Goal: Task Accomplishment & Management: Use online tool/utility

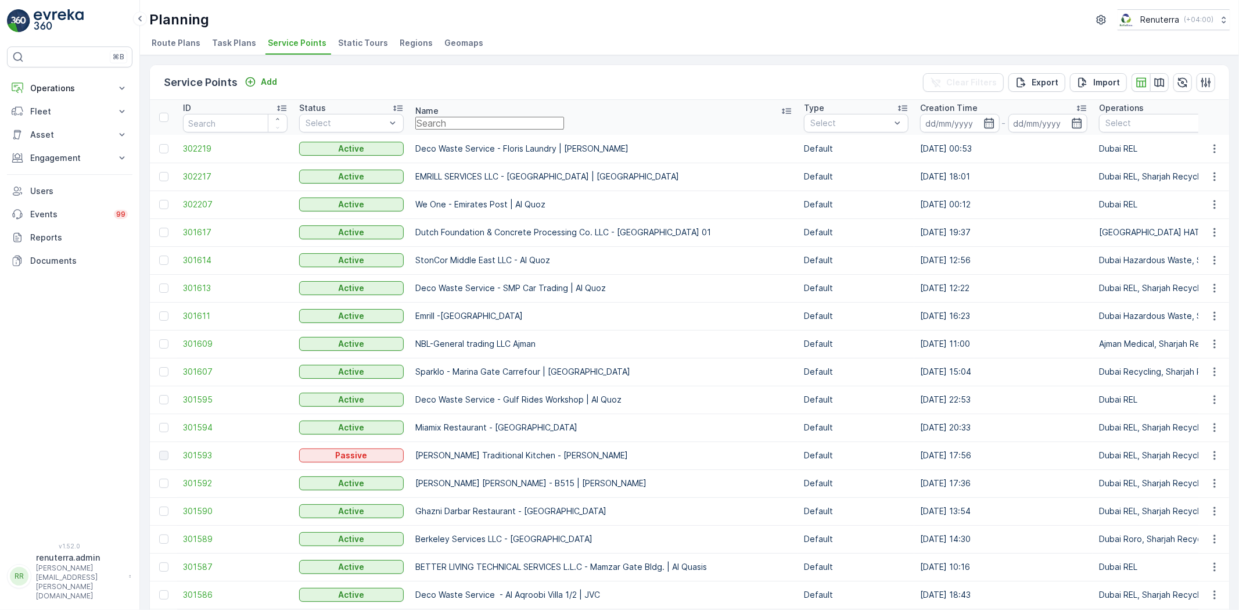
click at [469, 127] on input "text" at bounding box center [489, 123] width 149 height 13
type input "court"
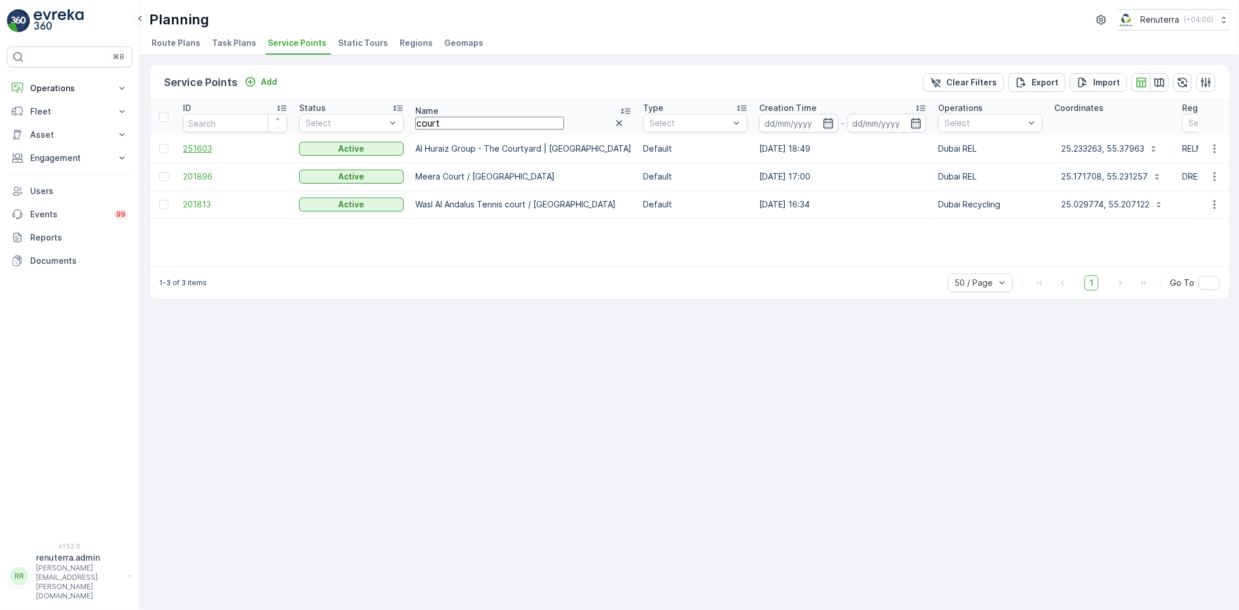
click at [188, 148] on span "251603" at bounding box center [235, 149] width 105 height 12
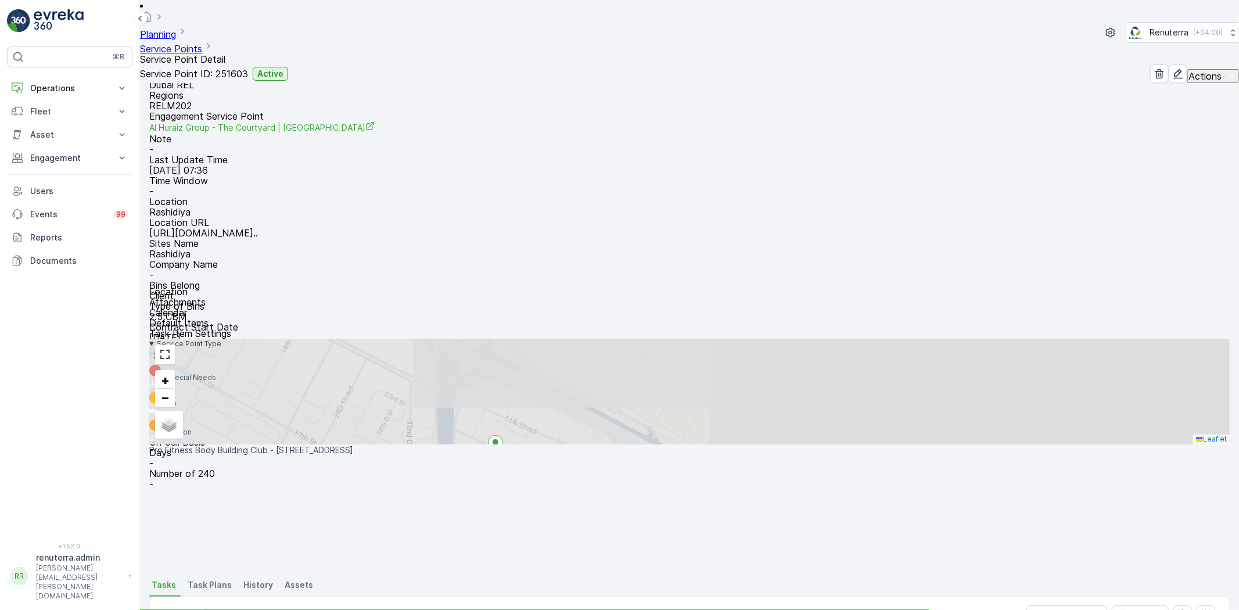
scroll to position [129, 0]
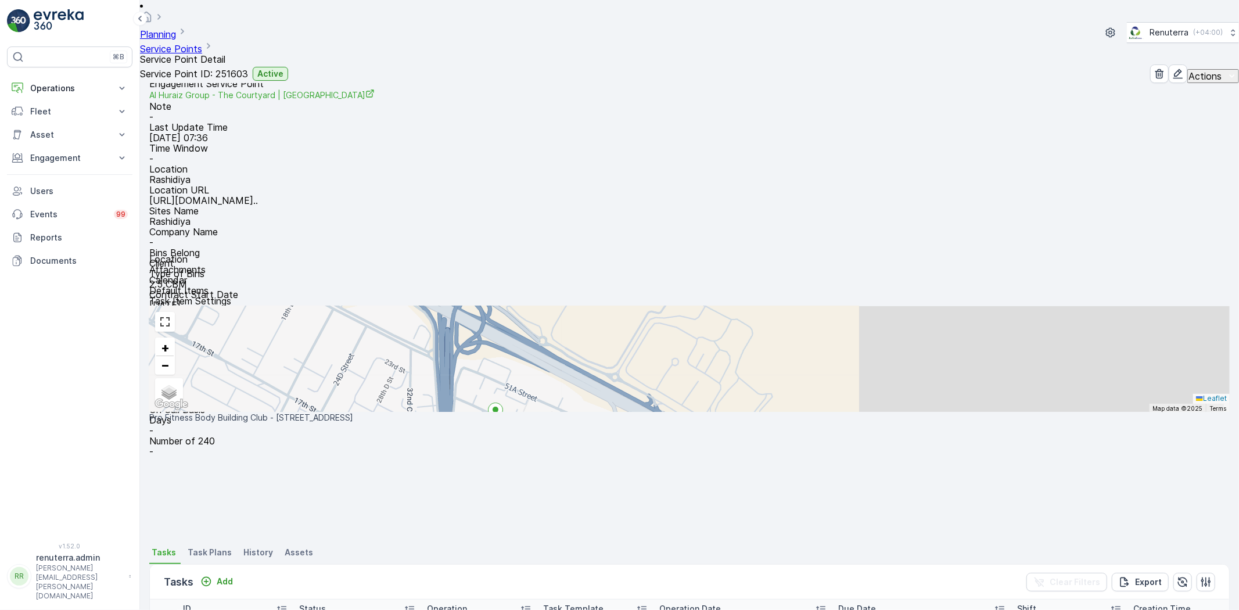
click at [202, 43] on link "Service Points" at bounding box center [171, 49] width 62 height 12
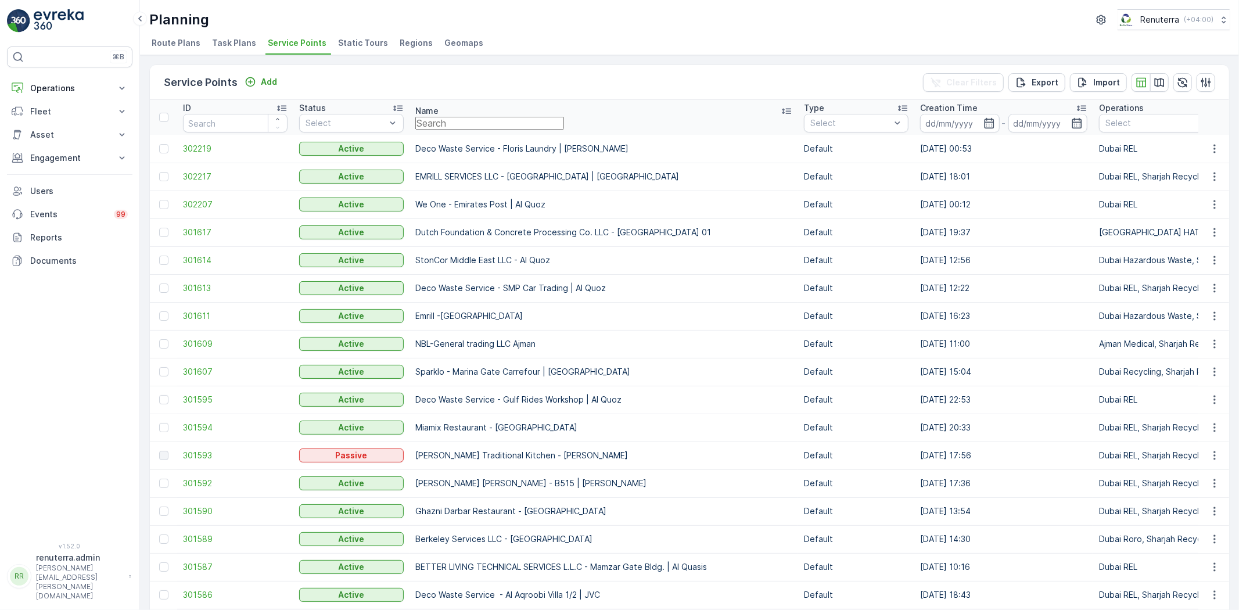
click at [501, 117] on input "text" at bounding box center [489, 123] width 149 height 13
type input "royal en"
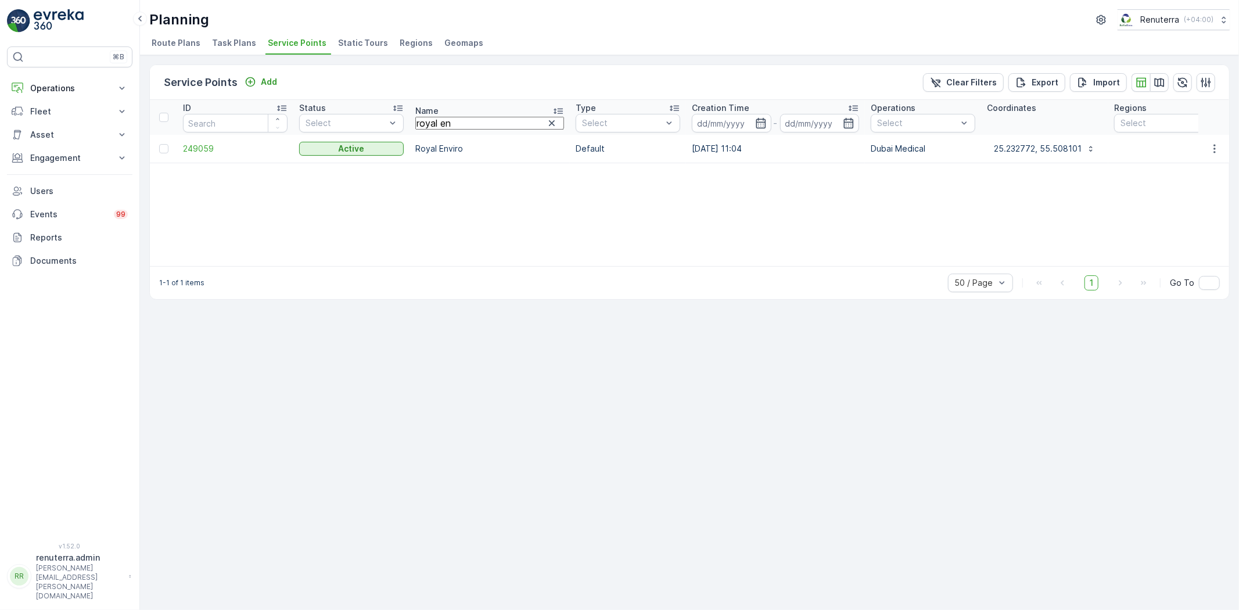
click at [208, 138] on td "249059" at bounding box center [235, 149] width 116 height 28
click at [206, 148] on span "249059" at bounding box center [235, 149] width 105 height 12
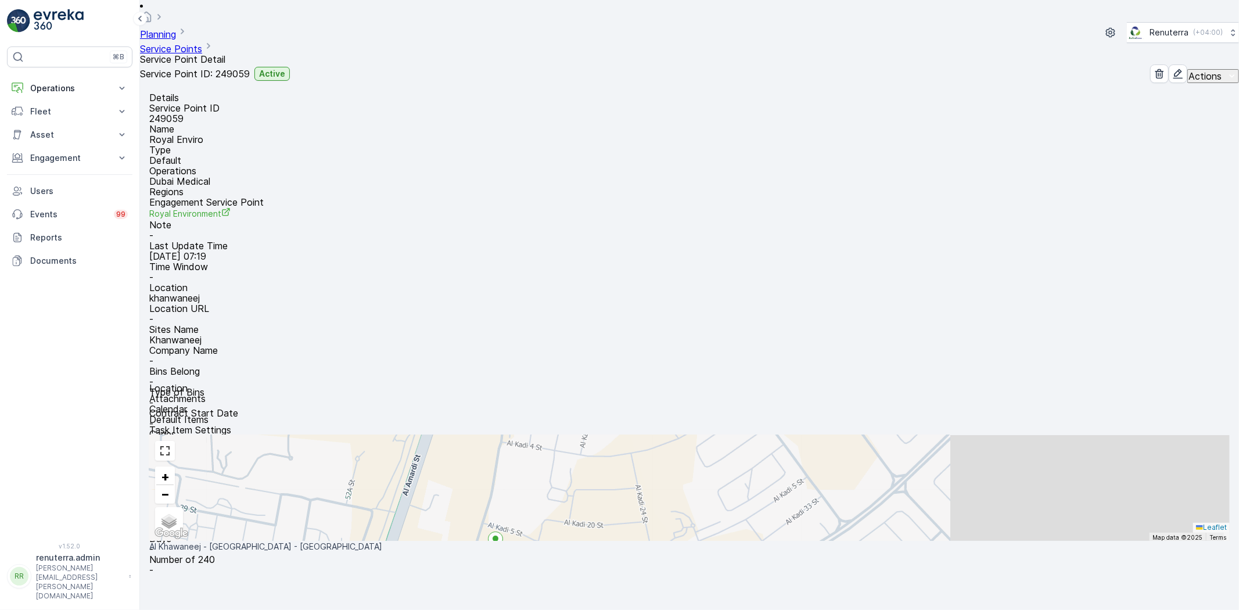
scroll to position [64, 0]
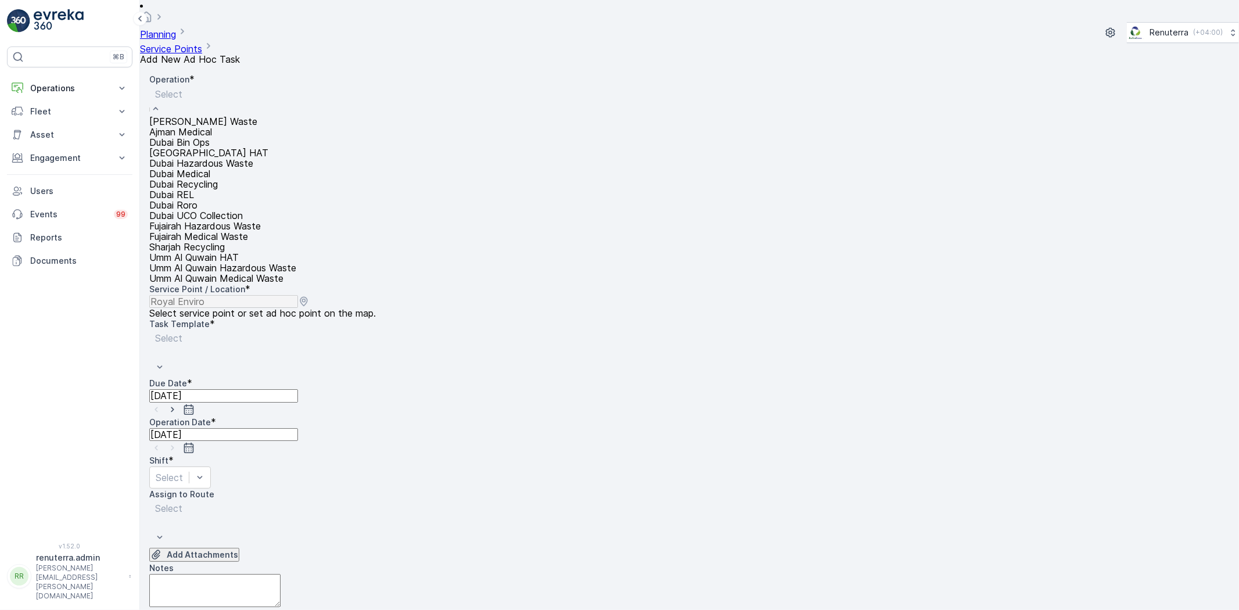
click at [249, 179] on div "Dubai Medical" at bounding box center [222, 173] width 147 height 10
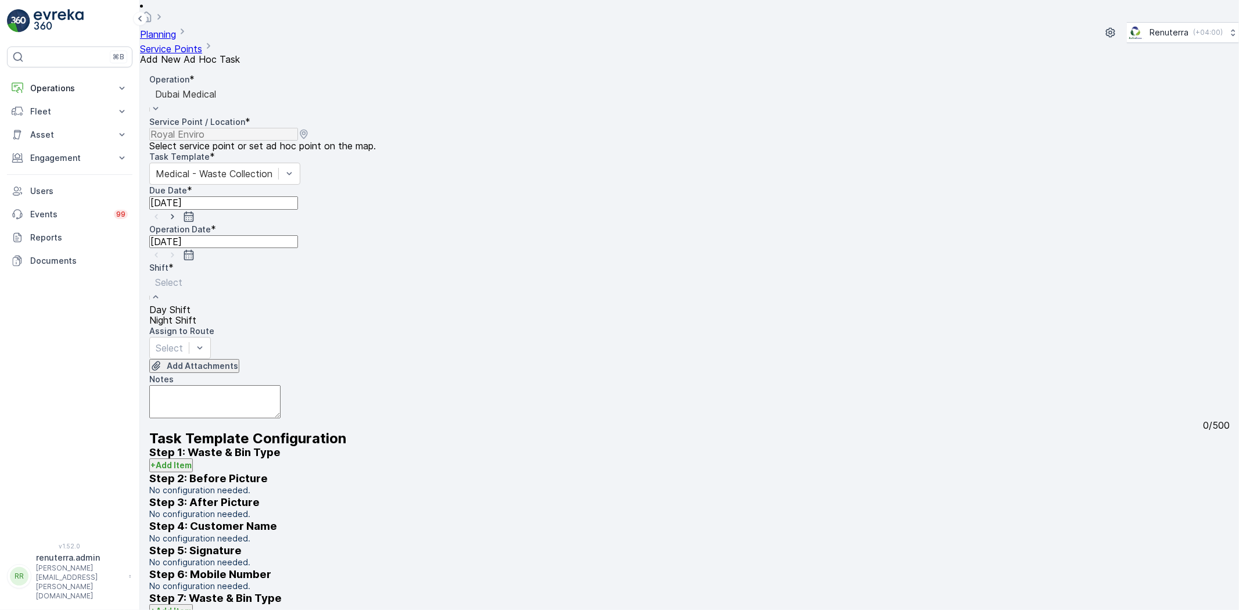
click at [196, 315] on span "Night Shift" at bounding box center [172, 320] width 47 height 10
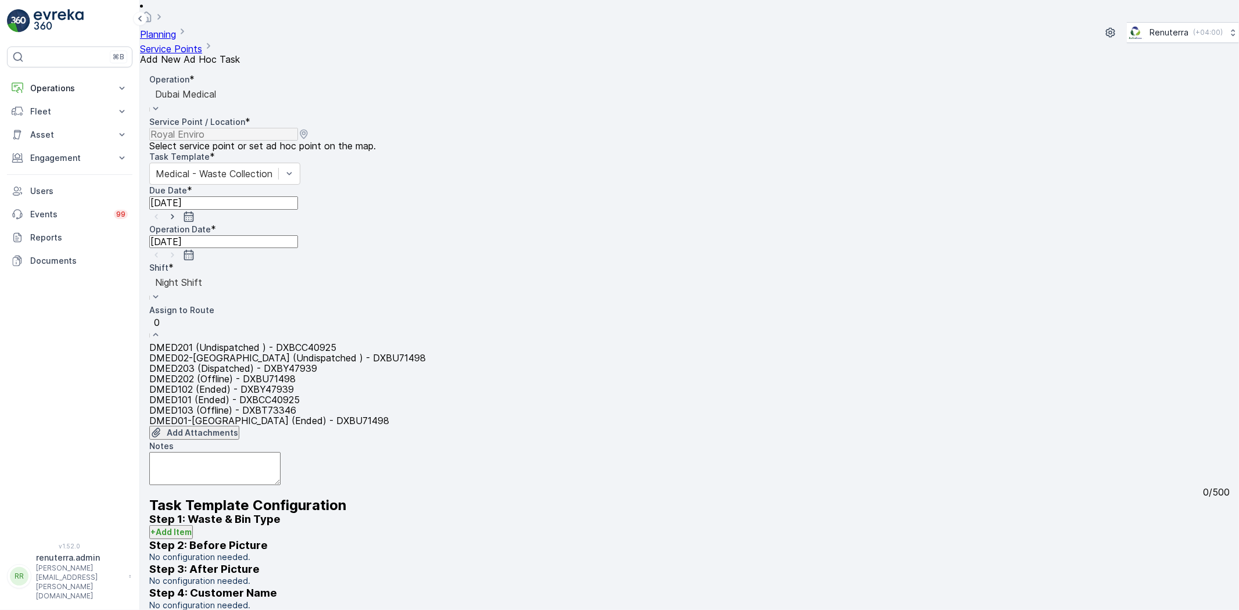
type input "02"
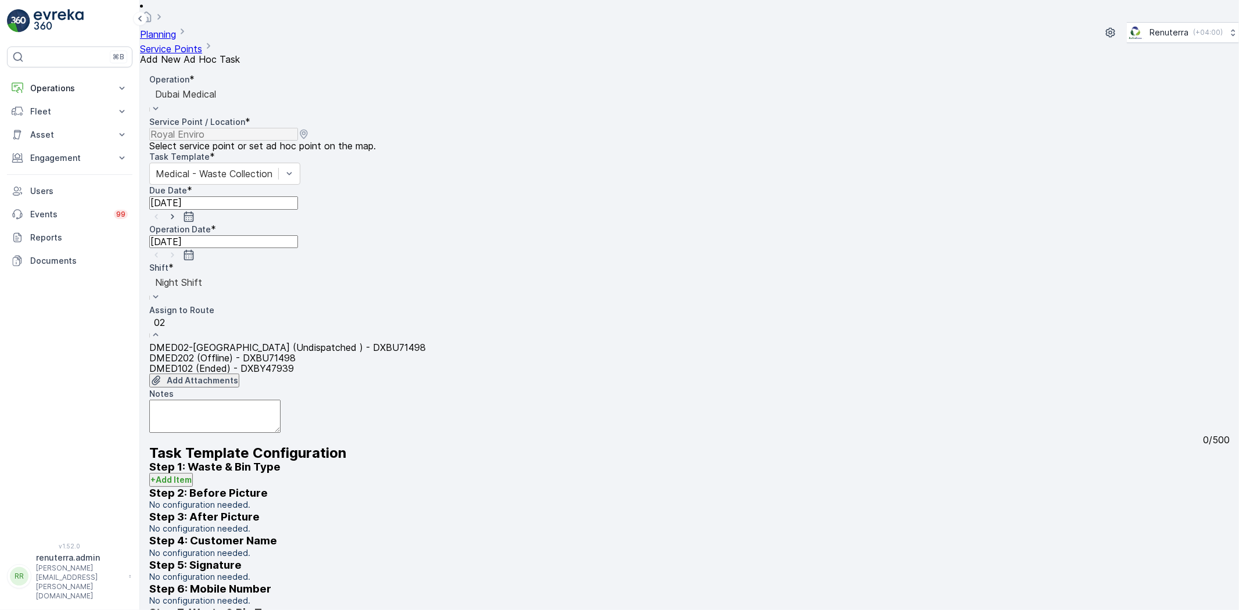
click at [335, 342] on div "DMED02-Khawaneej Yard (Undispatched ) - DXBU71498" at bounding box center [287, 347] width 277 height 10
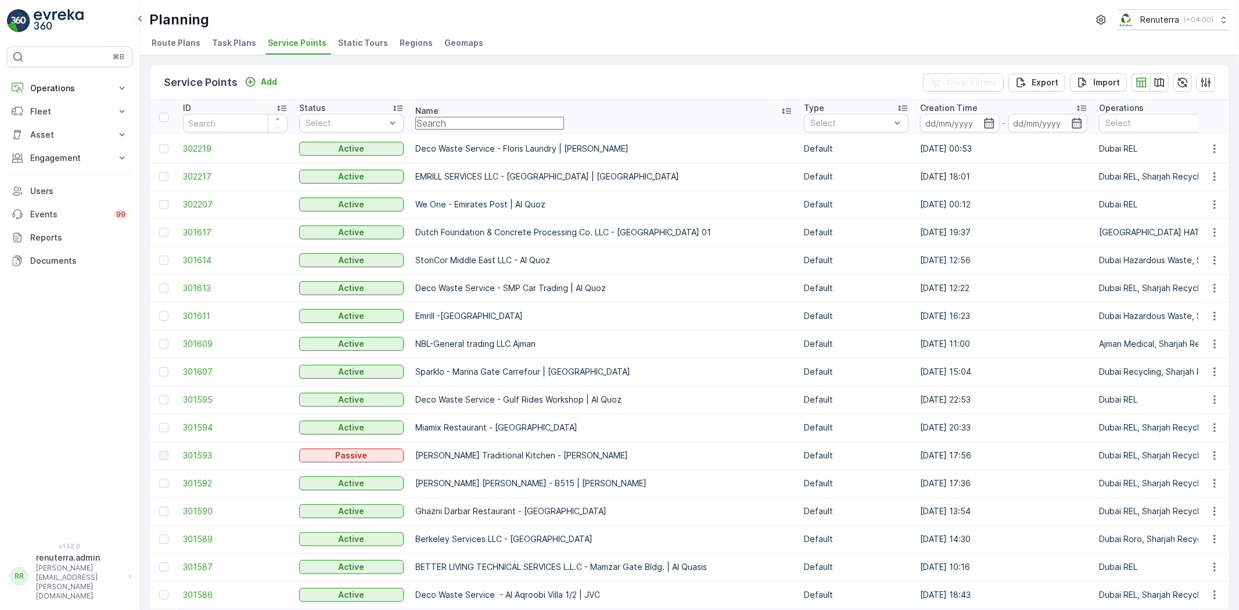
click at [564, 129] on input "text" at bounding box center [489, 123] width 149 height 13
type input "al n"
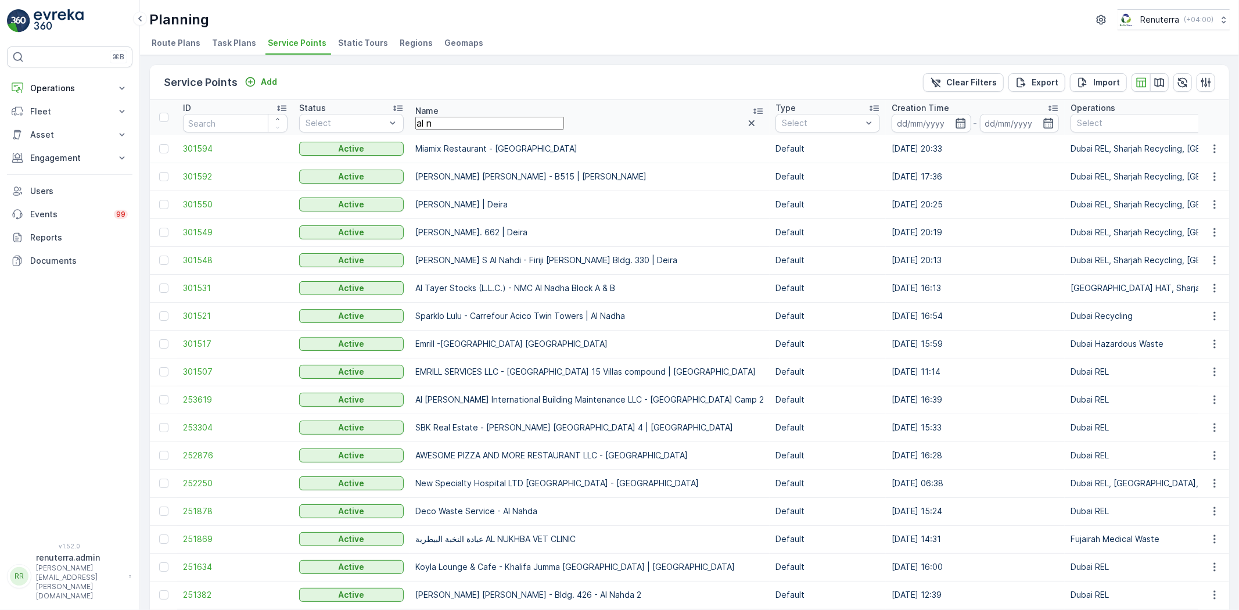
click at [443, 129] on input "al n" at bounding box center [489, 123] width 149 height 13
type input "al nou"
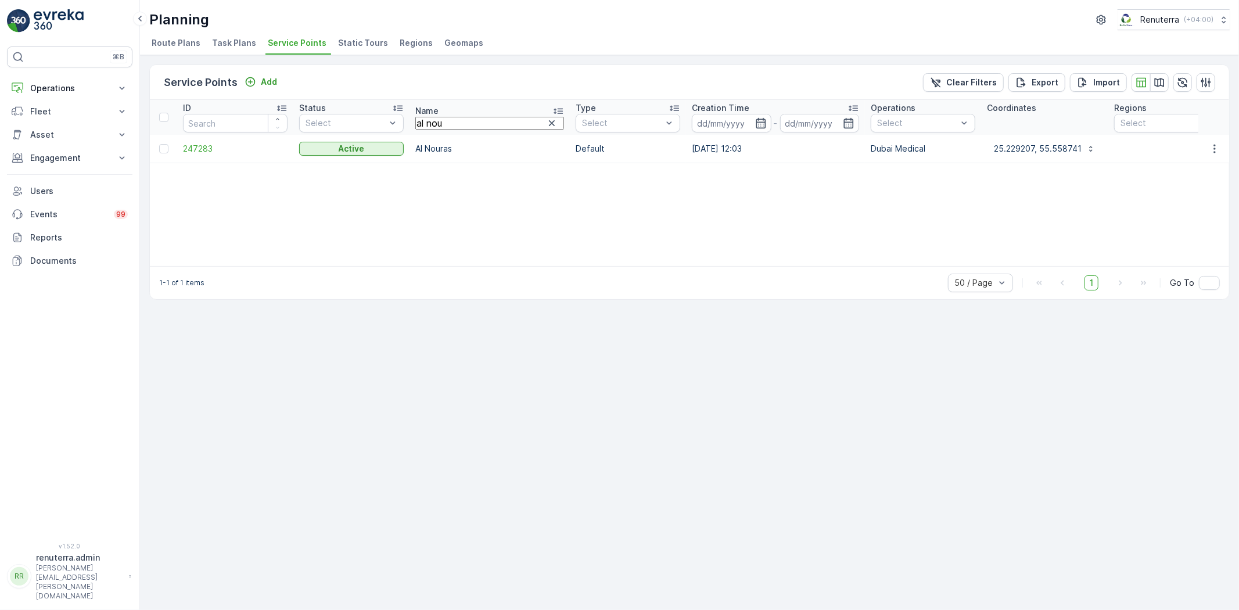
click at [204, 138] on td "247283" at bounding box center [235, 149] width 116 height 28
click at [203, 144] on span "247283" at bounding box center [235, 149] width 105 height 12
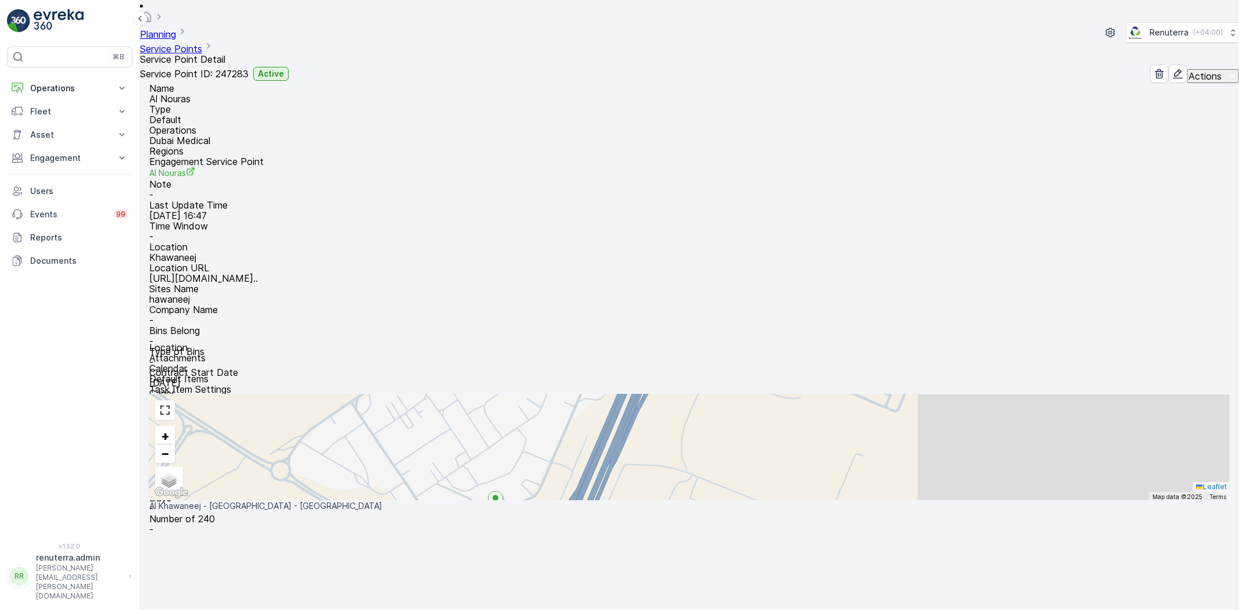
scroll to position [129, 0]
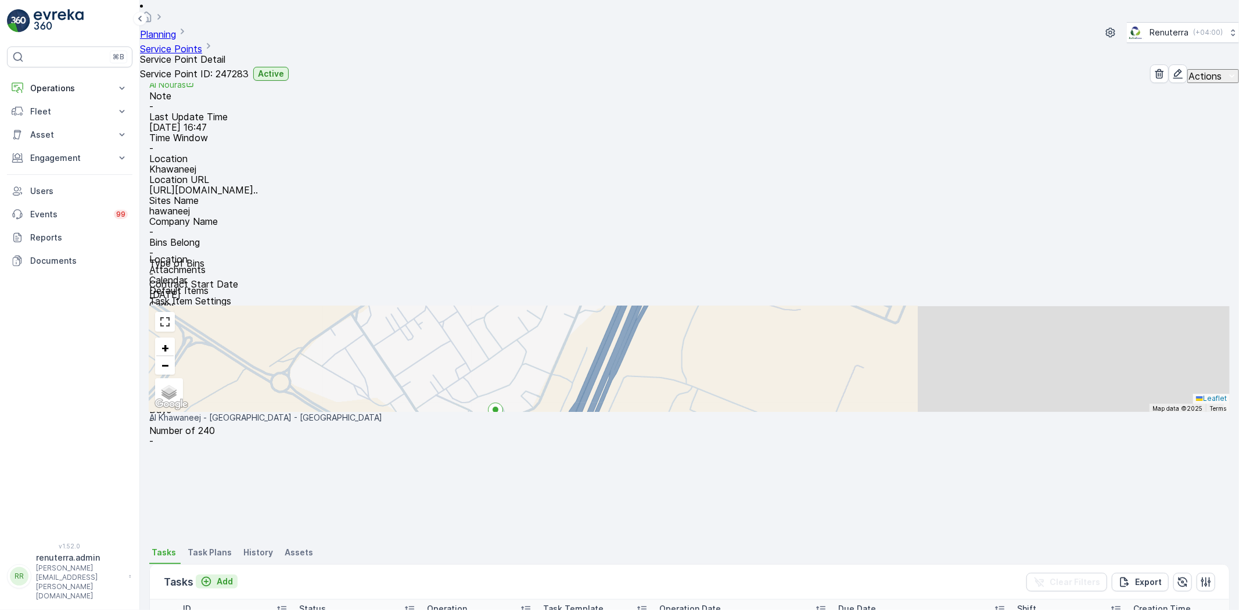
click at [227, 576] on p "Add" at bounding box center [225, 582] width 16 height 12
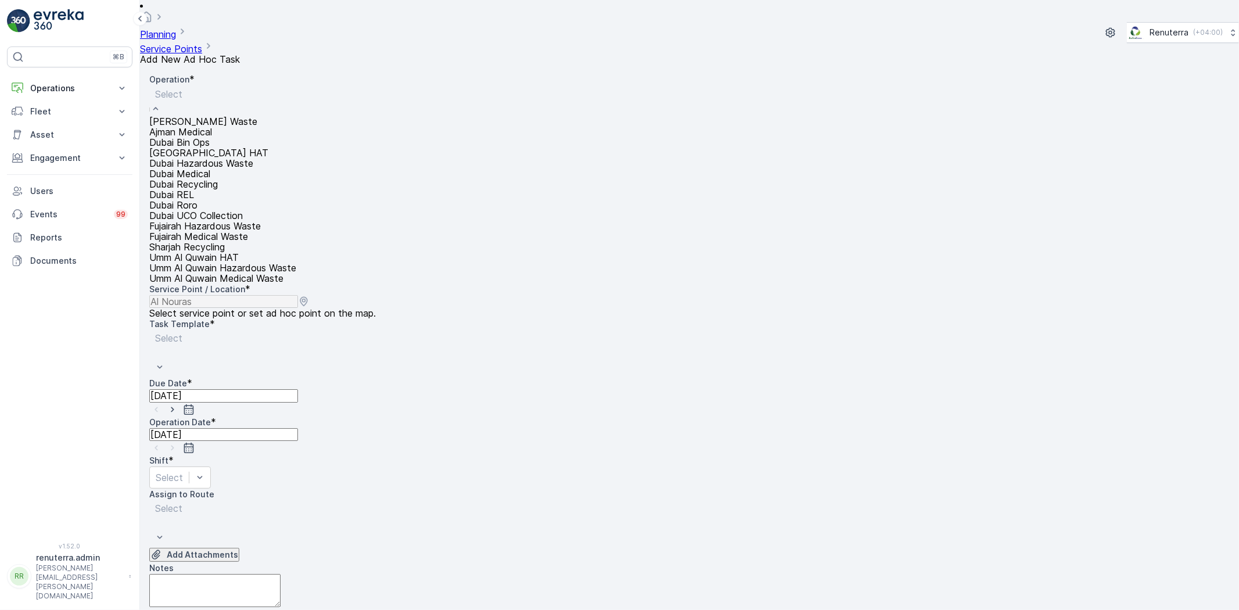
drag, startPoint x: 239, startPoint y: 213, endPoint x: 337, endPoint y: 199, distance: 98.7
click at [241, 179] on div "Dubai Medical" at bounding box center [222, 173] width 147 height 10
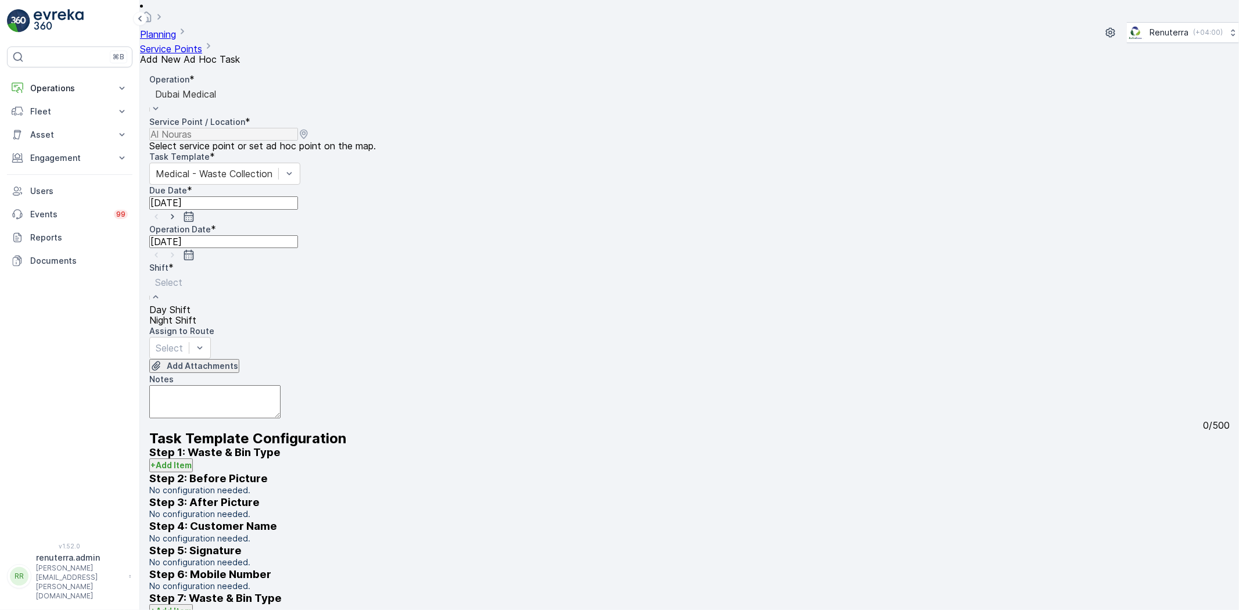
click at [196, 274] on div "Select" at bounding box center [172, 289] width 47 height 31
click at [196, 315] on span "Night Shift" at bounding box center [172, 320] width 47 height 10
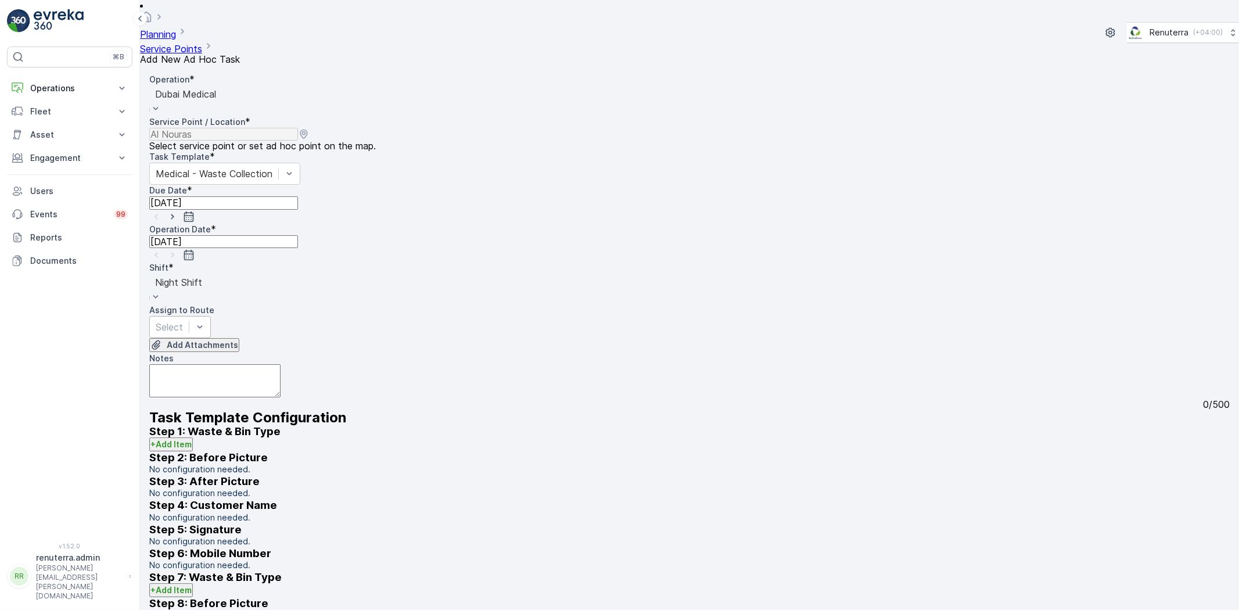
click at [211, 316] on div "Select" at bounding box center [180, 327] width 62 height 22
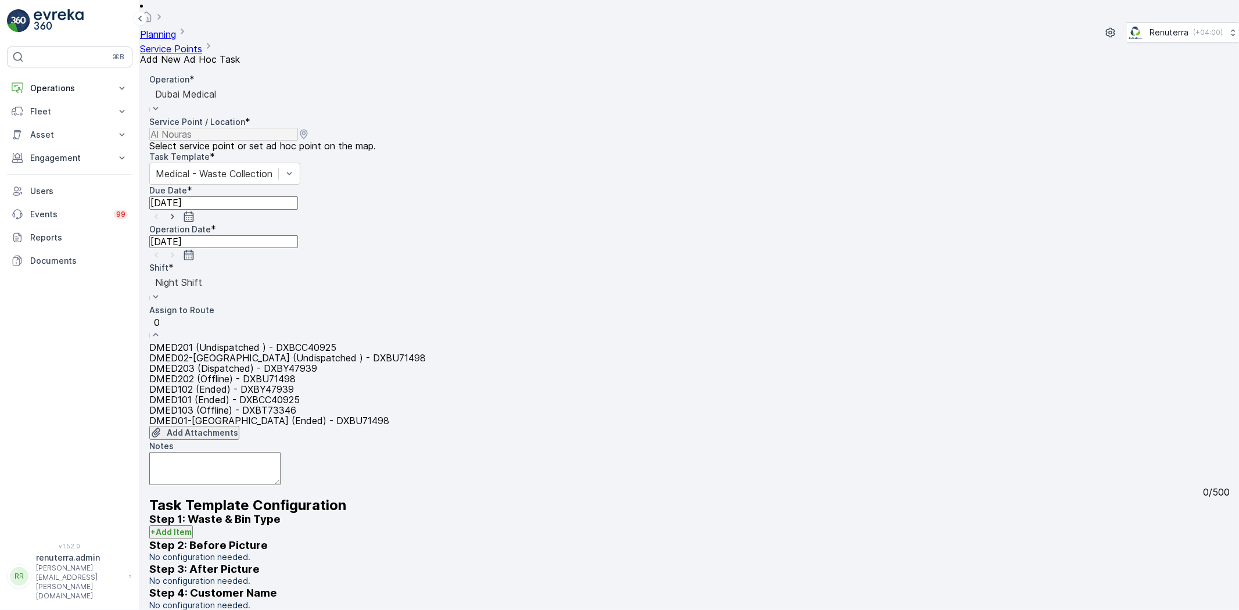
type input "02"
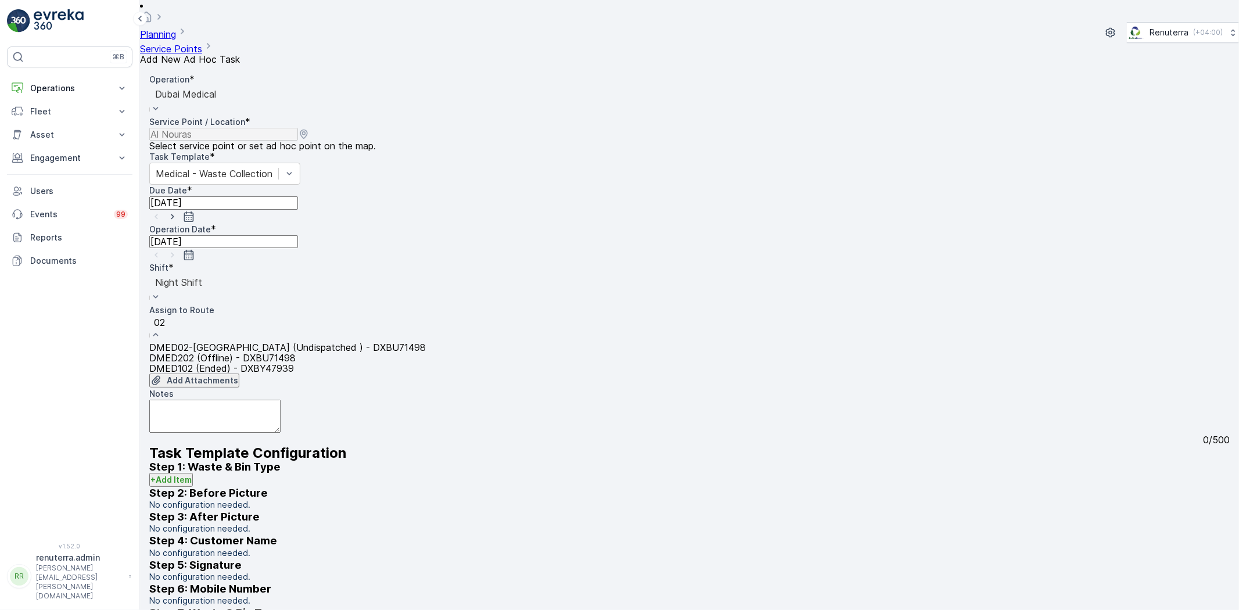
click at [356, 342] on div "DMED02-Khawaneej Yard (Undispatched ) - DXBU71498" at bounding box center [287, 347] width 277 height 10
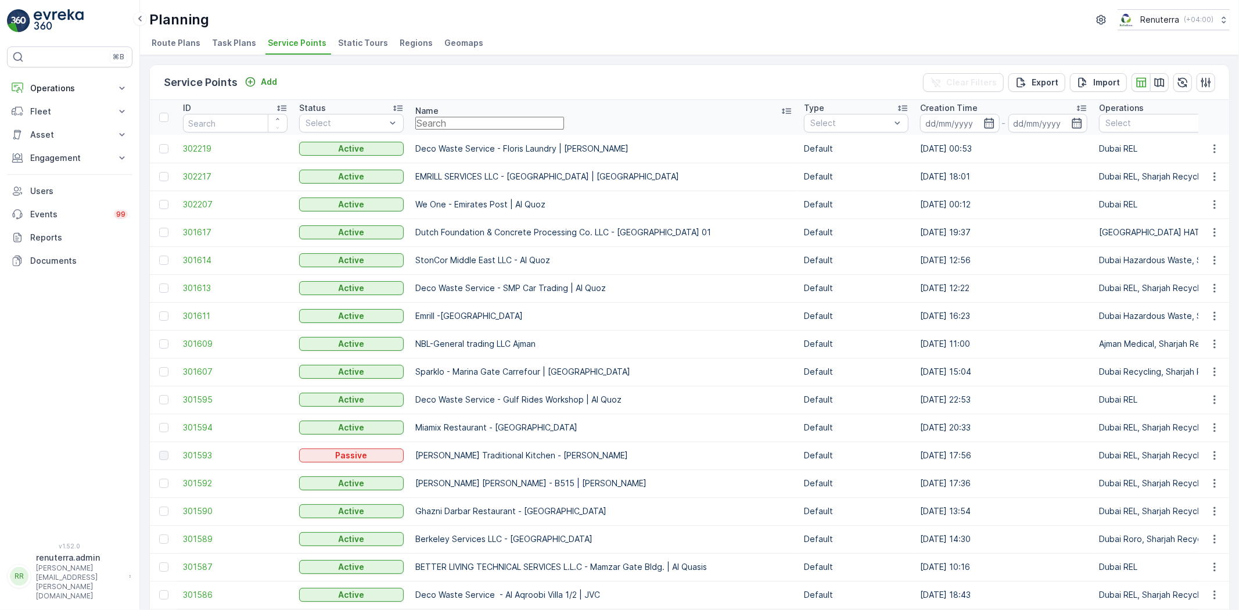
click at [449, 119] on input "text" at bounding box center [489, 123] width 149 height 13
type input "yes fu"
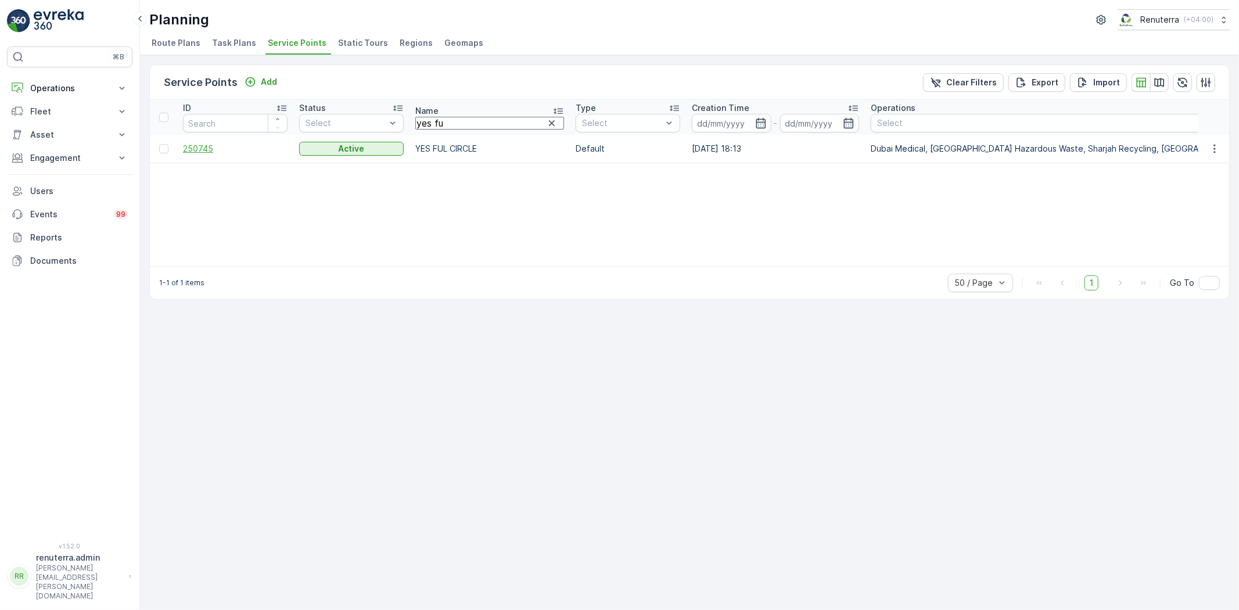
click at [184, 151] on td "250745" at bounding box center [235, 149] width 116 height 28
click at [184, 150] on span "250745" at bounding box center [235, 149] width 105 height 12
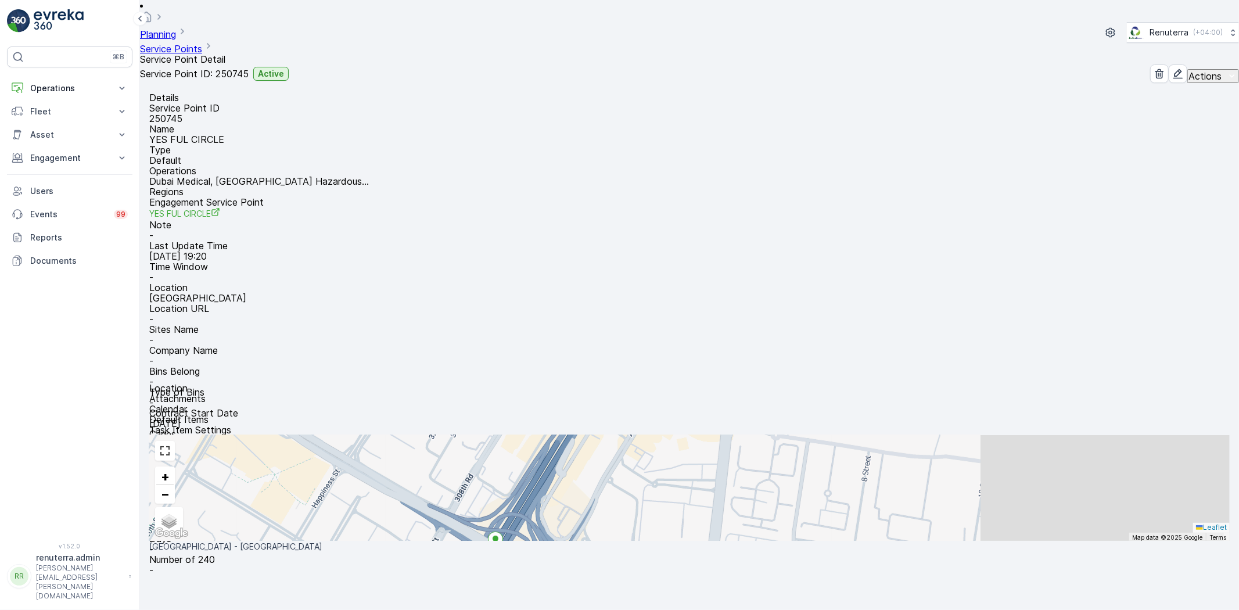
scroll to position [179, 0]
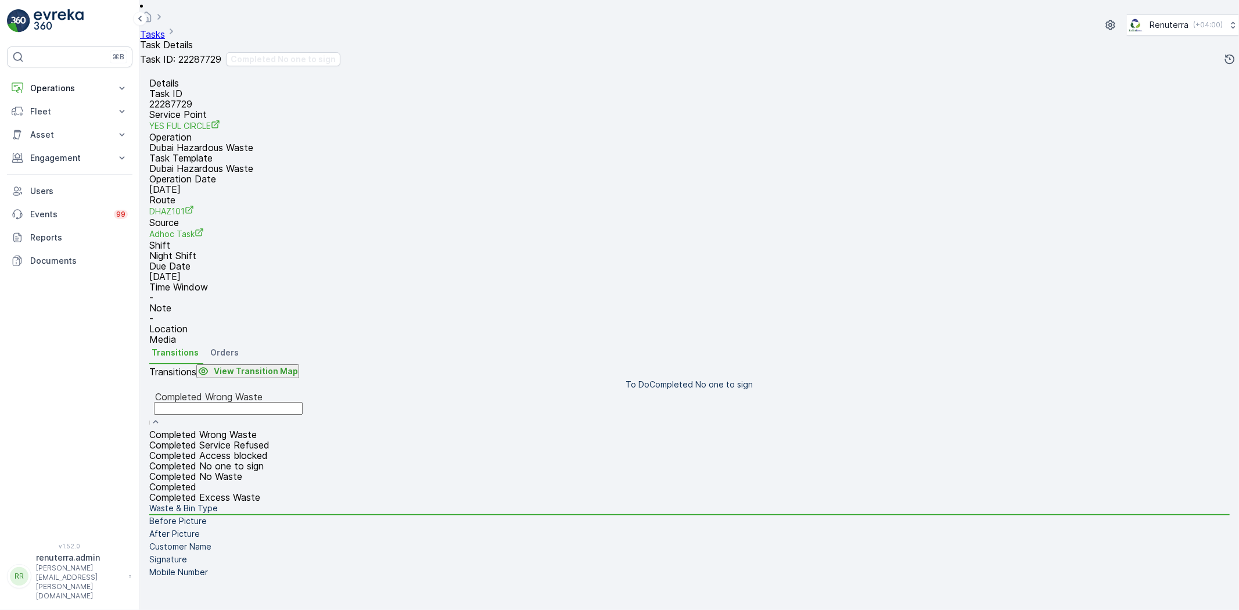
click at [271, 461] on div "Completed No one to sign" at bounding box center [228, 466] width 158 height 10
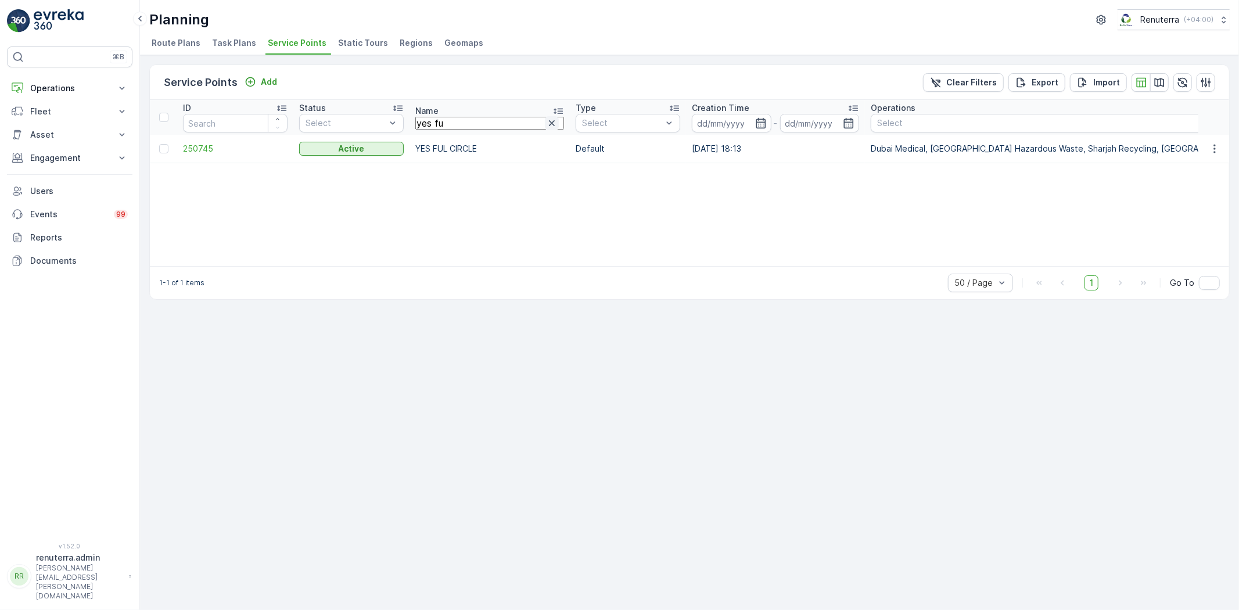
click at [545, 129] on button "button" at bounding box center [552, 123] width 14 height 14
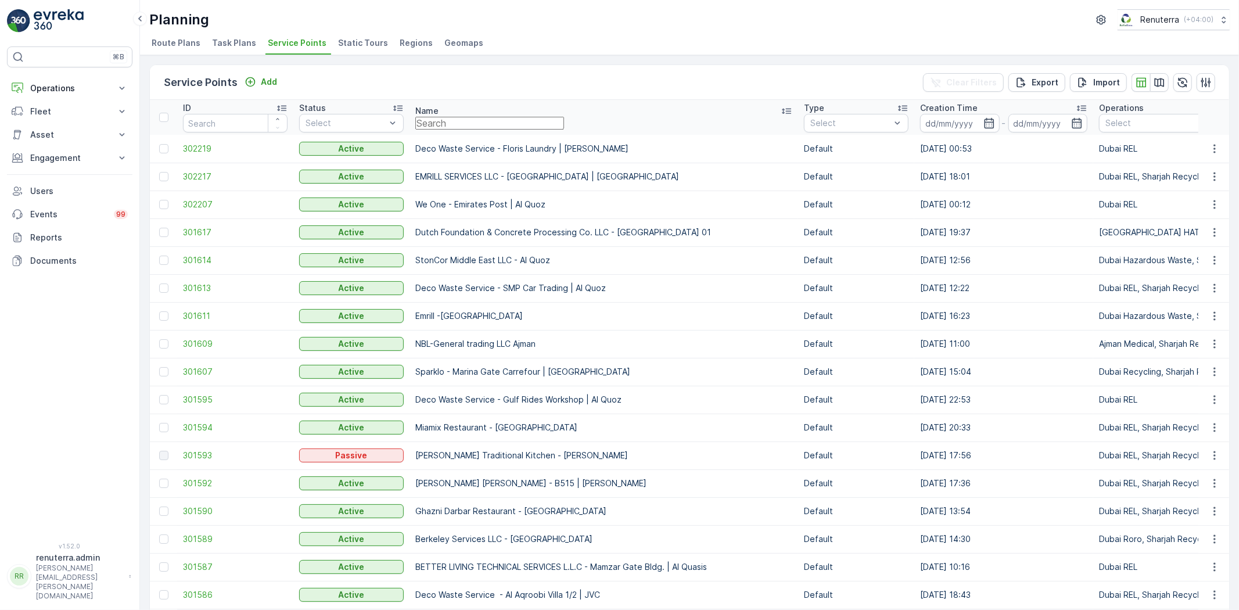
click at [494, 124] on input "text" at bounding box center [489, 123] width 149 height 13
type input "green ea"
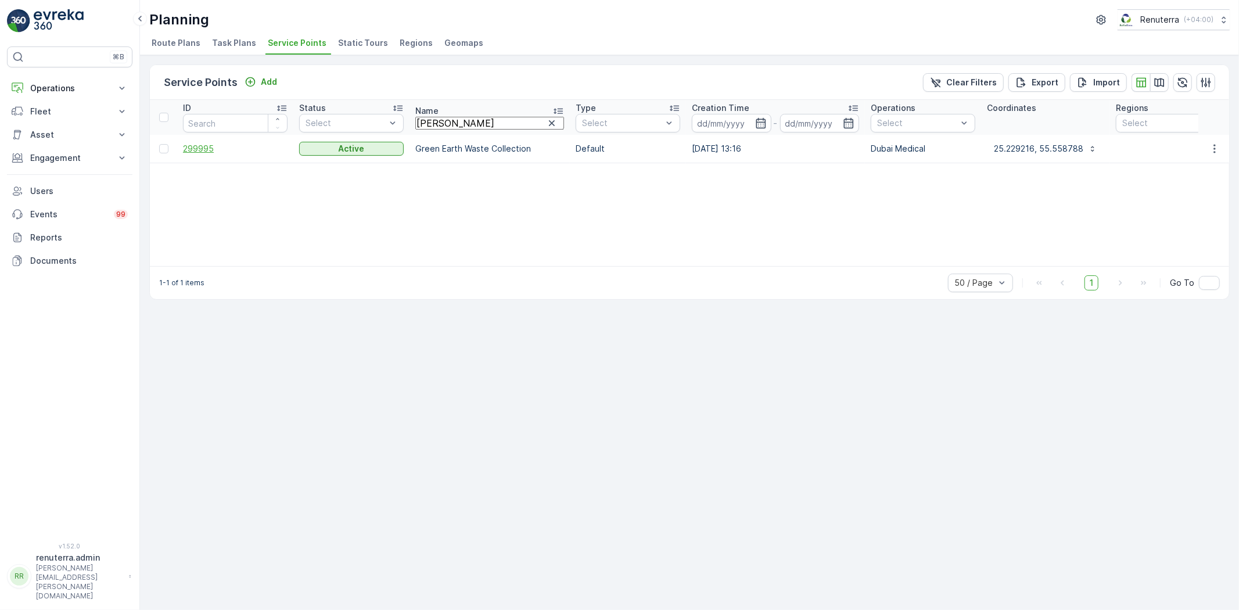
click at [188, 149] on span "299995" at bounding box center [235, 149] width 105 height 12
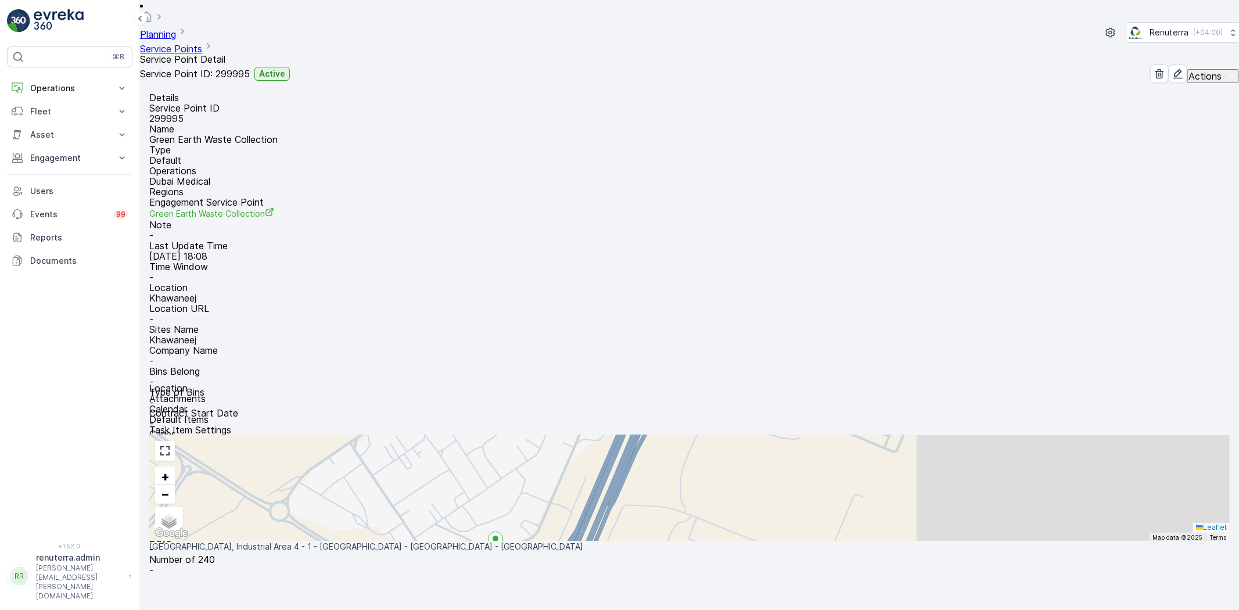
scroll to position [129, 0]
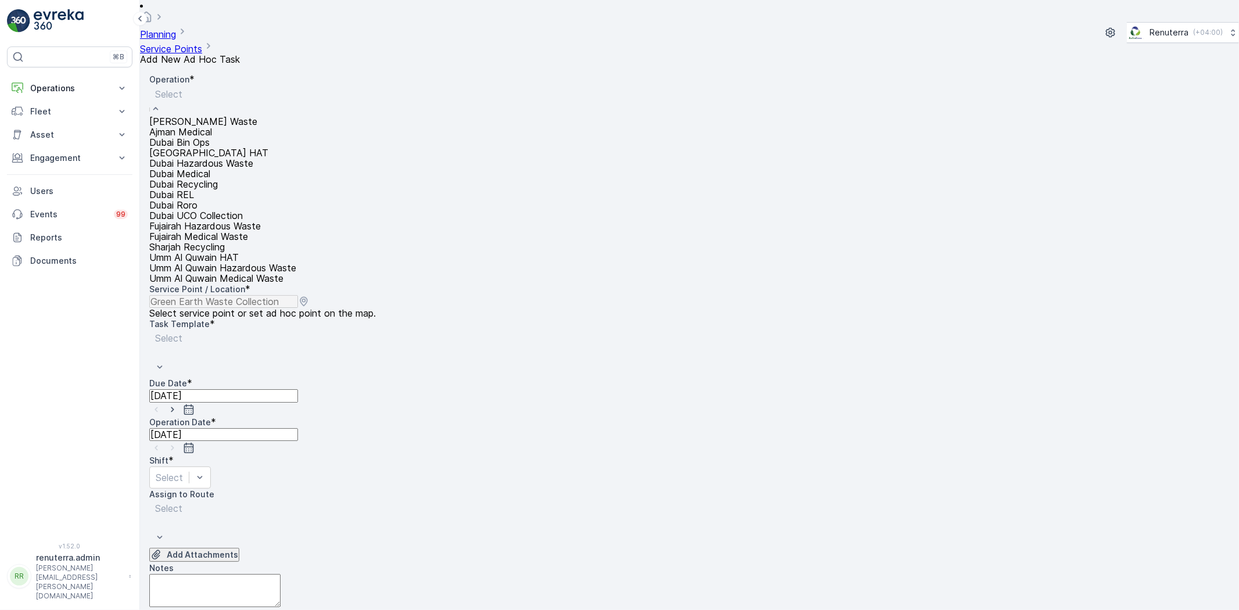
click at [289, 179] on div "Dubai Medical" at bounding box center [222, 173] width 147 height 10
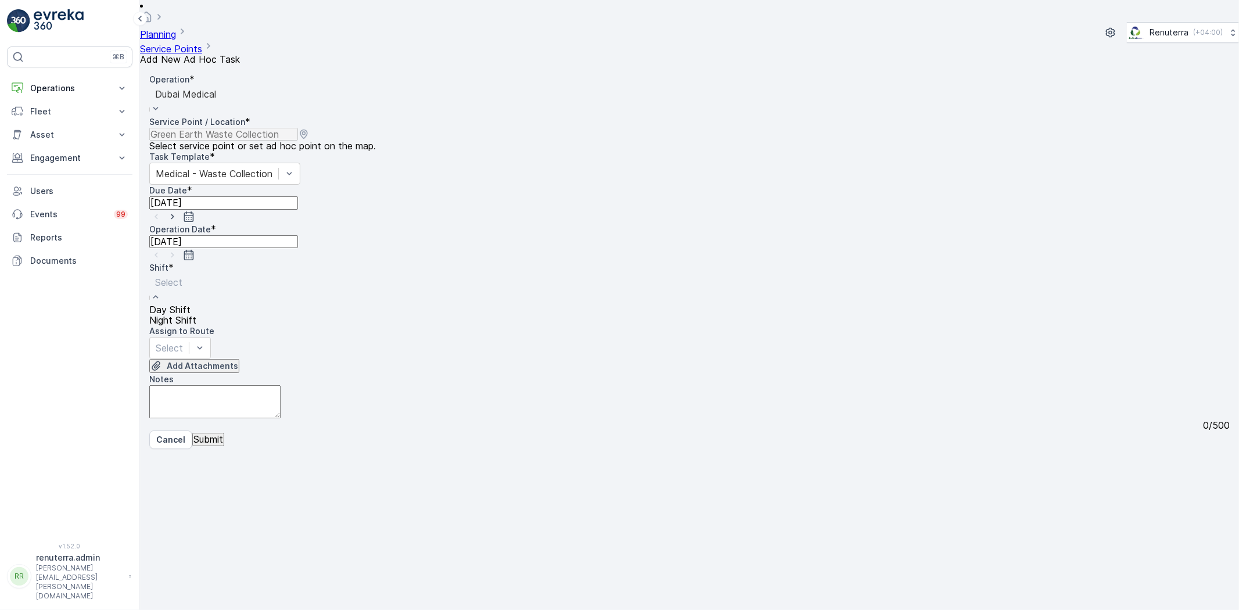
click at [196, 315] on div "Night Shift" at bounding box center [172, 320] width 47 height 10
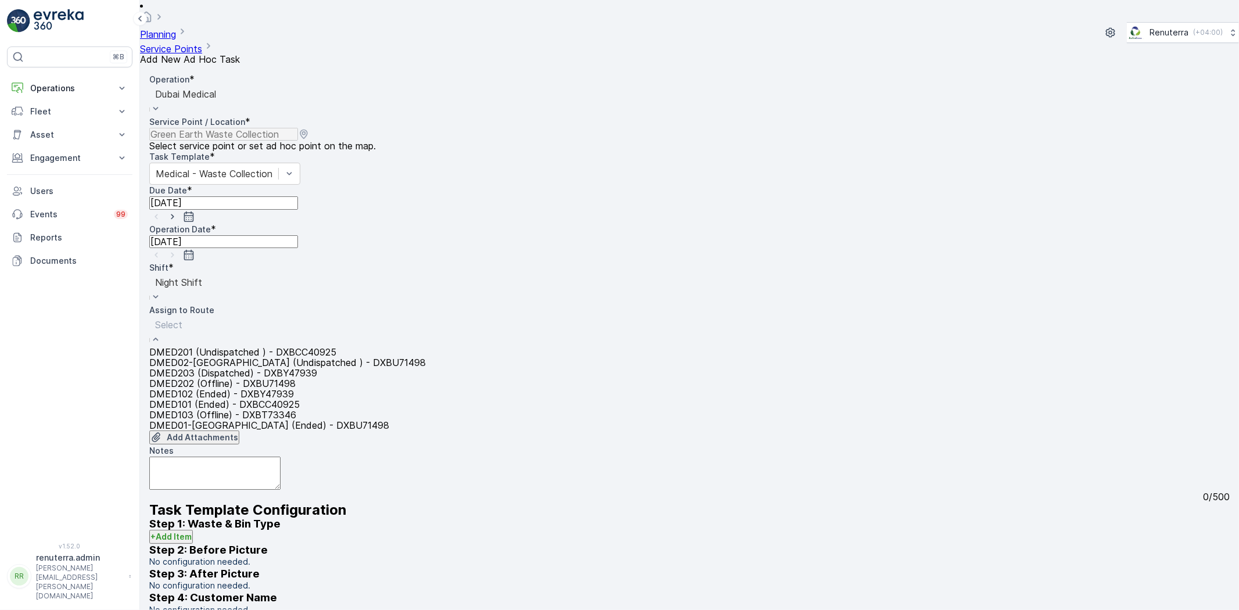
click at [362, 316] on div "Select" at bounding box center [287, 331] width 277 height 31
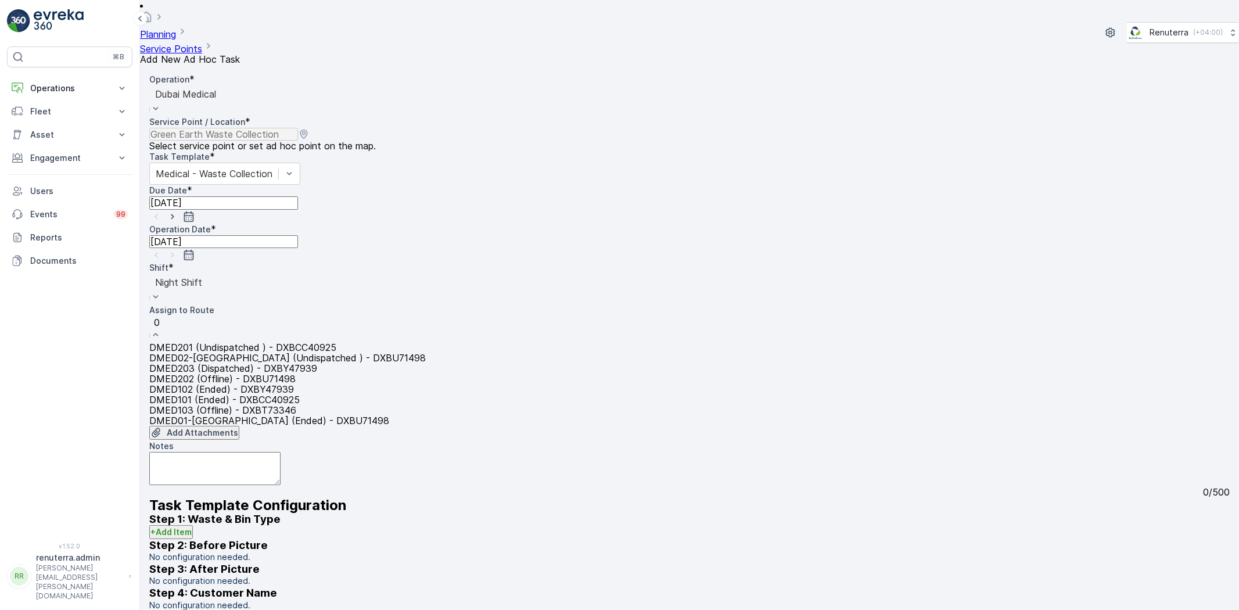
type input "02"
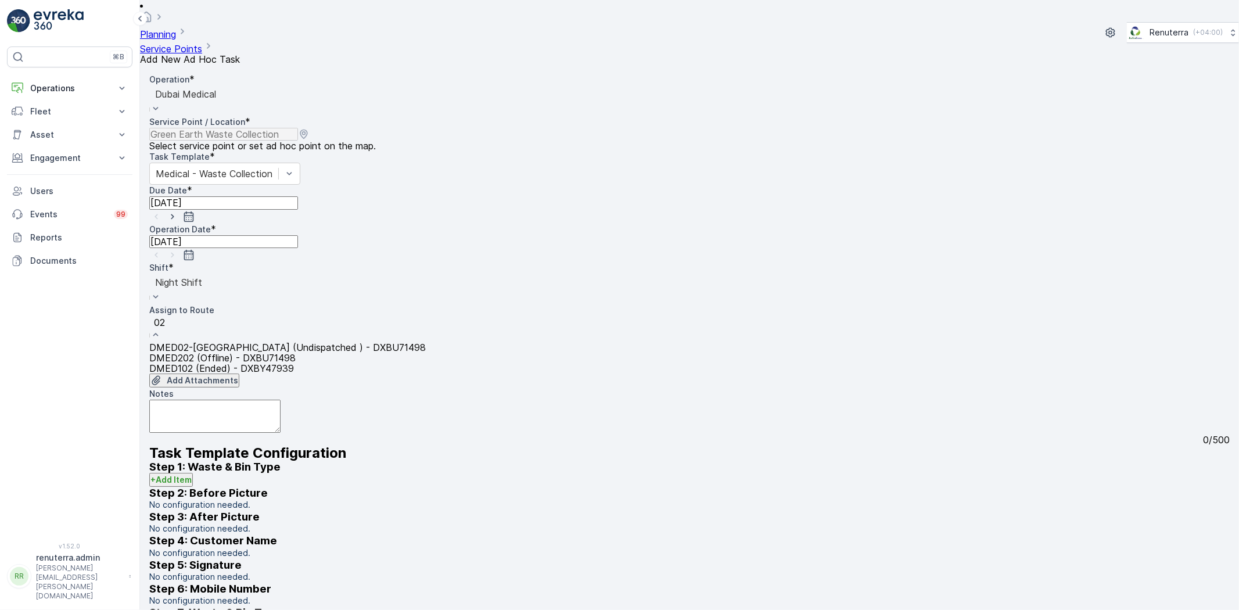
click at [357, 342] on span "DMED02-Khawaneej Yard (Undispatched ) - DXBU71498" at bounding box center [287, 347] width 277 height 10
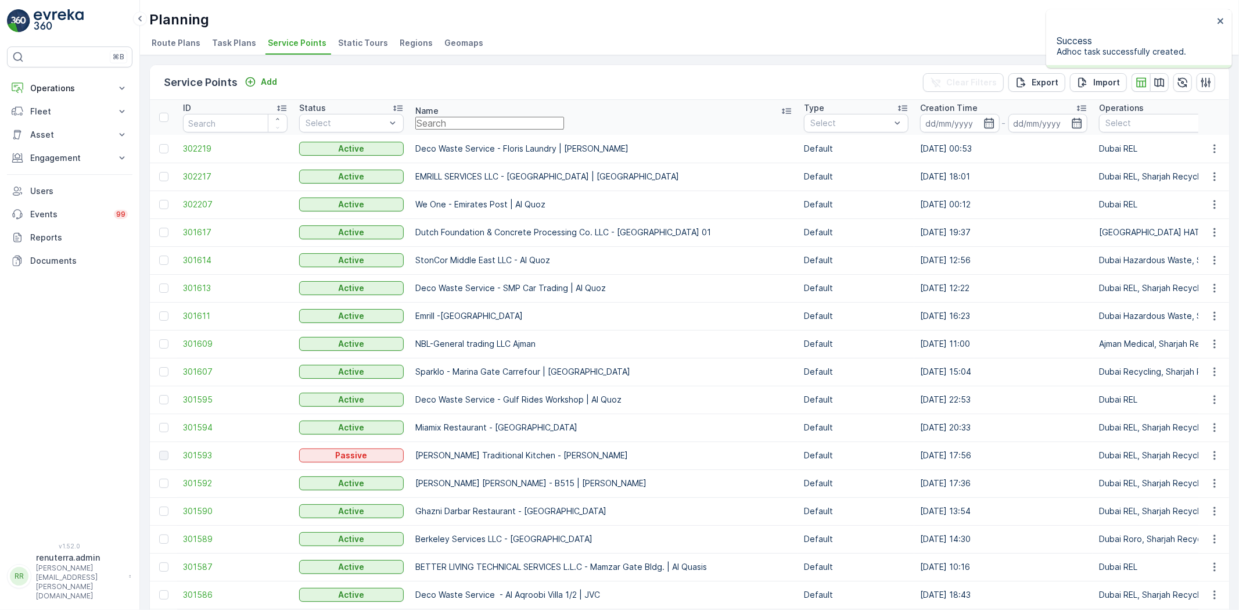
click at [564, 119] on input "text" at bounding box center [489, 123] width 149 height 13
type input "dott"
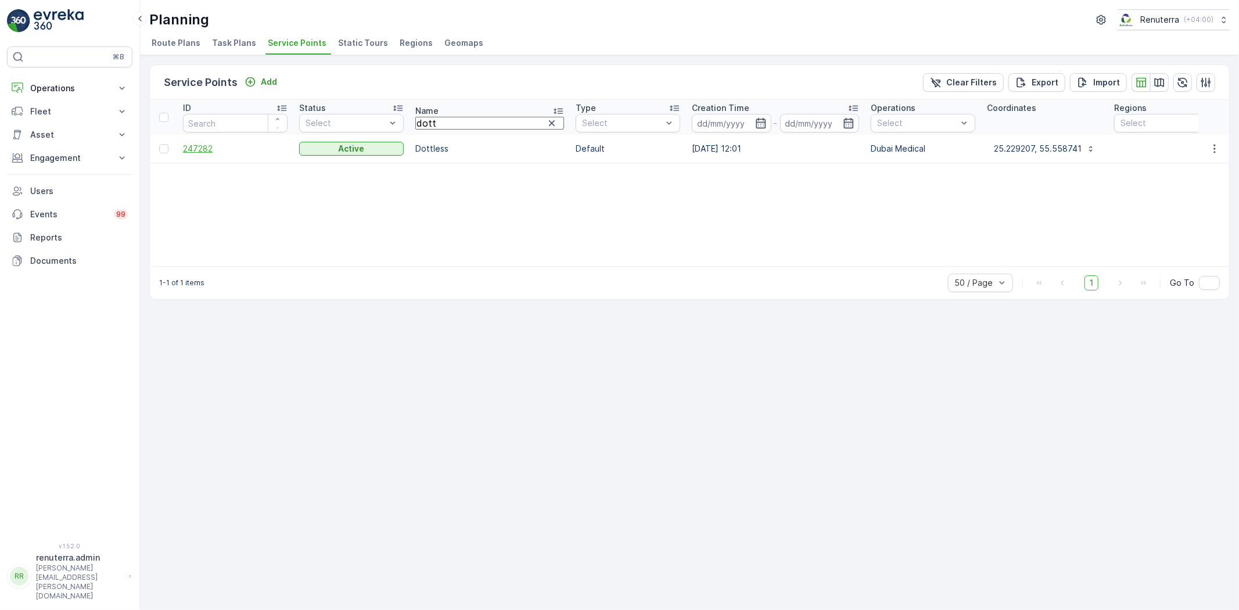
click at [206, 152] on span "247282" at bounding box center [235, 149] width 105 height 12
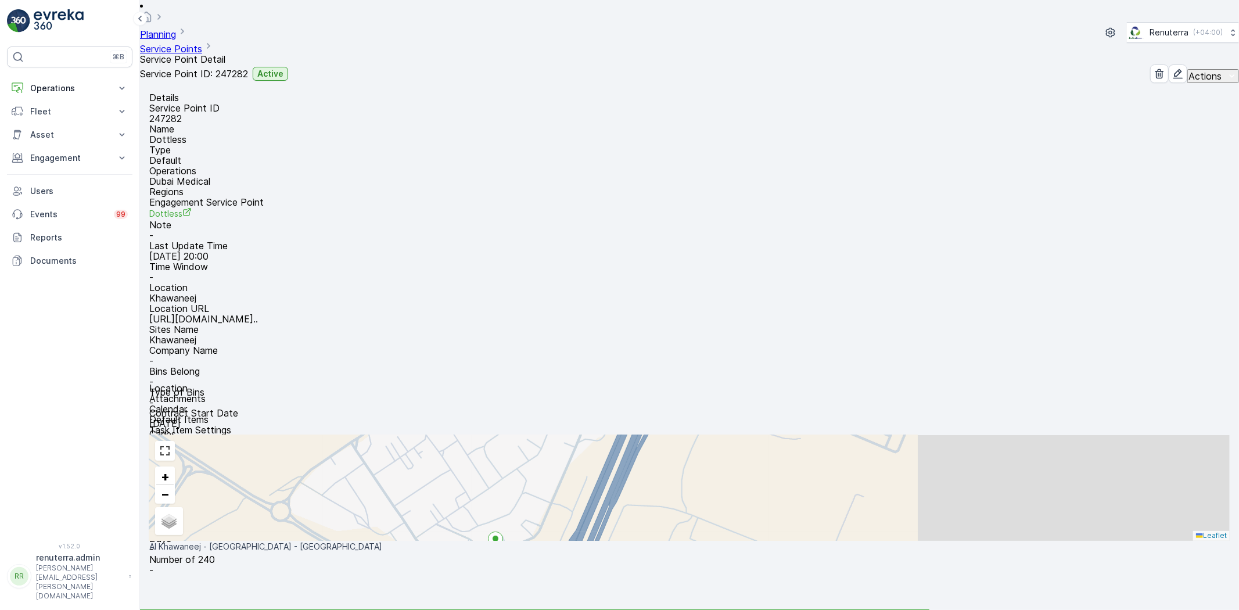
scroll to position [47, 0]
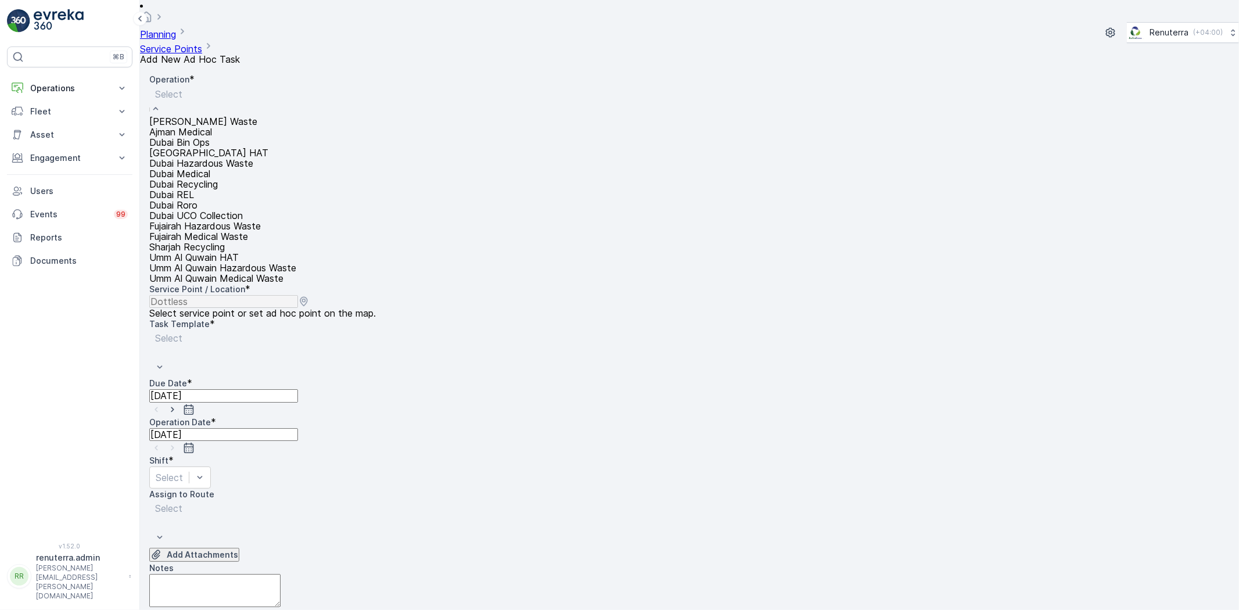
drag, startPoint x: 272, startPoint y: 218, endPoint x: 379, endPoint y: 183, distance: 112.4
click at [272, 179] on div "Dubai Medical" at bounding box center [222, 173] width 147 height 10
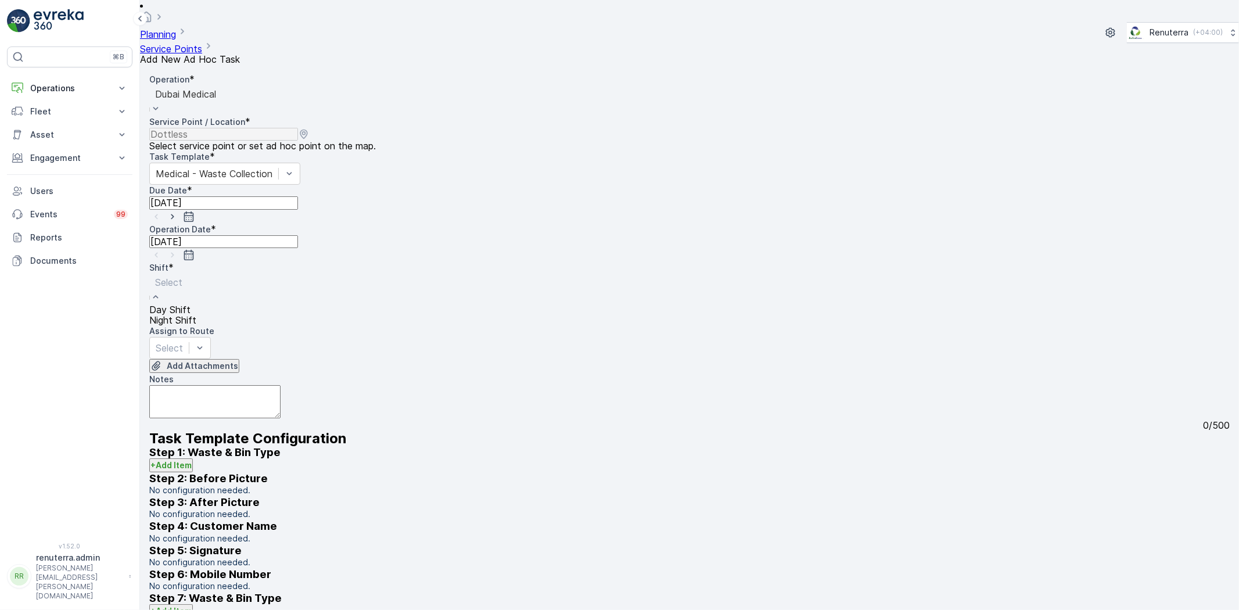
click at [196, 315] on span "Night Shift" at bounding box center [172, 320] width 47 height 10
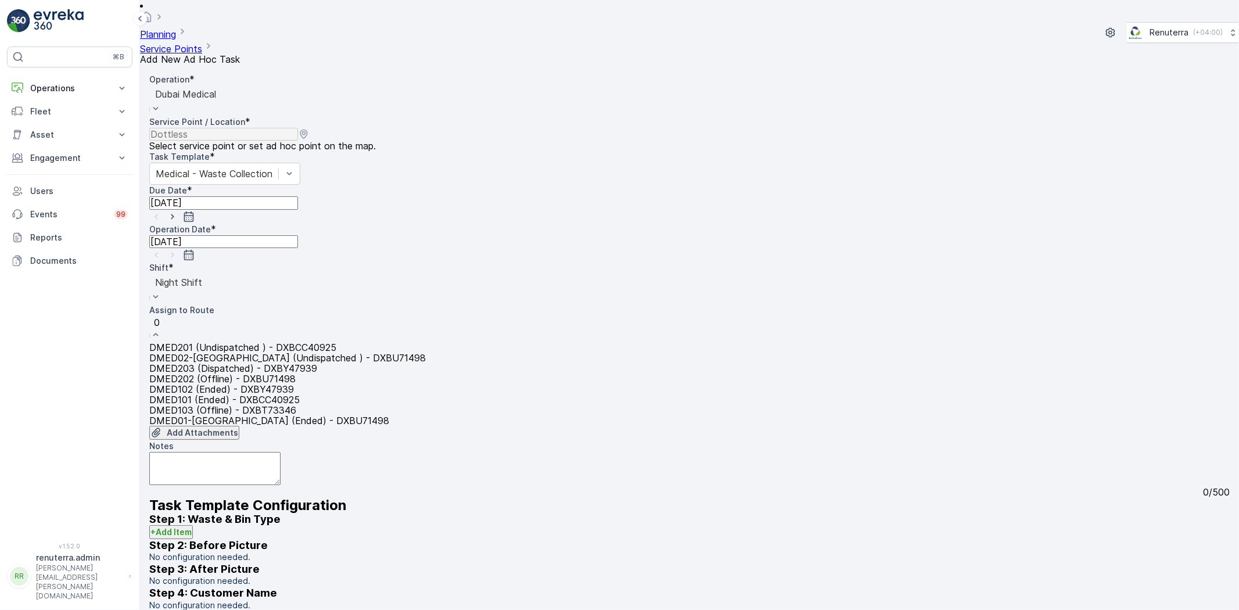
type input "02"
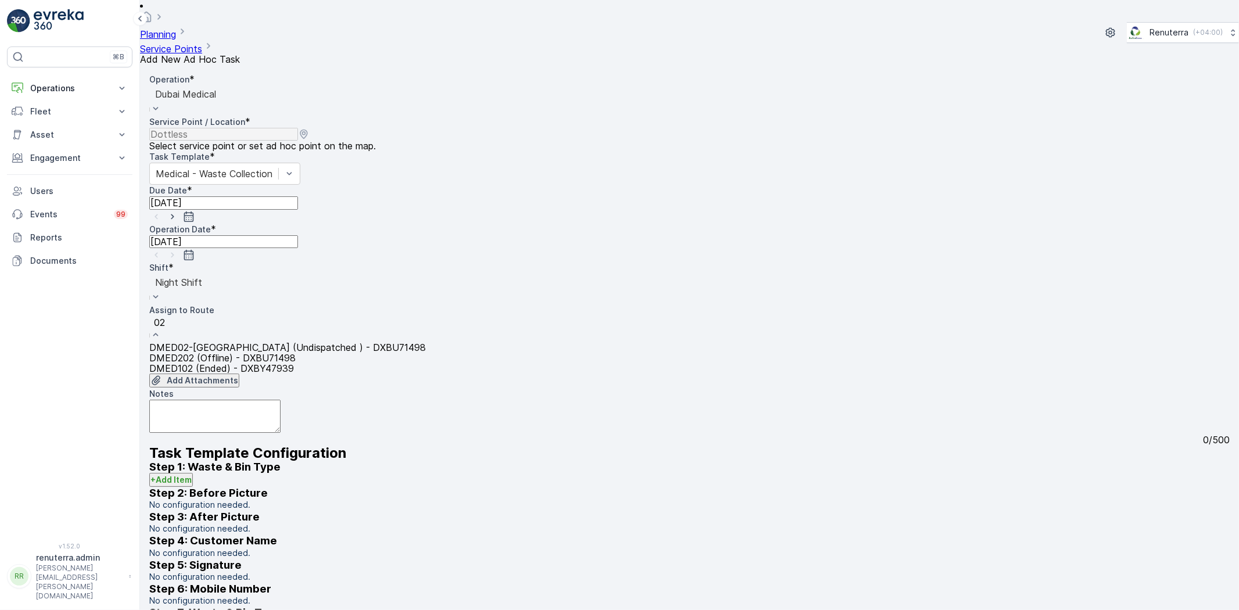
drag, startPoint x: 315, startPoint y: 260, endPoint x: 290, endPoint y: 393, distance: 135.9
click at [316, 342] on span "DMED02-Khawaneej Yard (Undispatched ) - DXBU71498" at bounding box center [287, 347] width 277 height 10
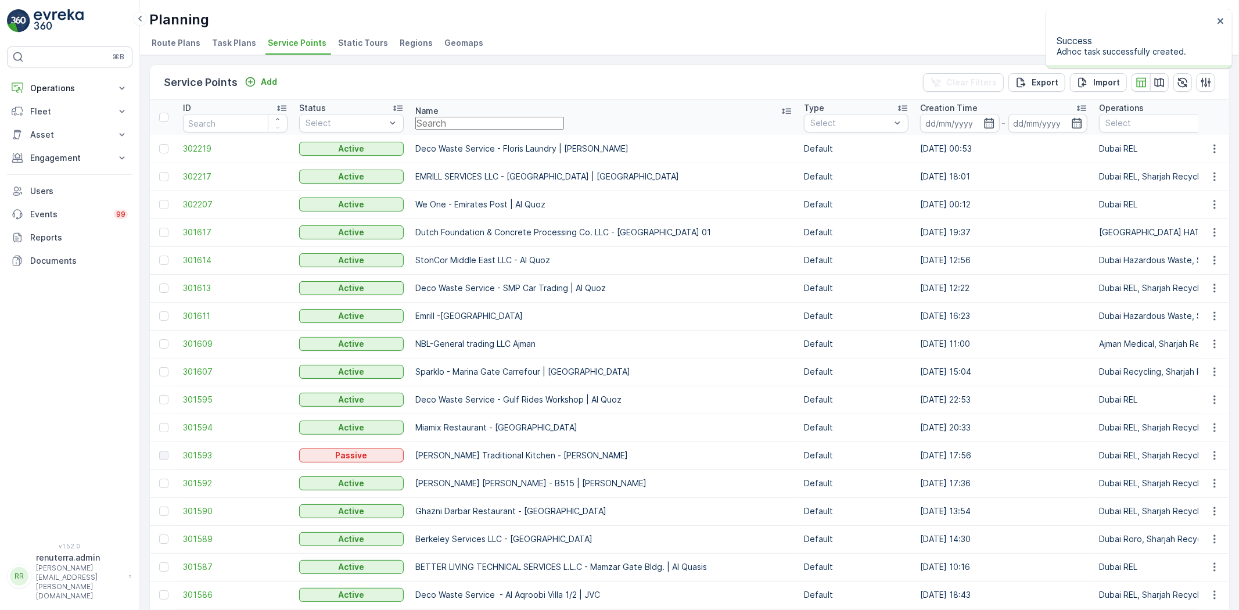
click at [564, 117] on input "text" at bounding box center [489, 123] width 149 height 13
type input "salam"
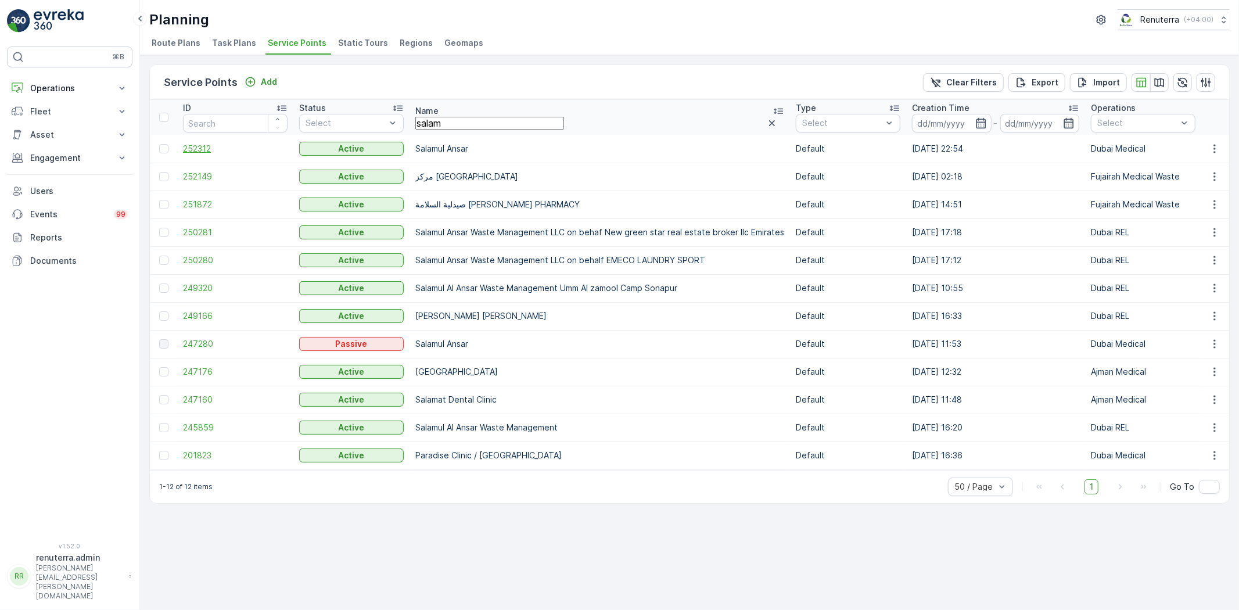
click at [202, 143] on span "252312" at bounding box center [235, 149] width 105 height 12
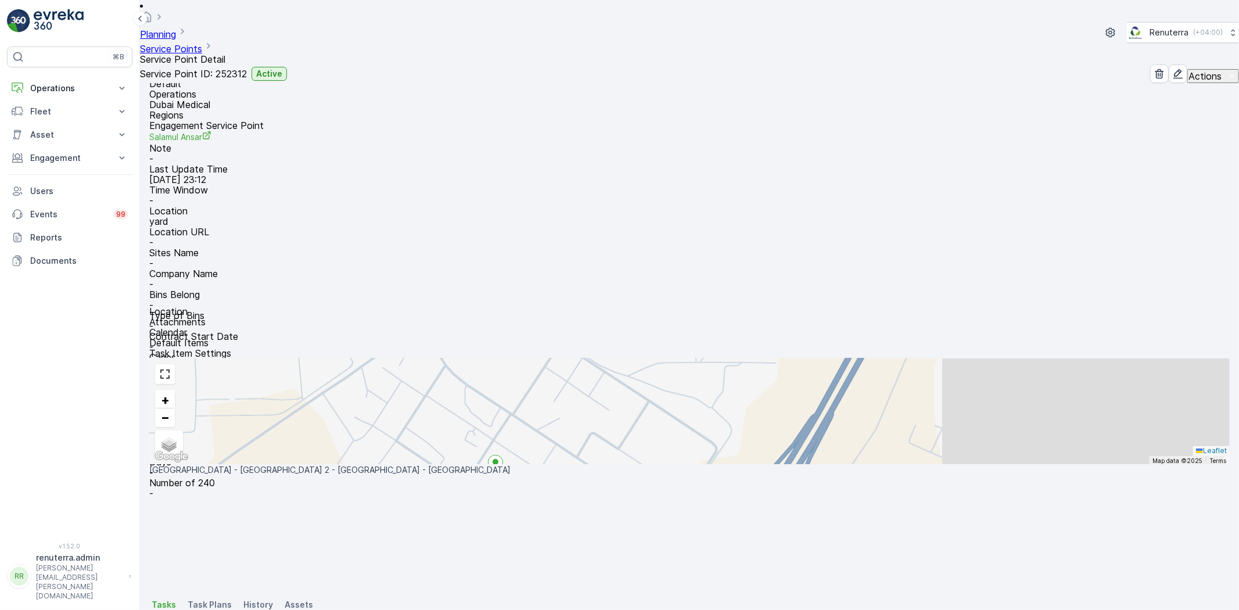
scroll to position [129, 0]
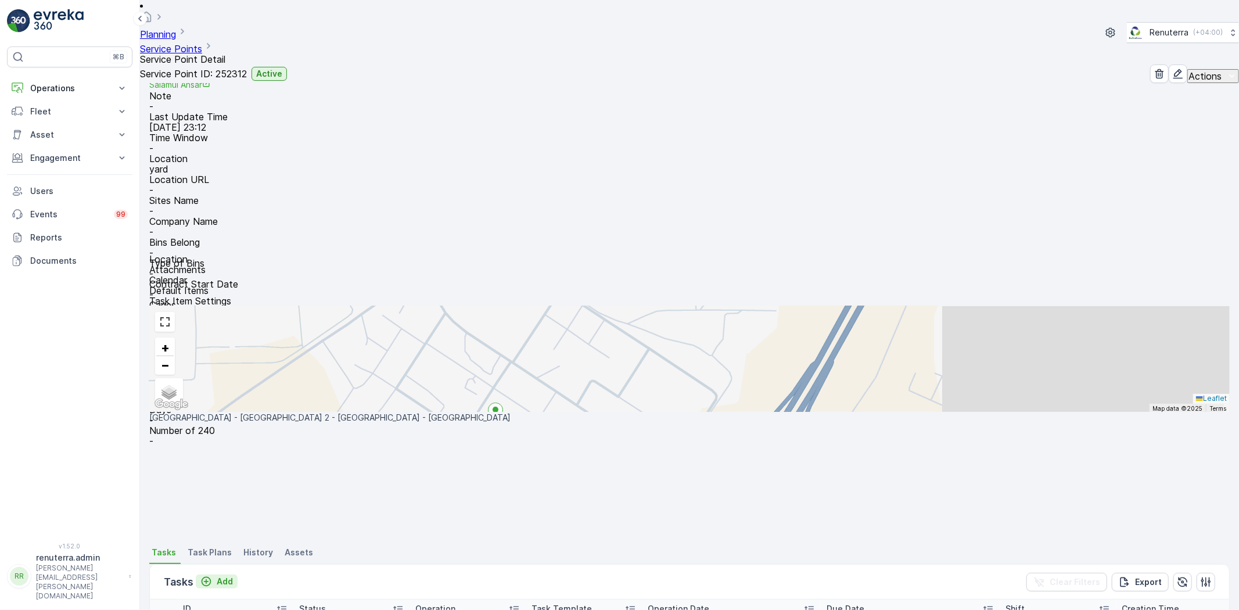
click at [224, 576] on p "Add" at bounding box center [225, 582] width 16 height 12
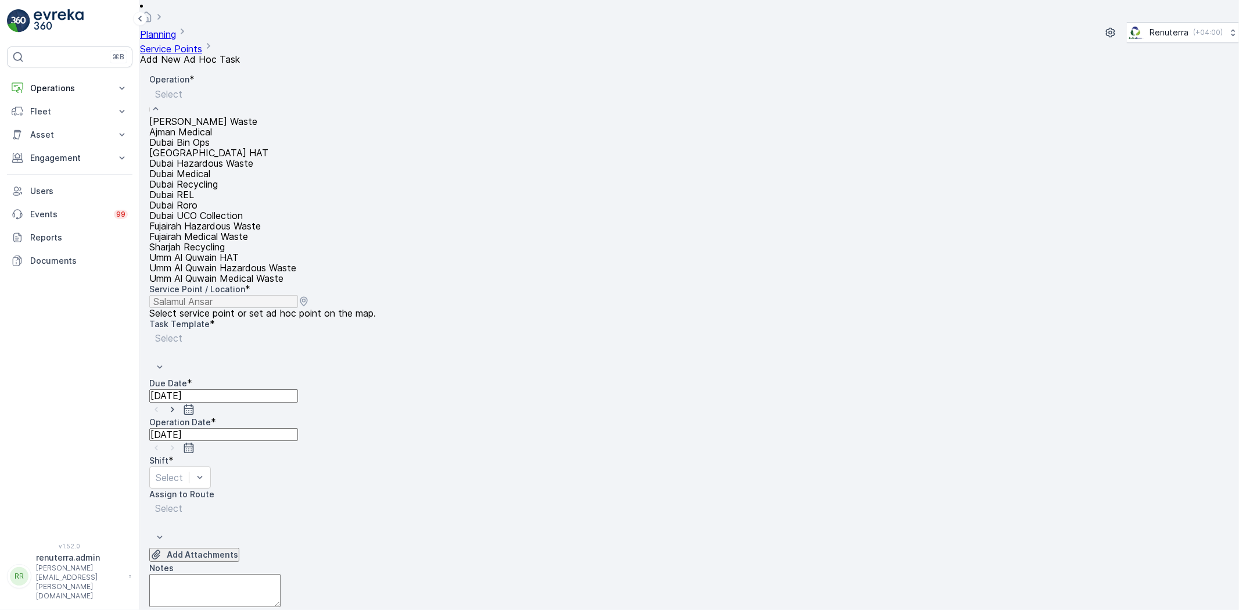
click at [242, 179] on div "Dubai Medical" at bounding box center [222, 173] width 147 height 10
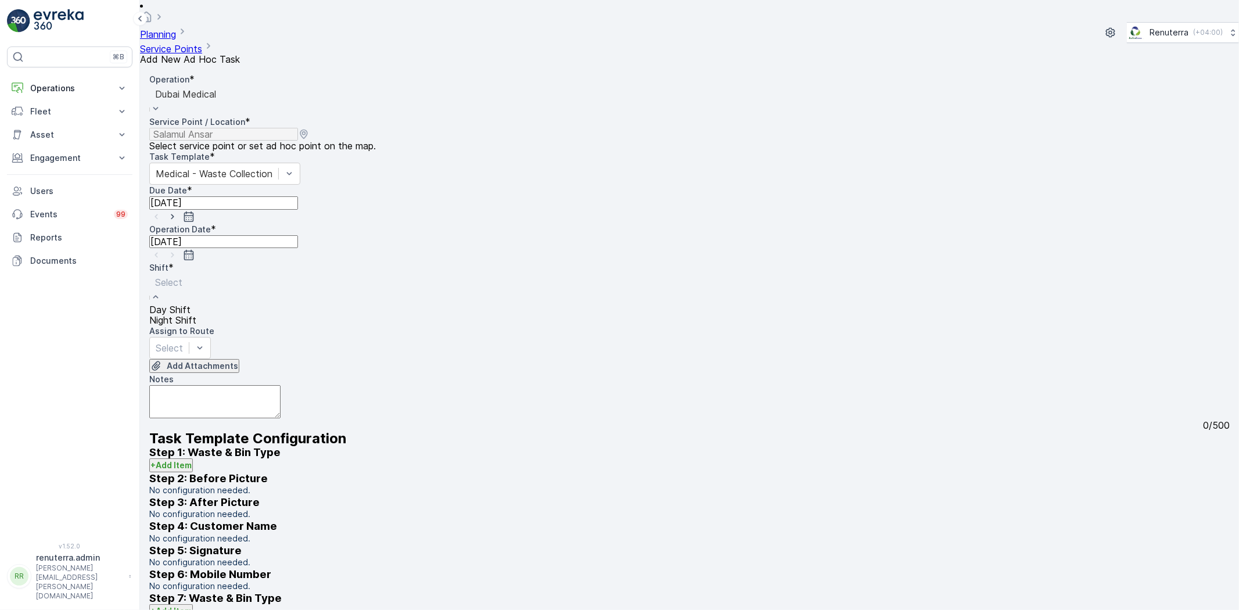
click at [196, 315] on div "Night Shift" at bounding box center [172, 320] width 47 height 10
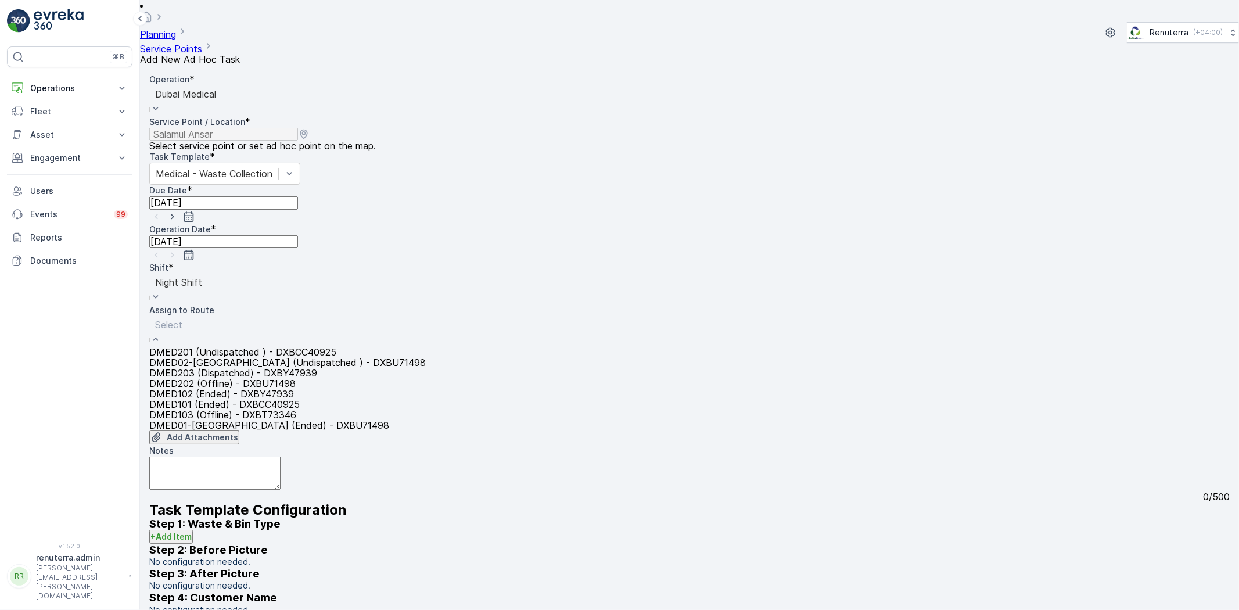
click at [318, 316] on div "Select" at bounding box center [287, 331] width 277 height 31
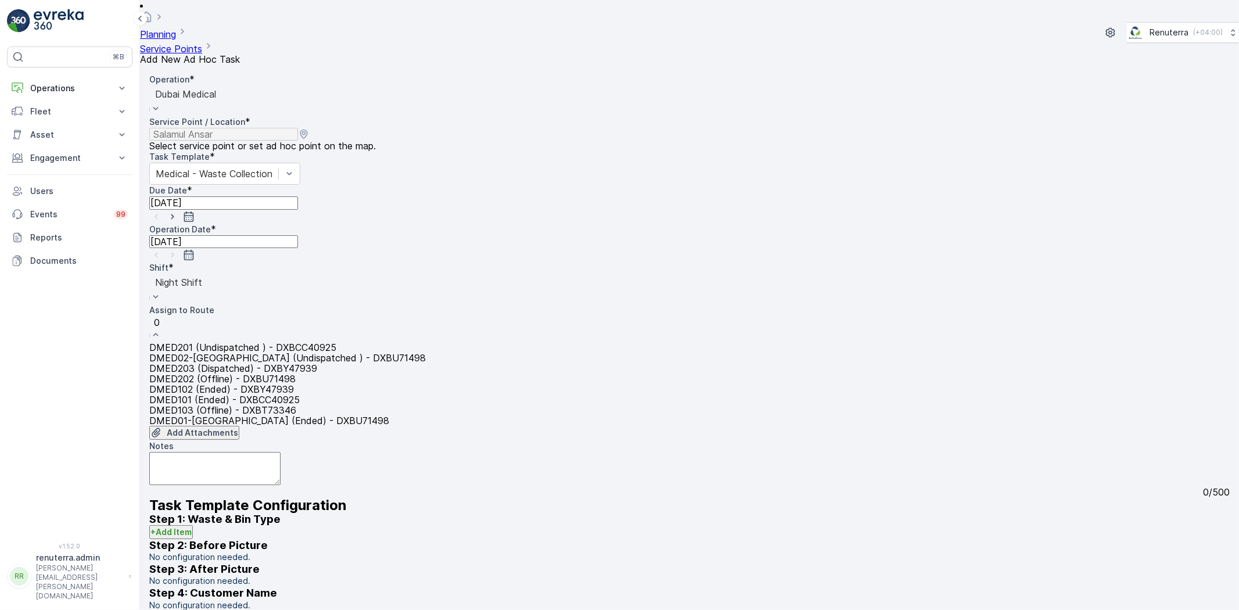
type input "02"
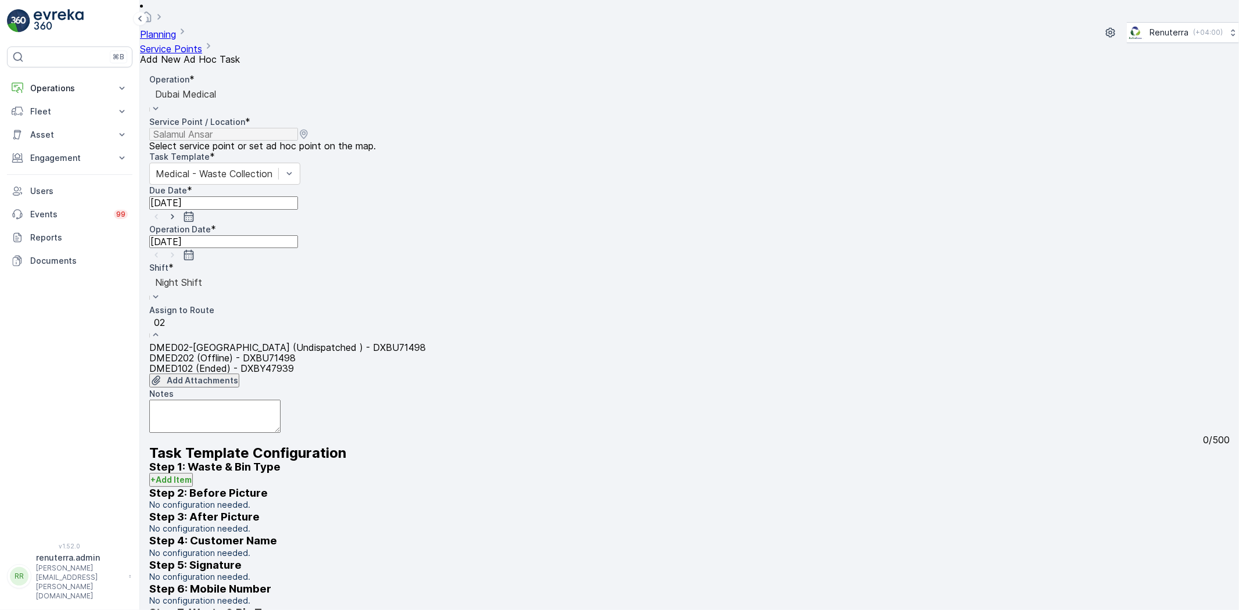
drag, startPoint x: 229, startPoint y: 271, endPoint x: 228, endPoint y: 306, distance: 34.9
click at [229, 342] on span "DMED02-Khawaneej Yard (Undispatched ) - DXBU71498" at bounding box center [287, 347] width 277 height 10
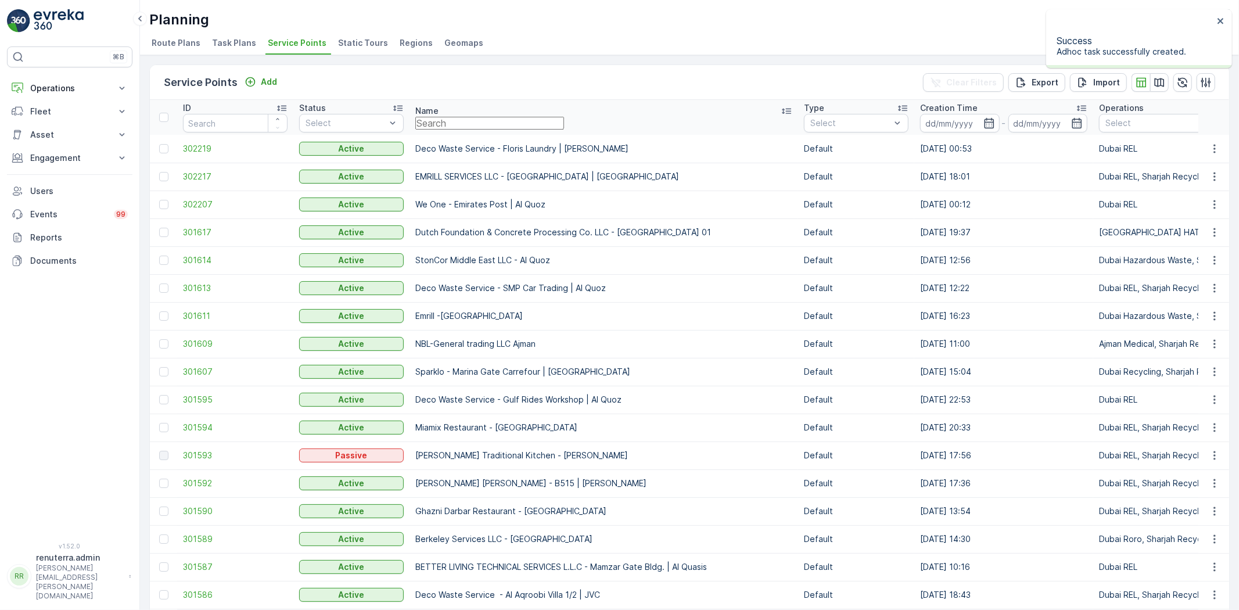
click at [468, 120] on input "text" at bounding box center [489, 123] width 149 height 13
type input "dott"
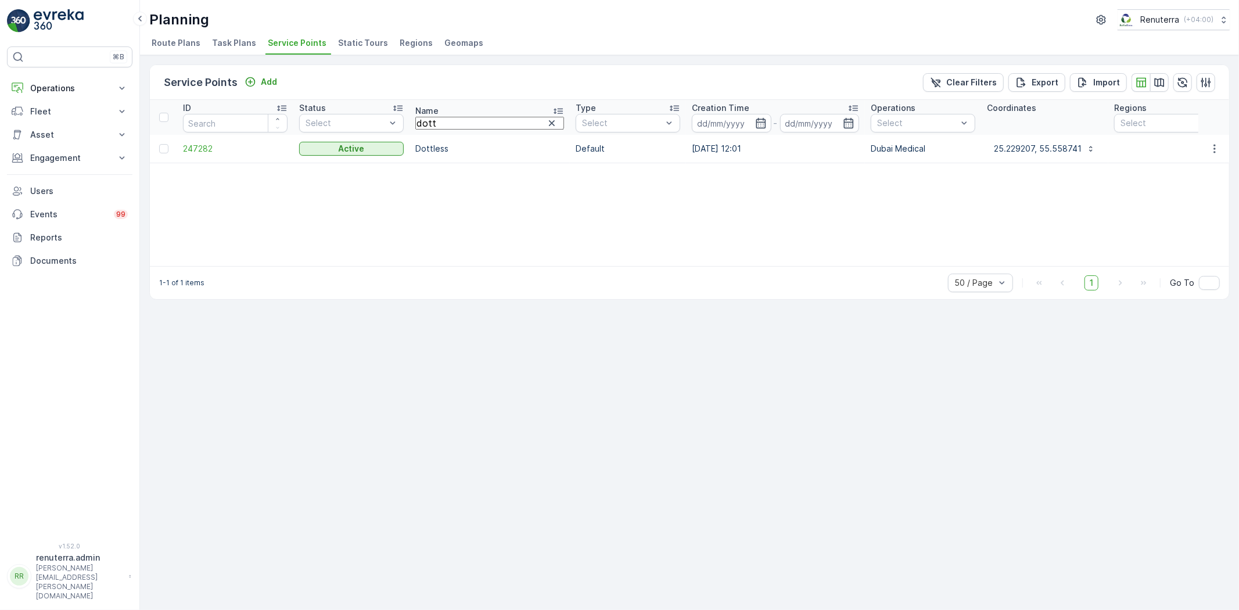
click at [195, 140] on td "247282" at bounding box center [235, 149] width 116 height 28
click at [194, 143] on span "247282" at bounding box center [235, 149] width 105 height 12
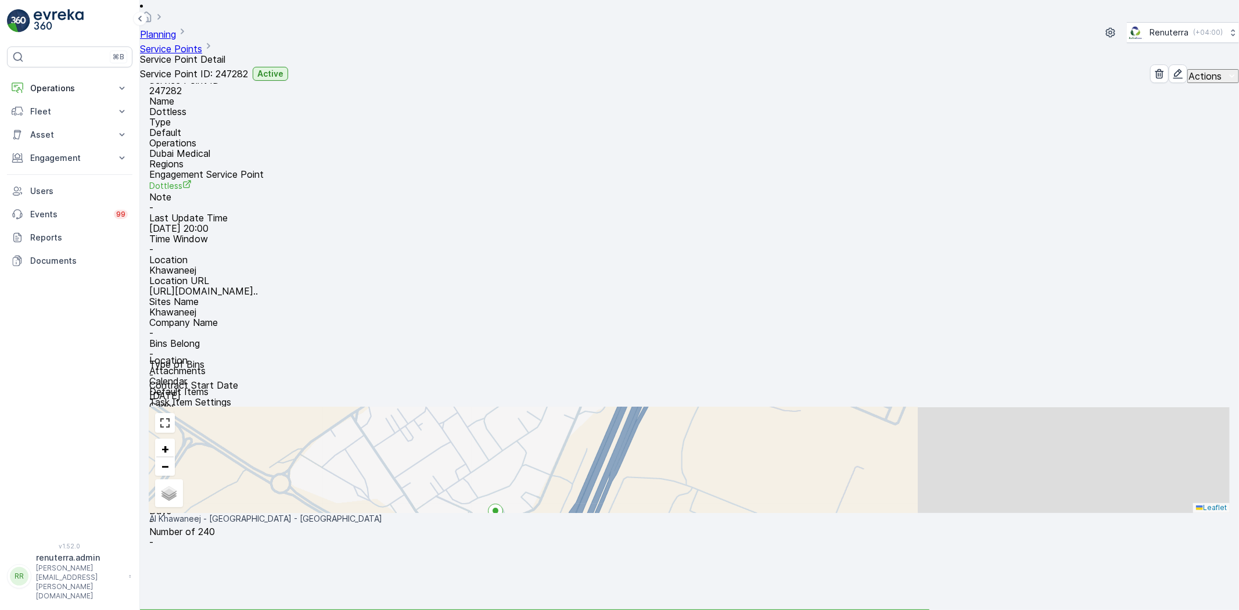
scroll to position [125, 0]
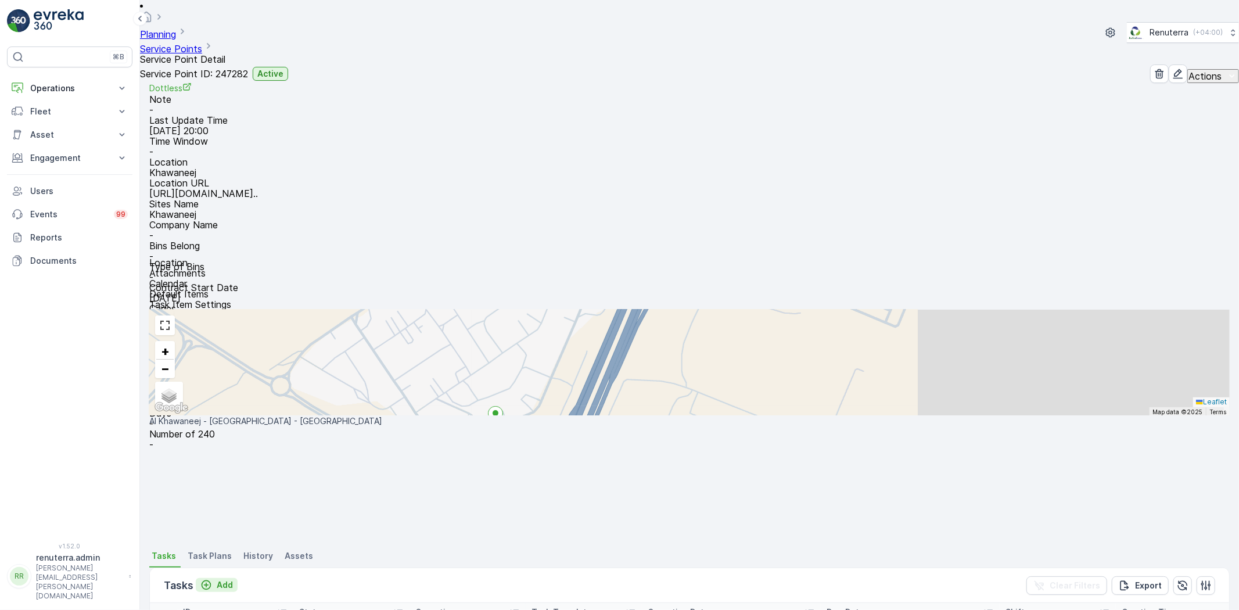
click at [235, 578] on button "Add" at bounding box center [217, 585] width 42 height 14
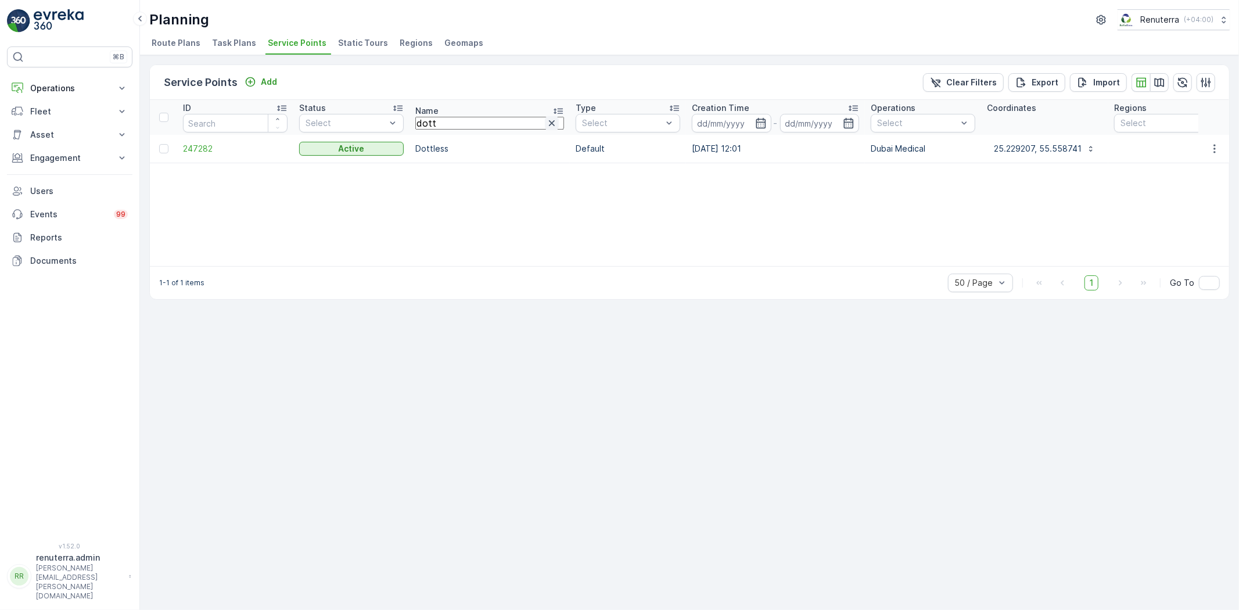
click at [545, 116] on button "button" at bounding box center [552, 123] width 14 height 14
click at [482, 130] on input "text" at bounding box center [489, 123] width 149 height 13
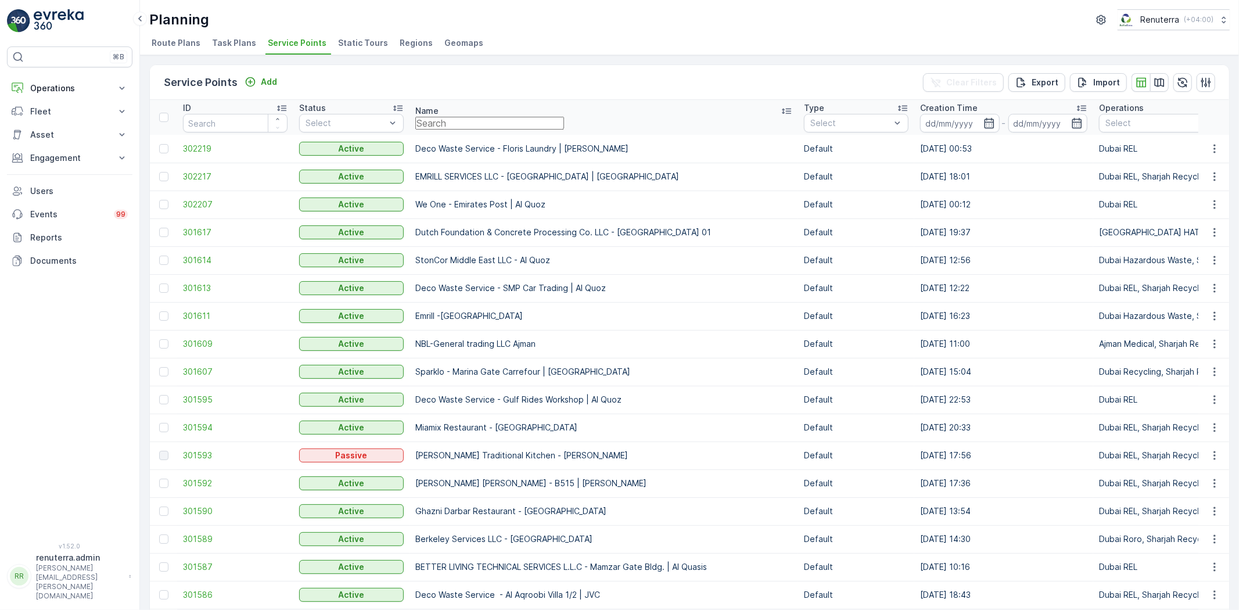
click at [482, 130] on input "text" at bounding box center [489, 123] width 149 height 13
type input "salam"
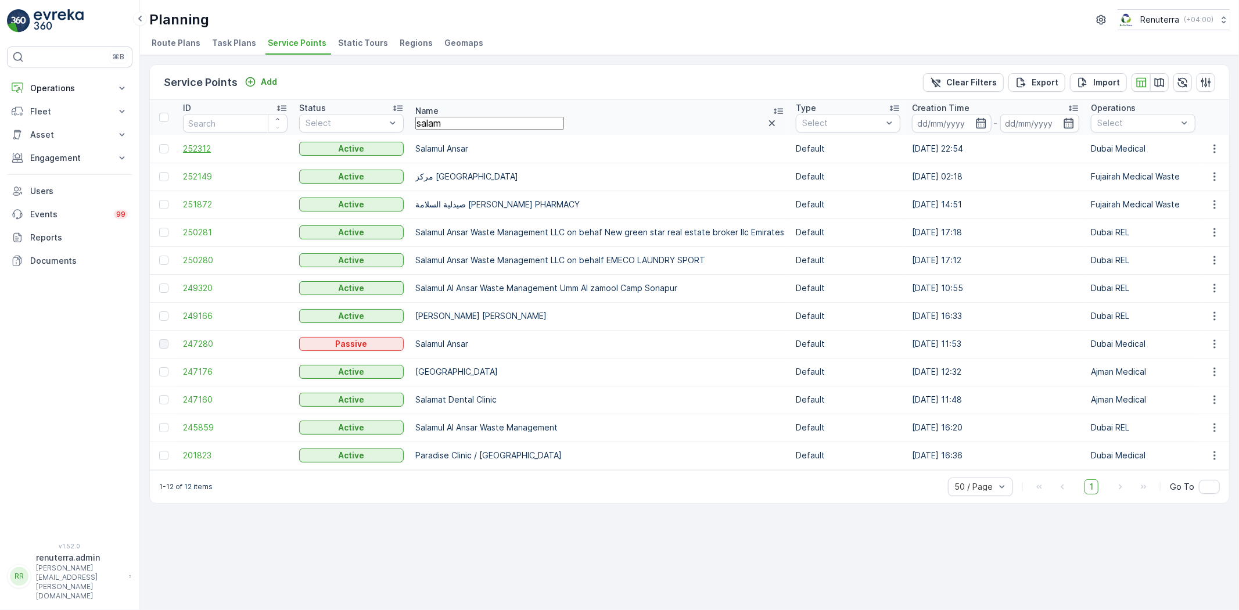
click at [189, 144] on span "252312" at bounding box center [235, 149] width 105 height 12
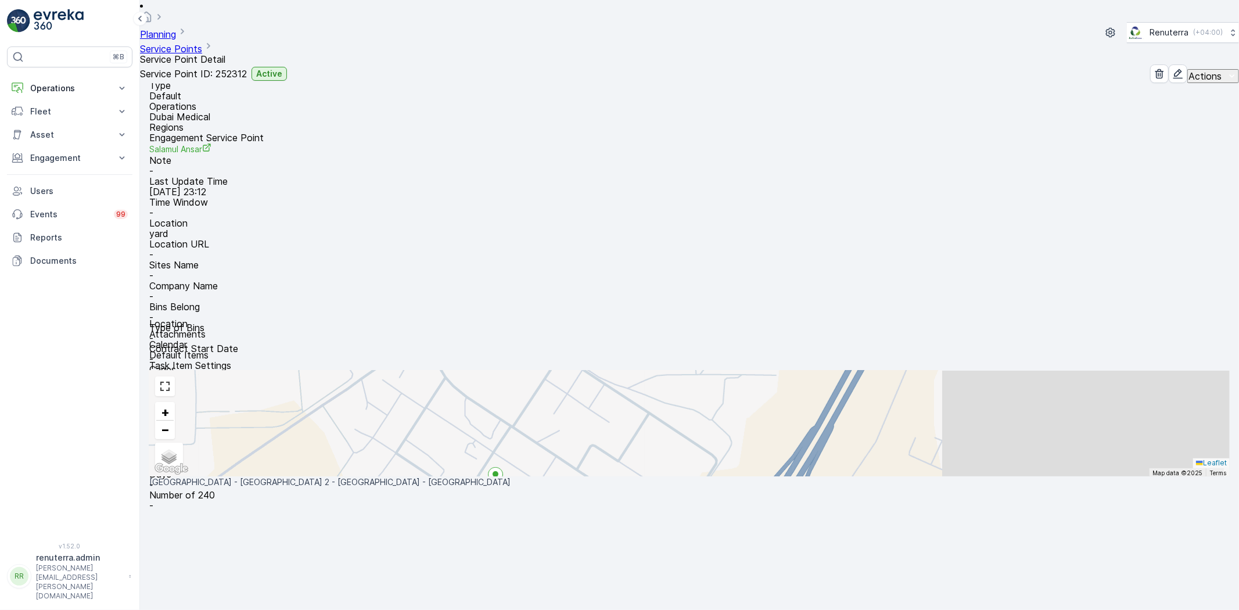
scroll to position [129, 0]
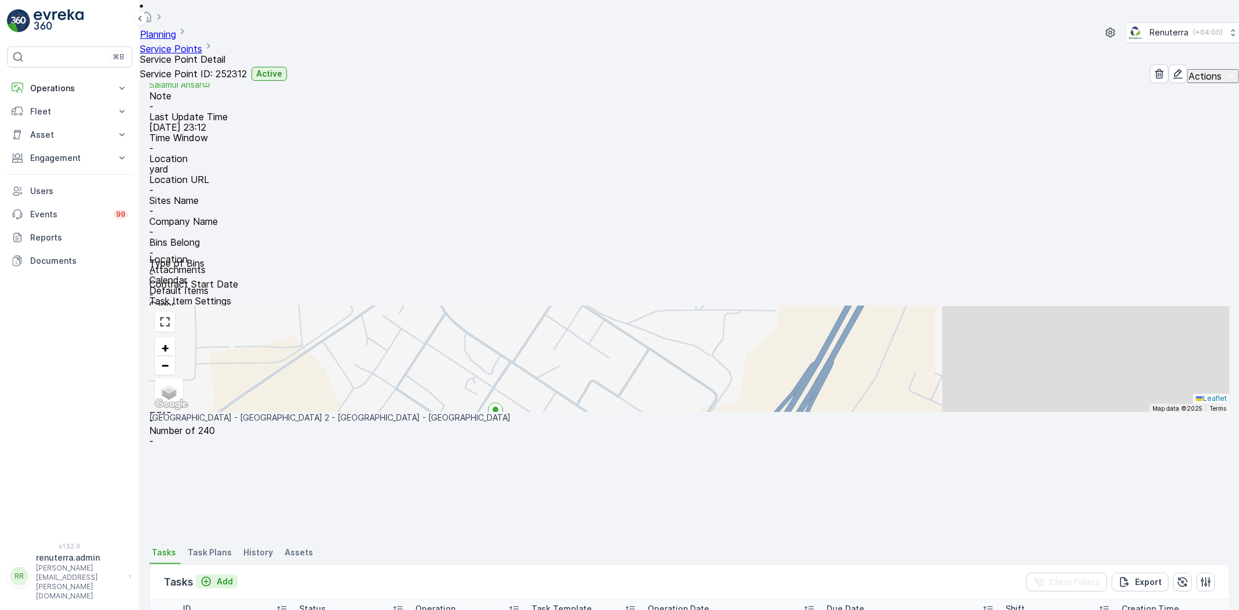
click at [225, 576] on p "Add" at bounding box center [225, 582] width 16 height 12
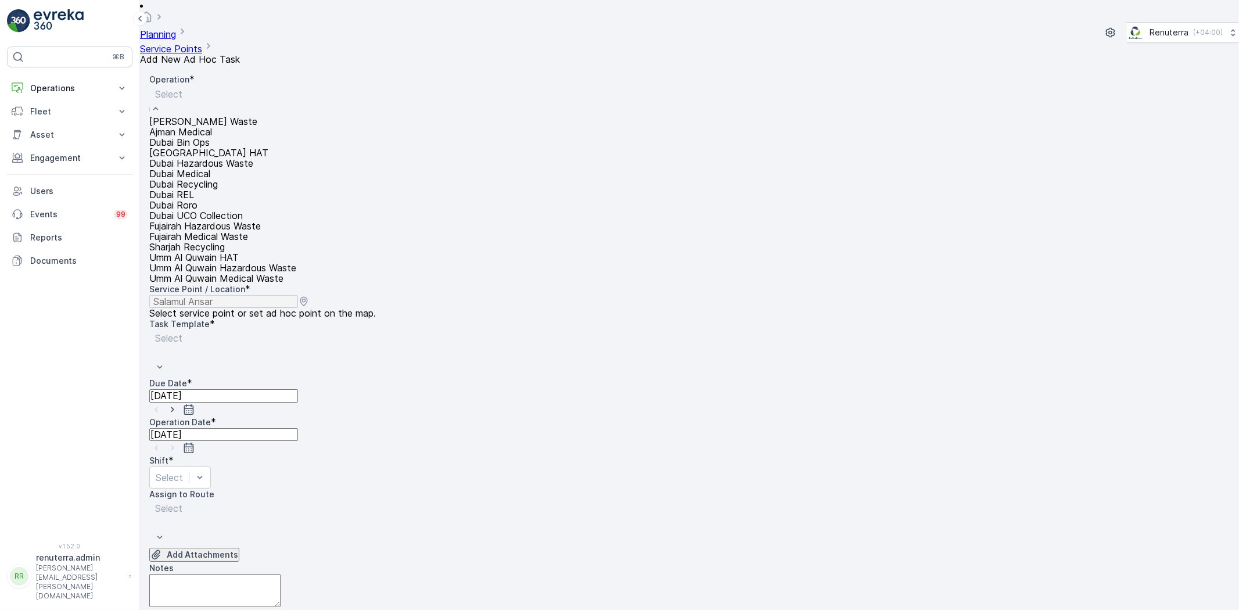
click at [210, 179] on span "Dubai Medical" at bounding box center [179, 173] width 61 height 10
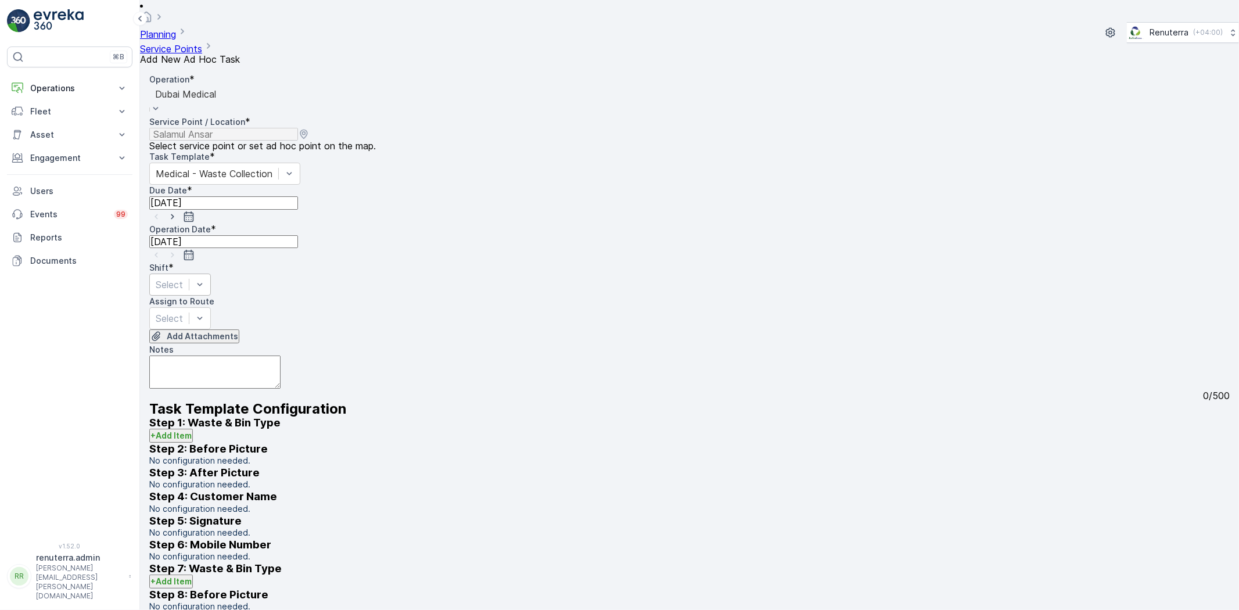
click at [211, 274] on div "Select" at bounding box center [180, 285] width 62 height 22
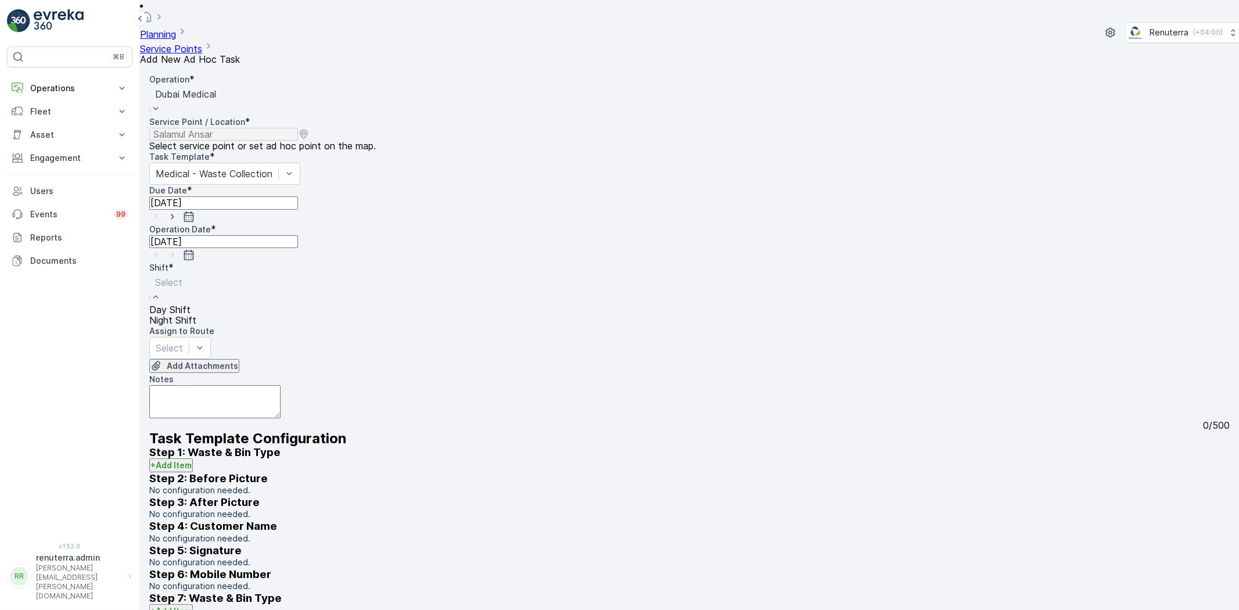
click at [196, 315] on span "Night Shift" at bounding box center [172, 320] width 47 height 10
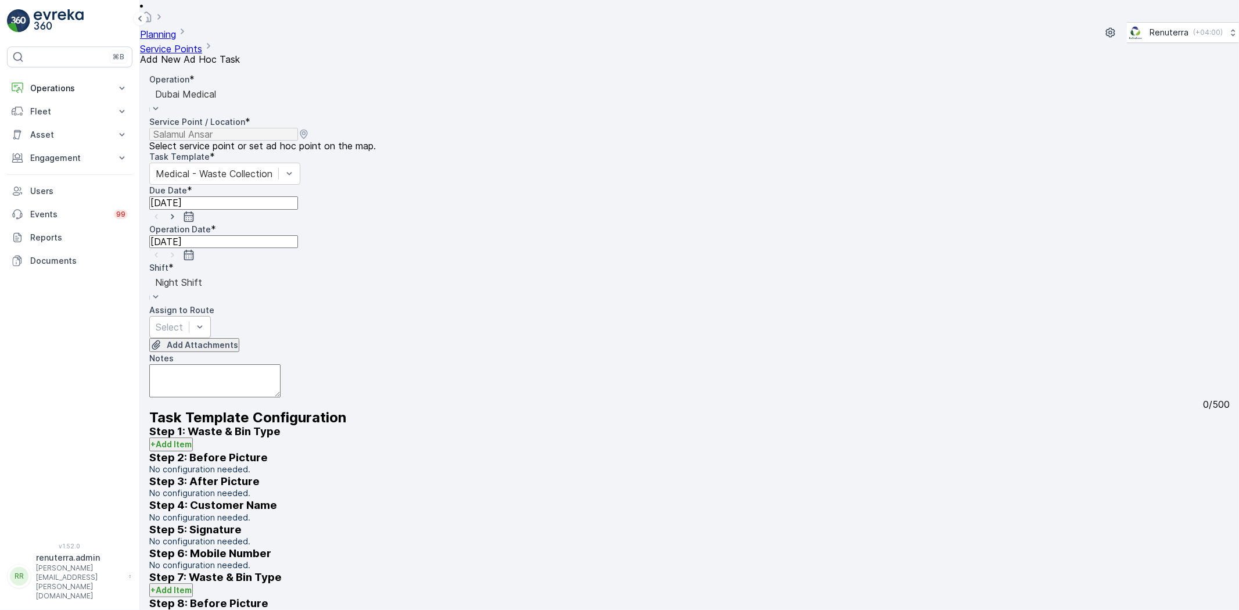
click at [211, 316] on div "Select" at bounding box center [180, 327] width 62 height 22
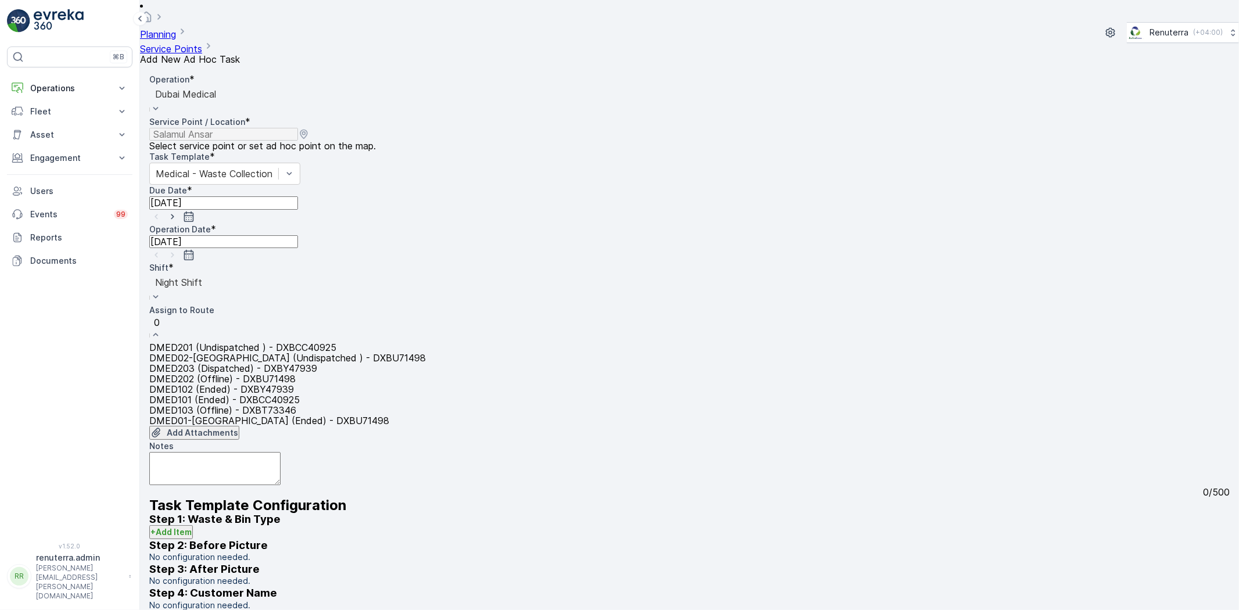
type input "02"
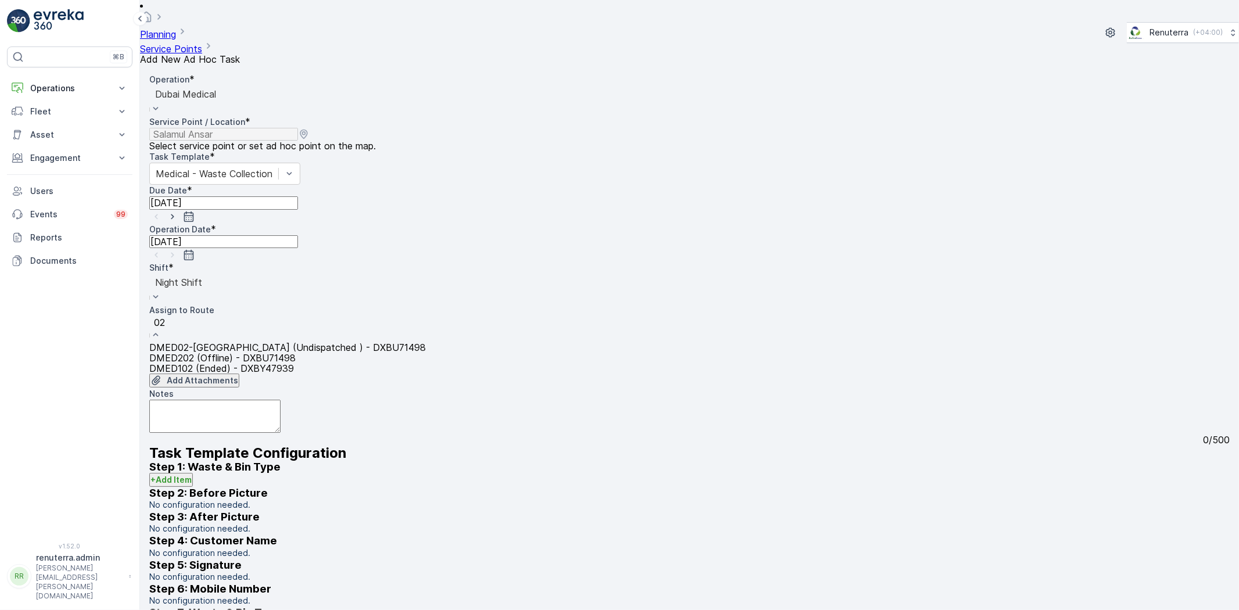
click at [323, 342] on div "DMED02-Khawaneej Yard (Undispatched ) - DXBU71498" at bounding box center [287, 347] width 277 height 10
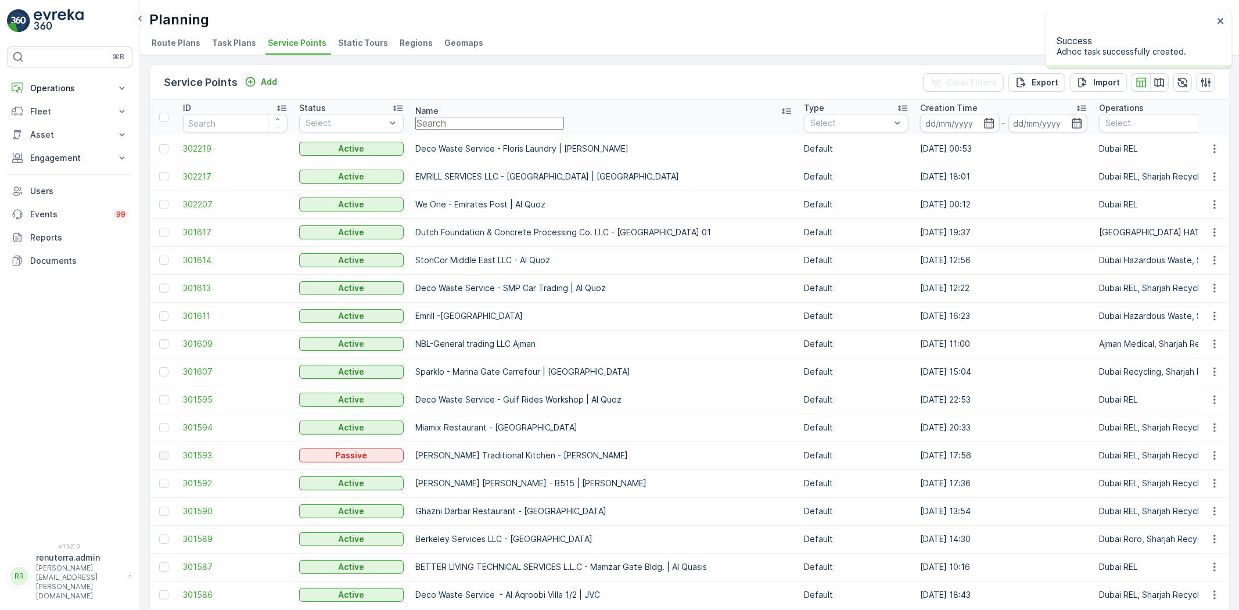
click at [542, 128] on input "text" at bounding box center [489, 123] width 149 height 13
paste input "Al Tayer Stocks (L.L.C.) - Umm Ramool"
type input "Al Tayer Stocks (L.L.C.) - Umm Ramool"
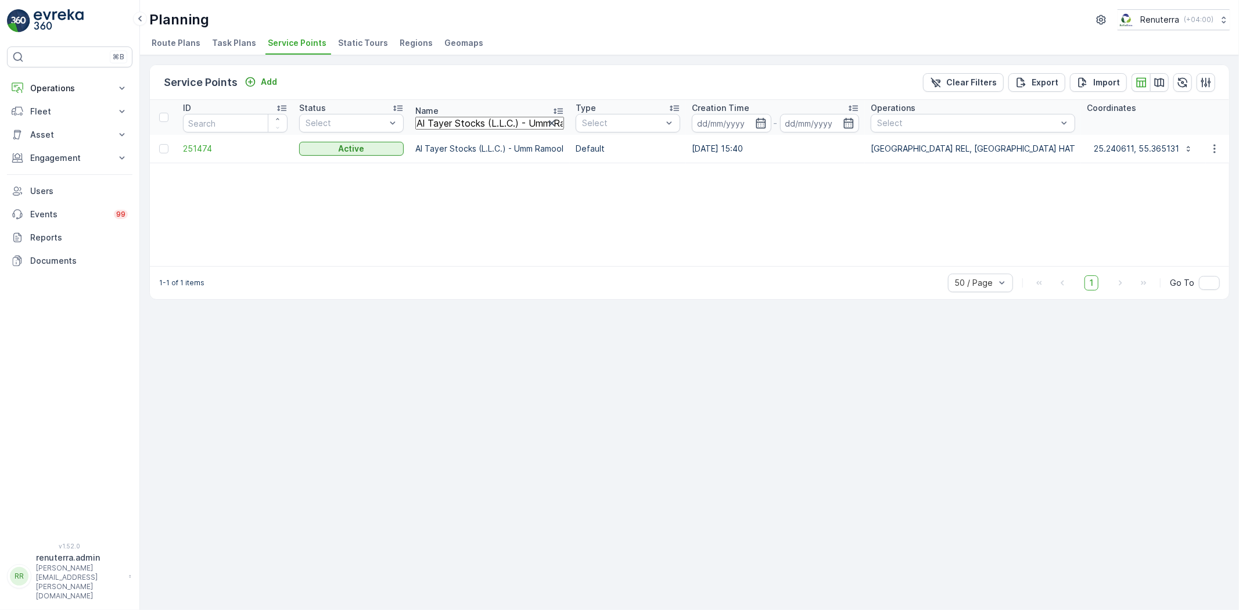
click at [184, 156] on td "251474" at bounding box center [235, 149] width 116 height 28
click at [190, 149] on span "251474" at bounding box center [235, 149] width 105 height 12
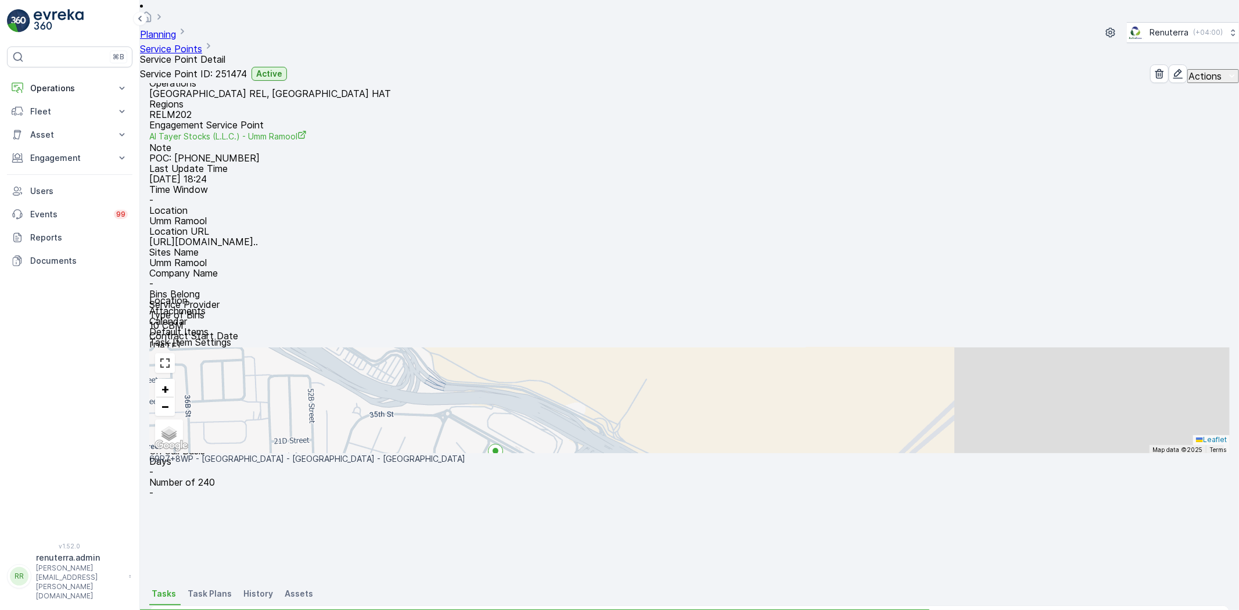
scroll to position [129, 0]
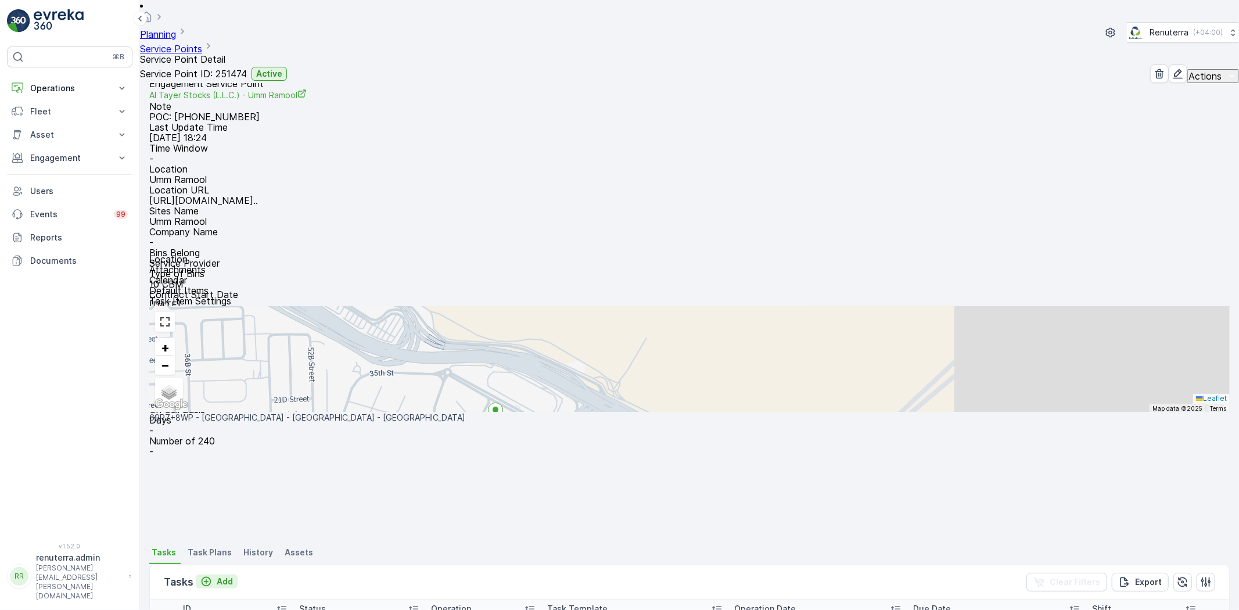
click at [225, 576] on p "Add" at bounding box center [225, 582] width 16 height 12
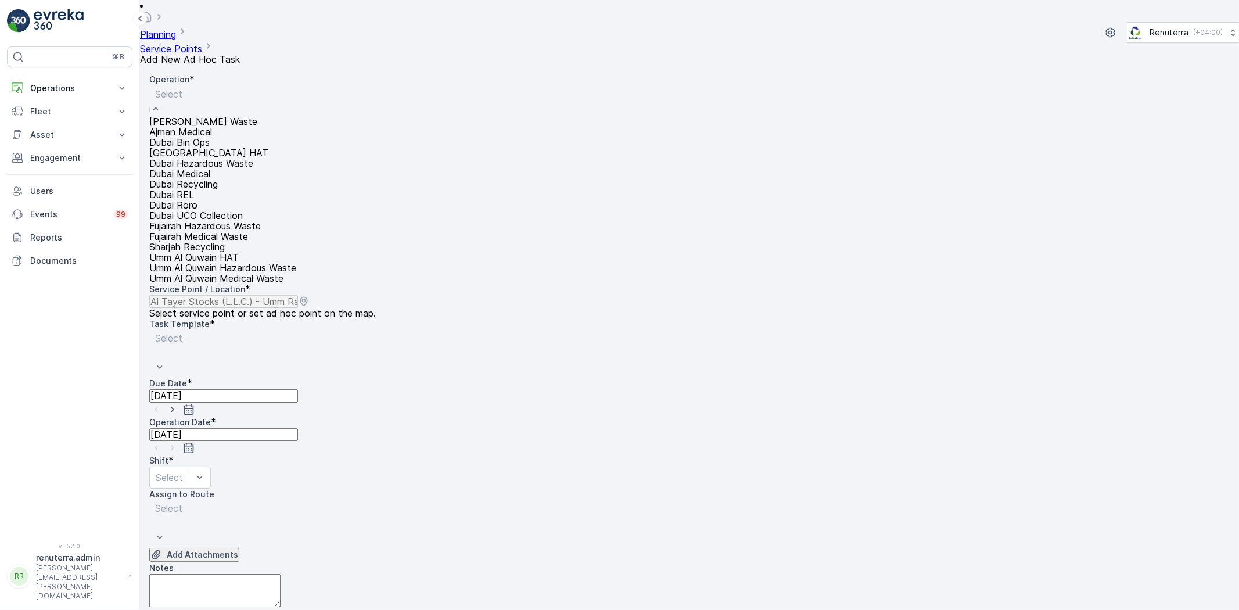
click at [222, 158] on div "Dubai HAT" at bounding box center [222, 153] width 147 height 10
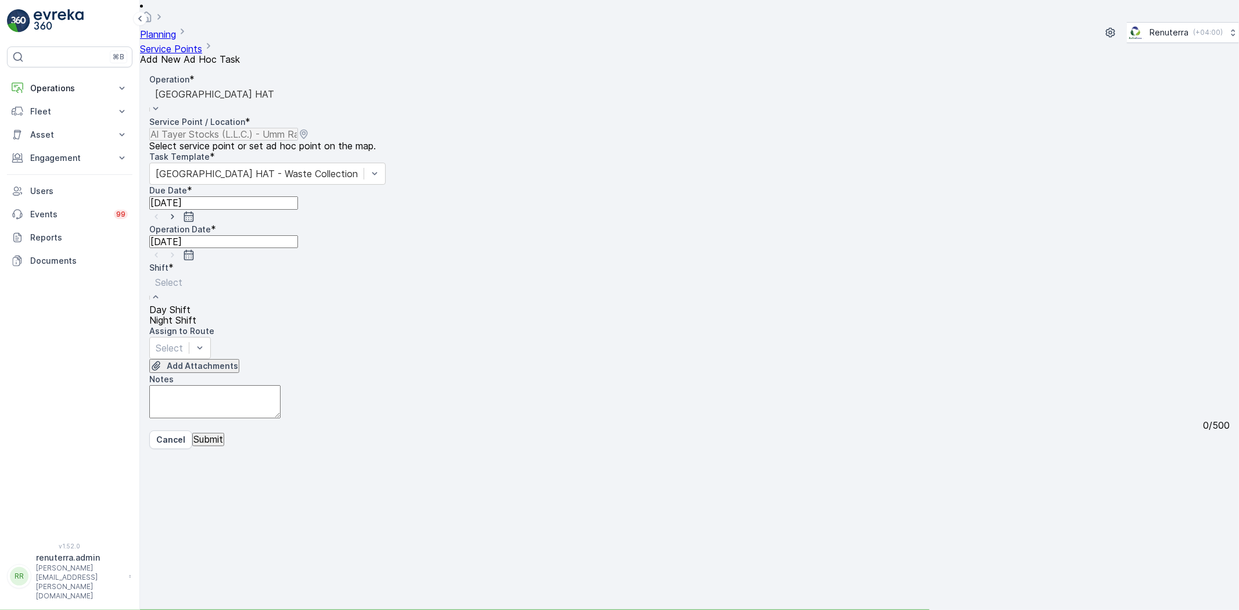
click at [191, 304] on span "Day Shift" at bounding box center [169, 309] width 41 height 10
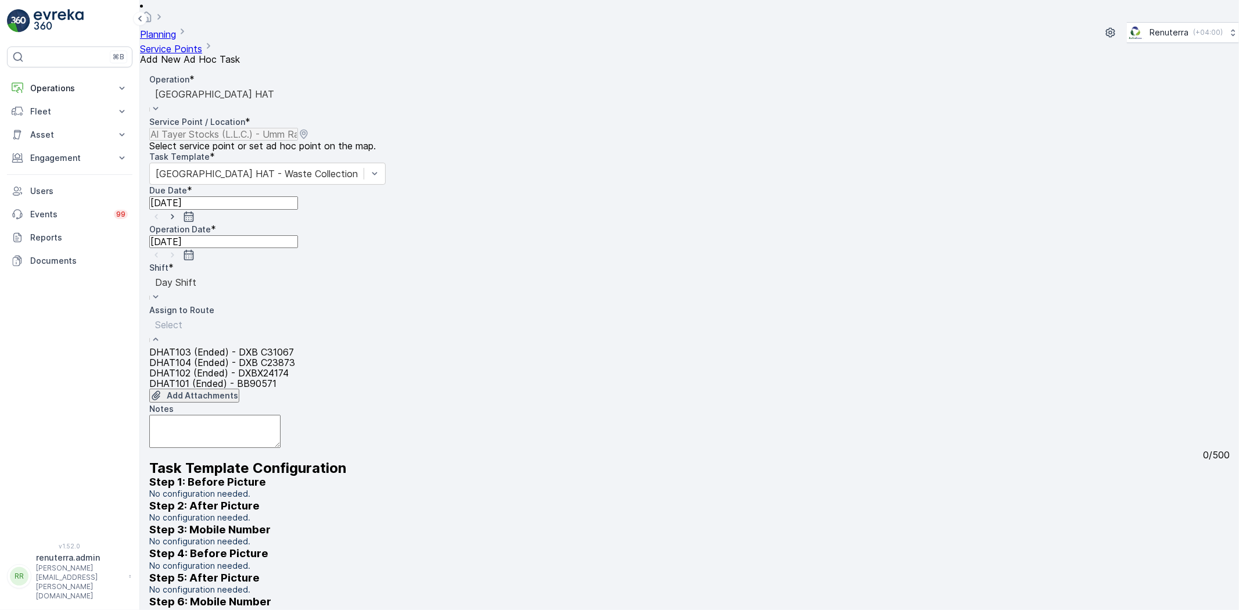
click at [229, 378] on div "DHAT101 (Ended) - BB90571" at bounding box center [222, 383] width 146 height 10
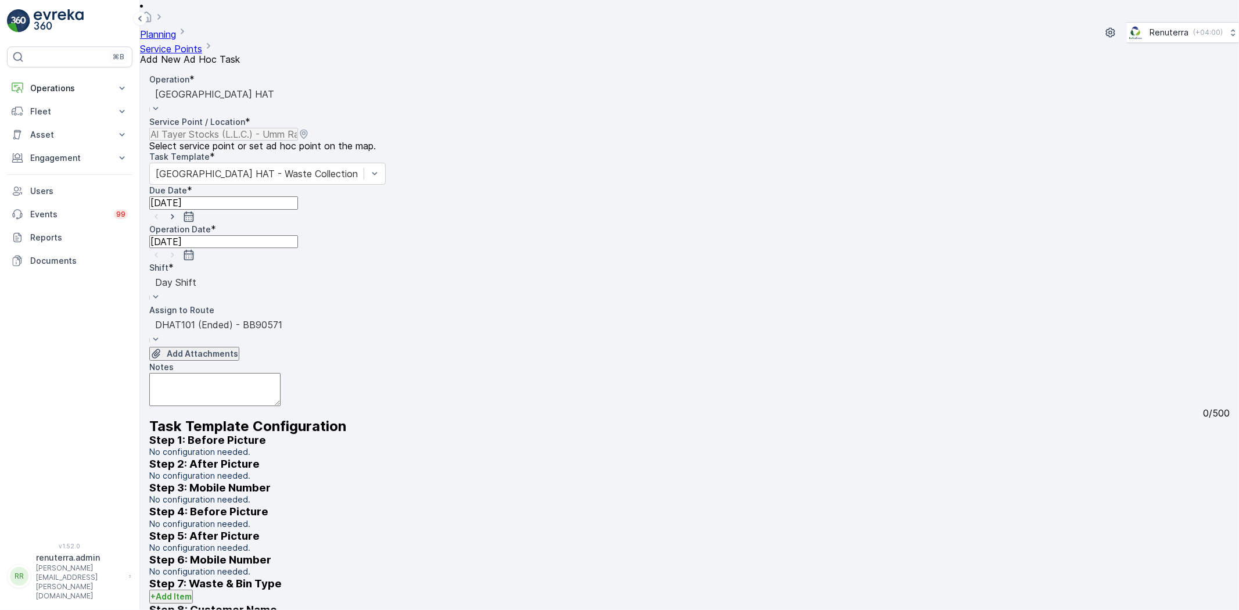
click at [178, 211] on icon "button" at bounding box center [173, 217] width 12 height 12
type input "09.10.2025"
click at [178, 249] on icon "button" at bounding box center [173, 255] width 12 height 12
type input "09.10.2025"
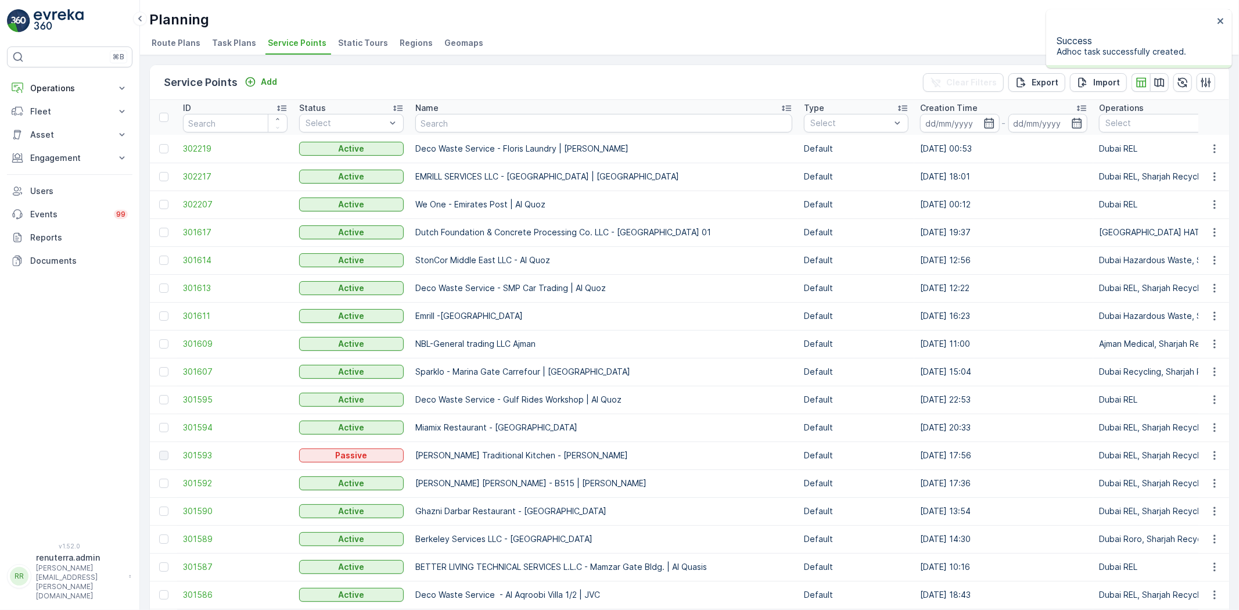
click at [476, 117] on input "text" at bounding box center [603, 123] width 377 height 19
paste input "SOBHA CONSTRUCTIONS LLC - RIVERSIDE CRESCENT Module 1 | Ras Al Khor"
type input "SOBHA CONSTRUCTIONS LLC - RIVERSIDE CRESCENT Module 1 | Ras Al Khor"
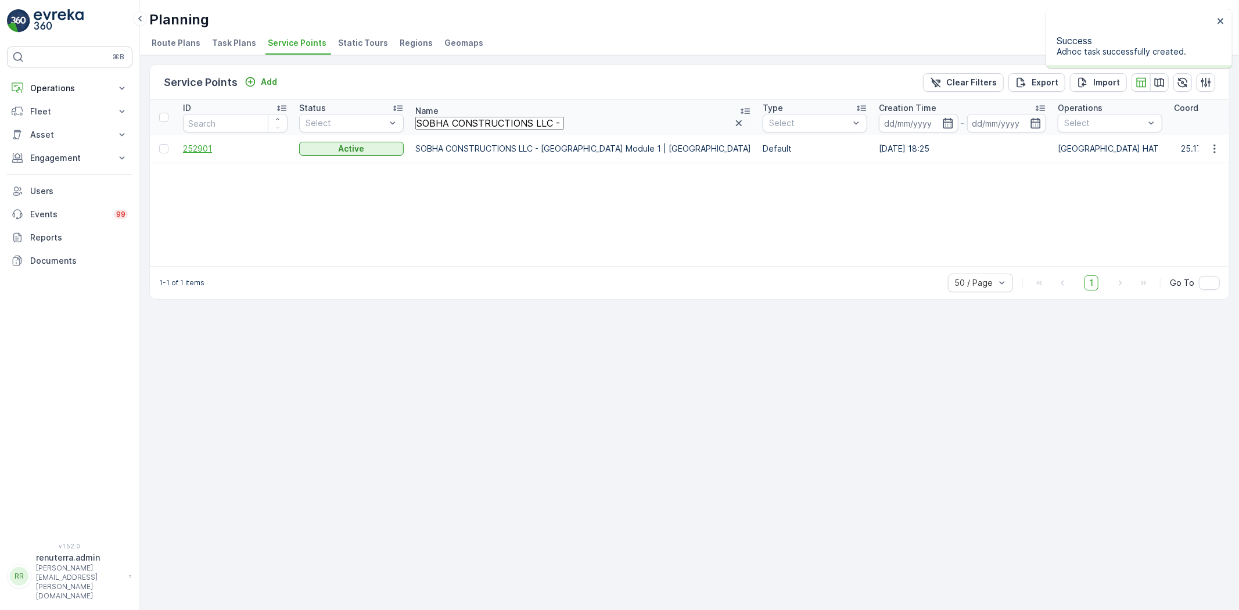
click at [203, 143] on span "252901" at bounding box center [235, 149] width 105 height 12
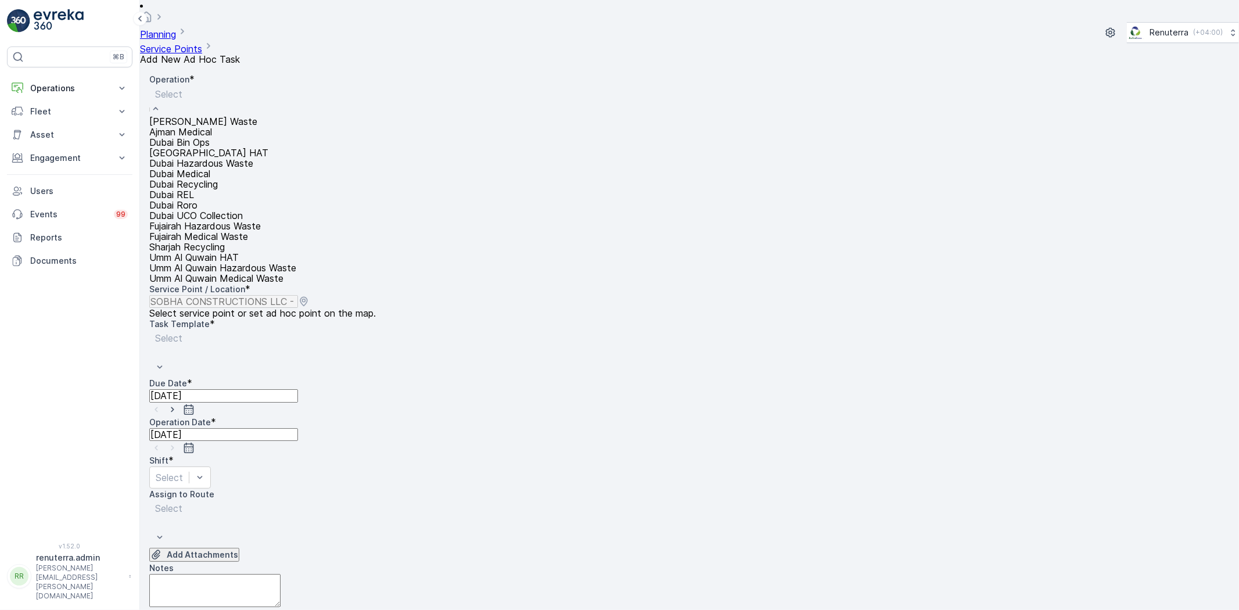
drag, startPoint x: 297, startPoint y: 92, endPoint x: 290, endPoint y: 103, distance: 13.1
click at [257, 158] on div "Dubai HAT" at bounding box center [222, 153] width 147 height 10
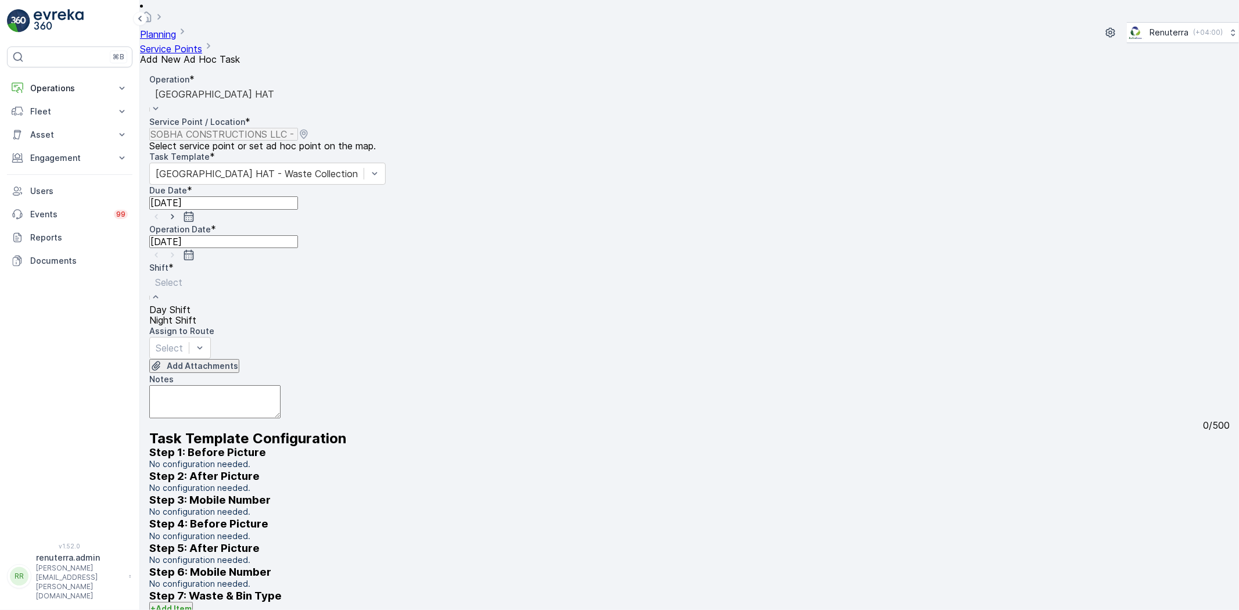
click at [196, 304] on div "Day Shift" at bounding box center [172, 309] width 47 height 10
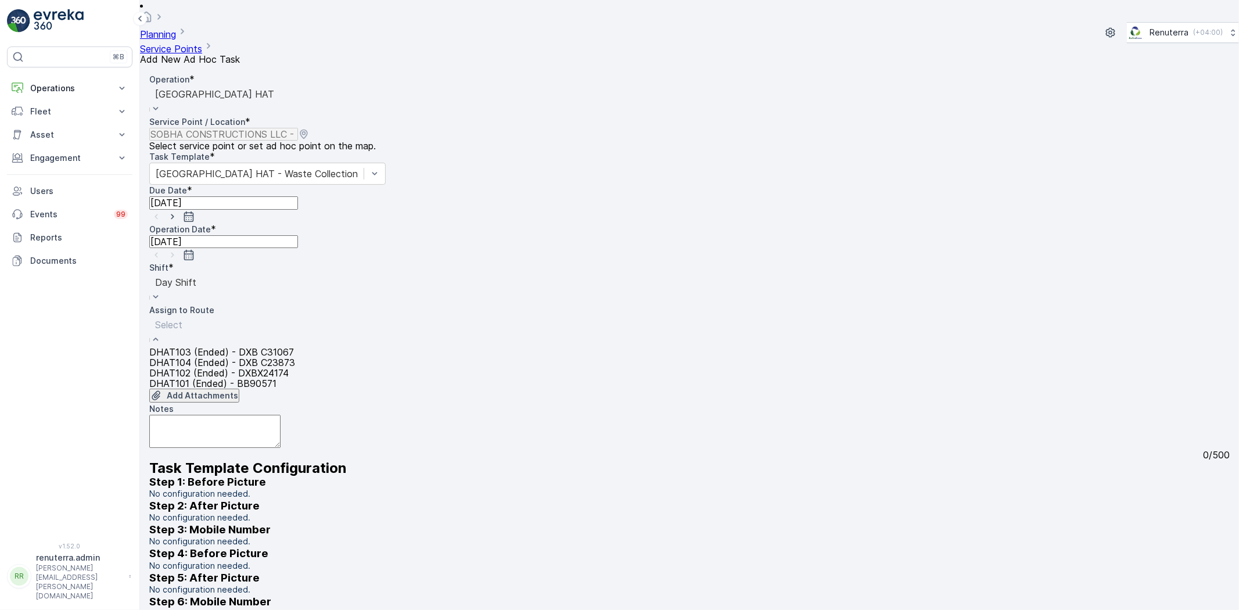
click at [277, 378] on span "DHAT101 (Ended) - BB90571" at bounding box center [212, 383] width 127 height 10
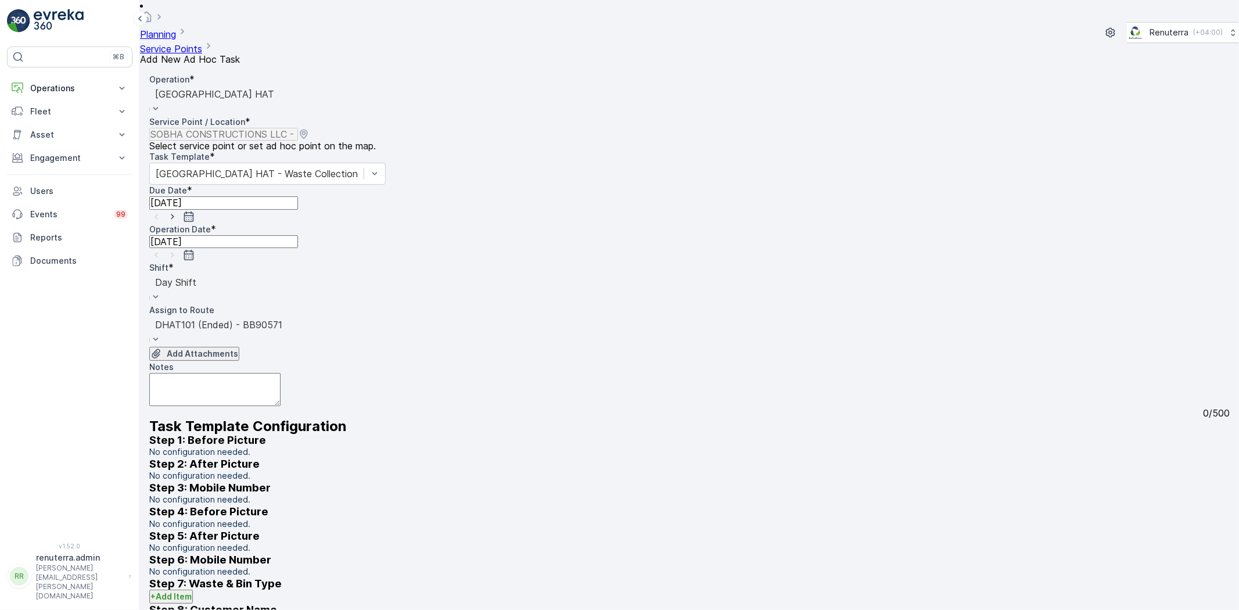
click at [178, 211] on icon "button" at bounding box center [173, 217] width 12 height 12
type input "09.10.2025"
click at [178, 249] on icon "button" at bounding box center [173, 255] width 12 height 12
type input "09.10.2025"
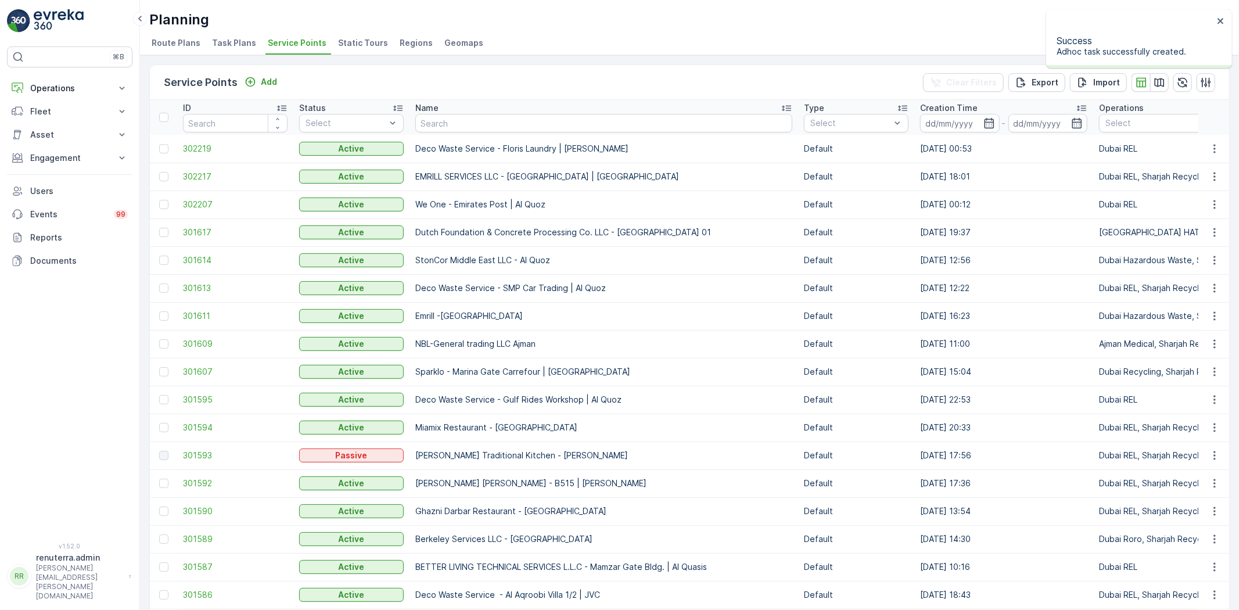
click at [505, 124] on input "text" at bounding box center [603, 123] width 377 height 19
paste input "Discovery Dunes Golf Course Planting Works"
type input "Discovery Dunes Golf Course Planting Works"
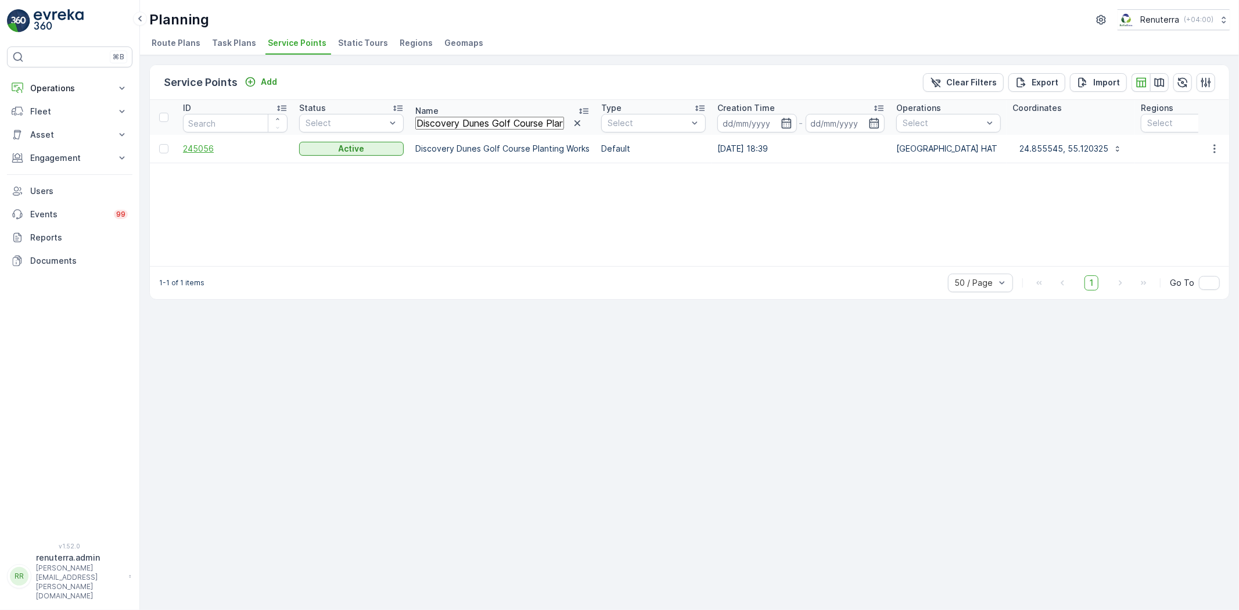
click at [204, 146] on span "245056" at bounding box center [235, 149] width 105 height 12
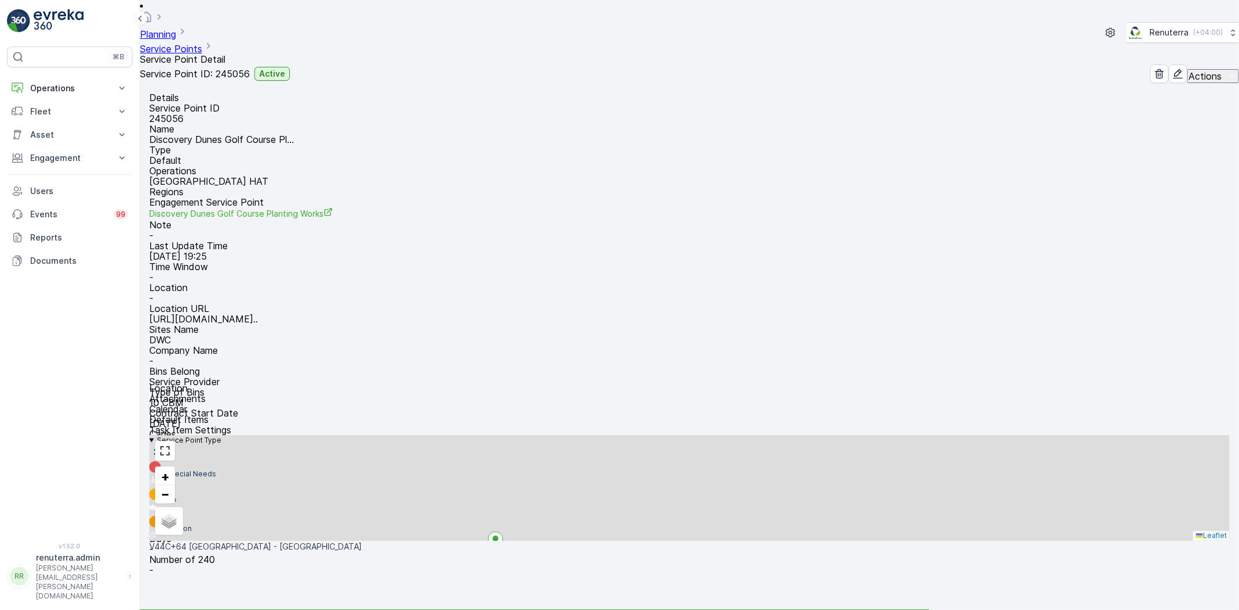
scroll to position [129, 0]
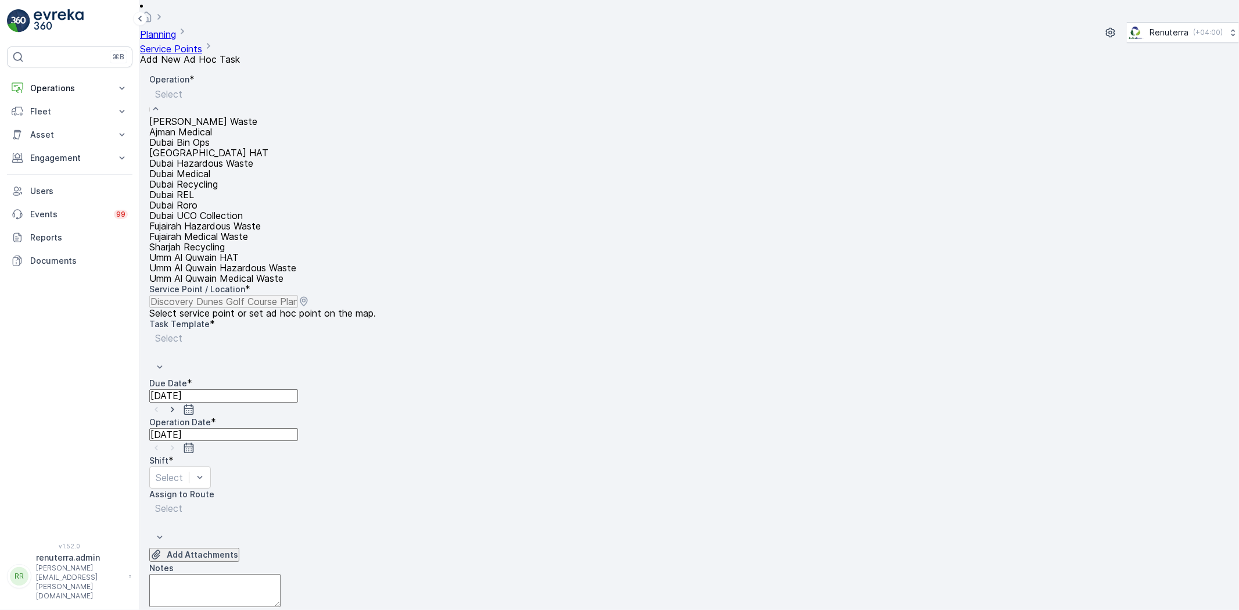
click at [242, 158] on div "Dubai HAT" at bounding box center [222, 153] width 147 height 10
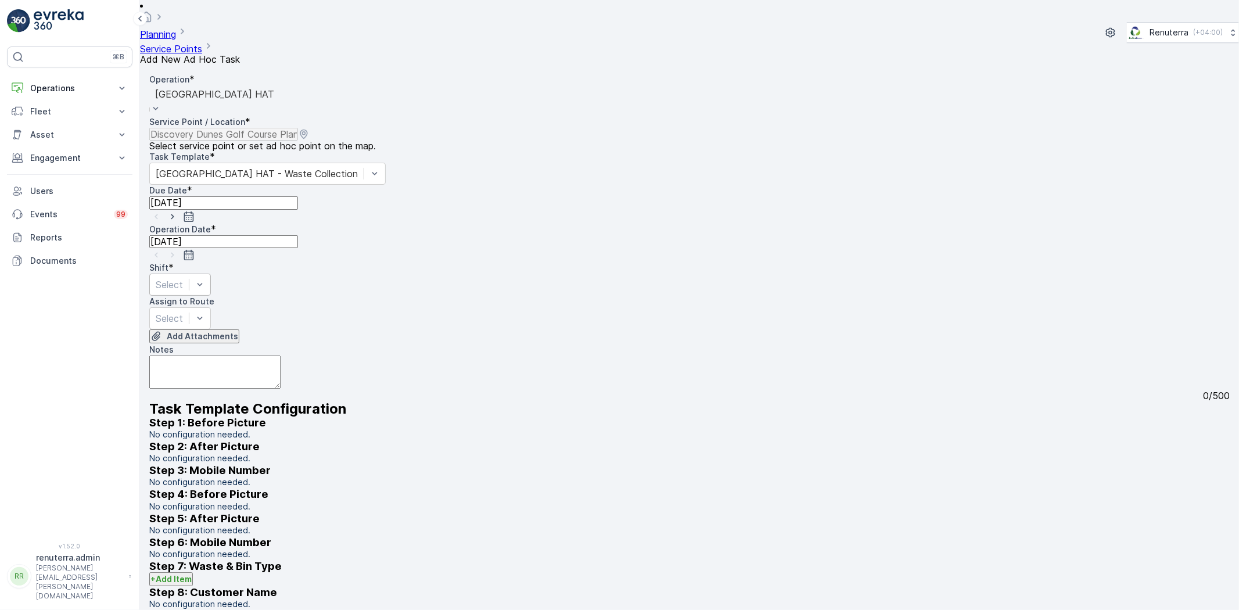
click at [211, 274] on div "Select" at bounding box center [180, 285] width 62 height 22
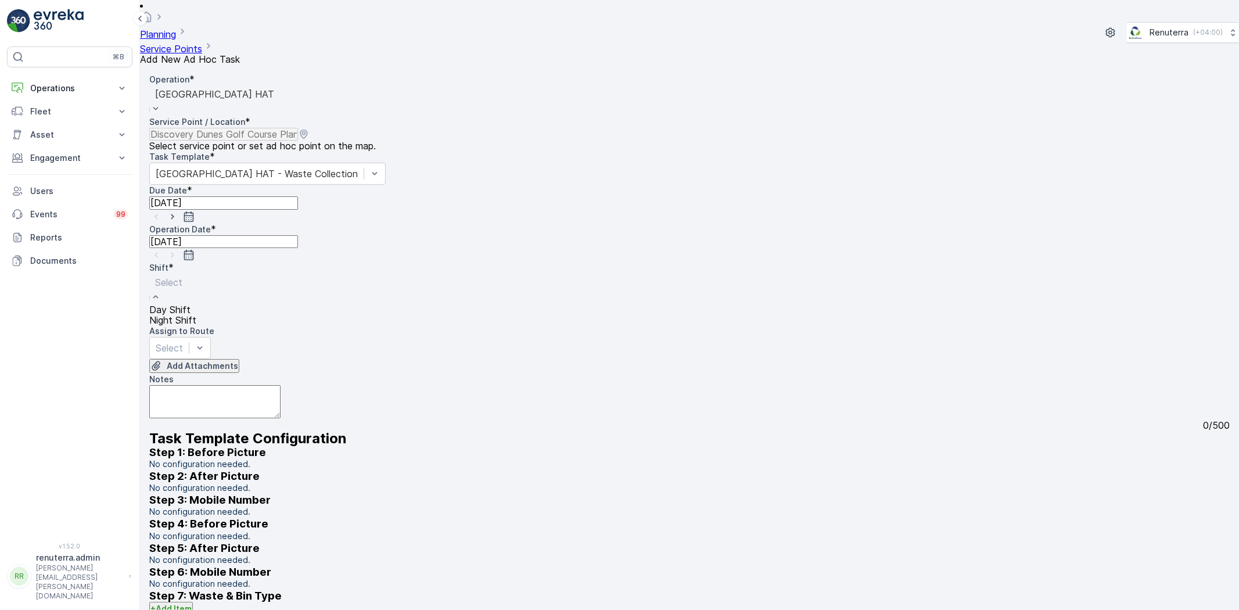
click at [196, 304] on div "Day Shift" at bounding box center [172, 309] width 47 height 10
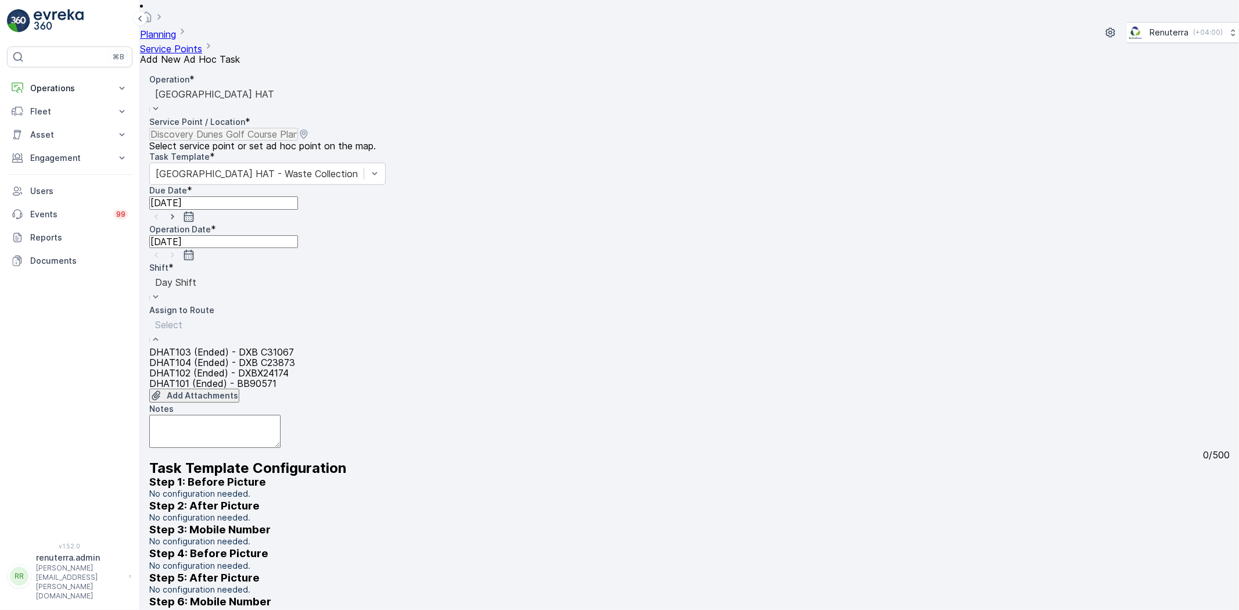
click at [295, 378] on div "DHAT101 (Ended) - BB90571" at bounding box center [222, 383] width 146 height 10
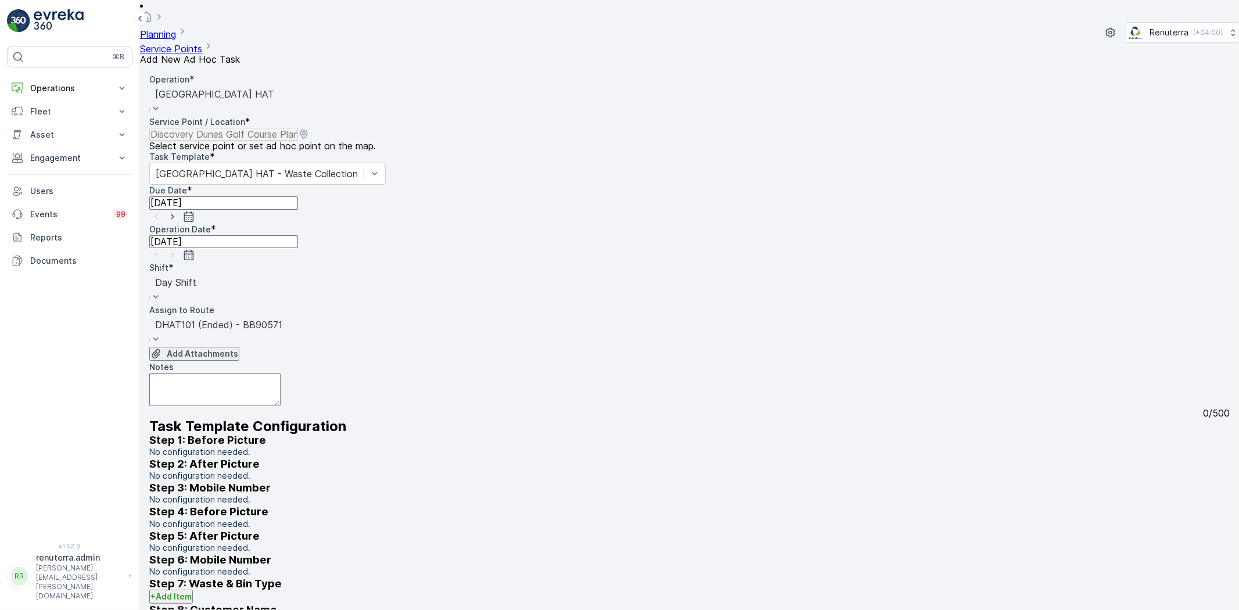
click at [178, 211] on icon "button" at bounding box center [173, 217] width 12 height 12
type input "09.10.2025"
click at [178, 249] on icon "button" at bounding box center [173, 255] width 12 height 12
type input "09.10.2025"
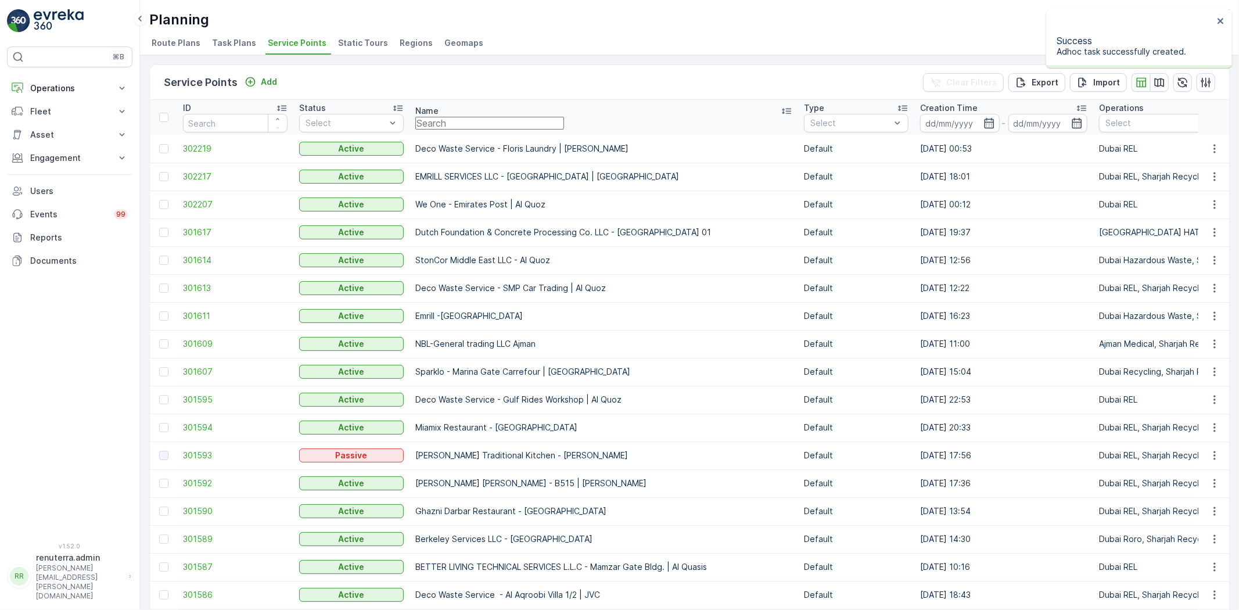
click at [465, 123] on input "text" at bounding box center [489, 123] width 149 height 13
paste input "Royal Avenue -Um-Sequim (Off Hire)"
type input "Royal Avenue -Um-Sequim (Off Hire)"
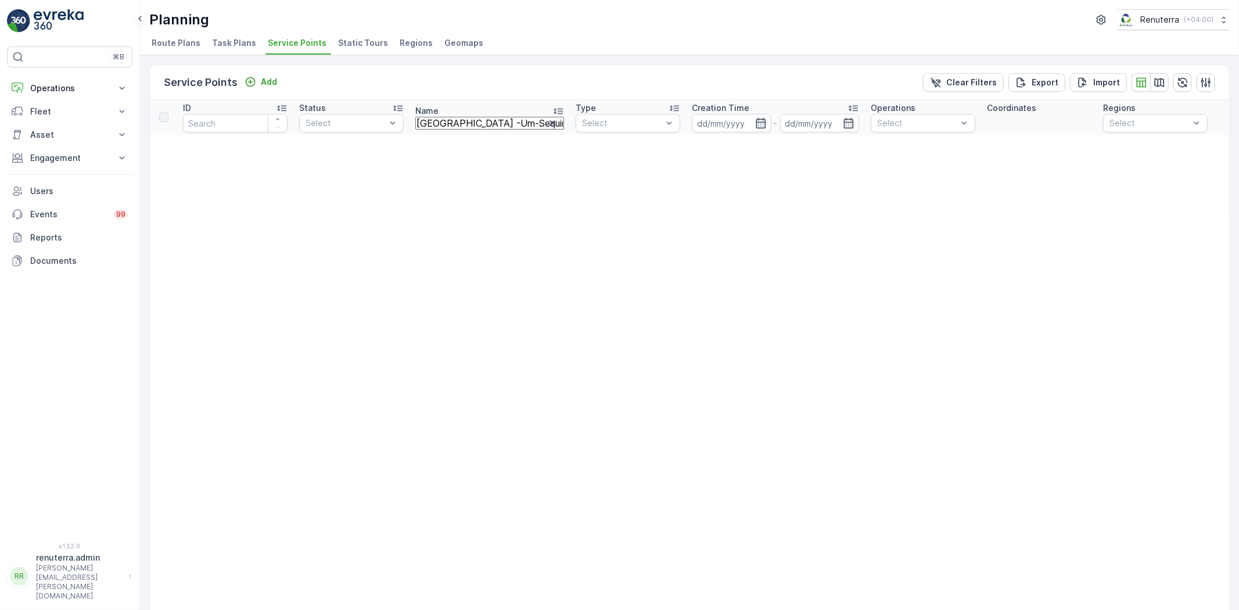
click at [510, 130] on input "Royal Avenue -Um-Sequim (Off Hire)" at bounding box center [489, 123] width 149 height 13
click at [547, 128] on icon "button" at bounding box center [553, 123] width 12 height 12
click at [472, 123] on input "text" at bounding box center [489, 123] width 149 height 13
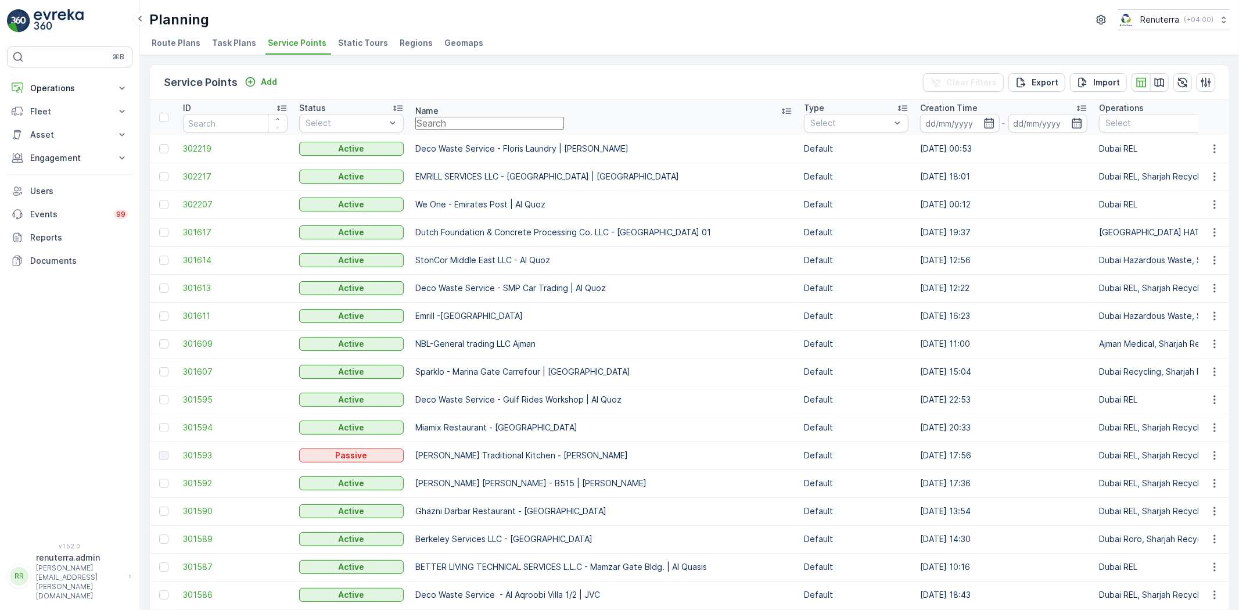
click at [460, 130] on input "text" at bounding box center [489, 123] width 149 height 13
paste input "Royal Avenue -Um-Sequim (Off Hire)"
type input "Royal Avenue -Um-Sequim (Off Hire)"
click at [564, 124] on input "Royal Avenue -Um-Sequim (Off Hire)" at bounding box center [489, 123] width 149 height 13
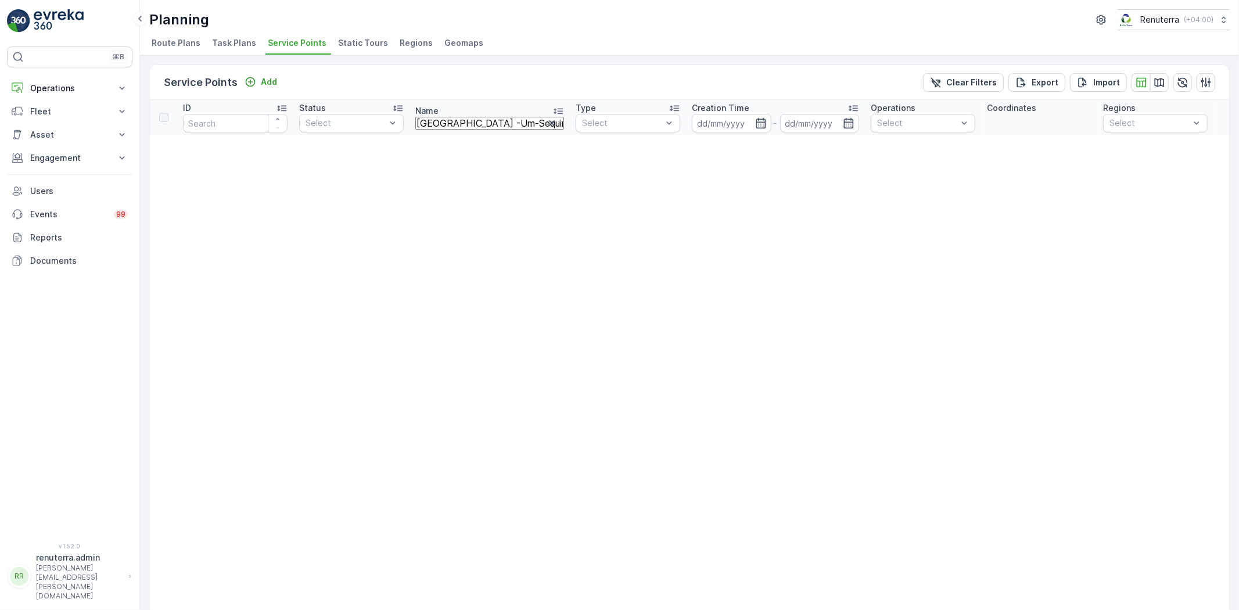
click at [457, 125] on input "Royal Avenue -Um-Sequim (Off Hire)" at bounding box center [489, 123] width 149 height 13
type input "Royal Avenue -Um-Sequim"
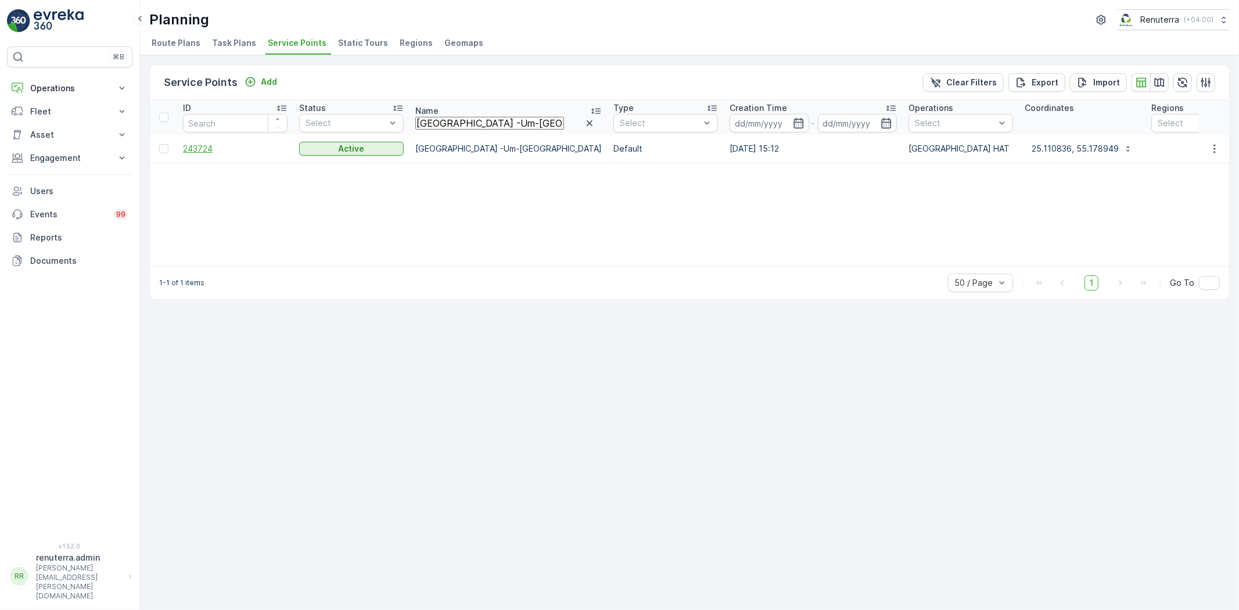
click at [215, 152] on span "243724" at bounding box center [235, 149] width 105 height 12
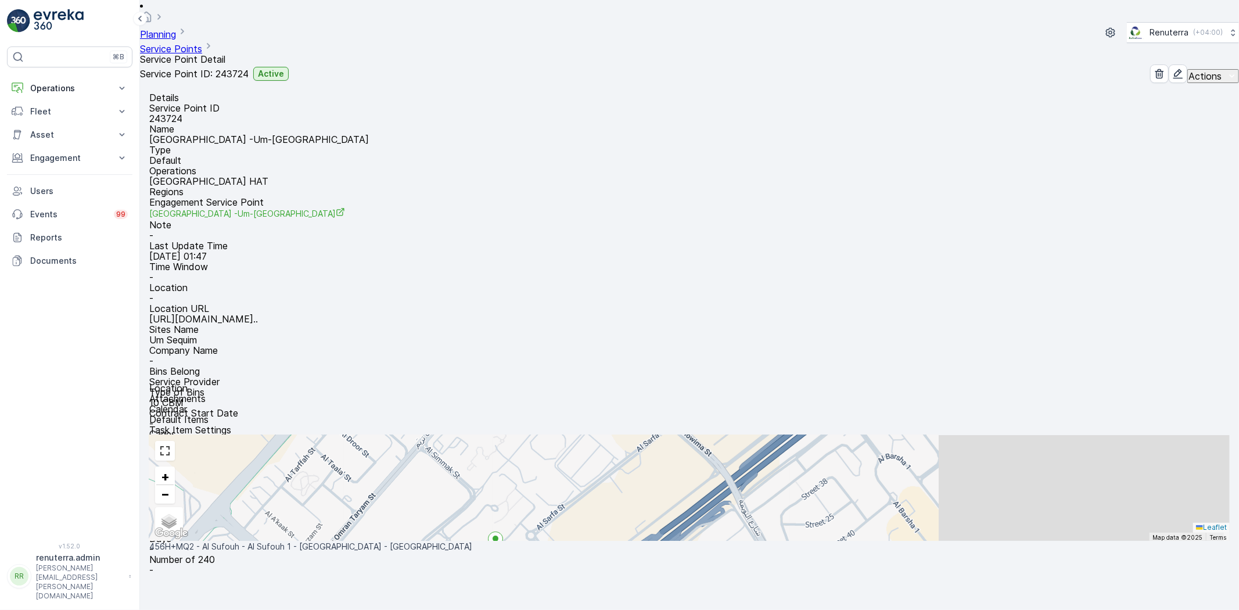
scroll to position [64, 0]
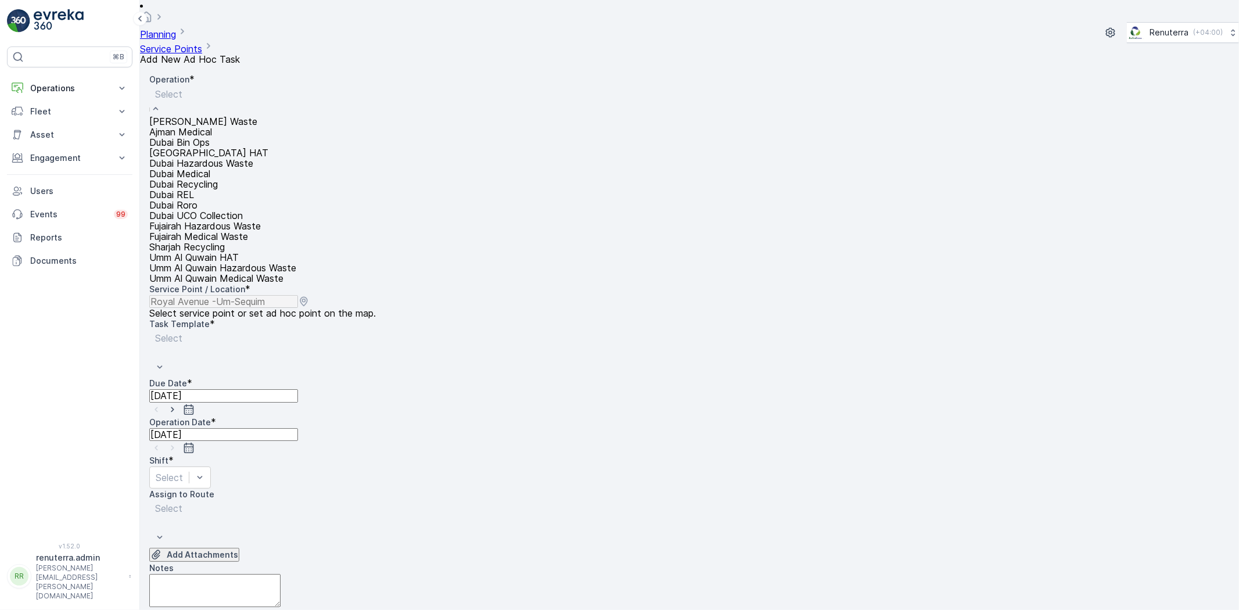
click at [236, 158] on div "Dubai HAT" at bounding box center [222, 153] width 147 height 10
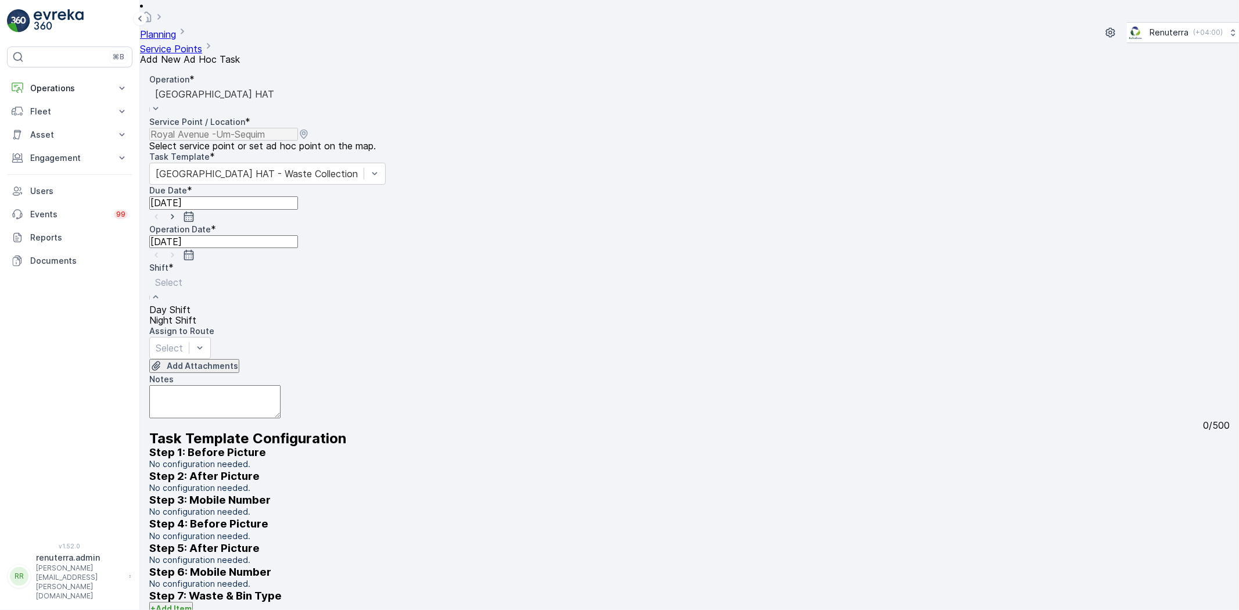
click at [191, 304] on span "Day Shift" at bounding box center [169, 309] width 41 height 10
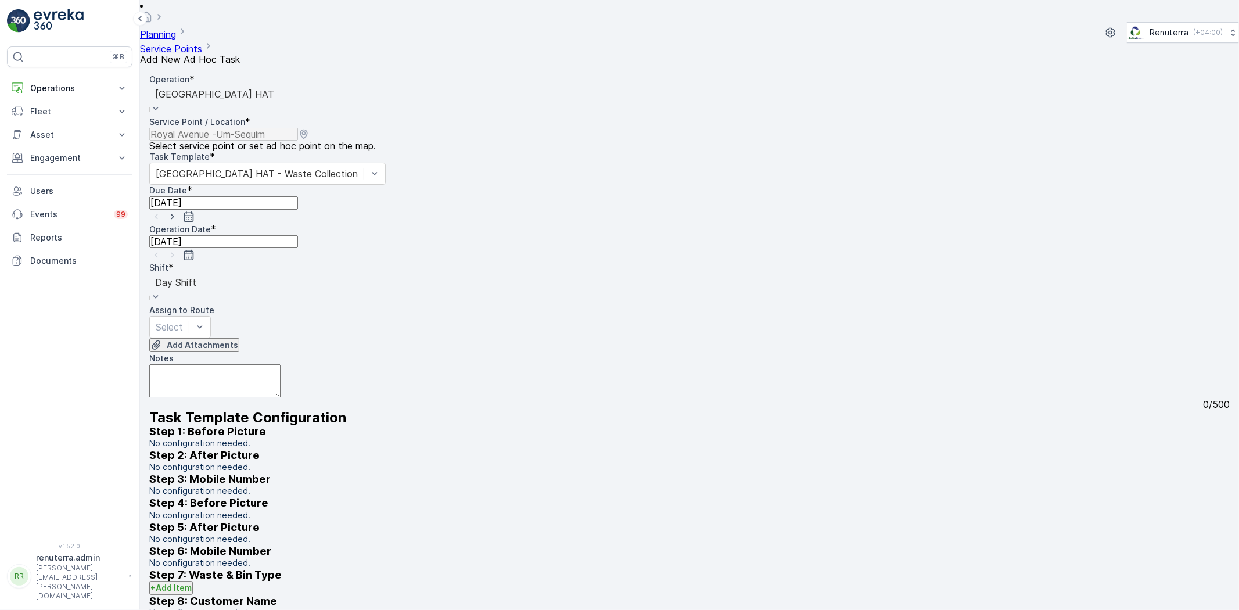
click at [312, 304] on div "Assign to Route" at bounding box center [689, 310] width 1081 height 12
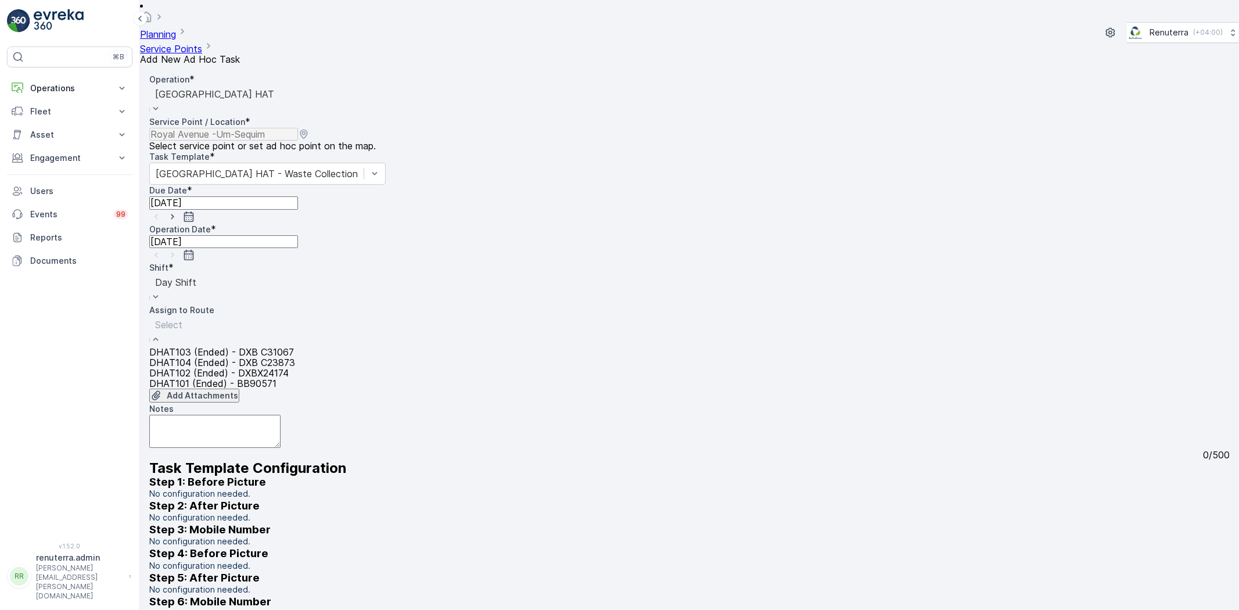
click at [295, 316] on div "Select" at bounding box center [222, 331] width 146 height 31
type input "101"
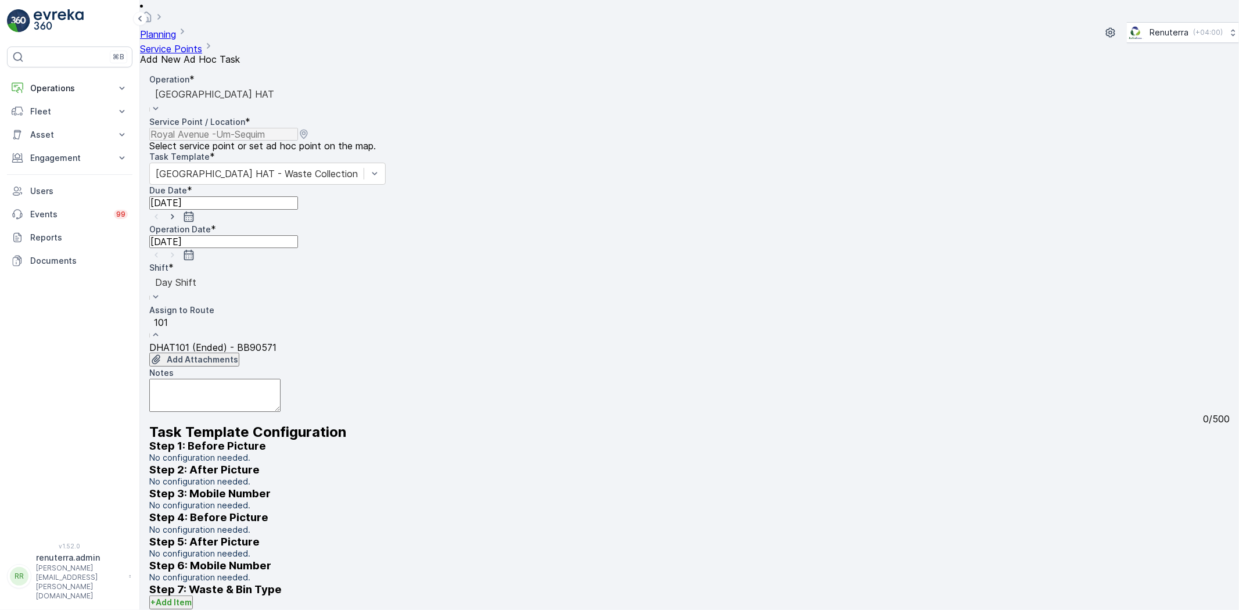
click at [263, 342] on div "DHAT101 (Ended) - BB90571" at bounding box center [227, 347] width 156 height 10
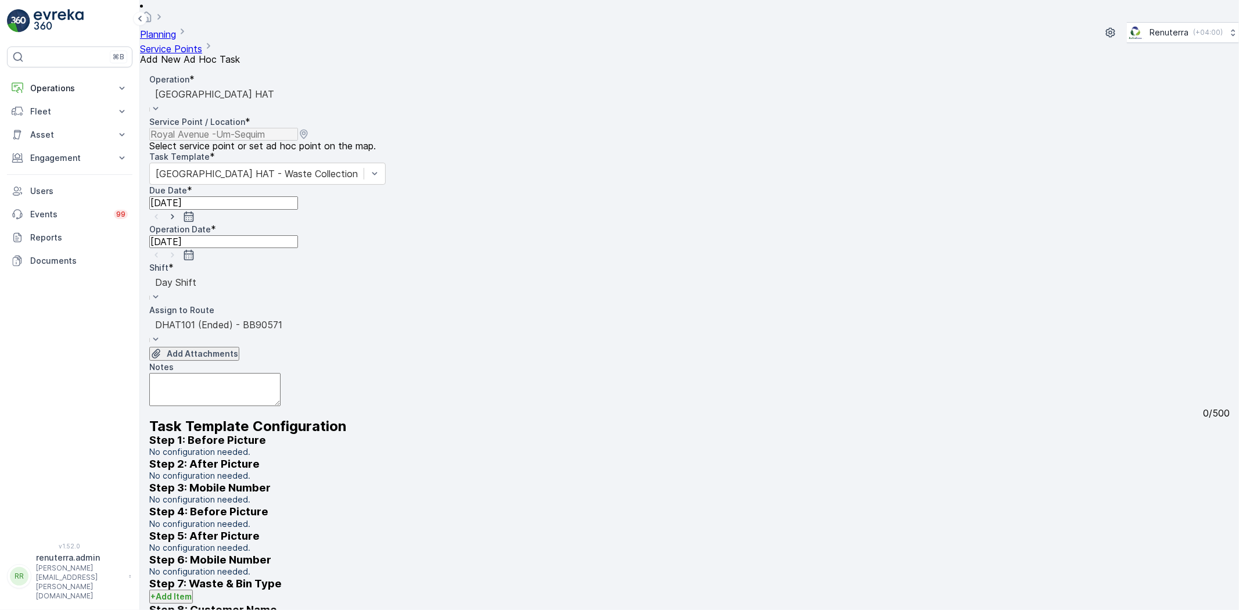
drag, startPoint x: 644, startPoint y: 145, endPoint x: 601, endPoint y: 164, distance: 46.8
click at [178, 211] on icon "button" at bounding box center [173, 217] width 12 height 12
type input "09.10.2025"
click at [178, 249] on icon "button" at bounding box center [173, 255] width 12 height 12
type input "09.10.2025"
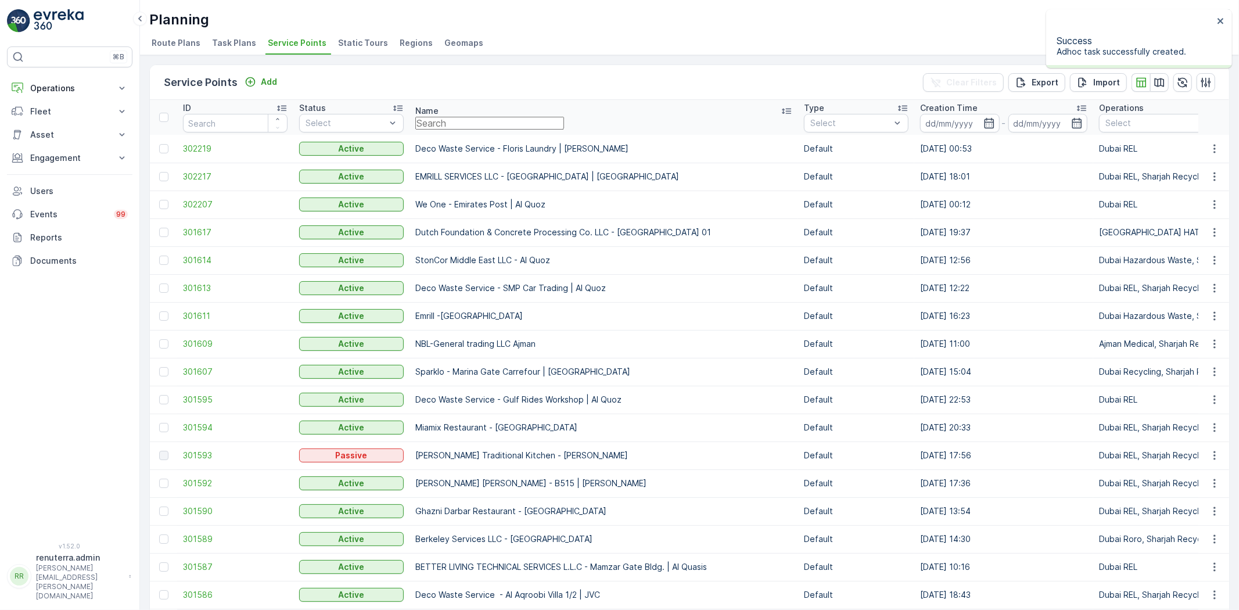
click at [461, 126] on input "text" at bounding box center [489, 123] width 149 height 13
paste input "Al Serh Al Kabeer Construction LLC - JVC"
type input "Al Serh Al Kabeer Construction LLC - JVC"
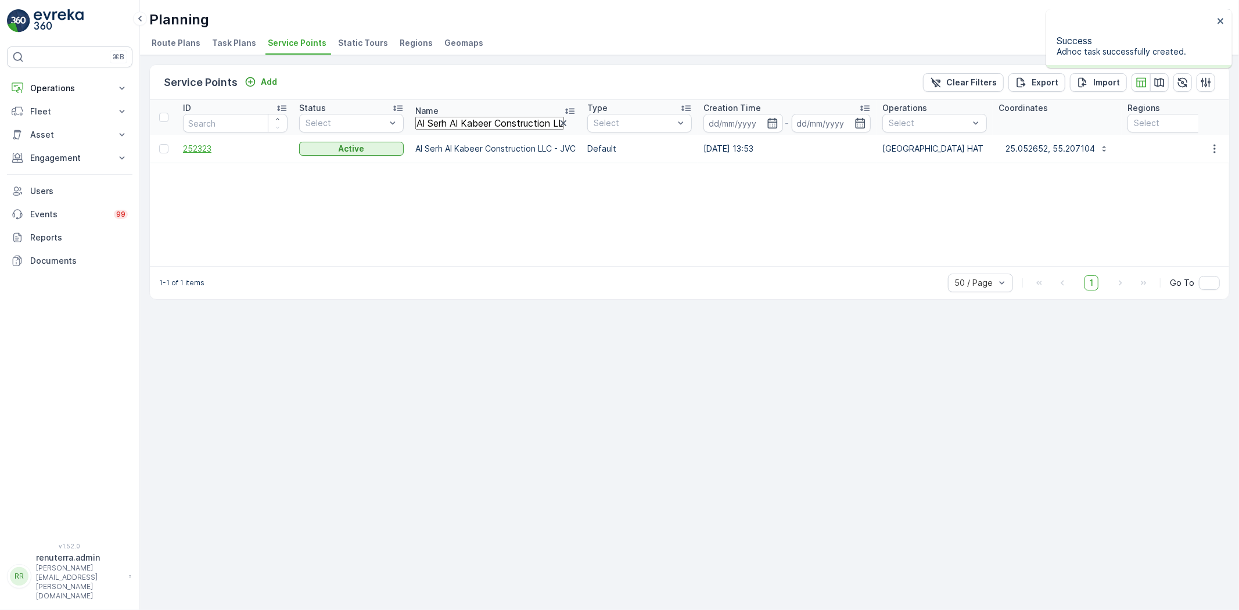
click at [210, 148] on span "252323" at bounding box center [235, 149] width 105 height 12
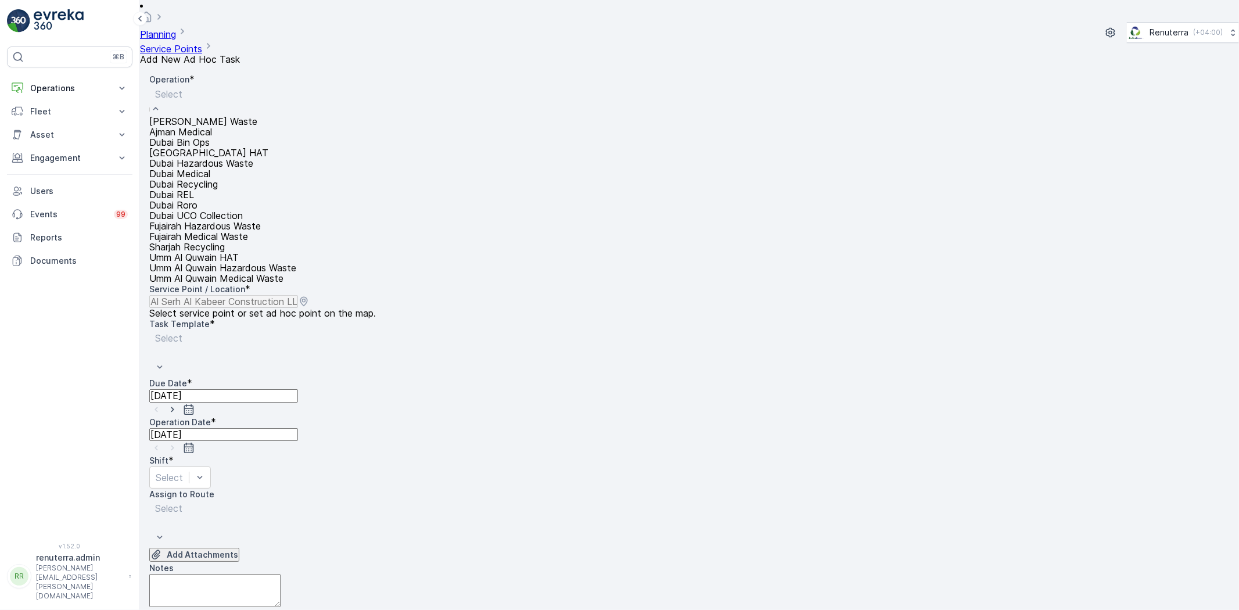
click at [347, 64] on form "Operation * 16 results available. Use Up and Down to choose options, press Ente…" at bounding box center [689, 337] width 1099 height 546
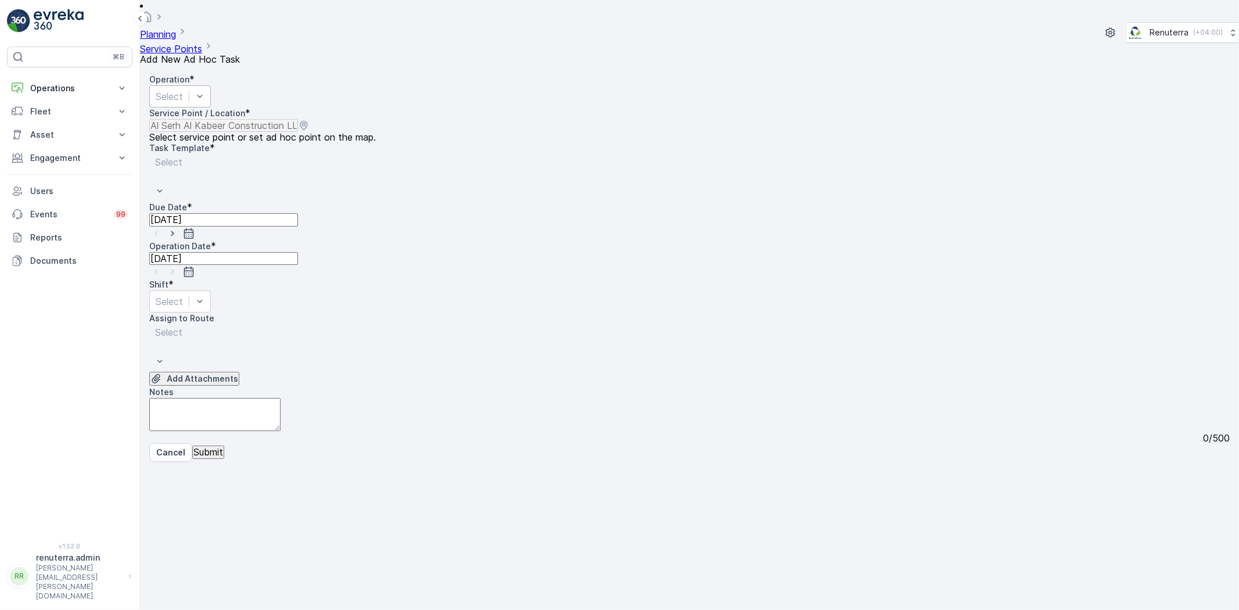
click at [211, 85] on div "Select" at bounding box center [180, 96] width 62 height 22
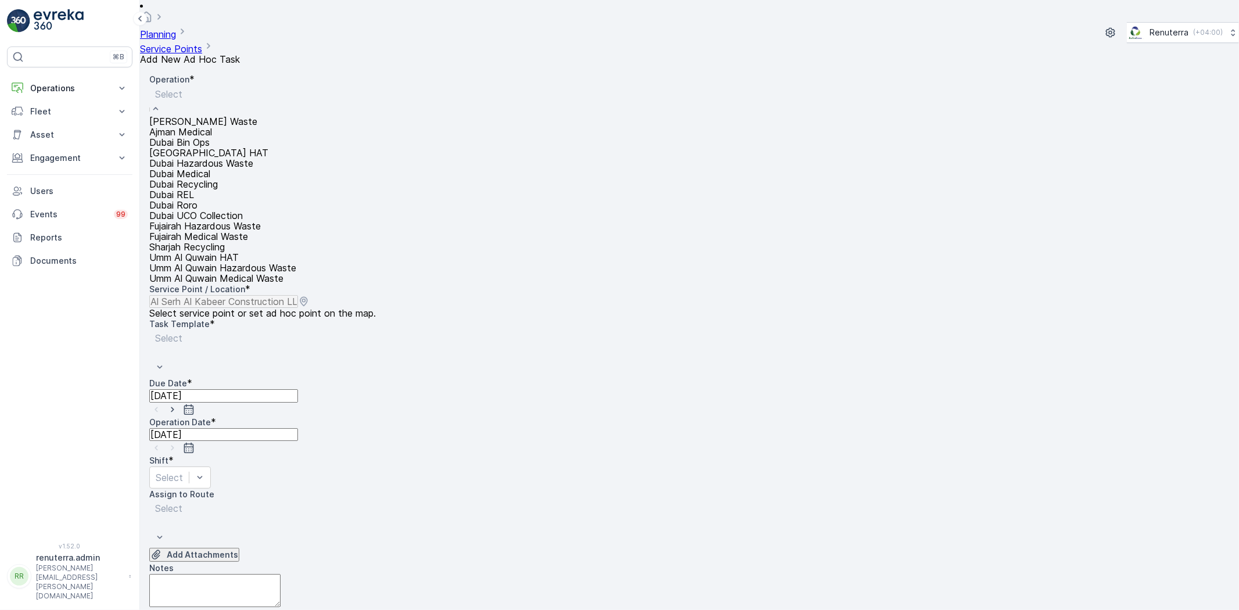
click at [216, 158] on div "Dubai HAT" at bounding box center [222, 153] width 147 height 10
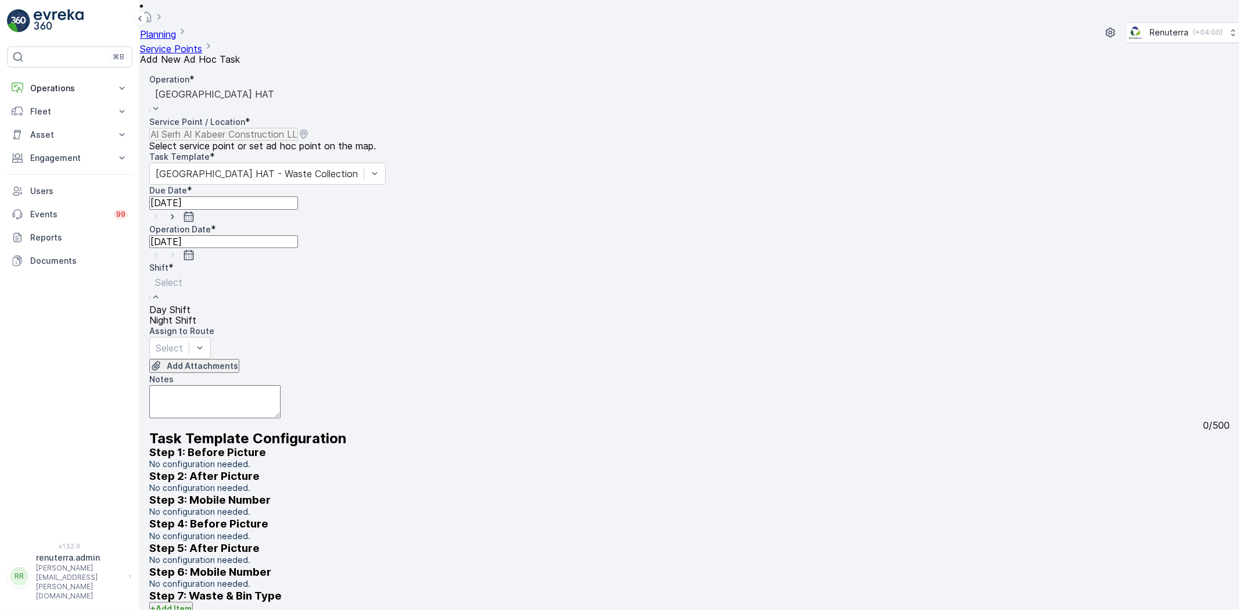
click at [196, 274] on div "Select" at bounding box center [172, 289] width 47 height 31
click at [196, 304] on div "Day Shift" at bounding box center [172, 309] width 47 height 10
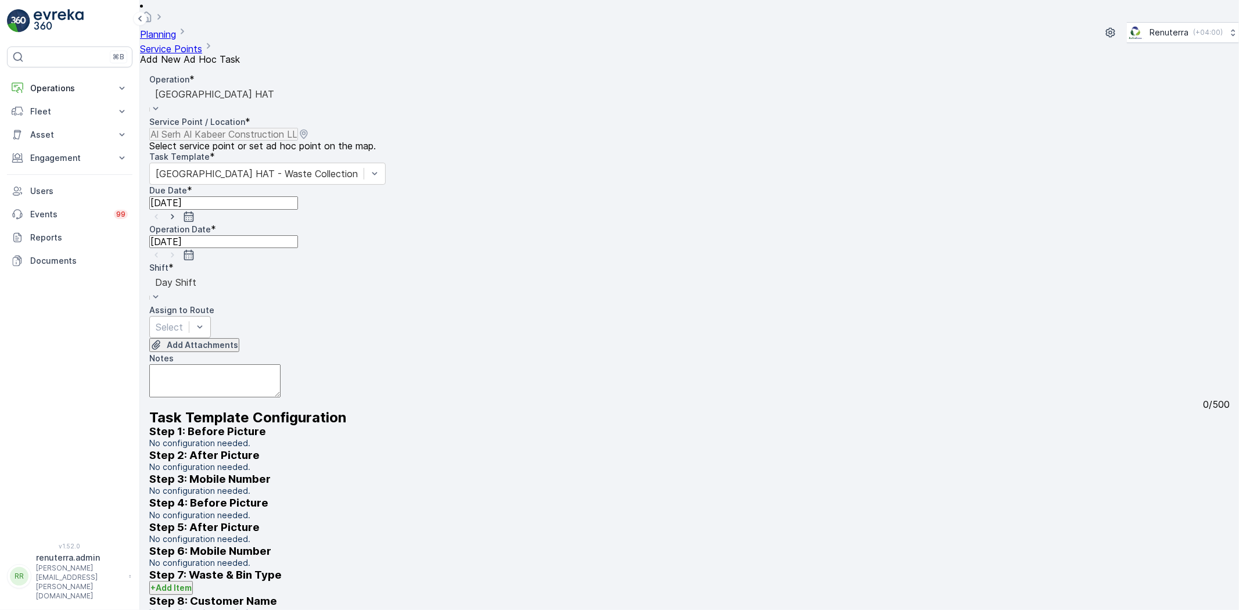
click at [211, 316] on div "Select" at bounding box center [180, 327] width 62 height 22
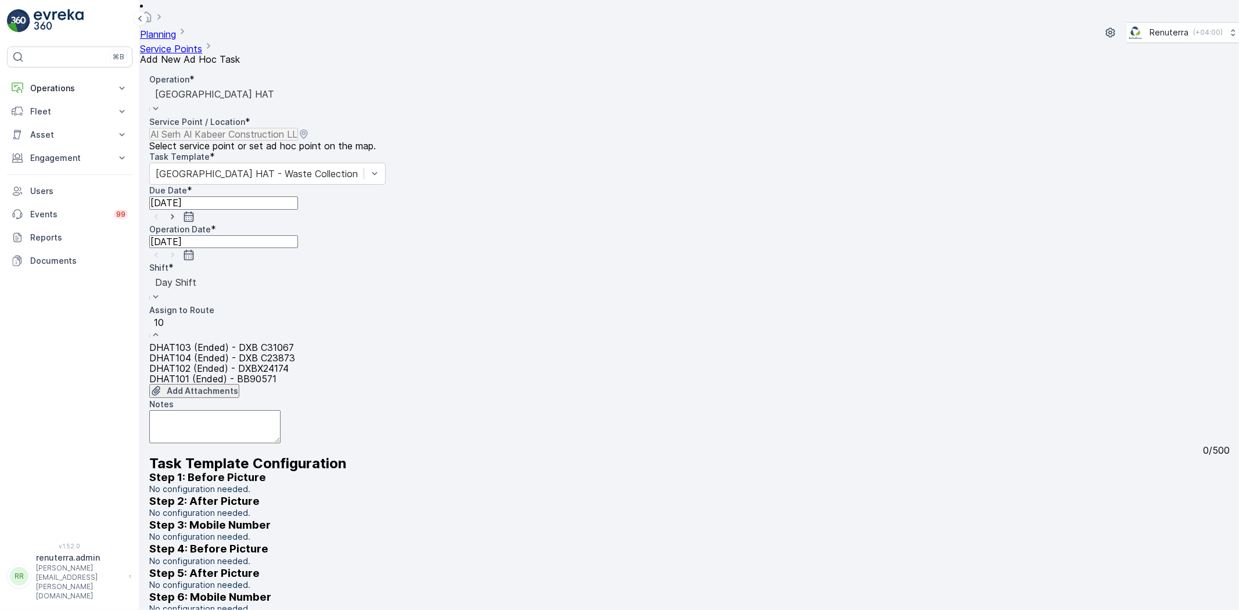
type input "102"
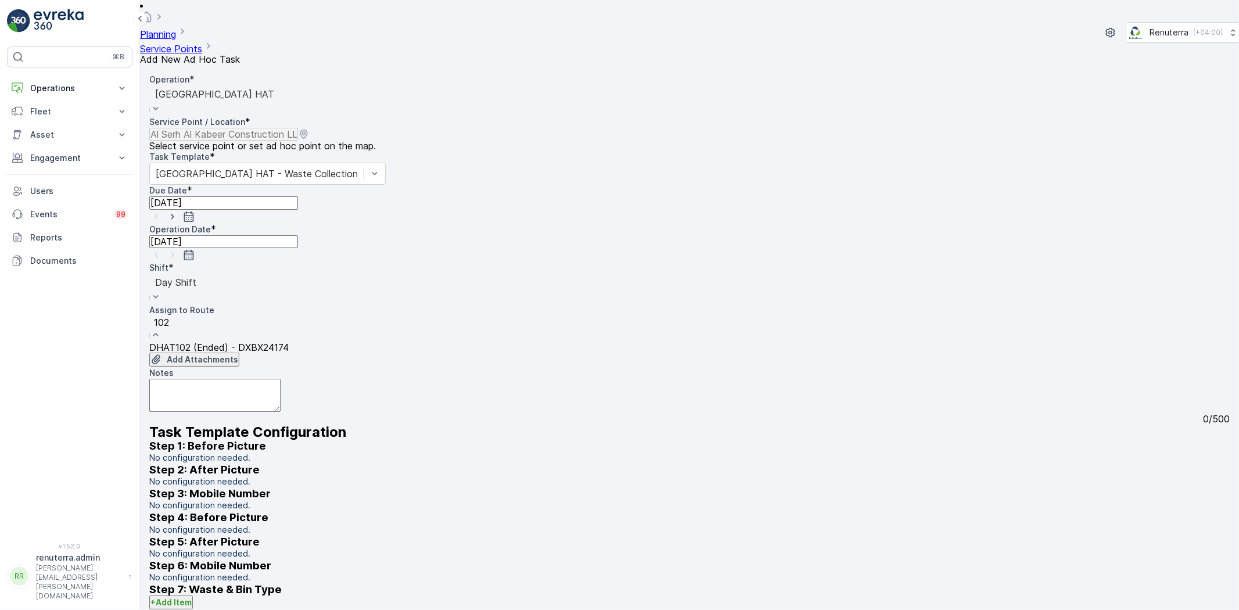
click at [305, 342] on div "DHAT102 (Ended) - DXBX24174" at bounding box center [227, 347] width 156 height 10
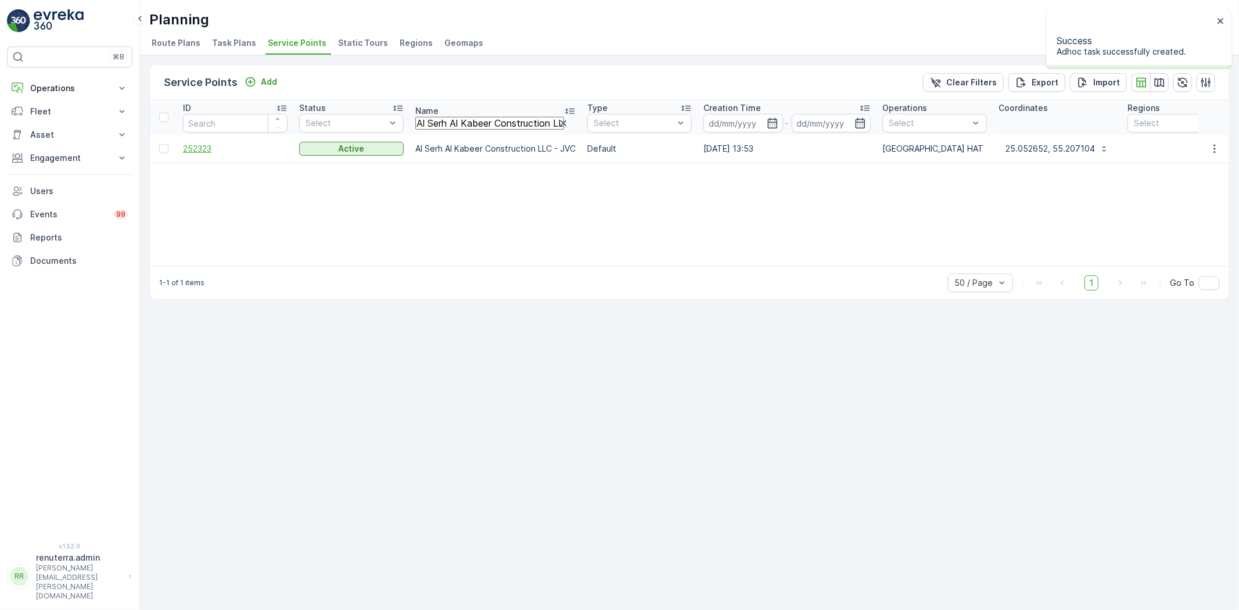
click at [203, 150] on span "252323" at bounding box center [235, 149] width 105 height 12
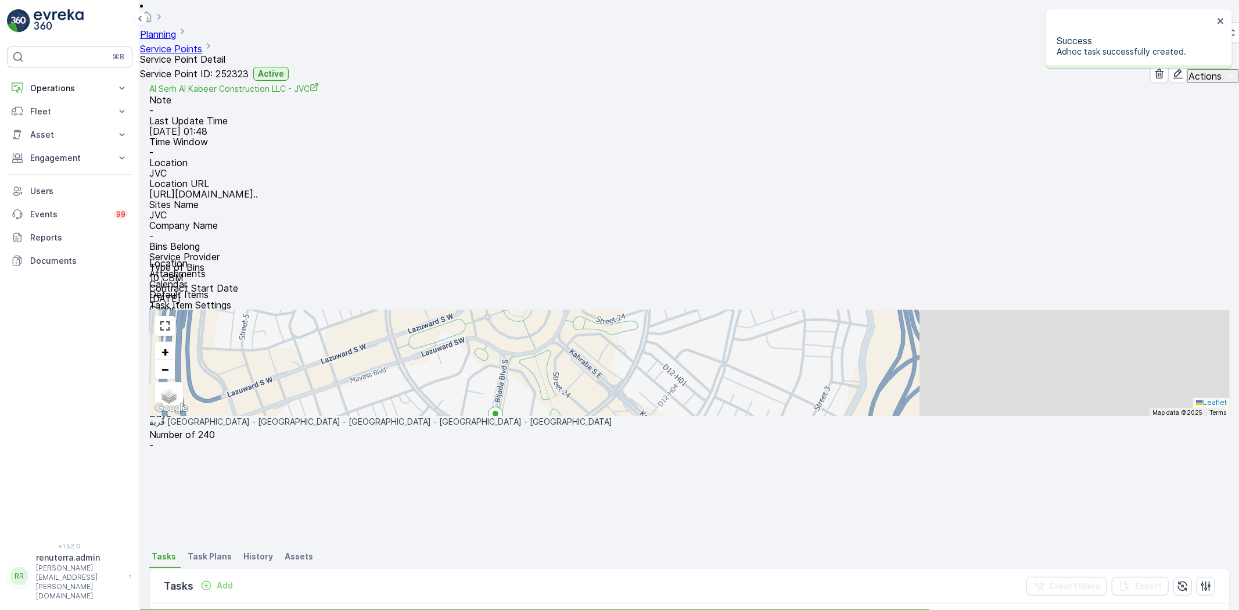
scroll to position [129, 0]
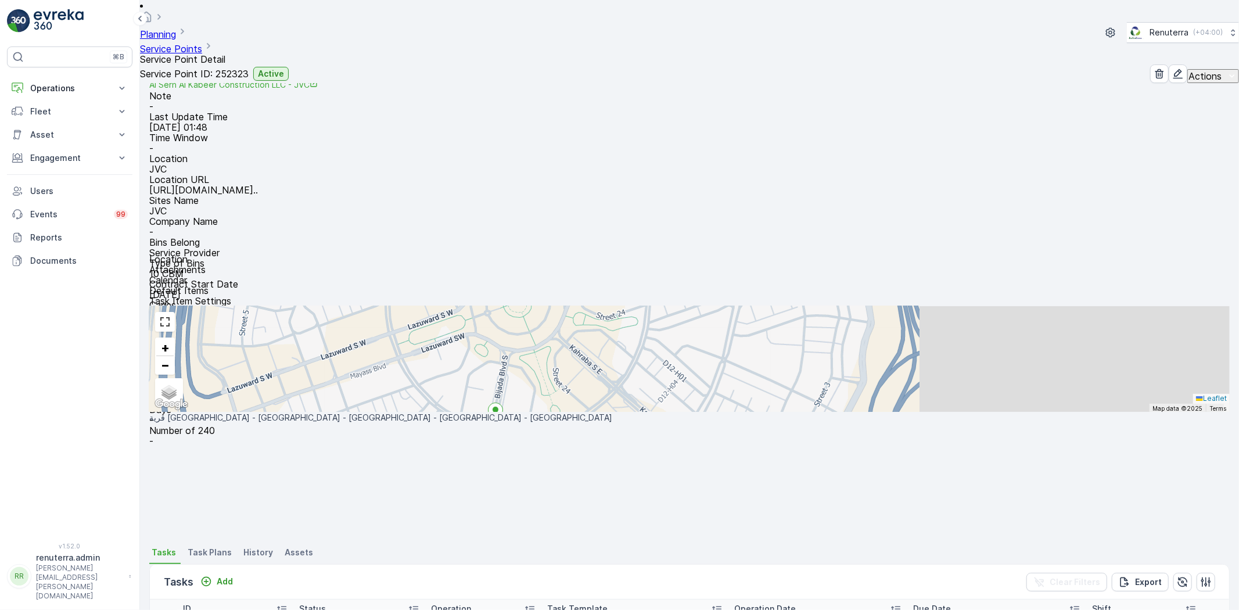
click at [1203, 417] on span "Change Route" at bounding box center [1192, 420] width 56 height 12
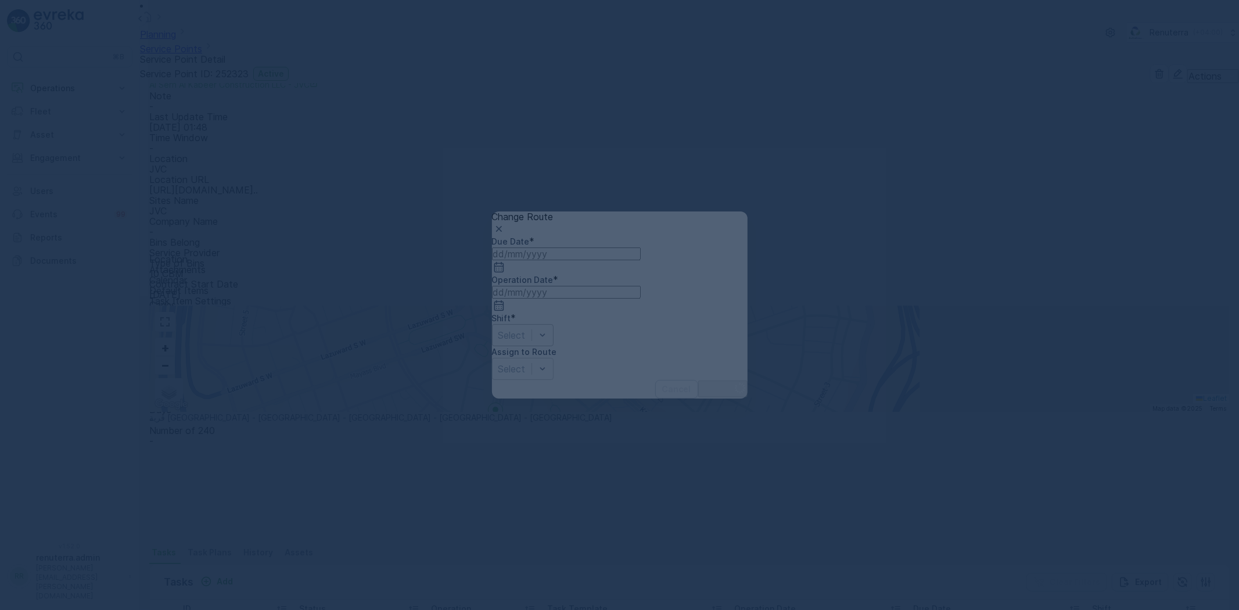
type input "[DATE]"
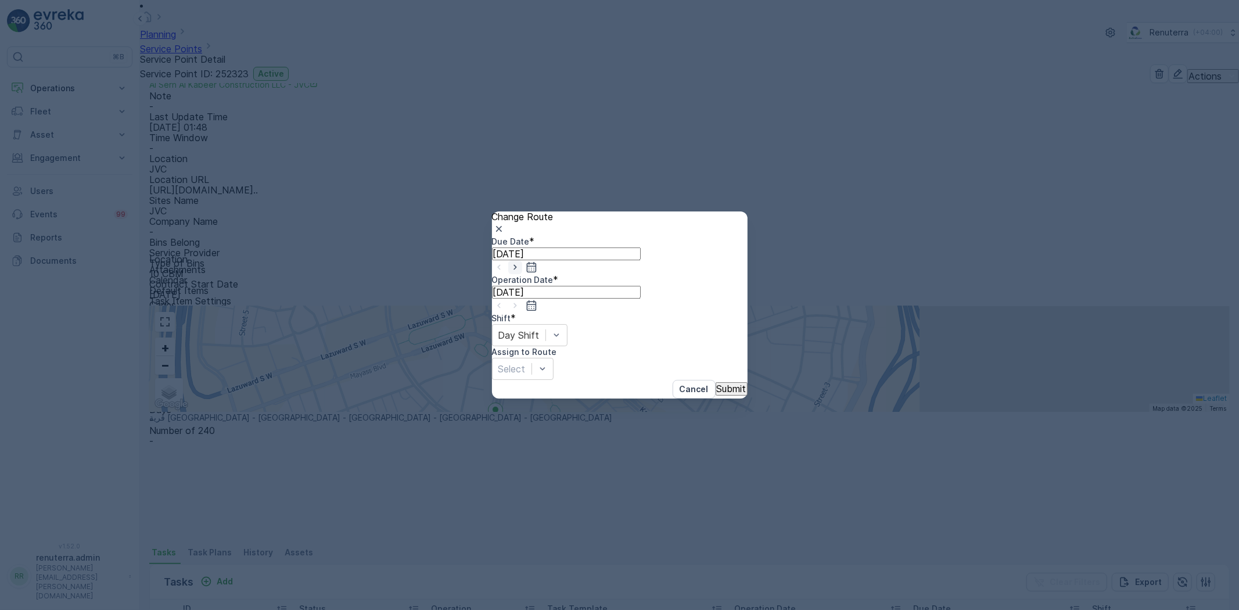
click at [521, 273] on icon "button" at bounding box center [515, 267] width 12 height 12
type input "09.10.2025"
click at [521, 300] on icon "button" at bounding box center [515, 306] width 12 height 12
type input "09.10.2025"
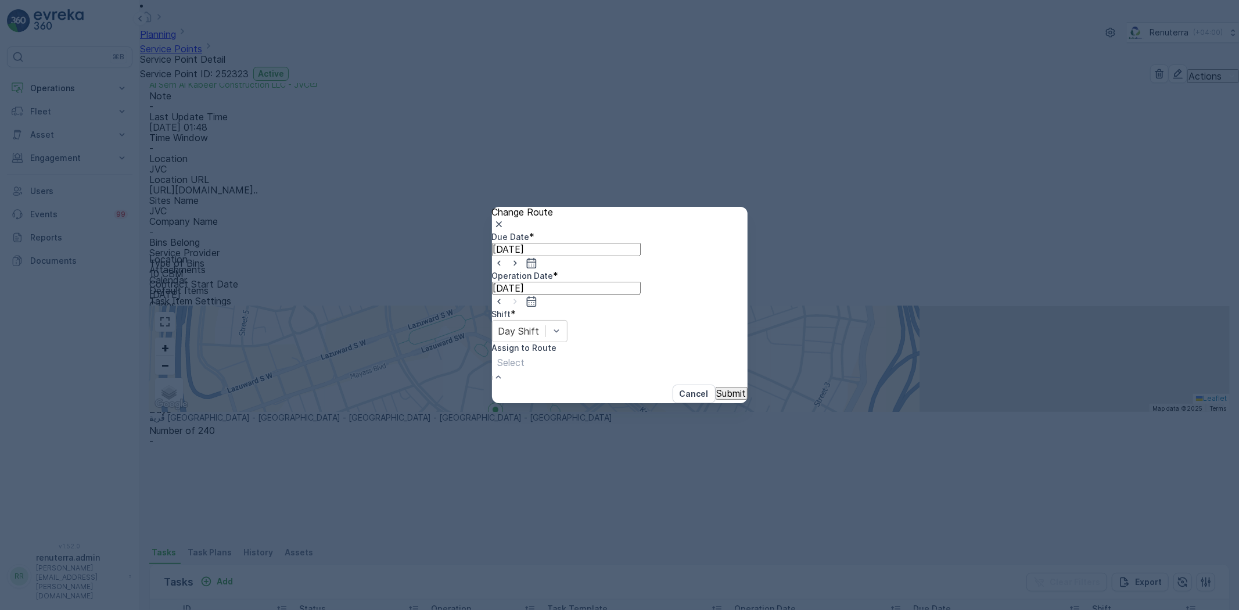
click at [718, 388] on p "Submit" at bounding box center [732, 393] width 30 height 10
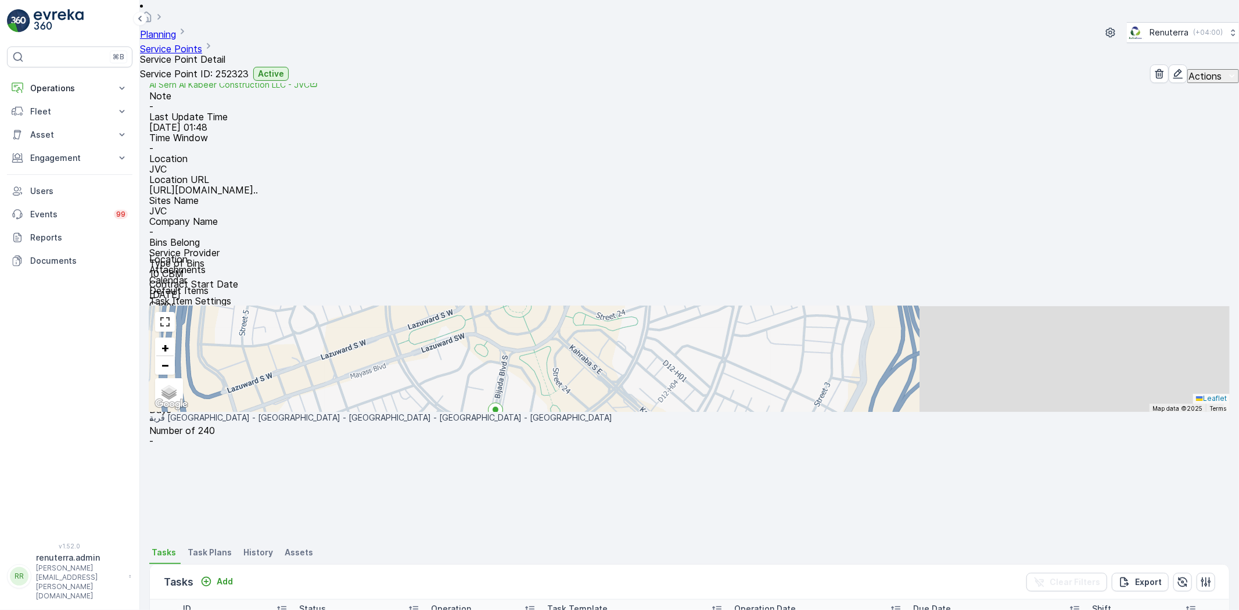
click at [202, 43] on link "Service Points" at bounding box center [171, 49] width 62 height 12
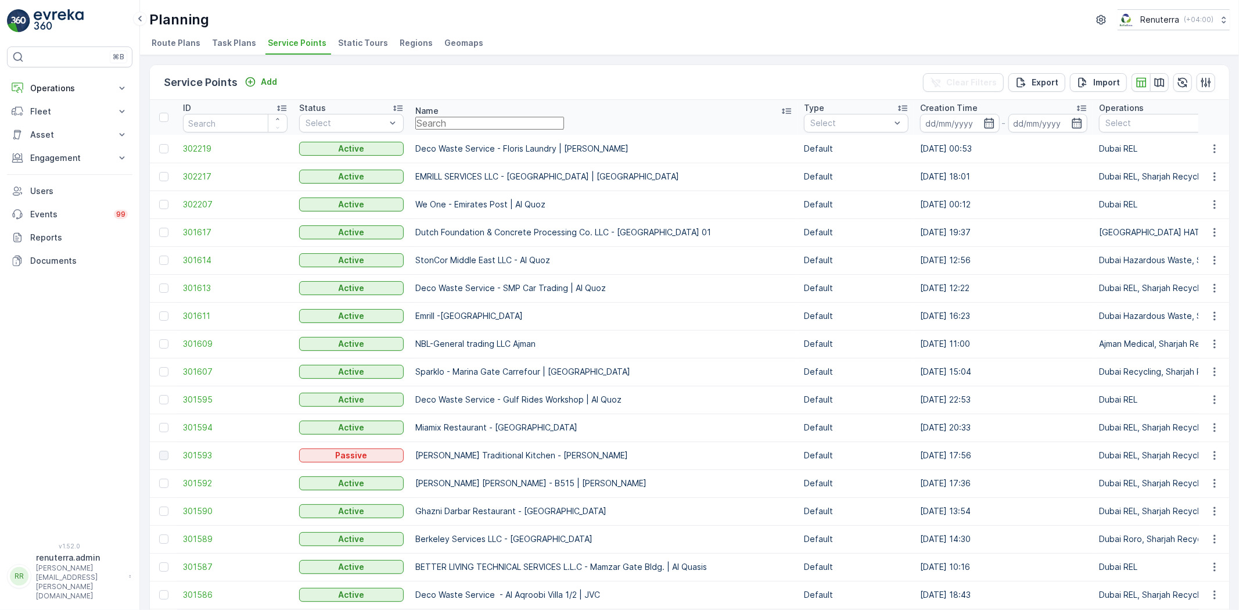
type input "NABC Building Contracting - Al Mamzar"
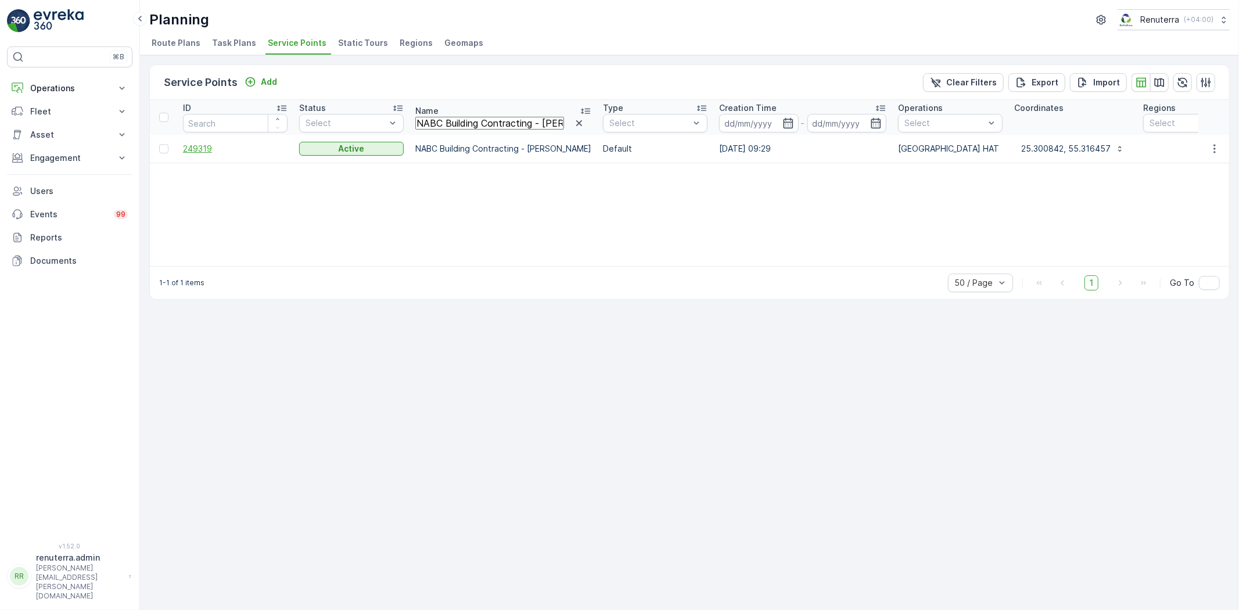
click at [213, 148] on span "249319" at bounding box center [235, 149] width 105 height 12
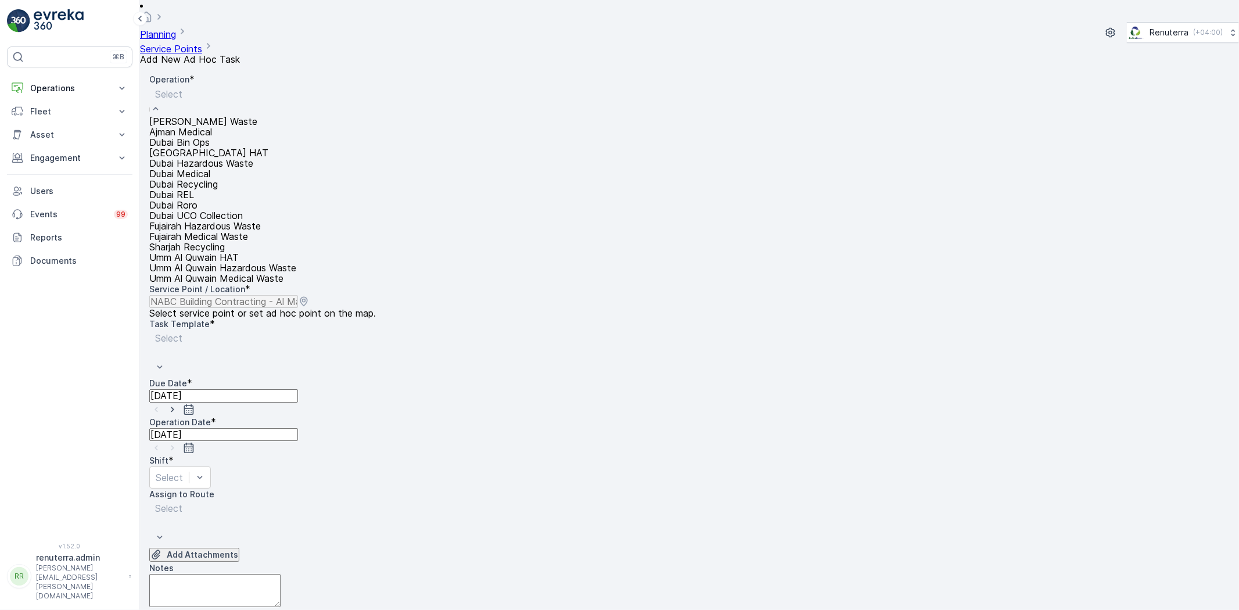
click at [231, 158] on div "Dubai HAT" at bounding box center [222, 153] width 147 height 10
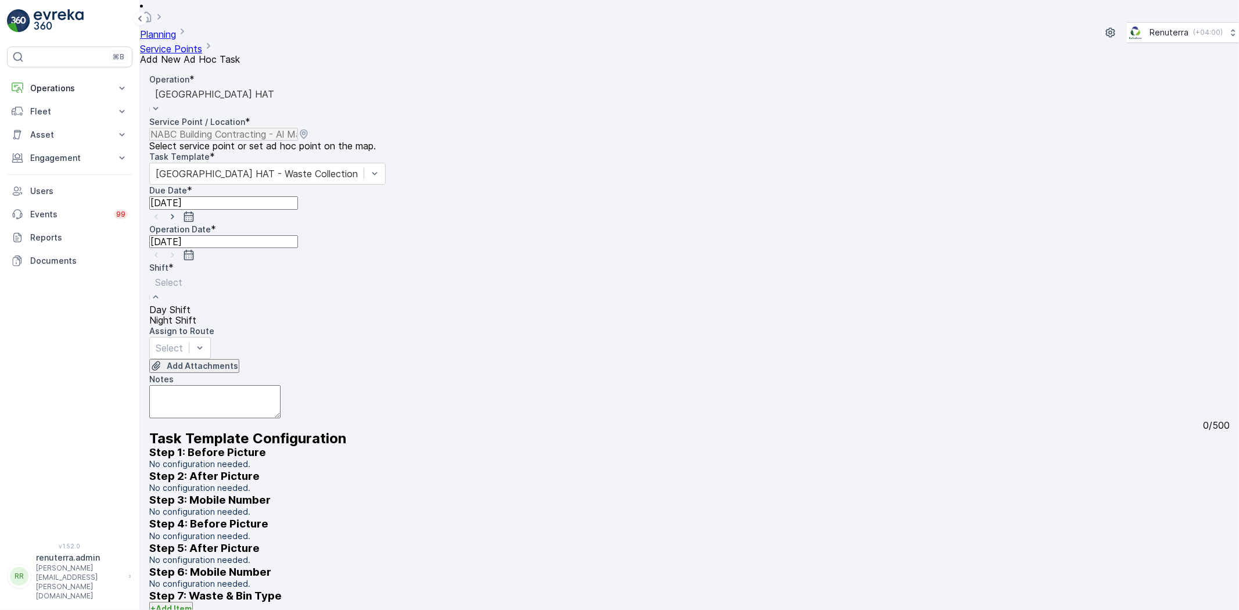
click at [191, 304] on span "Day Shift" at bounding box center [169, 309] width 41 height 10
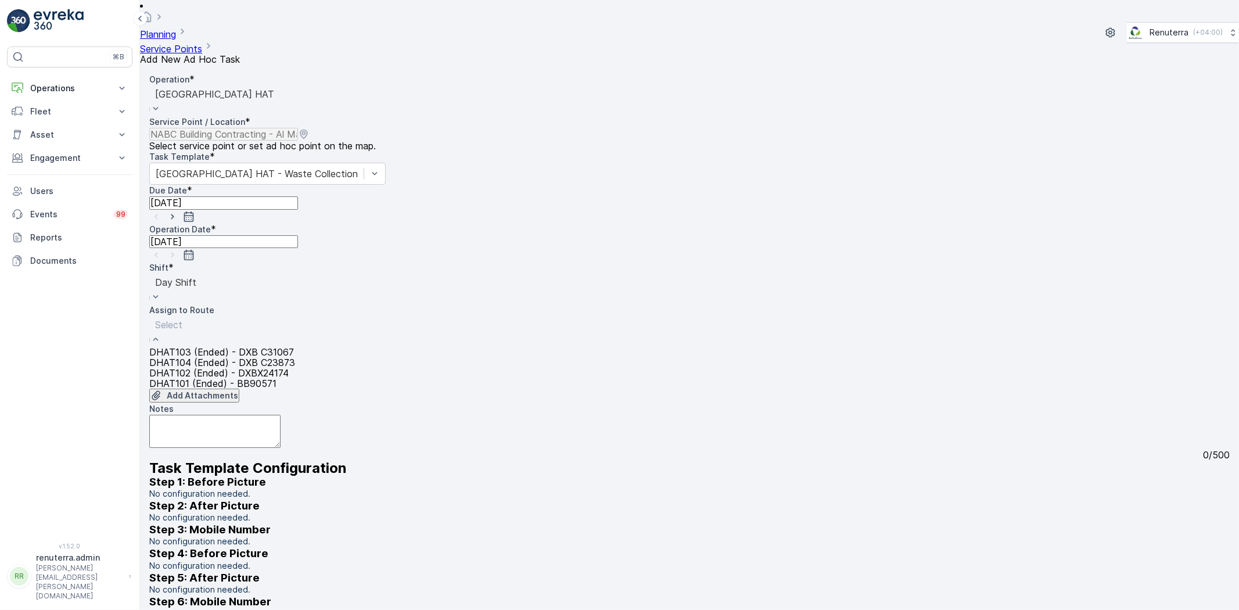
click at [289, 368] on span "DHAT102 (Ended) - DXBX24174" at bounding box center [218, 373] width 139 height 10
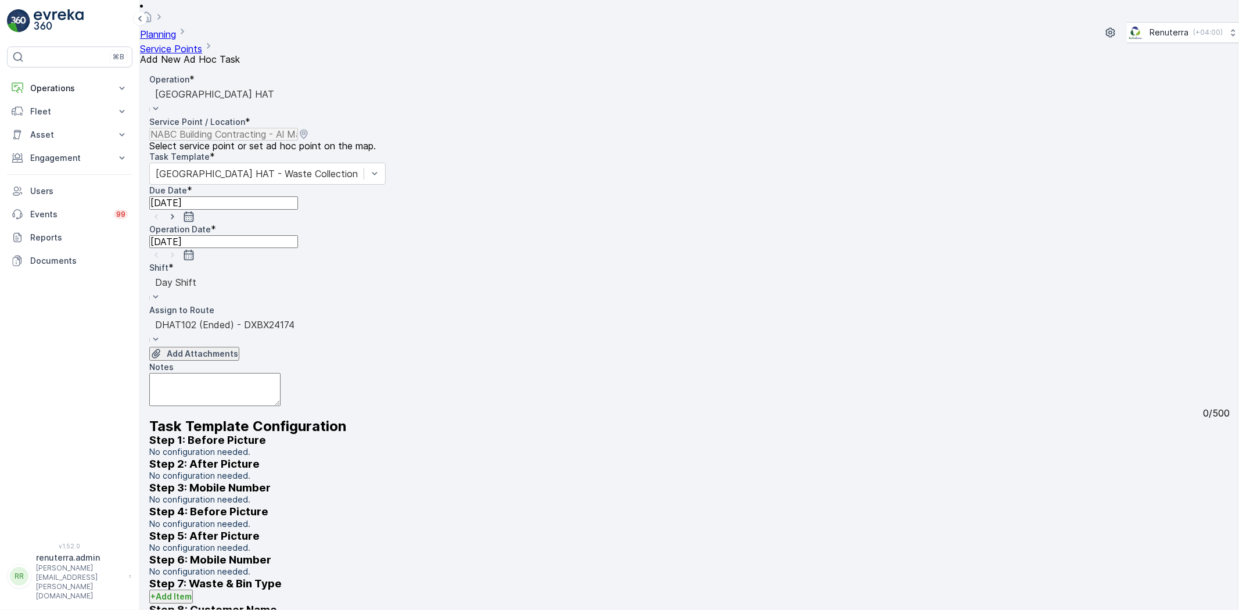
click at [178, 211] on icon "button" at bounding box center [173, 217] width 12 height 12
type input "09.10.2025"
drag, startPoint x: 381, startPoint y: 192, endPoint x: 356, endPoint y: 227, distance: 43.0
click at [178, 249] on icon "button" at bounding box center [173, 255] width 12 height 12
type input "09.10.2025"
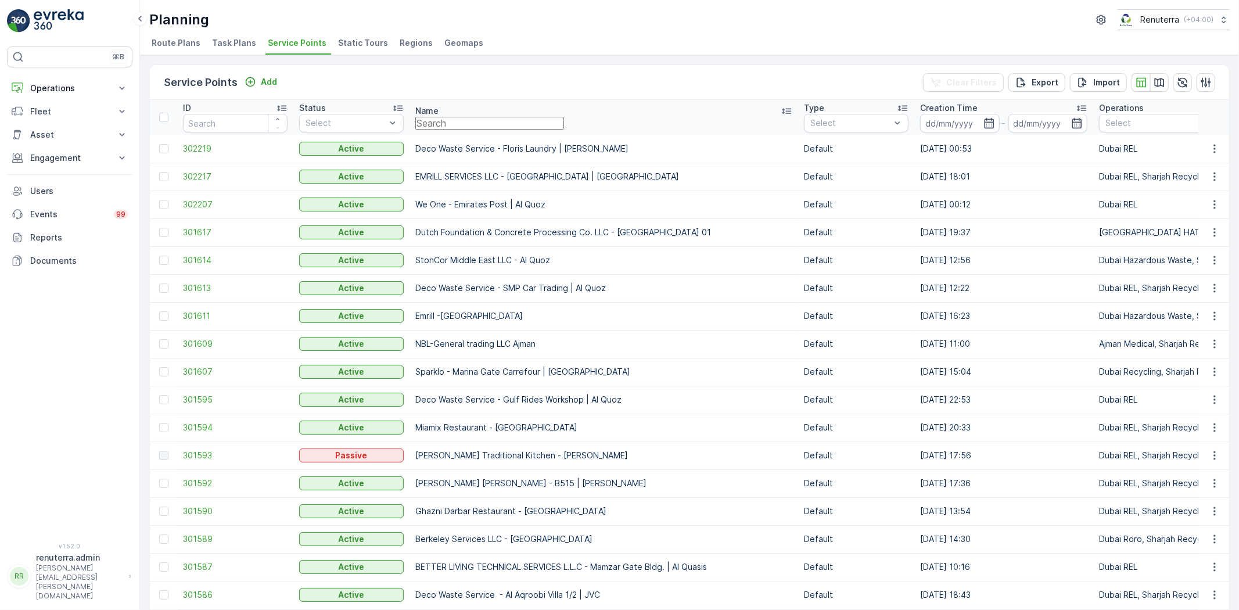
click at [520, 118] on input "text" at bounding box center [489, 123] width 149 height 13
click at [539, 128] on input "text" at bounding box center [489, 123] width 149 height 13
paste input "Al Tayer Stocks (L.L.C.) - NMC Al Nadha Block A & B"
type input "Al Tayer Stocks (L.L.C.) - NMC Al Nadha Block A & B"
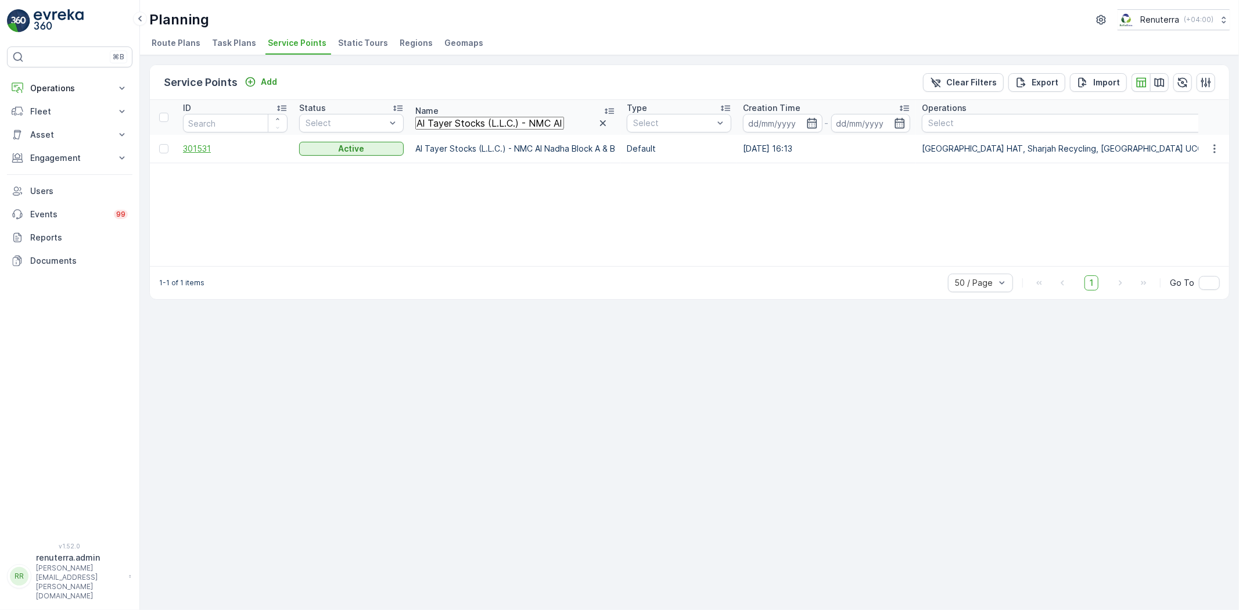
click at [196, 153] on span "301531" at bounding box center [235, 149] width 105 height 12
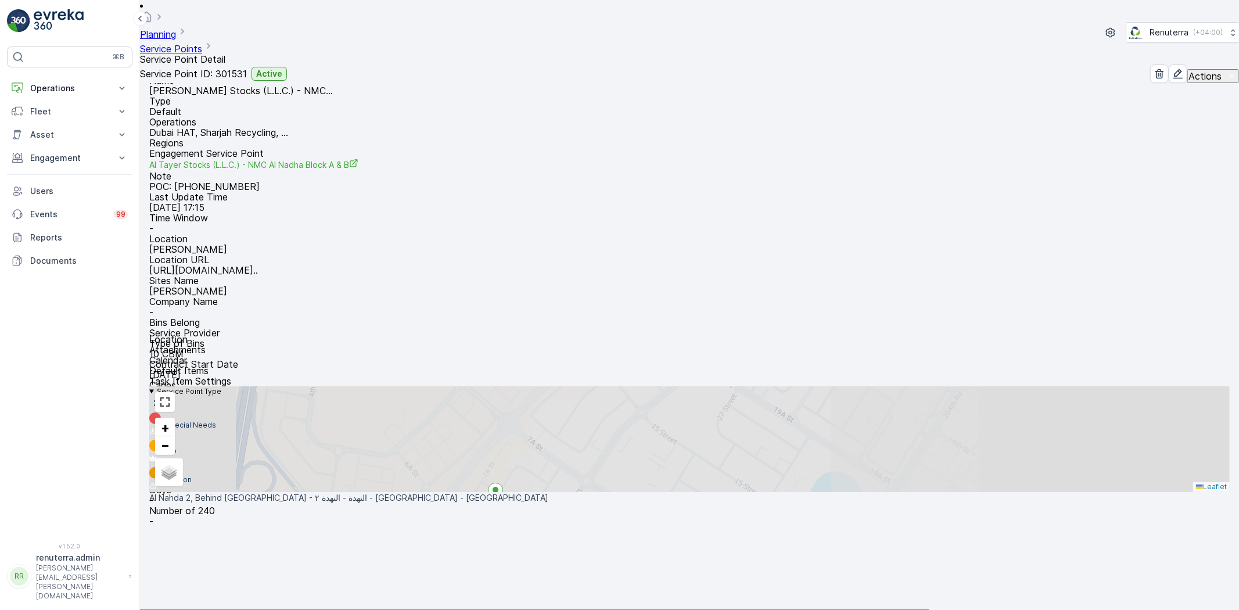
scroll to position [47, 0]
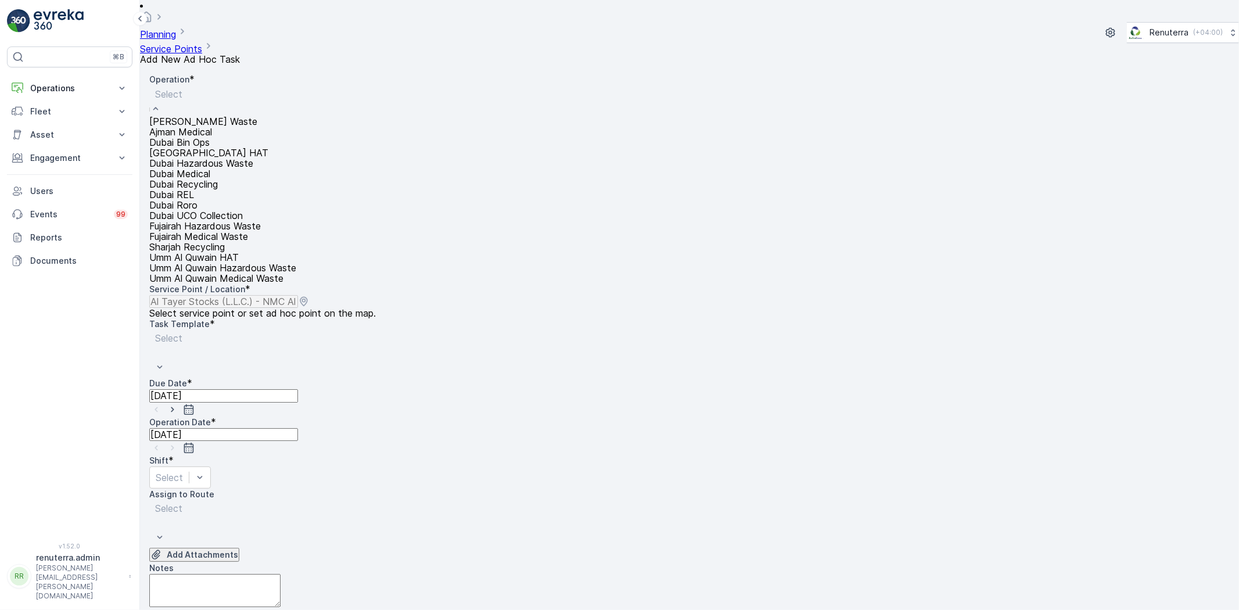
click at [247, 158] on div "Dubai HAT" at bounding box center [222, 153] width 147 height 10
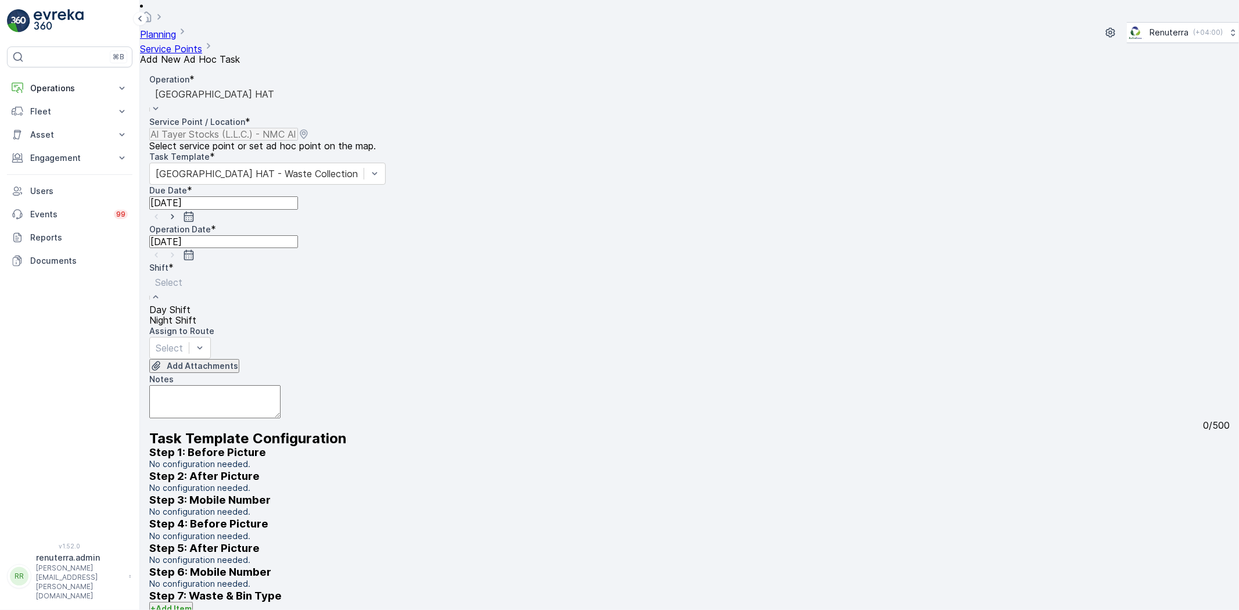
click at [196, 304] on div "Day Shift" at bounding box center [172, 309] width 47 height 10
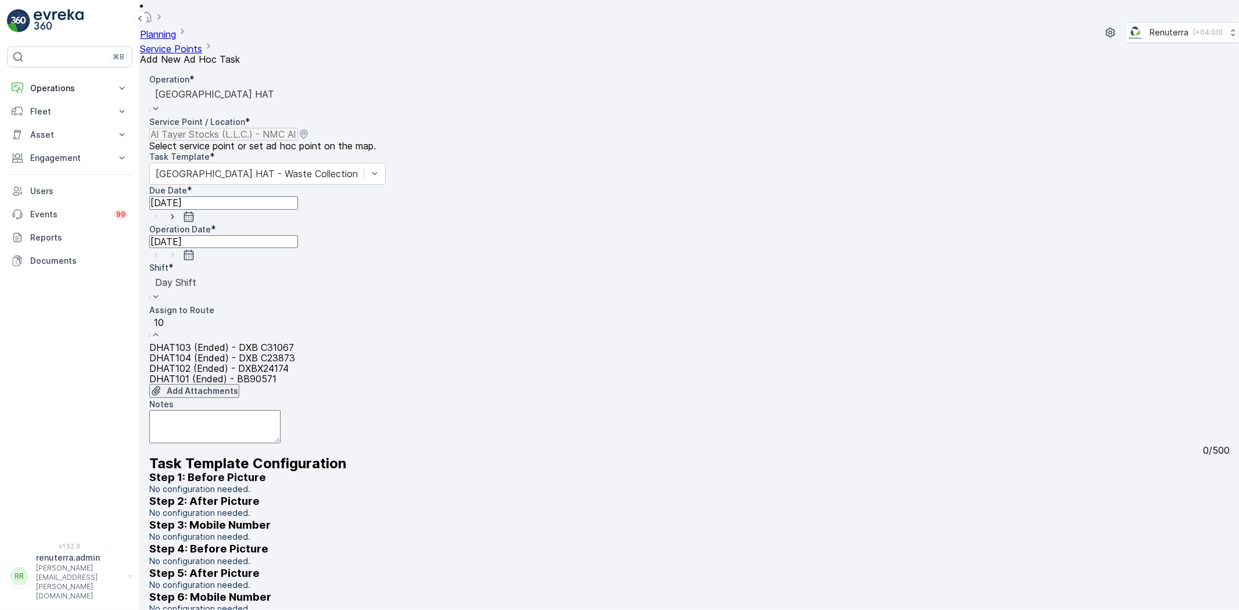
type input "102"
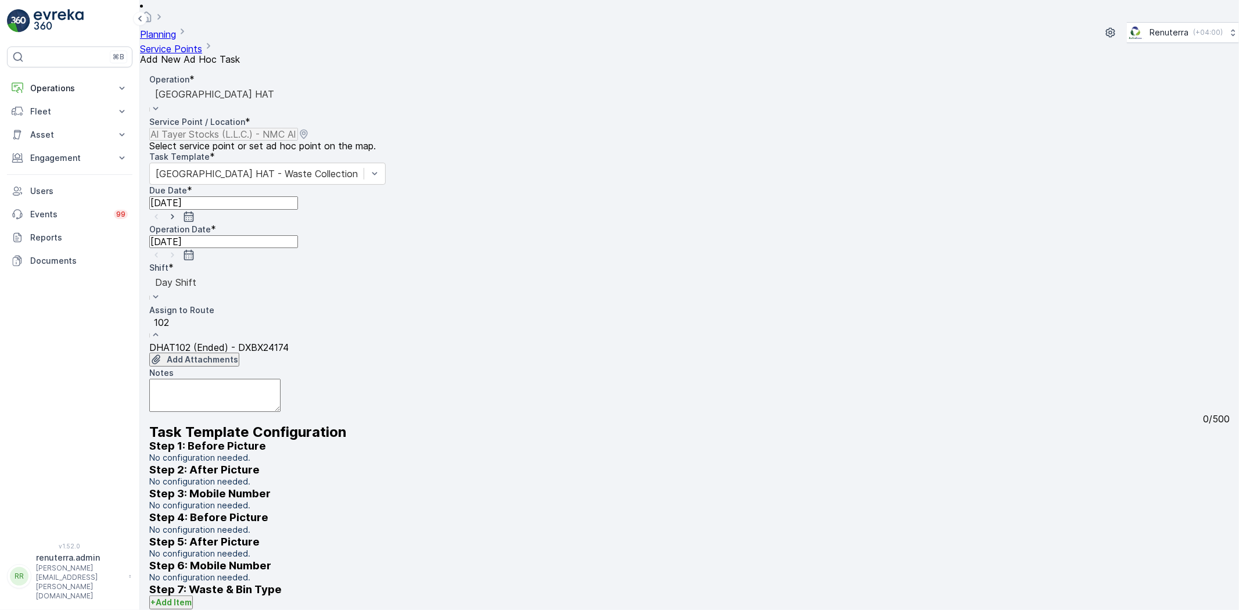
drag, startPoint x: 641, startPoint y: 138, endPoint x: 608, endPoint y: 167, distance: 43.6
click at [178, 211] on icon "button" at bounding box center [173, 217] width 12 height 12
type input "09.10.2025"
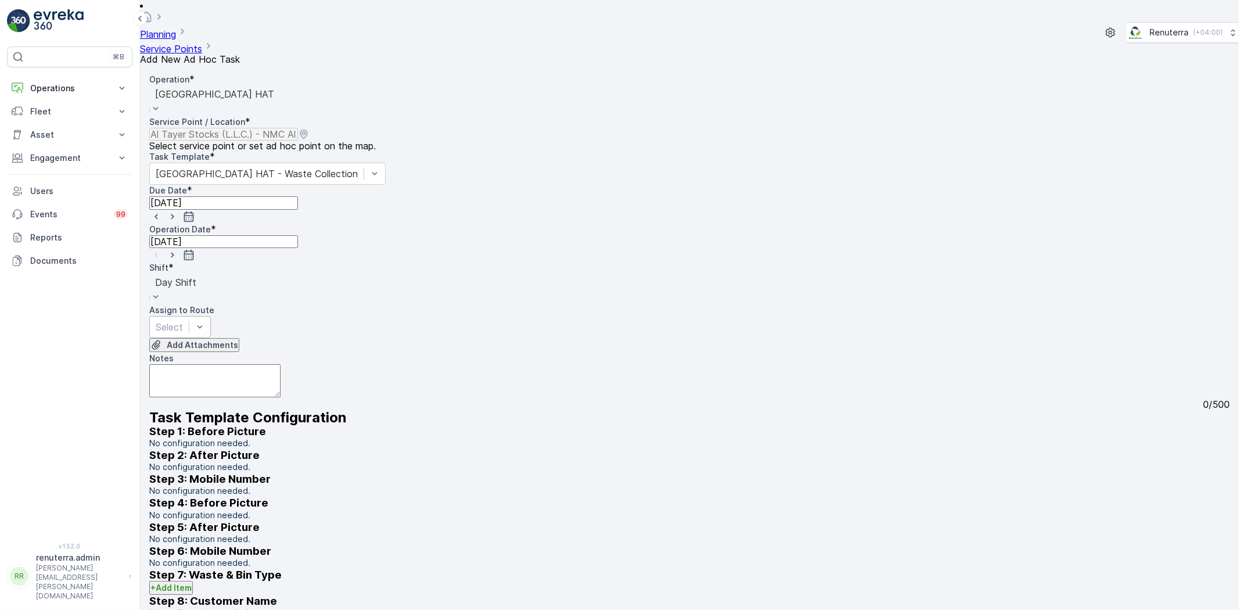
click at [178, 249] on icon "button" at bounding box center [173, 255] width 12 height 12
type input "09.10.2025"
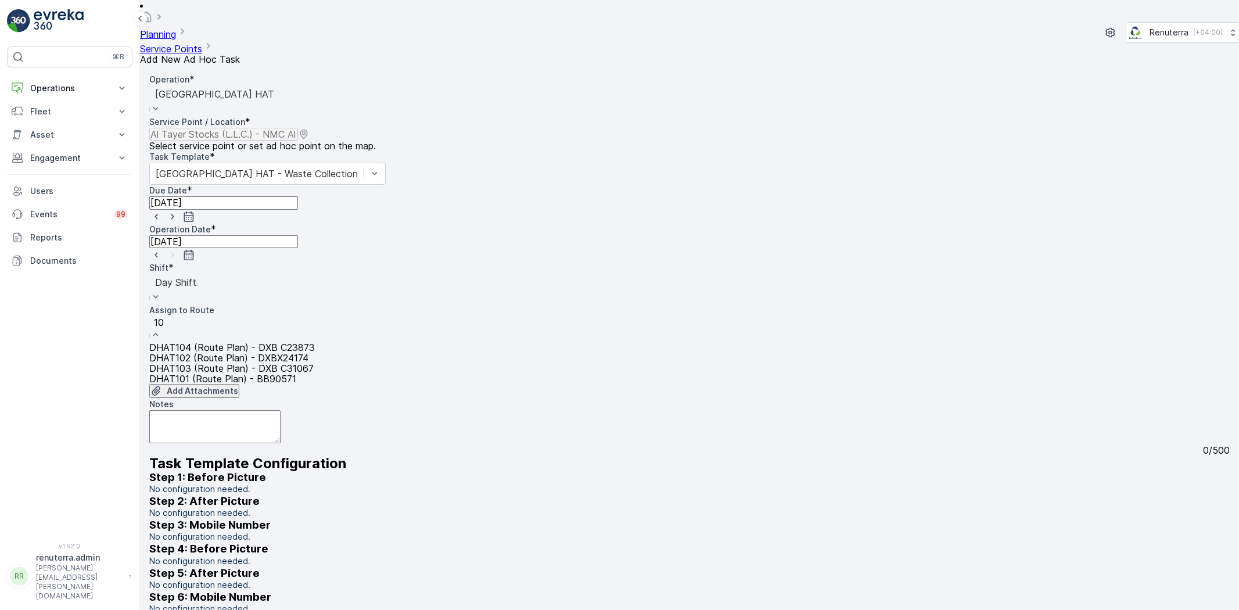
type input "102"
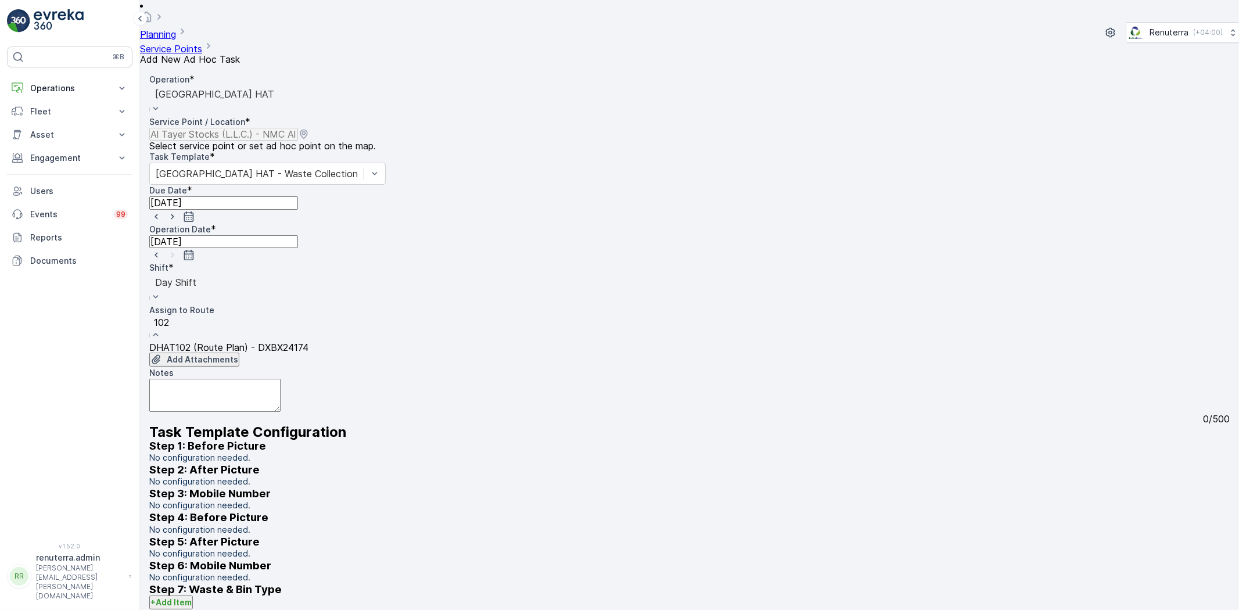
click at [252, 342] on span "DHAT102 (Route Plan) - DXBX24174" at bounding box center [228, 347] width 159 height 10
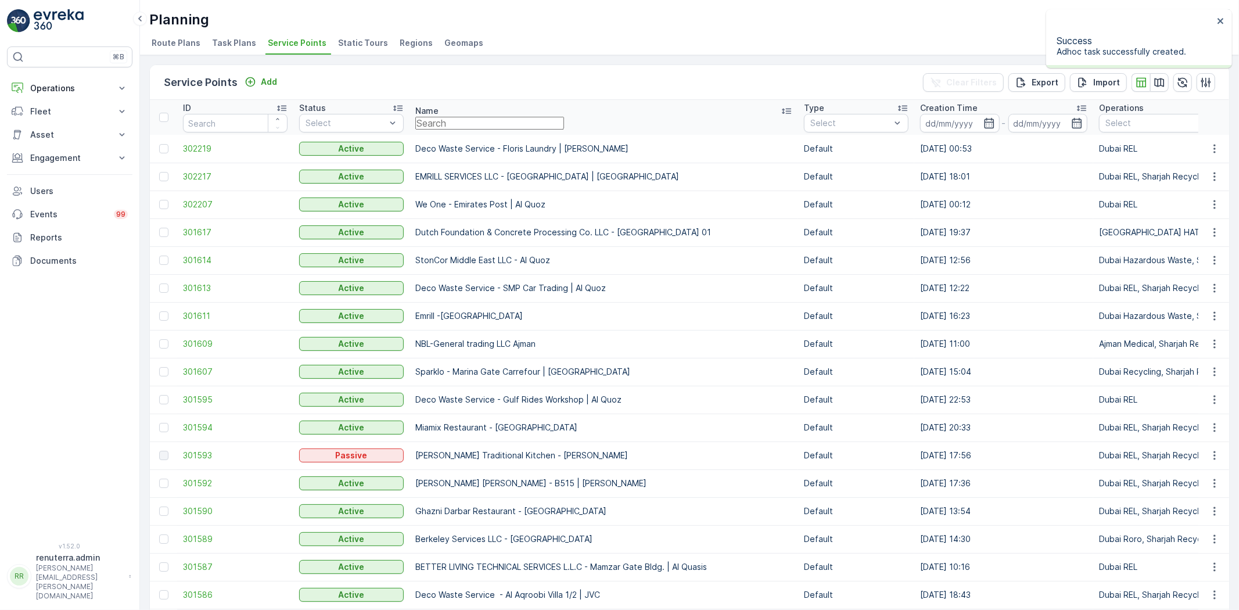
click at [493, 130] on input "text" at bounding box center [489, 123] width 149 height 13
paste input "Dutch Foundation & Concrete Processing Co. LLC - Business Bay (Off Hire)"
type input "Dutch Foundation & Concrete Processing Co. LLC - Business Bay (Off Hire)"
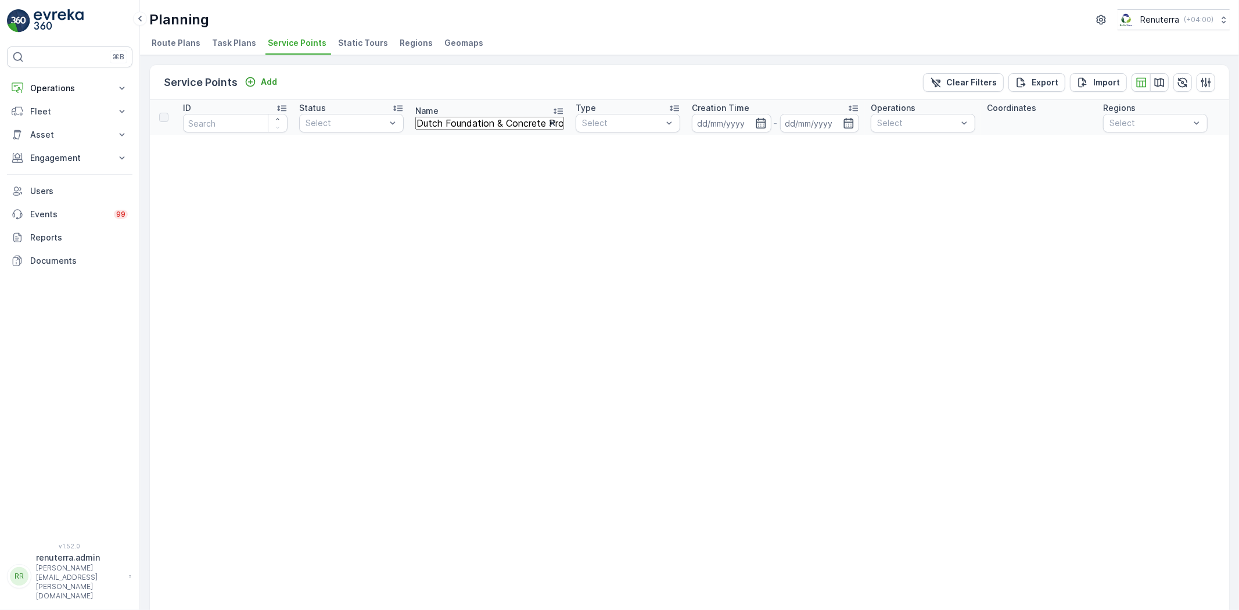
click at [473, 117] on input "Dutch Foundation & Concrete Processing Co. LLC - Business Bay (Off Hire)" at bounding box center [489, 123] width 149 height 13
type input "Dutch Foundation & Concrete Processing Co. LLC - Business Bay"
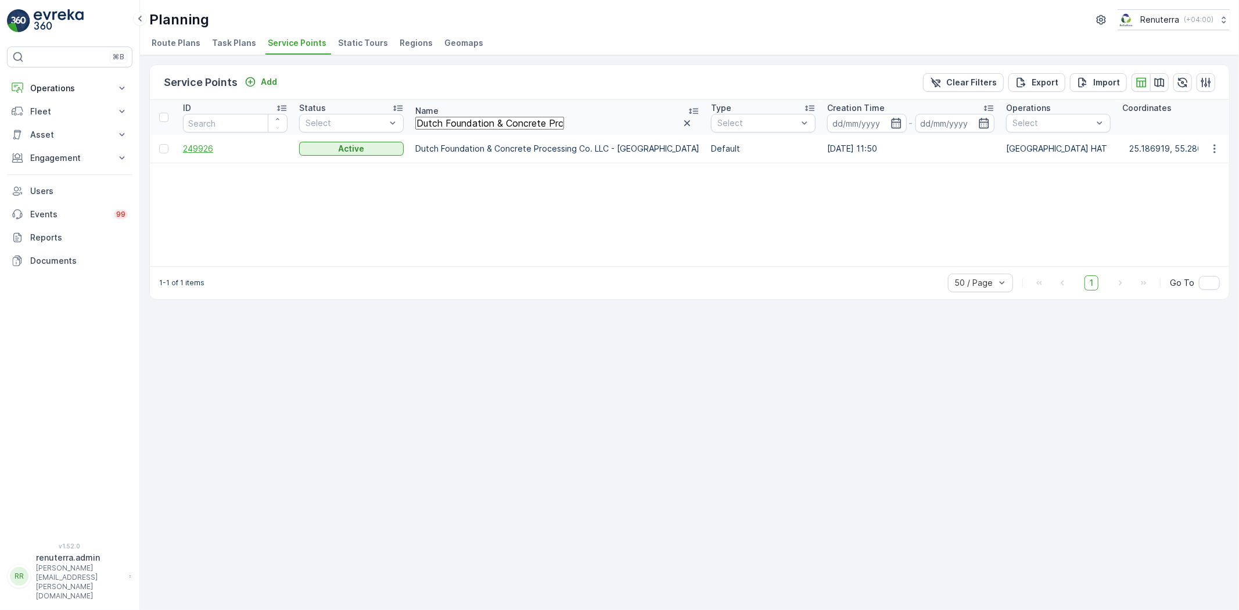
click at [218, 147] on span "249926" at bounding box center [235, 149] width 105 height 12
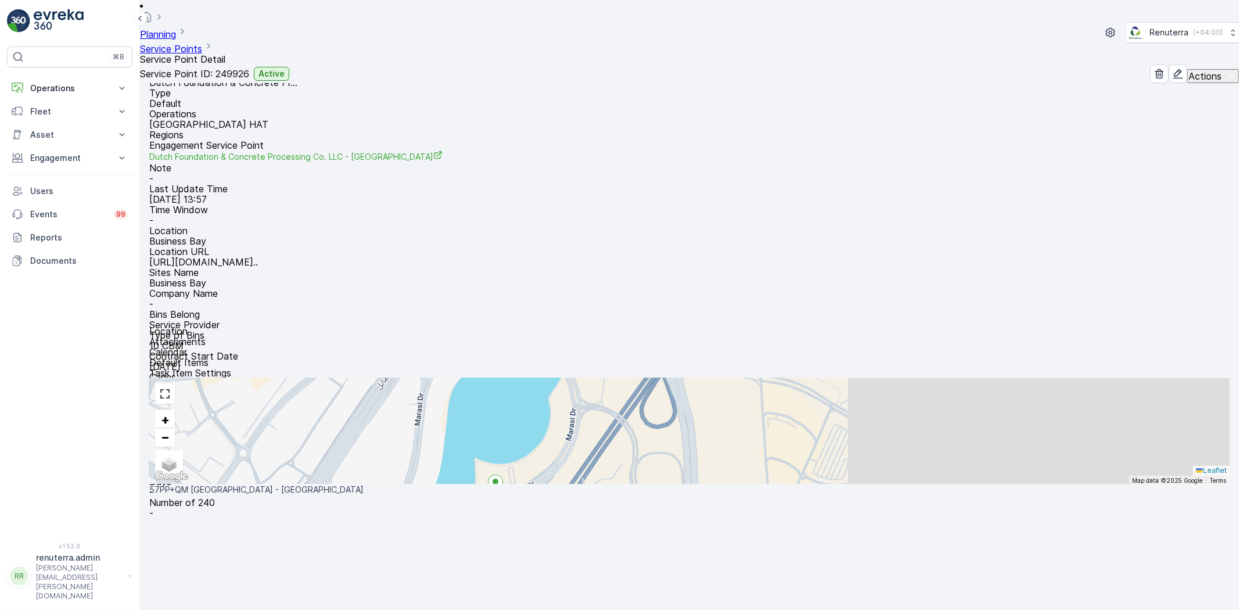
scroll to position [64, 0]
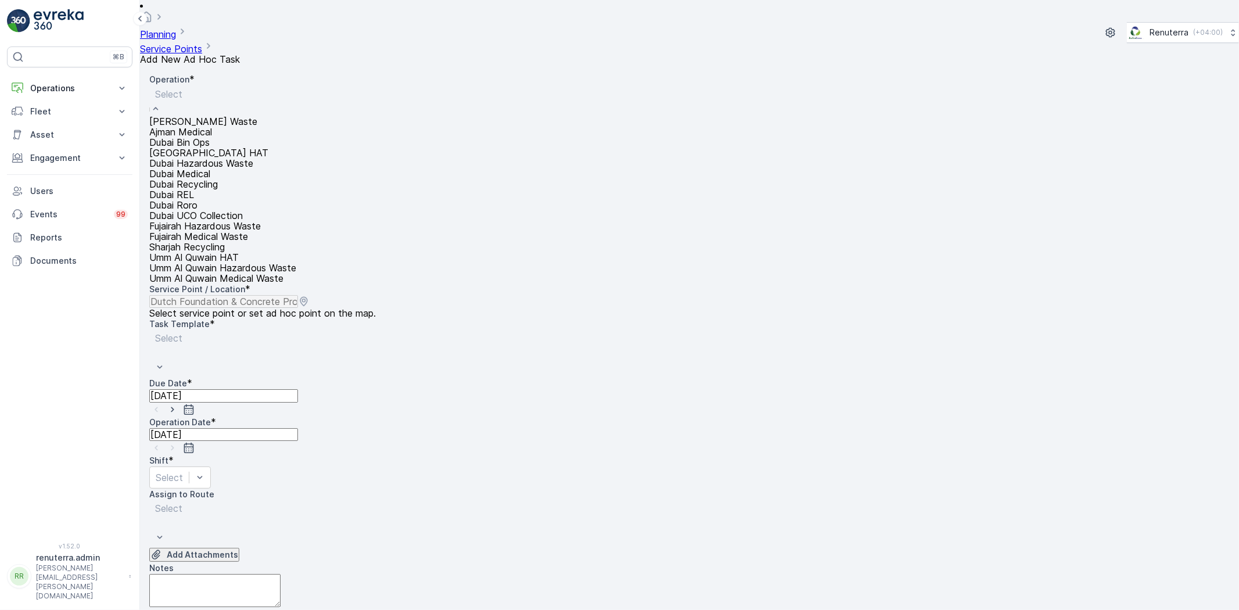
drag, startPoint x: 236, startPoint y: 181, endPoint x: 541, endPoint y: 201, distance: 305.7
click at [236, 158] on div "Dubai HAT" at bounding box center [222, 153] width 147 height 10
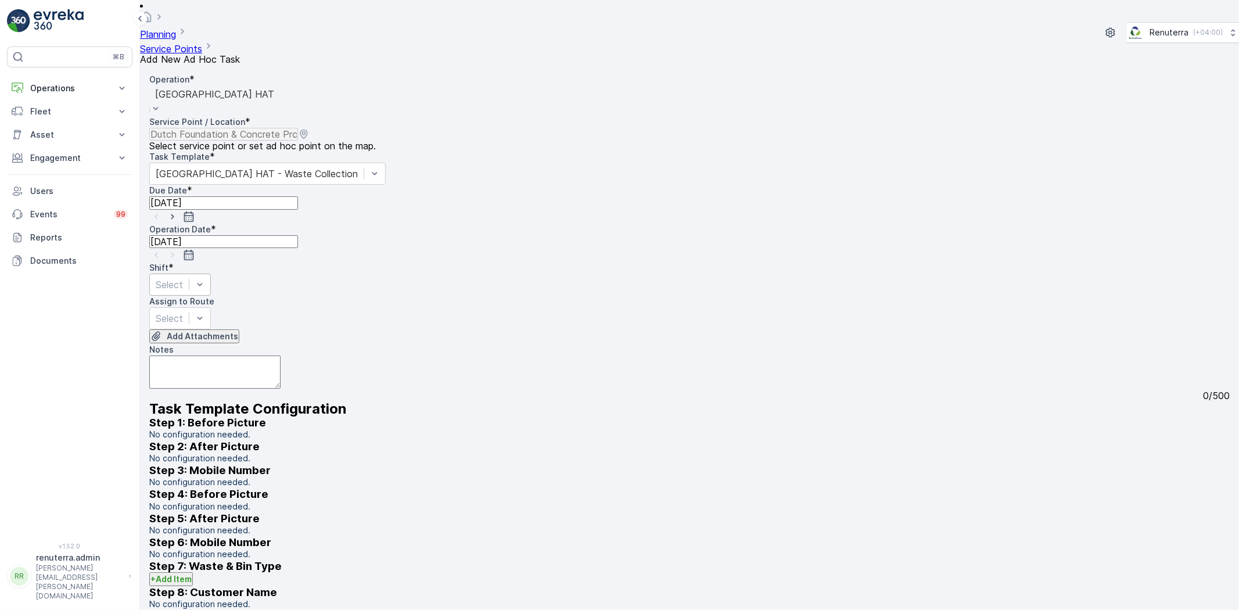
click at [547, 200] on div "Operation * option Dubai HAT, selected. Dubai HAT Service Point / Location * Se…" at bounding box center [689, 622] width 1081 height 1096
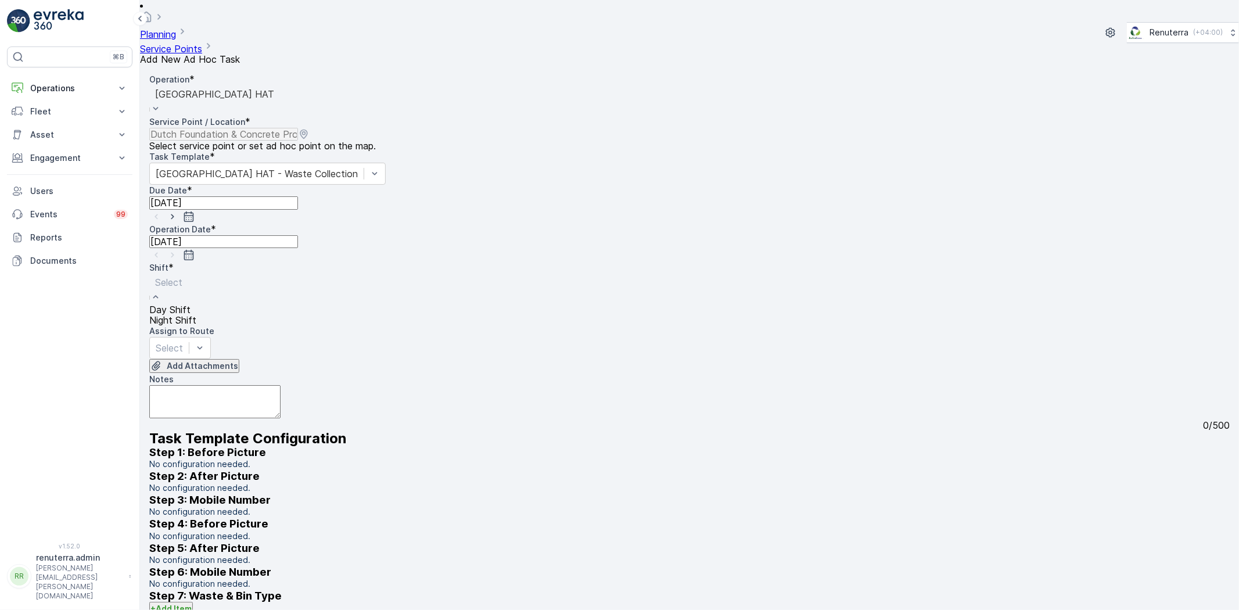
click at [196, 304] on div "Day Shift" at bounding box center [172, 309] width 47 height 10
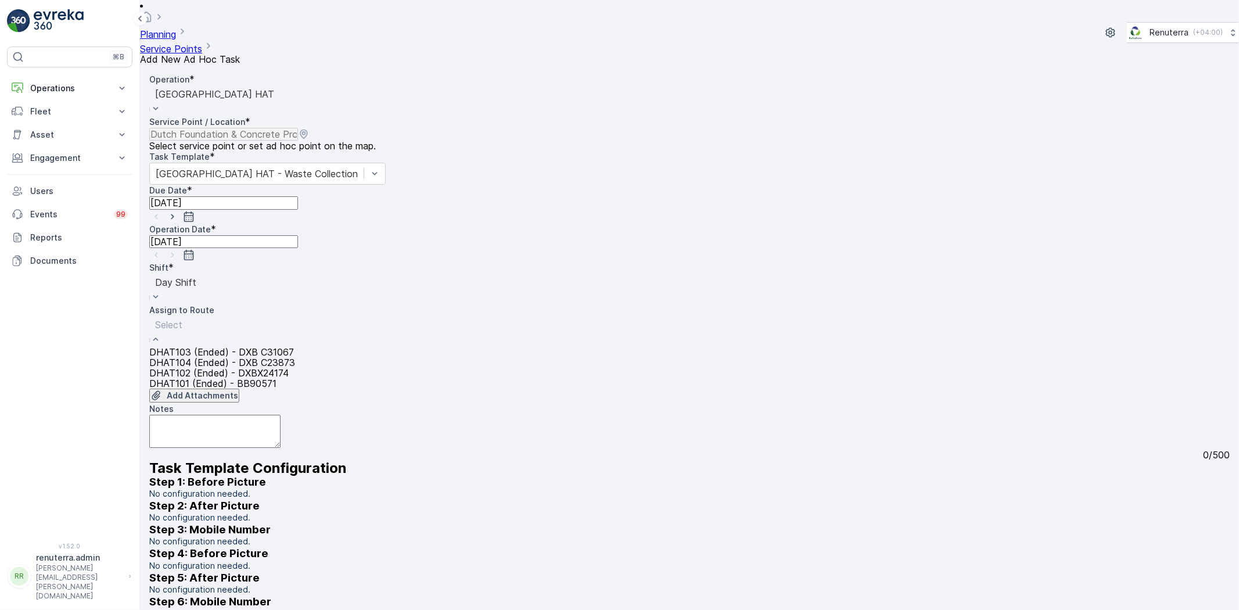
click at [269, 368] on div "DHAT102 (Ended) - DXBX24174" at bounding box center [222, 373] width 146 height 10
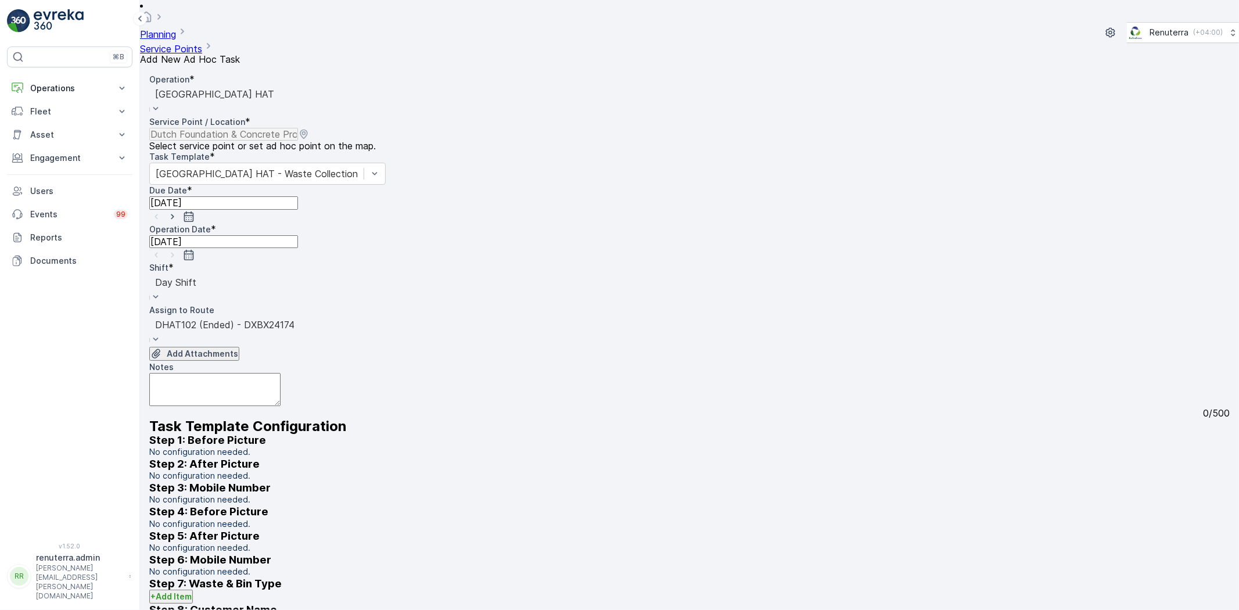
click at [178, 211] on icon "button" at bounding box center [173, 217] width 12 height 12
type input "09.10.2025"
click at [178, 249] on icon "button" at bounding box center [173, 255] width 12 height 12
type input "09.10.2025"
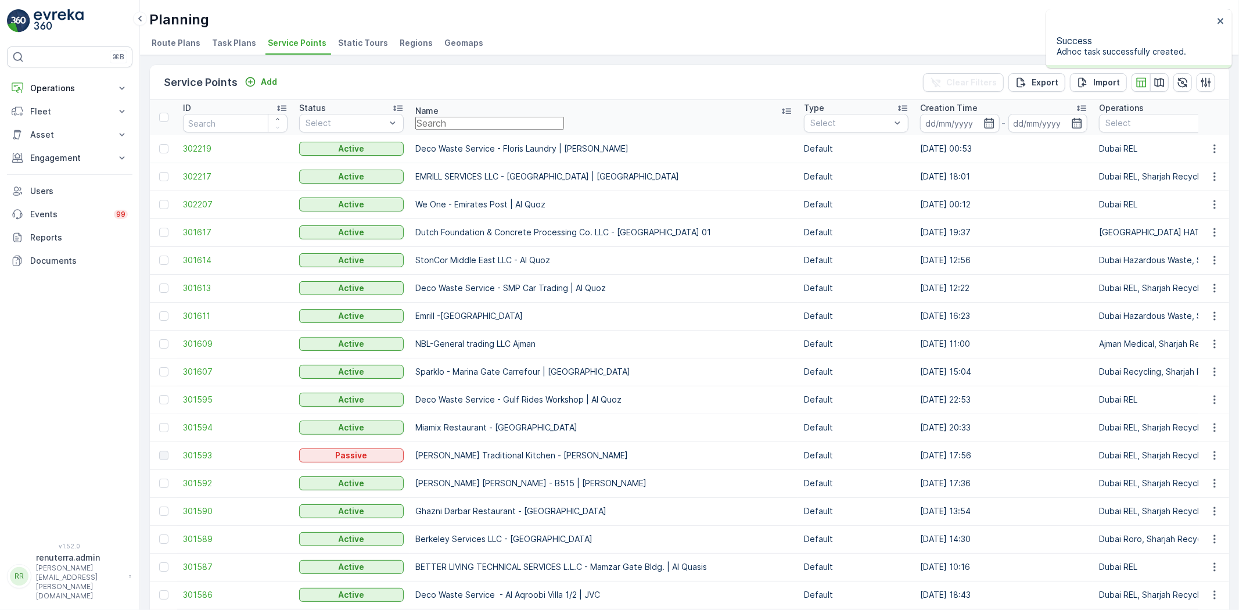
click at [543, 126] on input "text" at bounding box center [489, 123] width 149 height 13
paste input "Ancient Builders Constructions LLC - Business Bay"
type input "Ancient Builders Constructions LLC - Business Bay"
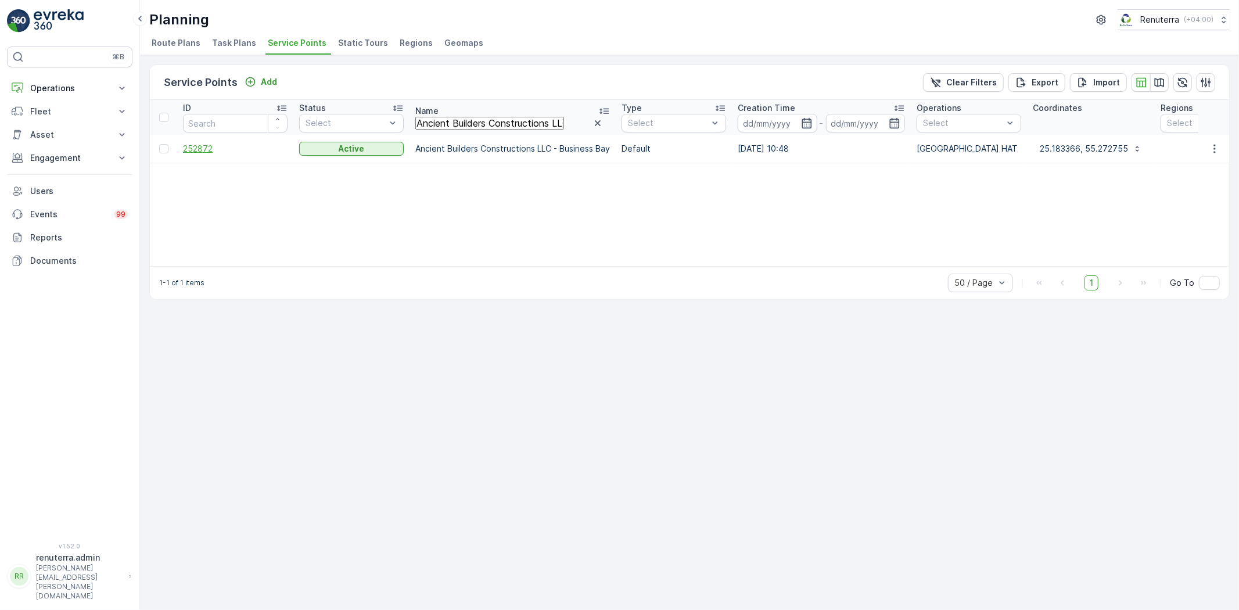
click at [207, 146] on span "252872" at bounding box center [235, 149] width 105 height 12
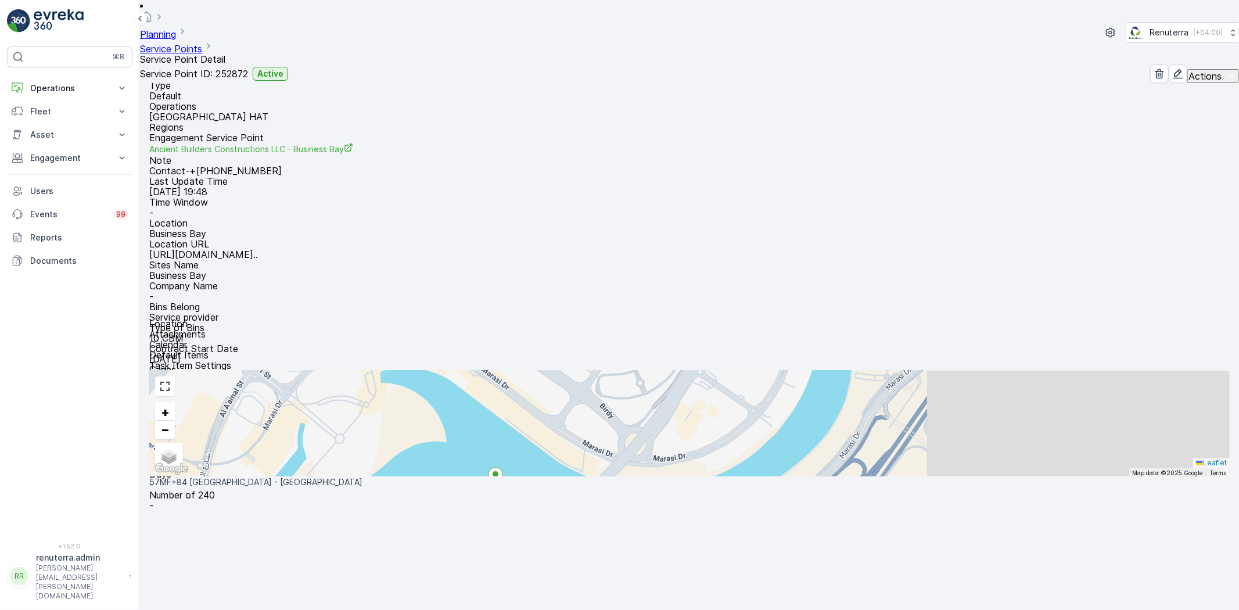
scroll to position [48, 0]
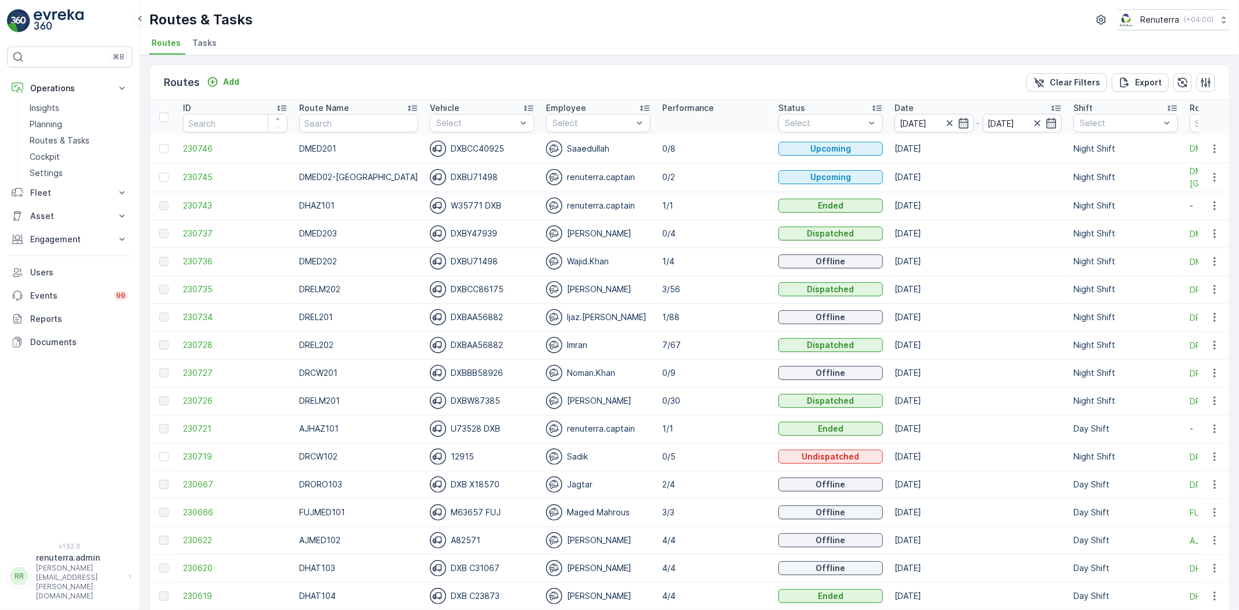
scroll to position [64, 0]
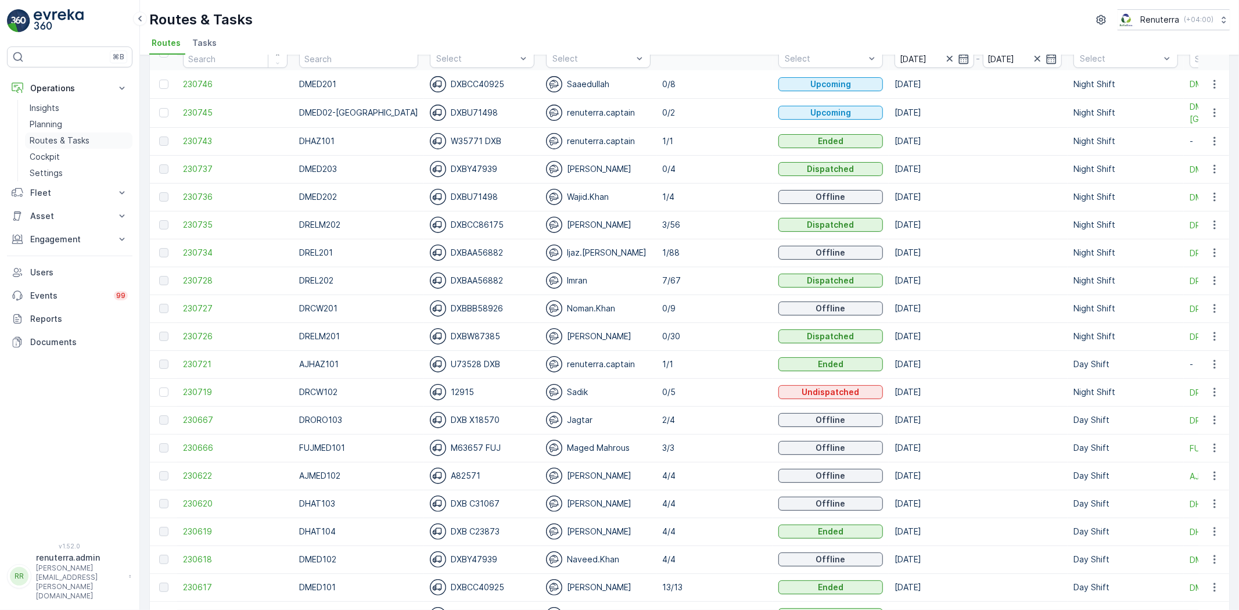
click at [58, 143] on p "Routes & Tasks" at bounding box center [60, 141] width 60 height 12
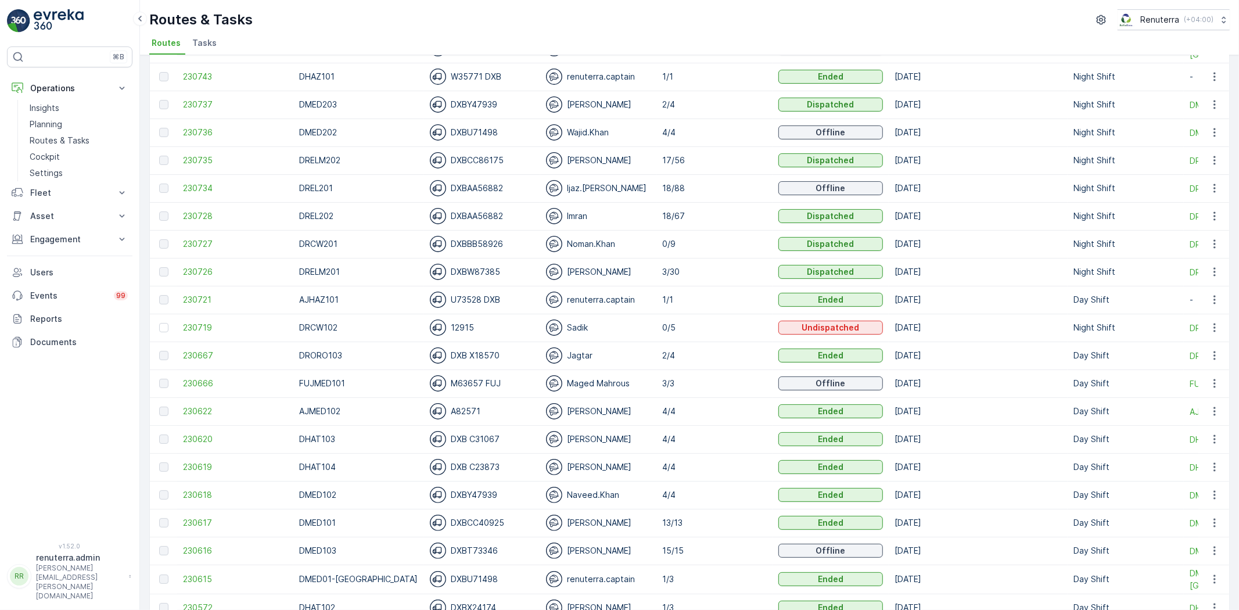
scroll to position [193, 0]
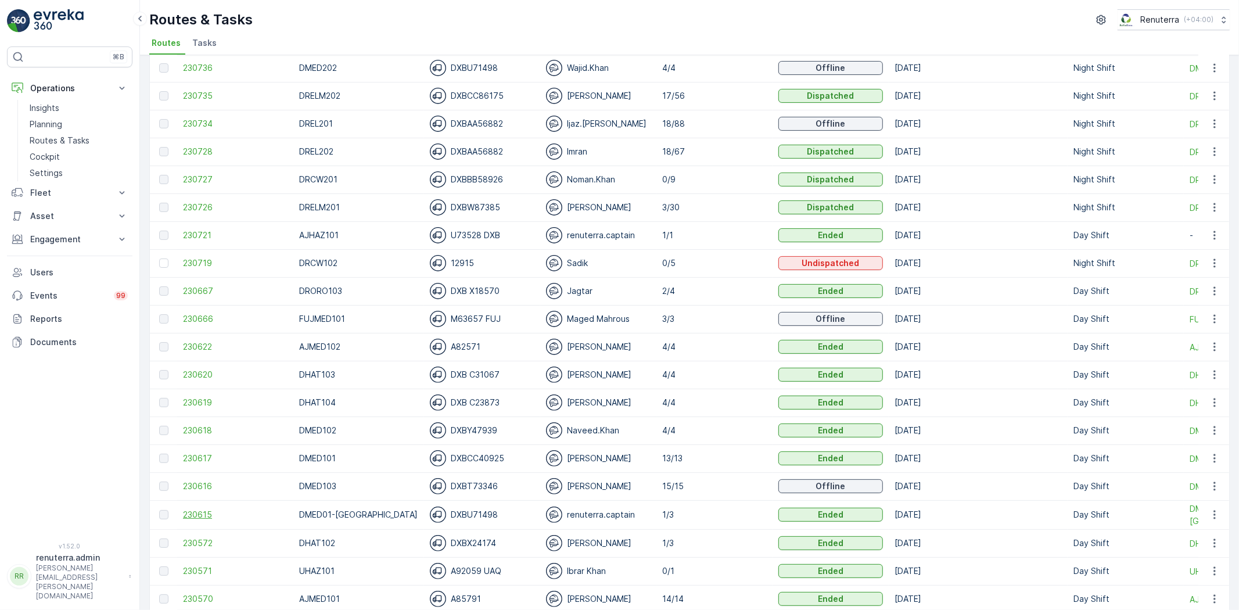
click at [205, 519] on span "230615" at bounding box center [235, 515] width 105 height 12
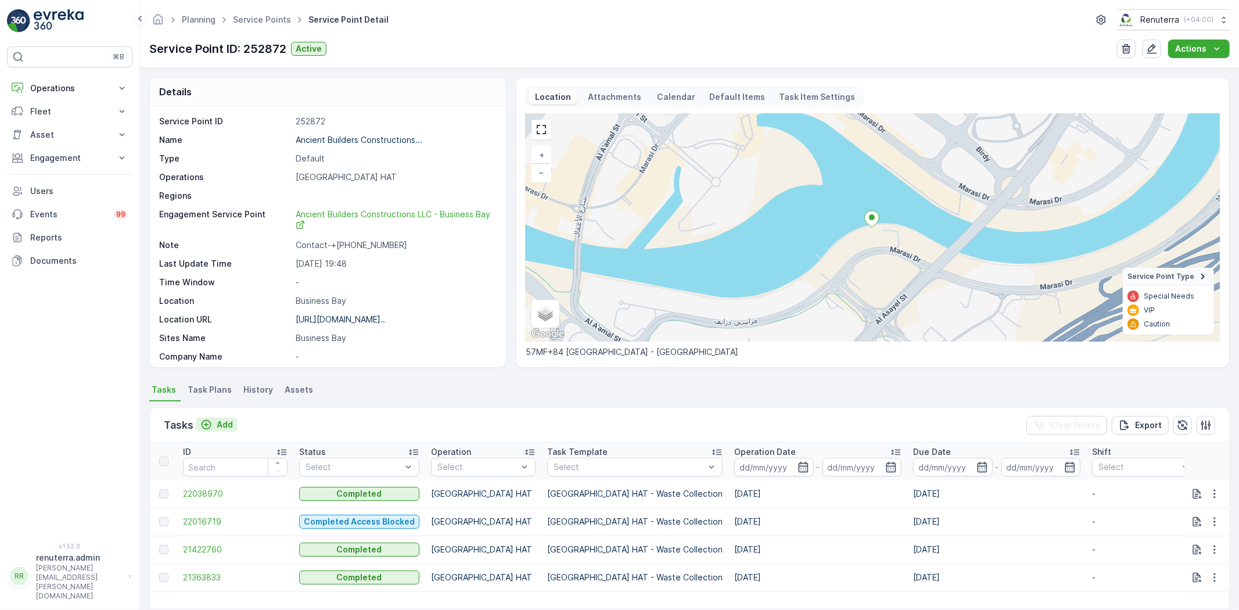
click at [223, 428] on p "Add" at bounding box center [225, 425] width 16 height 12
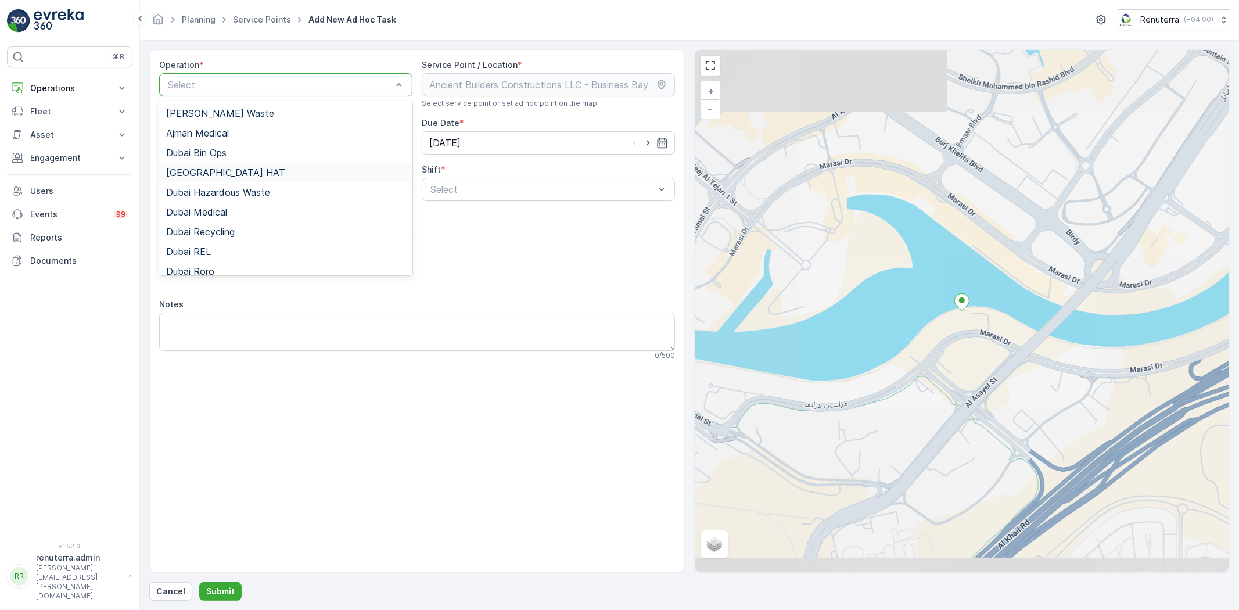
click at [253, 175] on div "[GEOGRAPHIC_DATA] HAT" at bounding box center [285, 172] width 239 height 10
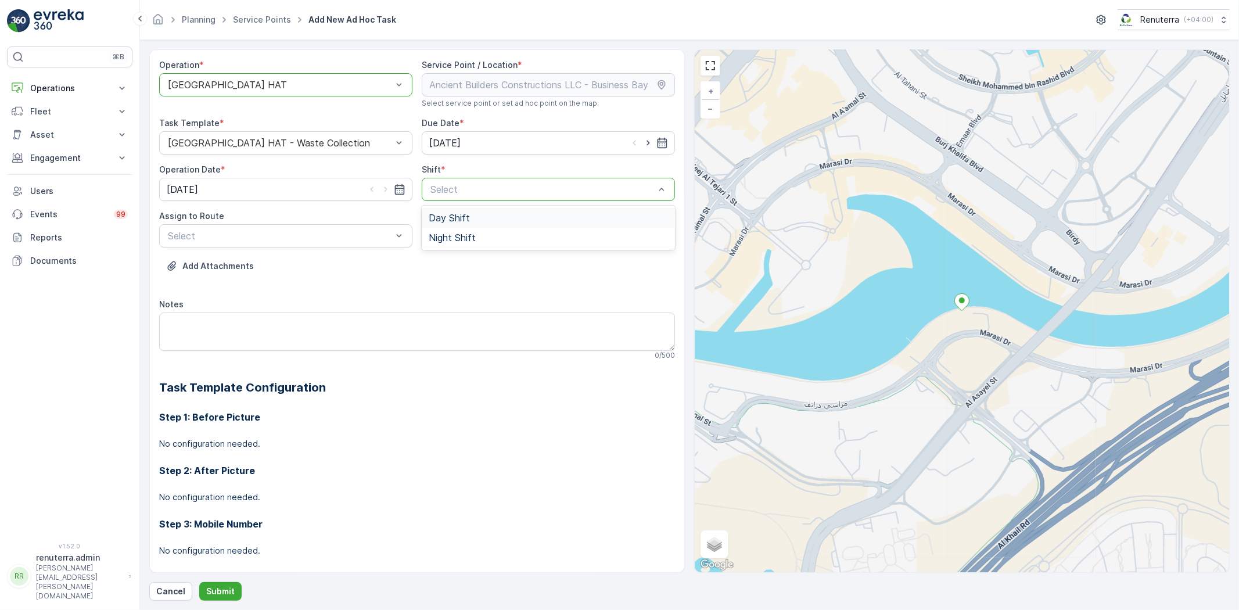
click at [451, 218] on span "Day Shift" at bounding box center [449, 218] width 41 height 10
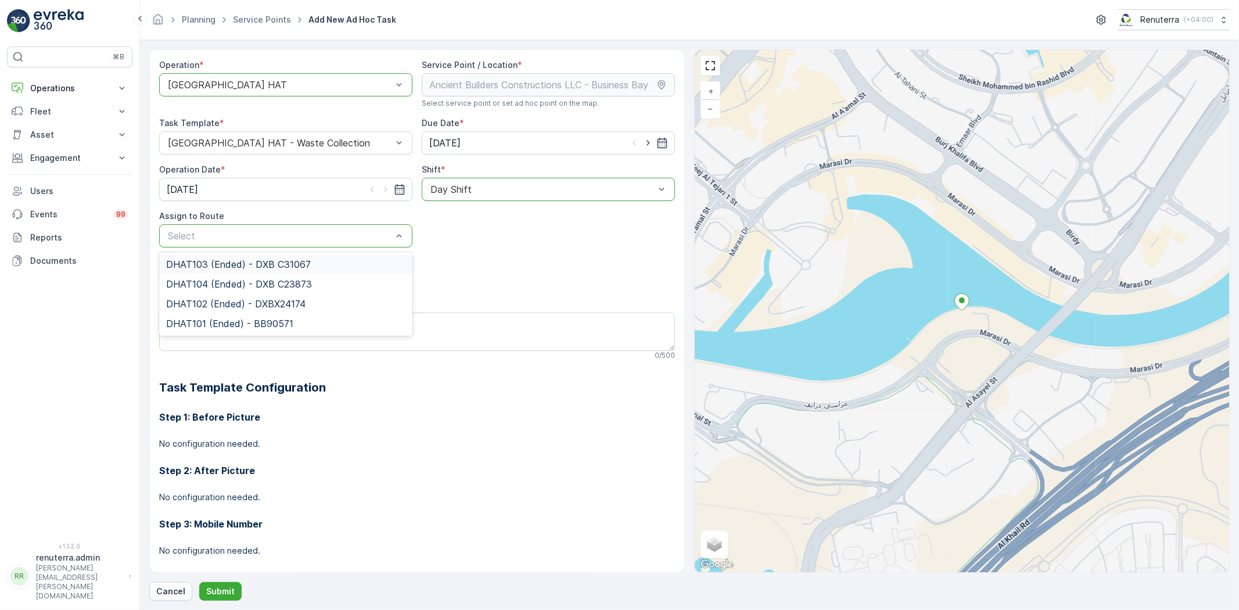
click at [295, 270] on div "DHAT103 (Ended) - DXB C31067" at bounding box center [285, 264] width 253 height 20
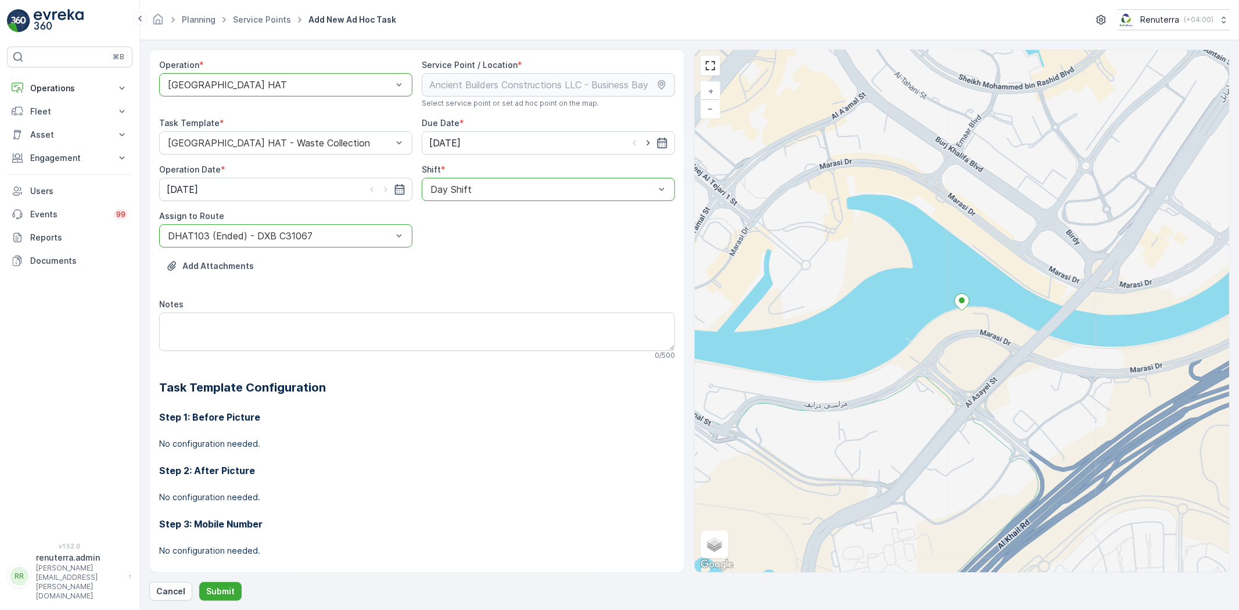
drag, startPoint x: 640, startPoint y: 145, endPoint x: 614, endPoint y: 171, distance: 36.1
click at [643, 145] on icon "button" at bounding box center [649, 143] width 12 height 12
type input "[DATE]"
drag, startPoint x: 386, startPoint y: 189, endPoint x: 378, endPoint y: 199, distance: 13.2
click at [386, 188] on icon "button" at bounding box center [386, 190] width 12 height 12
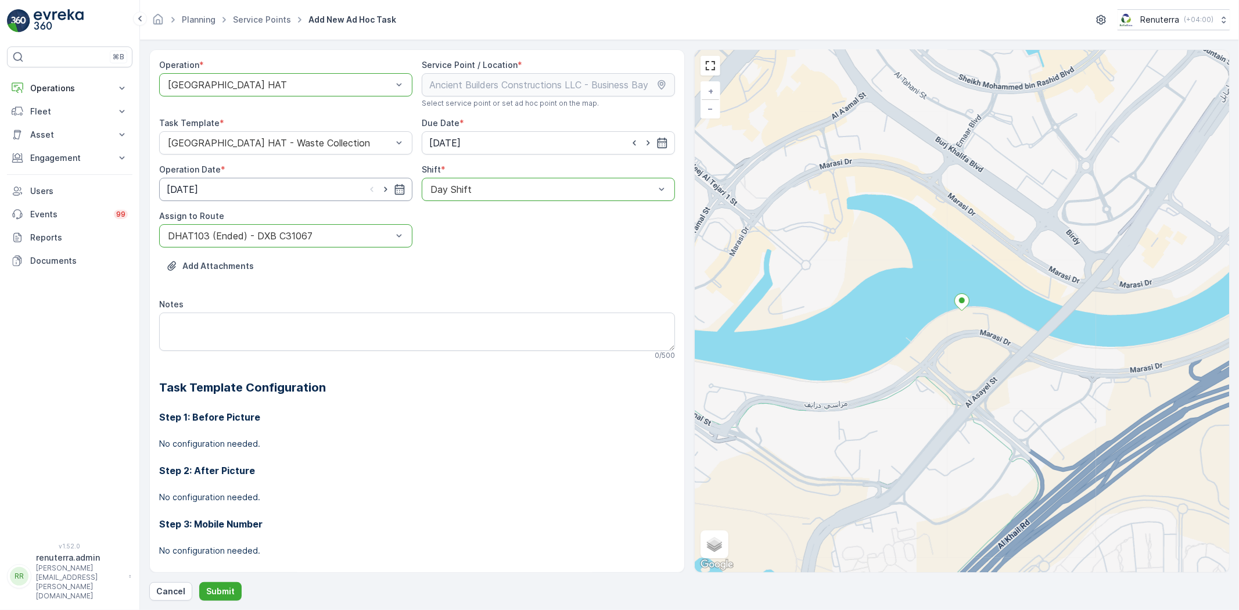
type input "[DATE]"
click at [210, 594] on p "Submit" at bounding box center [220, 592] width 28 height 12
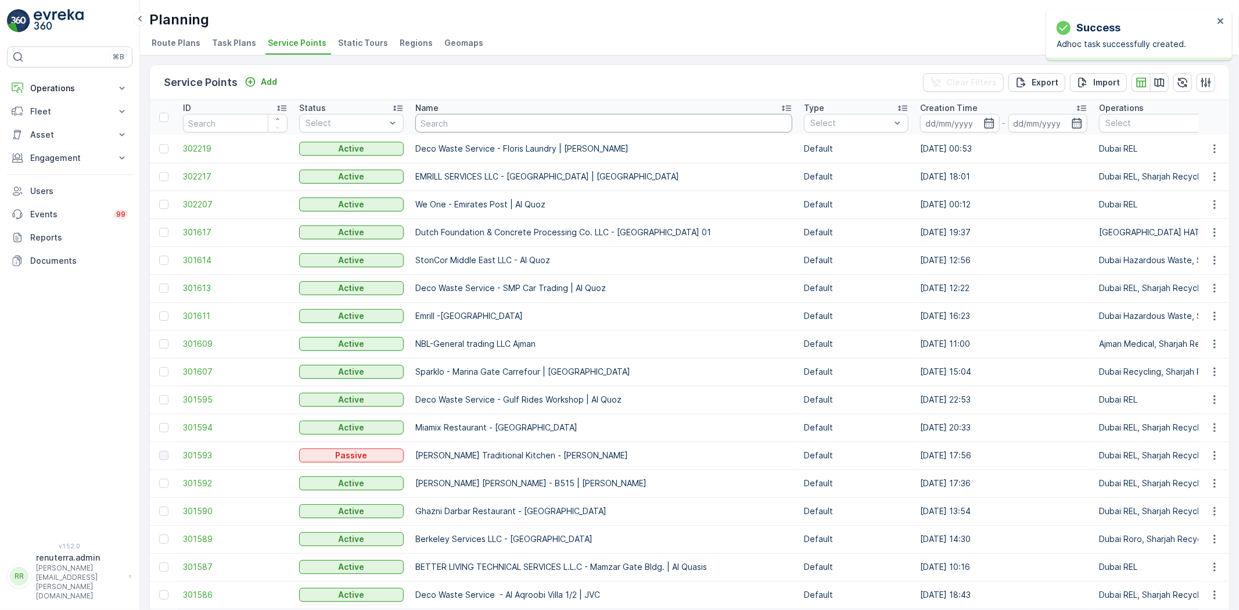
click at [517, 124] on input "text" at bounding box center [603, 123] width 377 height 19
paste input "ARABIAN CONSTRUCTION COMPANY L.L.C. - OMNIYAT | Business Bay"
type input "ARABIAN CONSTRUCTION COMPANY L.L.C. - OMNIYAT | Business Bay"
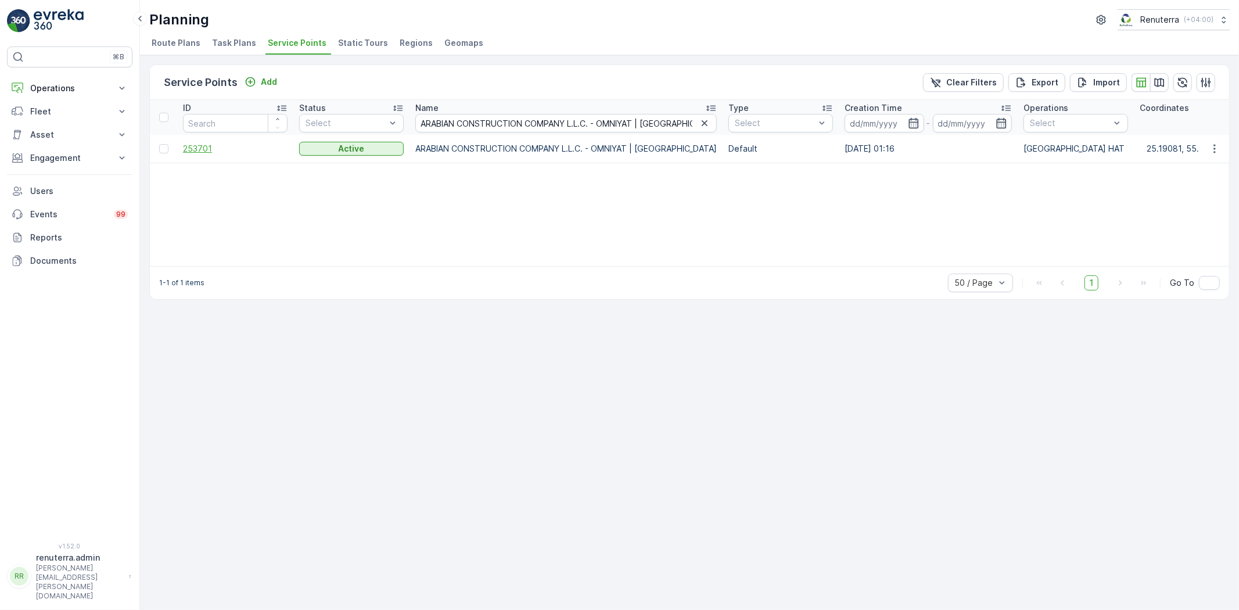
click at [202, 148] on span "253701" at bounding box center [235, 149] width 105 height 12
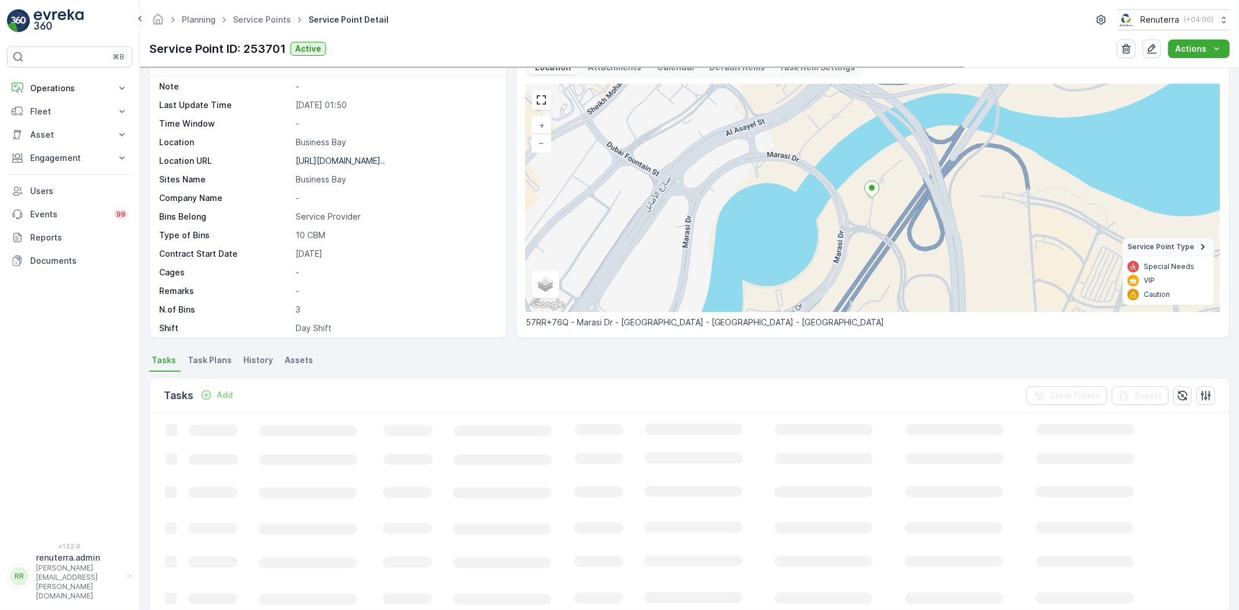
scroll to position [47, 0]
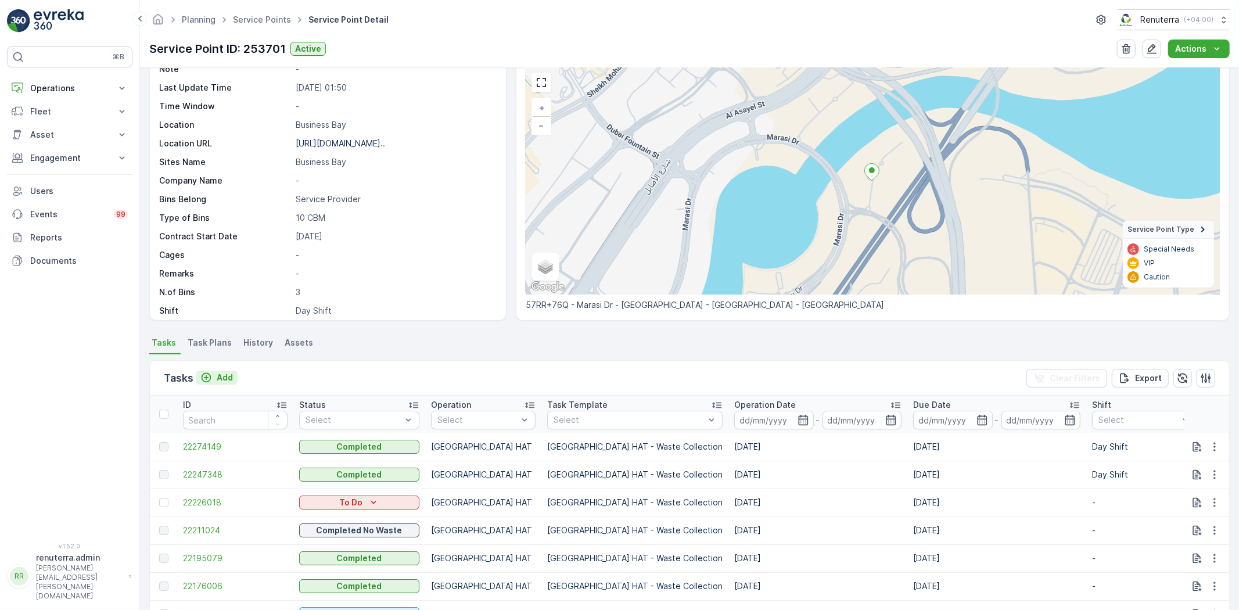
click at [215, 382] on div "Add" at bounding box center [216, 378] width 33 height 12
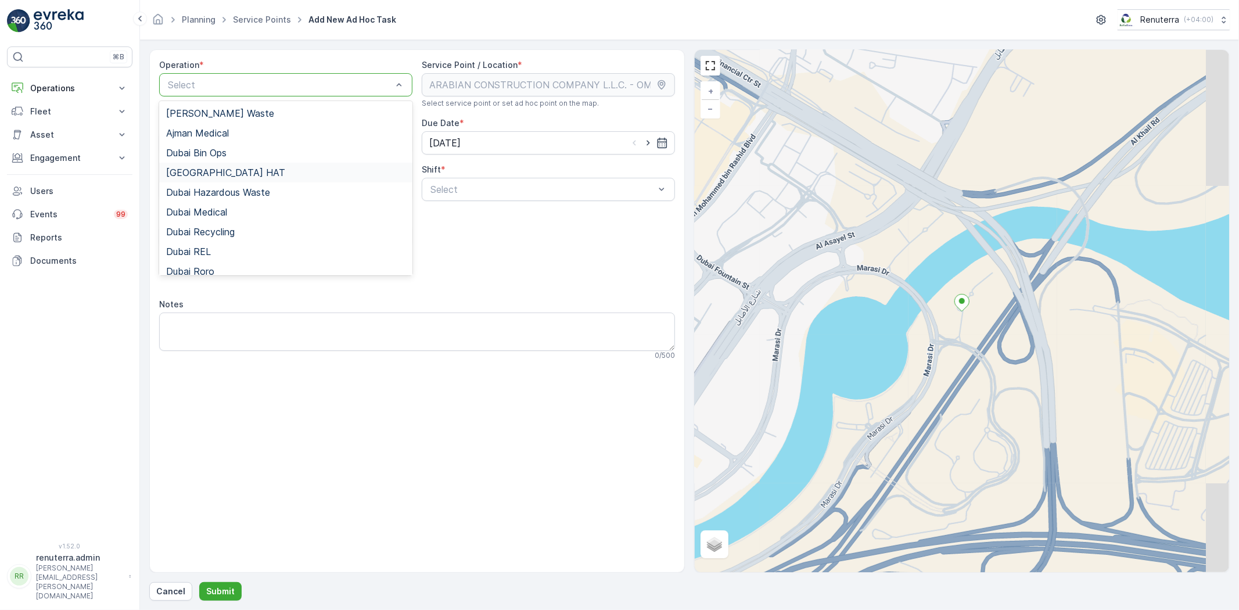
click at [229, 177] on div "[GEOGRAPHIC_DATA] HAT" at bounding box center [285, 172] width 239 height 10
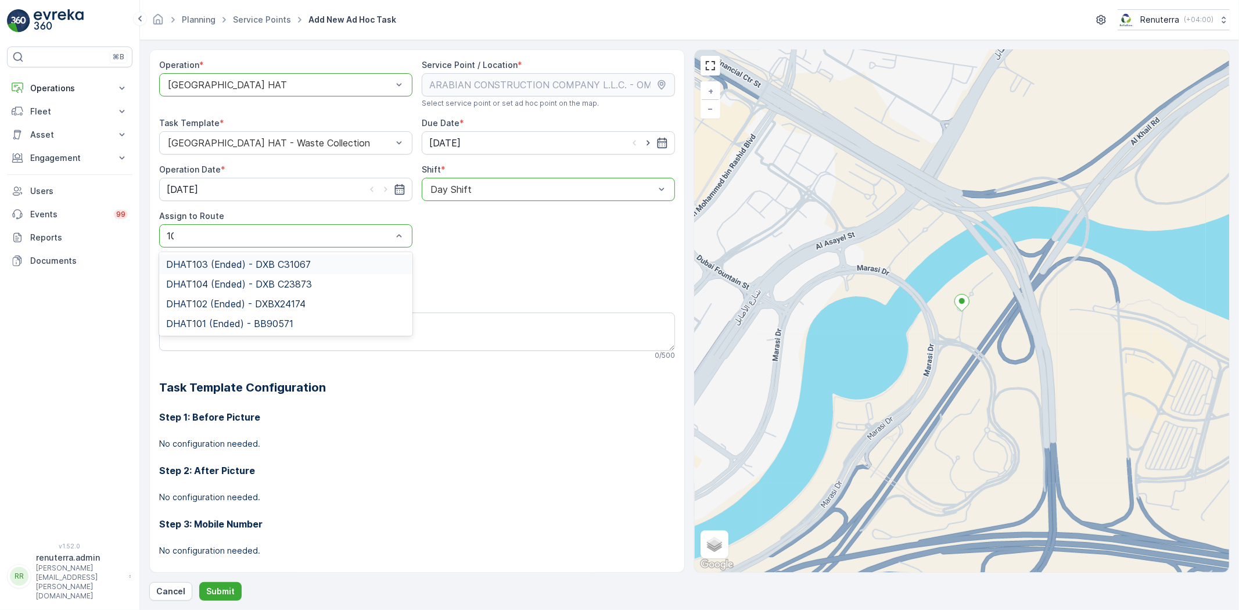
type input "103"
click at [251, 260] on span "DHAT103 (Ended) - DXB C31067" at bounding box center [238, 264] width 145 height 10
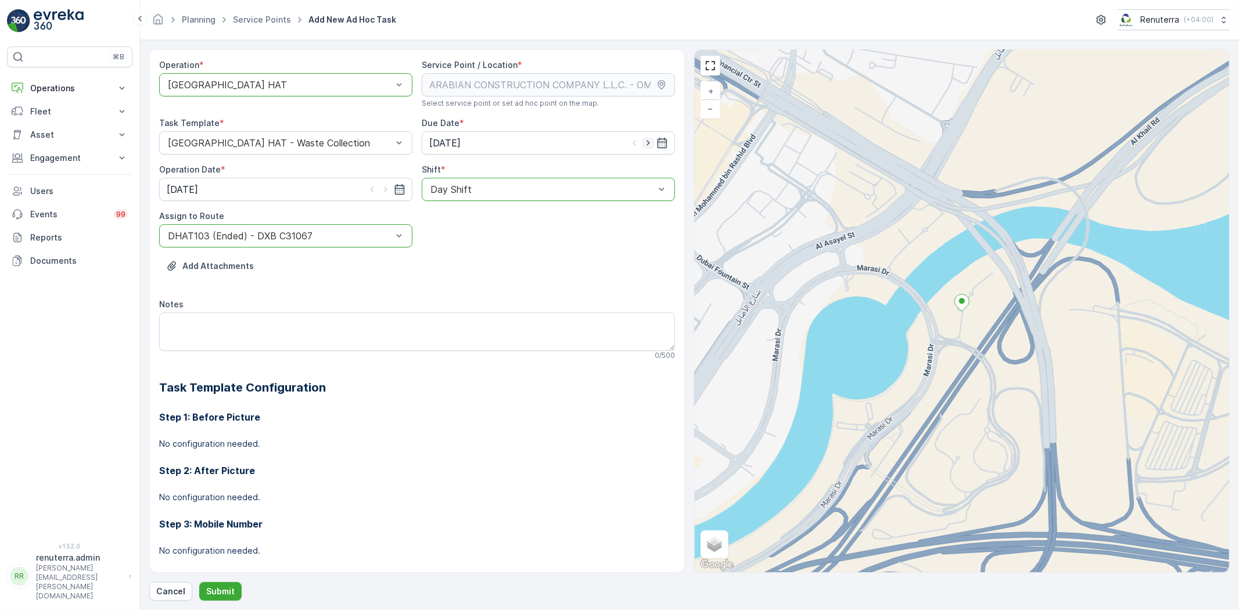
click at [643, 141] on icon "button" at bounding box center [649, 143] width 12 height 12
type input "[DATE]"
click at [387, 192] on icon "button" at bounding box center [386, 190] width 12 height 12
type input "[DATE]"
click at [233, 593] on button "Submit" at bounding box center [220, 591] width 42 height 19
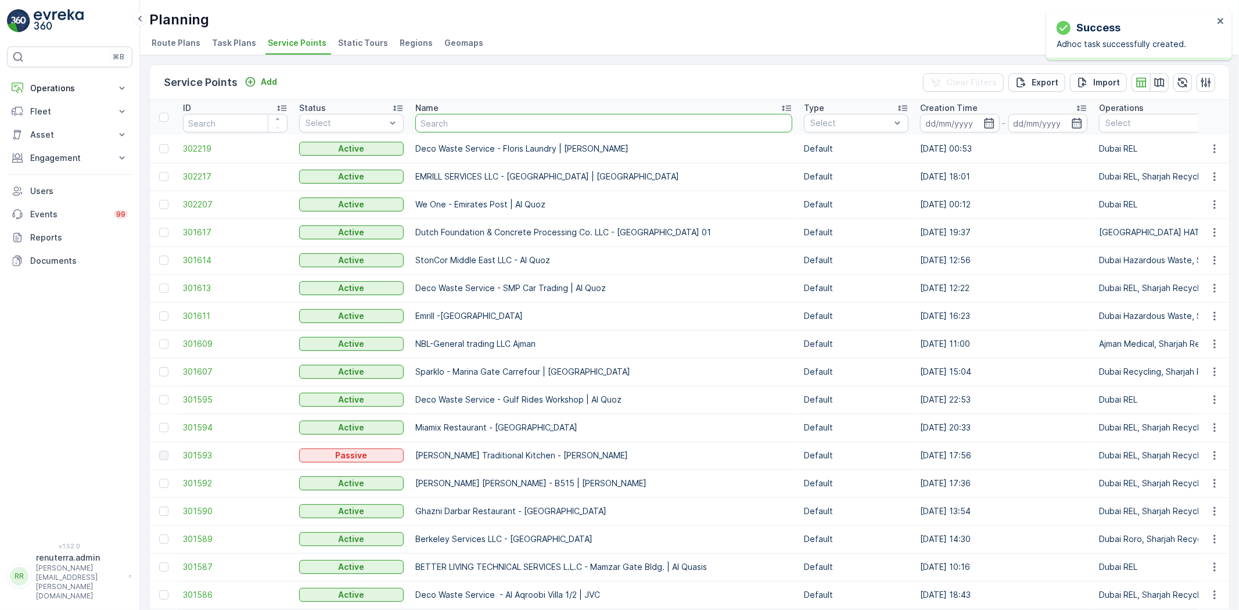
type input "Modern Building Contracting LLC"
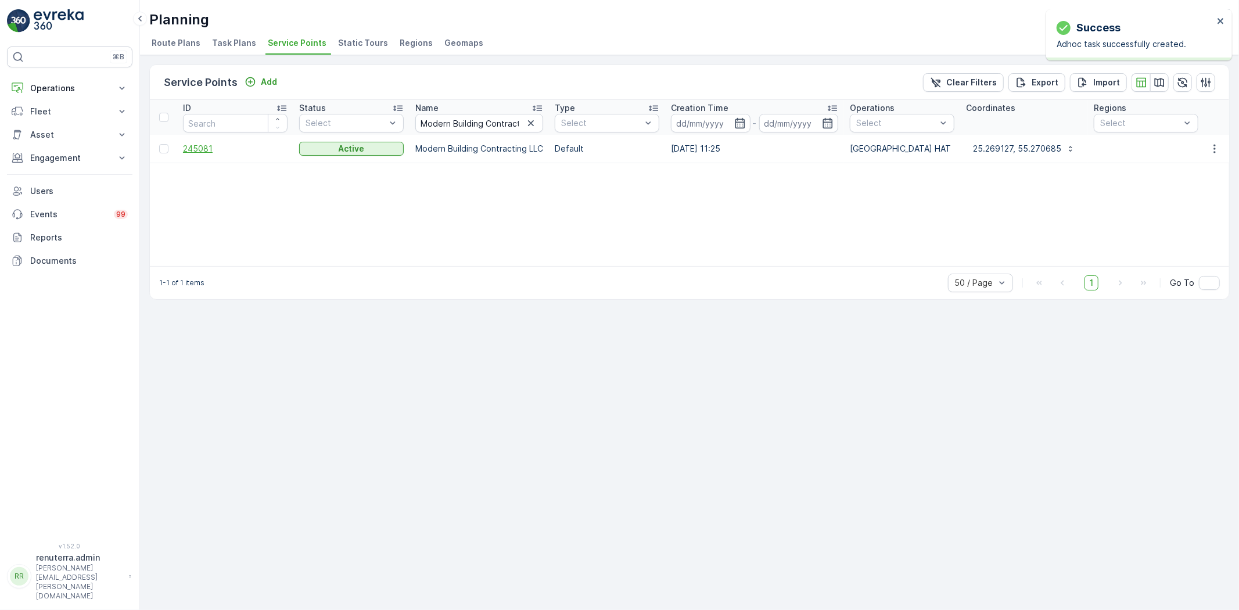
click at [201, 147] on span "245081" at bounding box center [235, 149] width 105 height 12
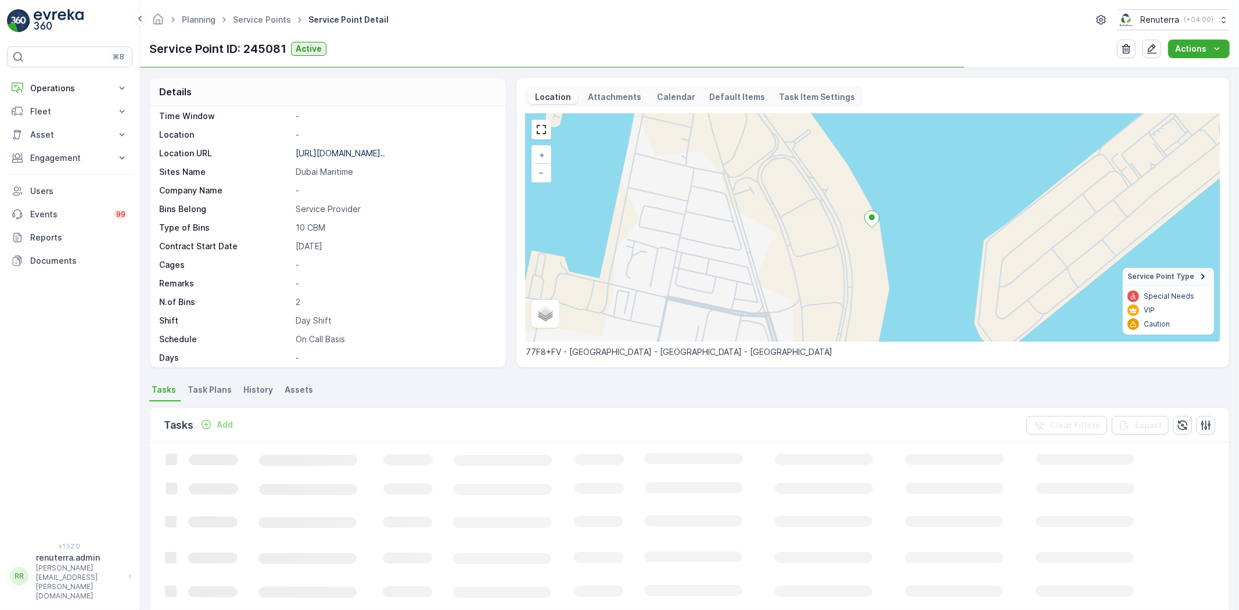
scroll to position [179, 0]
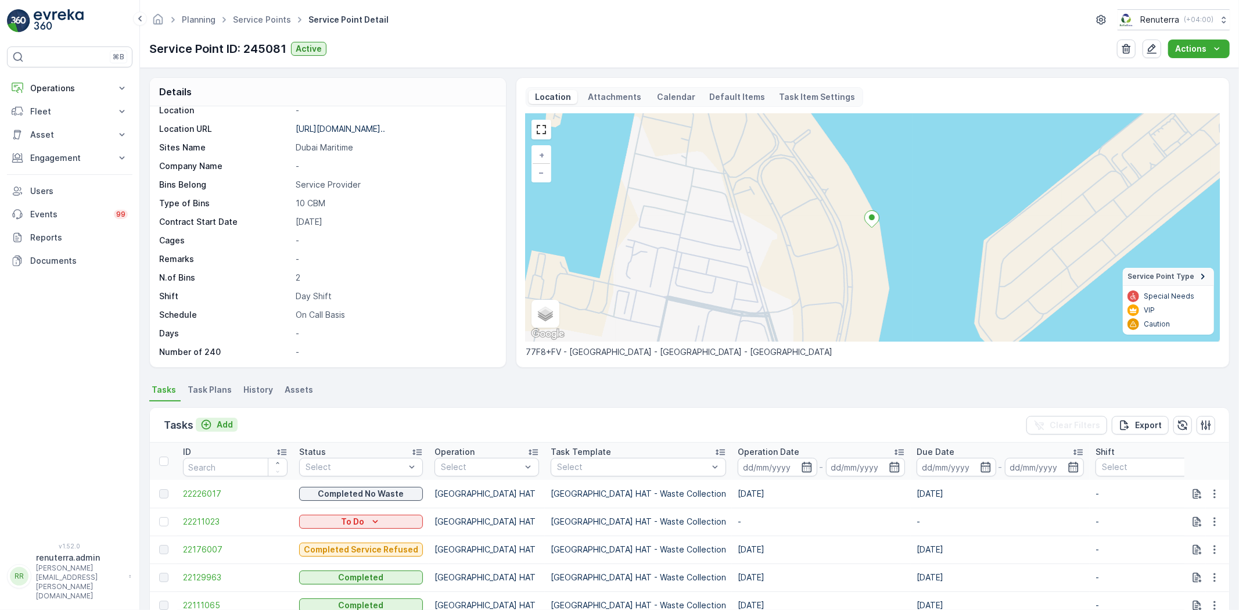
click at [221, 426] on p "Add" at bounding box center [225, 425] width 16 height 12
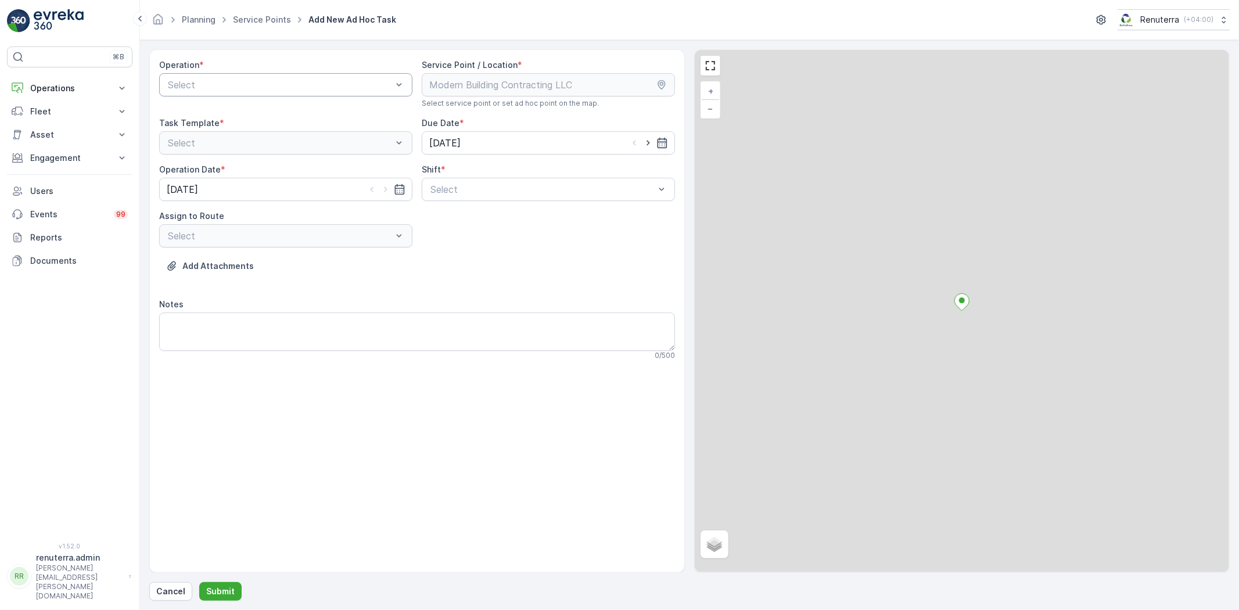
click at [260, 92] on div "Select" at bounding box center [285, 84] width 253 height 23
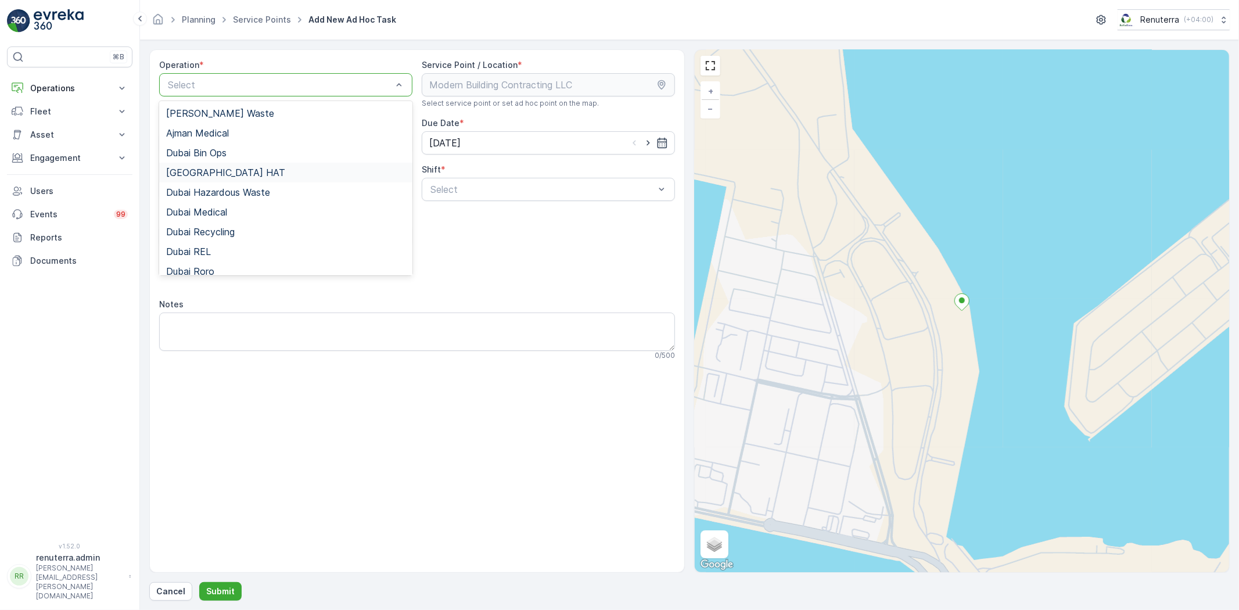
click at [239, 173] on div "Dubai HAT" at bounding box center [285, 172] width 239 height 10
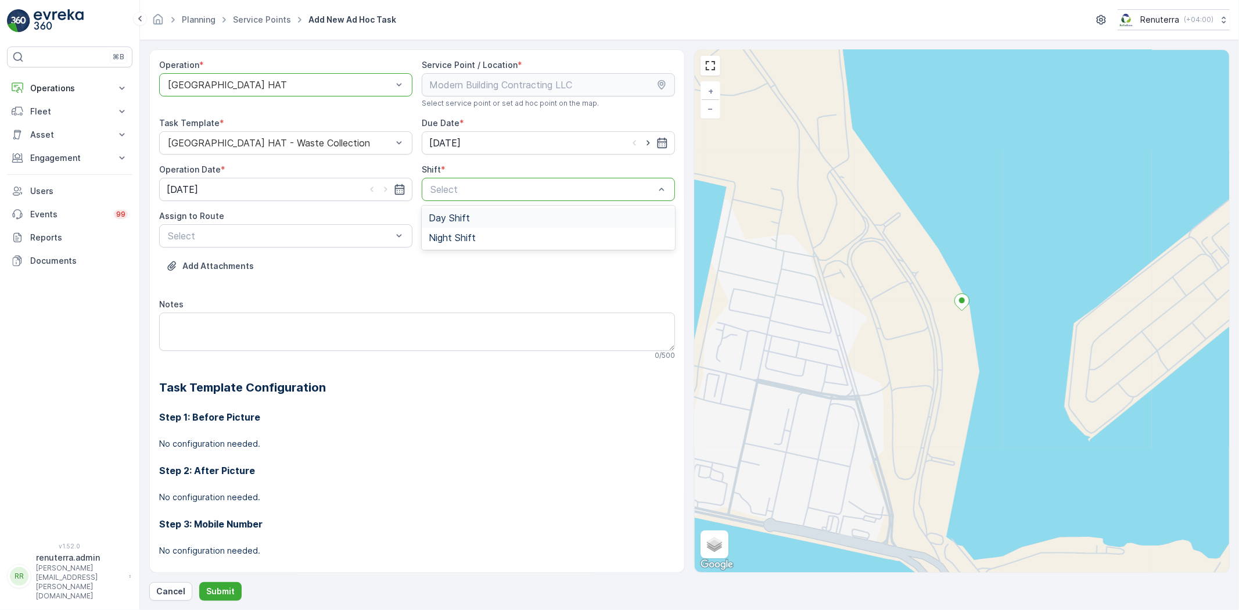
click at [479, 210] on div "Day Shift" at bounding box center [548, 218] width 253 height 20
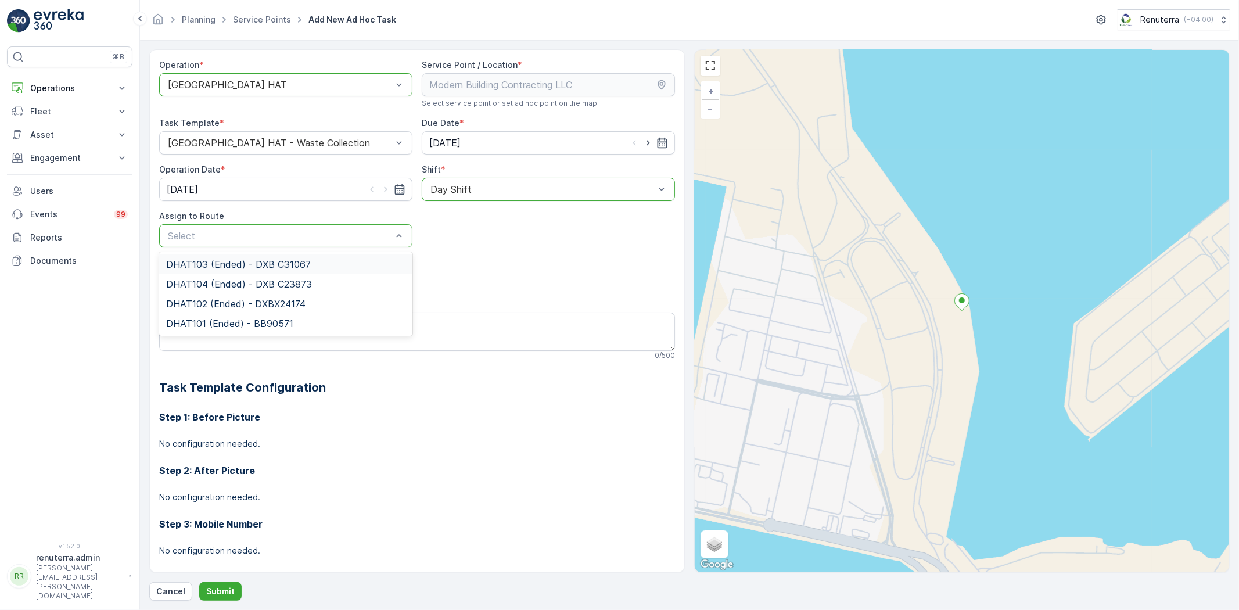
click at [240, 265] on span "DHAT103 (Ended) - DXB C31067" at bounding box center [238, 264] width 145 height 10
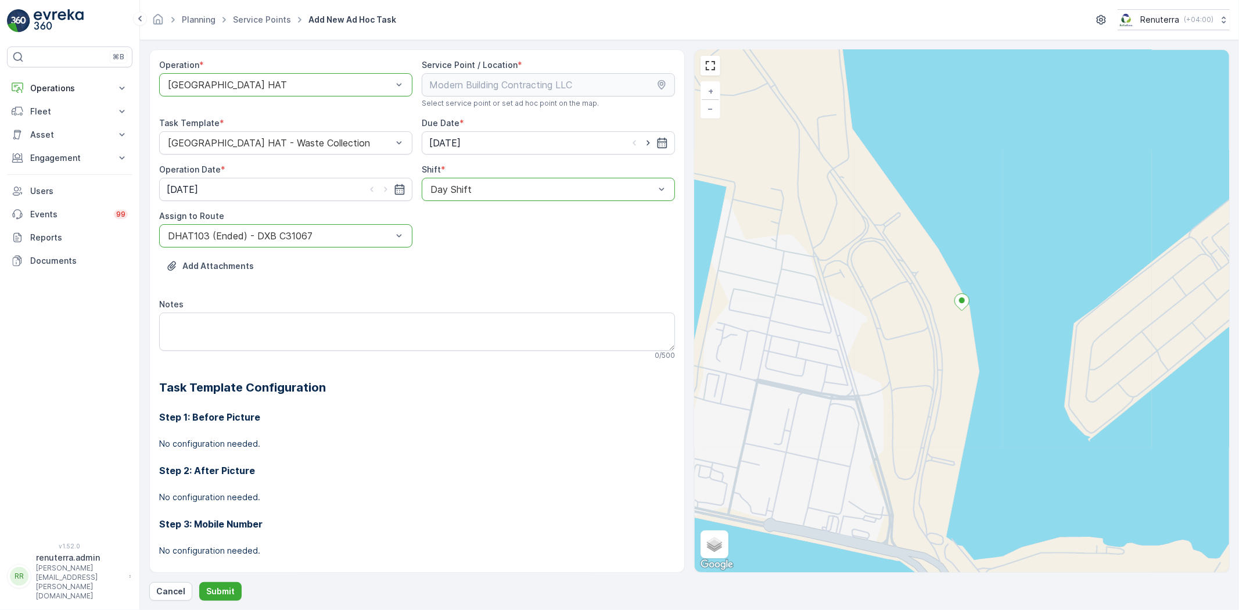
drag, startPoint x: 641, startPoint y: 141, endPoint x: 553, endPoint y: 159, distance: 90.1
click at [643, 141] on icon "button" at bounding box center [649, 143] width 12 height 12
type input "[DATE]"
click at [384, 185] on icon "button" at bounding box center [386, 190] width 12 height 12
type input "[DATE]"
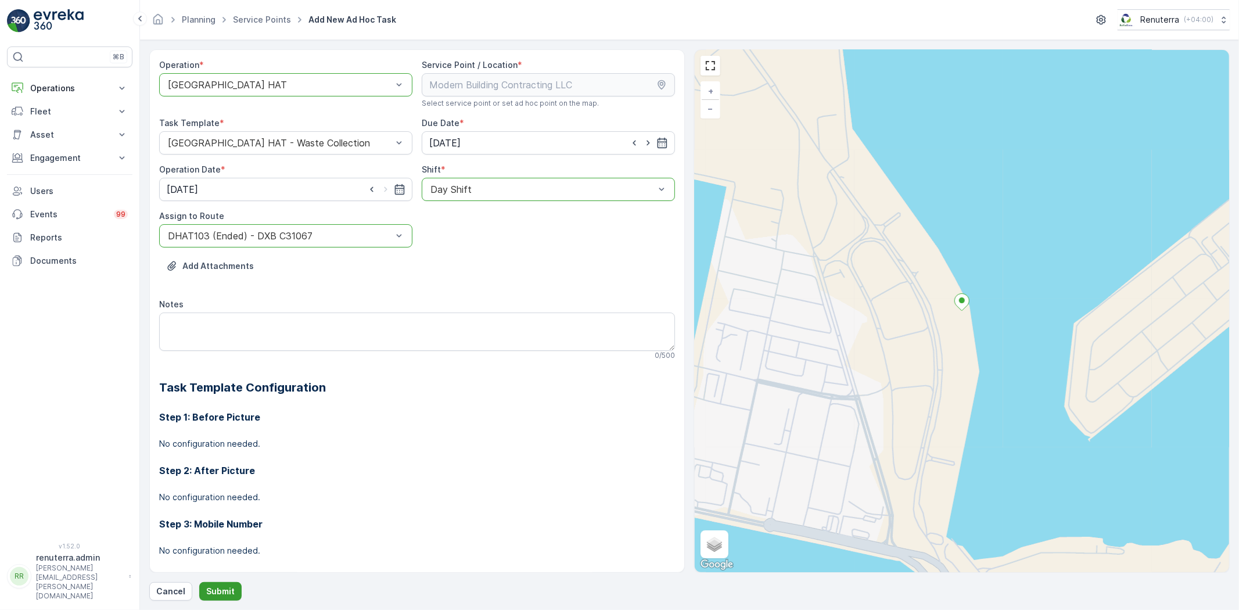
click at [219, 590] on p "Submit" at bounding box center [220, 592] width 28 height 12
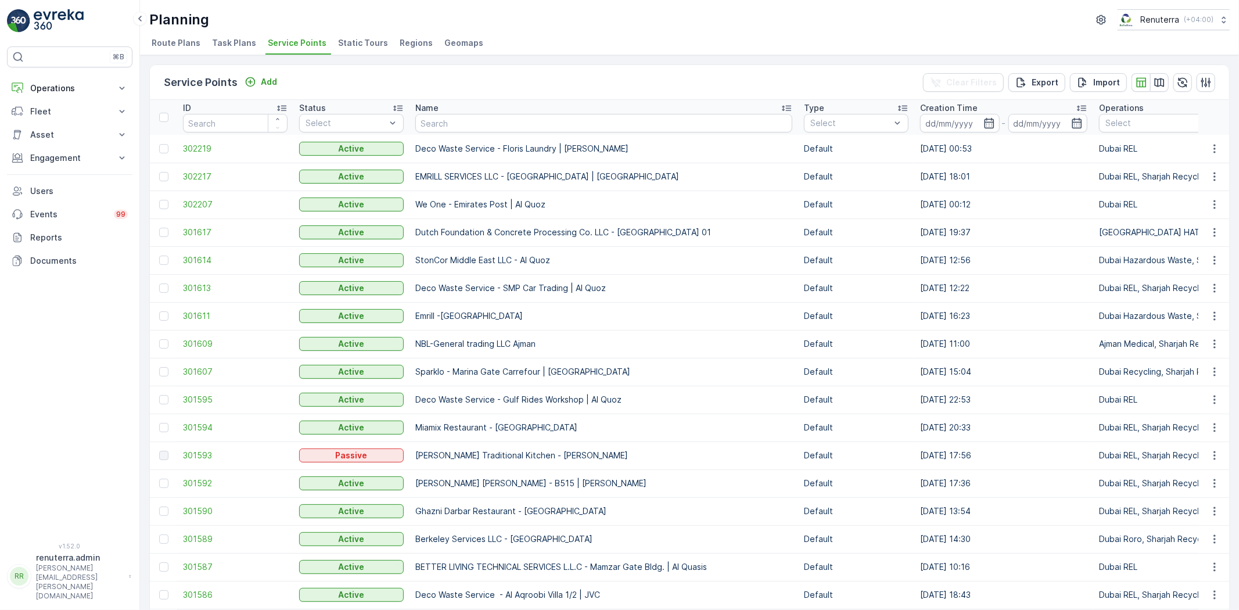
click at [468, 111] on div "Name" at bounding box center [603, 108] width 377 height 12
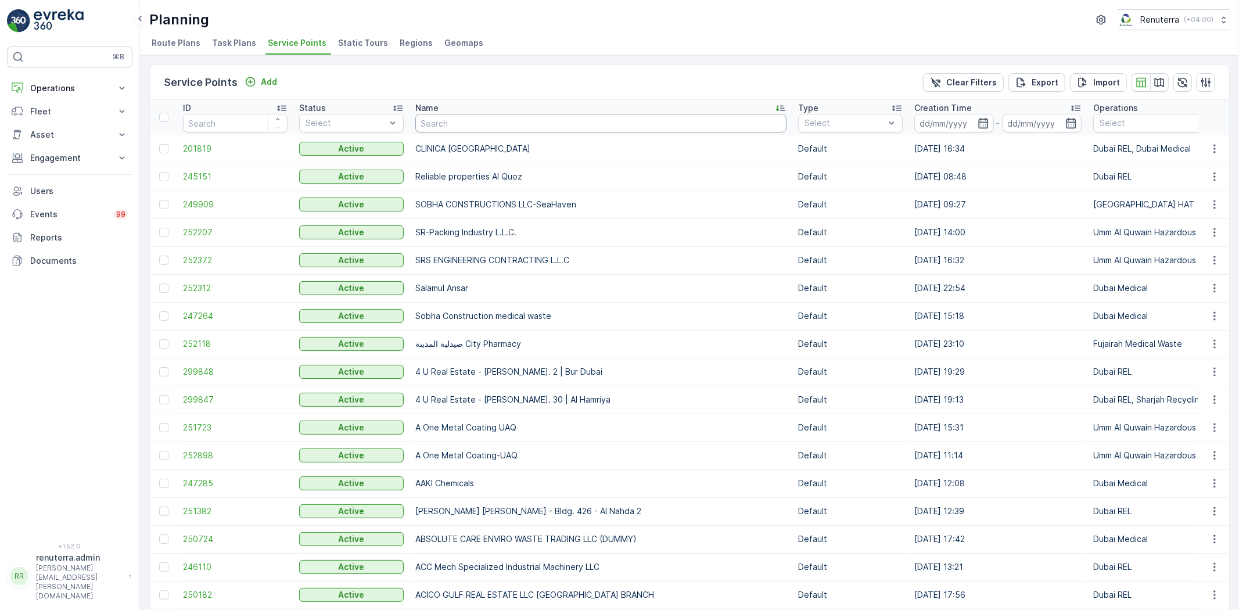
click at [478, 125] on input "text" at bounding box center [600, 123] width 371 height 19
paste input "DELTA AL WADI CONTRACTING (L.L.C)"
type input "DELTA AL WADI CONTRACTING (L.L.C)"
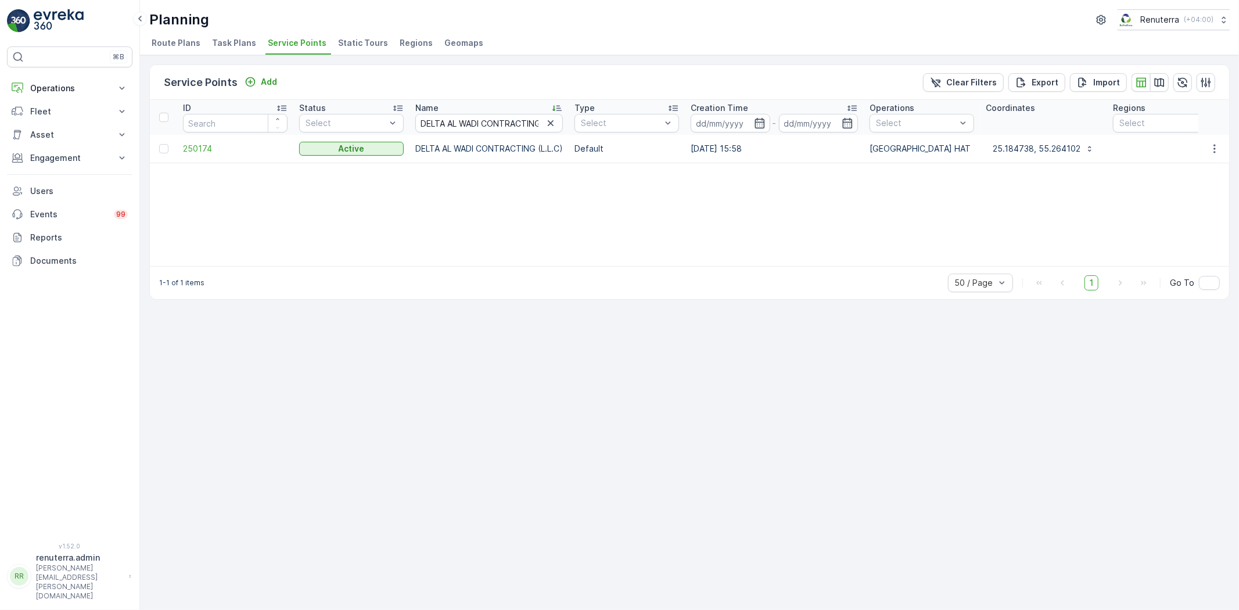
click at [204, 155] on td "250174" at bounding box center [235, 149] width 116 height 28
click at [203, 144] on span "250174" at bounding box center [235, 149] width 105 height 12
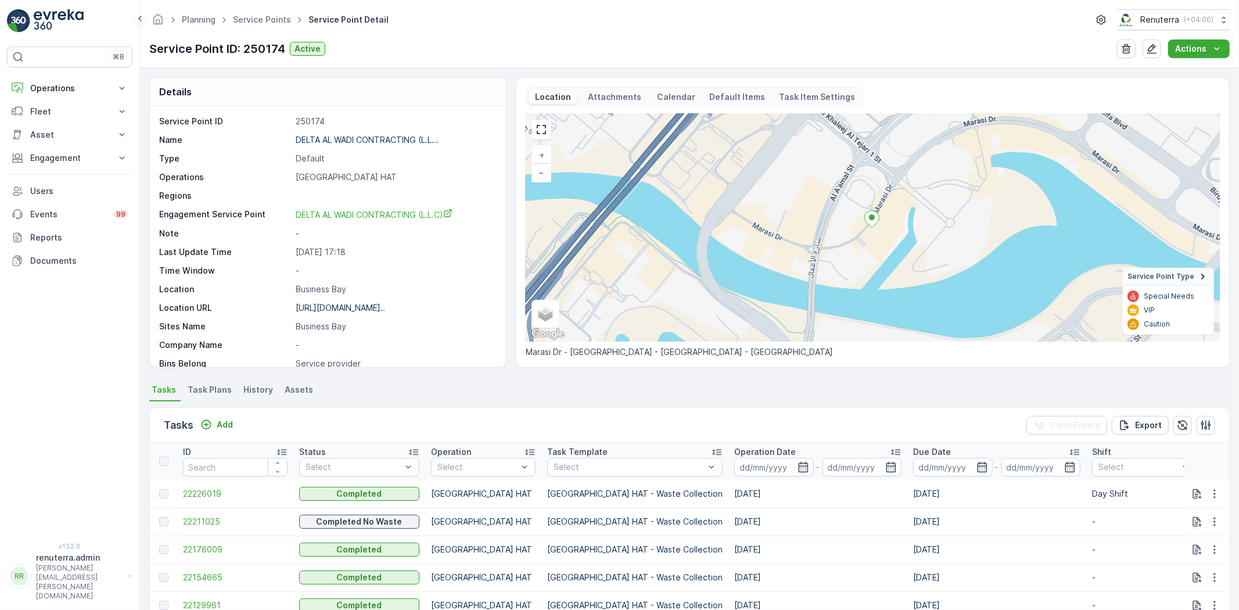
scroll to position [64, 0]
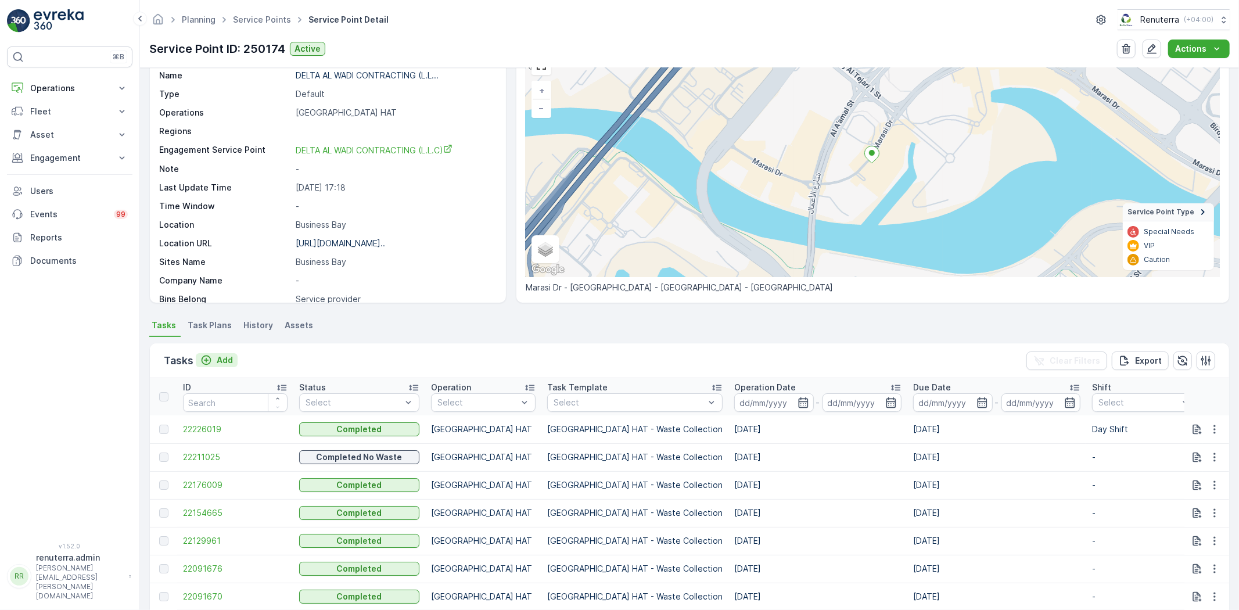
click at [227, 359] on p "Add" at bounding box center [225, 360] width 16 height 12
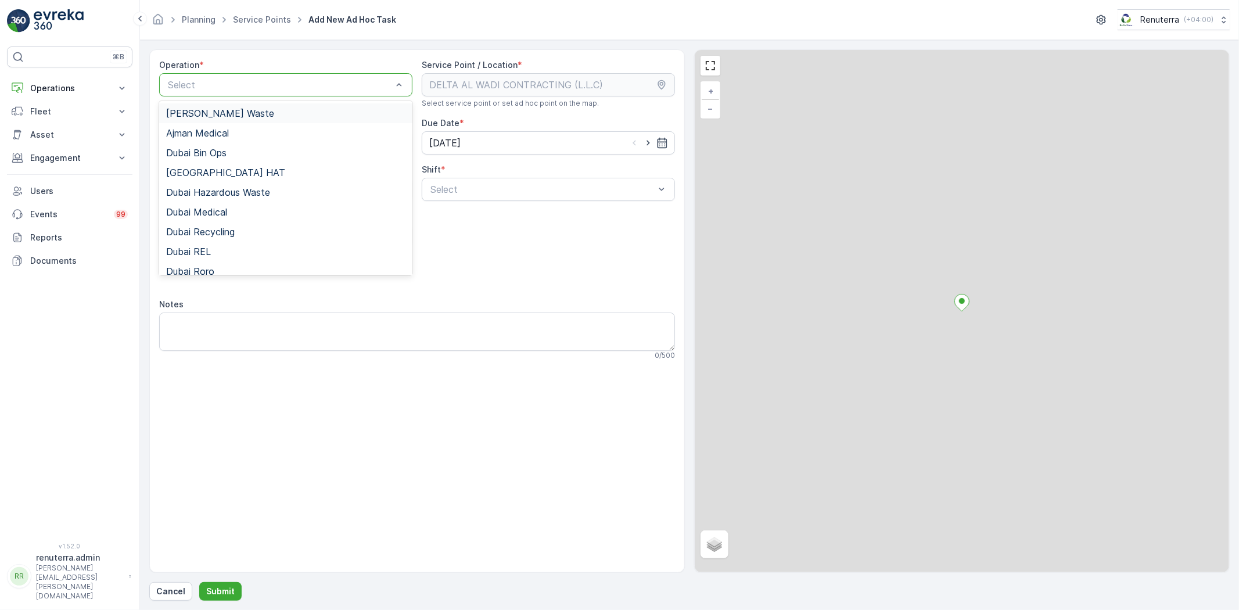
click at [253, 92] on div "Select" at bounding box center [285, 84] width 253 height 23
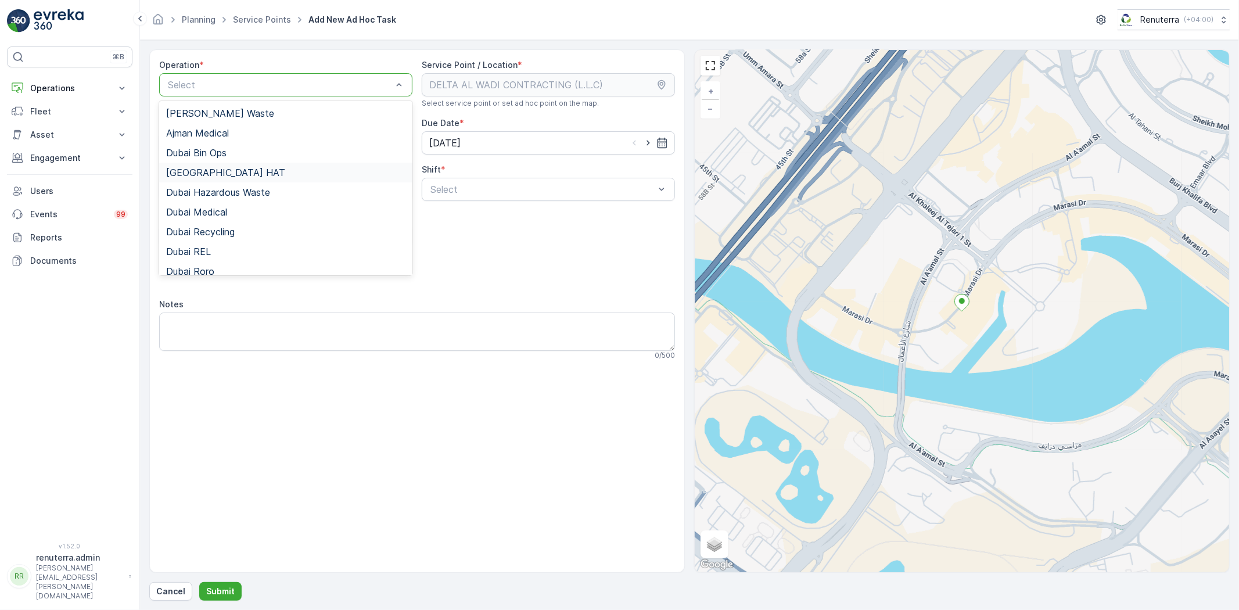
click at [241, 172] on div "[GEOGRAPHIC_DATA] HAT" at bounding box center [285, 172] width 239 height 10
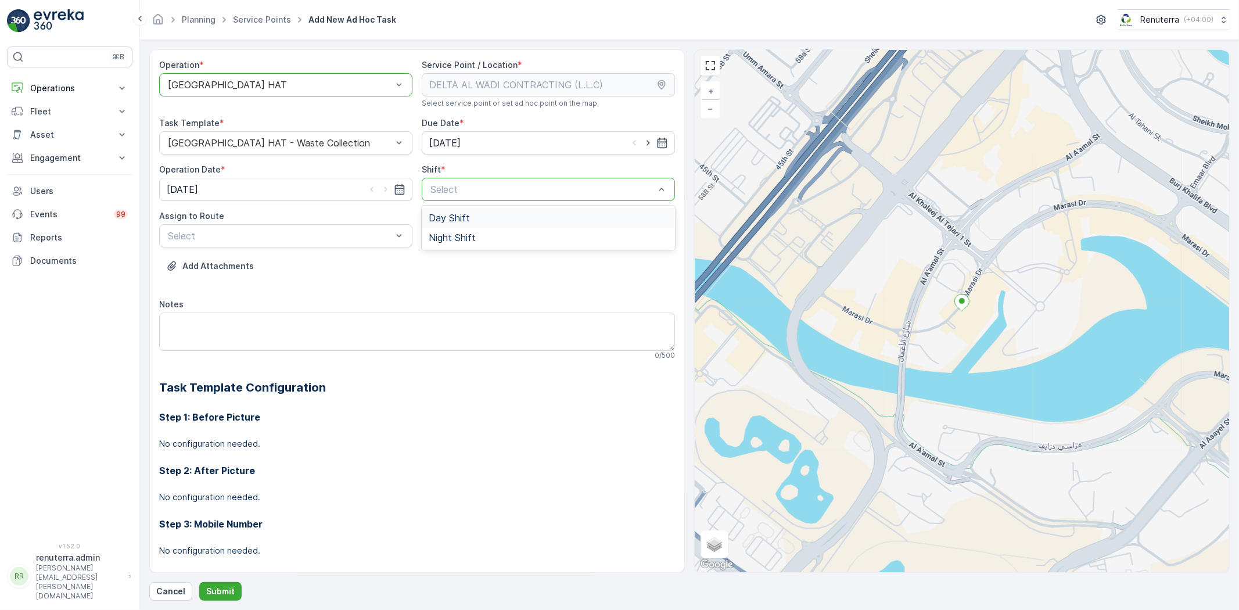
click at [473, 219] on div "Day Shift" at bounding box center [548, 218] width 239 height 10
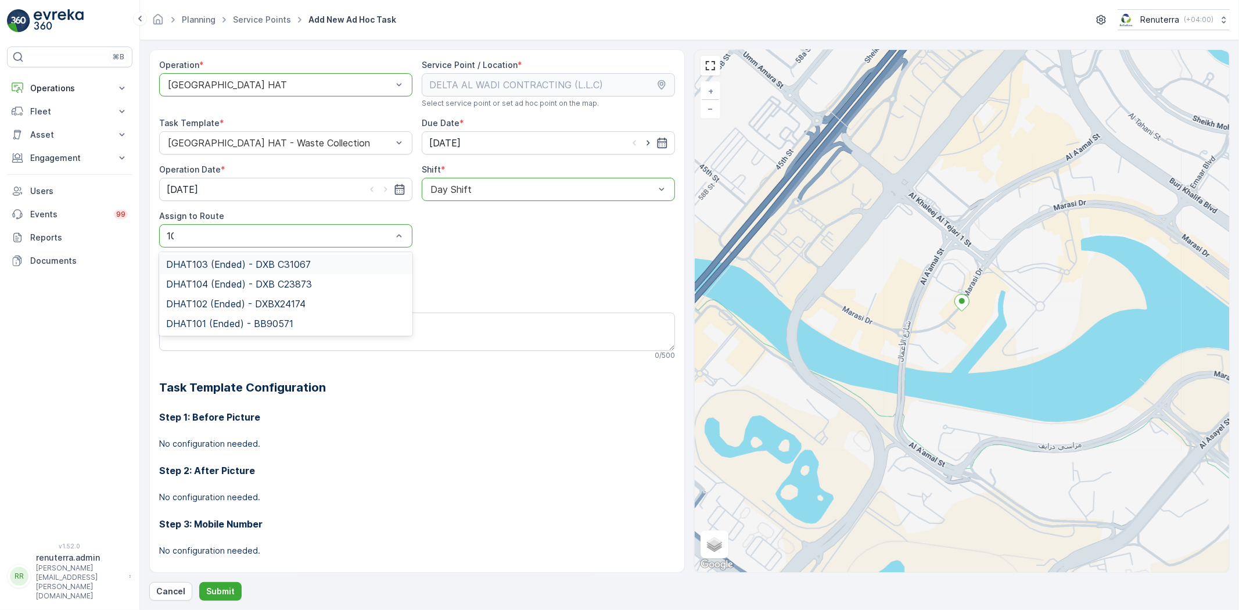
type input "104"
click at [307, 279] on div "Add Attachments" at bounding box center [417, 273] width 516 height 33
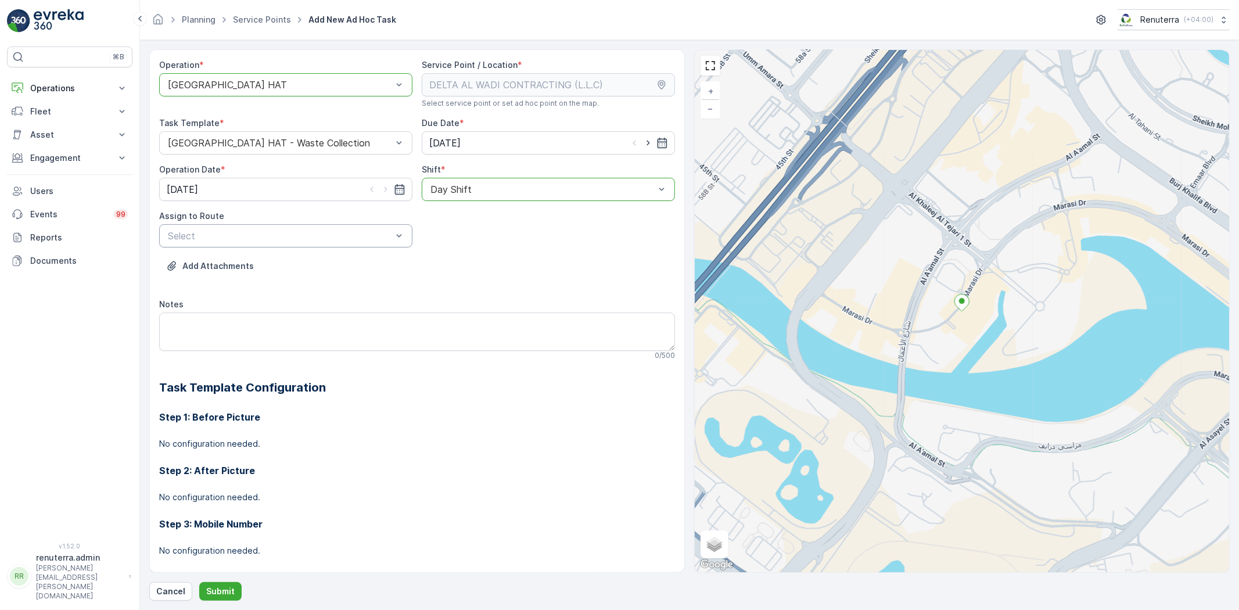
click at [314, 270] on div "Add Attachments" at bounding box center [417, 273] width 516 height 33
click at [321, 245] on div "Select" at bounding box center [285, 235] width 253 height 23
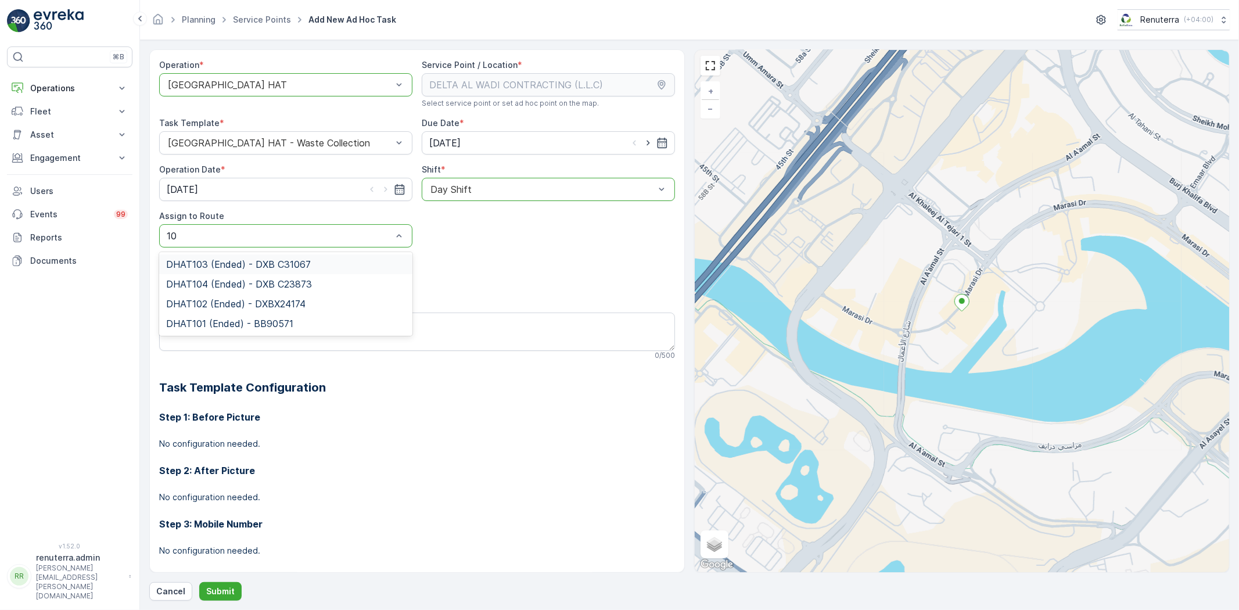
type input "104"
click at [310, 270] on div "DHAT104 (Ended) - DXB C23873" at bounding box center [285, 264] width 253 height 20
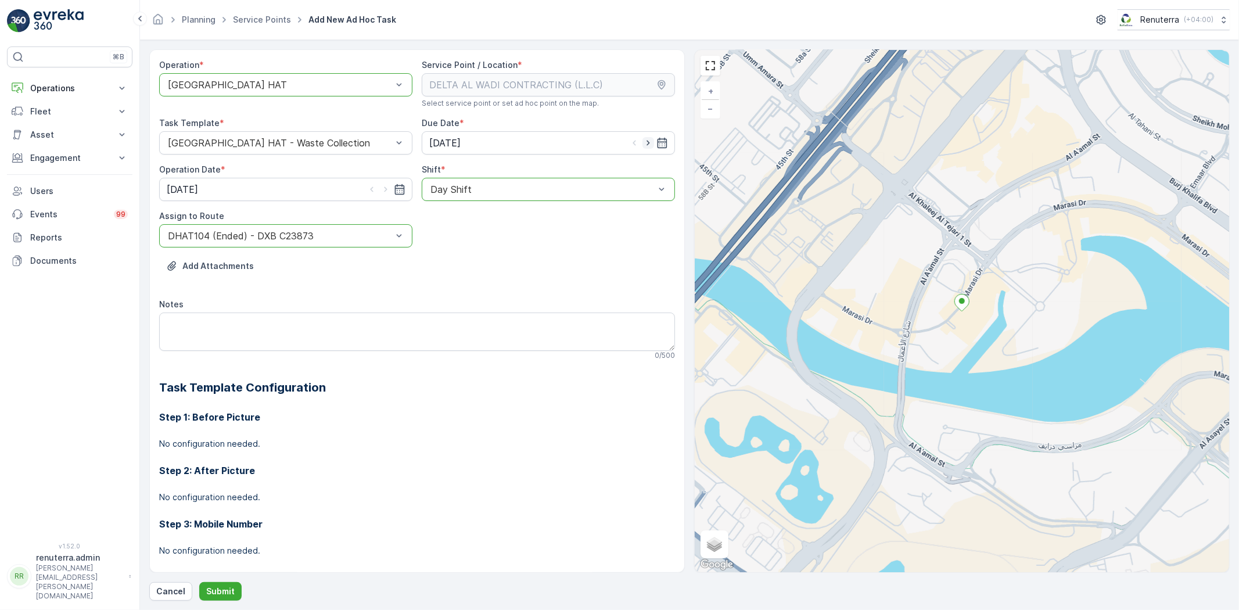
click at [643, 147] on icon "button" at bounding box center [649, 143] width 12 height 12
type input "[DATE]"
click at [384, 193] on icon "button" at bounding box center [386, 190] width 12 height 12
type input "[DATE]"
click at [210, 589] on p "Submit" at bounding box center [220, 592] width 28 height 12
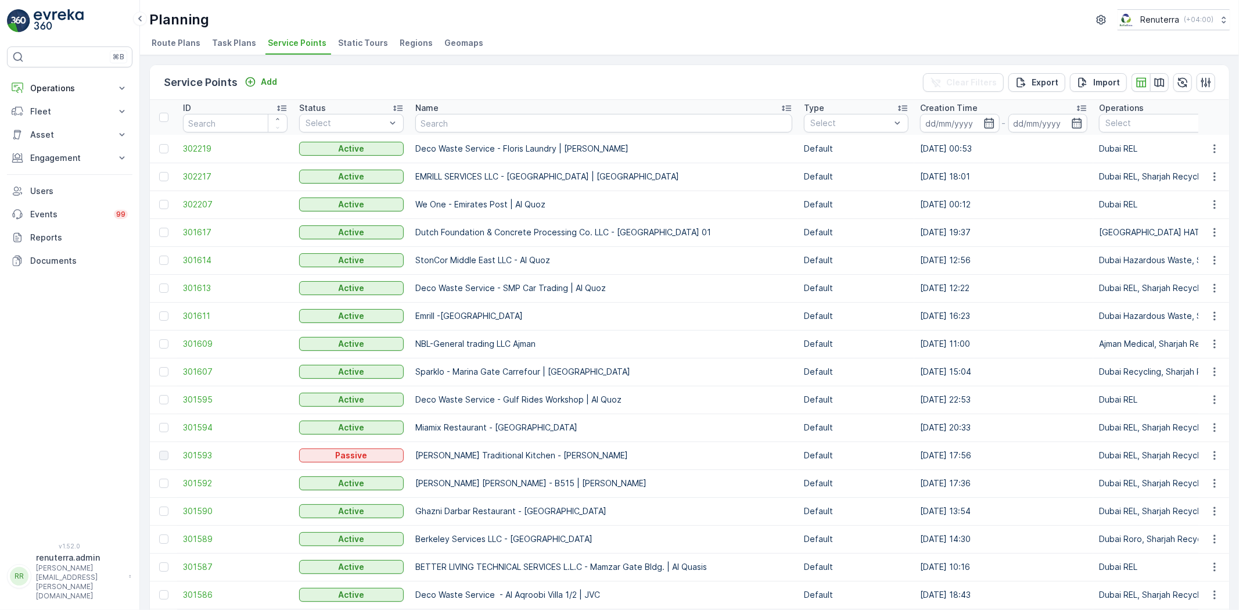
click at [456, 131] on input "text" at bounding box center [603, 123] width 377 height 19
paste input "NABC Building Contracting - DWC"
type input "NABC Building Contracting - DWC"
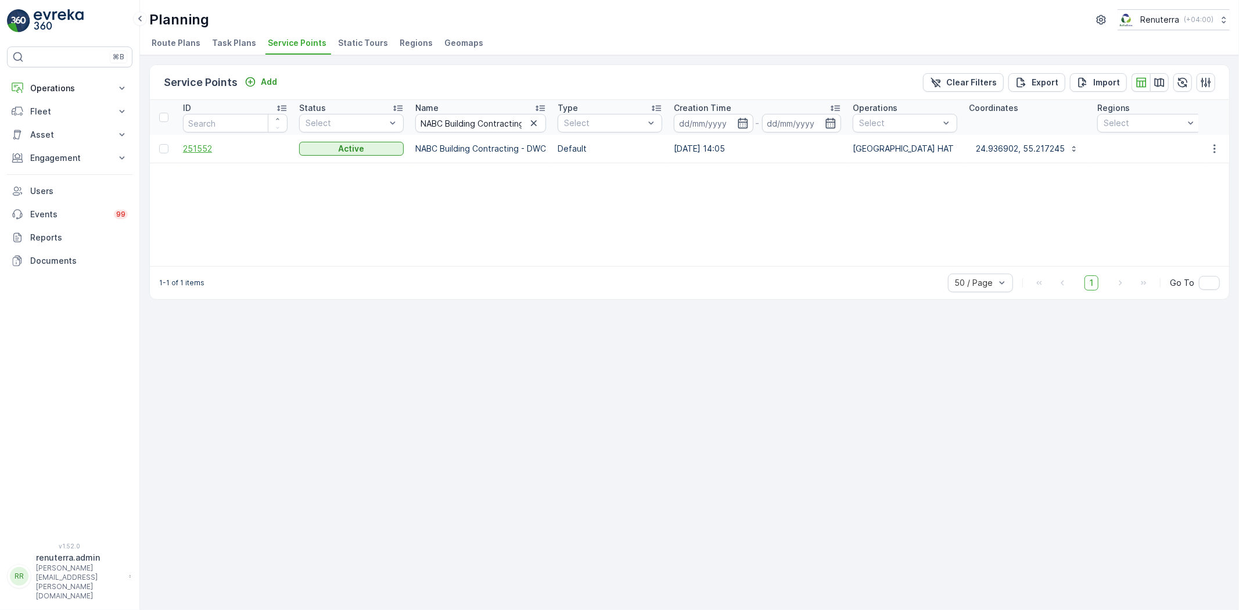
click at [199, 147] on span "251552" at bounding box center [235, 149] width 105 height 12
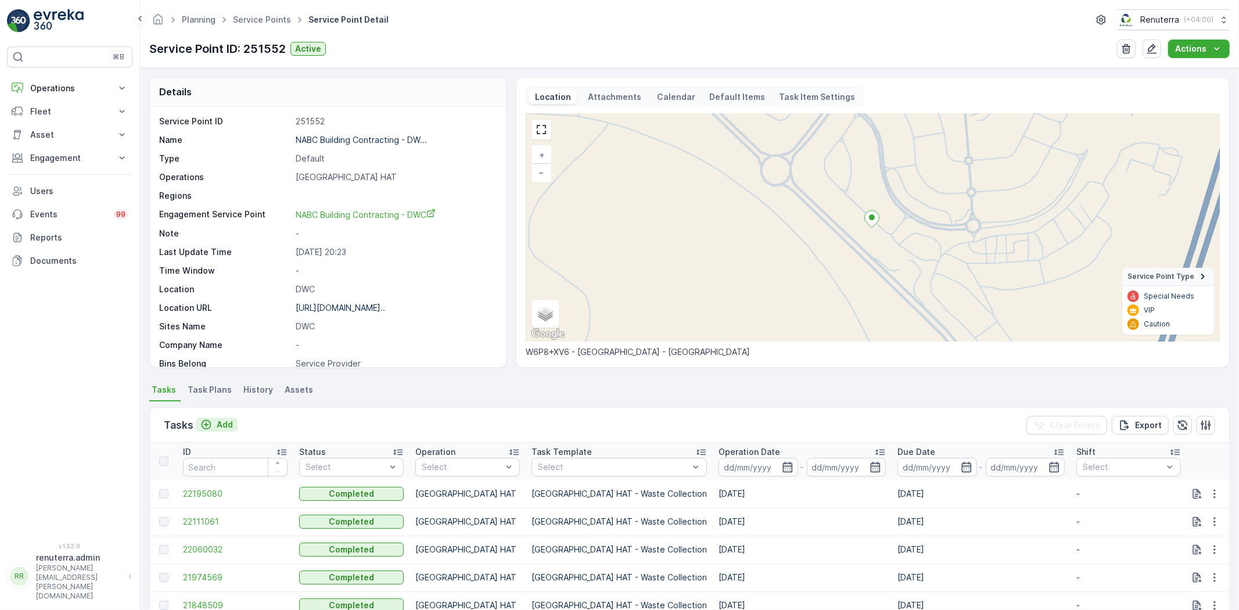
click at [228, 423] on p "Add" at bounding box center [225, 425] width 16 height 12
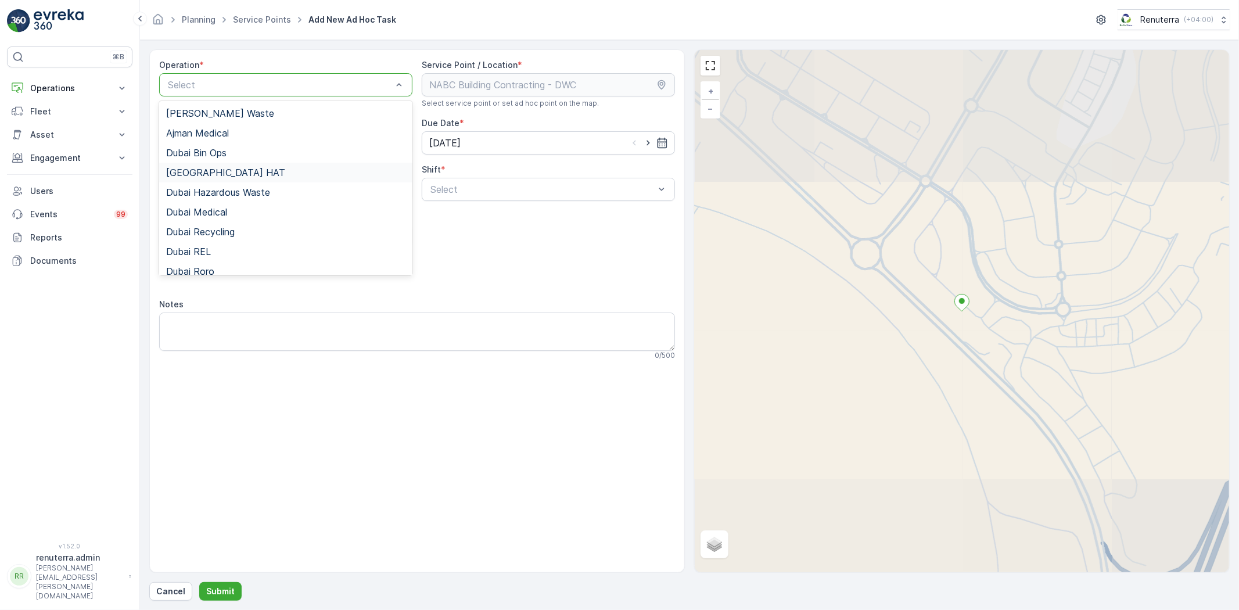
click at [225, 172] on div "[GEOGRAPHIC_DATA] HAT" at bounding box center [285, 172] width 239 height 10
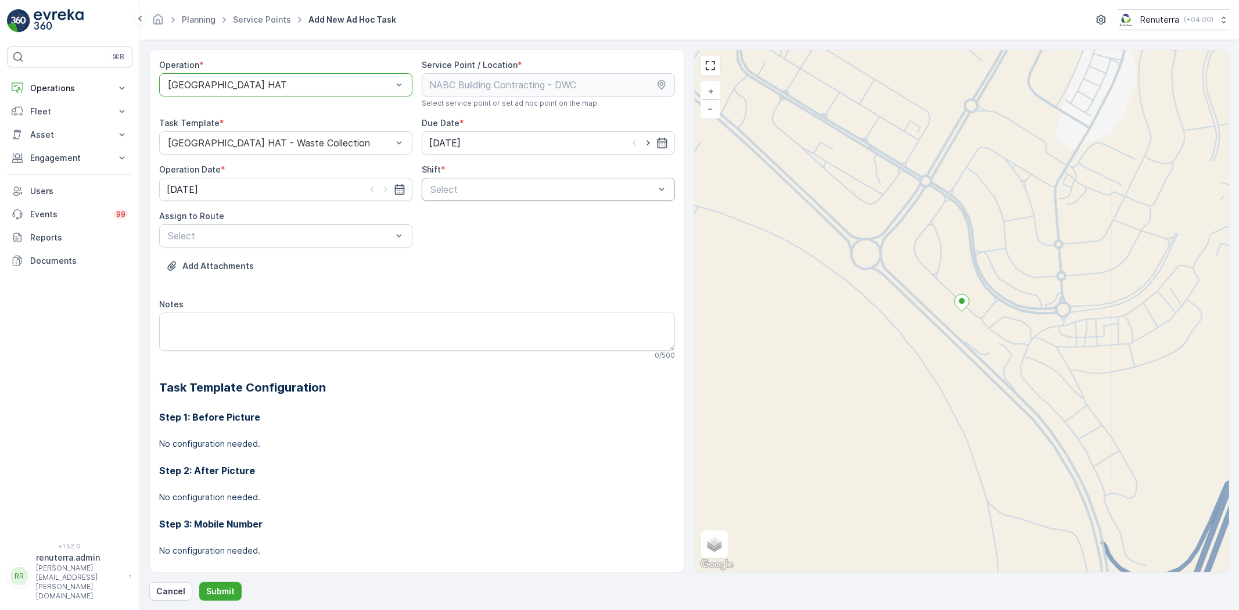
click at [608, 181] on div "Select" at bounding box center [548, 189] width 253 height 23
click at [479, 221] on div "Day Shift" at bounding box center [548, 218] width 239 height 10
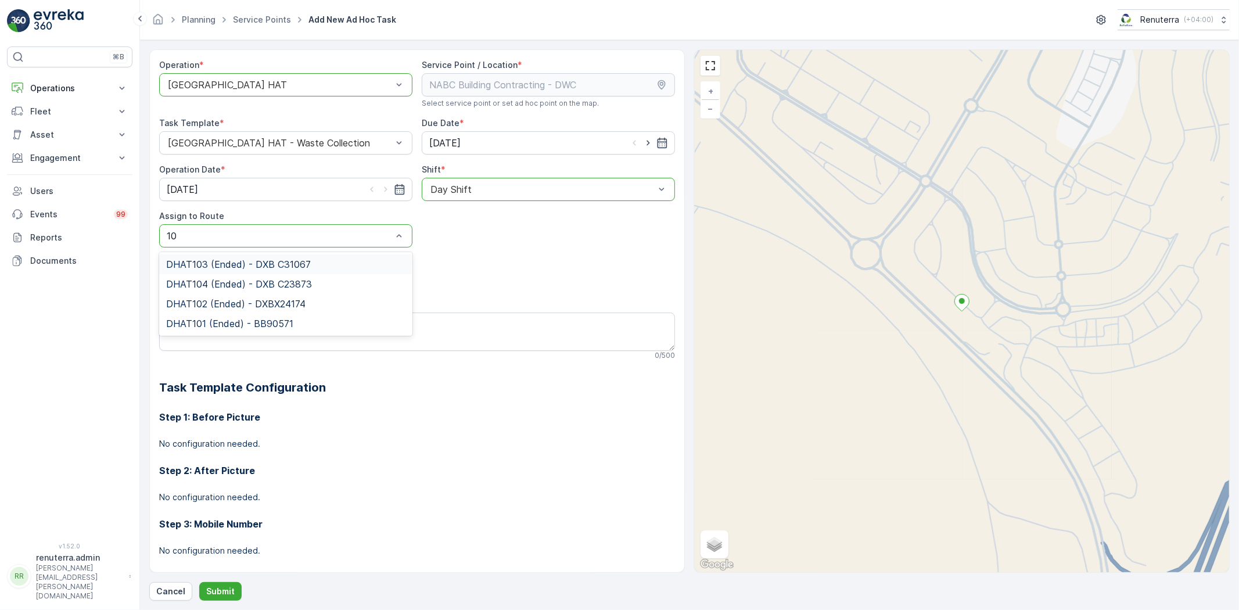
type input "104"
click at [281, 271] on div "DHAT104 (Ended) - DXB C23873" at bounding box center [285, 264] width 253 height 20
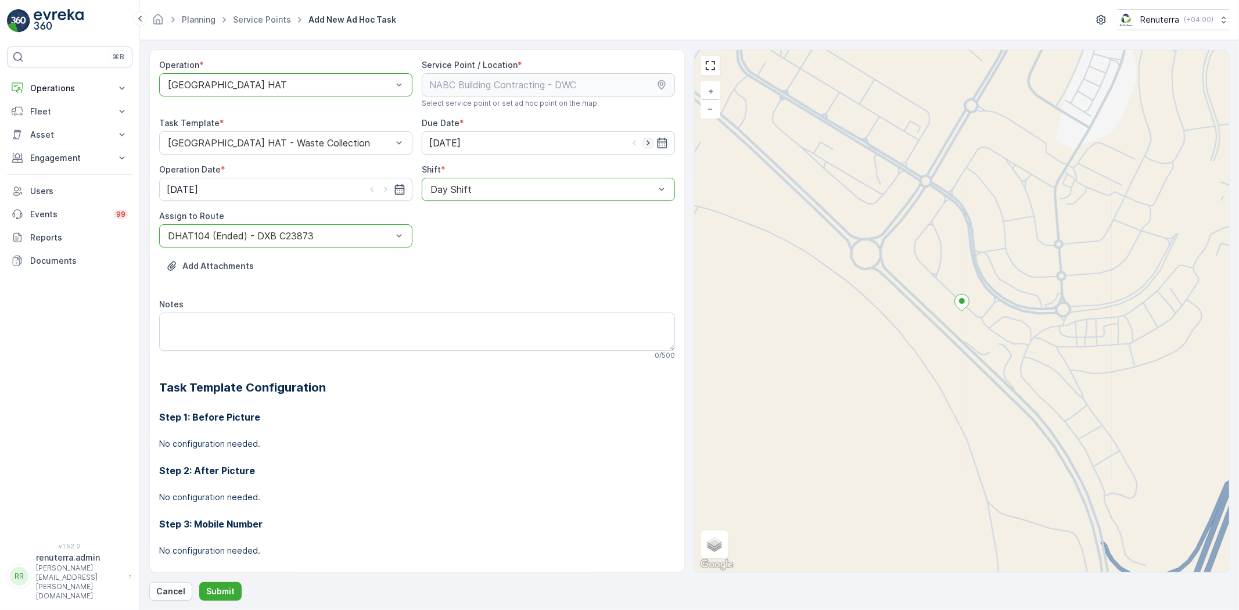
click at [645, 138] on icon "button" at bounding box center [649, 143] width 12 height 12
type input "[DATE]"
click at [384, 191] on icon "button" at bounding box center [385, 189] width 3 height 5
type input "[DATE]"
click at [221, 590] on p "Submit" at bounding box center [220, 592] width 28 height 12
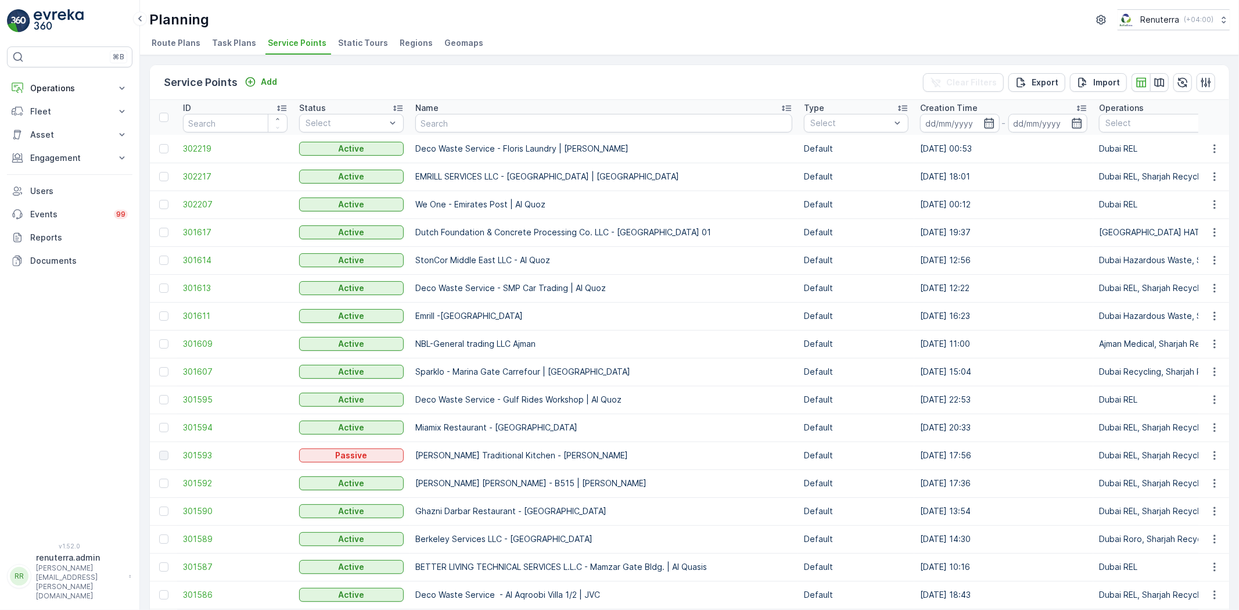
click at [514, 131] on input "text" at bounding box center [603, 123] width 377 height 19
paste input "ZABEEL CONTRACTING COMPANY LLC - DWC"
type input "ZABEEL CONTRACTING COMPANY LLC - DWC"
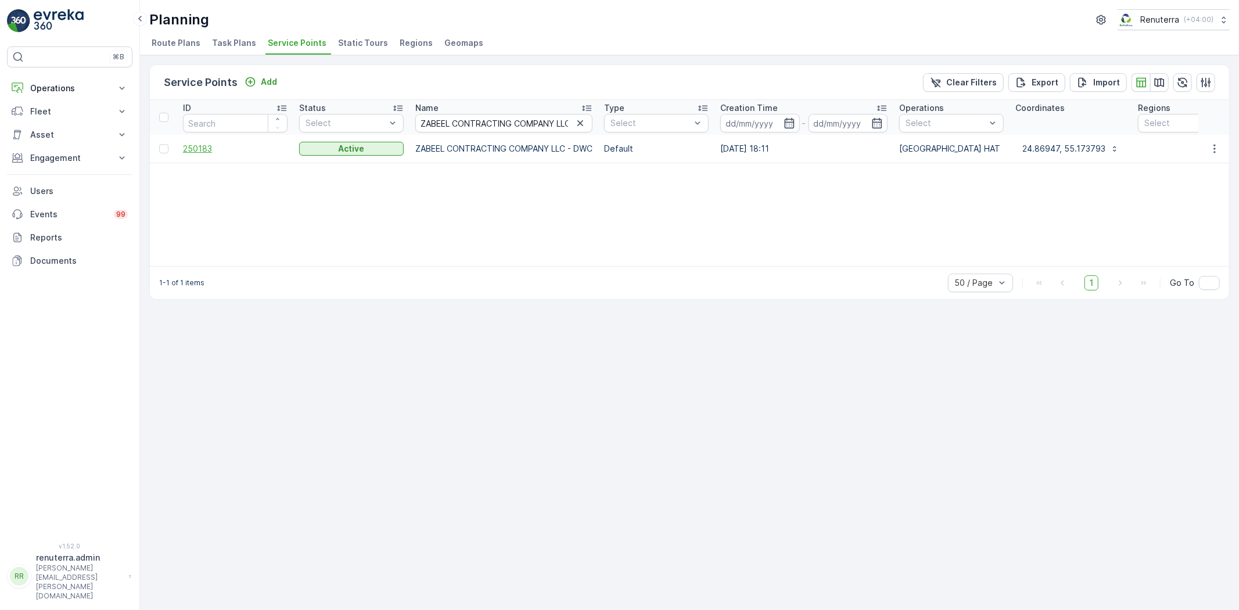
click at [209, 148] on span "250183" at bounding box center [235, 149] width 105 height 12
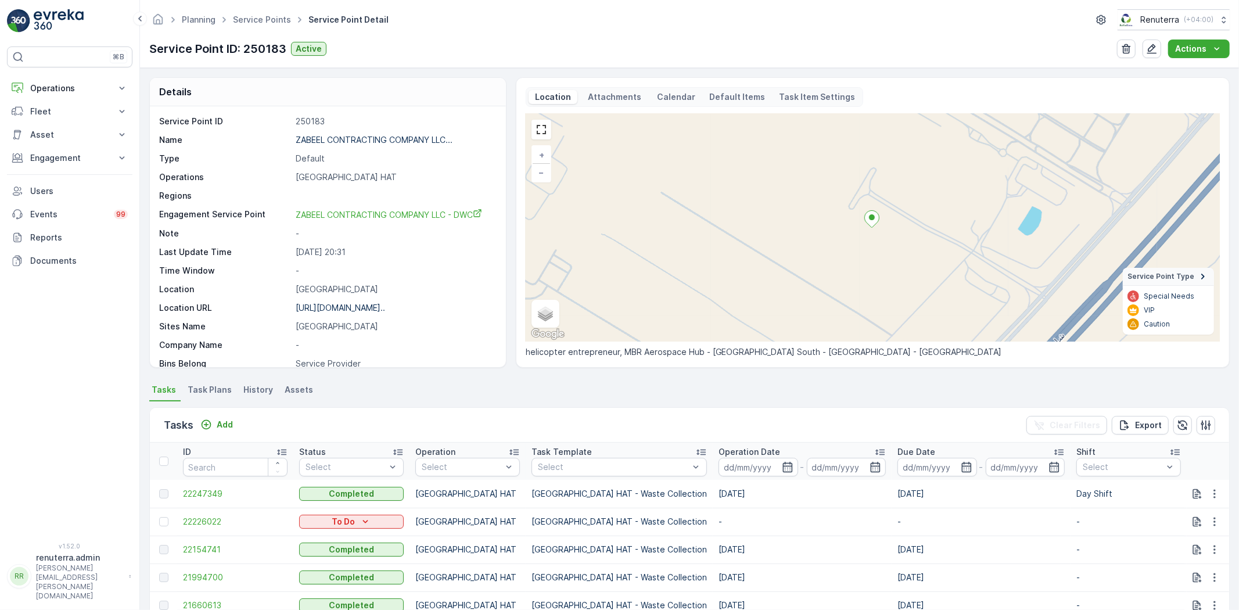
scroll to position [64, 0]
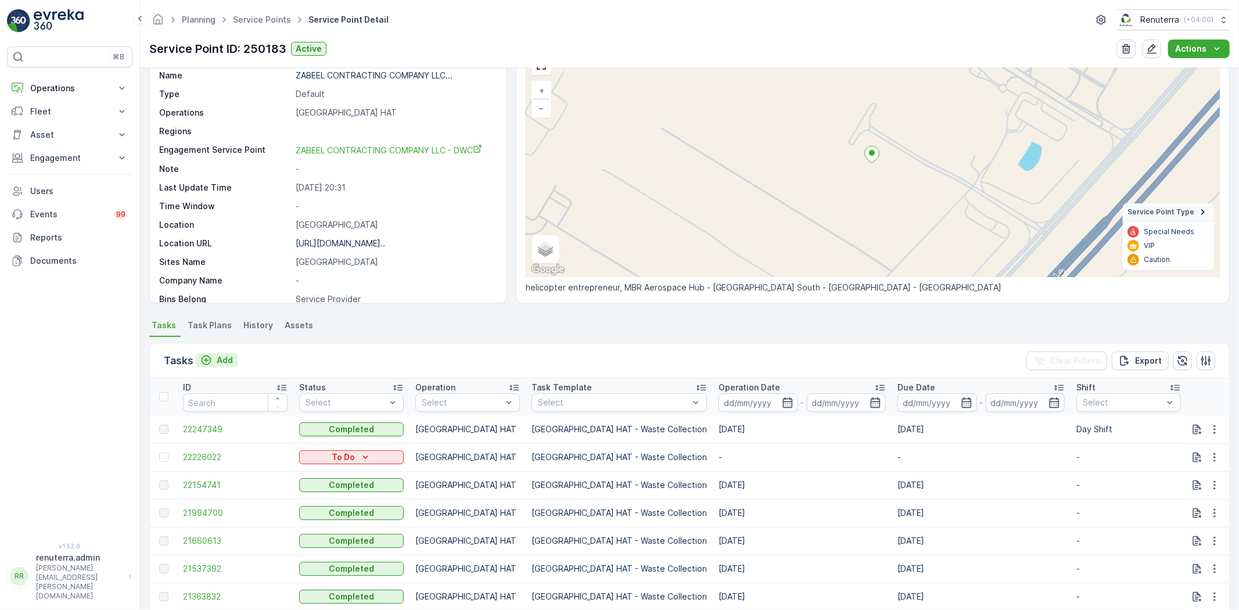
click at [229, 361] on p "Add" at bounding box center [225, 360] width 16 height 12
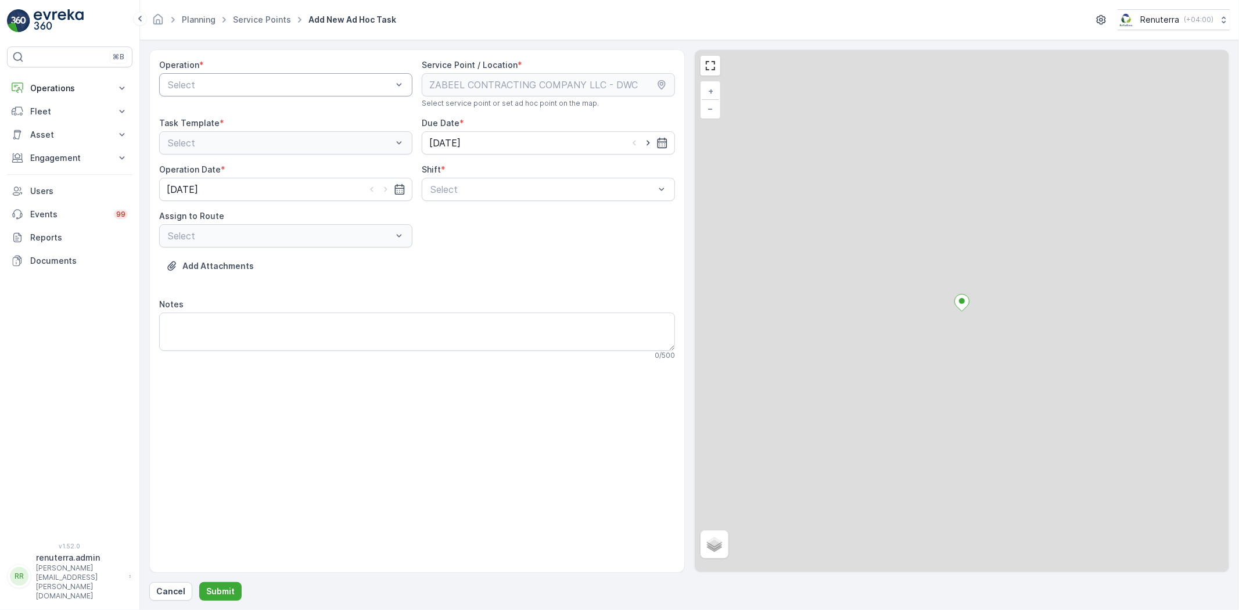
click at [244, 92] on div "Select" at bounding box center [285, 84] width 253 height 23
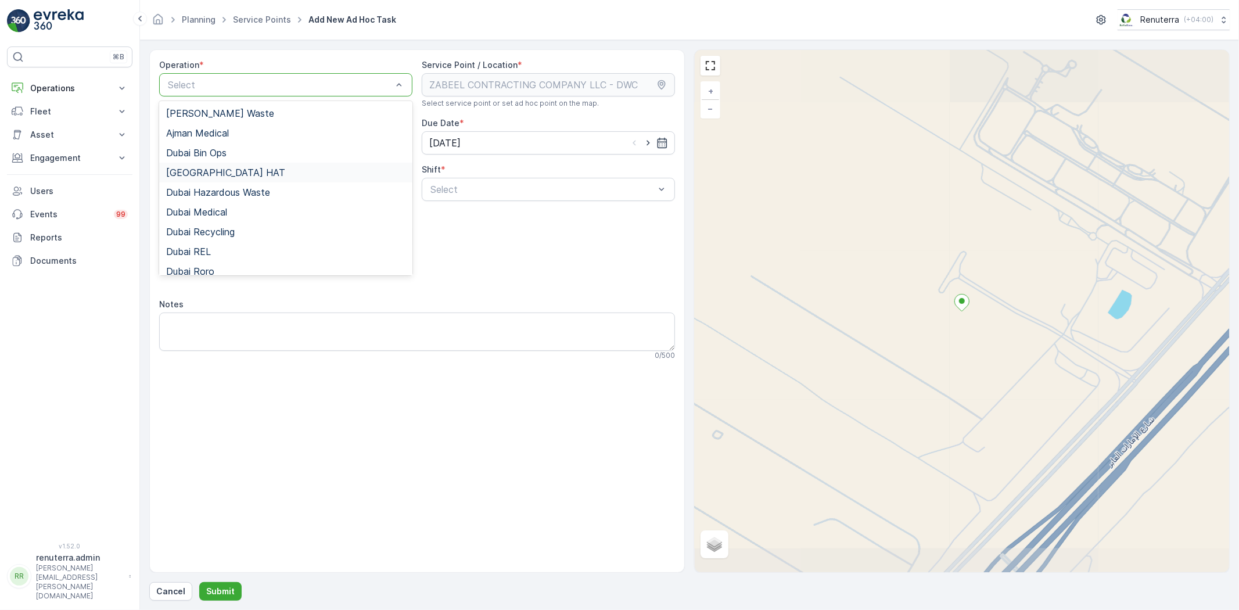
click at [238, 175] on div "[GEOGRAPHIC_DATA] HAT" at bounding box center [285, 172] width 239 height 10
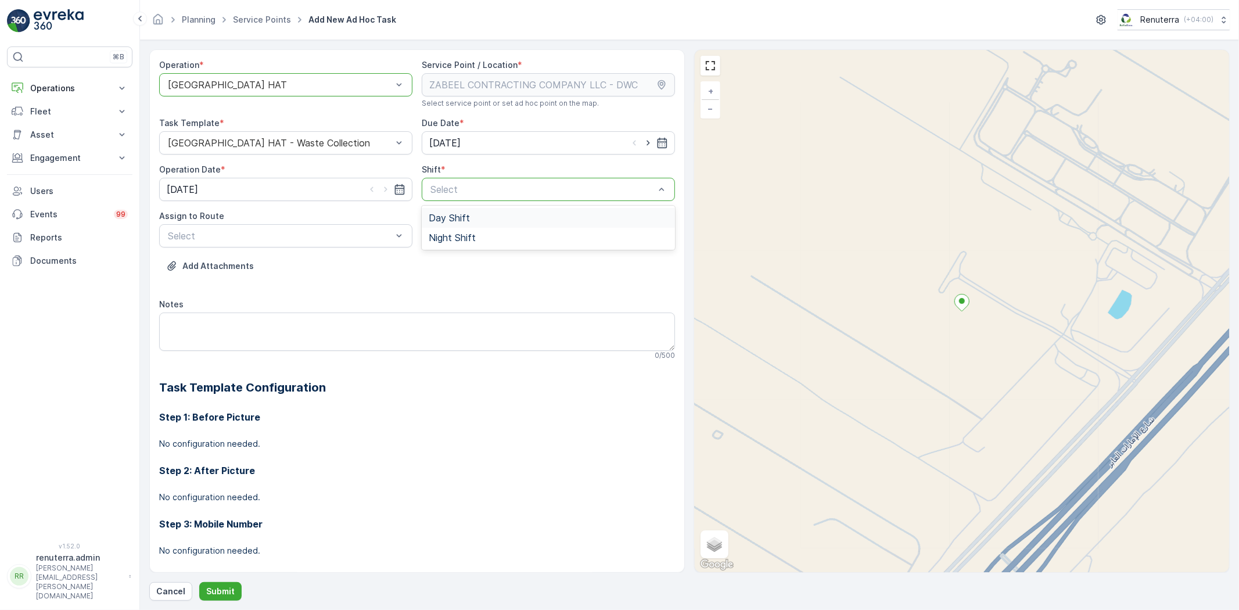
click at [504, 216] on div "Day Shift" at bounding box center [548, 218] width 239 height 10
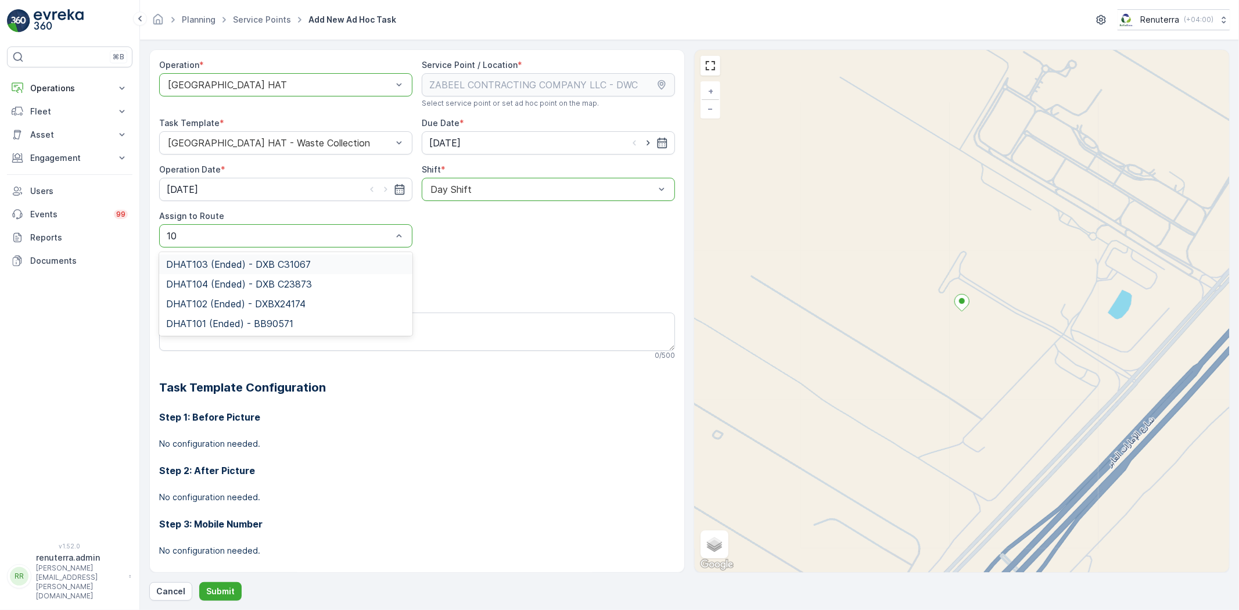
type input "104"
click at [244, 263] on span "DHAT104 (Ended) - DXB C23873" at bounding box center [239, 264] width 146 height 10
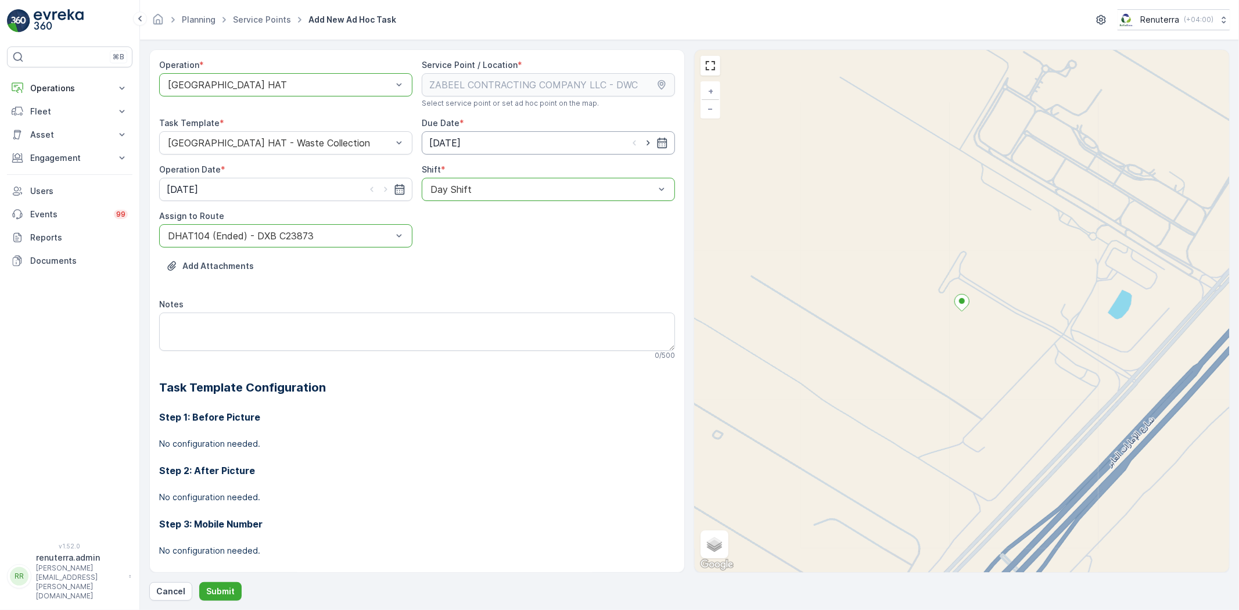
click at [651, 145] on icon "button" at bounding box center [649, 143] width 12 height 12
type input "[DATE]"
click at [382, 188] on icon "button" at bounding box center [386, 190] width 12 height 12
type input "[DATE]"
click at [234, 587] on button "Submit" at bounding box center [220, 591] width 42 height 19
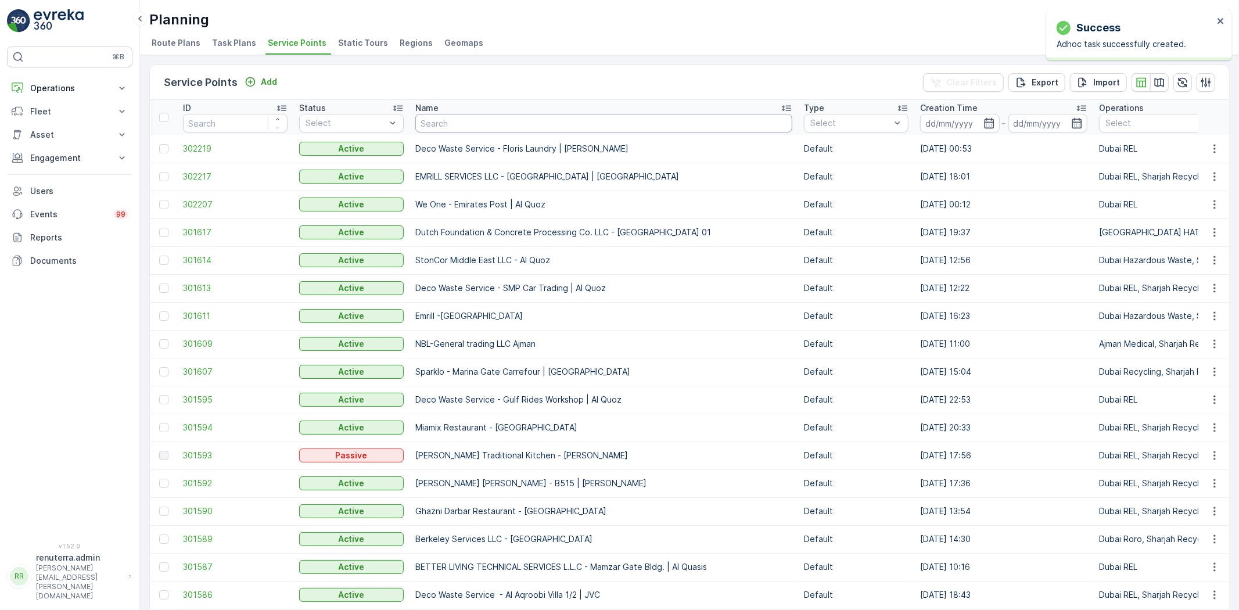
click at [458, 117] on input "text" at bounding box center [603, 123] width 377 height 19
paste input "ARABIAN CONSTRUCTION COMPANY L.L.C. - Baccarat Hotel & Residences"
type input "ARABIAN CONSTRUCTION COMPANY L.L.C. - Baccarat Hotel & Residences"
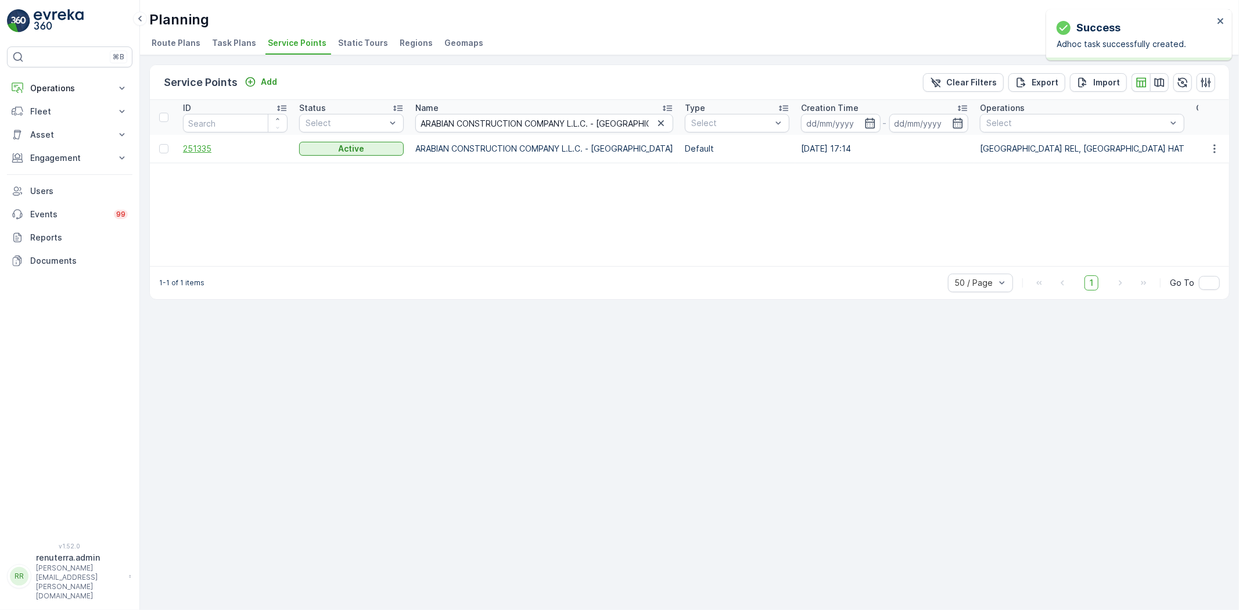
click at [206, 152] on span "251335" at bounding box center [235, 149] width 105 height 12
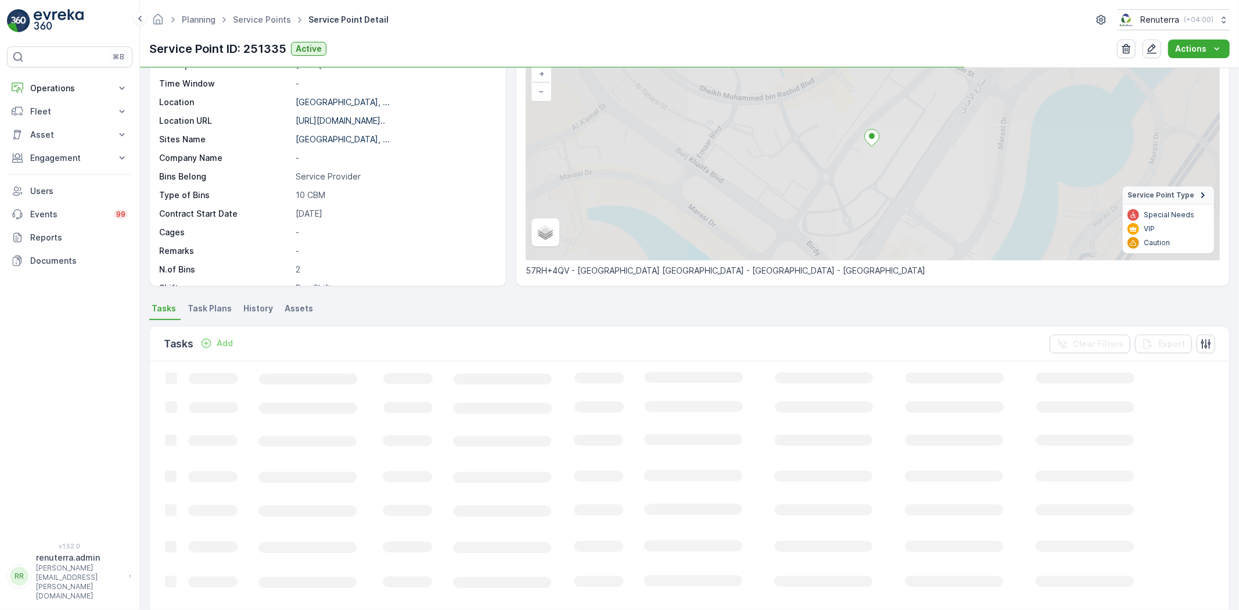
scroll to position [121, 0]
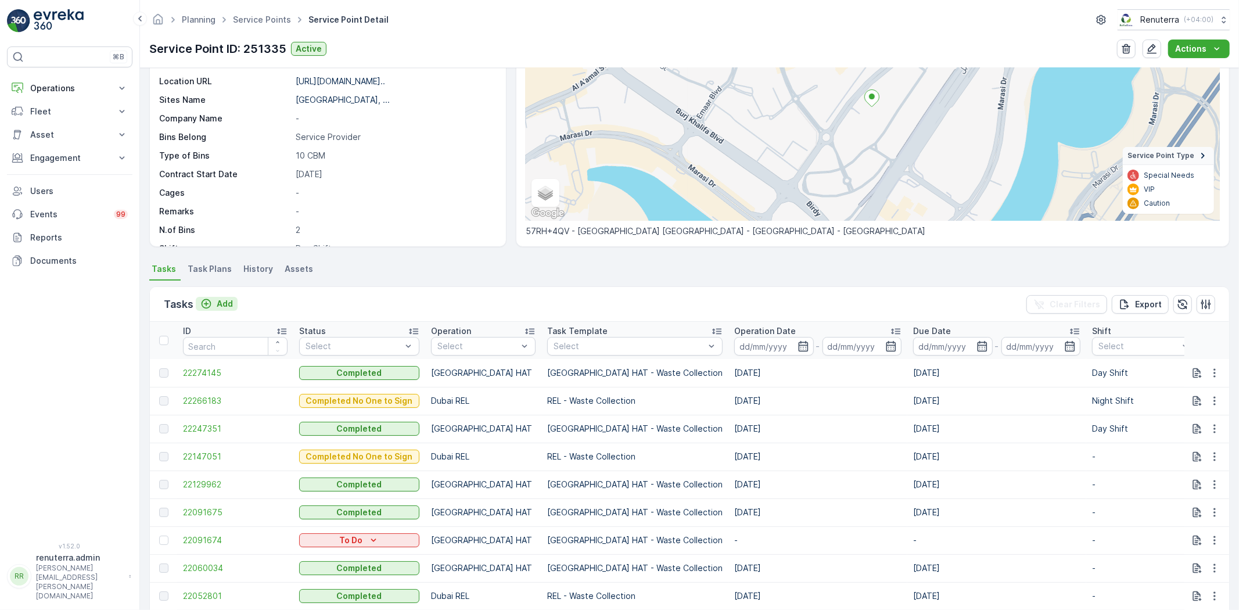
click at [229, 297] on button "Add" at bounding box center [217, 304] width 42 height 14
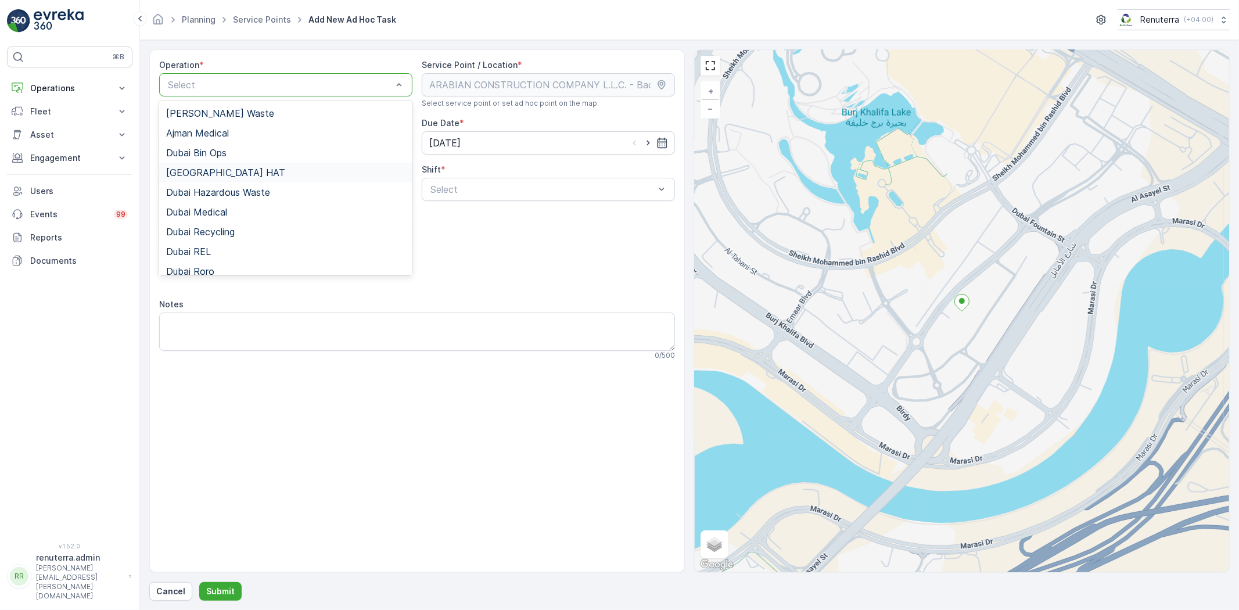
click at [223, 163] on div "[GEOGRAPHIC_DATA] HAT" at bounding box center [285, 173] width 253 height 20
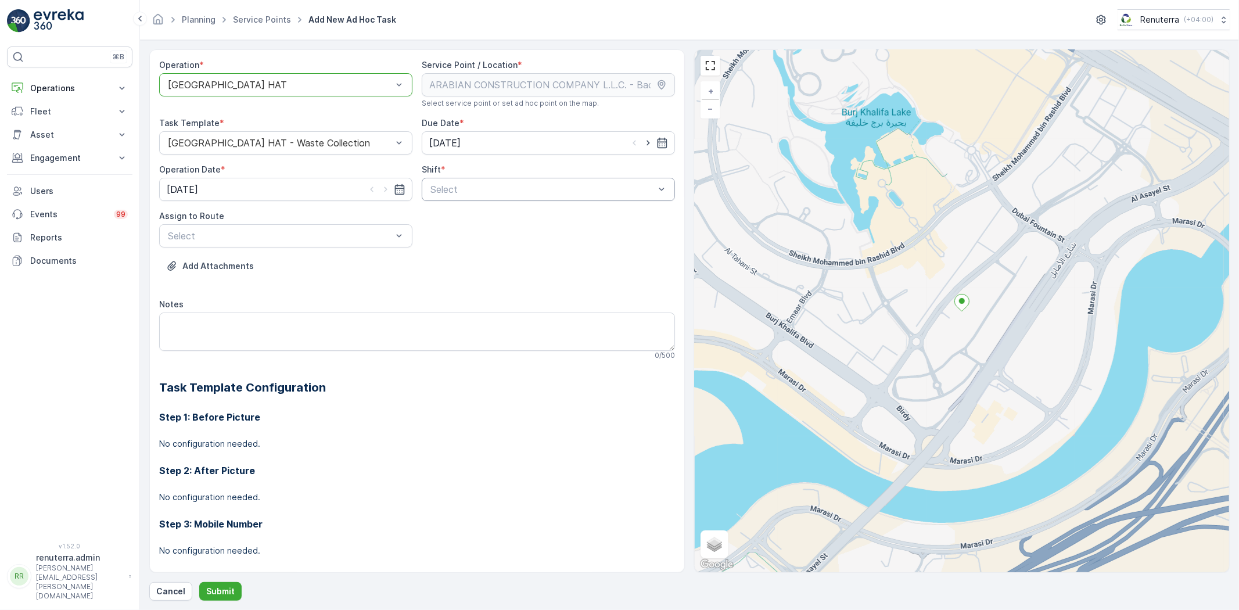
click at [483, 181] on div "Select" at bounding box center [548, 189] width 253 height 23
click at [469, 216] on div "Day Shift" at bounding box center [548, 218] width 239 height 10
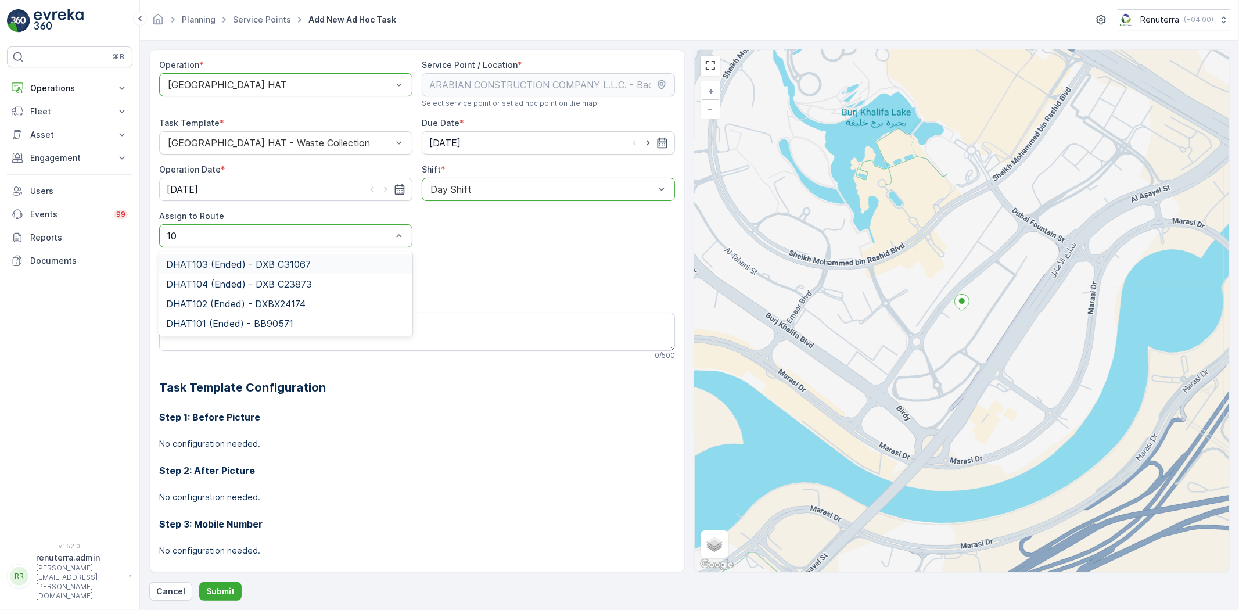
type input "104"
drag, startPoint x: 261, startPoint y: 254, endPoint x: 258, endPoint y: 265, distance: 11.6
click at [260, 254] on div "DHAT104 (Ended) - DXB C23873" at bounding box center [285, 264] width 253 height 20
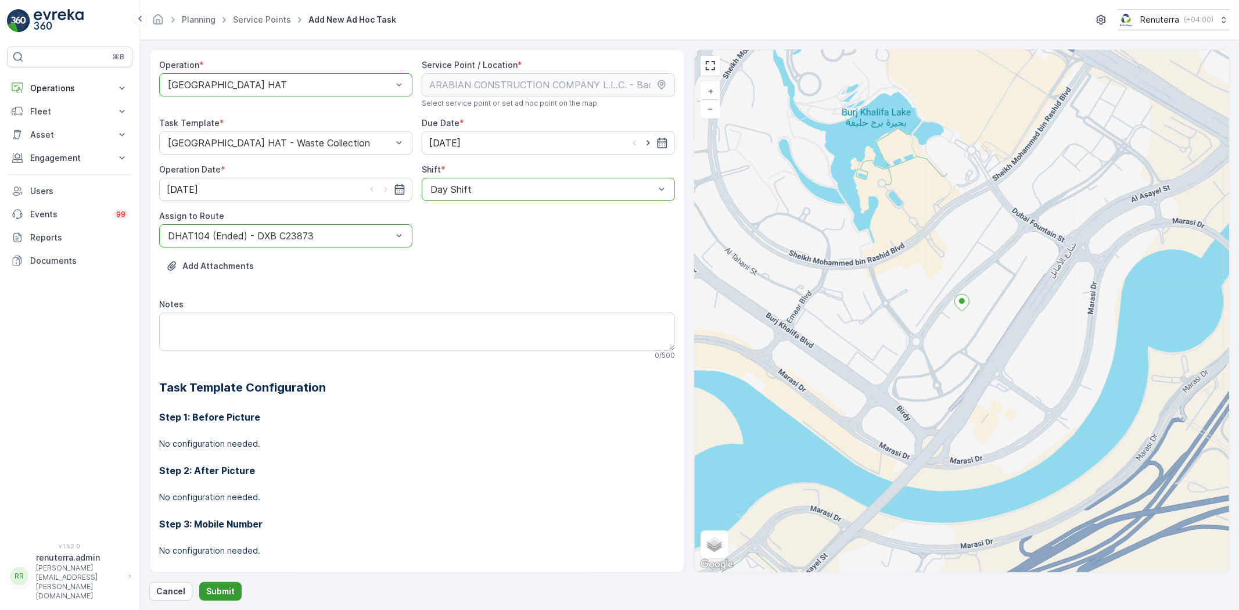
click at [234, 584] on button "Submit" at bounding box center [220, 591] width 42 height 19
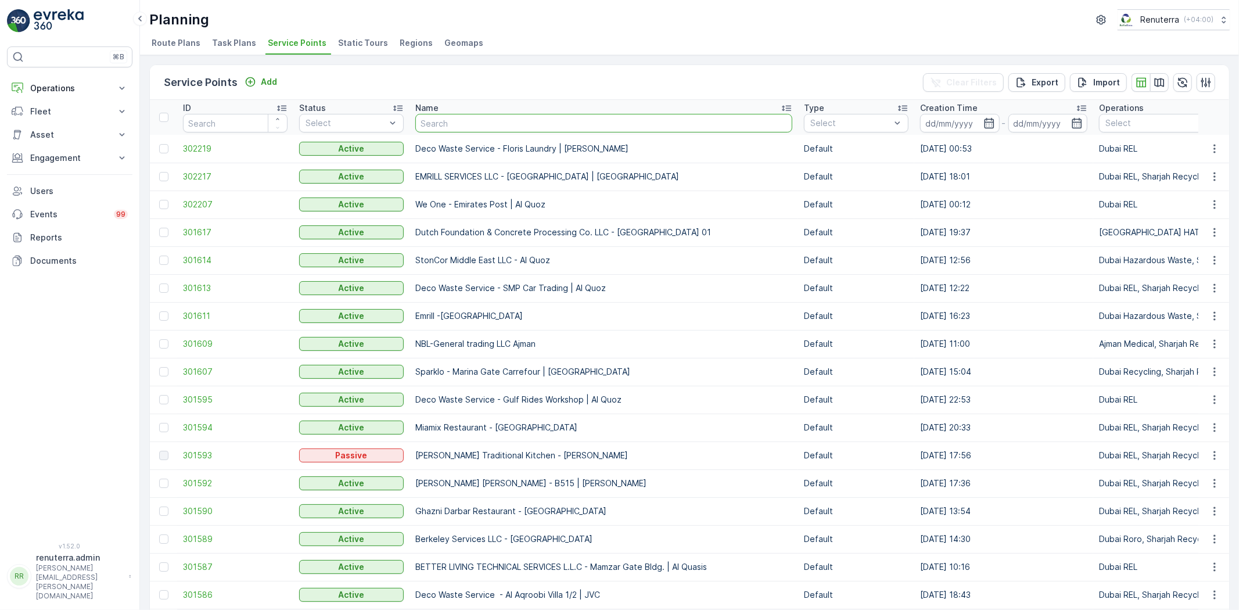
click at [521, 126] on input "text" at bounding box center [603, 123] width 377 height 19
click at [510, 117] on input "text" at bounding box center [603, 123] width 377 height 19
paste input "Curoscape Landscaping & Pools"
type input "Curoscape Landscaping & Pools"
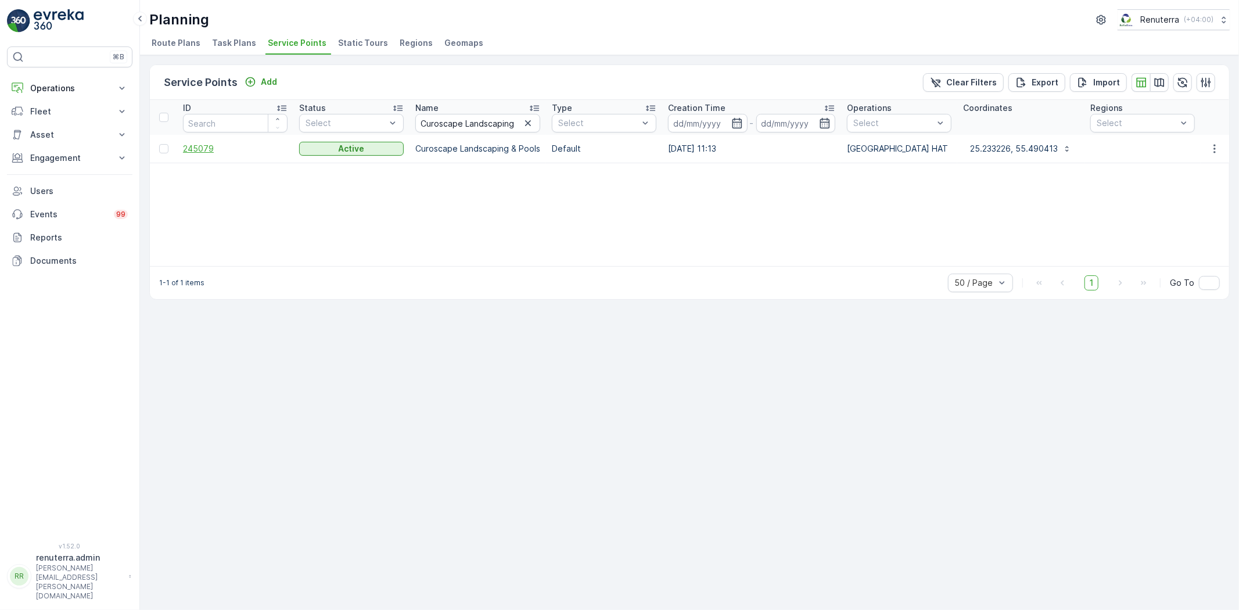
click at [208, 149] on span "245079" at bounding box center [235, 149] width 105 height 12
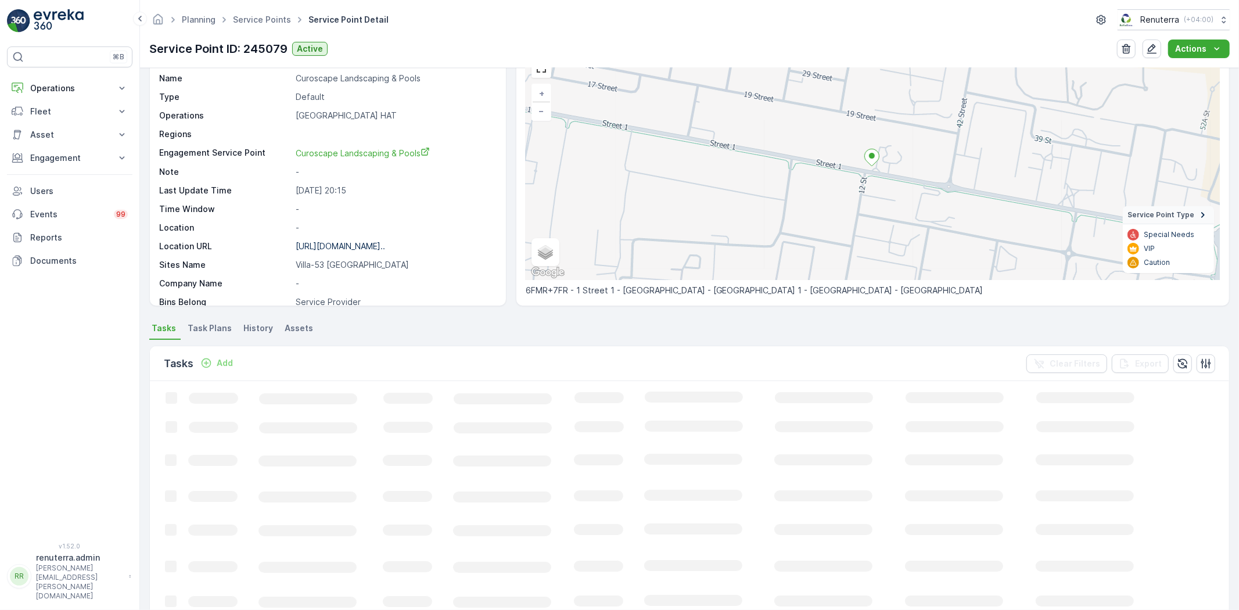
scroll to position [64, 0]
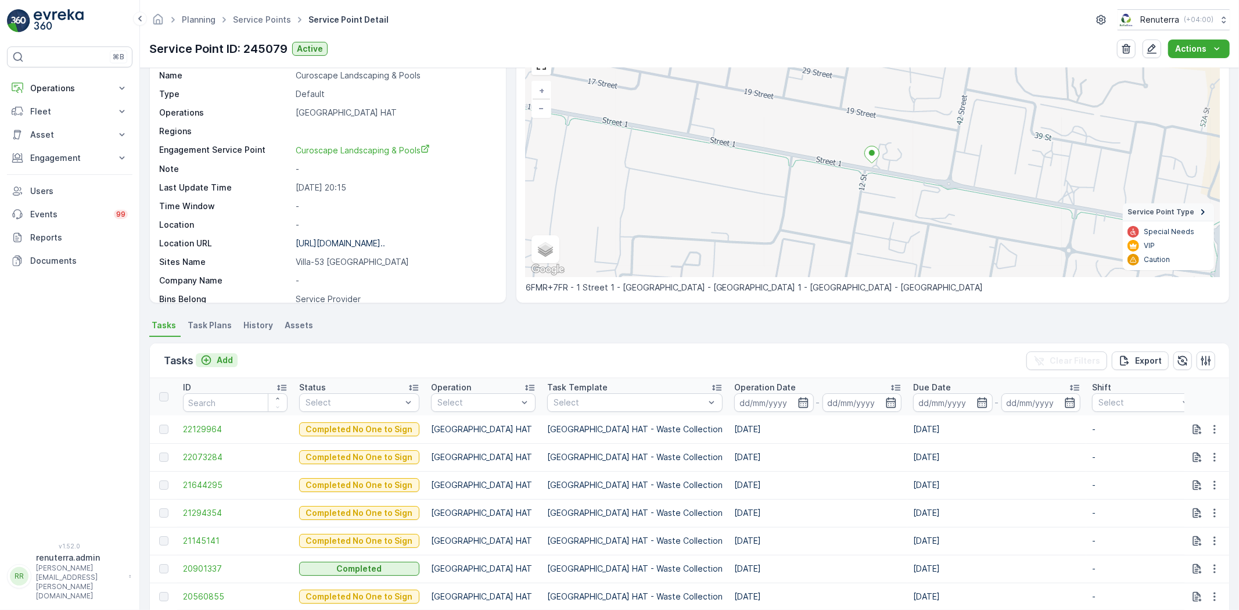
click at [233, 356] on button "Add" at bounding box center [217, 360] width 42 height 14
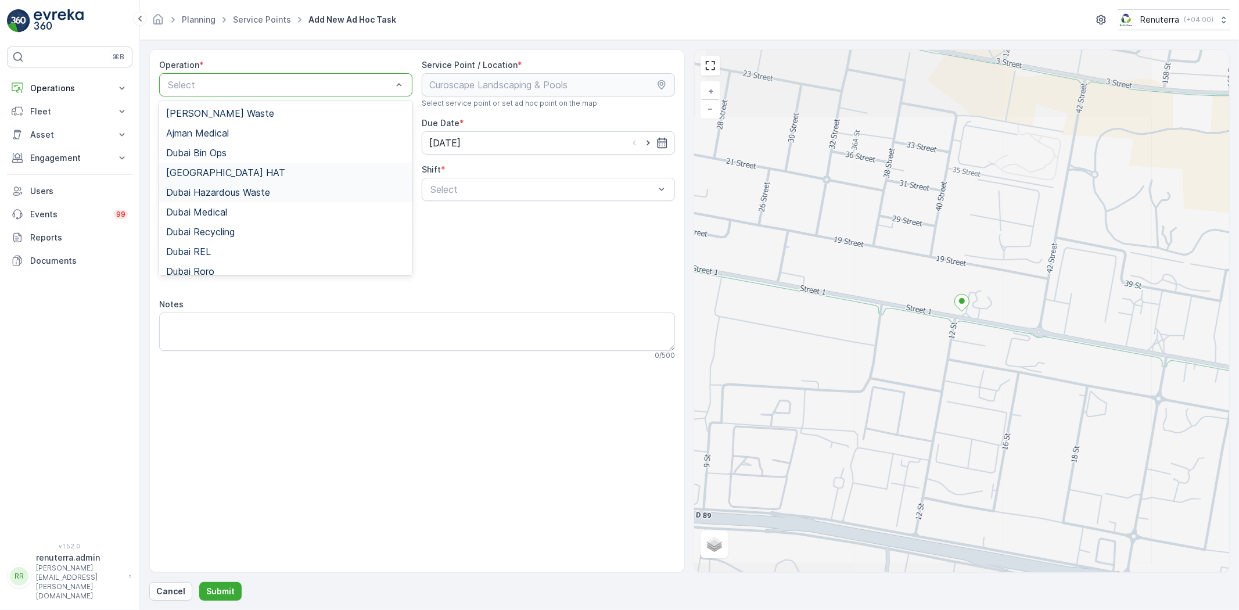
click at [224, 180] on div "[GEOGRAPHIC_DATA] HAT" at bounding box center [285, 173] width 253 height 20
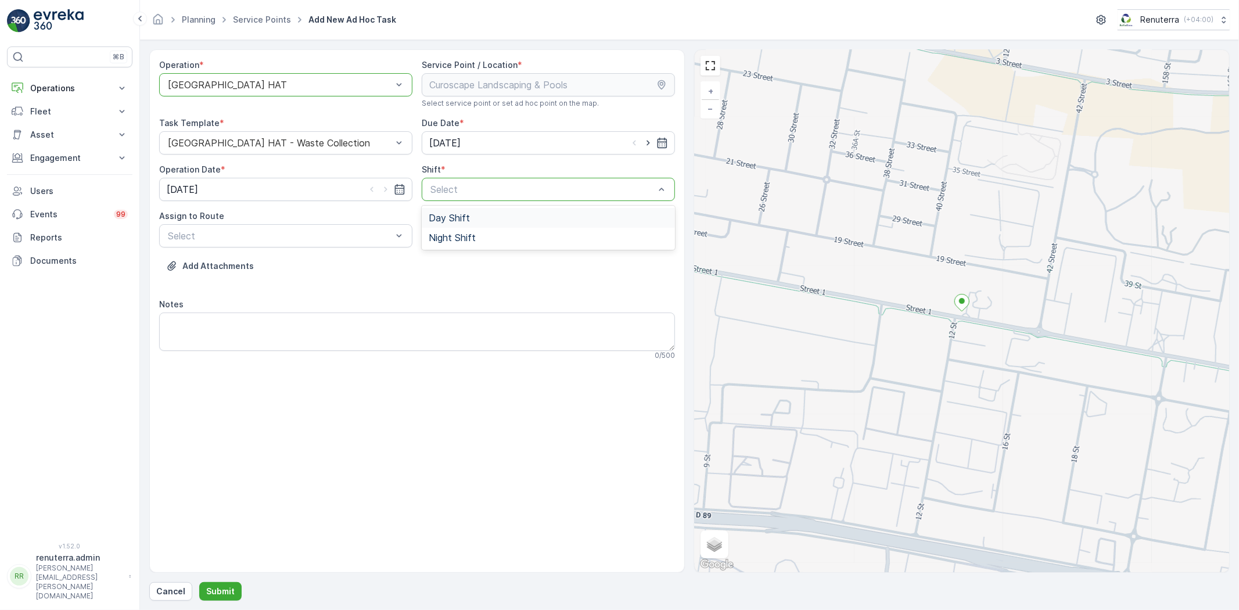
click at [498, 220] on div "Day Shift" at bounding box center [548, 218] width 239 height 10
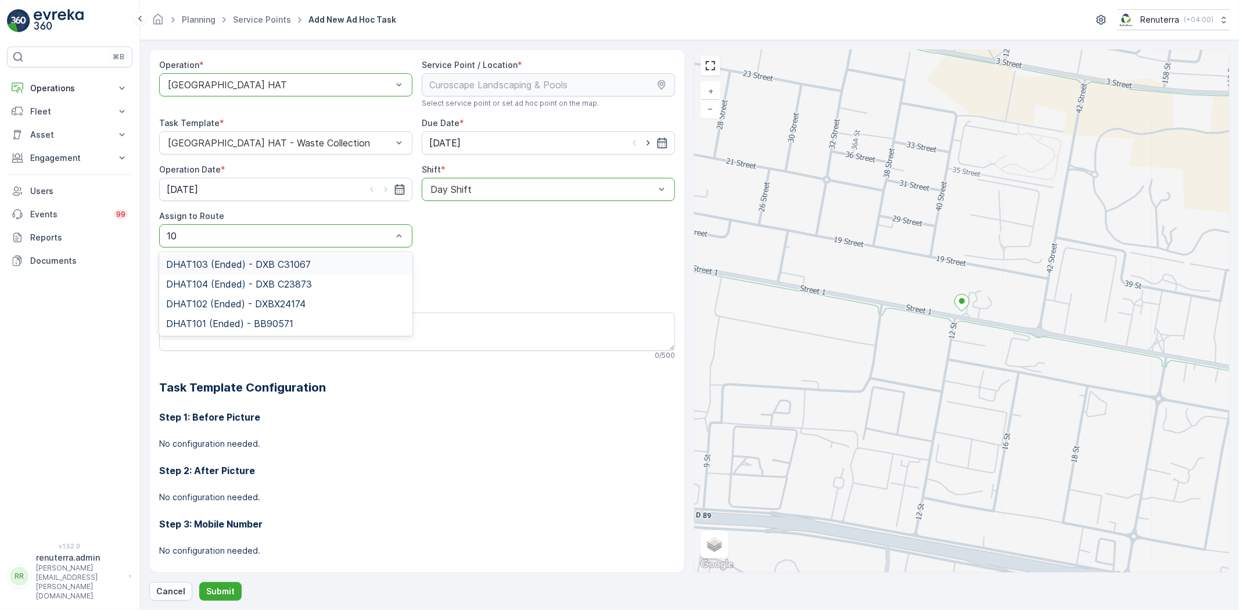
type input "105"
click at [264, 229] on p "Select" at bounding box center [280, 236] width 224 height 14
click at [263, 233] on div at bounding box center [280, 236] width 227 height 10
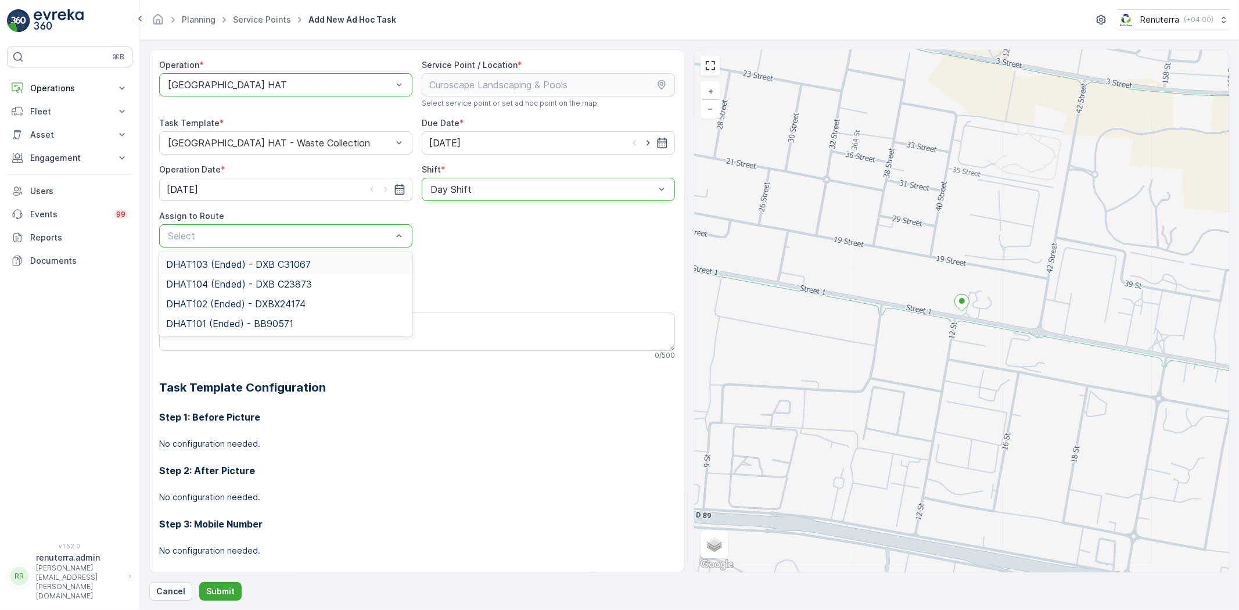
click at [263, 233] on div at bounding box center [280, 236] width 227 height 10
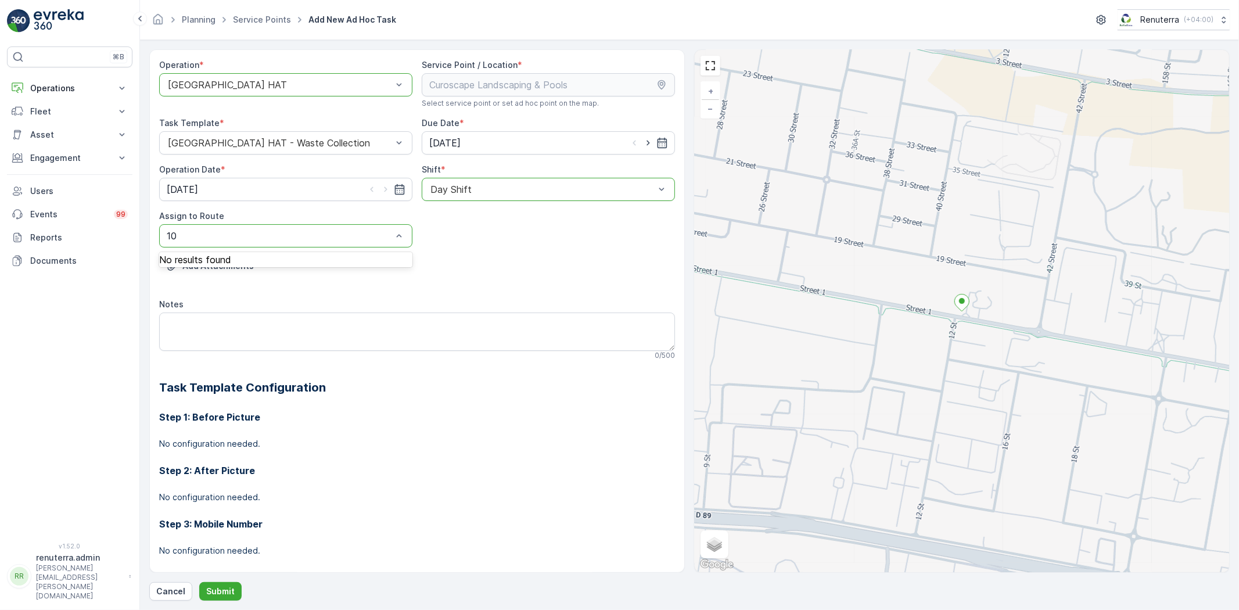
type input "1"
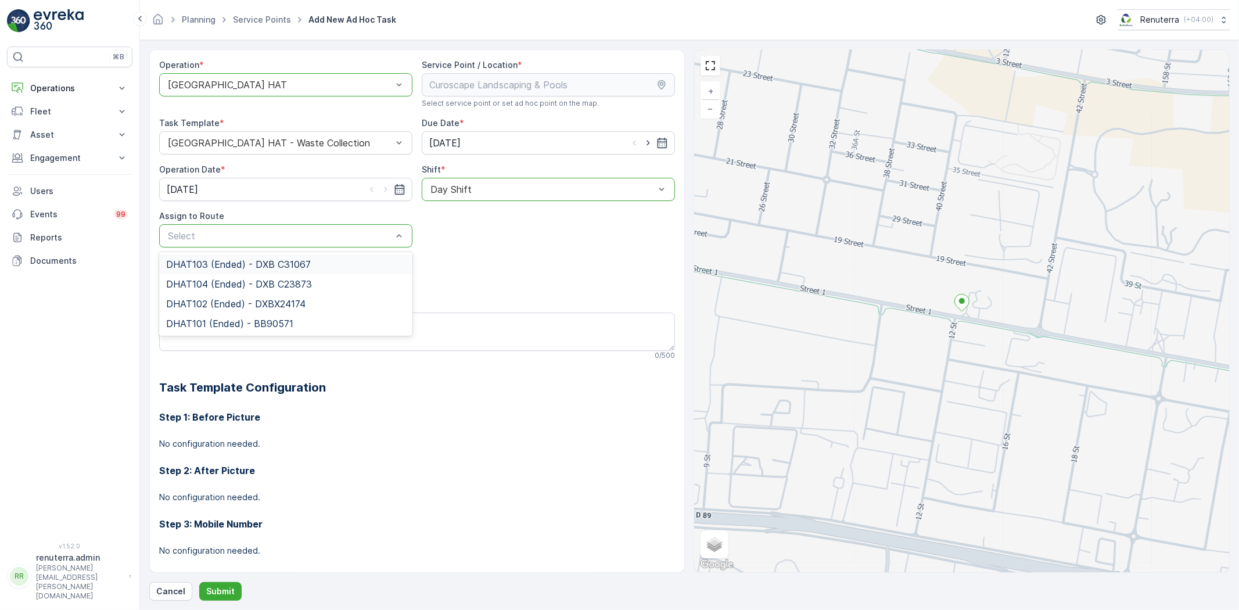
click at [253, 227] on div "Select" at bounding box center [285, 235] width 253 height 23
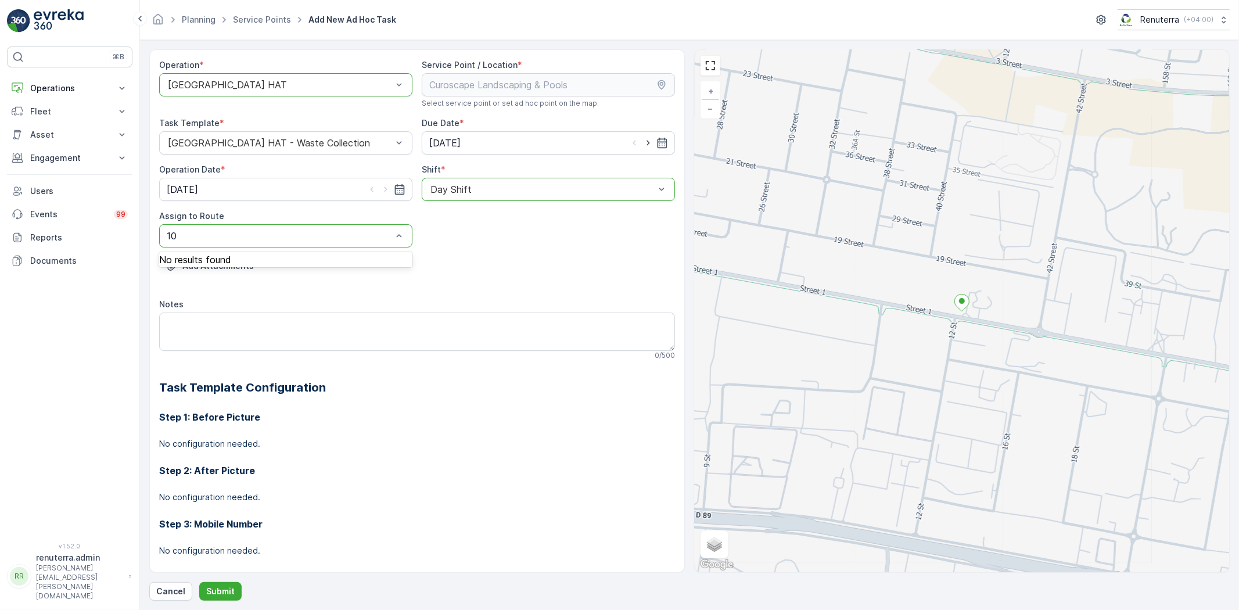
type input "1"
click at [254, 225] on div "Select" at bounding box center [285, 235] width 253 height 23
drag, startPoint x: 565, startPoint y: 263, endPoint x: 222, endPoint y: 266, distance: 342.8
click at [565, 263] on div "Add Attachments" at bounding box center [417, 273] width 516 height 33
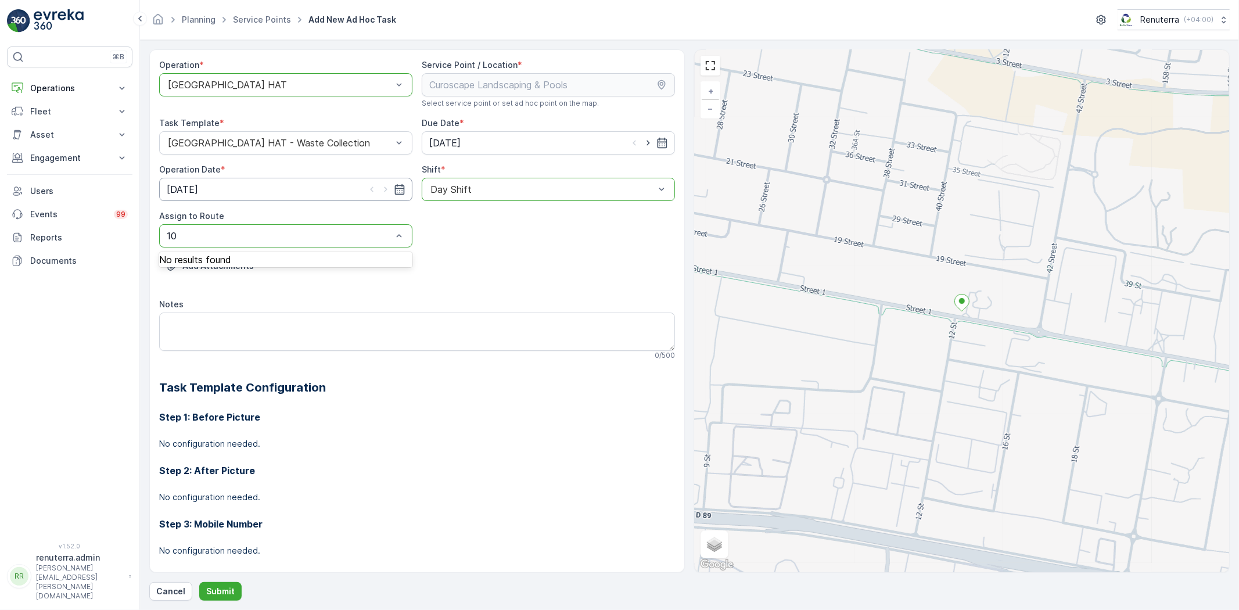
type input "1"
click at [514, 270] on div "Add Attachments" at bounding box center [417, 273] width 516 height 33
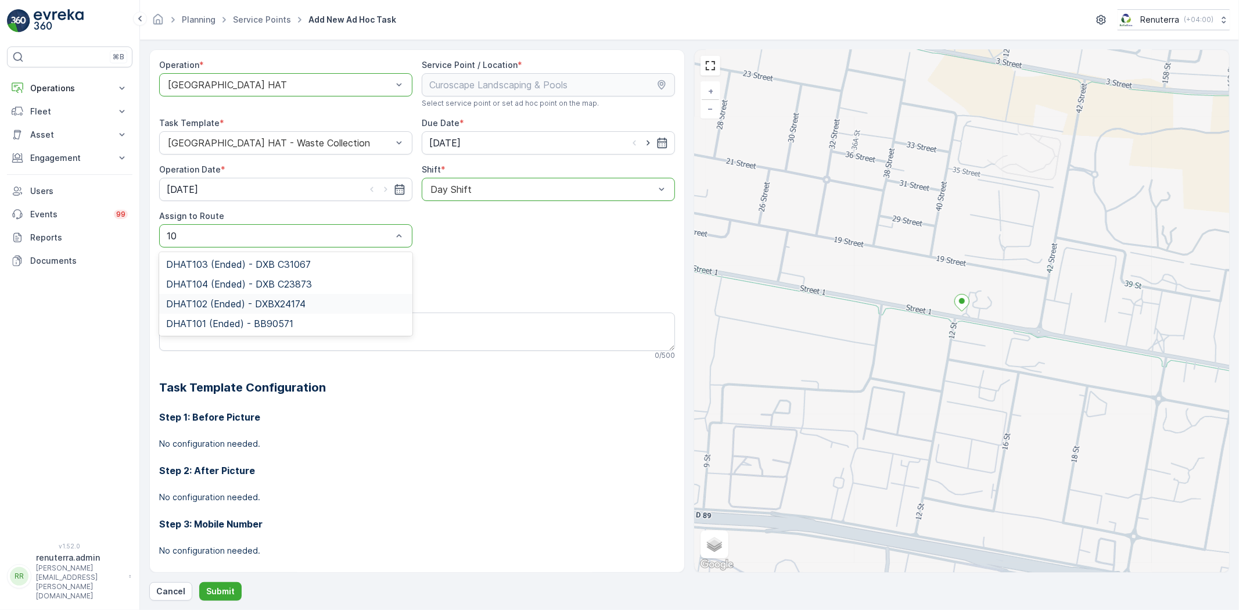
type input "1"
type input "105"
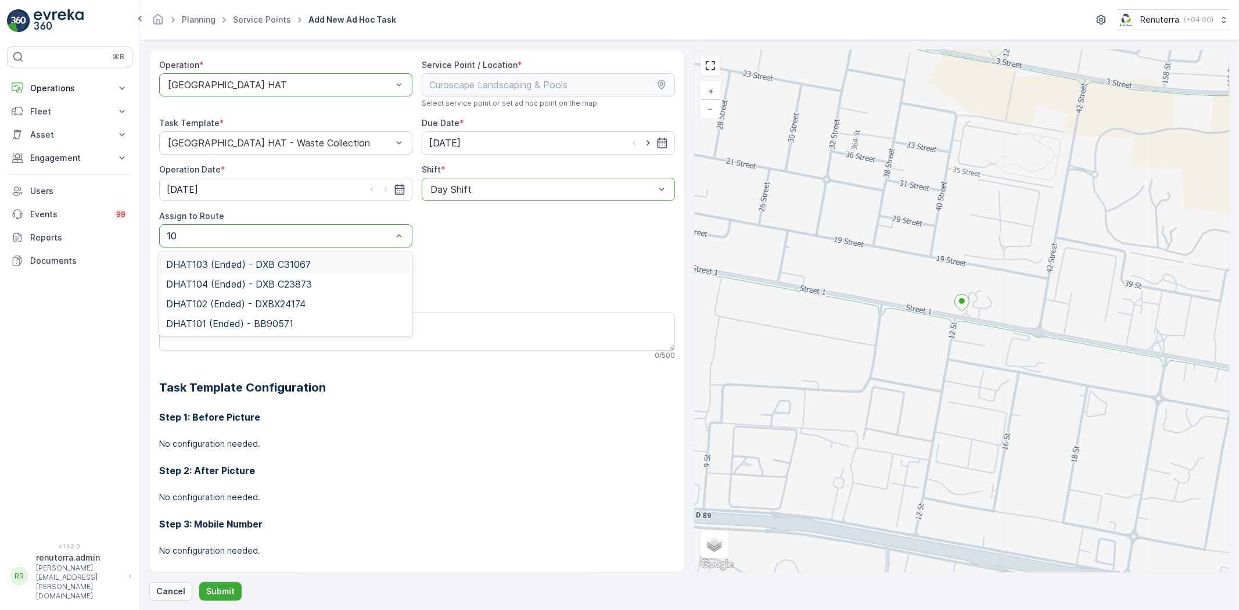
type input "105"
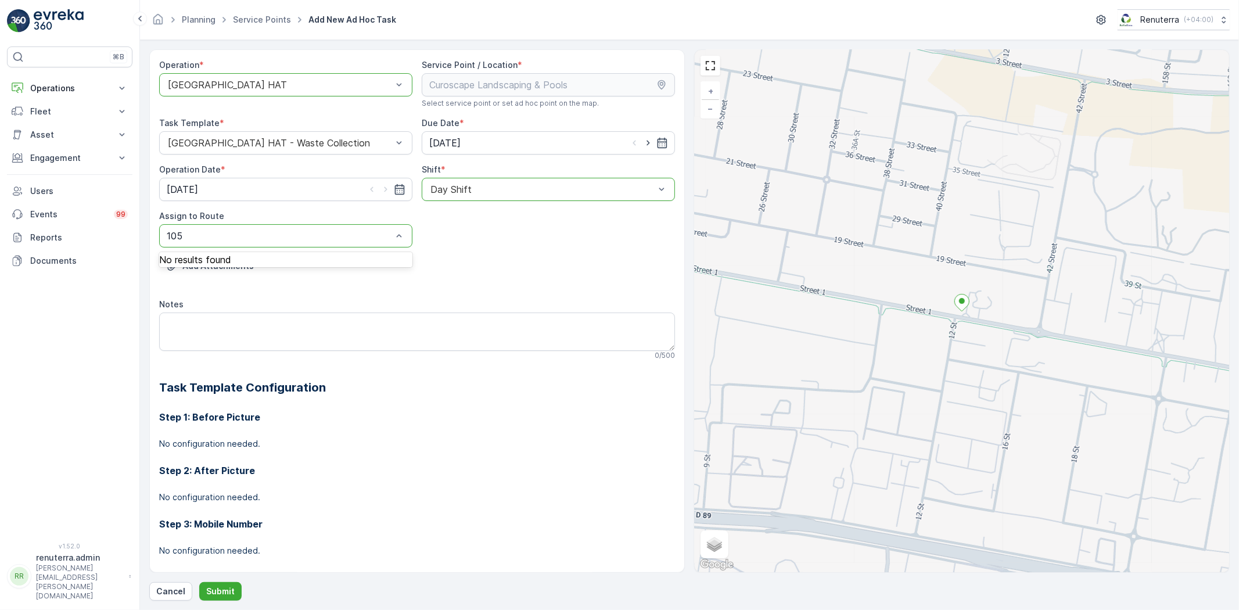
click at [450, 259] on div "Add Attachments" at bounding box center [417, 273] width 516 height 33
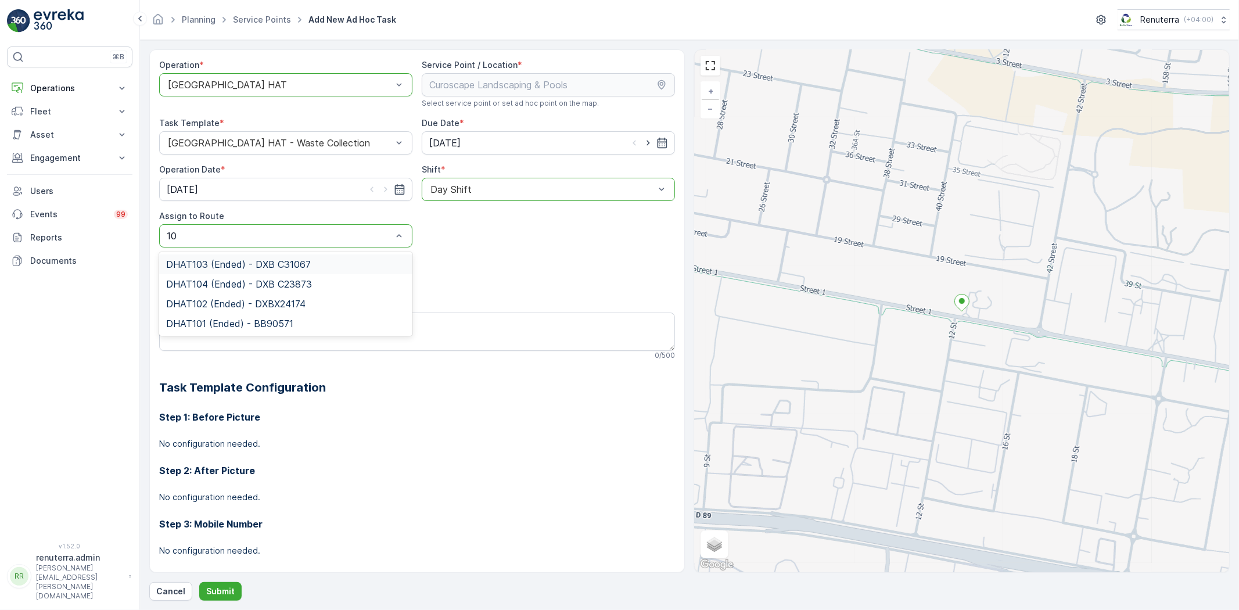
type input "105"
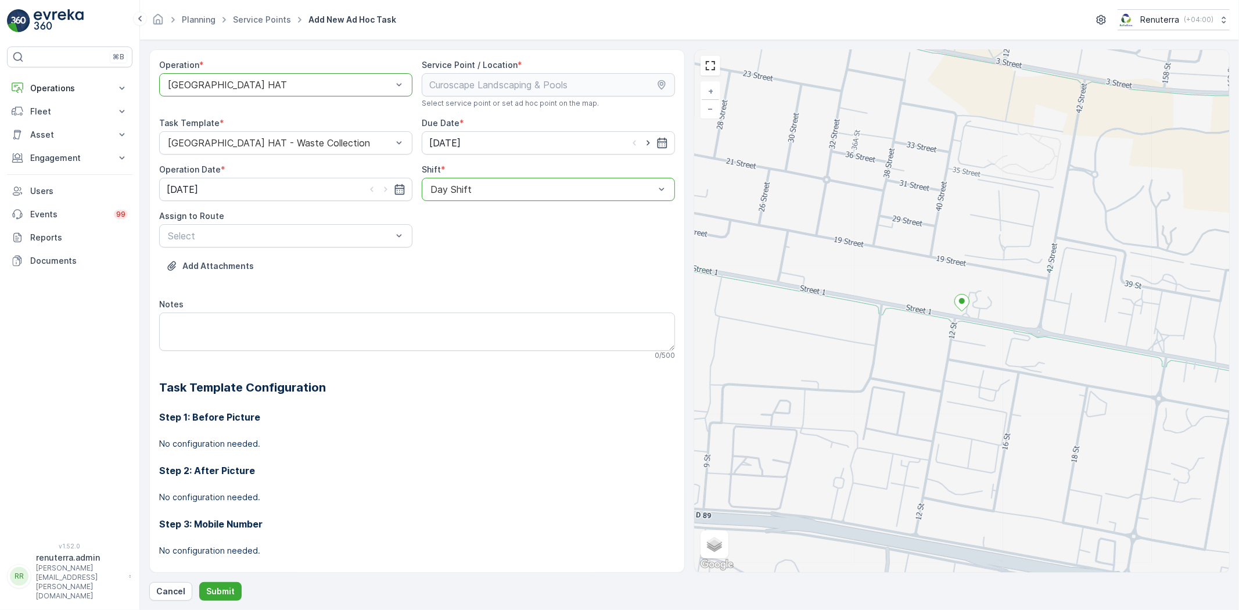
click at [541, 263] on div "Add Attachments" at bounding box center [417, 273] width 516 height 33
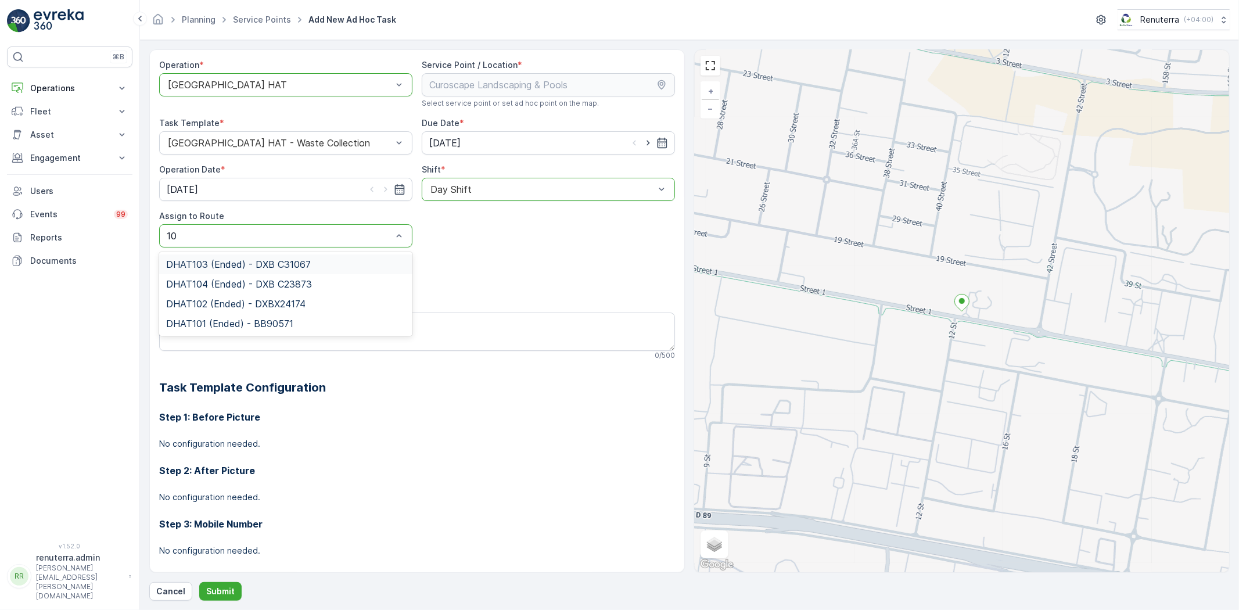
type input "105"
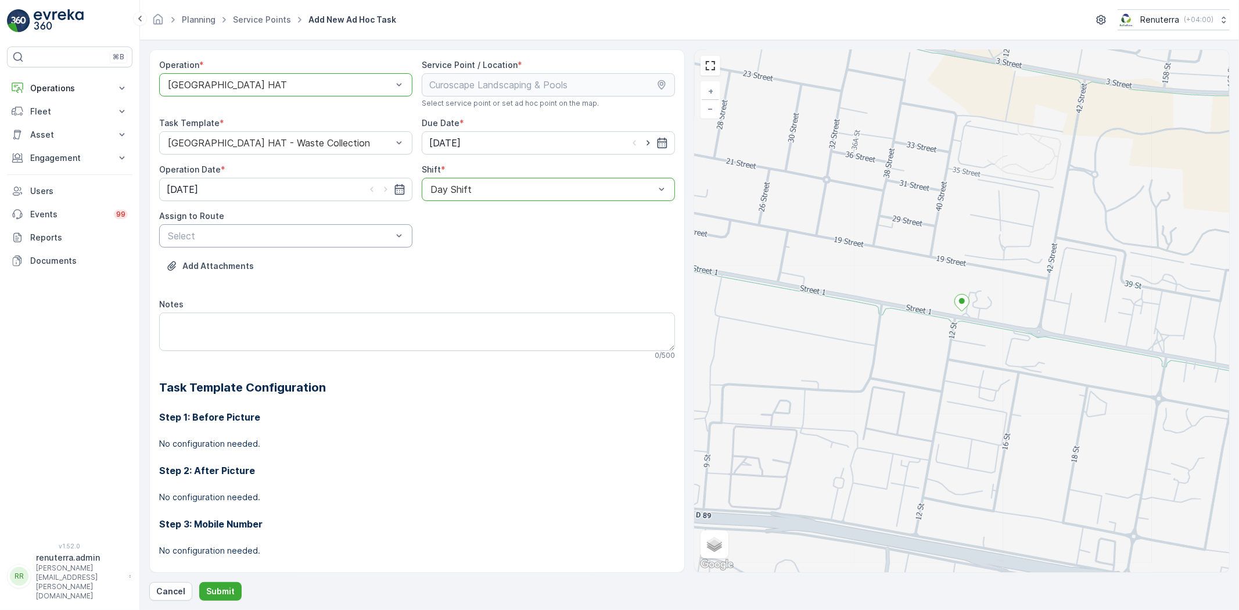
click at [560, 288] on div "Add Attachments" at bounding box center [417, 273] width 516 height 33
click at [525, 279] on div "Add Attachments" at bounding box center [417, 273] width 516 height 33
click at [643, 148] on icon "button" at bounding box center [649, 143] width 12 height 12
type input "[DATE]"
click at [385, 193] on icon "button" at bounding box center [386, 190] width 12 height 12
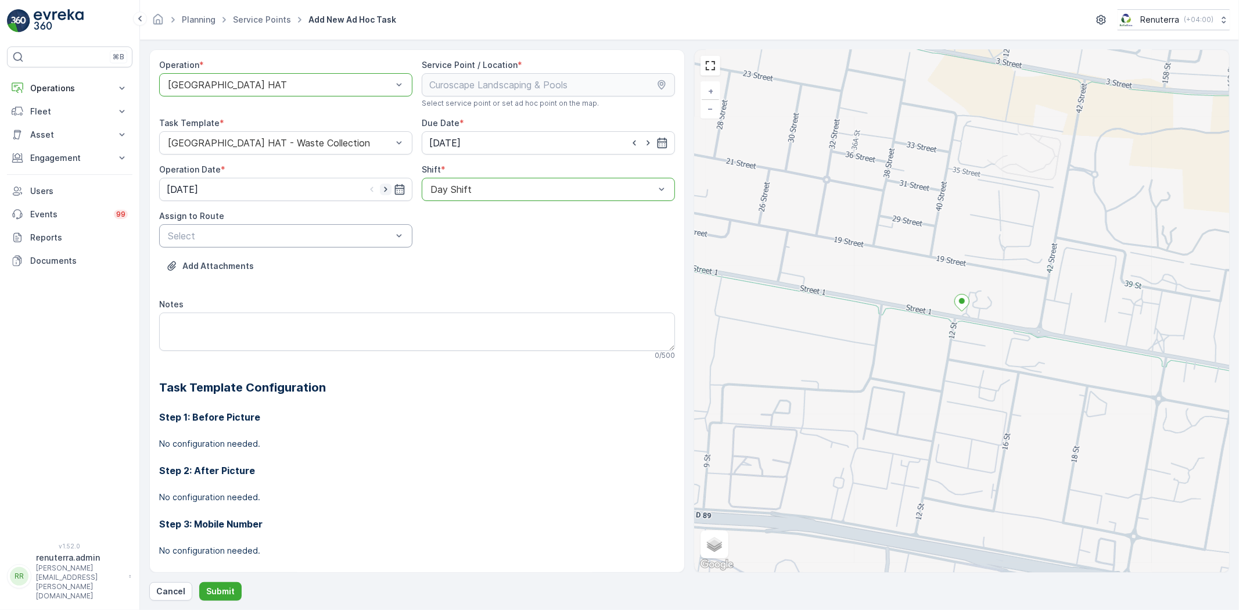
type input "09.10.2025"
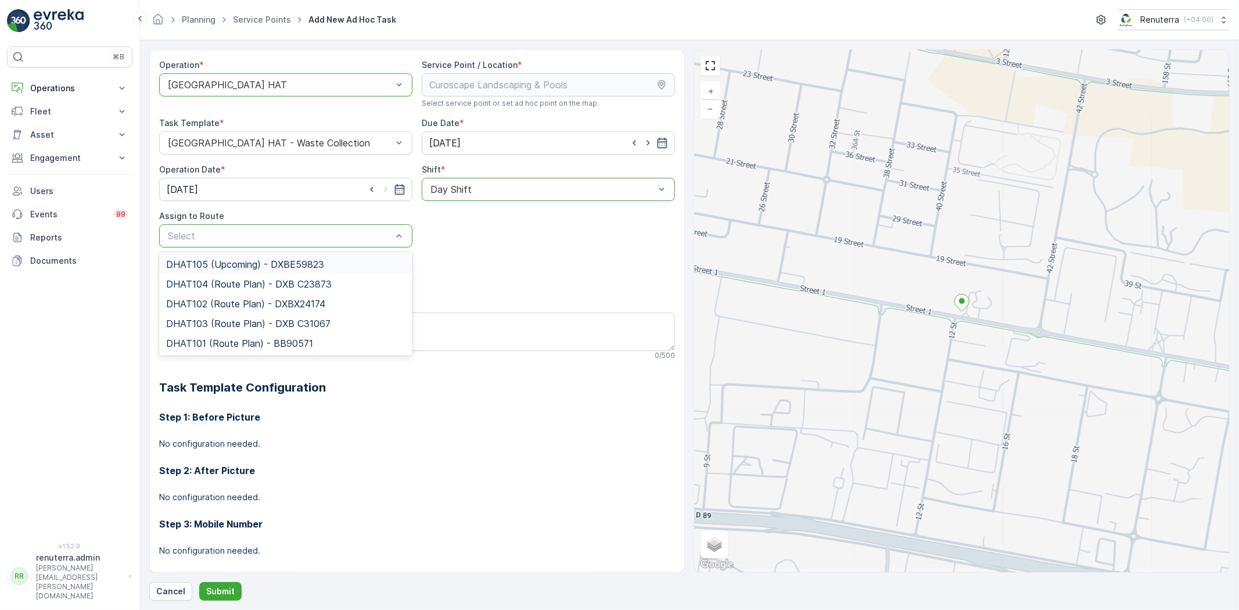
click at [258, 253] on div "DHAT105 (Upcoming) - DXBE59823 DHAT104 (Route Plan) - DXB C23873 DHAT102 (Route…" at bounding box center [285, 303] width 253 height 103
click at [260, 263] on span "DHAT105 (Upcoming) - DXBE59823" at bounding box center [245, 264] width 158 height 10
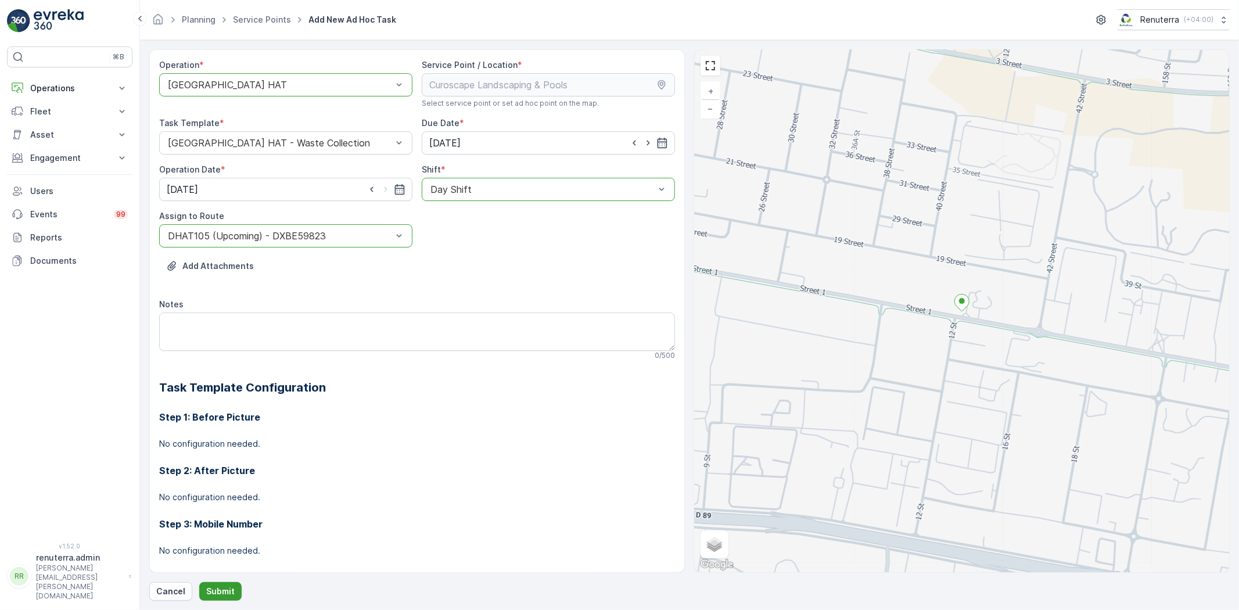
click at [233, 584] on button "Submit" at bounding box center [220, 591] width 42 height 19
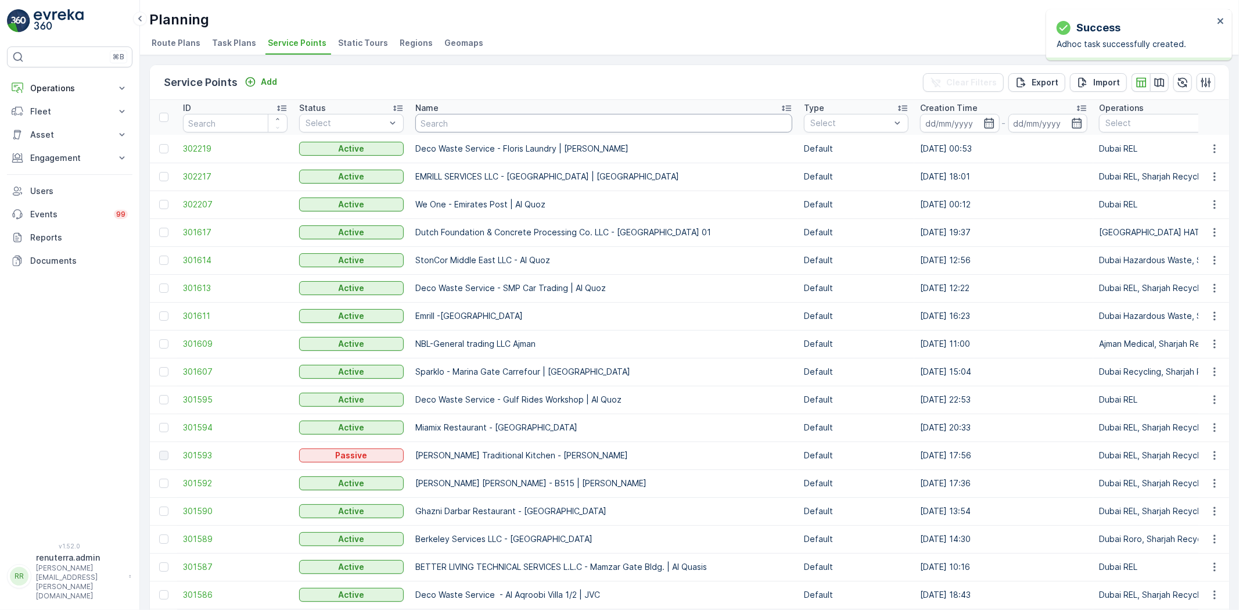
click at [462, 121] on input "text" at bounding box center [603, 123] width 377 height 19
paste input "GULF CONTRACTING AND LANDSCAPING LLC - Khawaneej"
type input "GULF CONTRACTING AND LANDSCAPING LLC - Khawaneej"
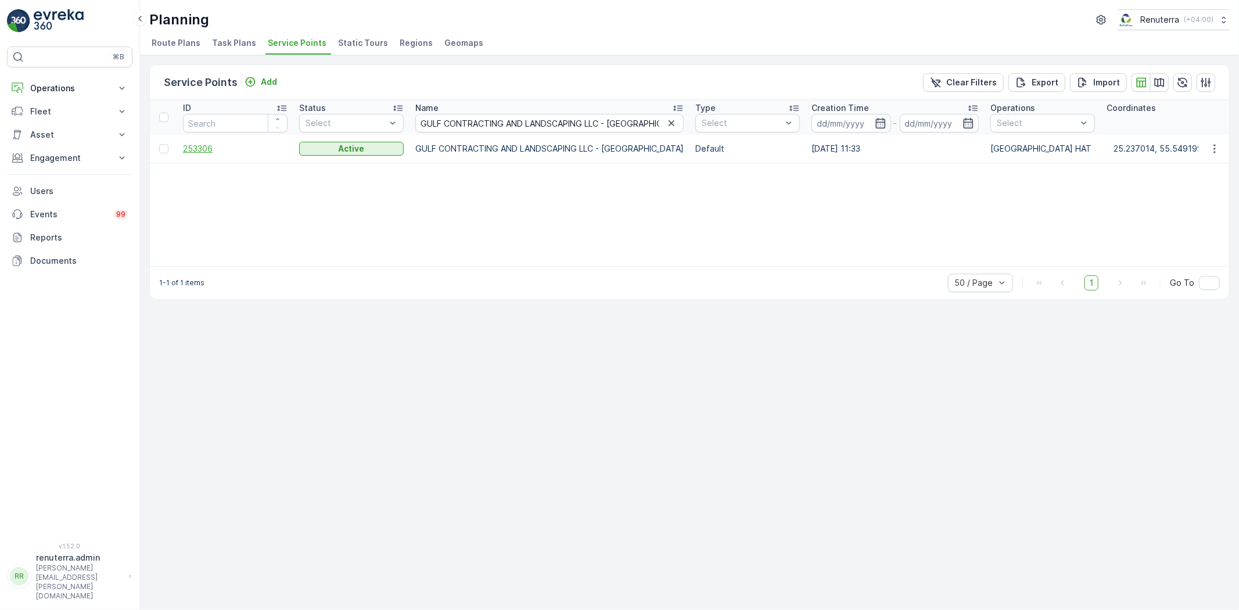
click at [198, 151] on span "253306" at bounding box center [235, 149] width 105 height 12
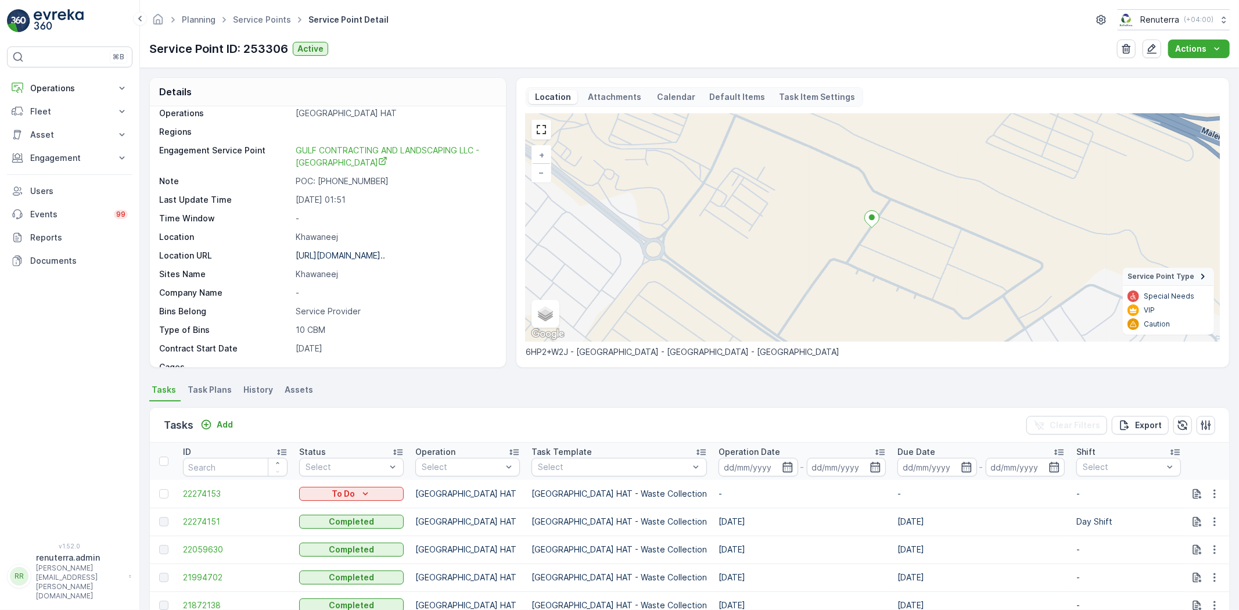
scroll to position [64, 0]
click at [215, 429] on div "Add" at bounding box center [216, 425] width 33 height 12
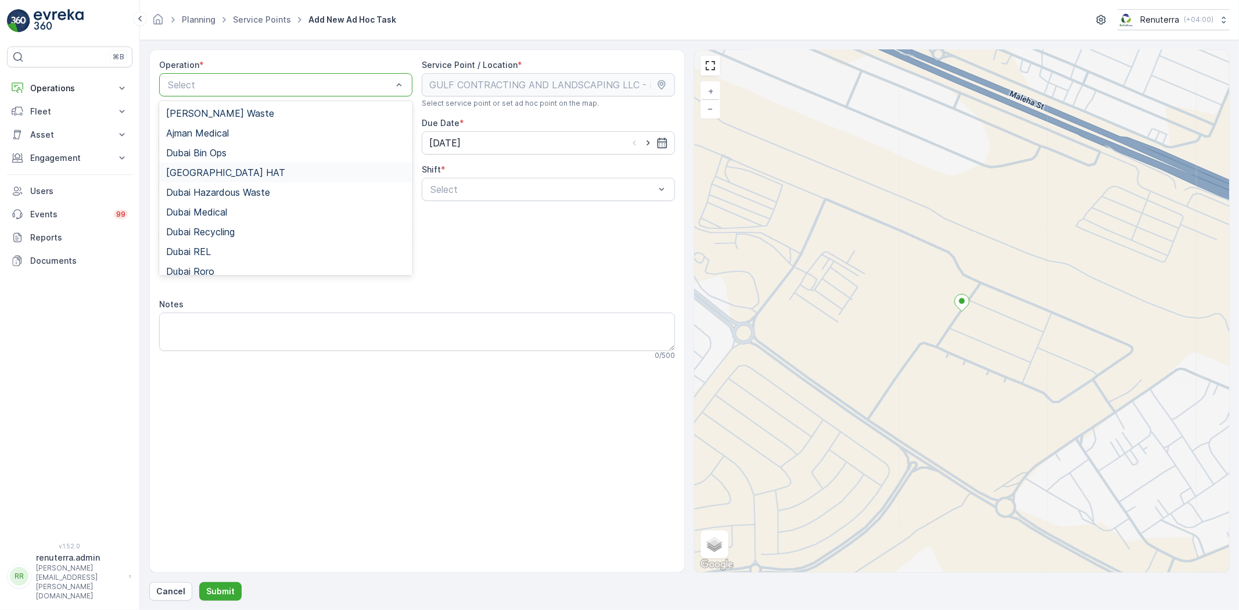
click at [228, 172] on div "Dubai HAT" at bounding box center [285, 172] width 239 height 10
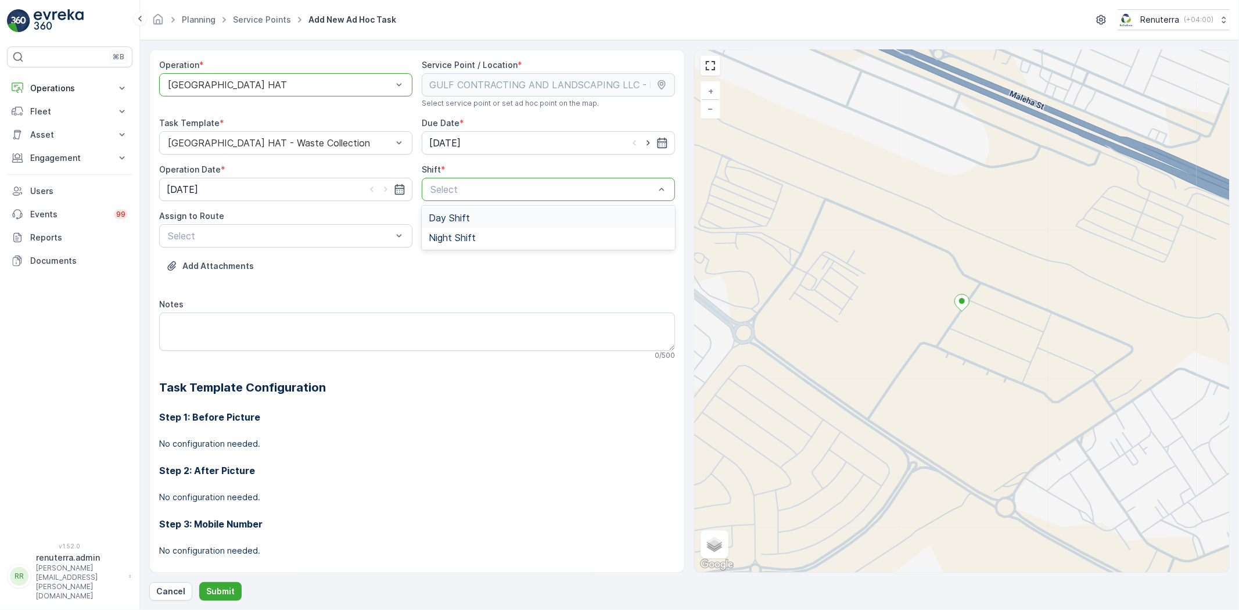
click at [445, 223] on span "Day Shift" at bounding box center [449, 218] width 41 height 10
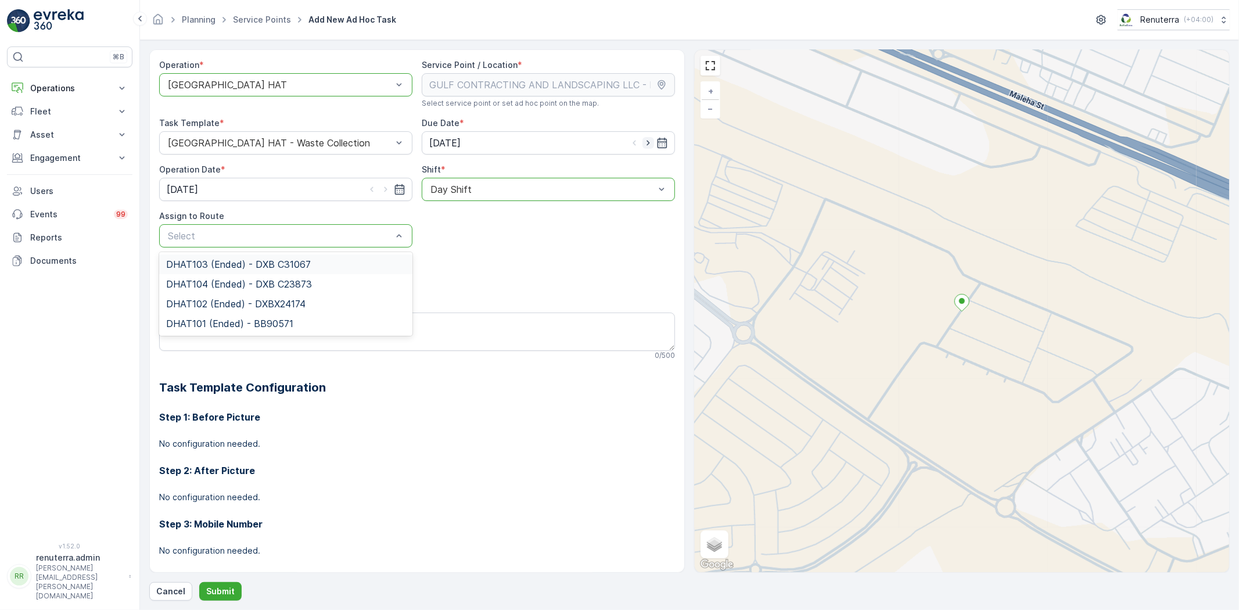
click at [643, 141] on icon "button" at bounding box center [649, 143] width 12 height 12
type input "09.10.2025"
click at [380, 188] on icon "button" at bounding box center [386, 190] width 12 height 12
type input "09.10.2025"
click at [306, 260] on span "DHAT105 (Upcoming) - DXBE59823" at bounding box center [245, 264] width 158 height 10
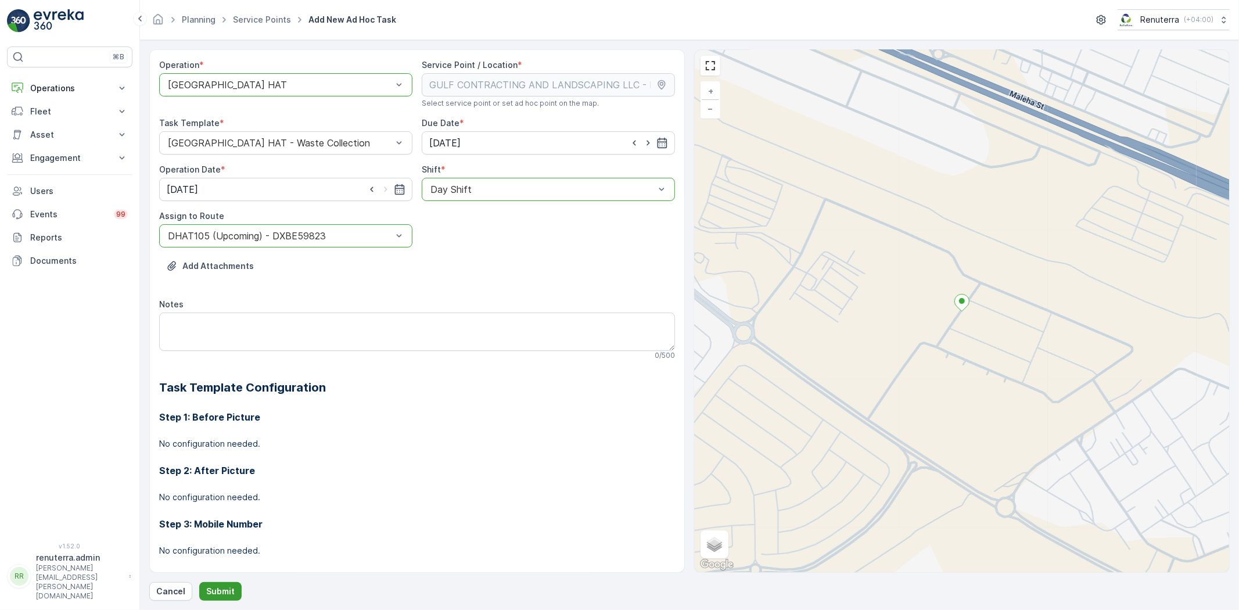
click at [232, 590] on p "Submit" at bounding box center [220, 592] width 28 height 12
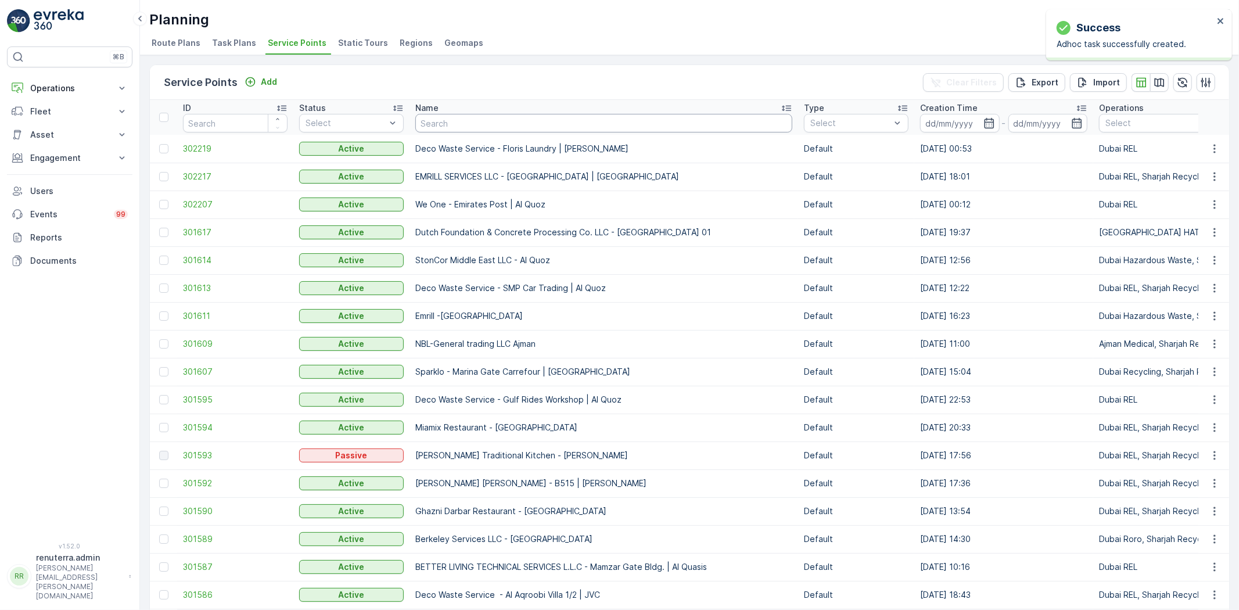
click at [467, 120] on input "text" at bounding box center [603, 123] width 377 height 19
paste input "Italian Planter / Mirdif"
type input "Italian Planter / Mirdif"
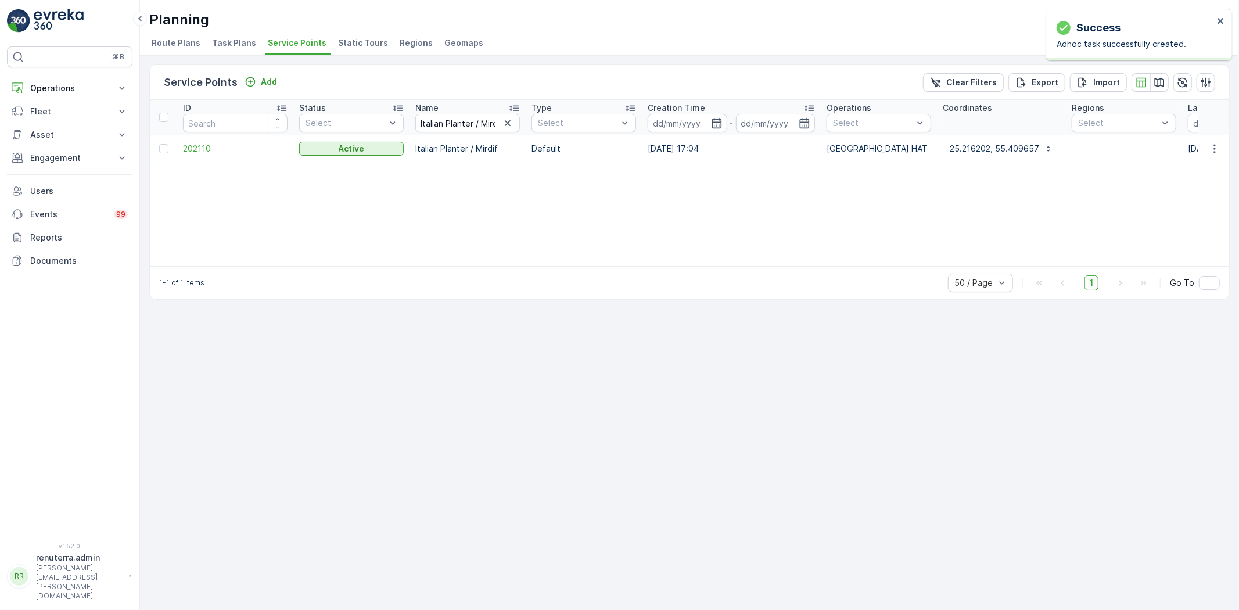
click at [179, 148] on td "202110" at bounding box center [235, 149] width 116 height 28
click at [189, 146] on span "202110" at bounding box center [235, 149] width 105 height 12
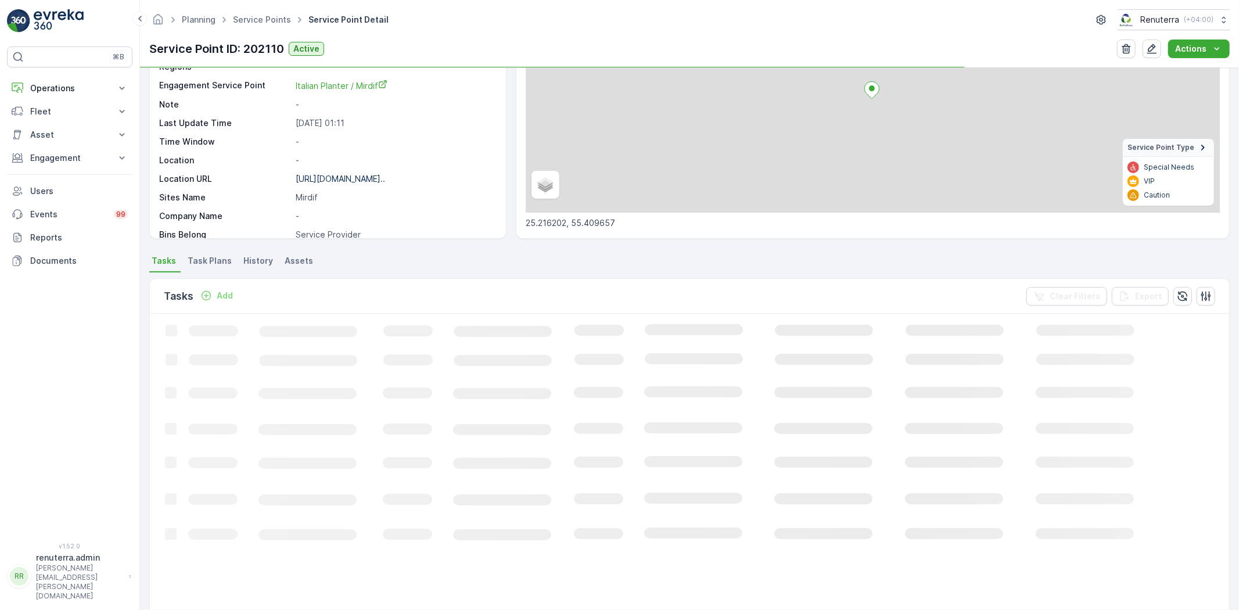
scroll to position [129, 0]
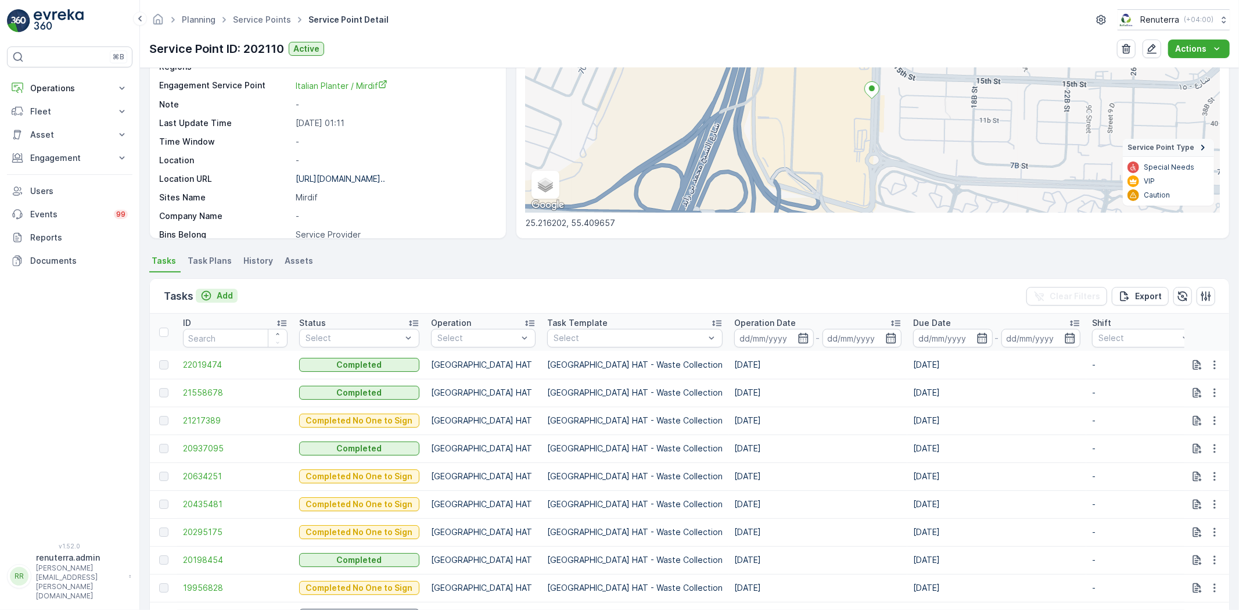
click at [209, 295] on icon "Add" at bounding box center [206, 296] width 12 height 12
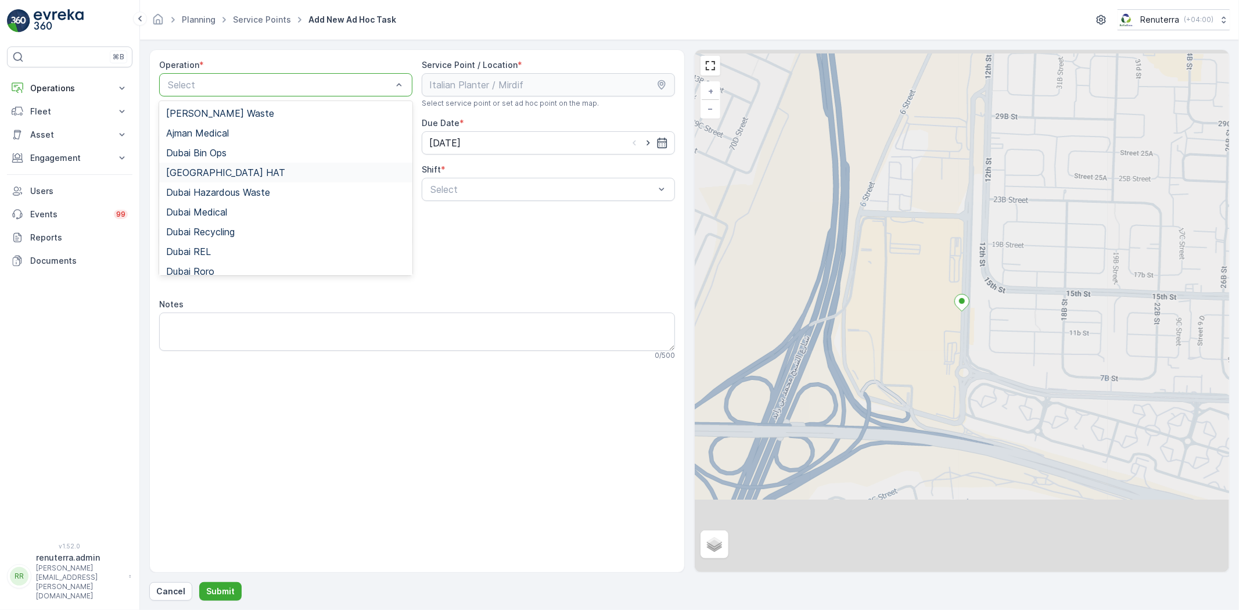
click at [229, 164] on div "Dubai HAT" at bounding box center [285, 173] width 253 height 20
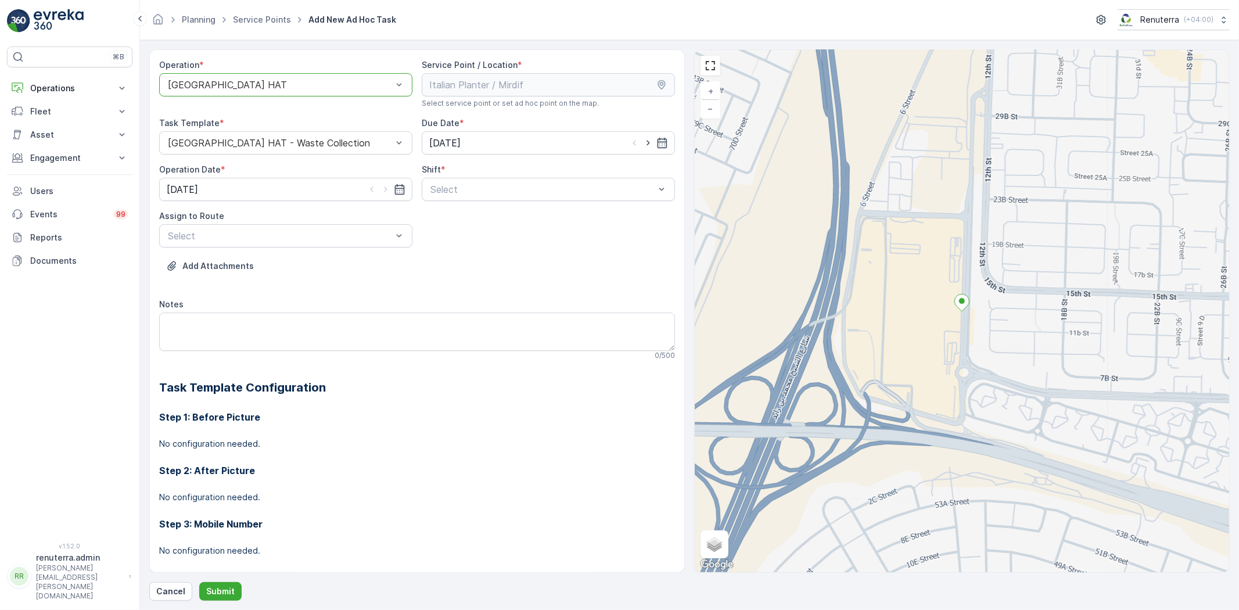
click at [471, 173] on div "Shift *" at bounding box center [548, 170] width 253 height 12
click at [456, 228] on div "Night Shift" at bounding box center [548, 238] width 253 height 20
click at [455, 182] on div "Night Shift" at bounding box center [548, 189] width 253 height 23
drag, startPoint x: 449, startPoint y: 214, endPoint x: 440, endPoint y: 216, distance: 8.9
click at [448, 214] on span "Day Shift" at bounding box center [449, 218] width 41 height 10
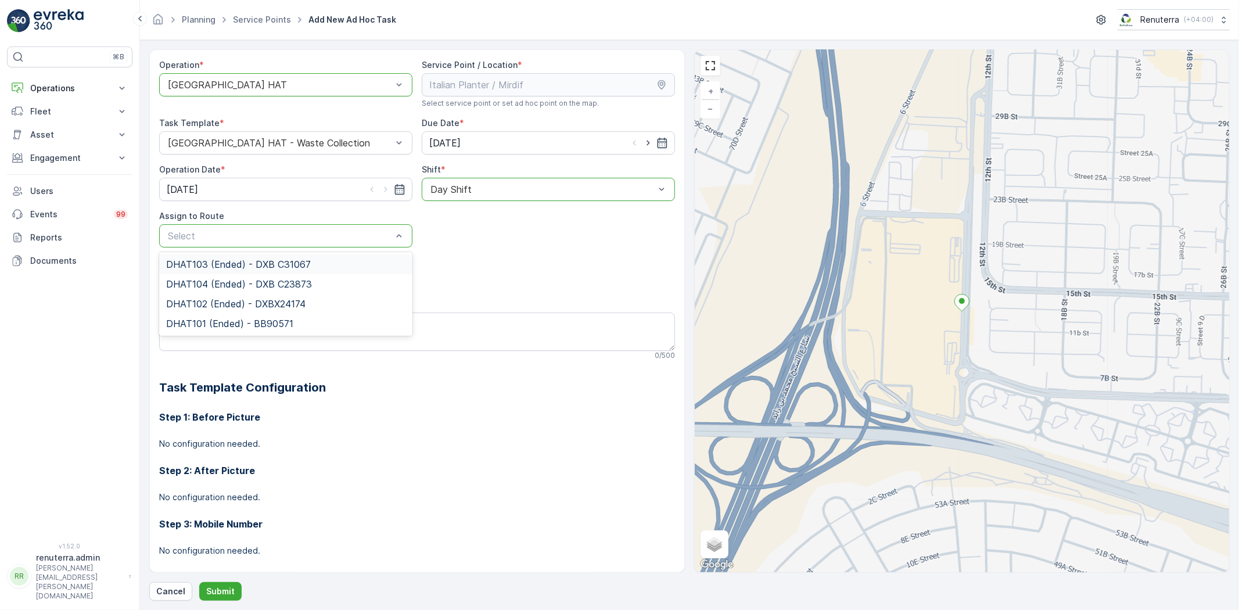
click at [637, 139] on div at bounding box center [649, 143] width 40 height 12
click at [643, 140] on icon "button" at bounding box center [649, 143] width 12 height 12
type input "09.10.2025"
click at [384, 192] on icon "button" at bounding box center [386, 190] width 12 height 12
type input "09.10.2025"
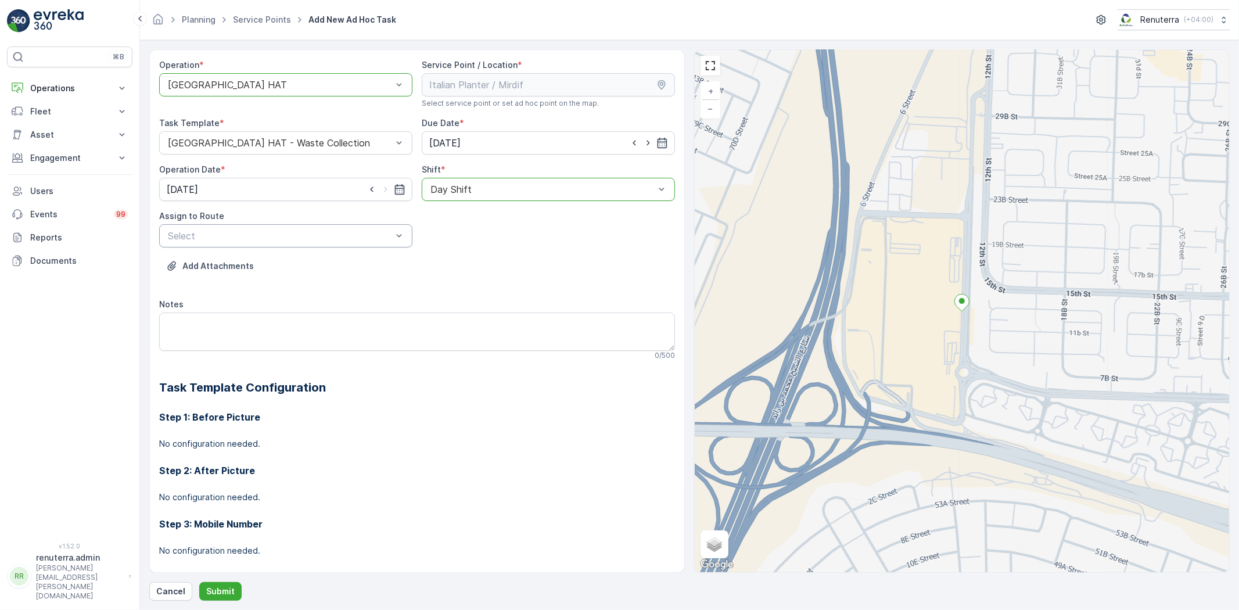
click at [322, 243] on div "Select" at bounding box center [285, 235] width 253 height 23
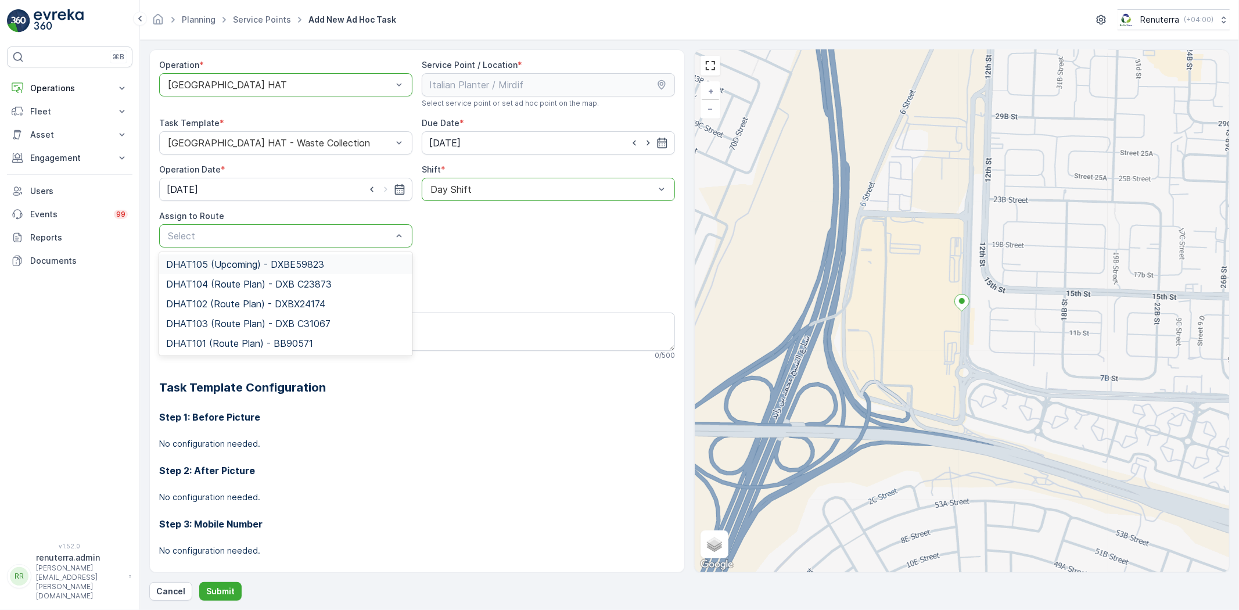
click at [314, 266] on span "DHAT105 (Upcoming) - DXBE59823" at bounding box center [245, 264] width 158 height 10
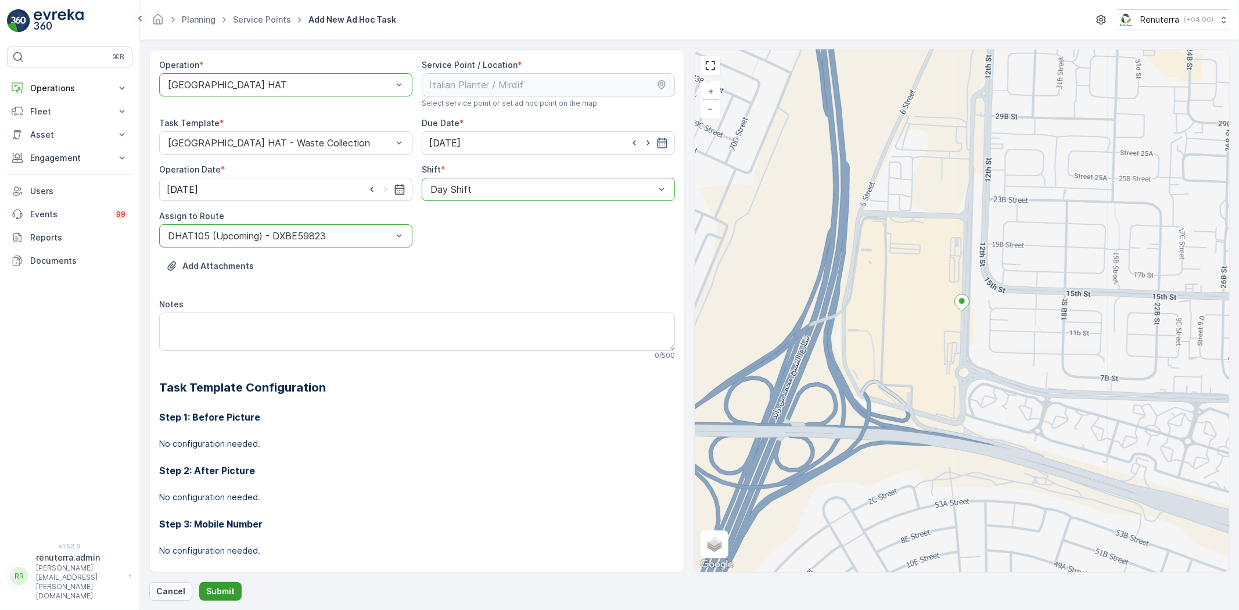
click at [222, 584] on button "Submit" at bounding box center [220, 591] width 42 height 19
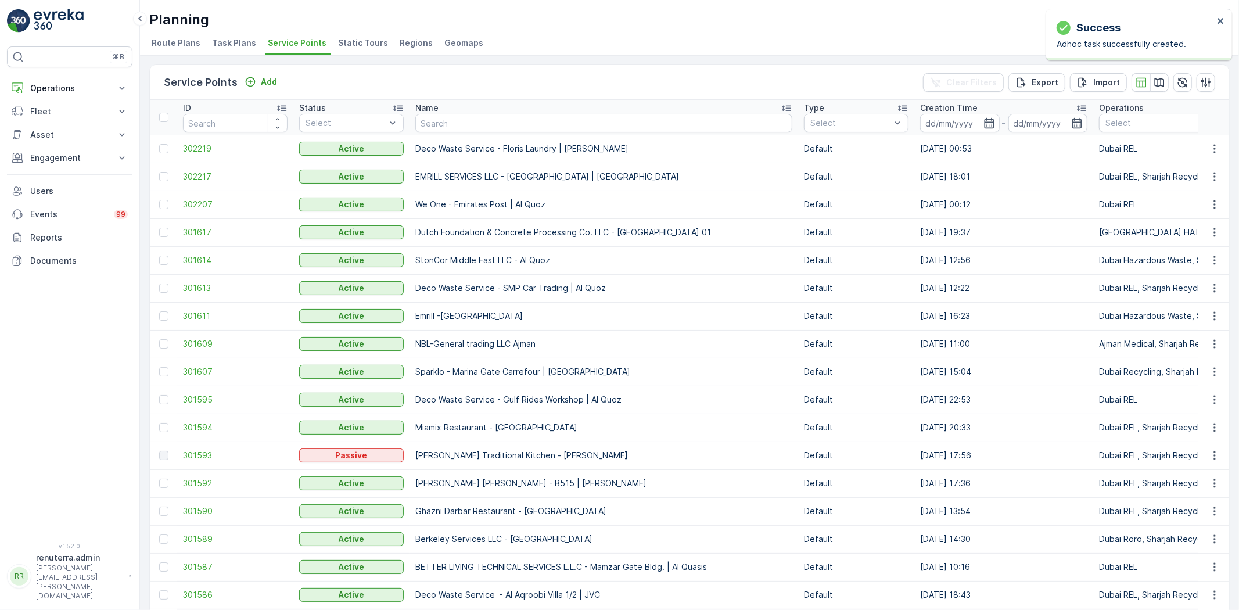
click at [465, 121] on input "text" at bounding box center [603, 123] width 377 height 19
paste input "Arifco Building Contracting - 115 Debris Lifting | Barari"
type input "Arifco Building Contracting - 115 Debris Lifting | Barari"
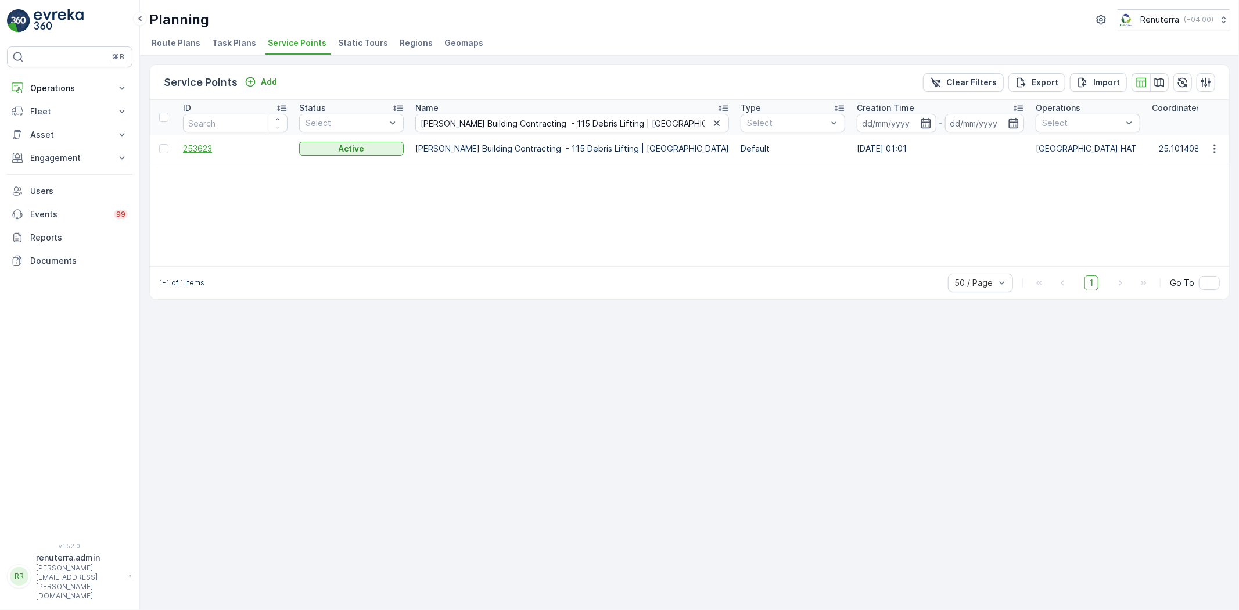
click at [189, 149] on span "253623" at bounding box center [235, 149] width 105 height 12
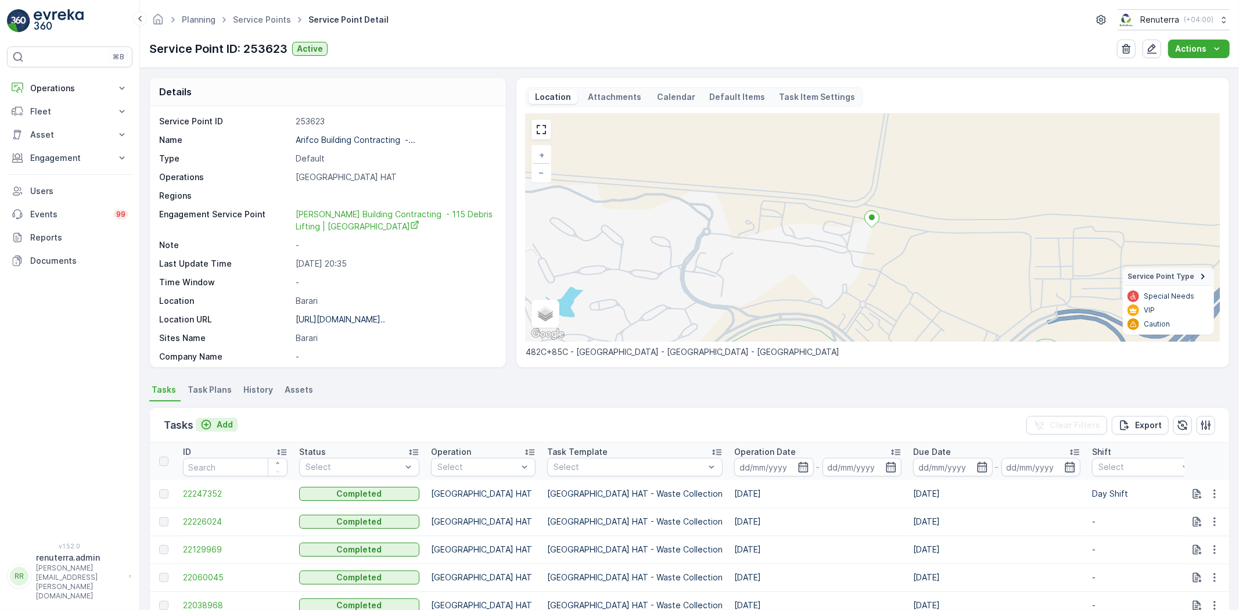
click at [217, 419] on p "Add" at bounding box center [225, 425] width 16 height 12
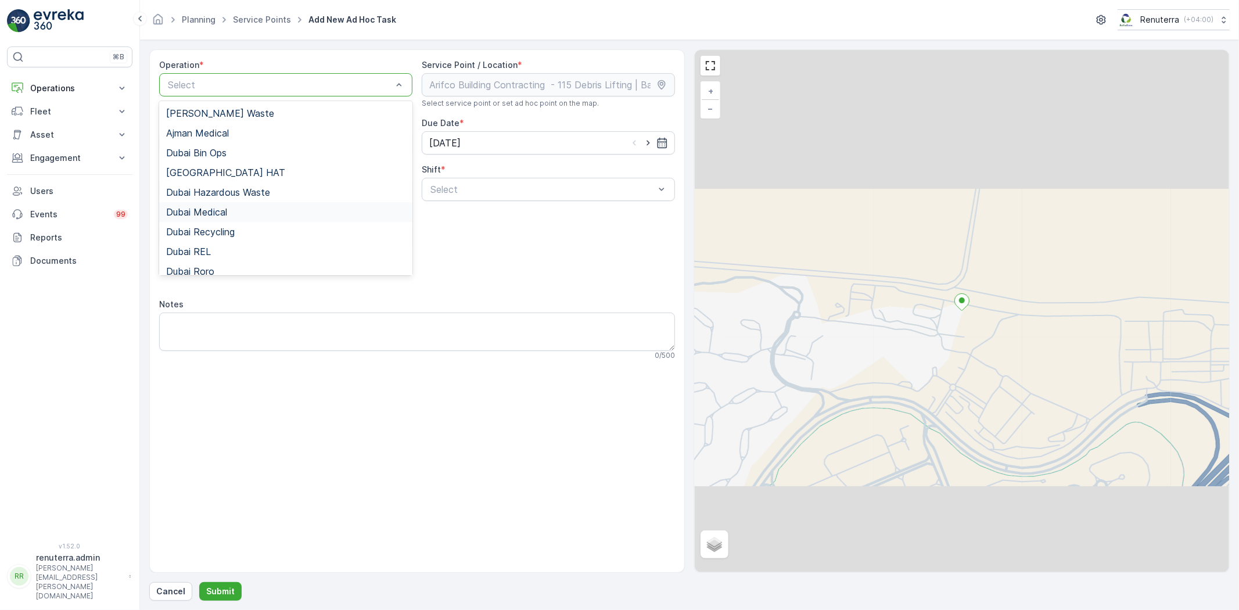
drag, startPoint x: 221, startPoint y: 216, endPoint x: 350, endPoint y: 215, distance: 128.4
click at [221, 216] on span "Dubai Medical" at bounding box center [196, 212] width 61 height 10
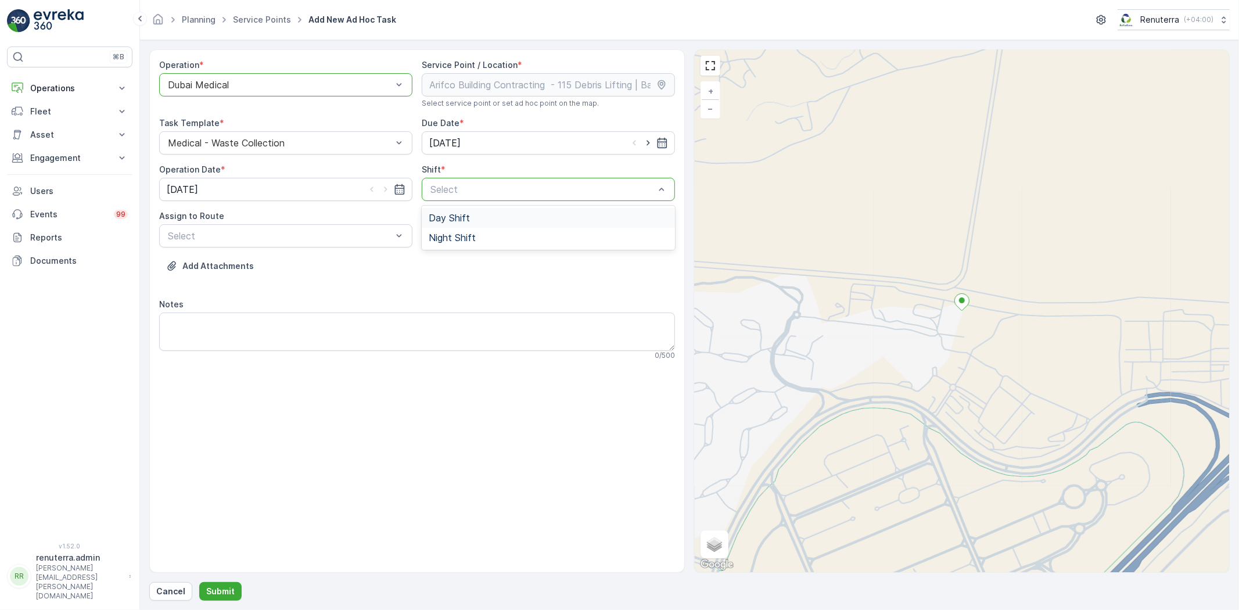
click at [475, 221] on div "Day Shift" at bounding box center [548, 218] width 239 height 10
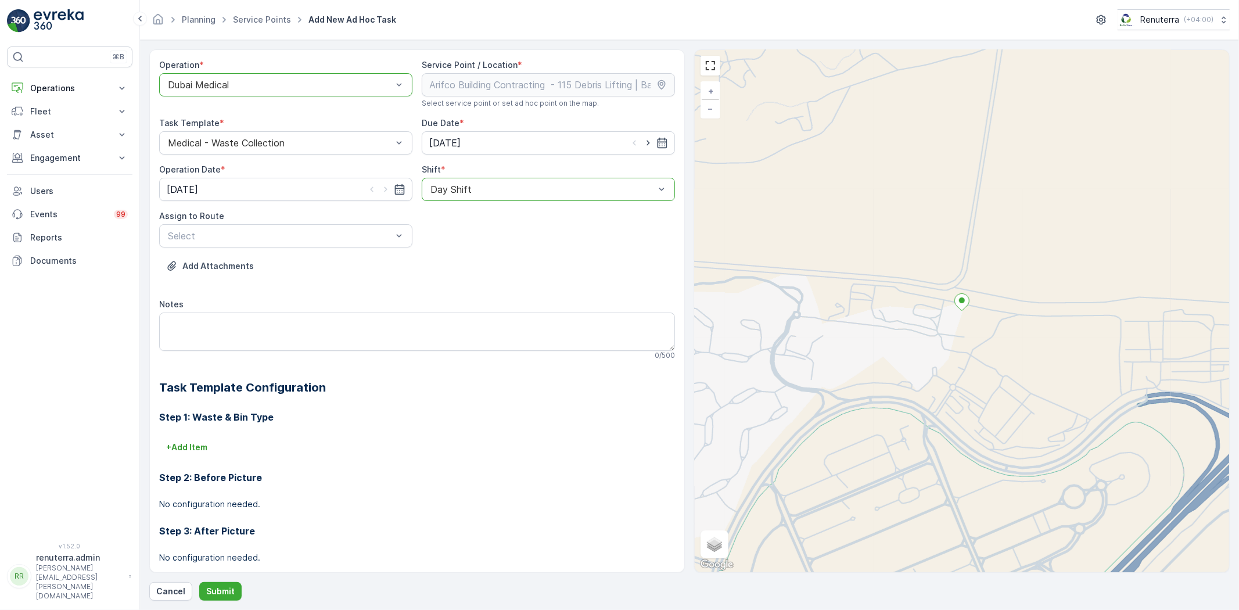
click at [324, 245] on div "Select" at bounding box center [285, 235] width 253 height 23
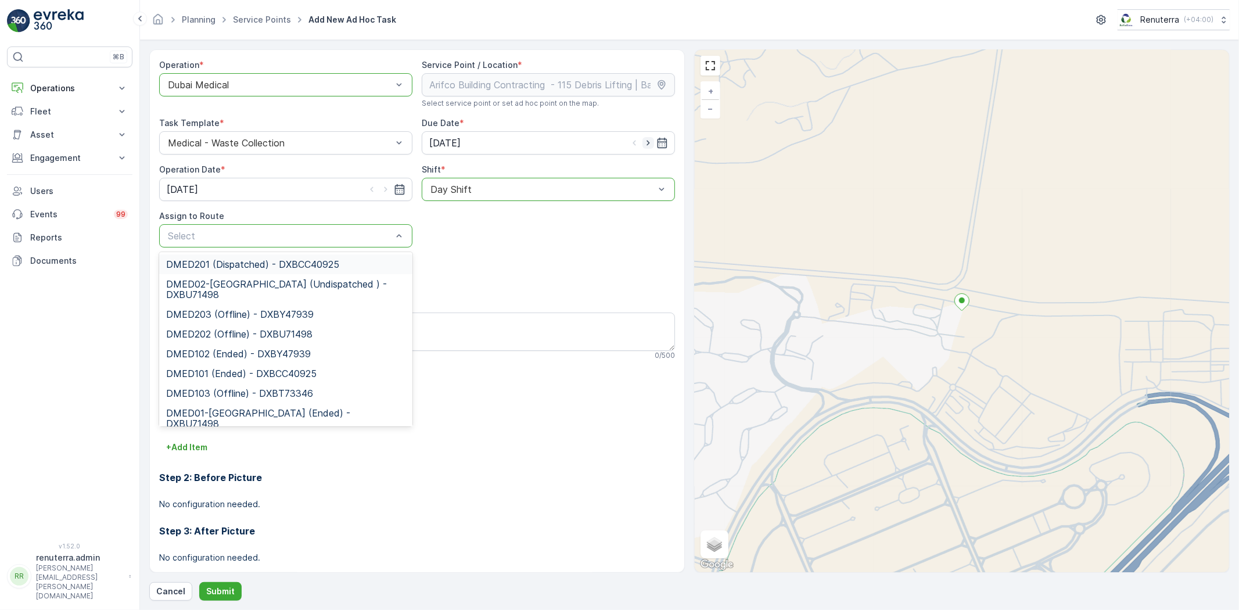
click at [647, 138] on icon "button" at bounding box center [649, 143] width 12 height 12
type input "09.10.2025"
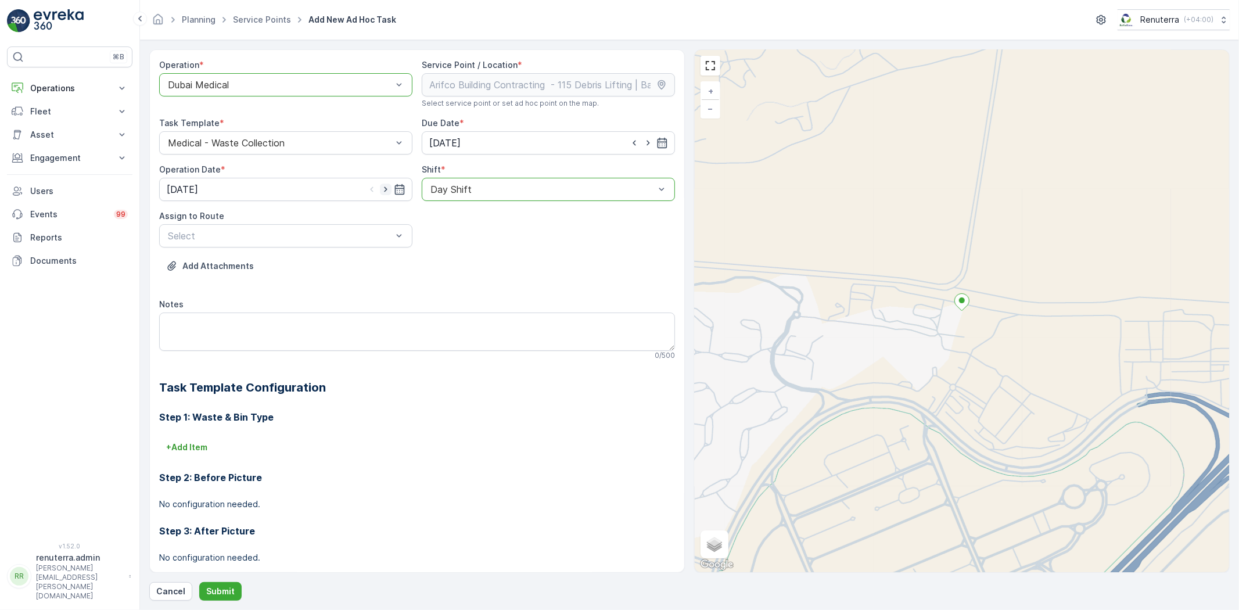
click at [384, 189] on icon "button" at bounding box center [386, 190] width 12 height 12
type input "09.10.2025"
click at [306, 241] on p "Select" at bounding box center [280, 236] width 224 height 14
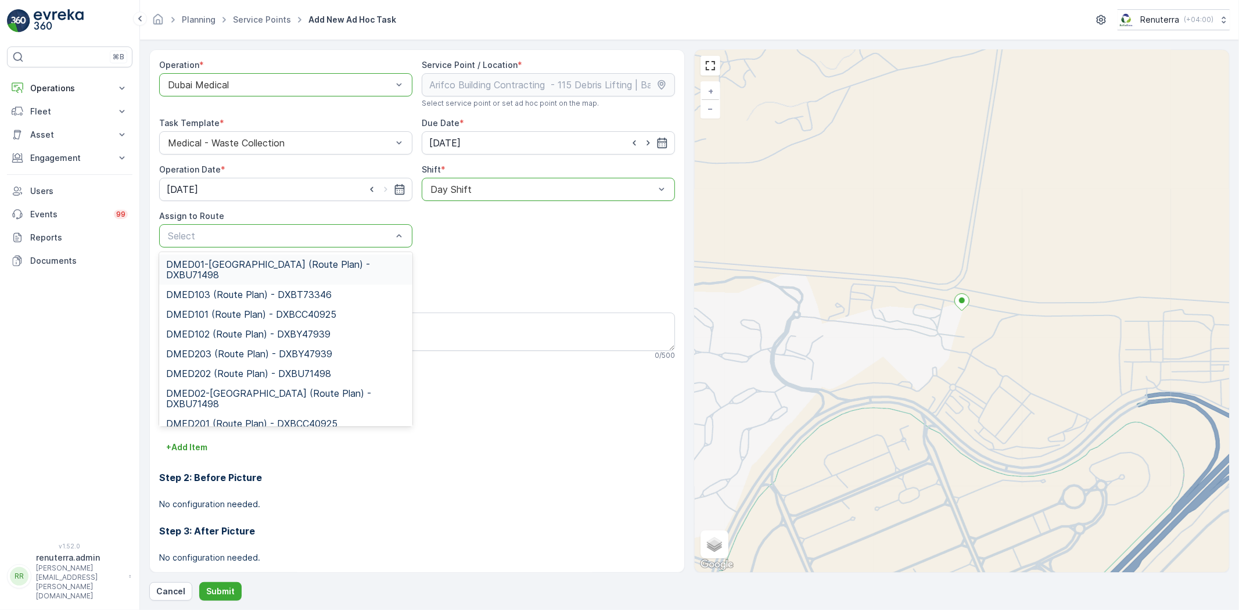
click at [305, 241] on p "Select" at bounding box center [280, 236] width 224 height 14
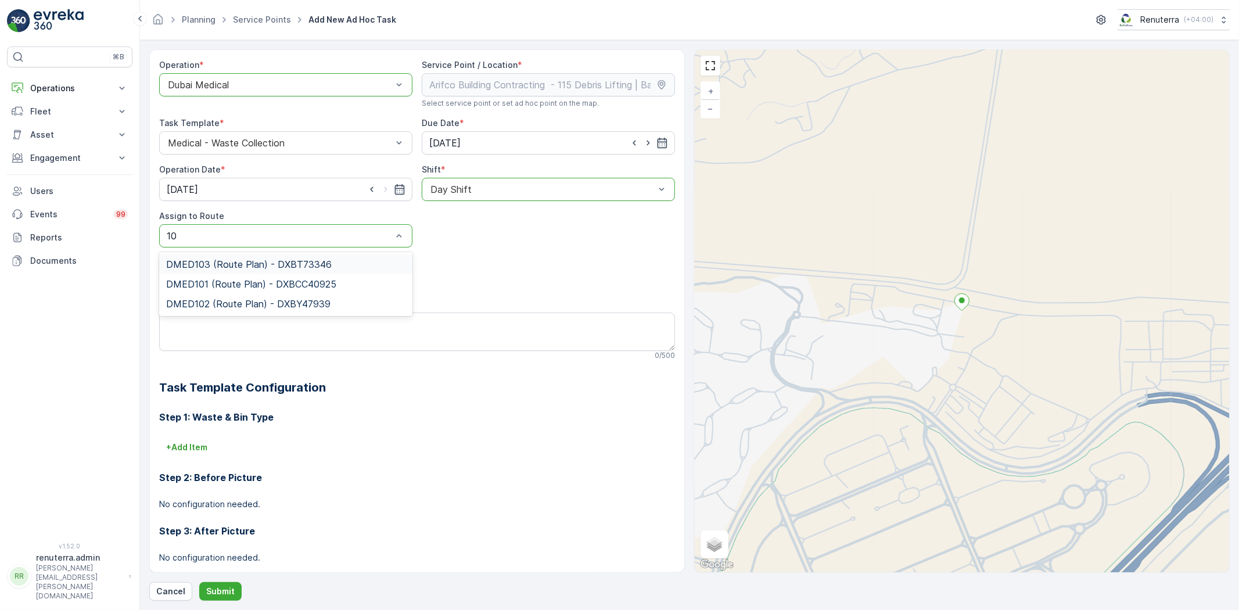
type input "105"
click at [253, 234] on div at bounding box center [280, 236] width 227 height 10
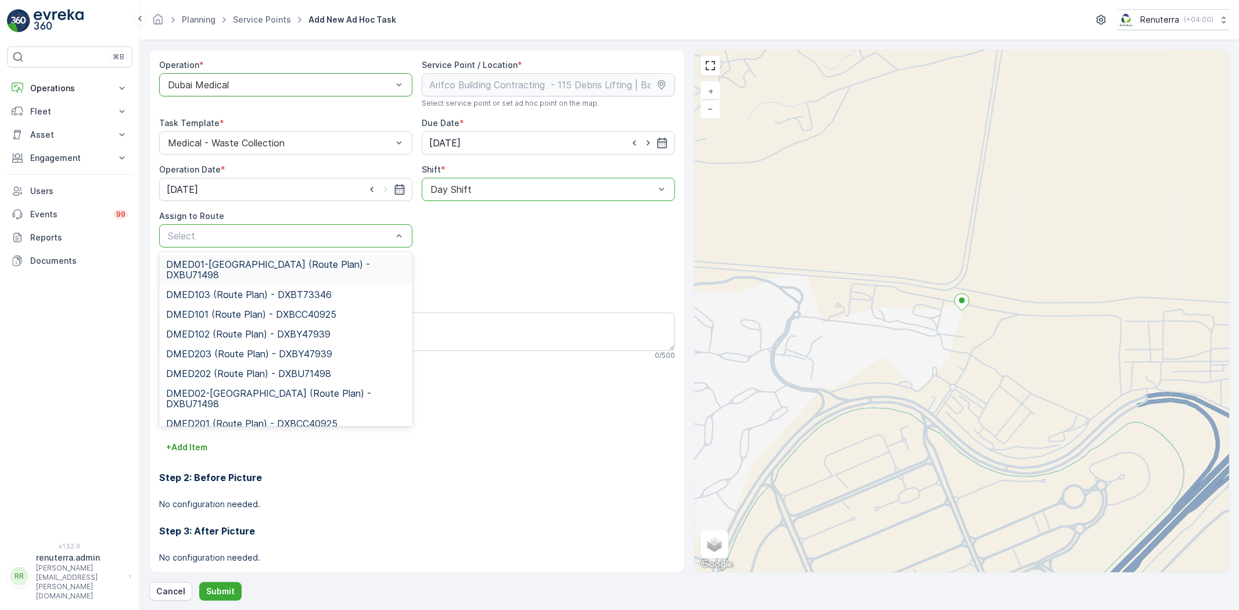
click at [253, 234] on div at bounding box center [280, 236] width 227 height 10
click at [587, 271] on div "Add Attachments" at bounding box center [417, 273] width 516 height 33
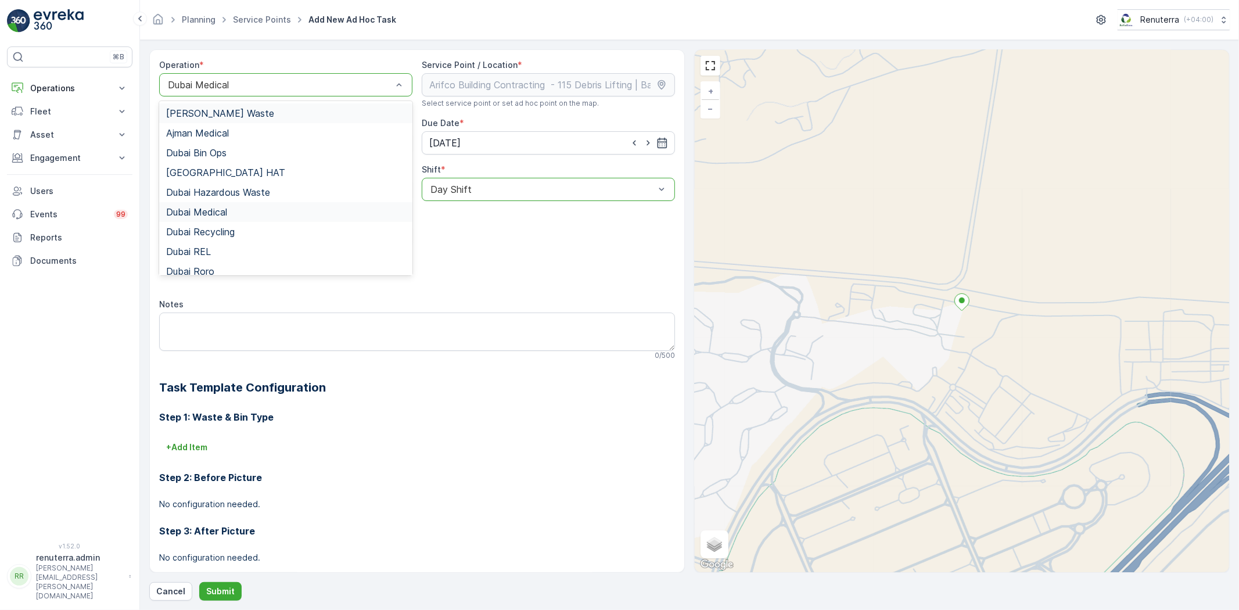
click at [297, 95] on div "Dubai Medical" at bounding box center [285, 84] width 253 height 23
click at [254, 169] on div "Dubai HAT" at bounding box center [285, 172] width 239 height 10
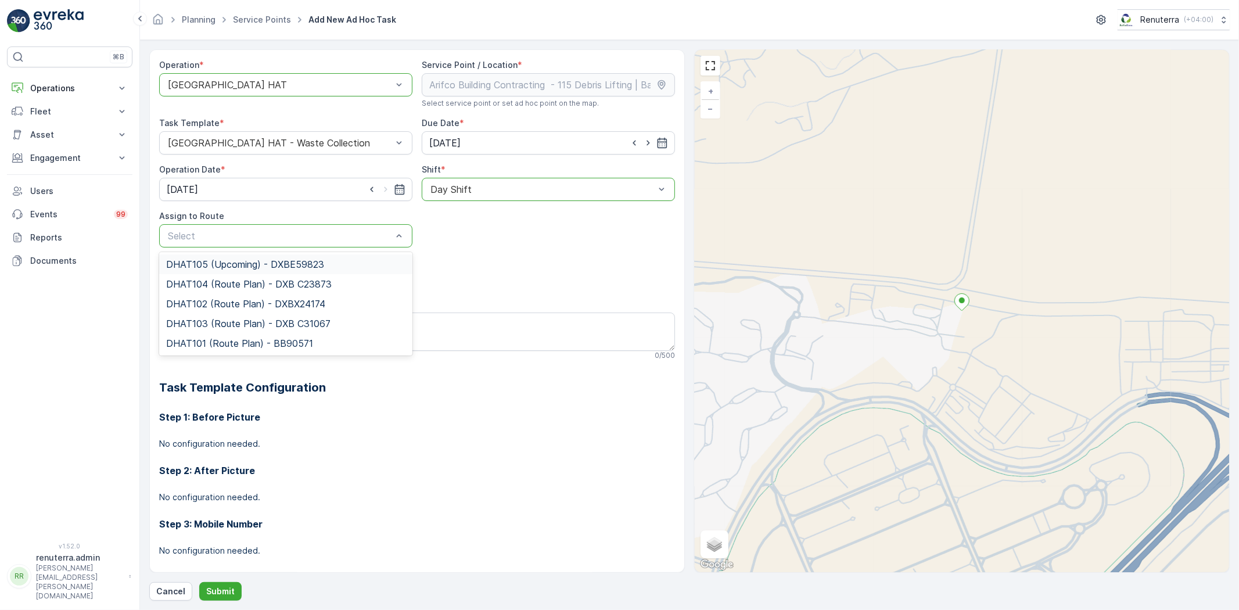
click at [252, 270] on div "DHAT105 (Upcoming) - DXBE59823" at bounding box center [285, 264] width 253 height 20
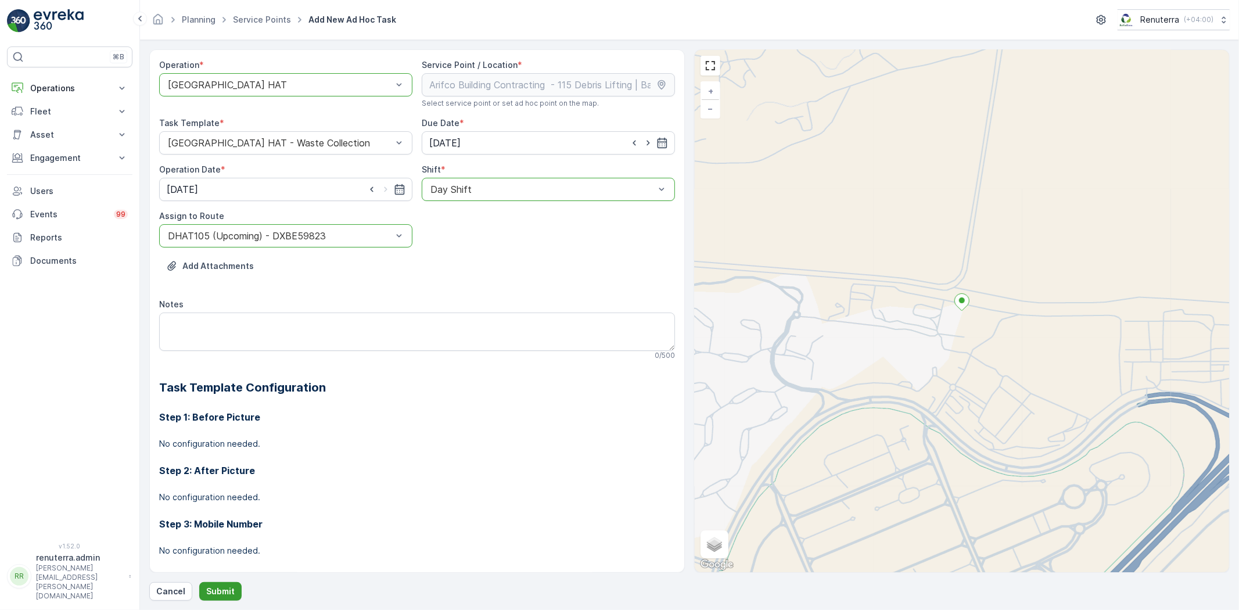
click at [231, 593] on p "Submit" at bounding box center [220, 592] width 28 height 12
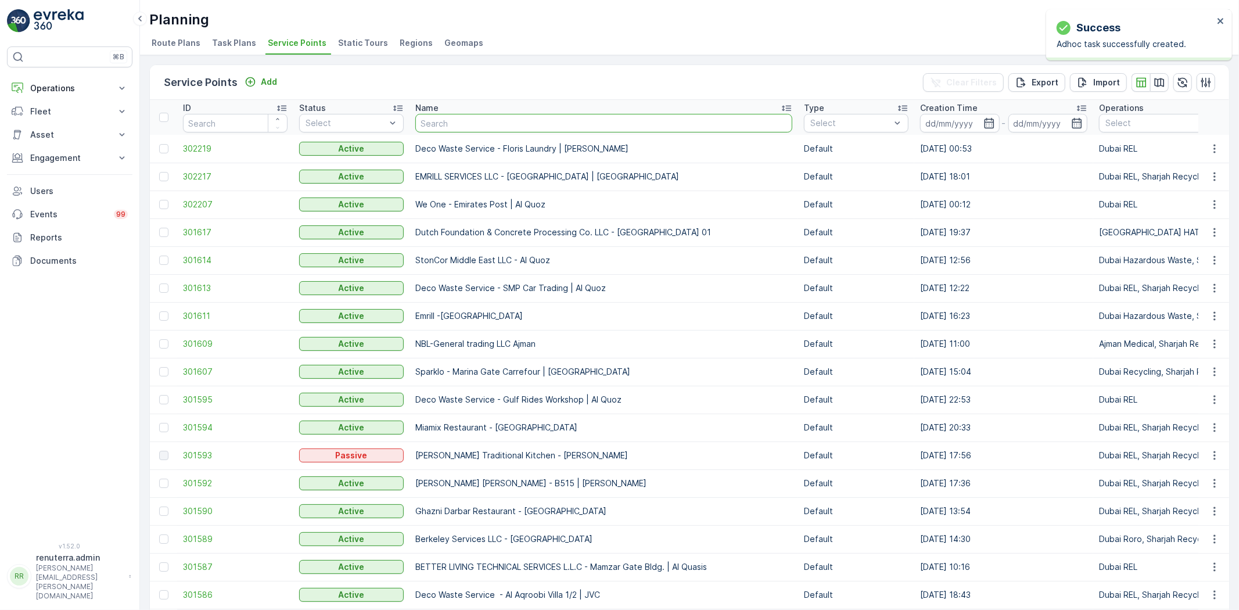
click at [454, 121] on input "text" at bounding box center [603, 123] width 377 height 19
type input "salam"
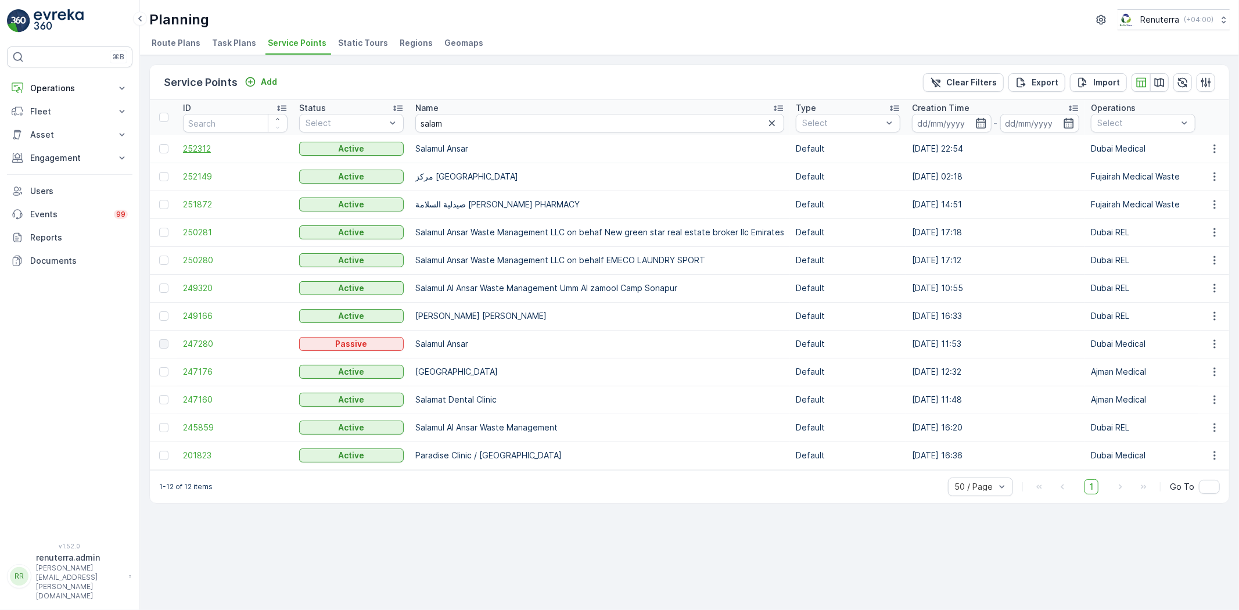
click at [186, 148] on span "252312" at bounding box center [235, 149] width 105 height 12
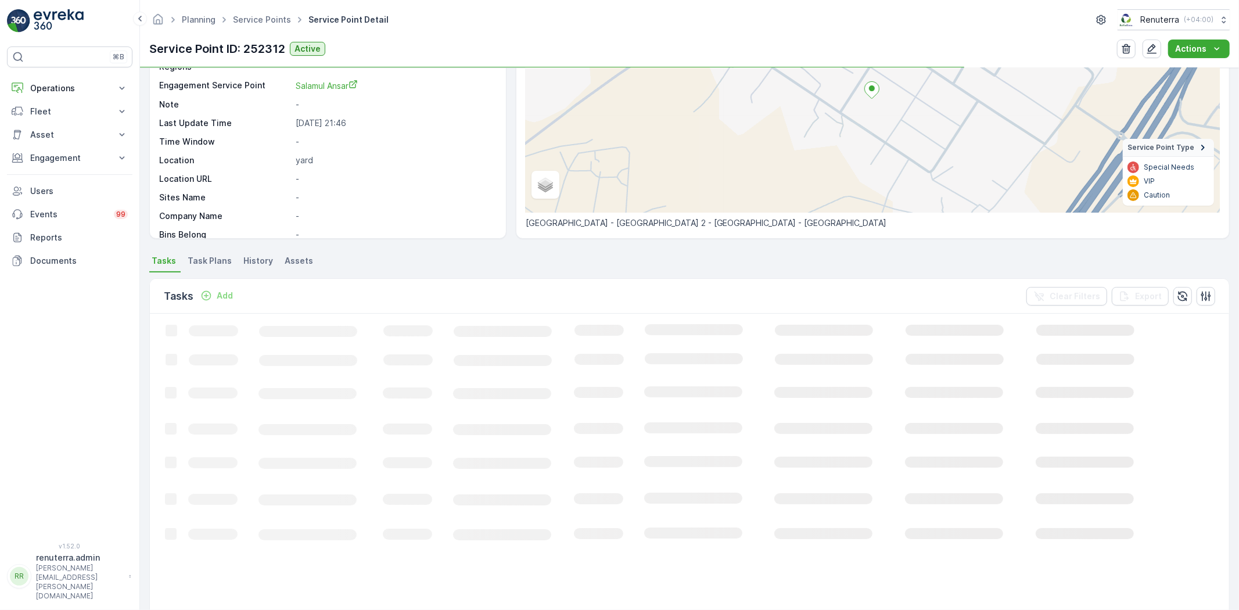
scroll to position [128, 0]
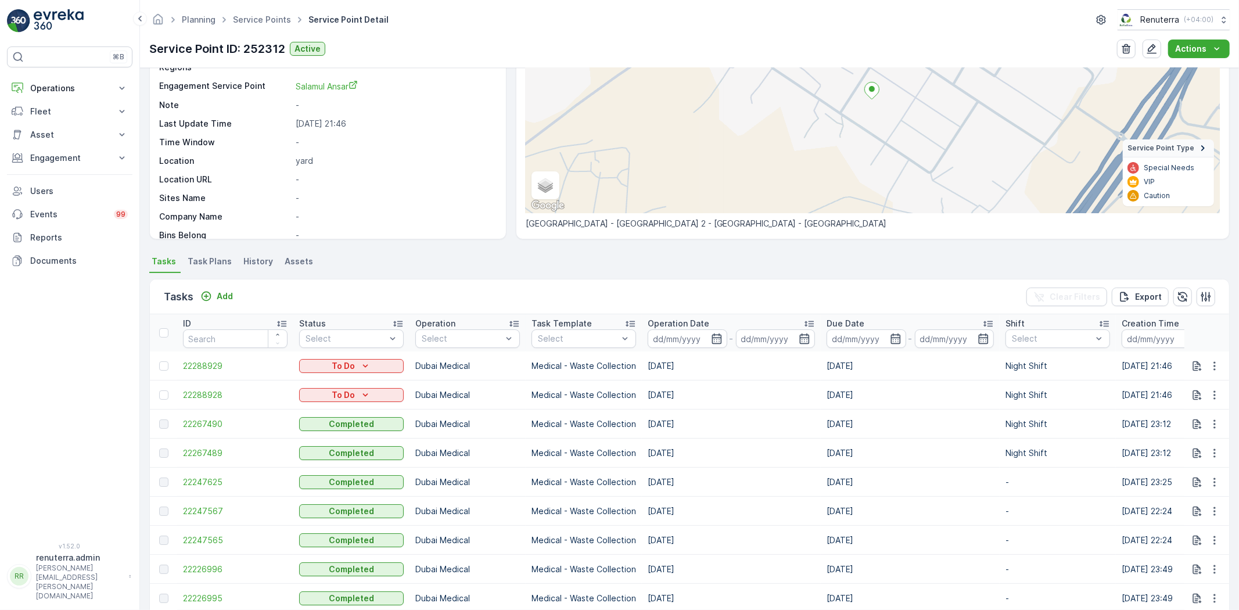
click at [231, 307] on div "Tasks Add Clear Filters Export" at bounding box center [689, 296] width 1079 height 35
click at [231, 297] on p "Add" at bounding box center [225, 296] width 16 height 12
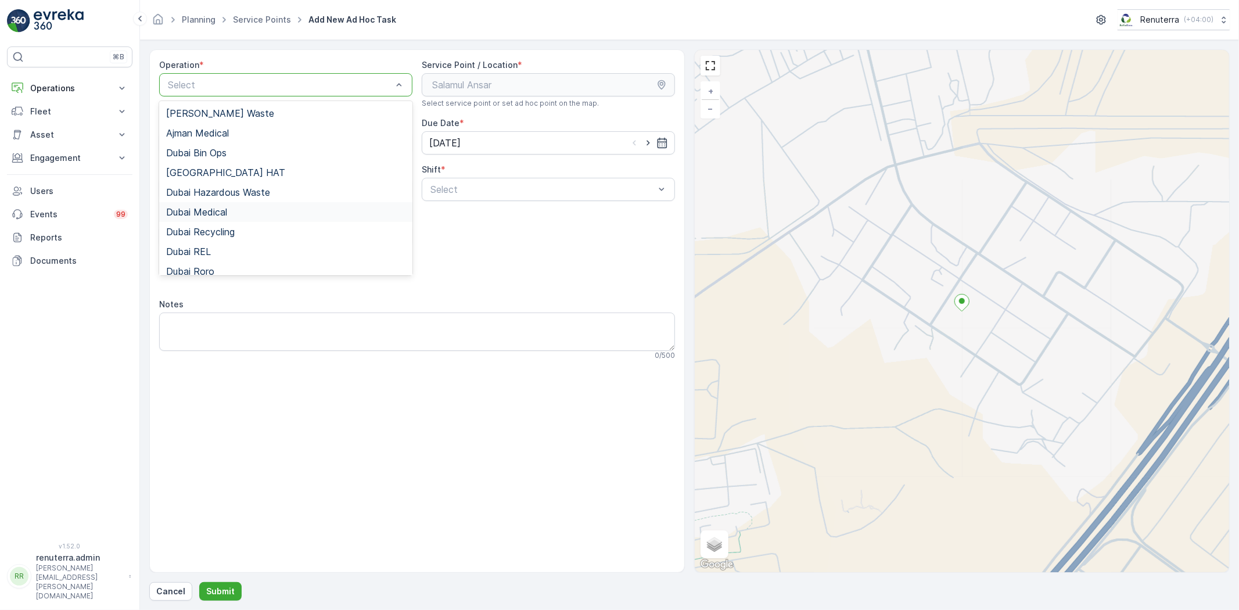
click at [216, 210] on span "Dubai Medical" at bounding box center [196, 212] width 61 height 10
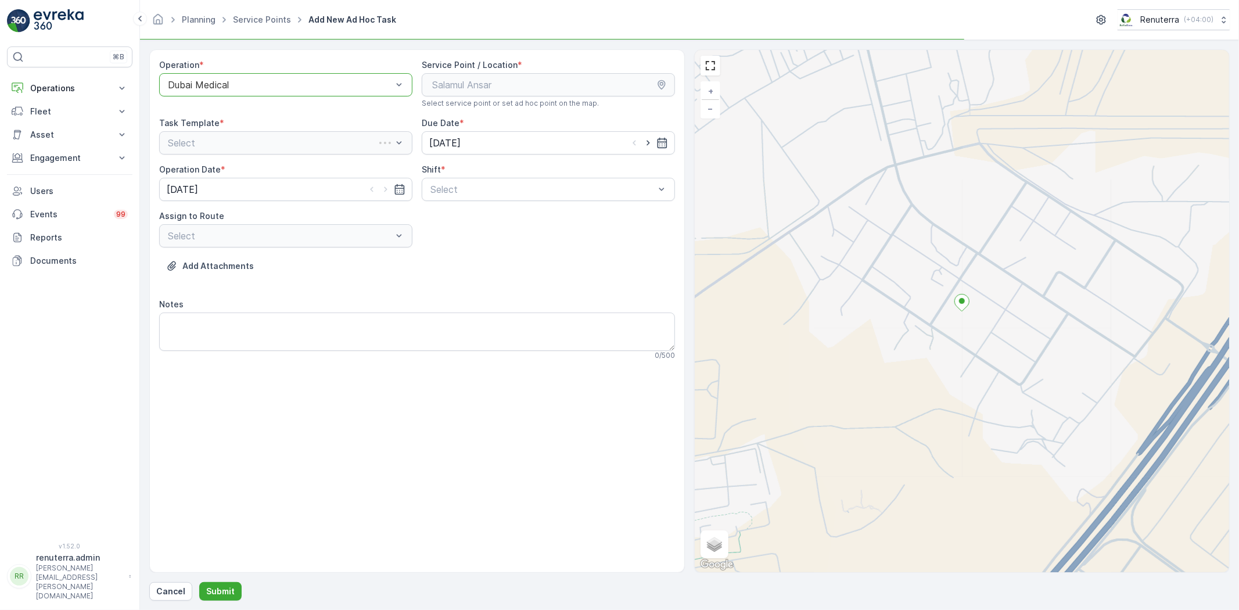
click at [489, 170] on div "Shift *" at bounding box center [548, 170] width 253 height 12
click at [473, 208] on div "Operation * option Dubai Medical, selected. Dubai Medical Service Point / Locat…" at bounding box center [417, 214] width 516 height 310
click at [479, 200] on div "Select" at bounding box center [548, 189] width 253 height 23
click at [463, 253] on div "Operation * option Dubai Medical, selected. Dubai Medical Service Point / Locat…" at bounding box center [417, 214] width 516 height 310
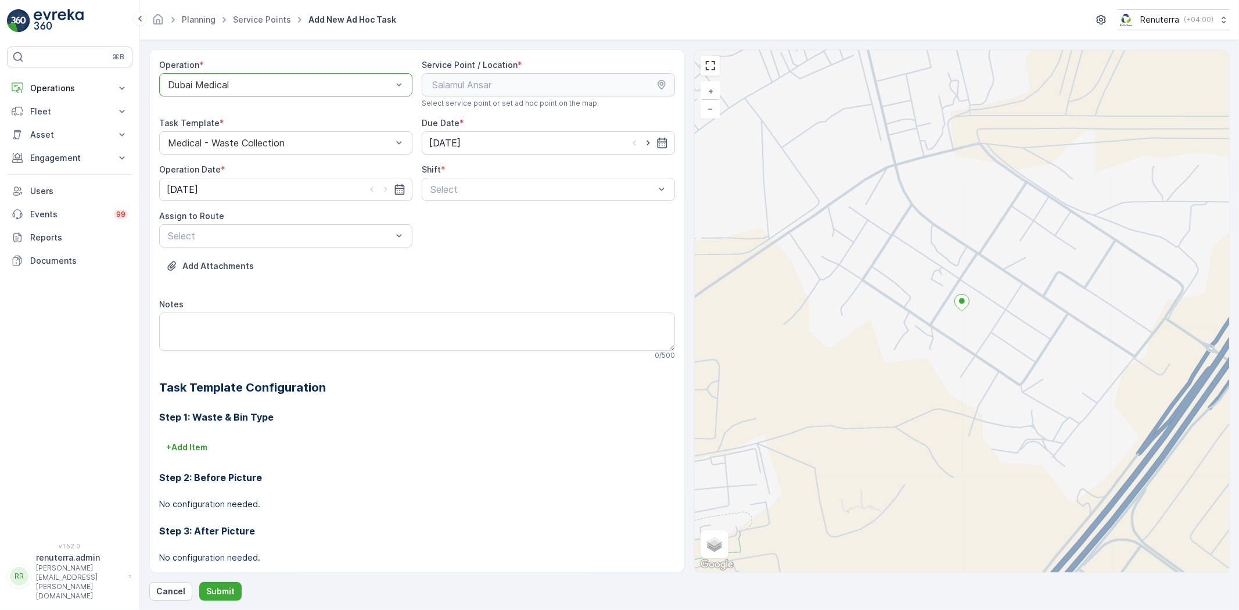
click at [469, 236] on span "Night Shift" at bounding box center [452, 237] width 47 height 10
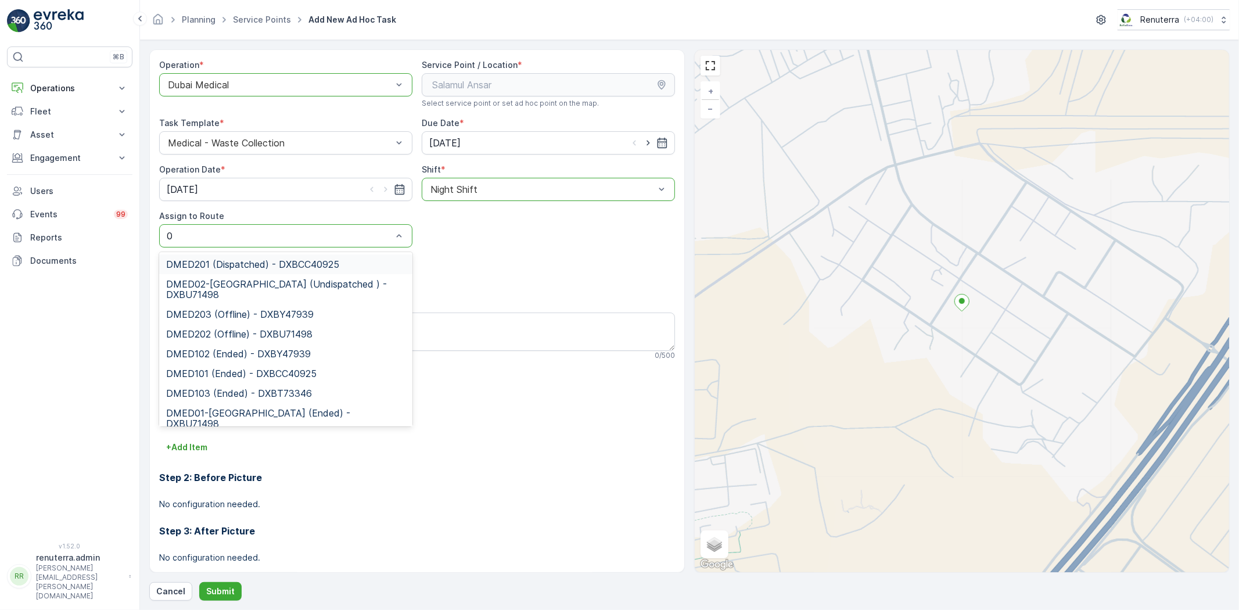
type input "02"
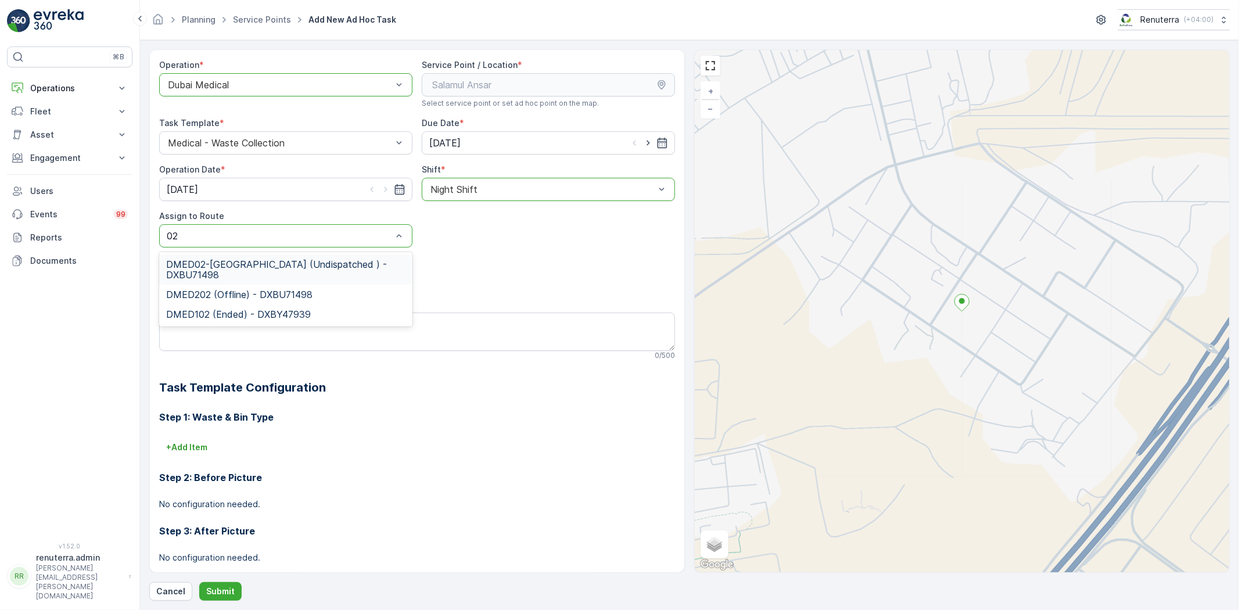
click at [318, 253] on div "DMED02-Khawaneej Yard (Undispatched ) - DXBU71498 DMED202 (Offline) - DXBU71498…" at bounding box center [285, 289] width 253 height 74
click at [321, 264] on span "DMED02-Khawaneej Yard (Undispatched ) - DXBU71498" at bounding box center [285, 269] width 239 height 21
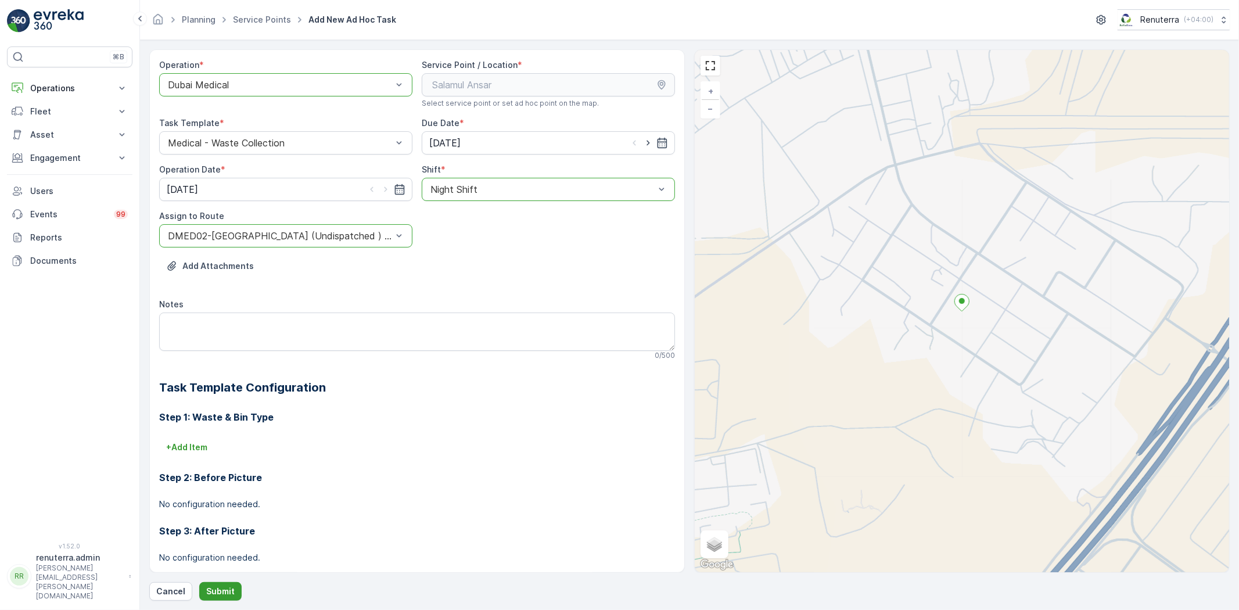
click at [210, 600] on button "Submit" at bounding box center [220, 591] width 42 height 19
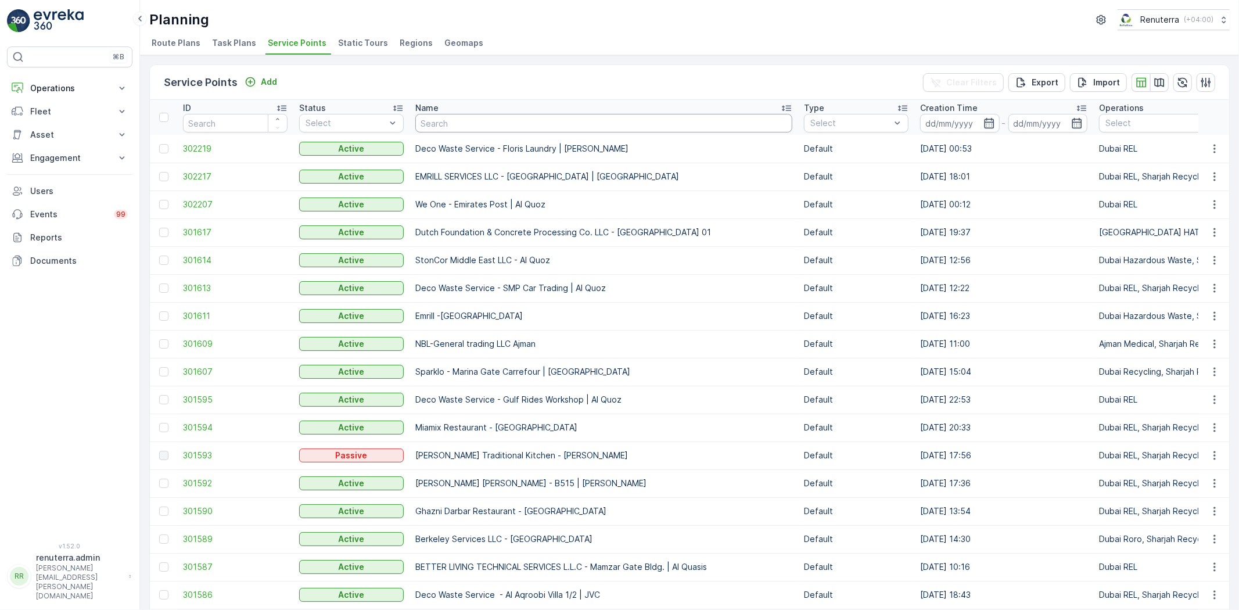
drag, startPoint x: 477, startPoint y: 123, endPoint x: 469, endPoint y: 122, distance: 7.6
click at [476, 124] on input "text" at bounding box center [603, 123] width 377 height 19
type input "Salam"
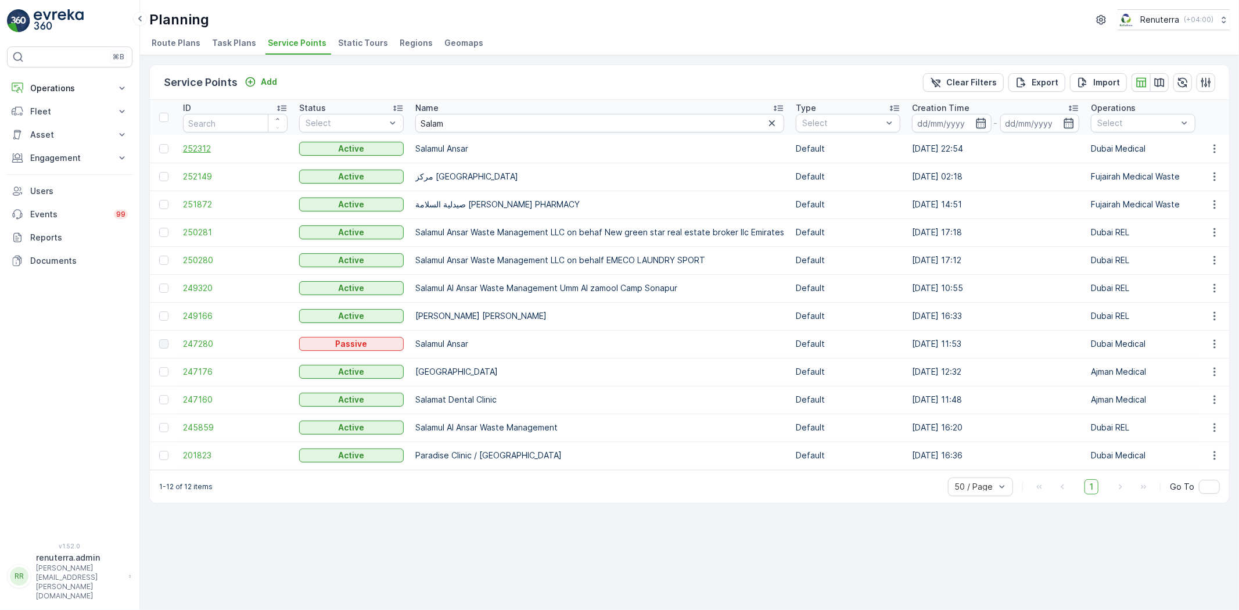
click at [198, 150] on span "252312" at bounding box center [235, 149] width 105 height 12
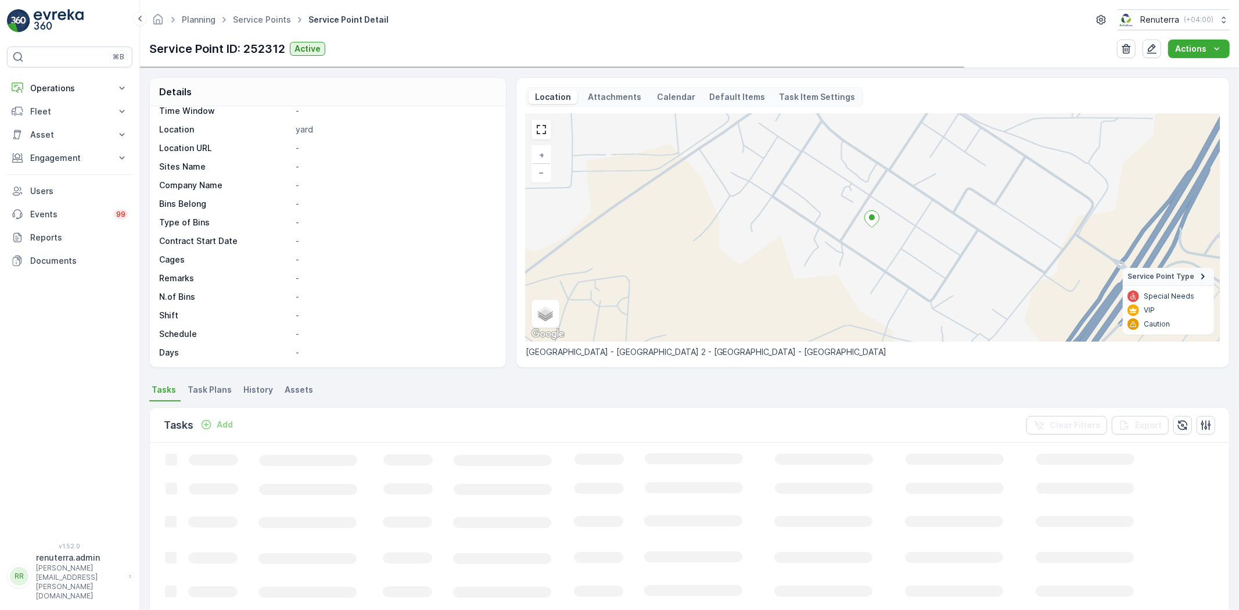
scroll to position [179, 0]
click at [221, 423] on p "Add" at bounding box center [225, 425] width 16 height 12
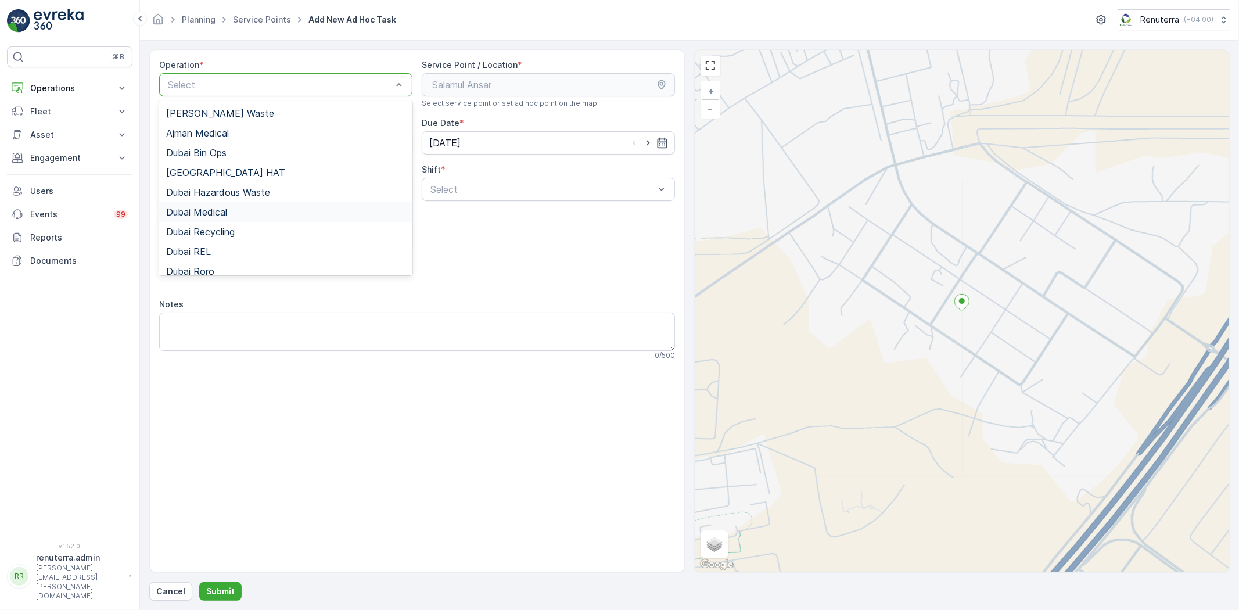
click at [234, 210] on div "Dubai Medical" at bounding box center [285, 212] width 239 height 10
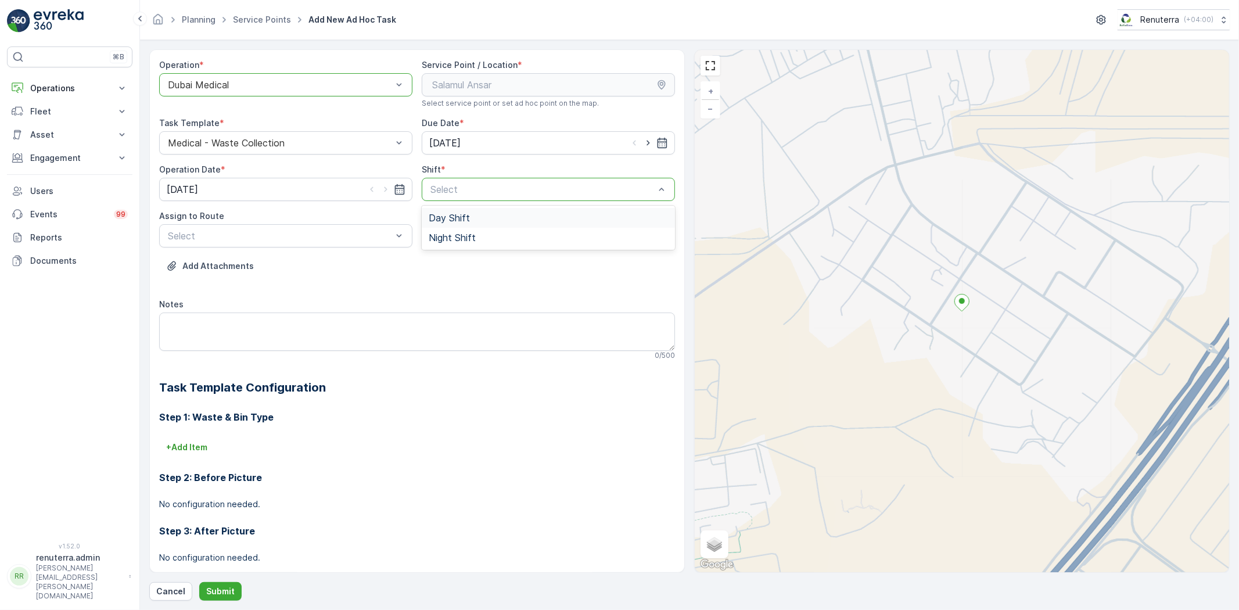
drag, startPoint x: 439, startPoint y: 194, endPoint x: 446, endPoint y: 216, distance: 23.3
click at [518, 231] on div "Night Shift" at bounding box center [548, 238] width 253 height 20
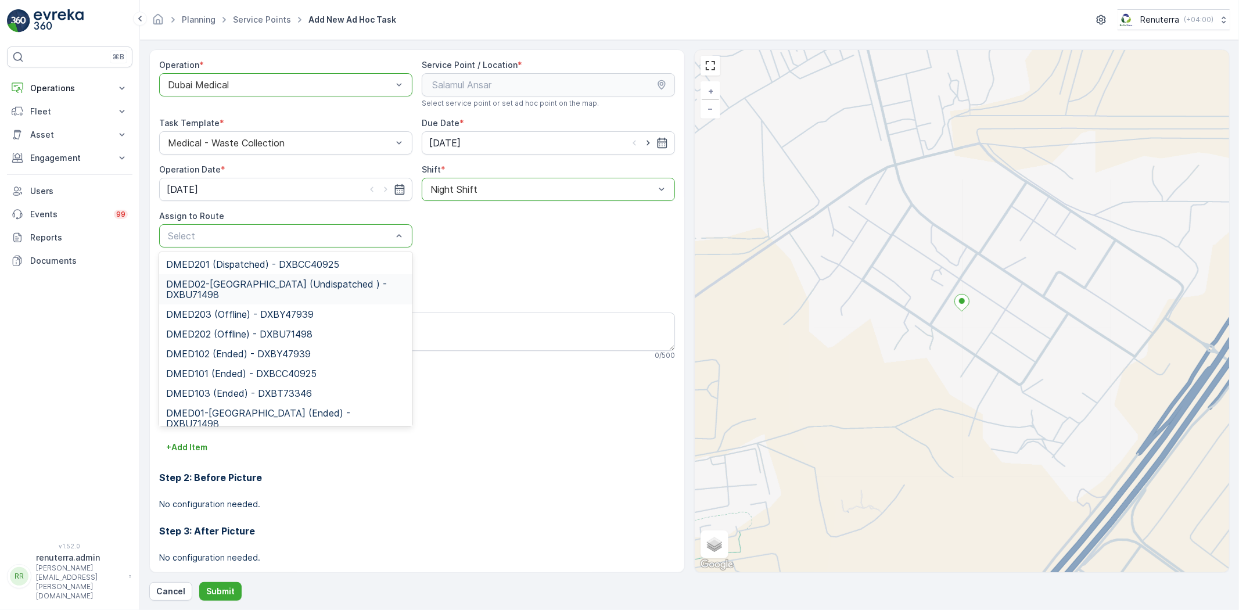
click at [265, 299] on span "DMED02-Khawaneej Yard (Undispatched ) - DXBU71498" at bounding box center [285, 289] width 239 height 21
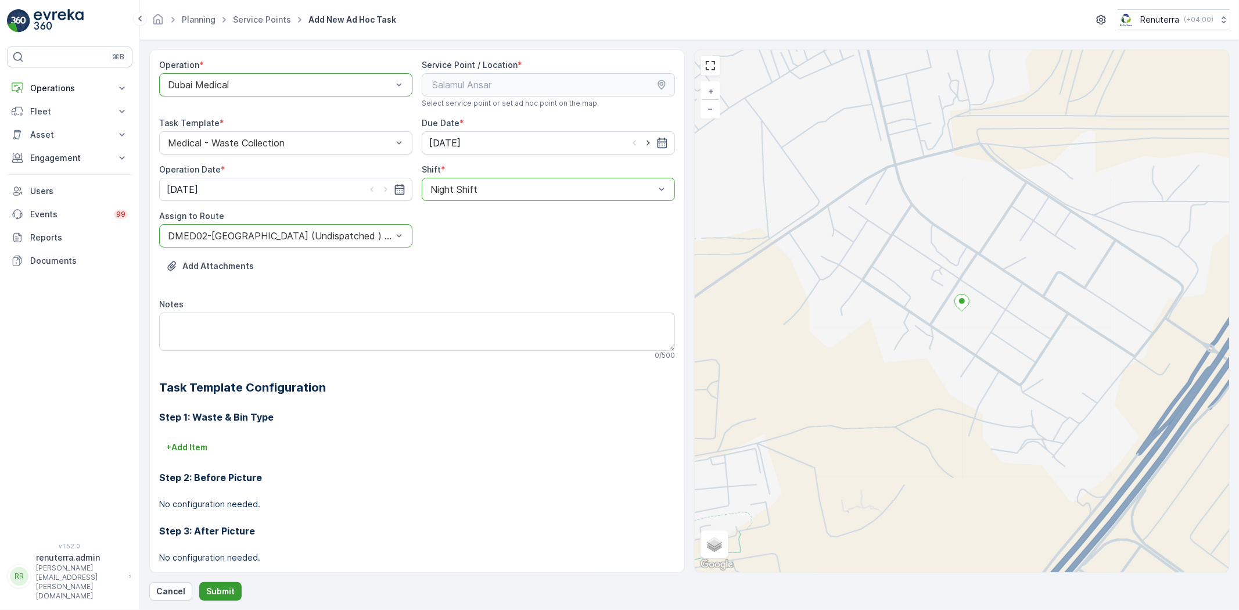
click at [225, 597] on p "Submit" at bounding box center [220, 592] width 28 height 12
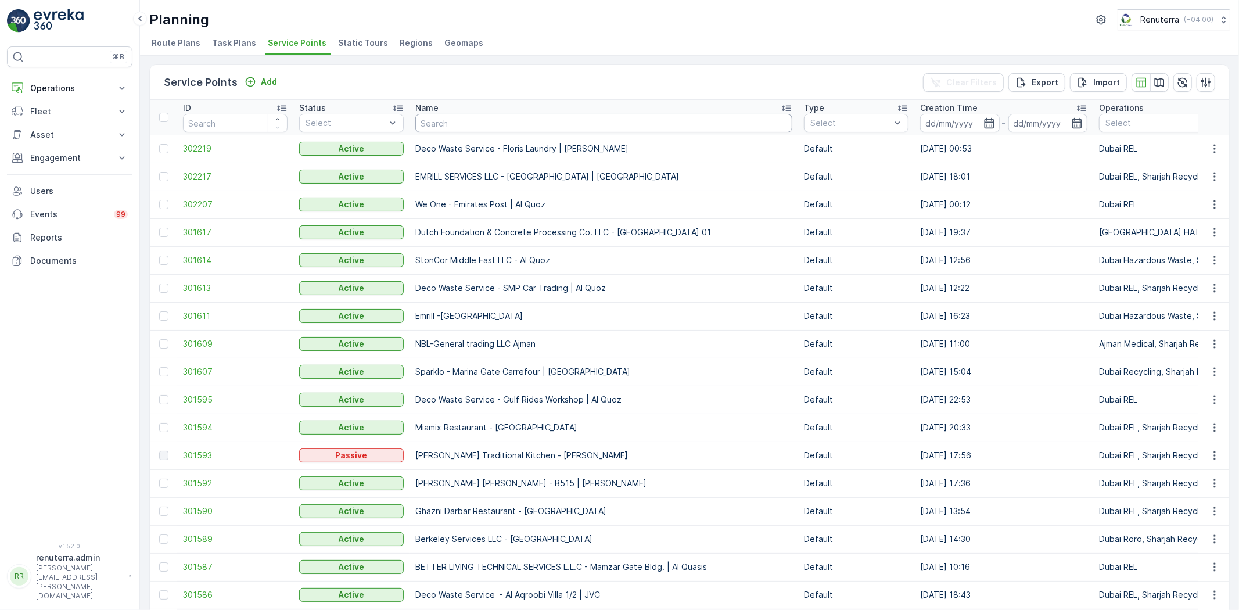
click at [432, 120] on input "text" at bounding box center [603, 123] width 377 height 19
paste input "EMIRATES LANDSCAPING L.L.C"
type input "EMIRATES LANDSCAPING L.L.C"
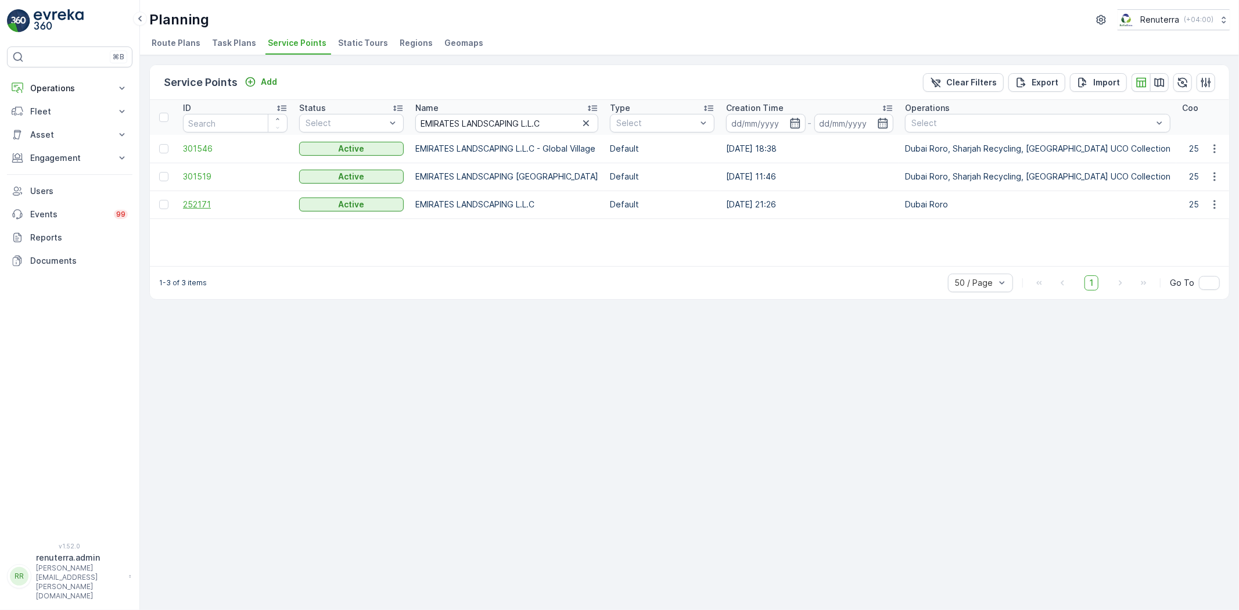
click at [196, 199] on span "252171" at bounding box center [235, 205] width 105 height 12
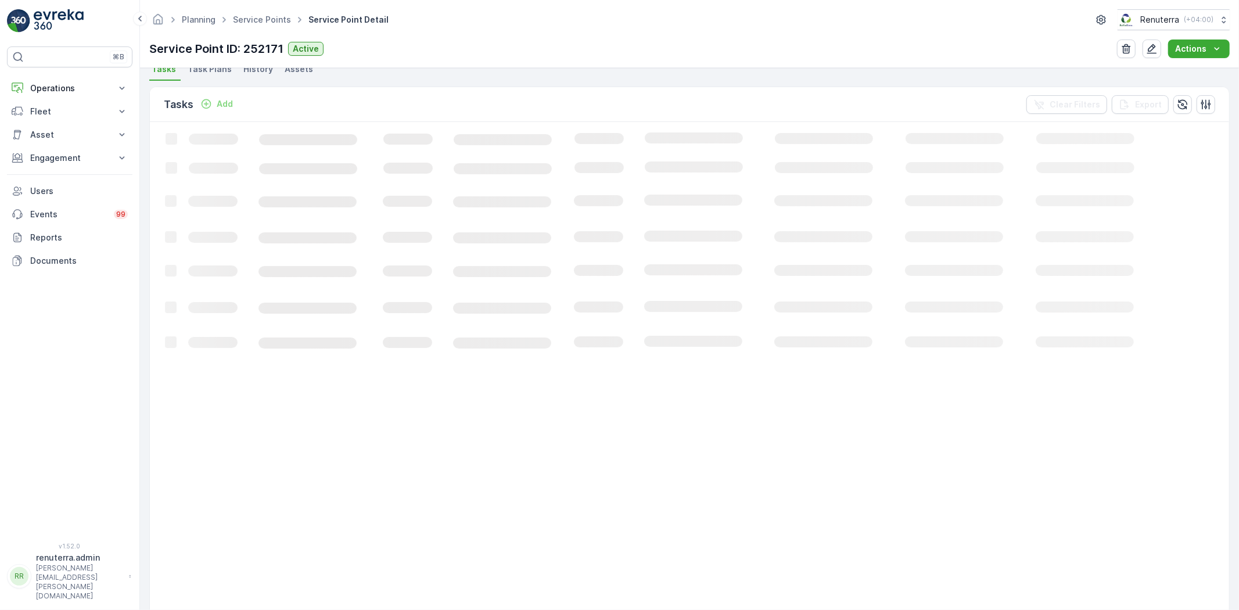
scroll to position [322, 0]
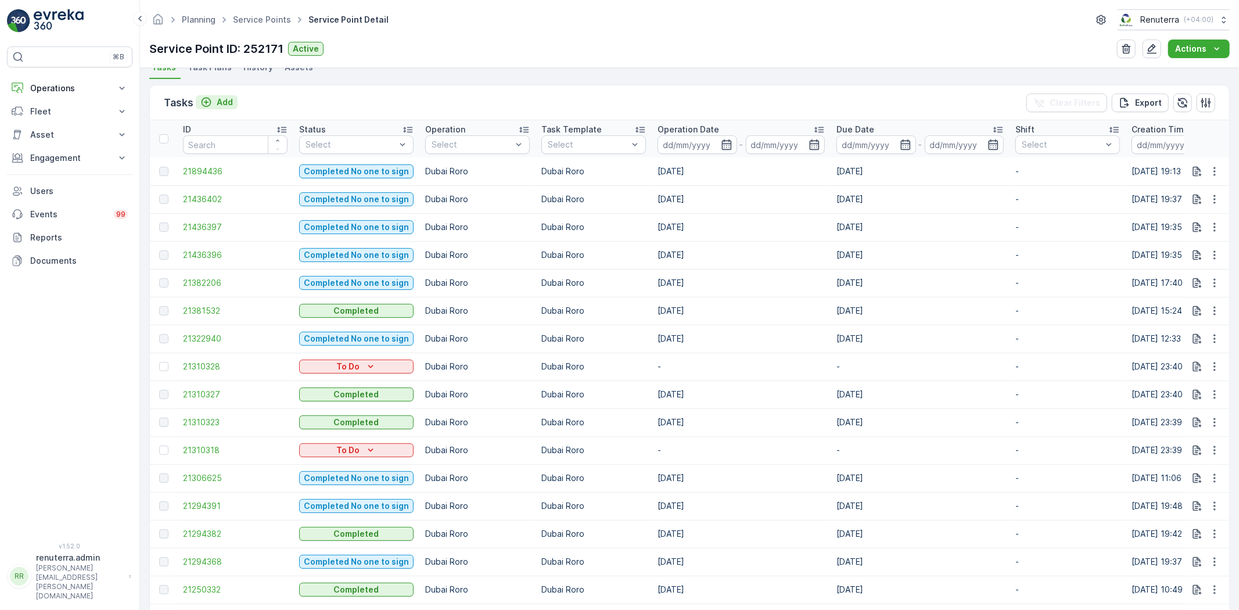
click at [234, 106] on button "Add" at bounding box center [217, 102] width 42 height 14
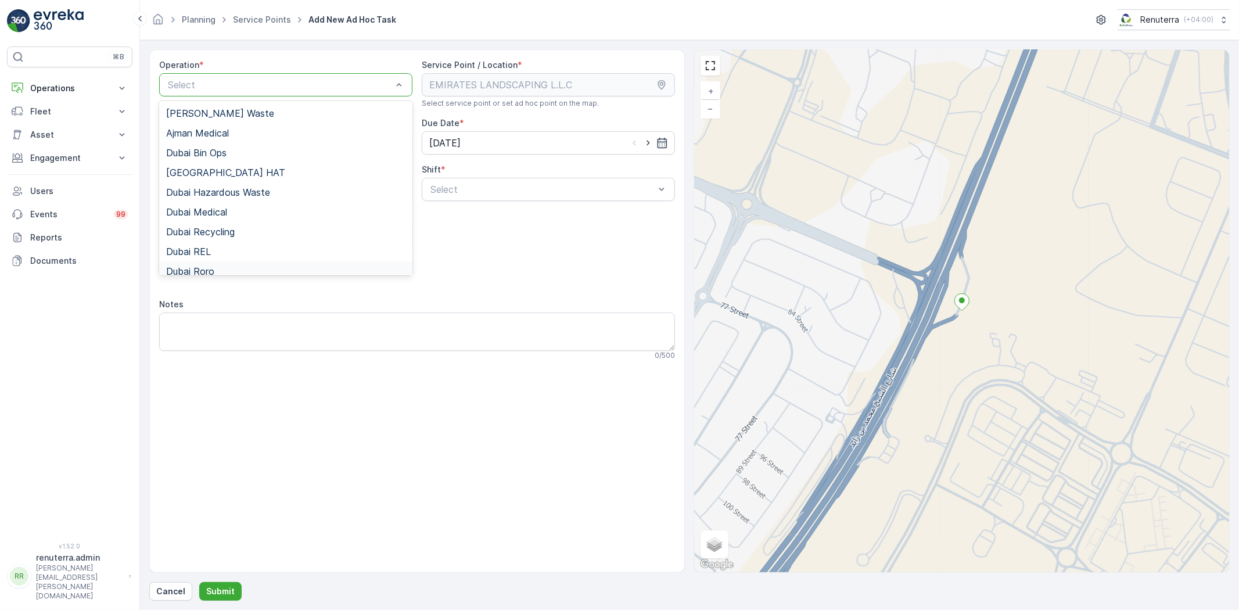
click at [221, 273] on div "Dubai Roro" at bounding box center [285, 271] width 239 height 10
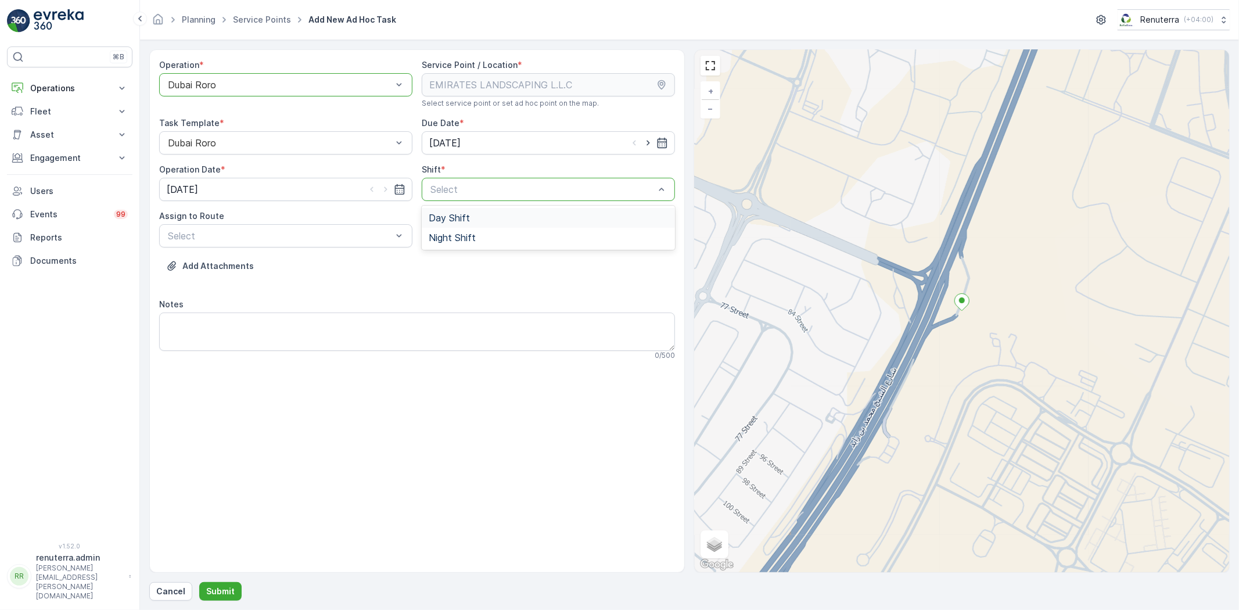
click at [483, 213] on div "Day Shift" at bounding box center [548, 218] width 239 height 10
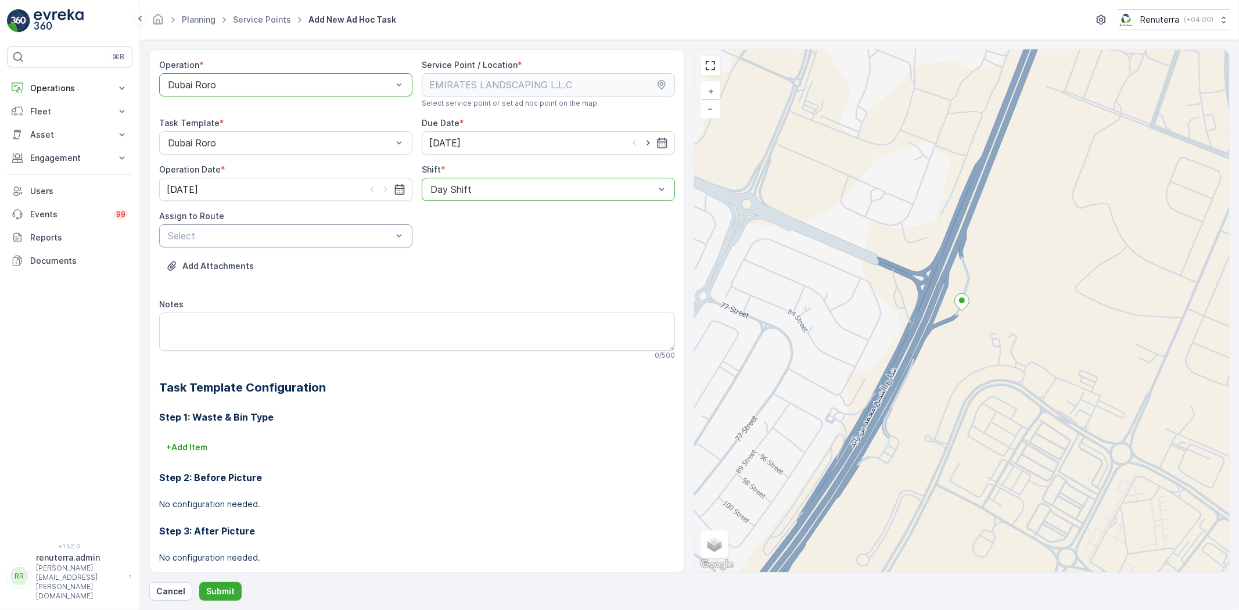
drag, startPoint x: 648, startPoint y: 143, endPoint x: 630, endPoint y: 158, distance: 23.6
click at [649, 143] on icon "button" at bounding box center [649, 143] width 12 height 12
type input "09.10.2025"
click at [381, 189] on icon "button" at bounding box center [386, 190] width 12 height 12
type input "09.10.2025"
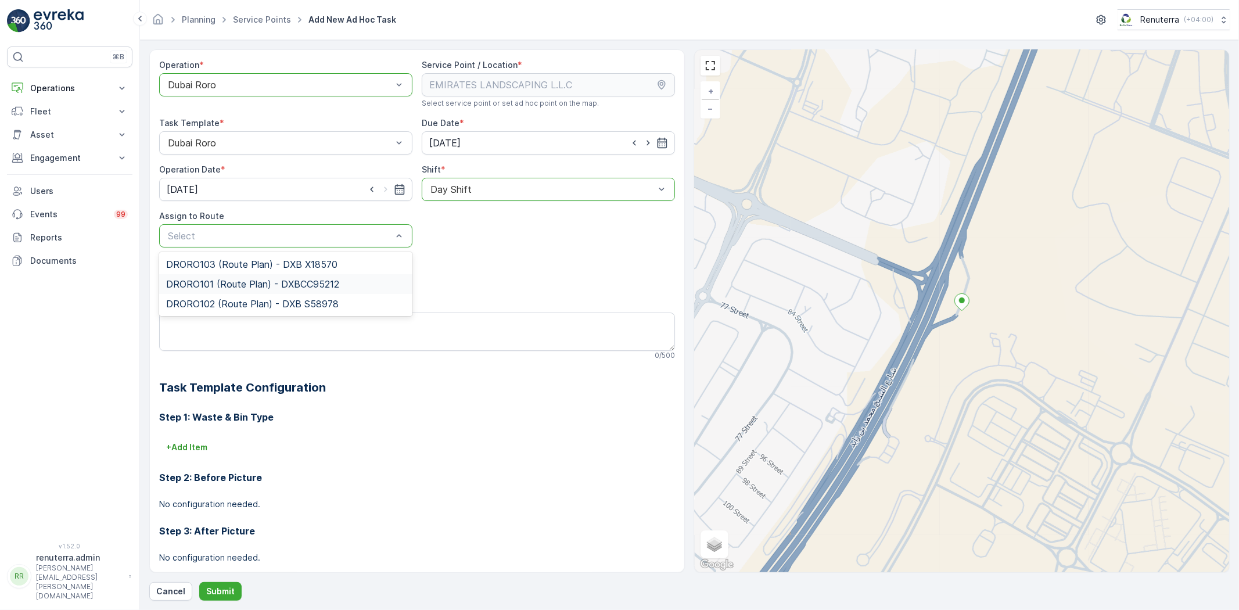
click at [232, 286] on span "DRORO101 (Route Plan) - DXBCC95212" at bounding box center [252, 284] width 173 height 10
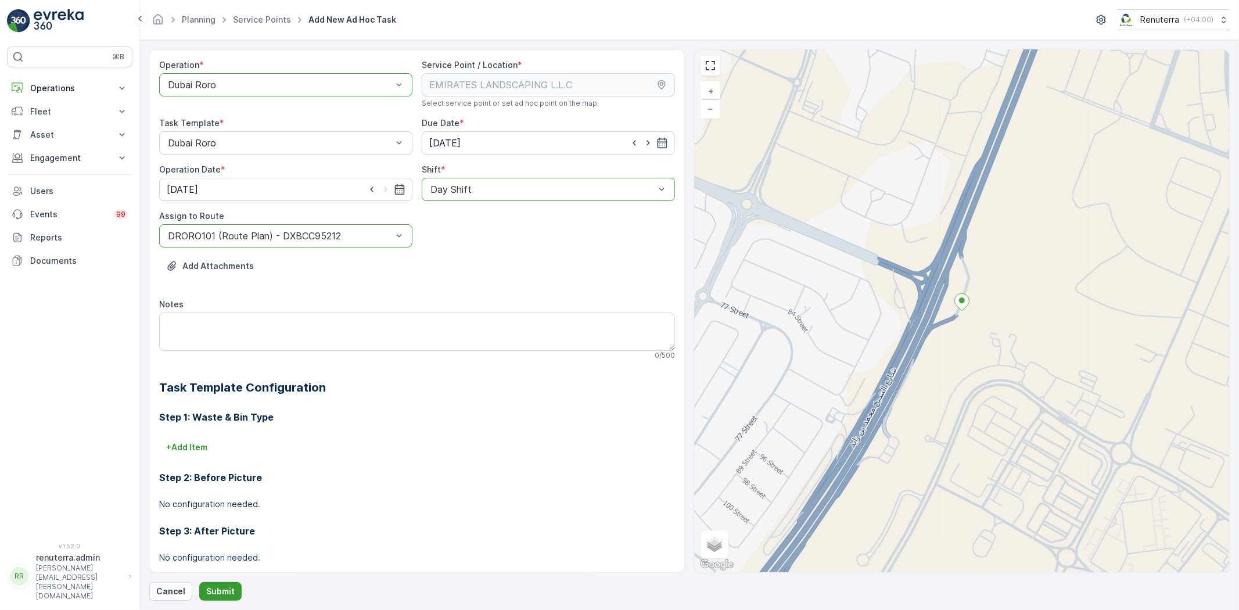
click at [213, 587] on p "Submit" at bounding box center [220, 592] width 28 height 12
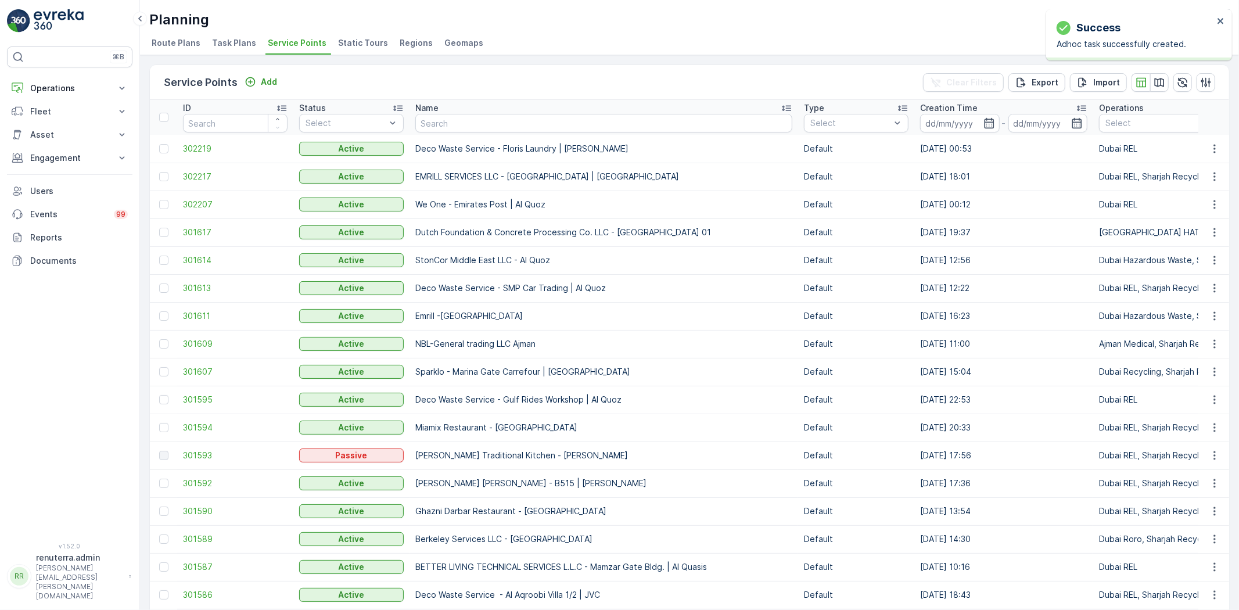
click at [503, 124] on input "text" at bounding box center [603, 123] width 377 height 19
paste input "KTC INTERNATIONAL LANDSCAPING - Emirates Towers - SZR"
type input "KTC INTERNATIONAL LANDSCAPING - Emirates Towers - SZR"
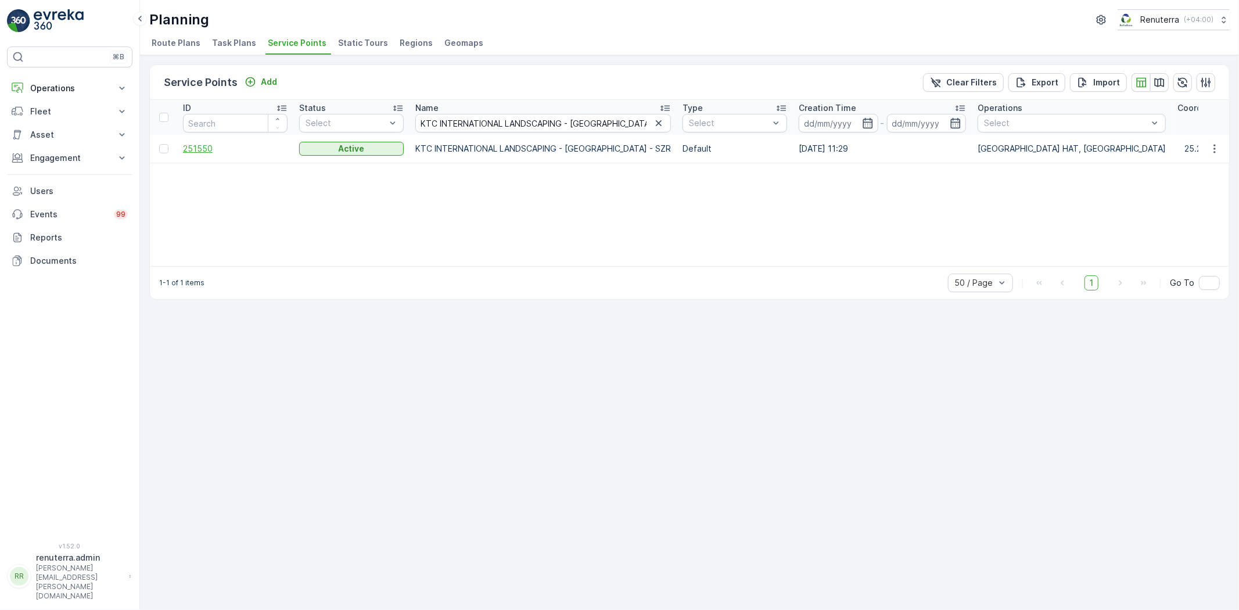
click at [211, 146] on span "251550" at bounding box center [235, 149] width 105 height 12
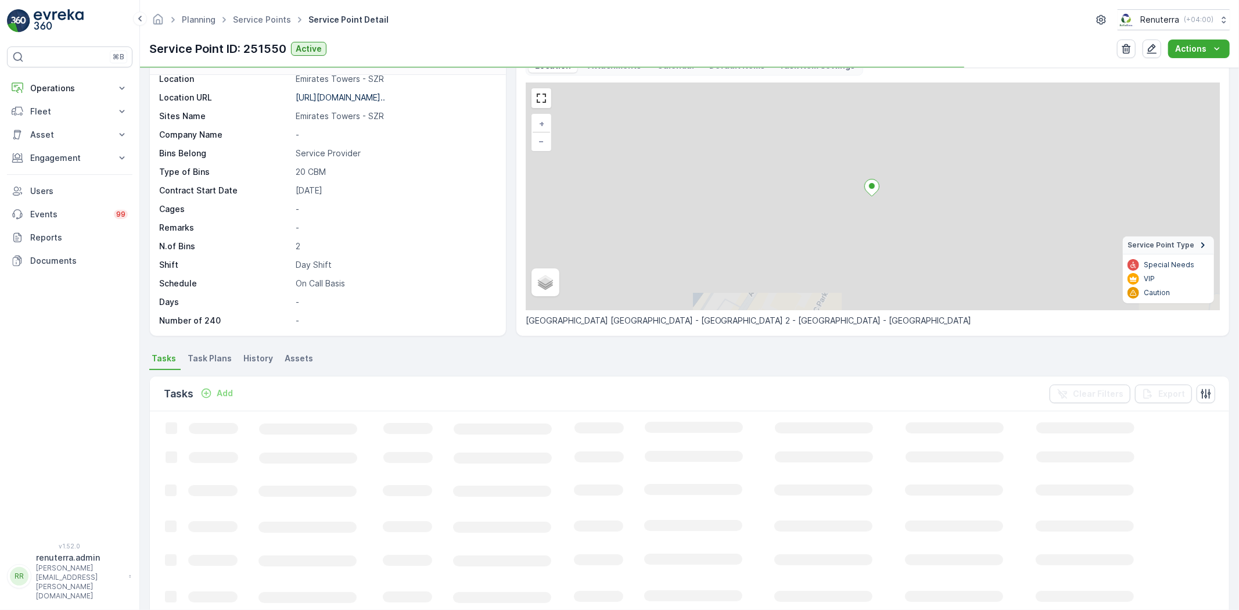
scroll to position [47, 0]
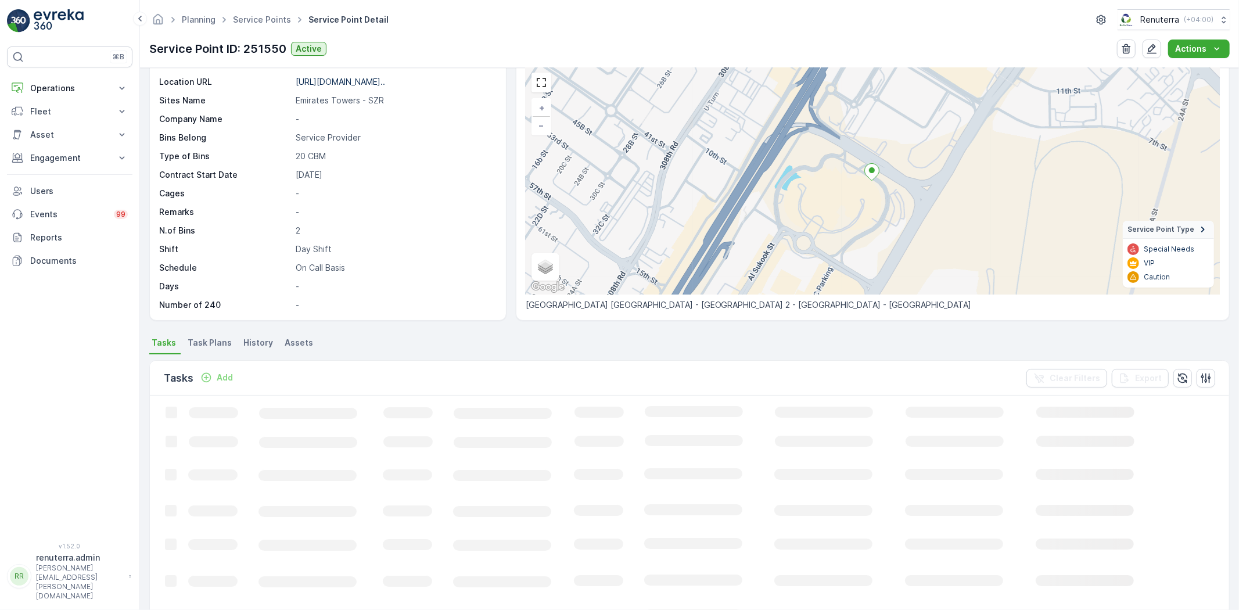
click at [217, 376] on p "Add" at bounding box center [225, 378] width 16 height 12
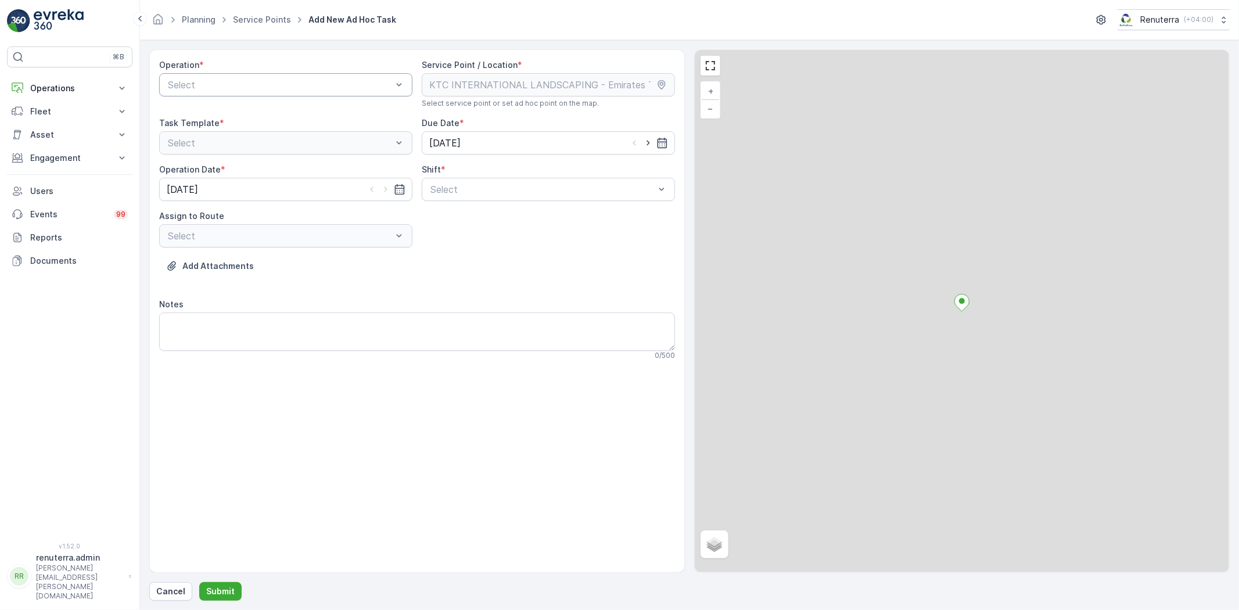
click at [287, 93] on div "Select" at bounding box center [285, 84] width 253 height 23
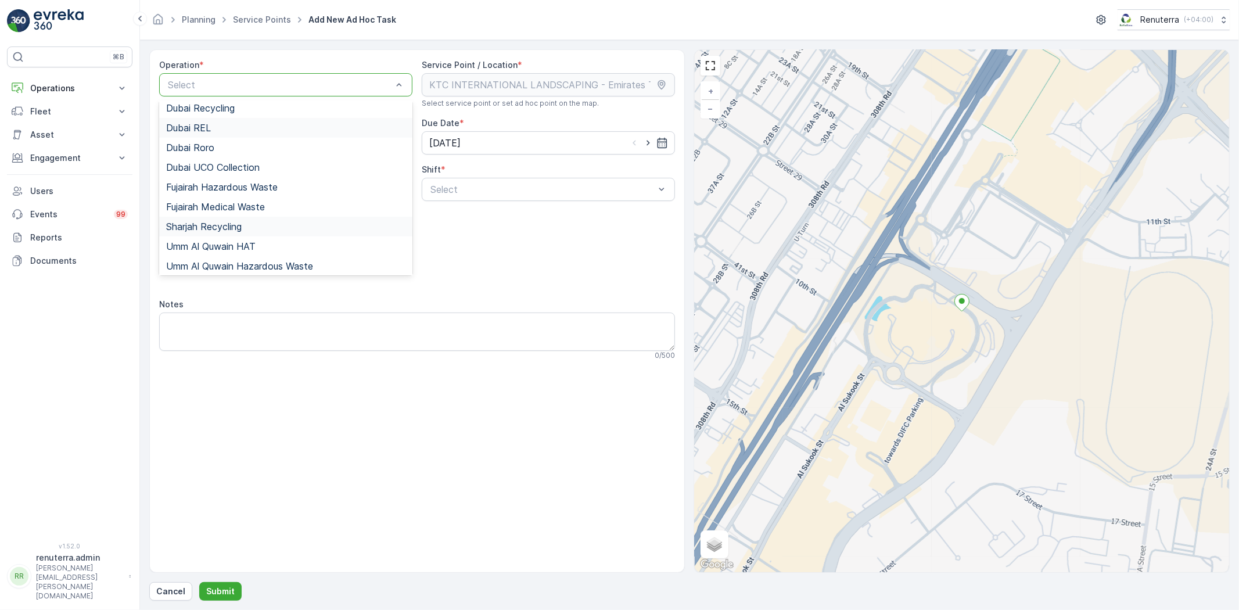
scroll to position [129, 0]
click at [231, 146] on div "Dubai Roro" at bounding box center [285, 142] width 239 height 10
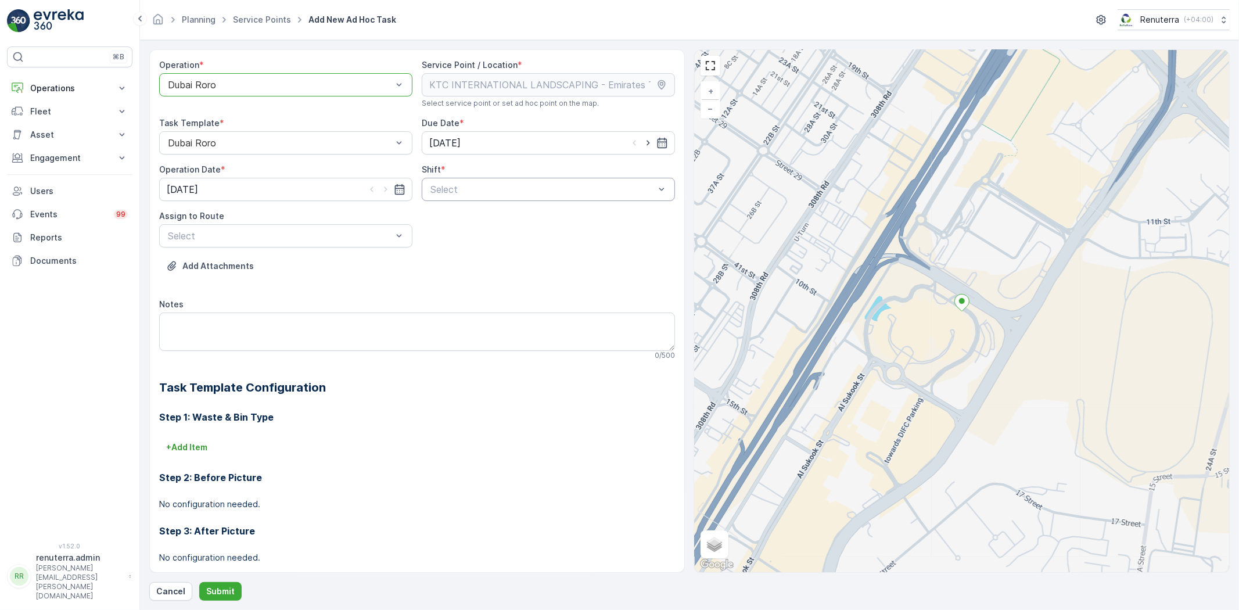
drag, startPoint x: 445, startPoint y: 200, endPoint x: 468, endPoint y: 200, distance: 22.7
click at [444, 200] on div "Select" at bounding box center [548, 189] width 253 height 23
click at [452, 216] on span "Day Shift" at bounding box center [449, 218] width 41 height 10
click at [189, 247] on div "Select" at bounding box center [285, 235] width 253 height 23
click at [234, 277] on div "DRORO101 (Ended) - DXBCC95212" at bounding box center [285, 284] width 253 height 20
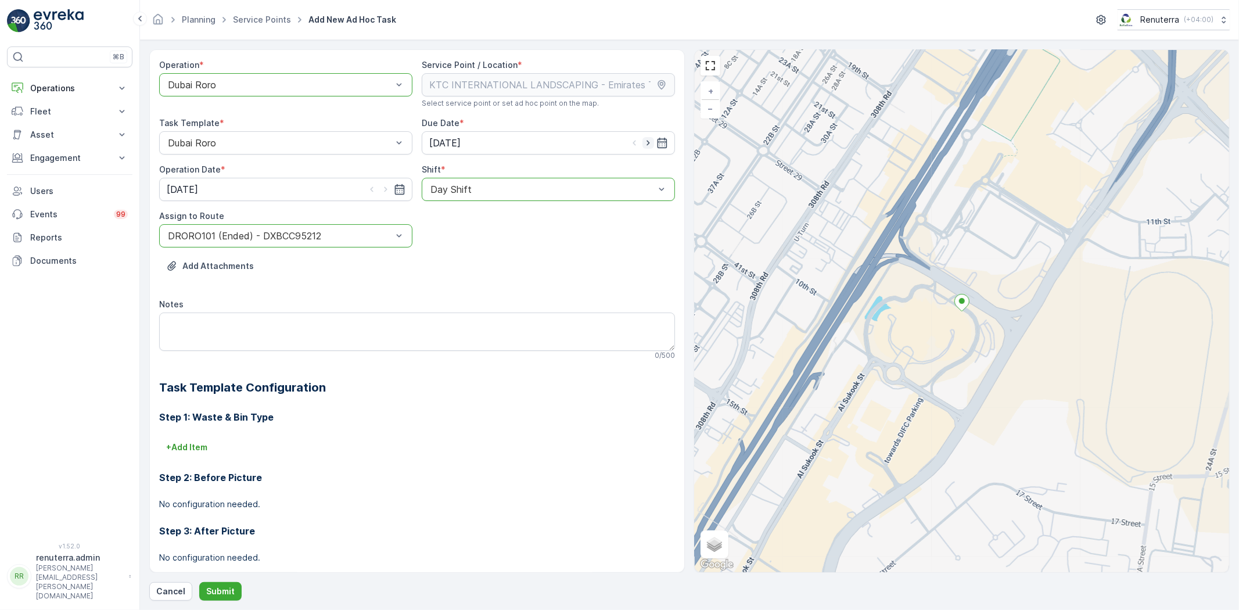
click at [648, 146] on icon "button" at bounding box center [649, 143] width 12 height 12
type input "09.10.2025"
drag, startPoint x: 384, startPoint y: 190, endPoint x: 372, endPoint y: 221, distance: 33.7
click at [384, 189] on icon "button" at bounding box center [386, 190] width 12 height 12
type input "09.10.2025"
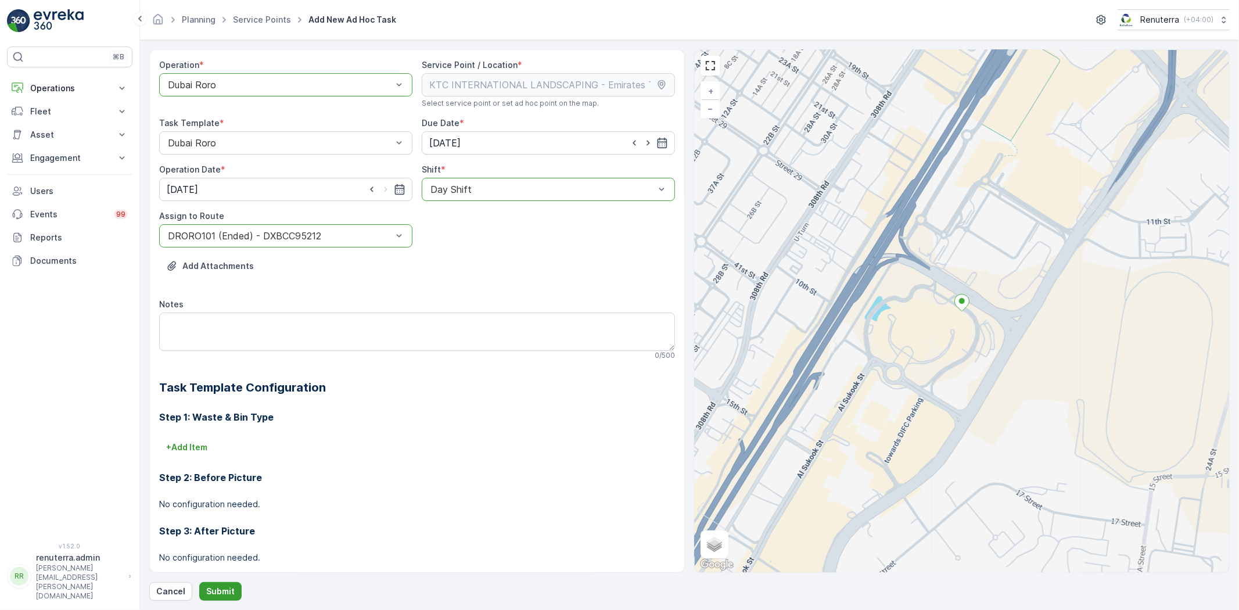
click at [230, 583] on button "Submit" at bounding box center [220, 591] width 42 height 19
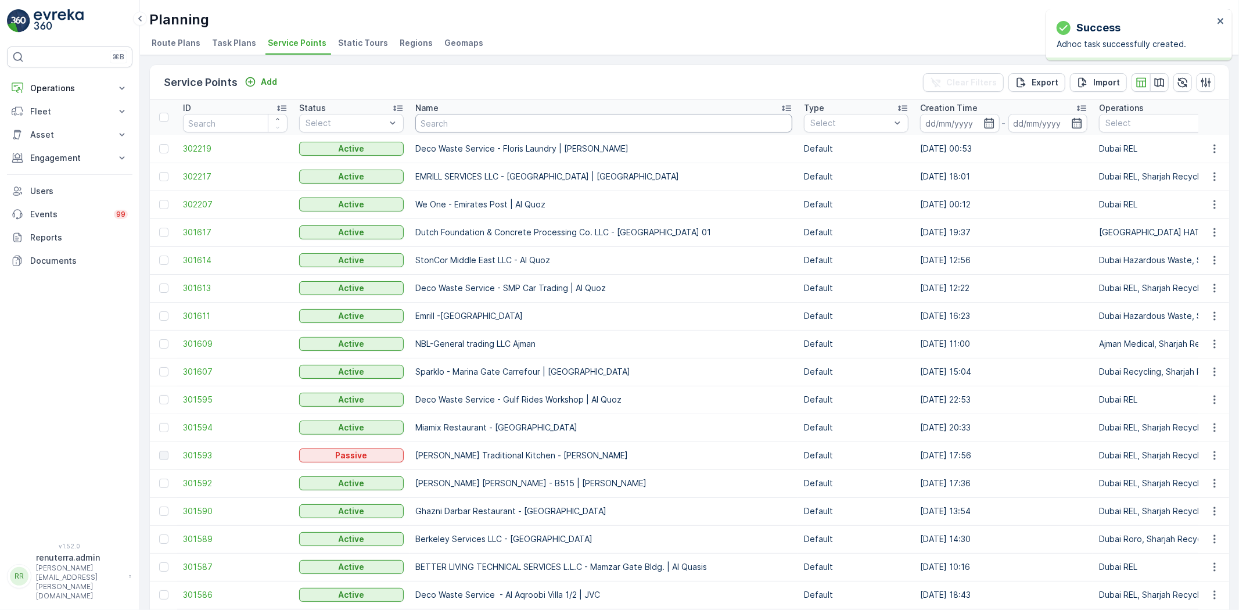
click at [493, 125] on input "text" at bounding box center [603, 123] width 377 height 19
paste input "Wade Adams Project (EM836) - Nad Al Sheba"
type input "Wade Adams Project (EM836) - Nad Al Sheba"
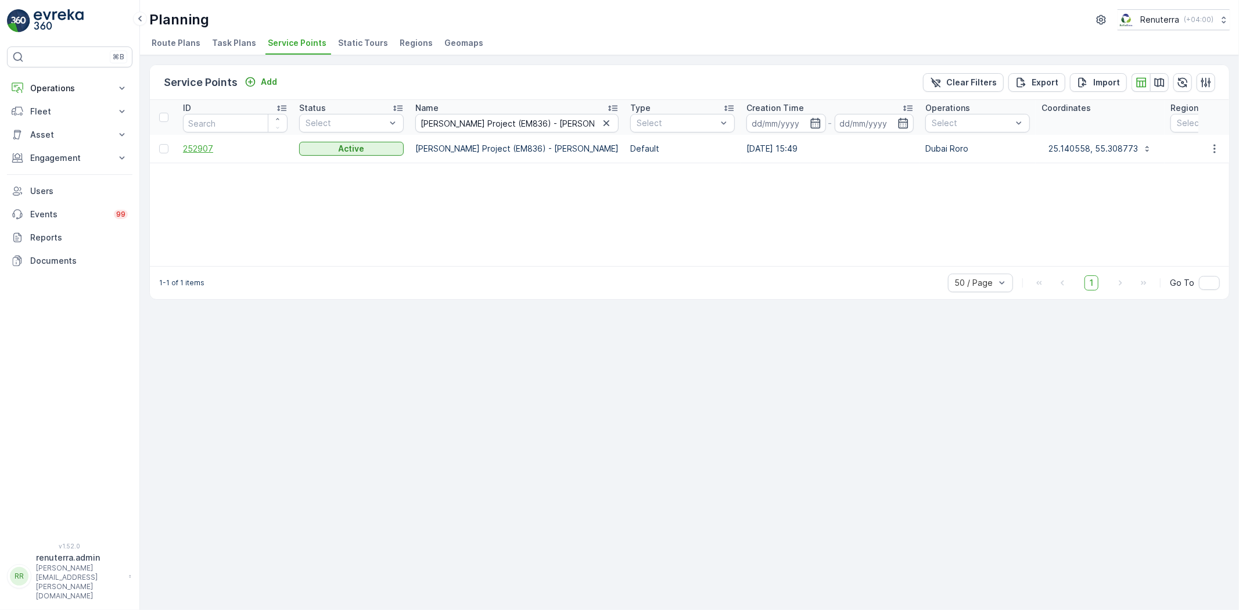
click at [209, 148] on span "252907" at bounding box center [235, 149] width 105 height 12
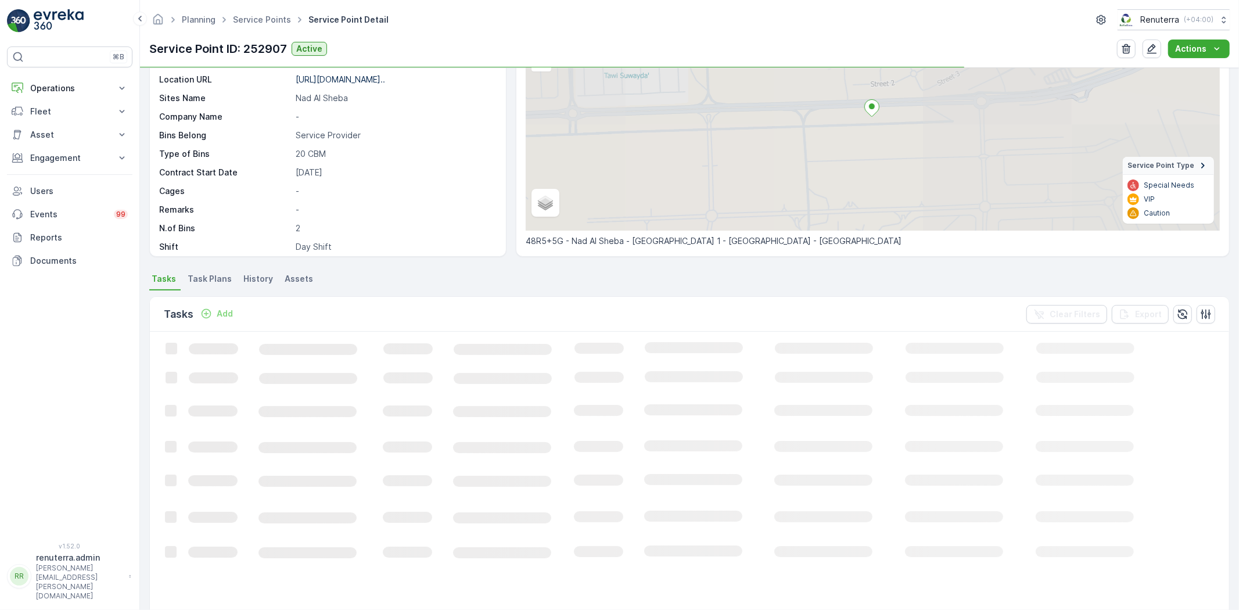
scroll to position [129, 0]
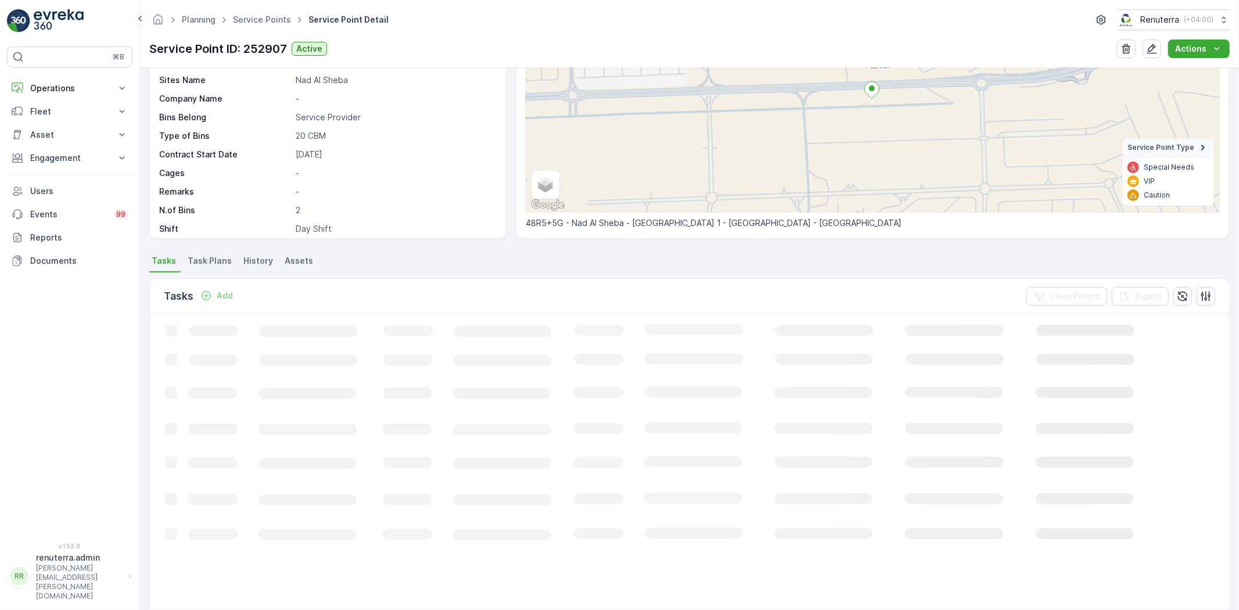
click at [218, 299] on p "Add" at bounding box center [225, 296] width 16 height 12
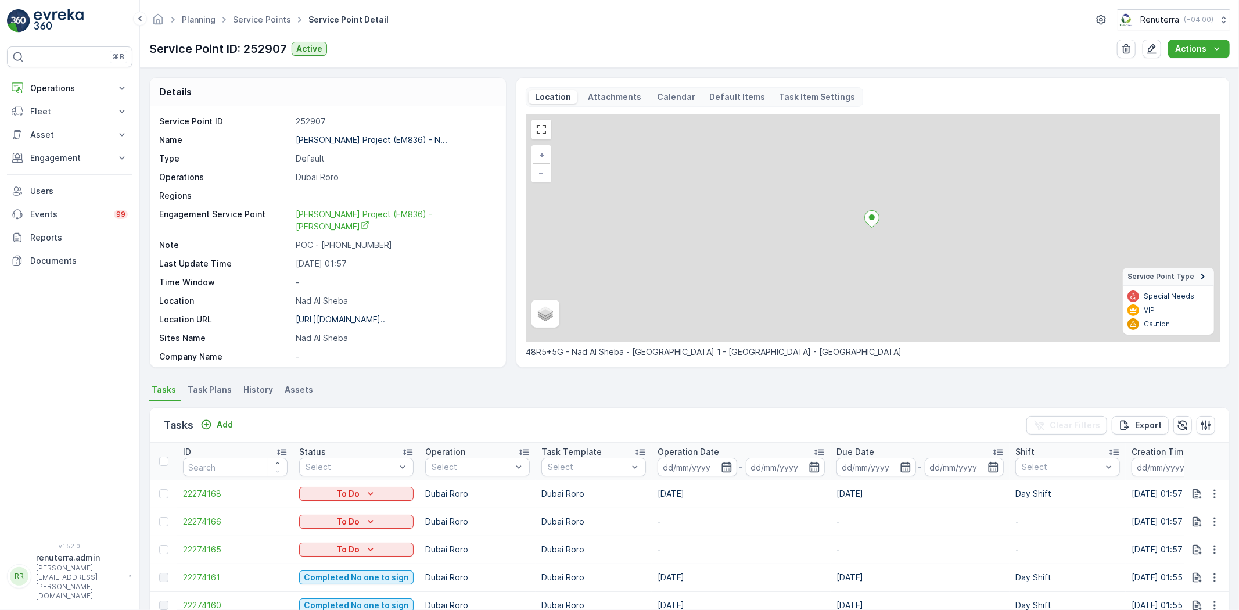
scroll to position [47, 0]
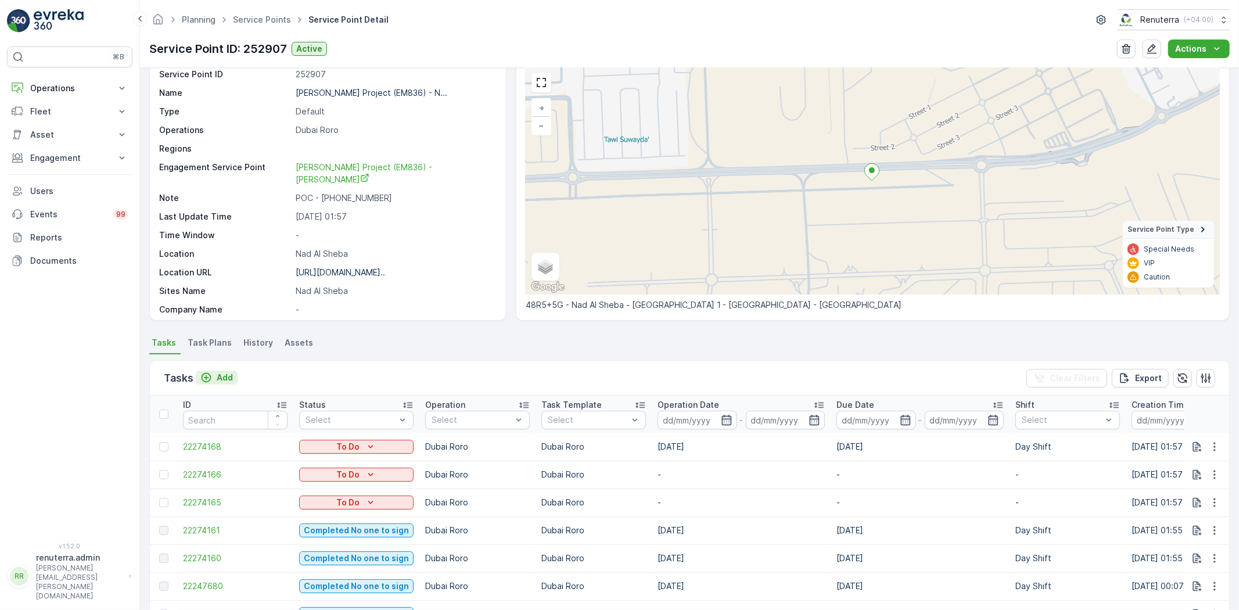
click at [211, 375] on icon "Add" at bounding box center [206, 378] width 12 height 12
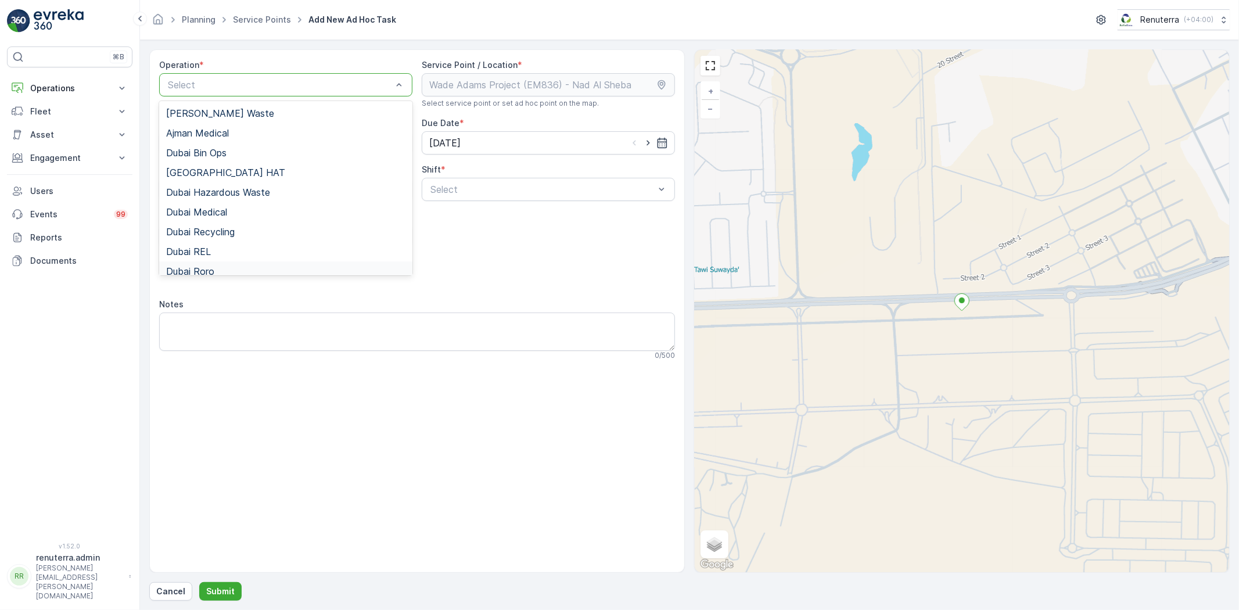
click at [202, 263] on div "Dubai Roro" at bounding box center [285, 271] width 253 height 20
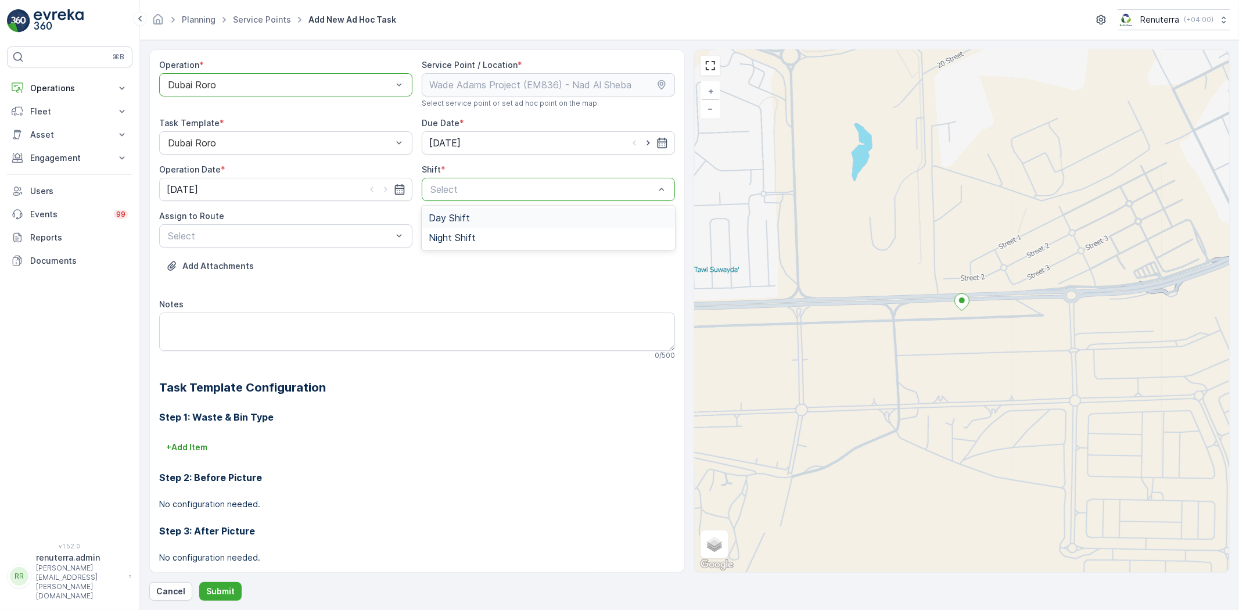
click at [455, 215] on span "Day Shift" at bounding box center [449, 218] width 41 height 10
click at [279, 244] on div "Select" at bounding box center [285, 235] width 253 height 23
click at [265, 279] on span "DRORO101 (Ended) - DXBCC95212" at bounding box center [242, 284] width 153 height 10
click at [647, 142] on icon "button" at bounding box center [649, 143] width 12 height 12
type input "09.10.2025"
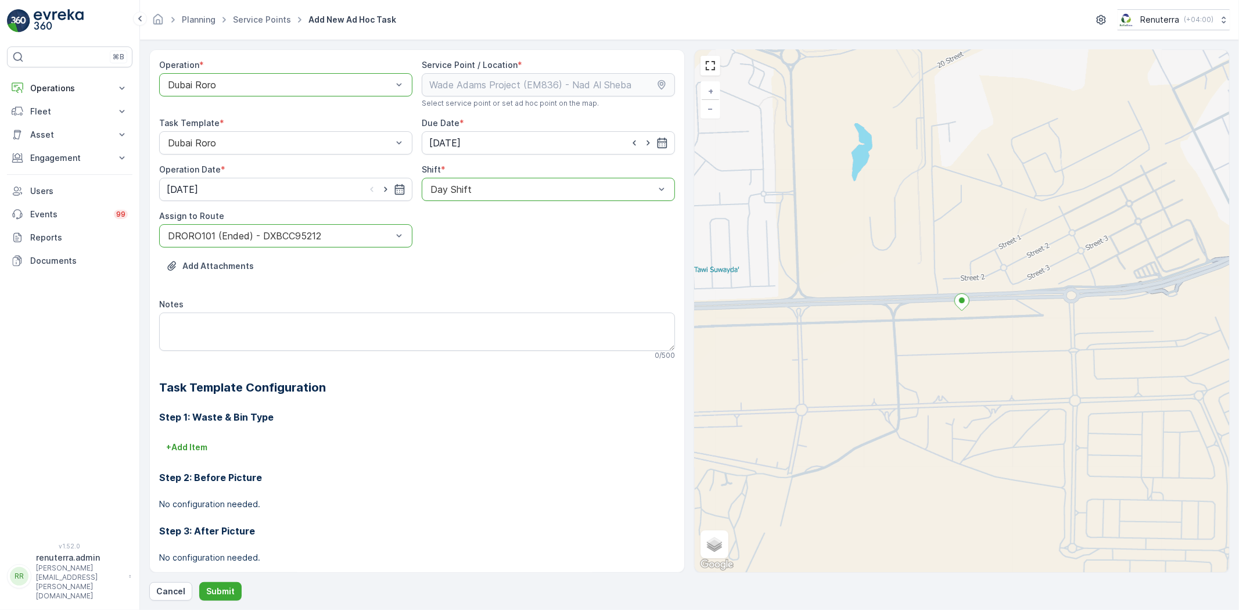
drag, startPoint x: 385, startPoint y: 192, endPoint x: 367, endPoint y: 228, distance: 39.8
click at [385, 192] on icon "button" at bounding box center [386, 190] width 12 height 12
type input "09.10.2025"
click at [232, 589] on p "Submit" at bounding box center [220, 592] width 28 height 12
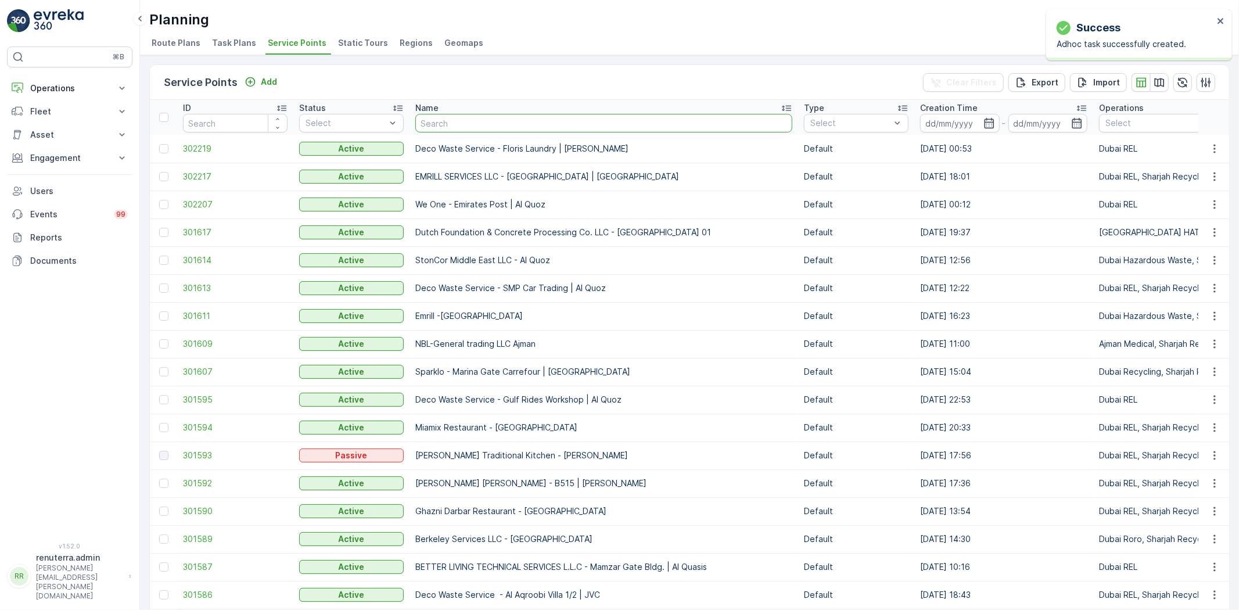
click at [510, 123] on input "text" at bounding box center [603, 123] width 377 height 19
type input "KTC International Landscaping LLC Al Ruwayyah"
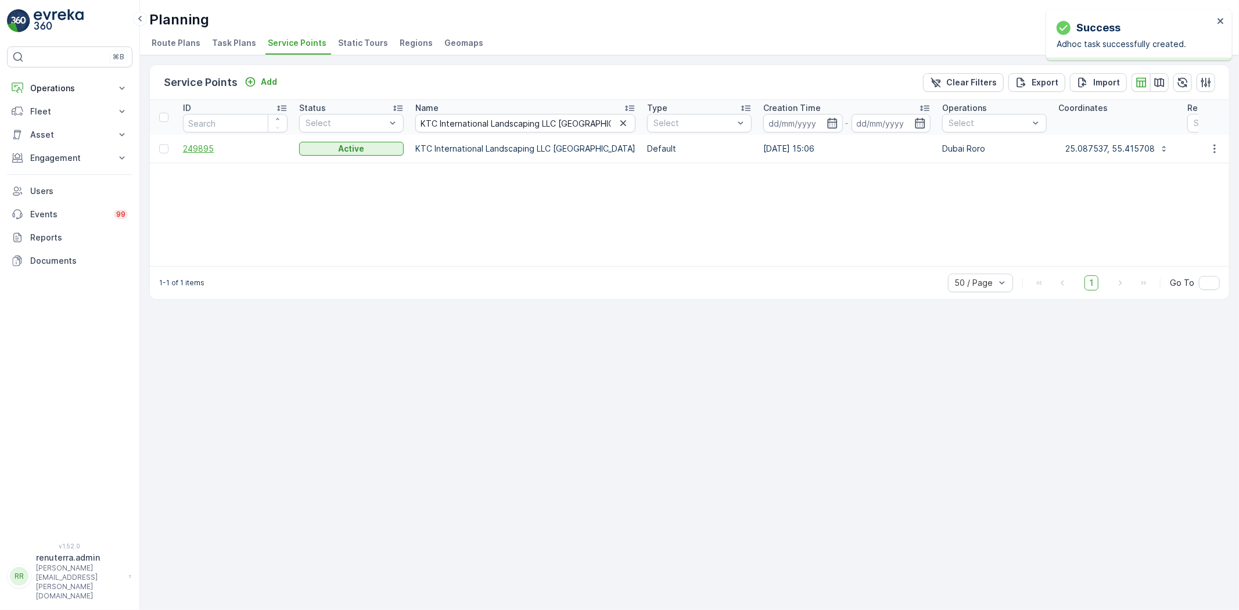
click at [207, 144] on span "249895" at bounding box center [235, 149] width 105 height 12
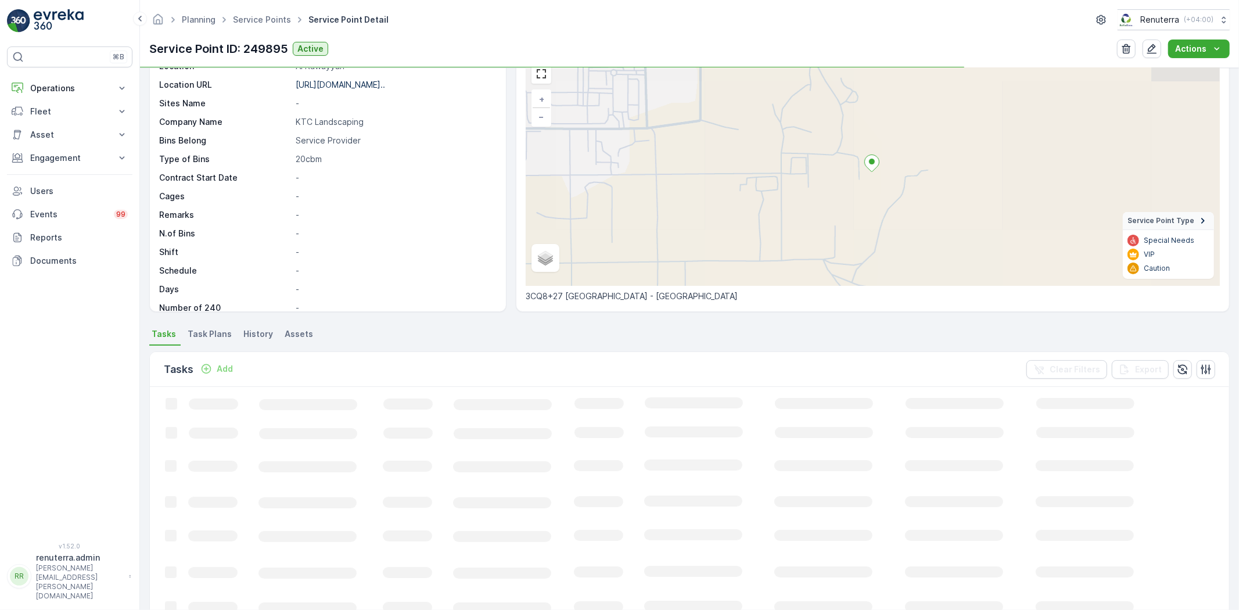
scroll to position [64, 0]
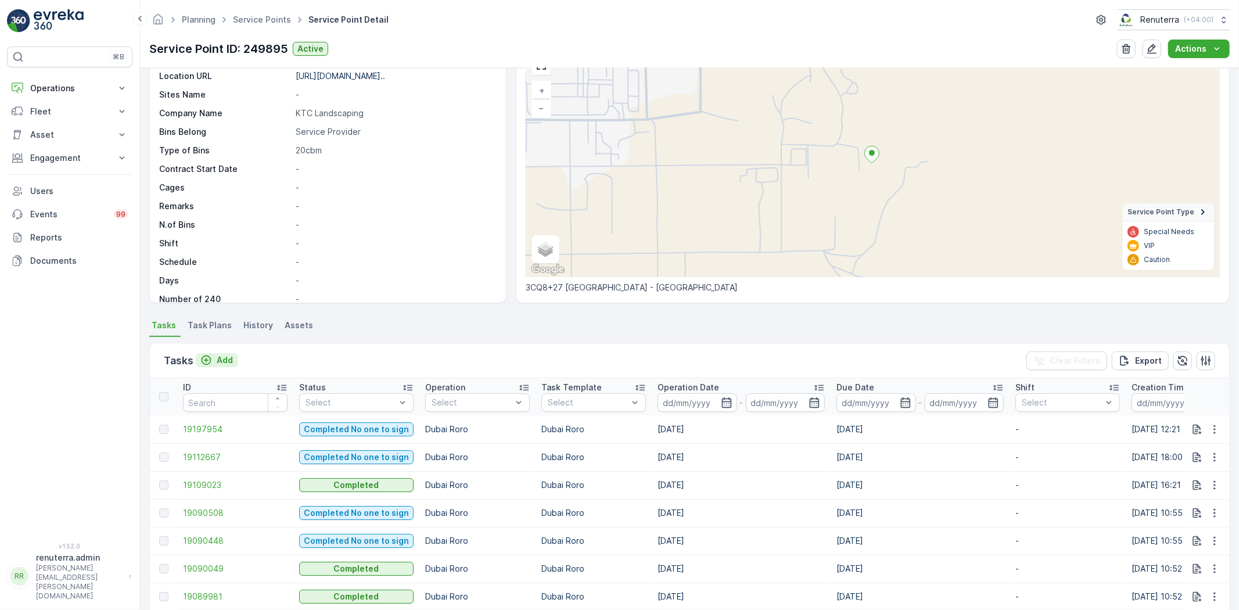
click at [228, 366] on button "Add" at bounding box center [217, 360] width 42 height 14
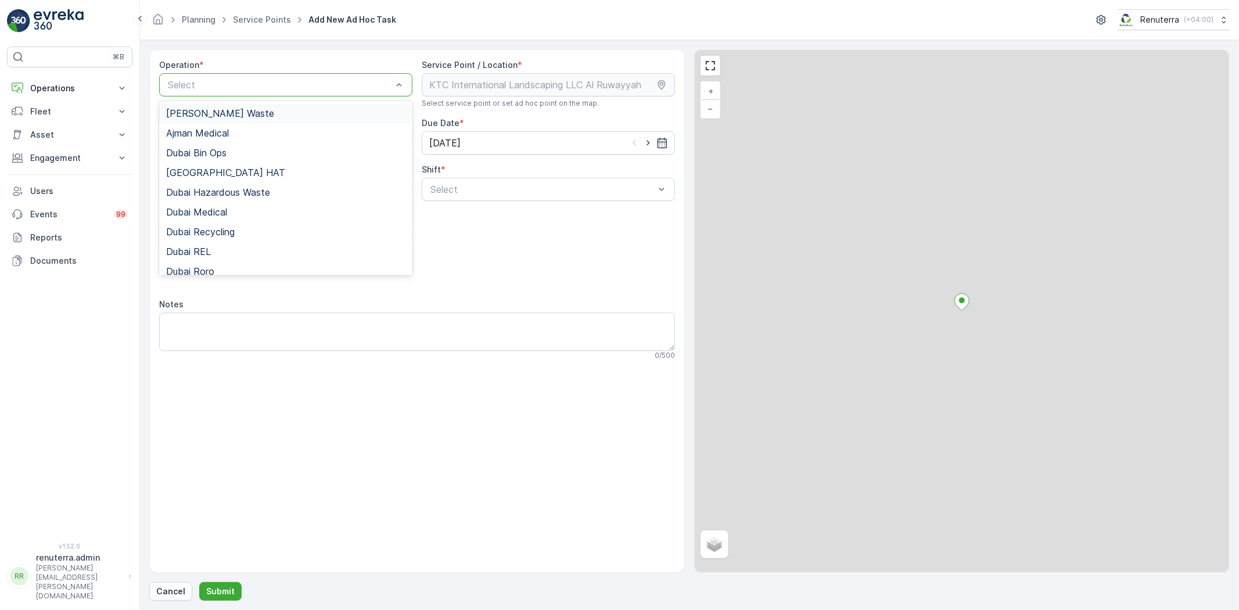
click at [232, 94] on div "Select" at bounding box center [285, 84] width 253 height 23
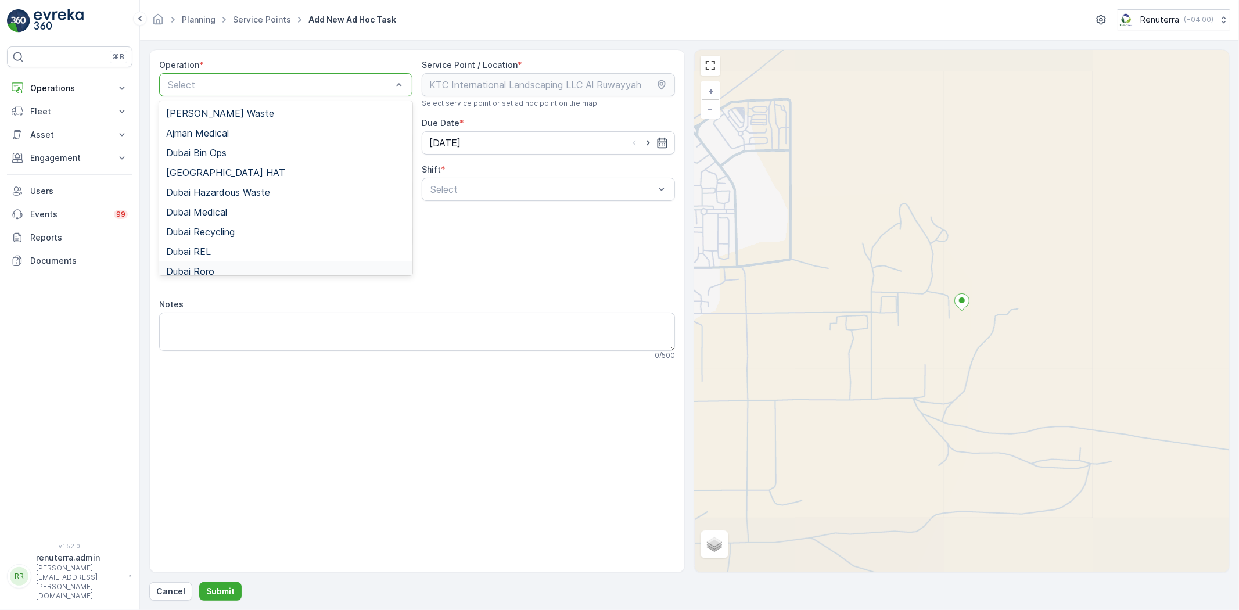
click at [205, 276] on div "Add Attachments" at bounding box center [417, 273] width 516 height 33
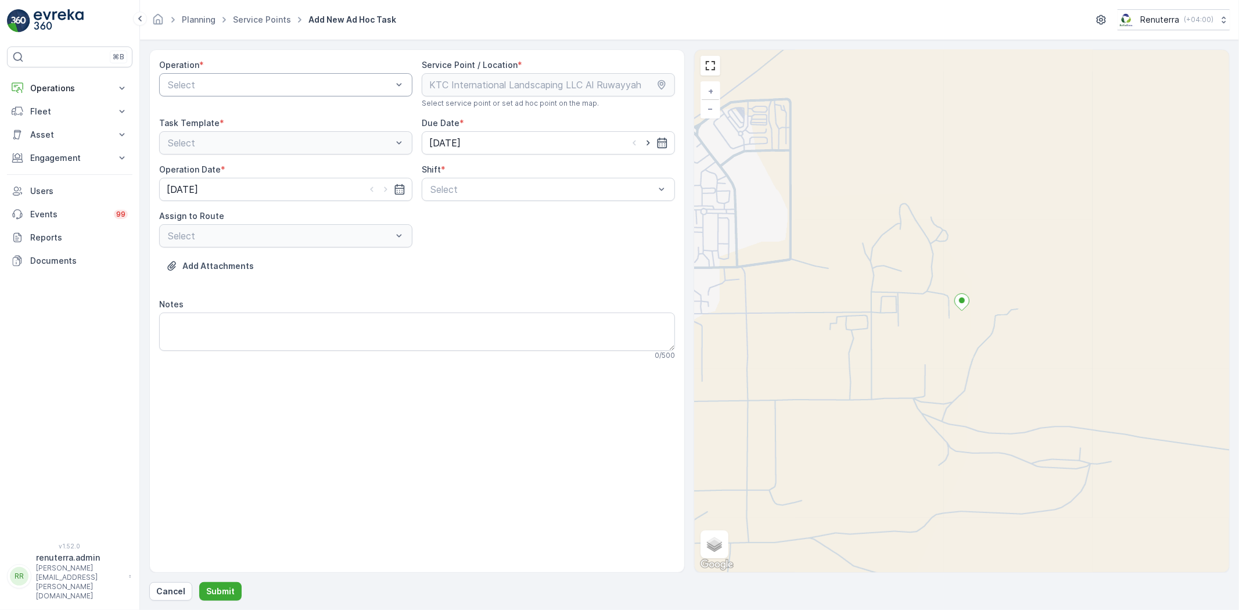
click at [242, 70] on div "Operation *" at bounding box center [285, 65] width 253 height 12
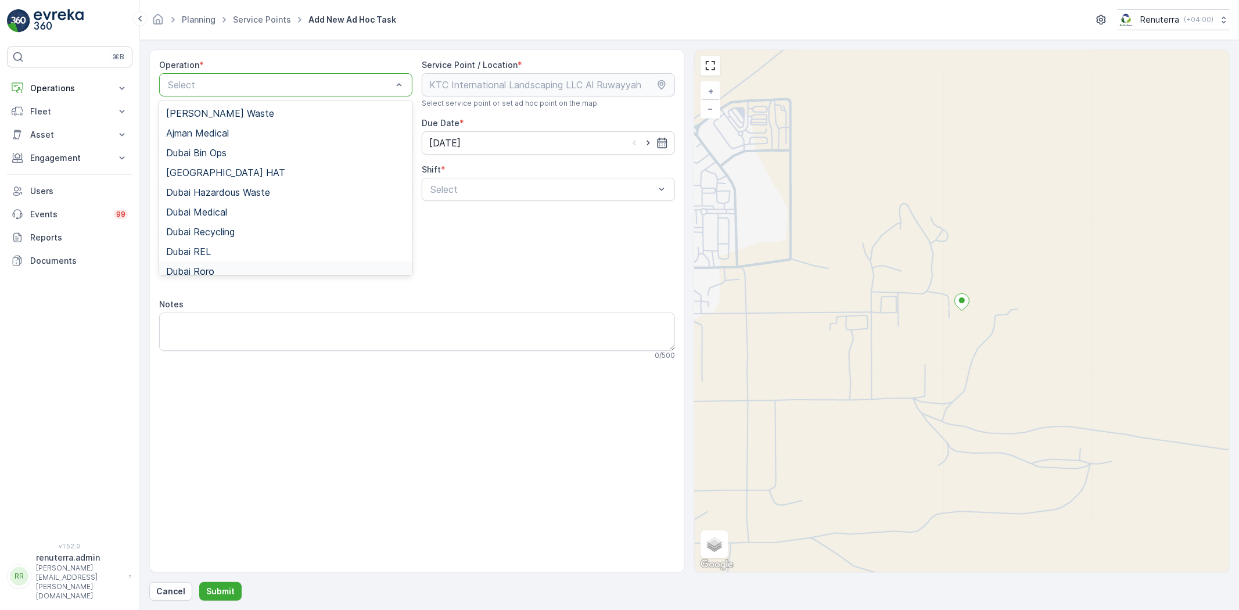
drag, startPoint x: 201, startPoint y: 266, endPoint x: 337, endPoint y: 220, distance: 143.7
click at [200, 266] on span "Dubai Roro" at bounding box center [190, 271] width 48 height 10
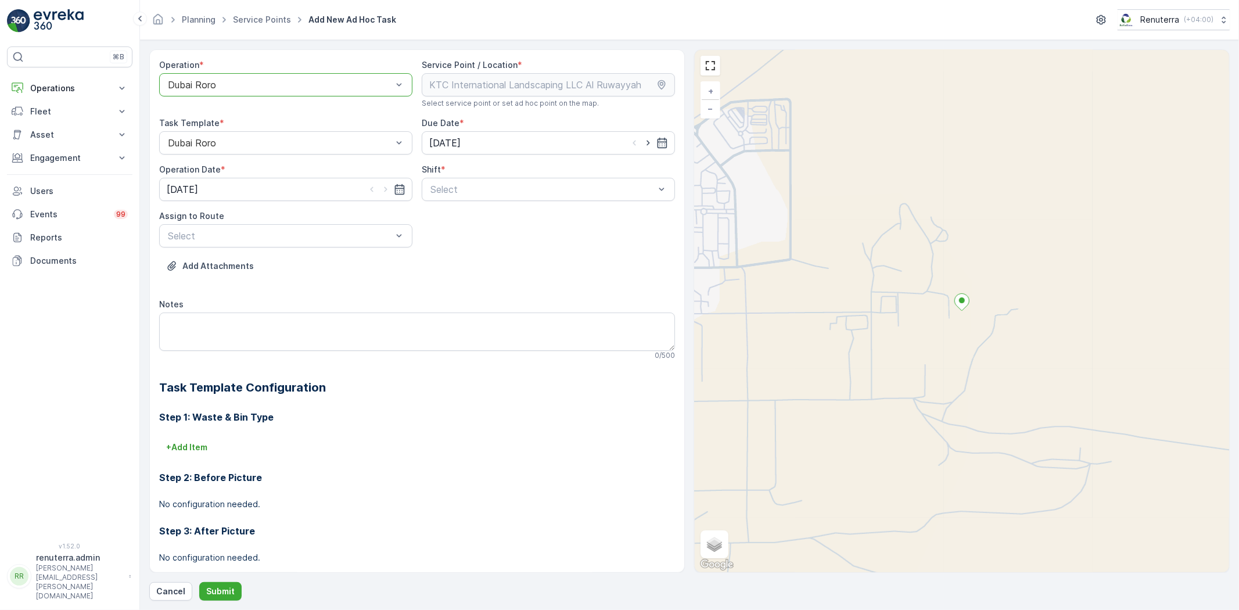
click at [440, 219] on span "Day Shift" at bounding box center [449, 218] width 41 height 10
click at [273, 279] on span "DRORO101 (Ended) - DXBCC95212" at bounding box center [242, 284] width 153 height 10
click at [643, 141] on icon "button" at bounding box center [649, 143] width 12 height 12
type input "09.10.2025"
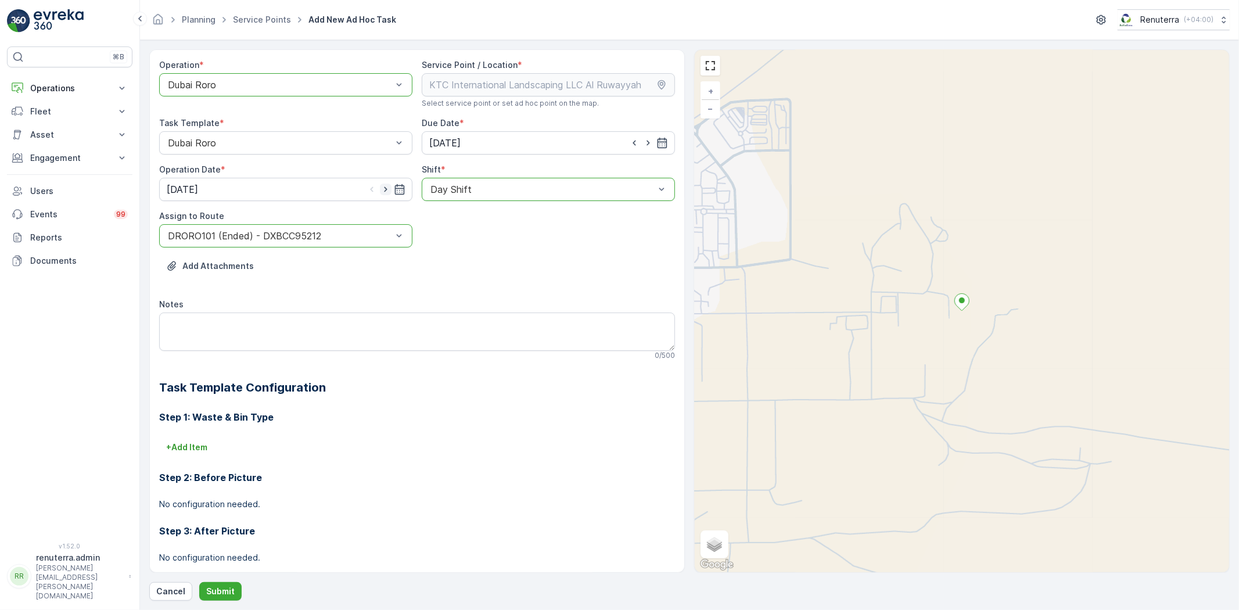
click at [381, 186] on icon "button" at bounding box center [386, 190] width 12 height 12
type input "09.10.2025"
click at [227, 600] on button "Submit" at bounding box center [220, 591] width 42 height 19
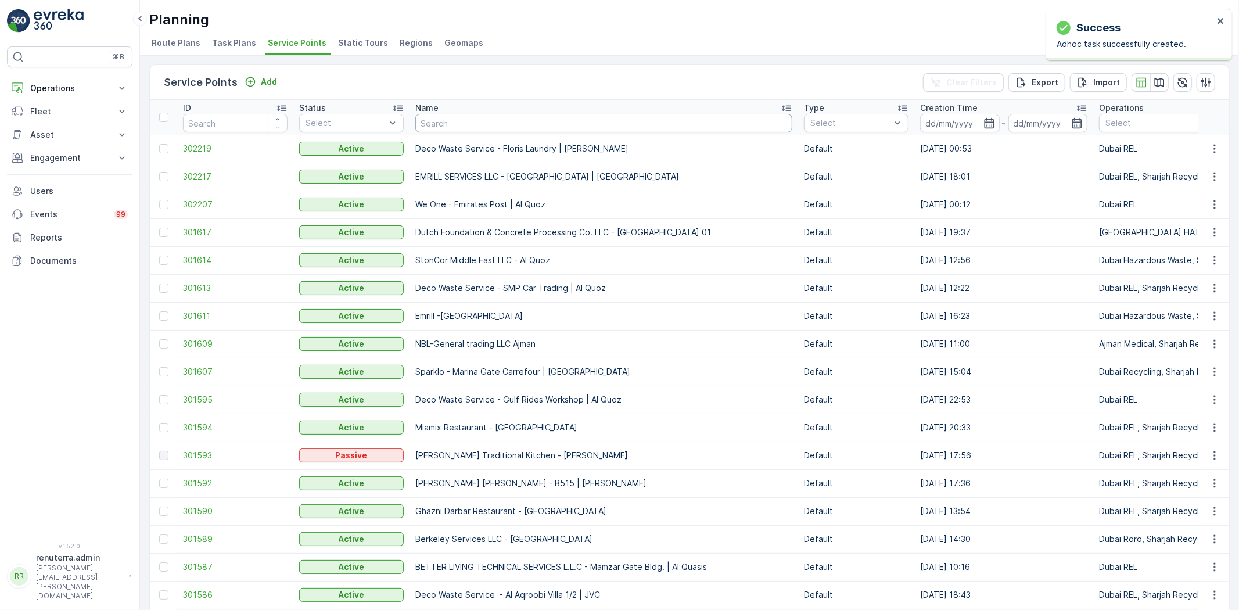
click at [455, 125] on input "text" at bounding box center [603, 123] width 377 height 19
paste input "Wade Adams Project (EM836) - Nad Al Sheba"
type input "Wade Adams Project (EM836) - Nad Al Sheba"
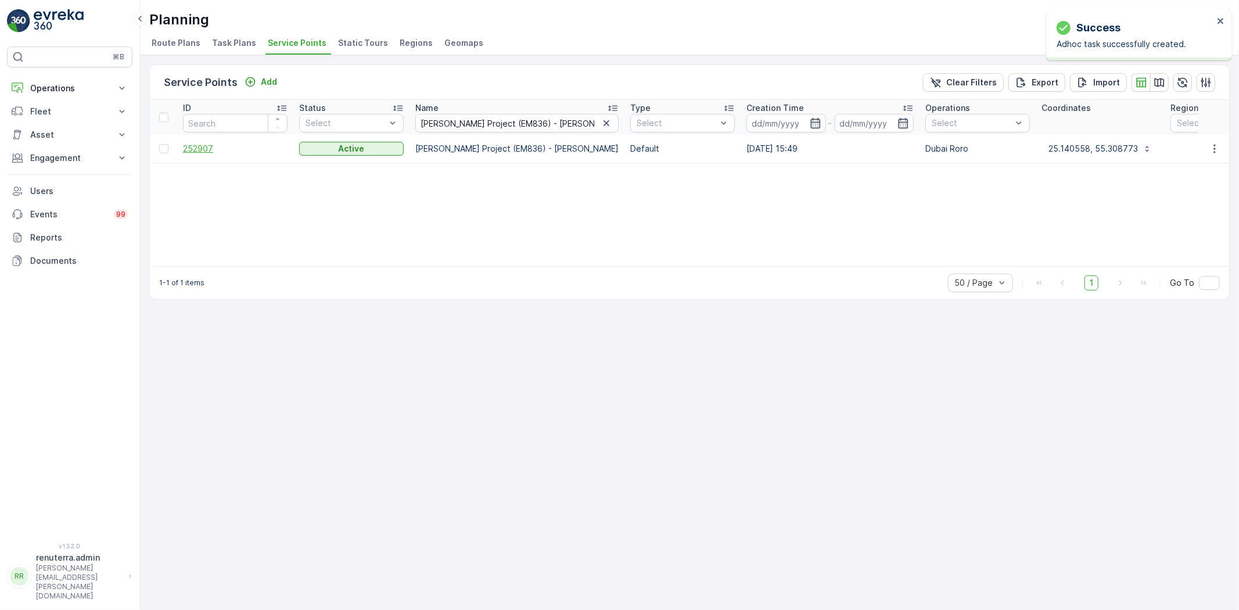
click at [195, 148] on span "252907" at bounding box center [235, 149] width 105 height 12
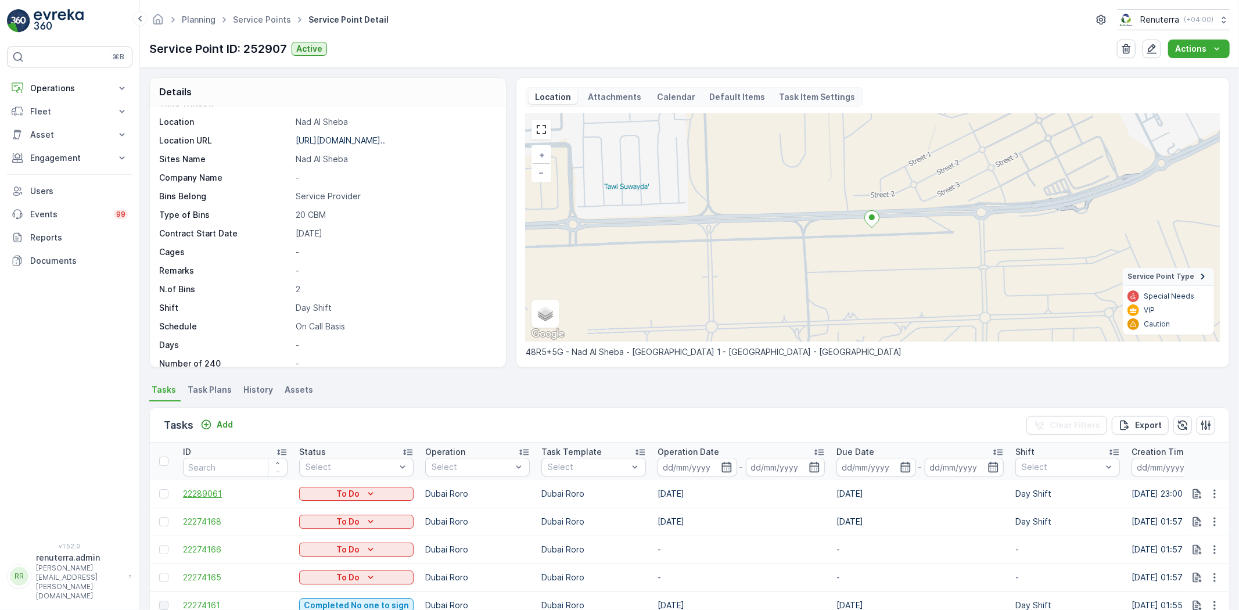
scroll to position [64, 0]
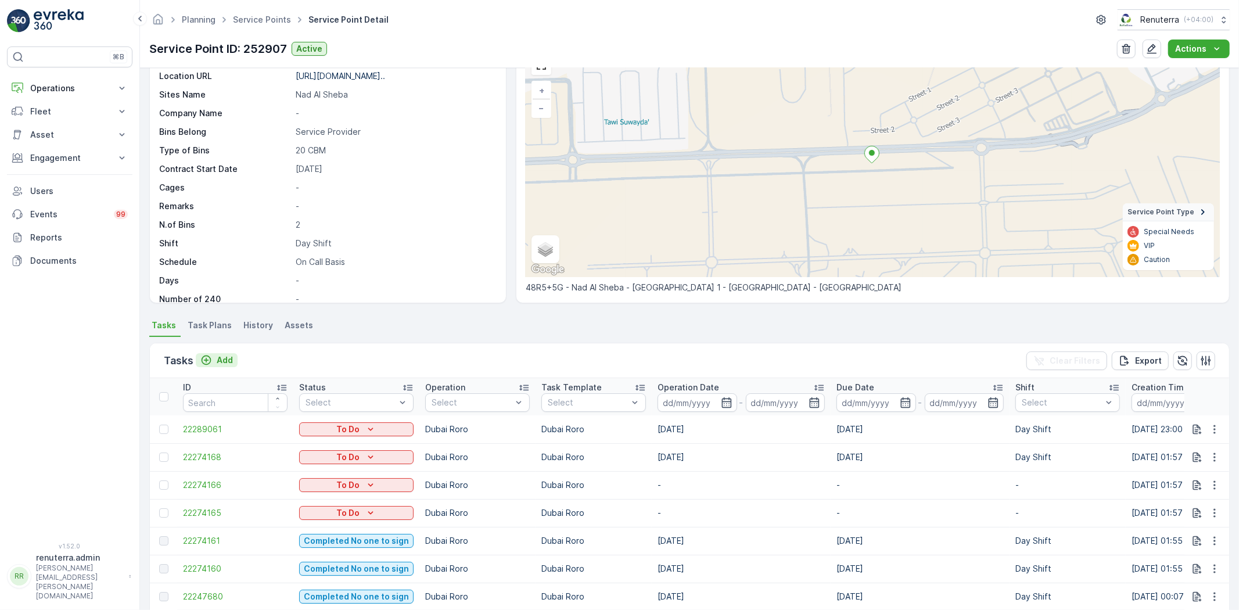
click at [213, 363] on div "Add" at bounding box center [216, 360] width 33 height 12
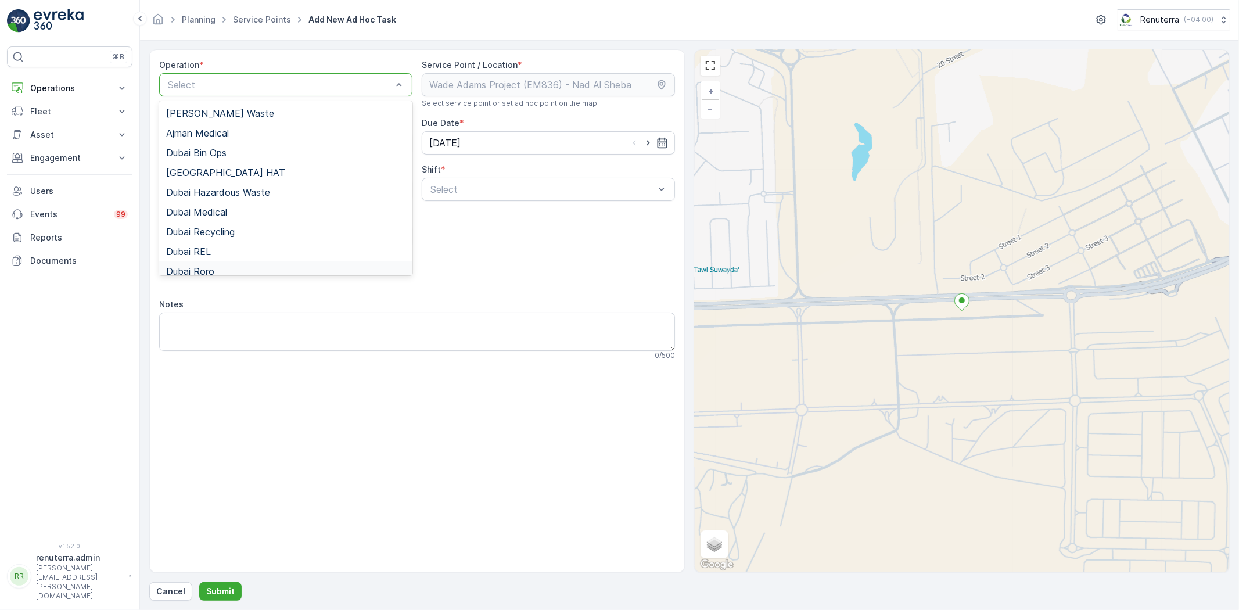
click at [229, 264] on div "Dubai Roro" at bounding box center [285, 271] width 253 height 20
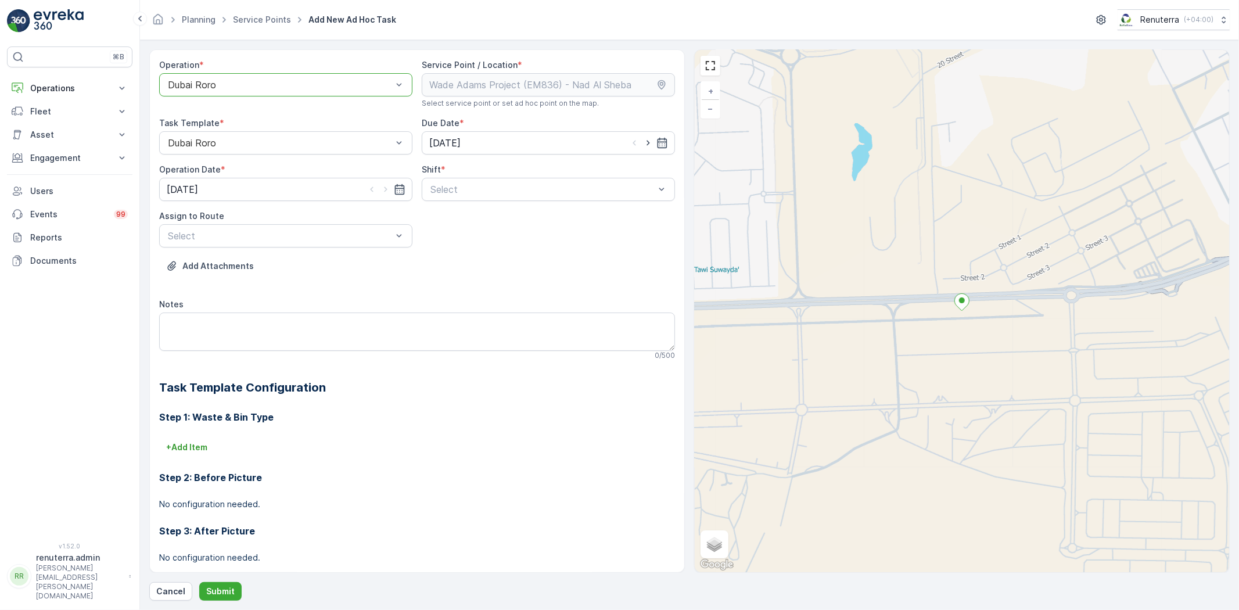
click at [453, 222] on span "Day Shift" at bounding box center [449, 218] width 41 height 10
click at [250, 272] on div "DRORO103 (Ended) - DXB X18570" at bounding box center [285, 264] width 253 height 20
click at [645, 142] on icon "button" at bounding box center [649, 143] width 12 height 12
type input "09.10.2025"
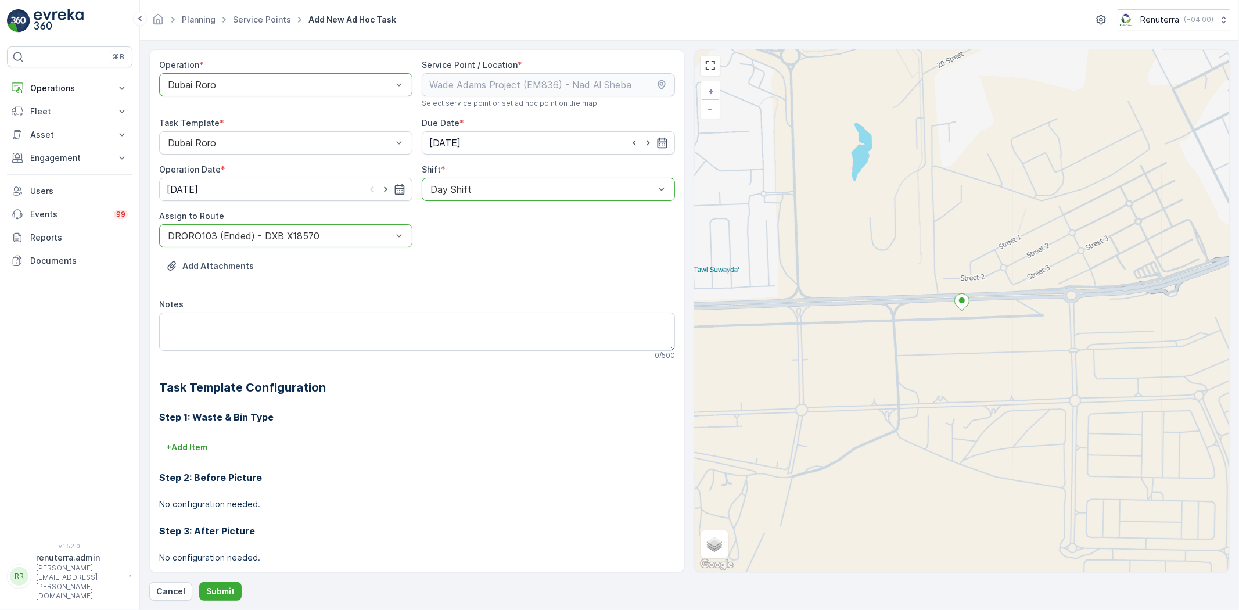
click at [378, 192] on div at bounding box center [386, 190] width 40 height 12
click at [387, 192] on icon "button" at bounding box center [386, 190] width 12 height 12
type input "09.10.2025"
click at [227, 587] on p "Submit" at bounding box center [220, 592] width 28 height 12
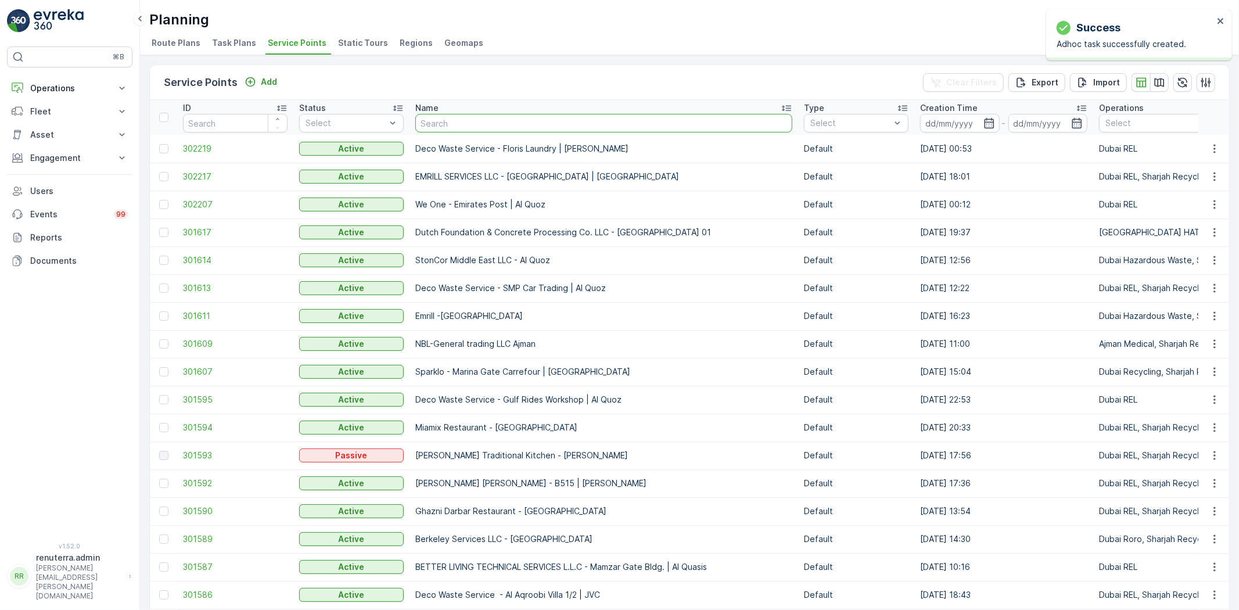
type input "Wade Adams Project (EM836) - Nad Al Sheba"
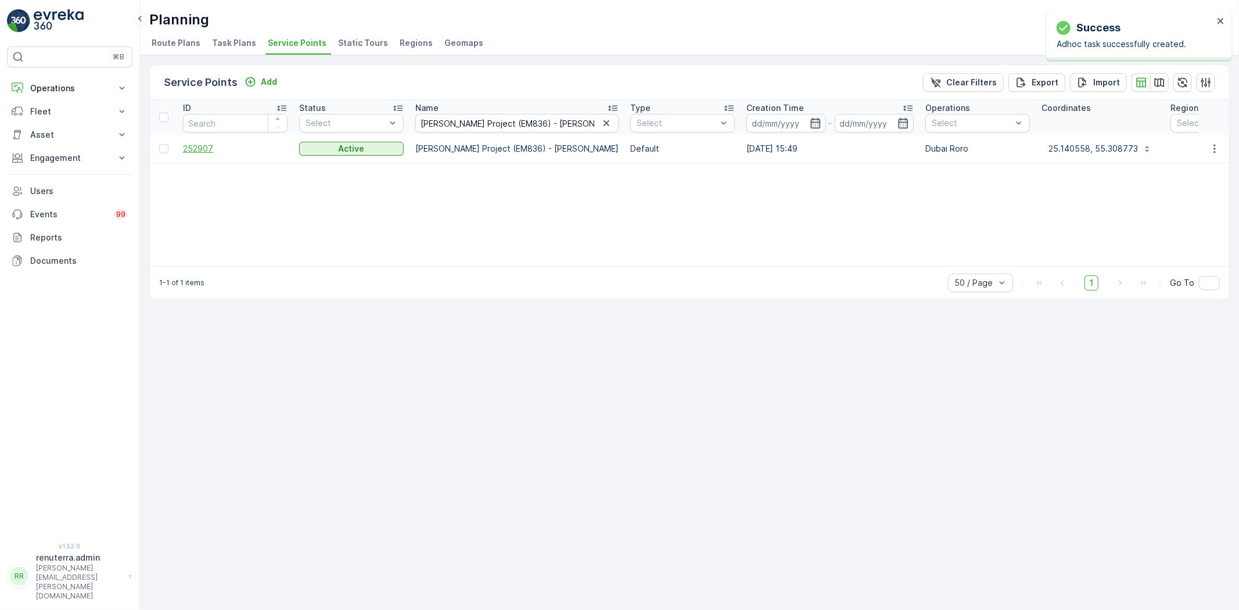
click at [195, 146] on span "252907" at bounding box center [235, 149] width 105 height 12
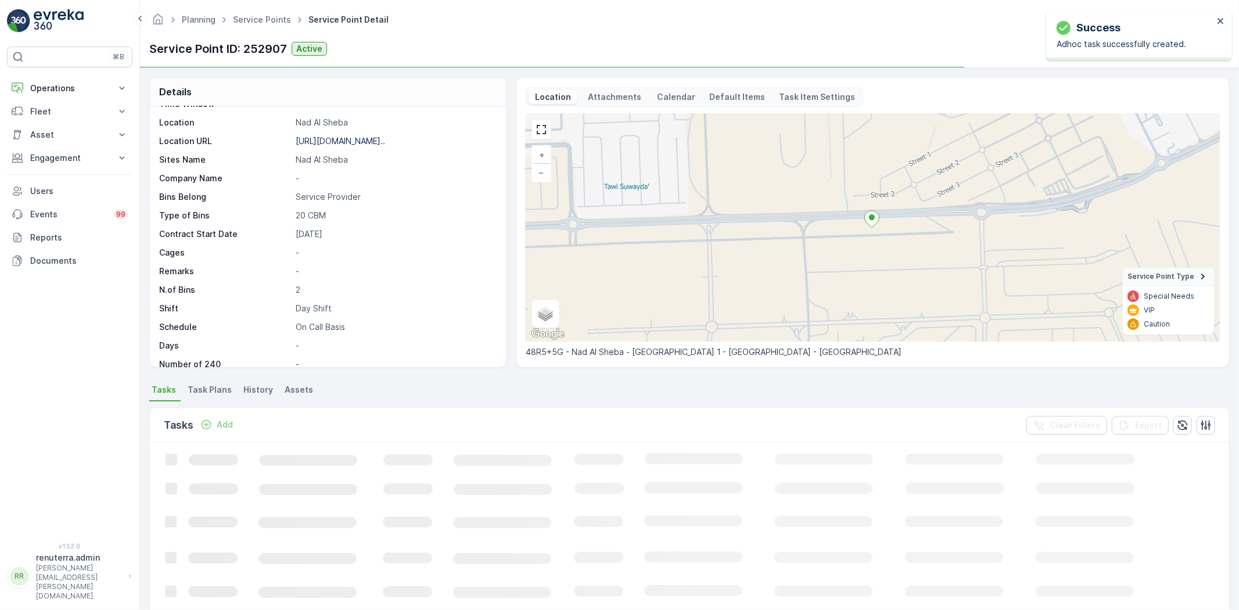
scroll to position [179, 0]
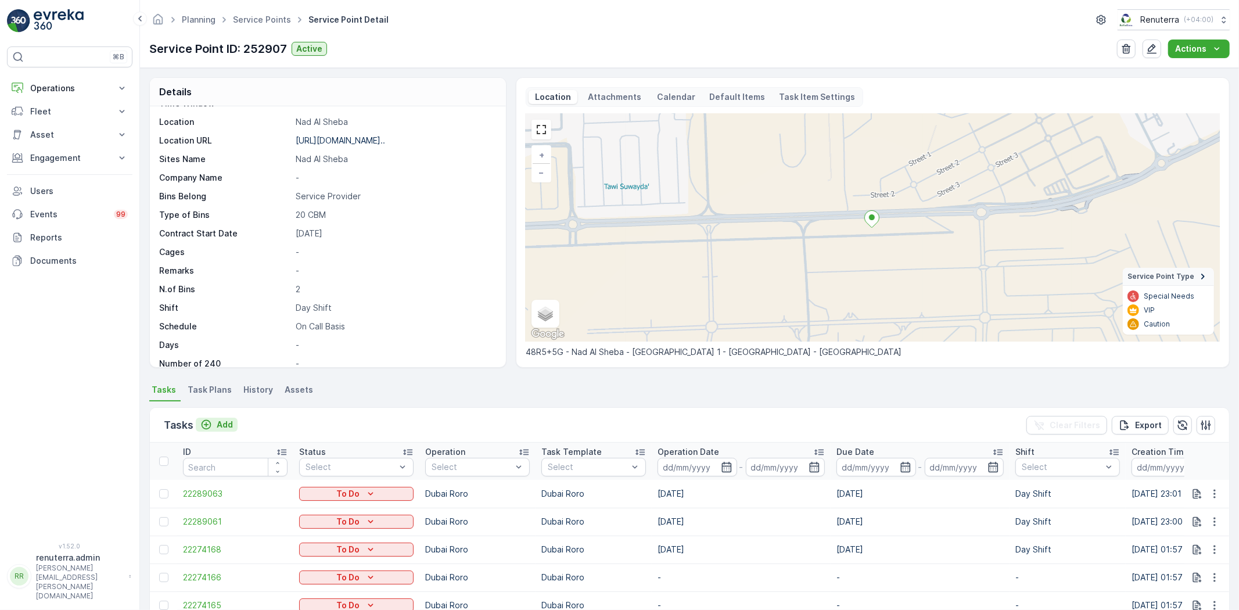
click at [224, 427] on p "Add" at bounding box center [225, 425] width 16 height 12
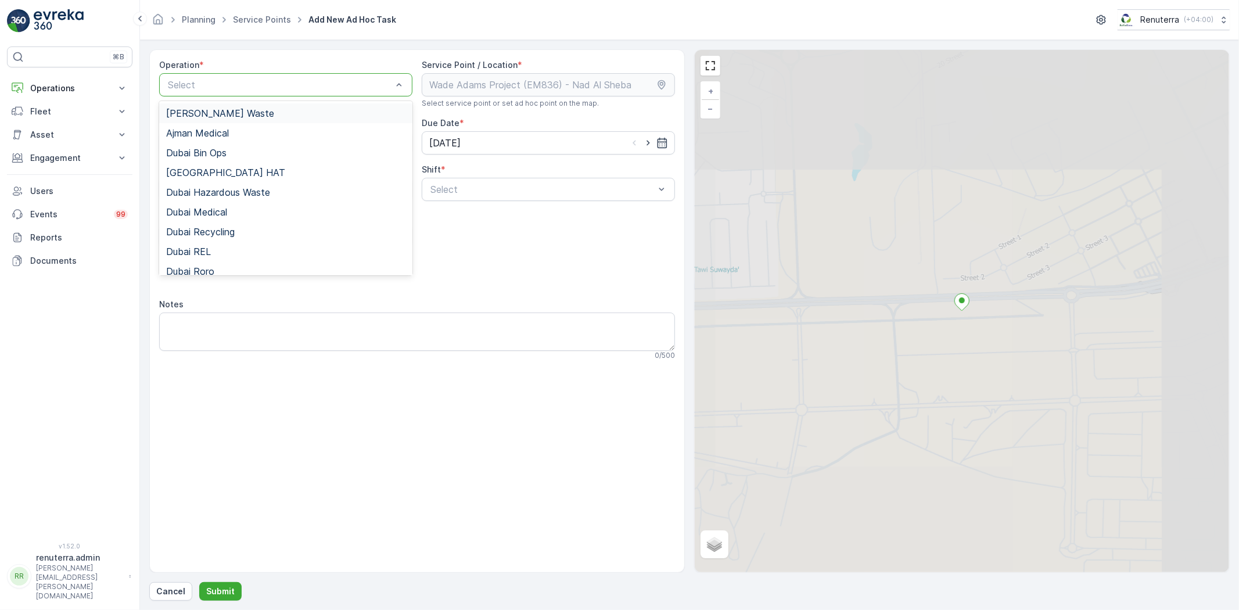
click at [289, 93] on div "Select" at bounding box center [285, 84] width 253 height 23
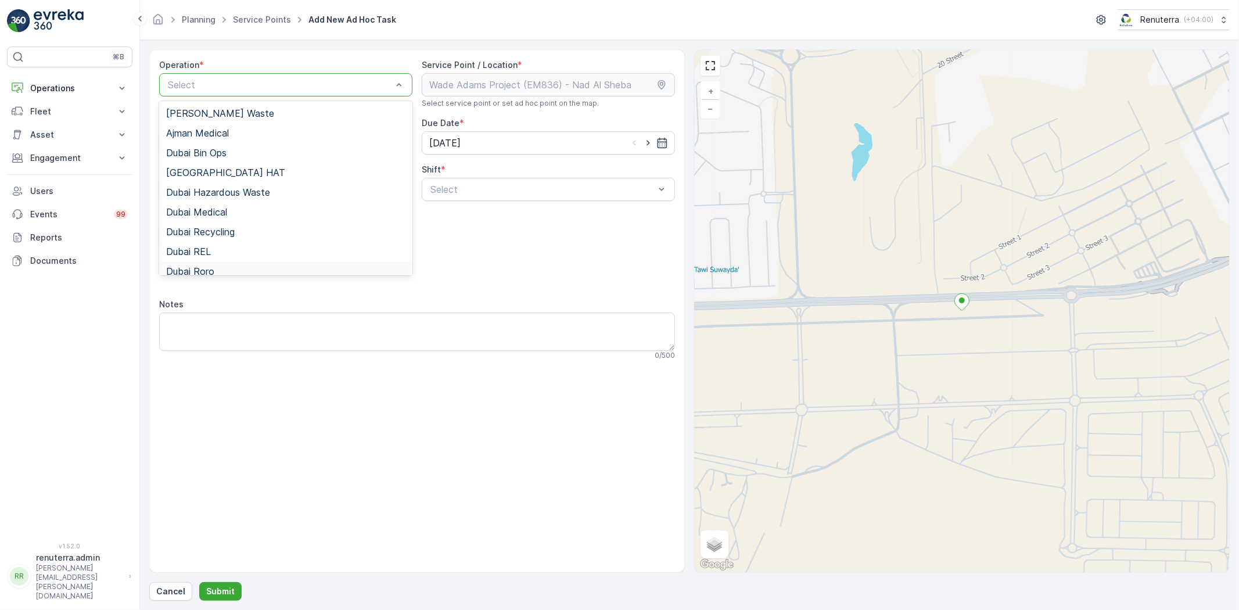
click at [208, 270] on span "Dubai Roro" at bounding box center [190, 271] width 48 height 10
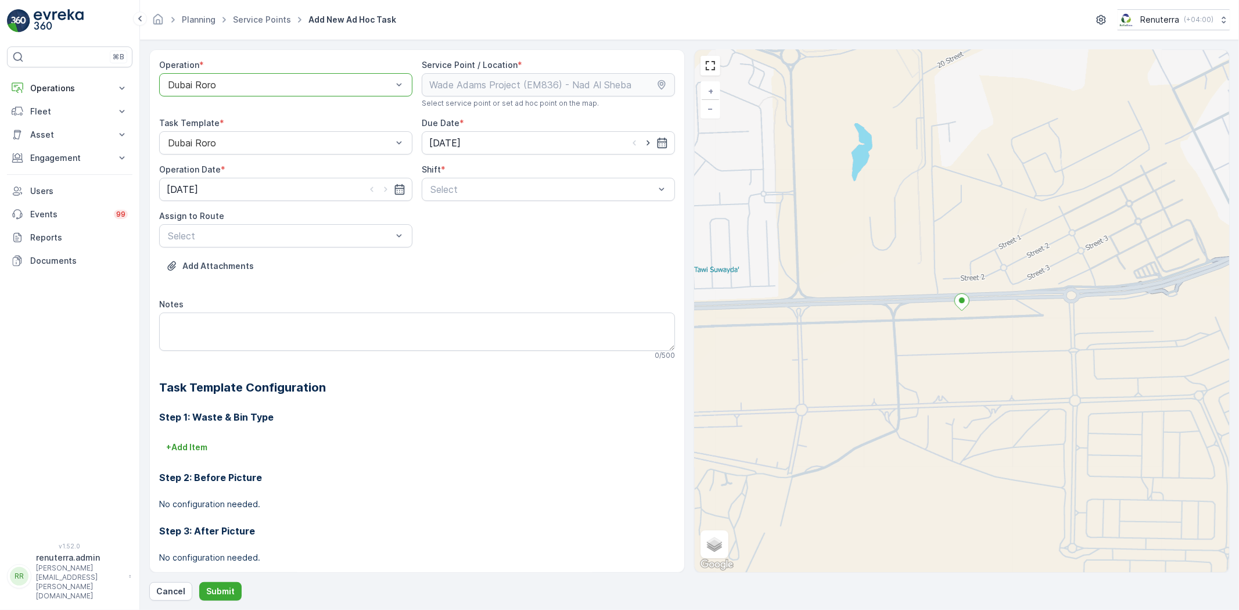
click at [476, 174] on div "Shift *" at bounding box center [548, 170] width 253 height 12
click at [464, 221] on span "Day Shift" at bounding box center [449, 218] width 41 height 10
click at [277, 271] on div "DRORO103 (Ended) - DXB X18570" at bounding box center [285, 264] width 253 height 20
click at [648, 146] on icon "button" at bounding box center [649, 143] width 12 height 12
type input "09.10.2025"
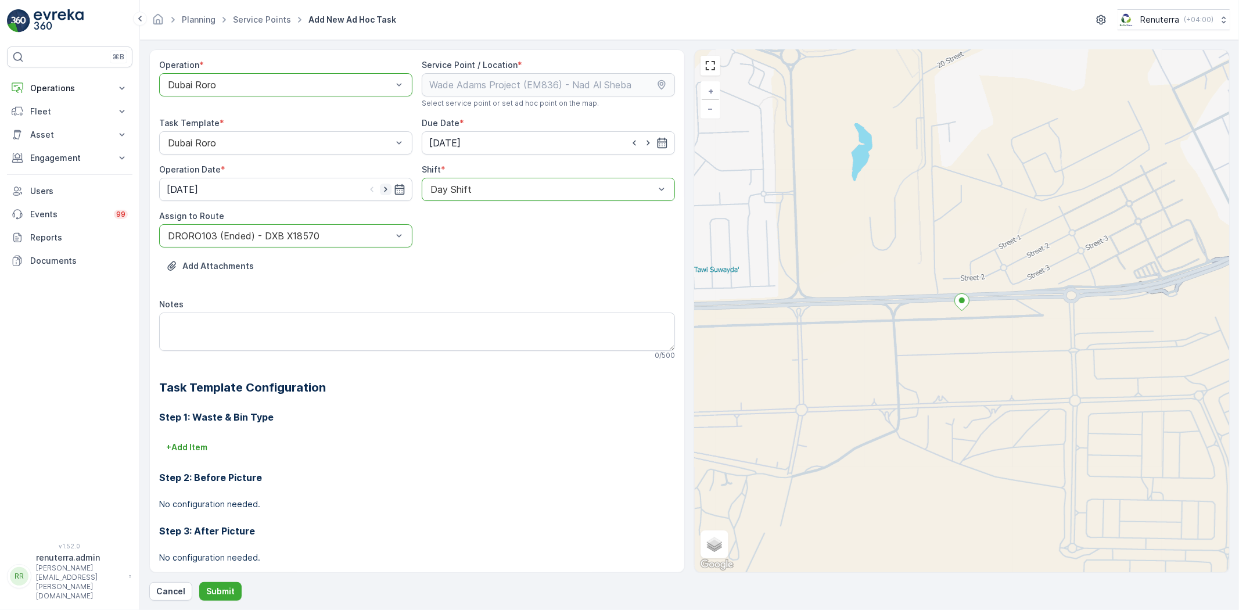
click at [384, 186] on icon "button" at bounding box center [386, 190] width 12 height 12
type input "09.10.2025"
click at [218, 595] on p "Submit" at bounding box center [220, 592] width 28 height 12
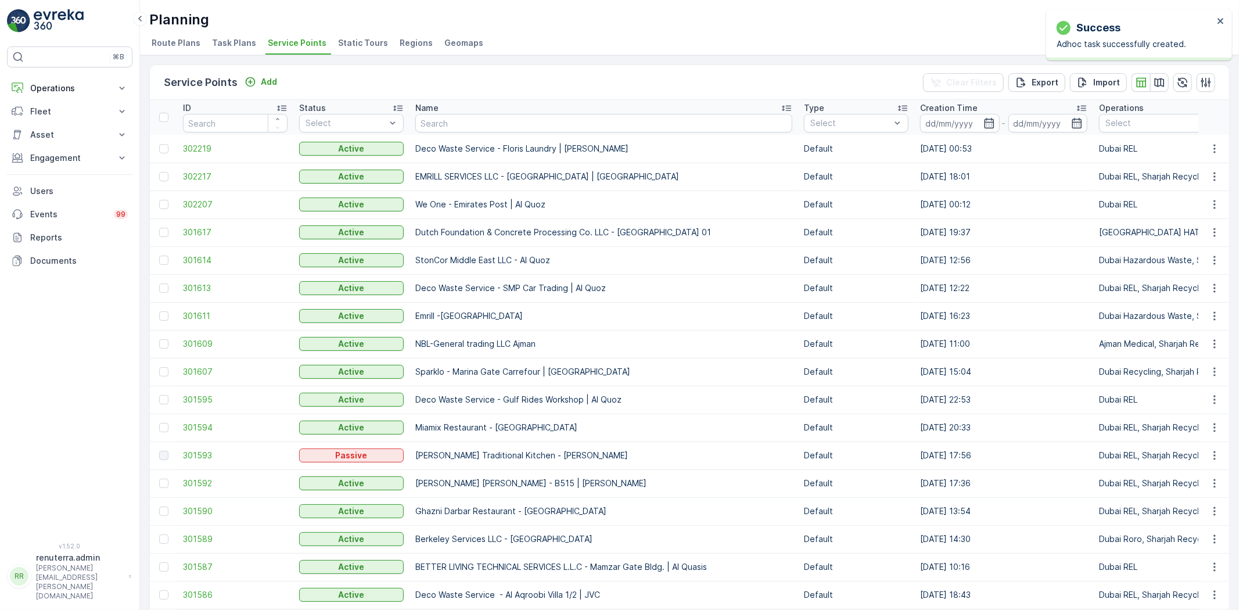
click at [507, 131] on input "text" at bounding box center [603, 123] width 377 height 19
paste input "Wade Adams Project (EM836) - Nad Al Sheba"
type input "Wade Adams Project (EM836) - Nad Al Sheba"
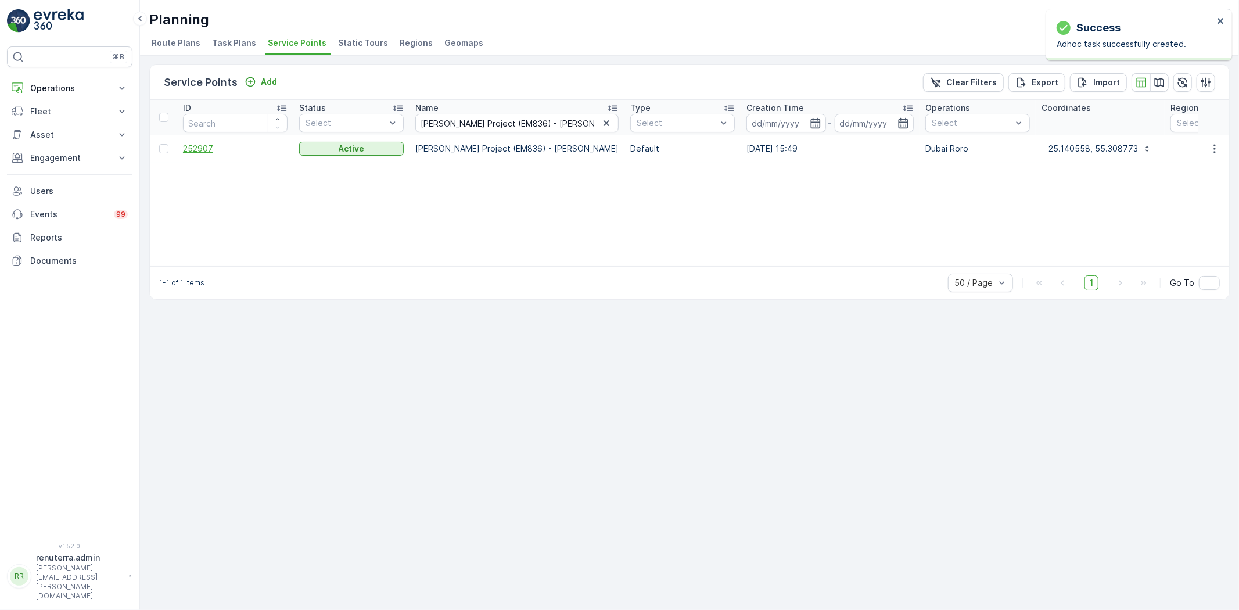
click at [193, 146] on span "252907" at bounding box center [235, 149] width 105 height 12
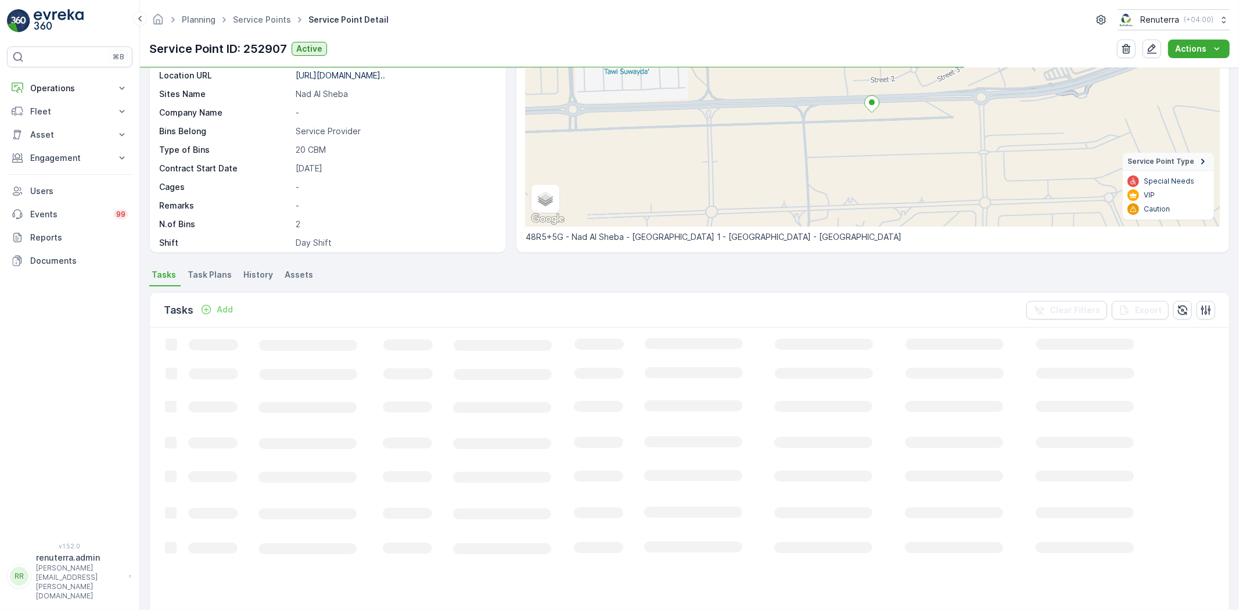
scroll to position [129, 0]
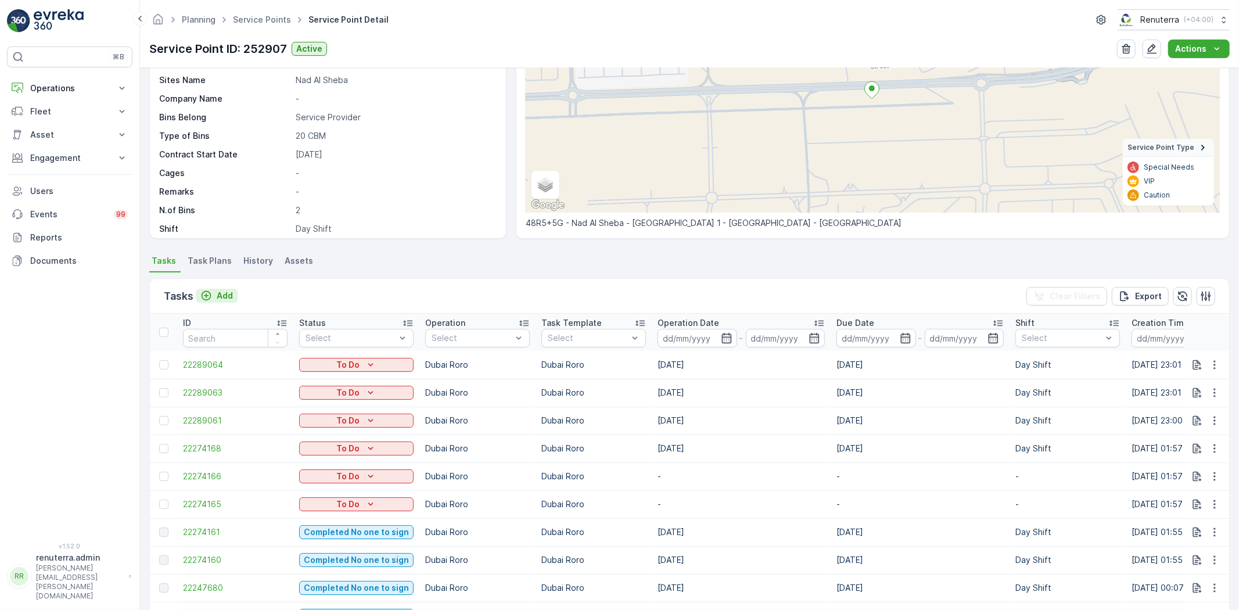
click at [234, 297] on button "Add" at bounding box center [217, 296] width 42 height 14
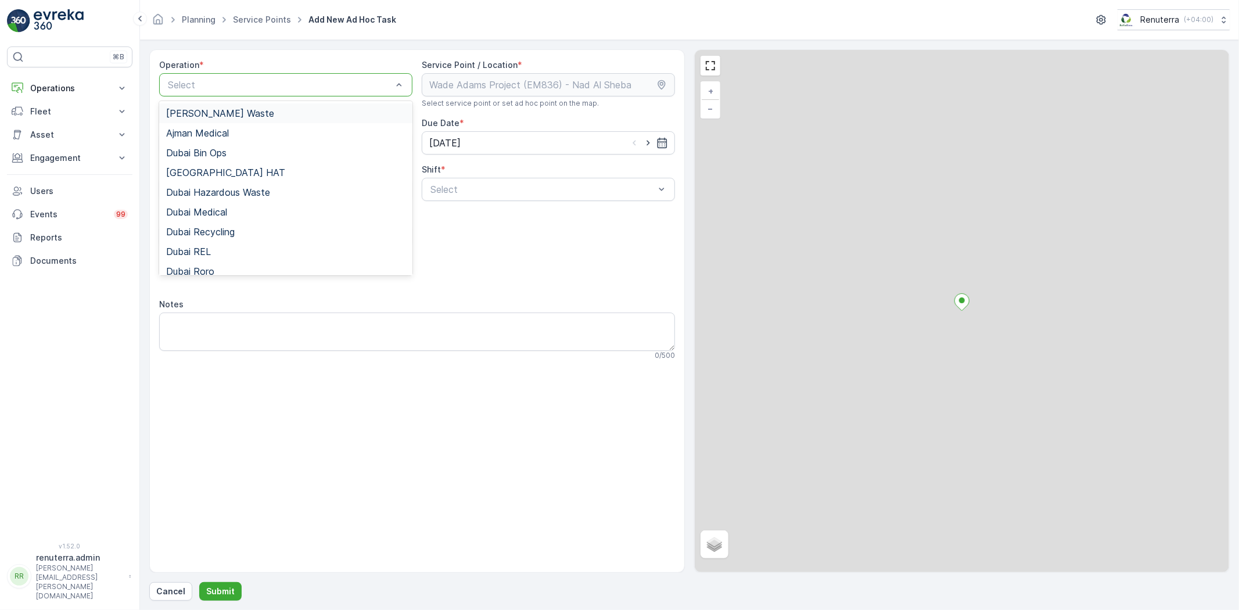
click at [260, 74] on div "Select" at bounding box center [285, 84] width 253 height 23
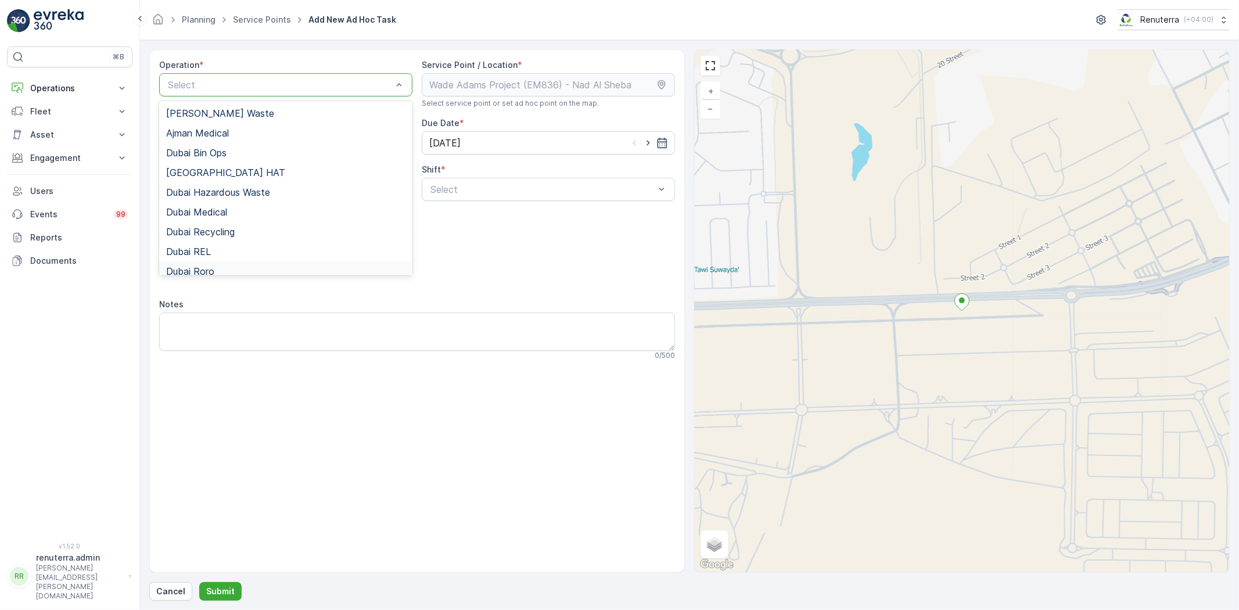
click at [228, 266] on div "Dubai Roro" at bounding box center [285, 271] width 239 height 10
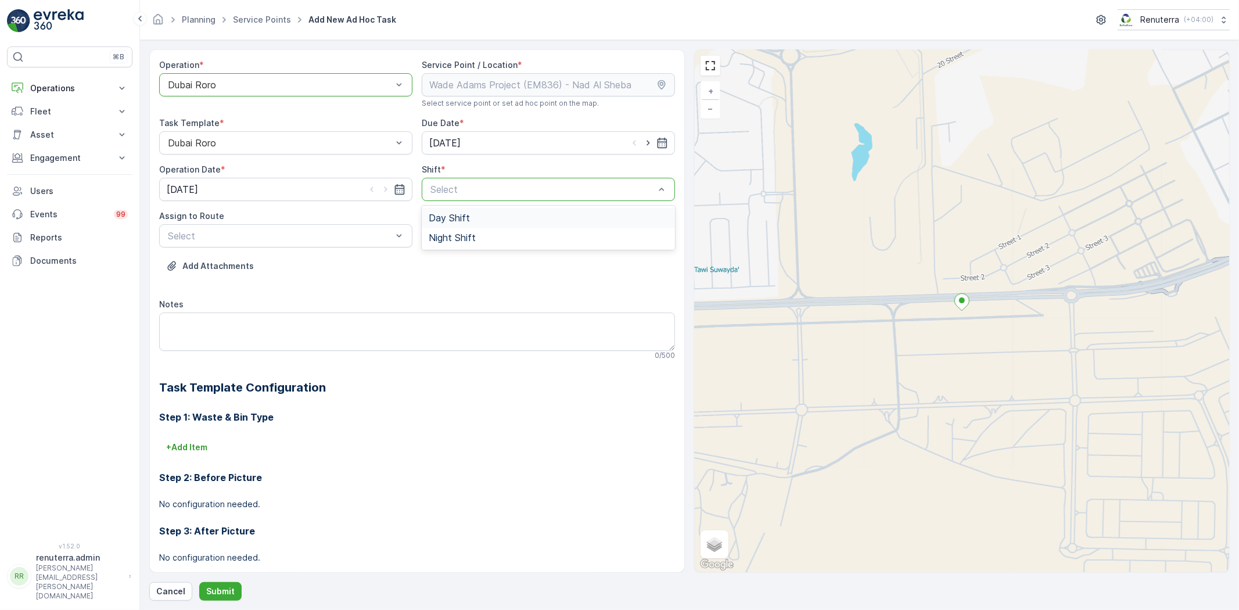
click at [503, 224] on div "Day Shift" at bounding box center [548, 218] width 253 height 20
click at [235, 259] on button "Add Attachments" at bounding box center [210, 266] width 102 height 19
click at [275, 261] on span "DRORO103 (Ended) - DXB X18570" at bounding box center [242, 264] width 152 height 10
click at [643, 147] on icon "button" at bounding box center [649, 143] width 12 height 12
type input "09.10.2025"
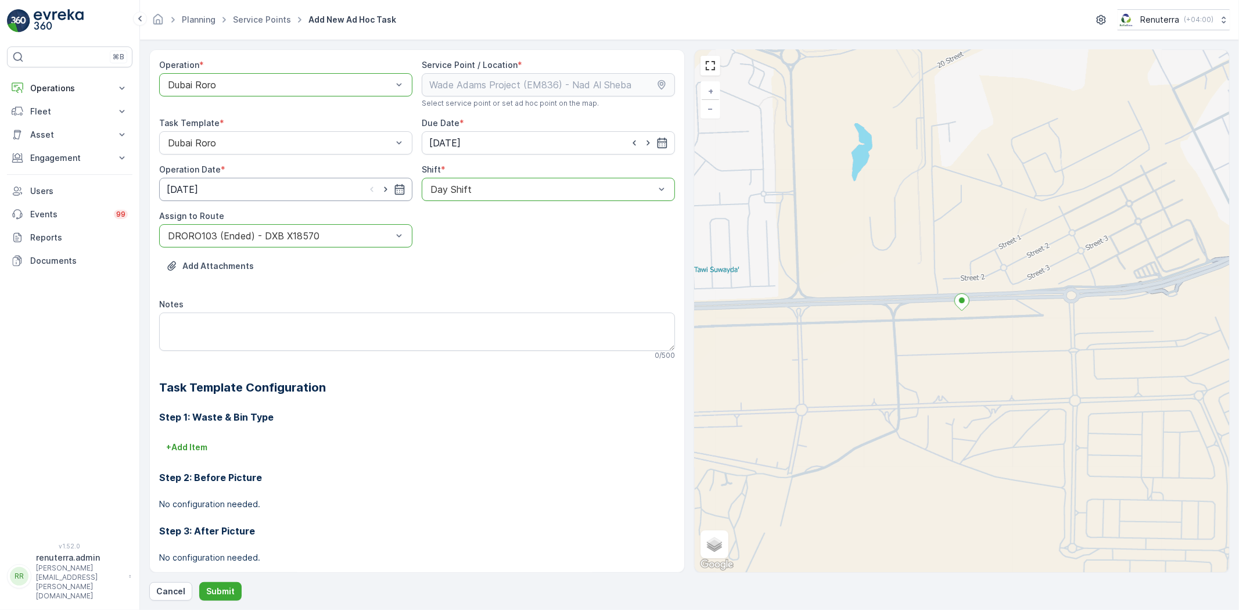
click at [381, 196] on input "[DATE]" at bounding box center [285, 189] width 253 height 23
drag, startPoint x: 262, startPoint y: 283, endPoint x: 254, endPoint y: 293, distance: 13.2
click at [270, 354] on div "9" at bounding box center [273, 359] width 6 height 10
type input "09.10.2025"
click at [223, 583] on button "Submit" at bounding box center [220, 591] width 42 height 19
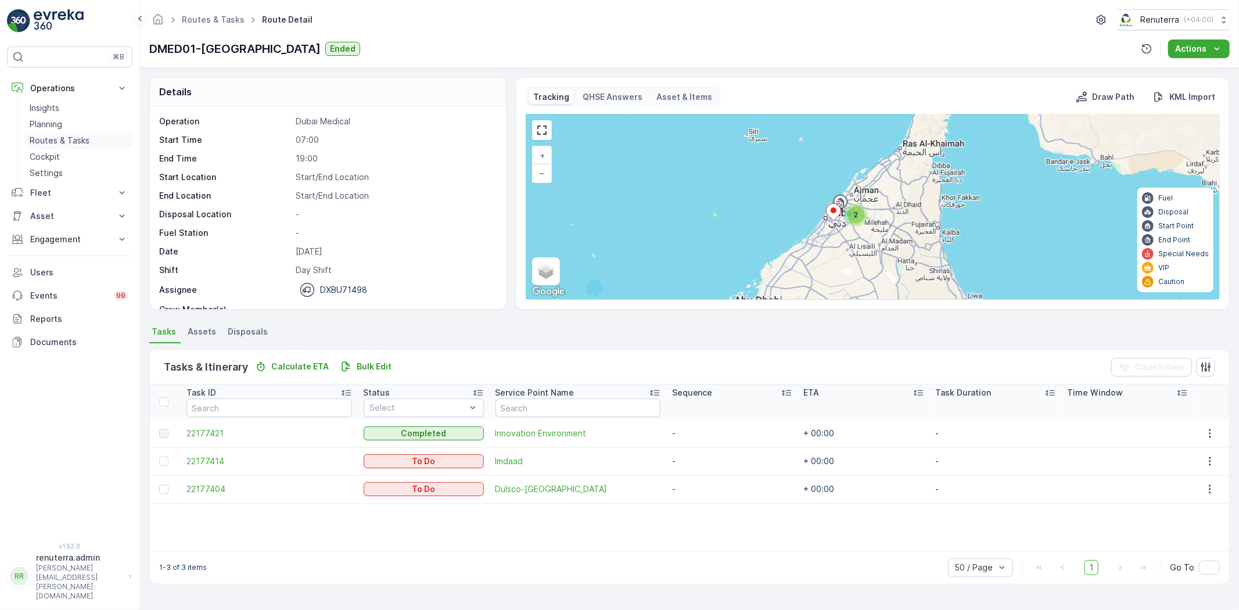
click at [62, 137] on p "Routes & Tasks" at bounding box center [60, 141] width 60 height 12
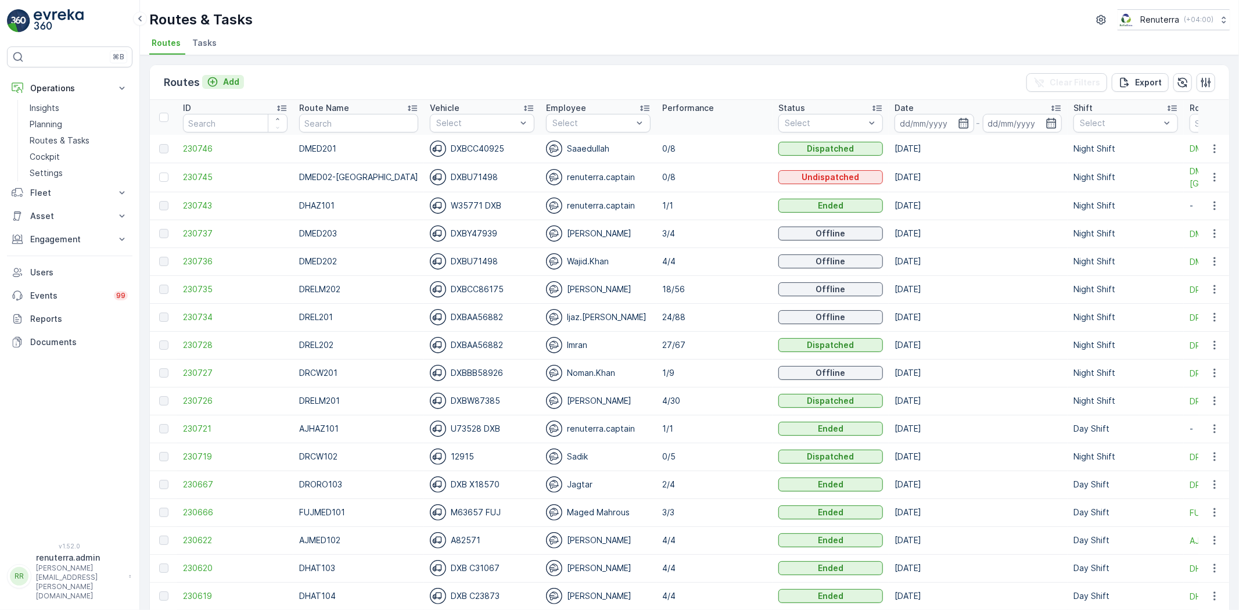
click at [224, 77] on p "Add" at bounding box center [231, 82] width 16 height 12
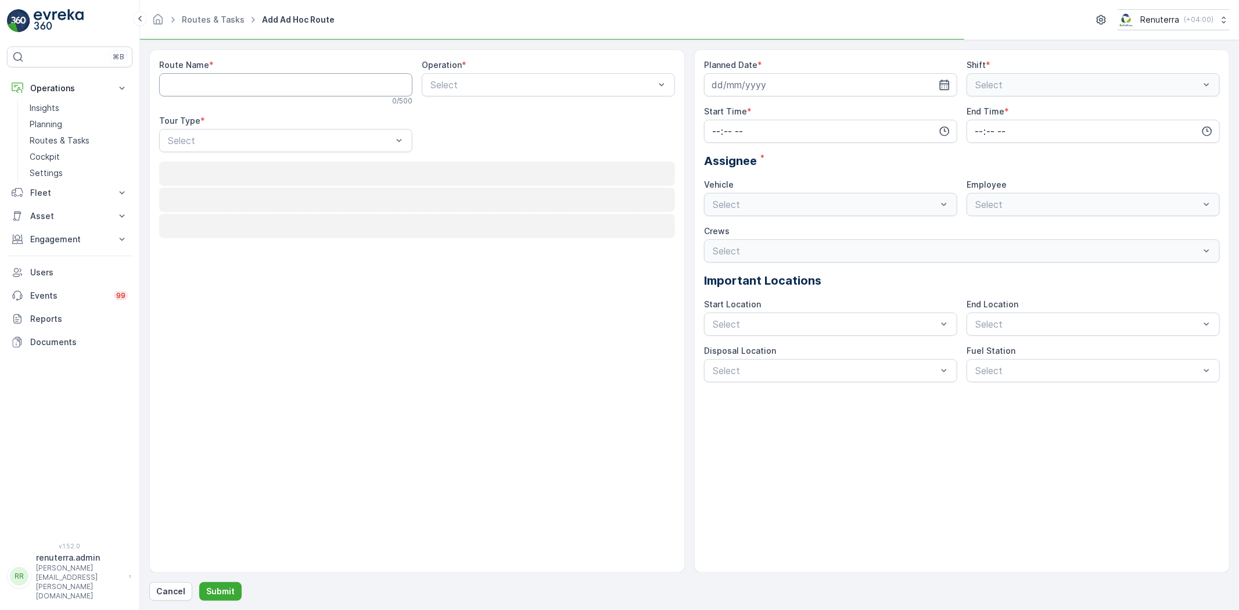
click at [270, 88] on Name "Route Name" at bounding box center [285, 84] width 253 height 23
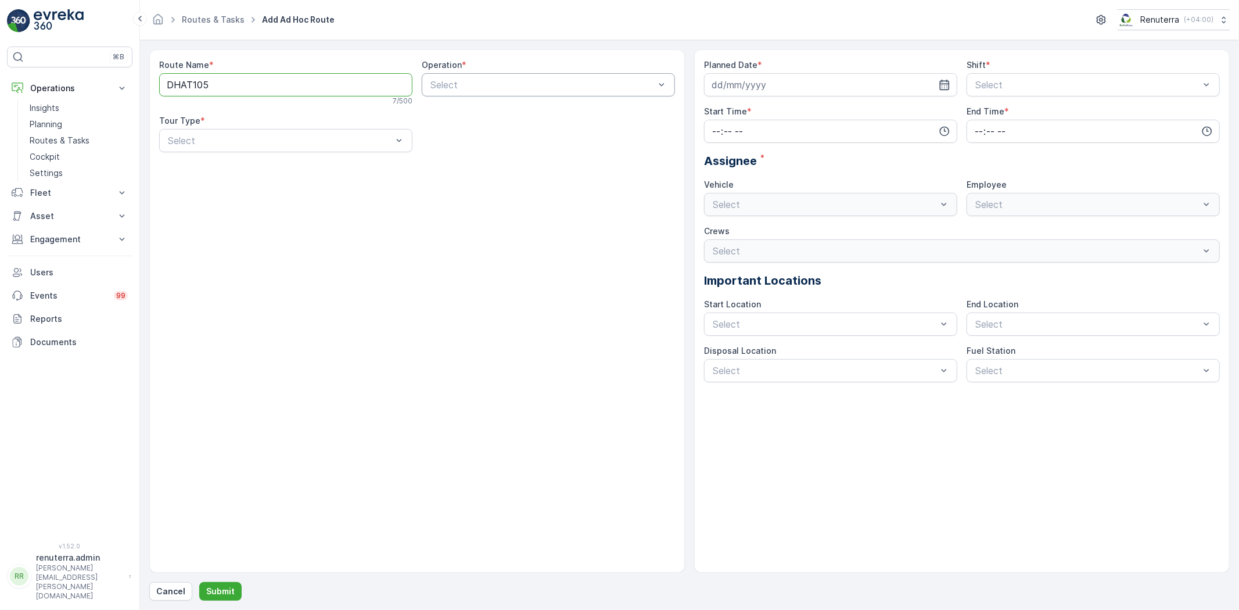
type Name "DHAT105"
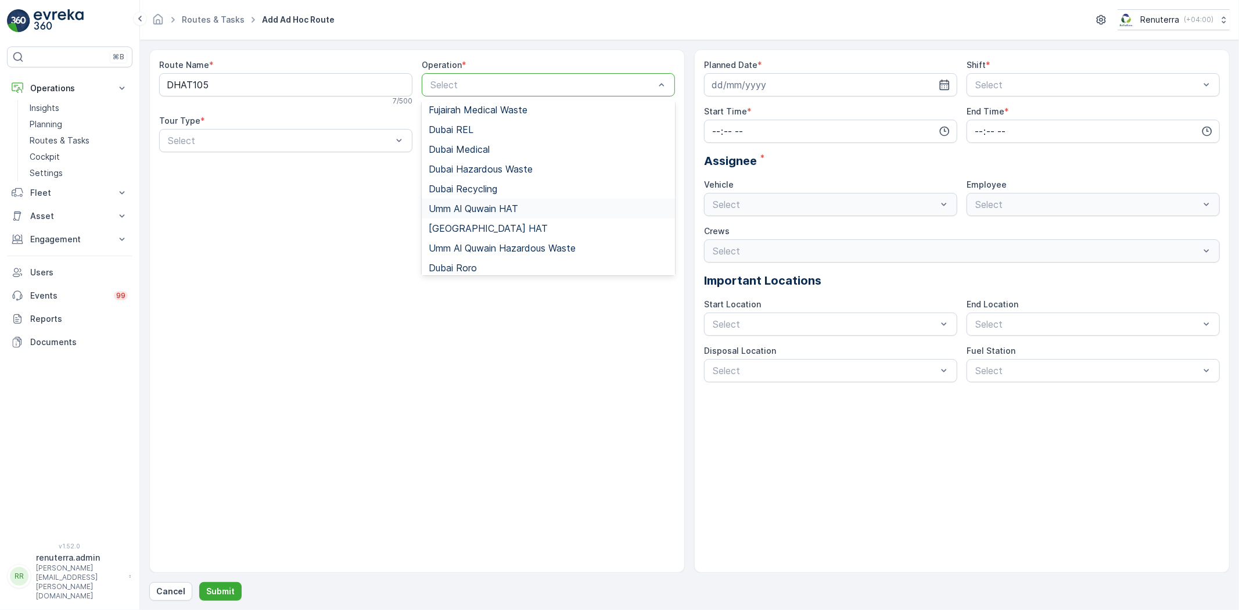
scroll to position [64, 0]
click at [489, 227] on div "[GEOGRAPHIC_DATA] HAT" at bounding box center [548, 226] width 239 height 10
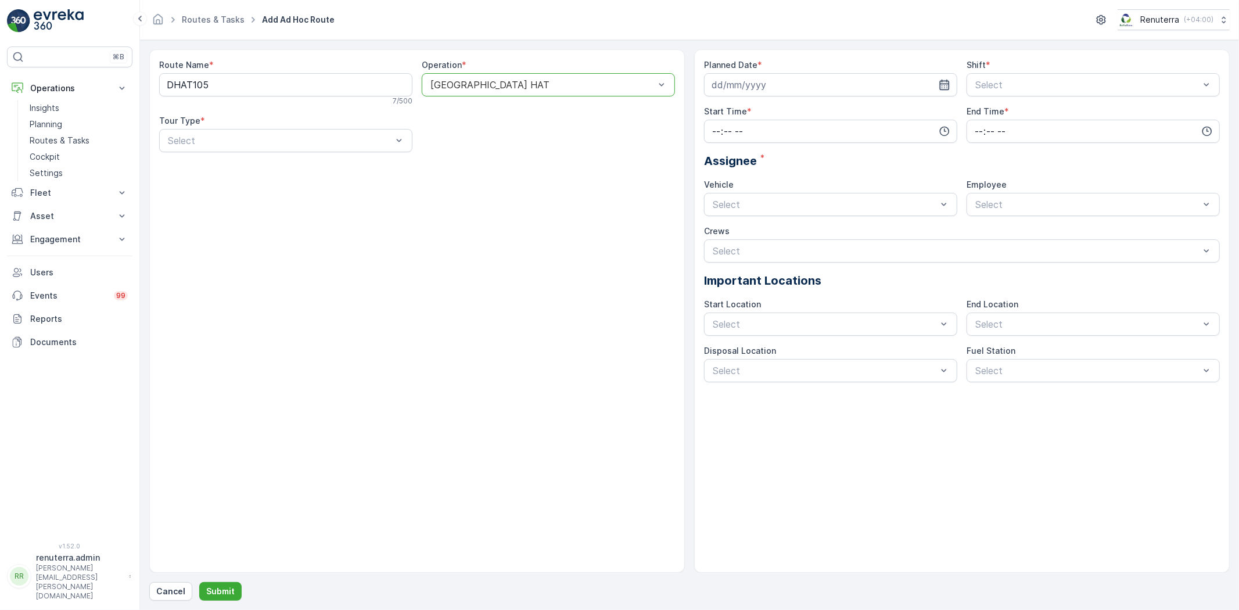
click at [942, 82] on icon "button" at bounding box center [945, 85] width 12 height 12
click at [812, 178] on div "9" at bounding box center [807, 182] width 19 height 19
type input "[DATE]"
click at [1025, 113] on div "Day Shift" at bounding box center [1093, 113] width 239 height 10
click at [886, 131] on input "time" at bounding box center [830, 131] width 253 height 23
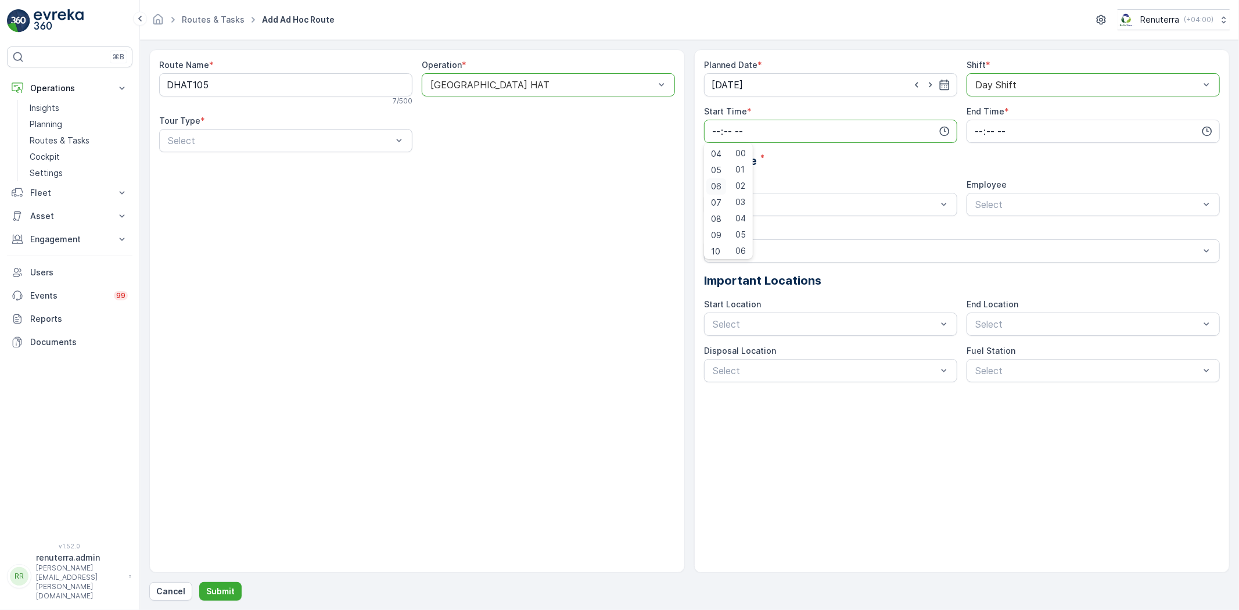
click at [718, 191] on span "06" at bounding box center [716, 187] width 10 height 12
type input "06:00"
click at [1004, 130] on input "time" at bounding box center [1093, 131] width 253 height 23
click at [979, 220] on span "20" at bounding box center [979, 217] width 10 height 12
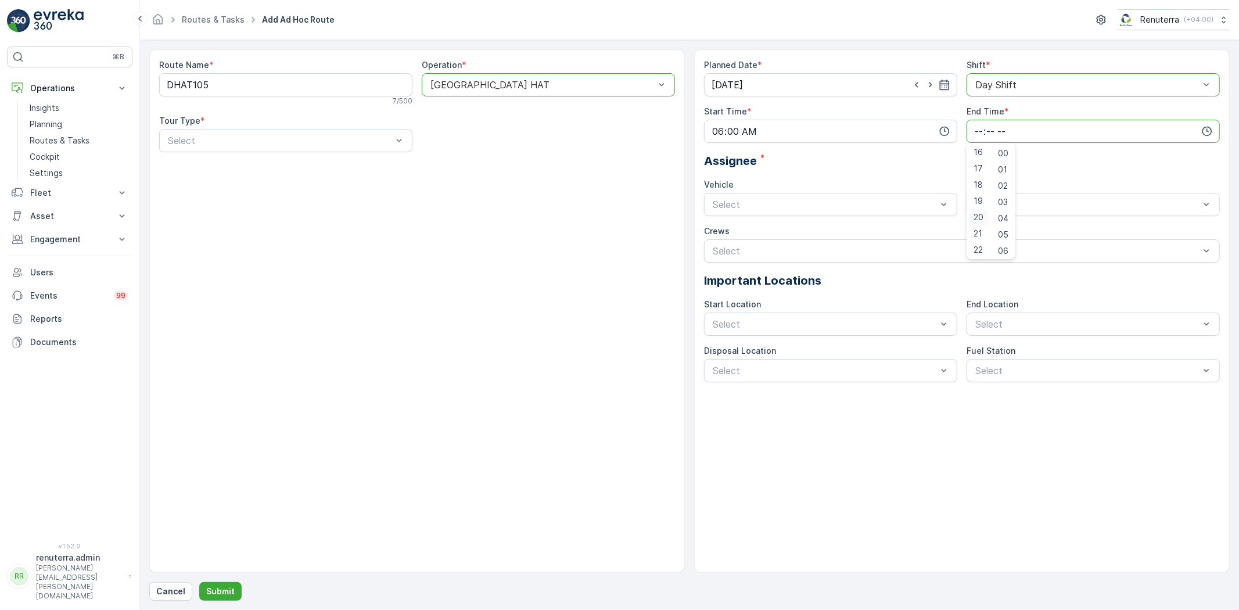
type input "20:00"
click at [857, 164] on div "Assignee *" at bounding box center [962, 160] width 516 height 17
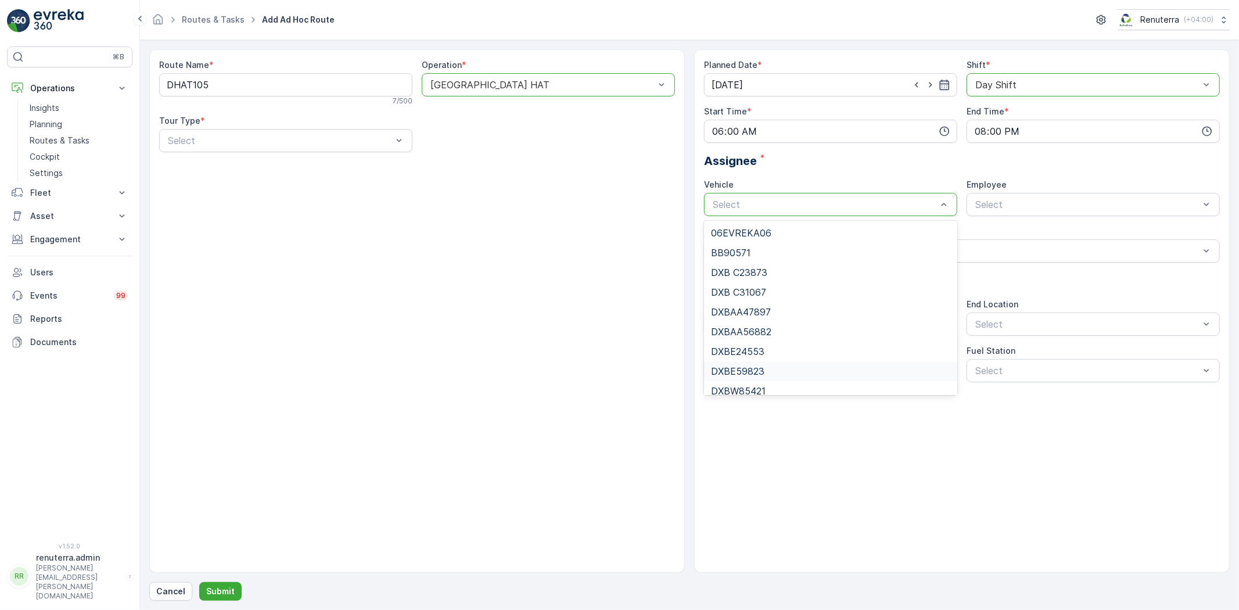
click at [758, 376] on div "DXBE59823" at bounding box center [830, 371] width 253 height 20
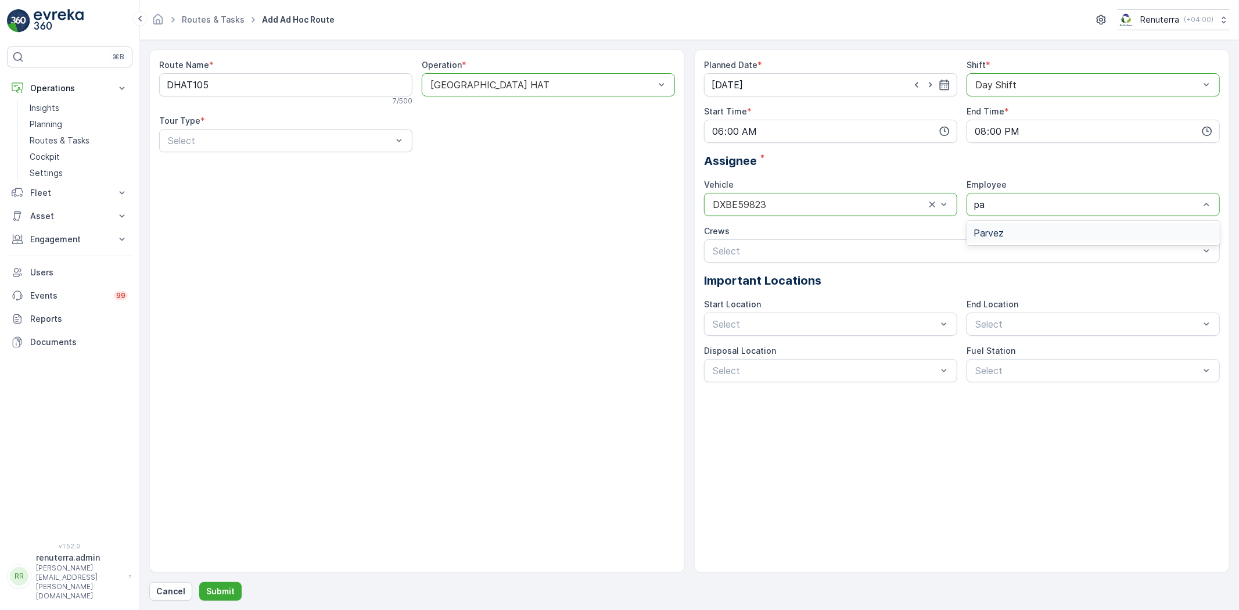
type input "par"
click at [989, 234] on span "Parvez" at bounding box center [989, 233] width 30 height 10
click at [828, 315] on div "Select" at bounding box center [830, 324] width 253 height 23
click at [779, 351] on span "Start/End Location" at bounding box center [753, 352] width 84 height 10
click at [1008, 340] on div "Planned Date * 09.10.2025 Shift * option Day Shift, selected. Day Shift Start T…" at bounding box center [962, 220] width 516 height 323
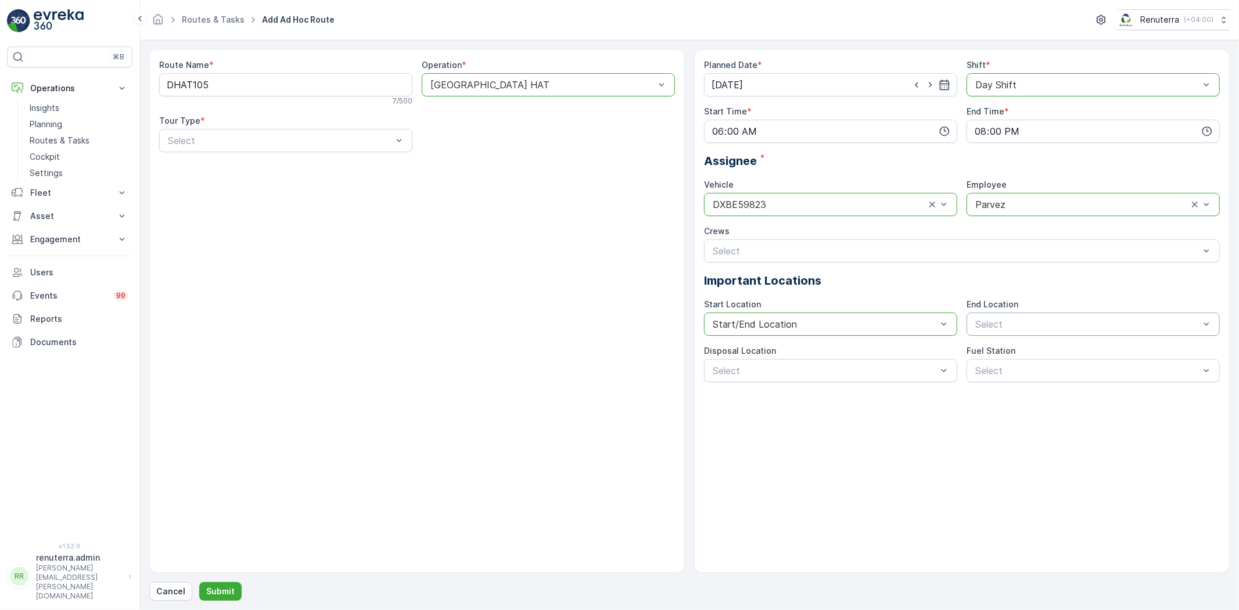
click at [1031, 314] on div "Select" at bounding box center [1093, 324] width 253 height 23
click at [1015, 361] on div "Start/End Location" at bounding box center [1093, 353] width 253 height 20
click at [880, 360] on div "Select" at bounding box center [830, 370] width 253 height 23
click at [874, 391] on div "Al Qusais landfill" at bounding box center [830, 399] width 253 height 20
click at [1002, 404] on span "Dubai Fuel Supply" at bounding box center [1011, 399] width 75 height 10
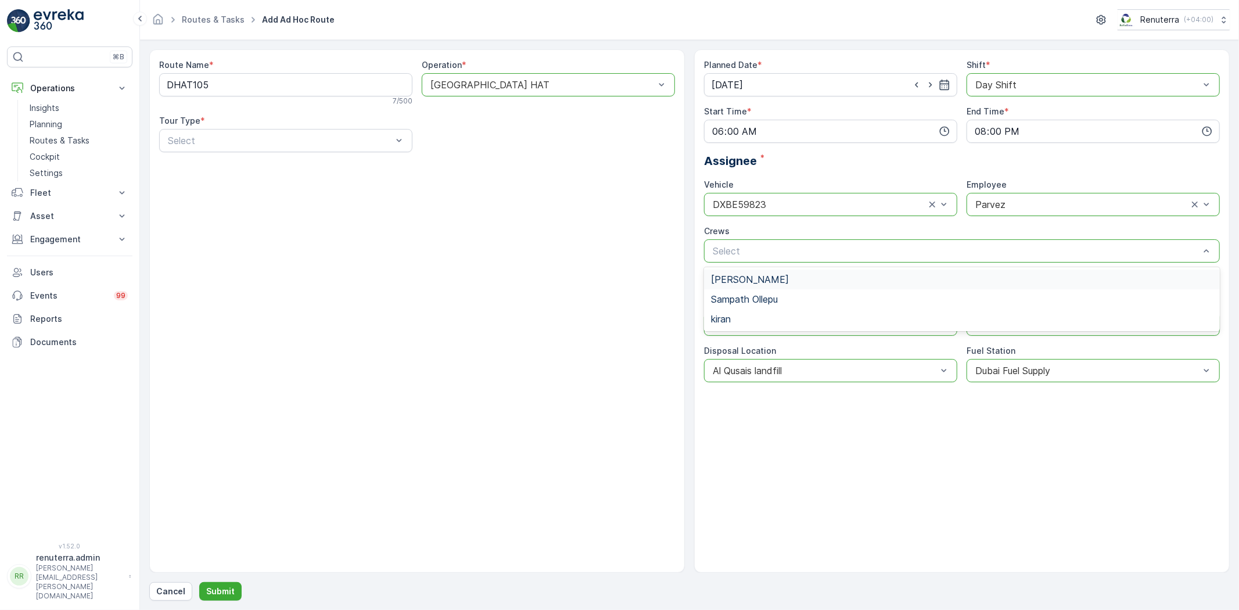
click at [682, 276] on div "Route Name * DHAT105 7 / 500 Operation * option Dubai HAT, selected. Dubai HAT …" at bounding box center [417, 310] width 536 height 523
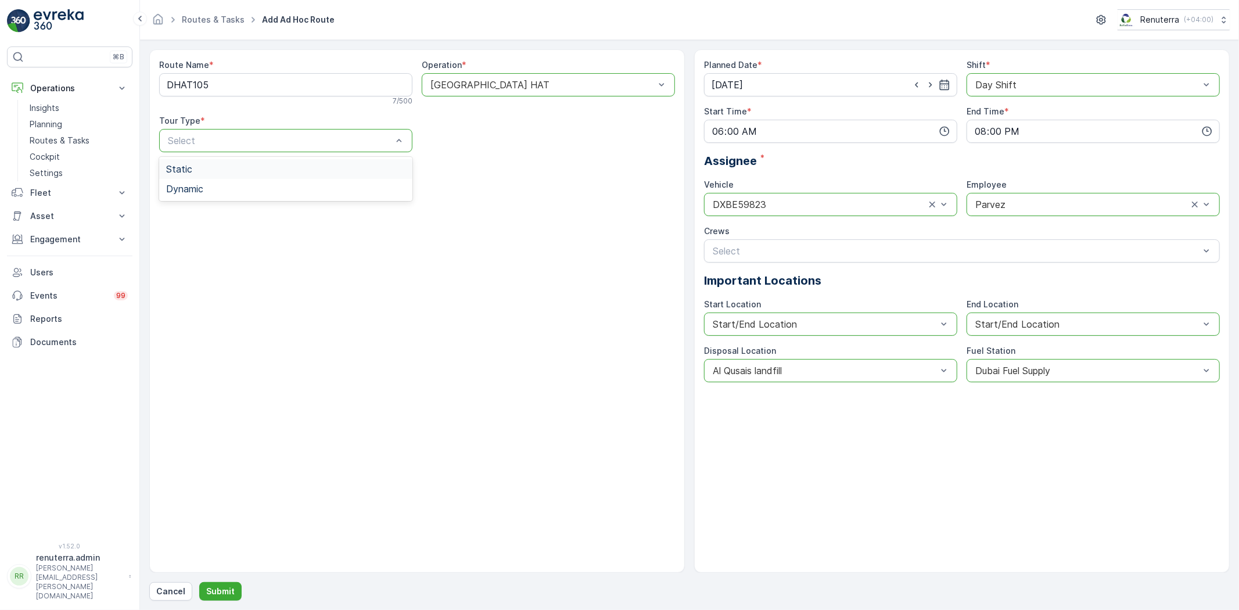
click at [270, 173] on div "Static" at bounding box center [285, 169] width 239 height 10
click at [262, 141] on div at bounding box center [280, 140] width 227 height 10
click at [239, 189] on div "Dynamic" at bounding box center [285, 189] width 239 height 10
click at [219, 137] on div at bounding box center [280, 140] width 227 height 10
click at [212, 175] on div "Static" at bounding box center [285, 169] width 253 height 20
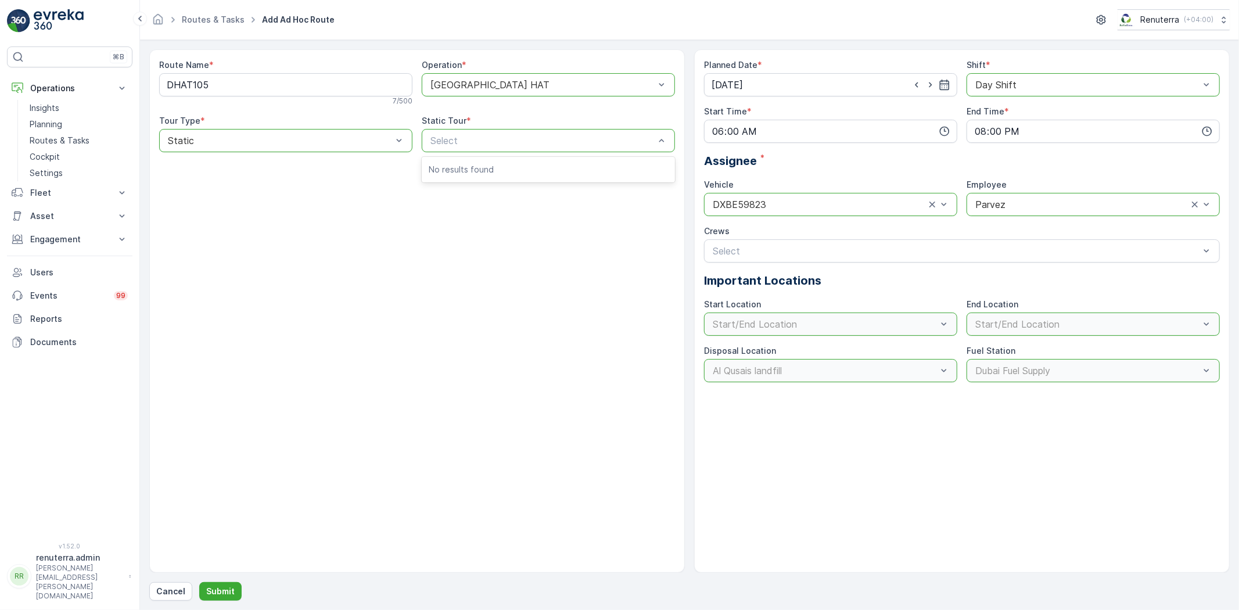
click at [418, 191] on div "Route Name * DHAT105 7 / 500 Operation * option Dubai HAT, selected. Dubai HAT …" at bounding box center [417, 310] width 536 height 523
click at [258, 157] on div "Route Name * DHAT105 7 / 500 Operation * option Dubai HAT, selected. Dubai HAT …" at bounding box center [417, 110] width 516 height 102
click at [265, 148] on div "Static" at bounding box center [285, 140] width 253 height 23
click at [246, 179] on div "Dynamic" at bounding box center [285, 189] width 253 height 20
click at [223, 590] on p "Submit" at bounding box center [220, 592] width 28 height 12
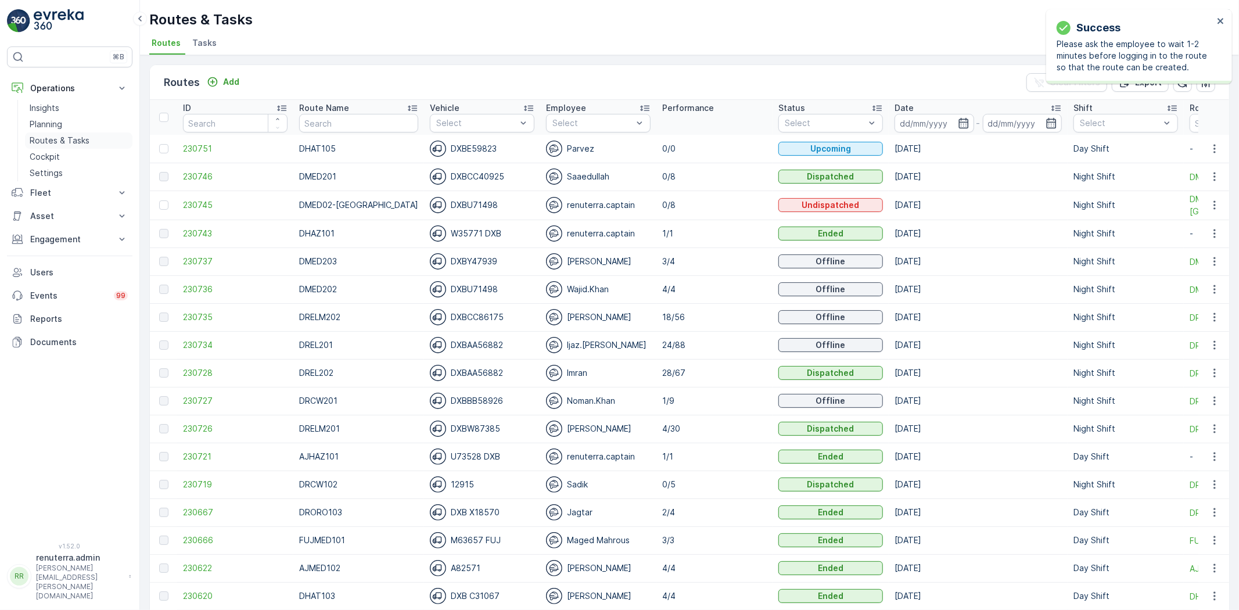
click at [61, 131] on link "Planning" at bounding box center [78, 124] width 107 height 16
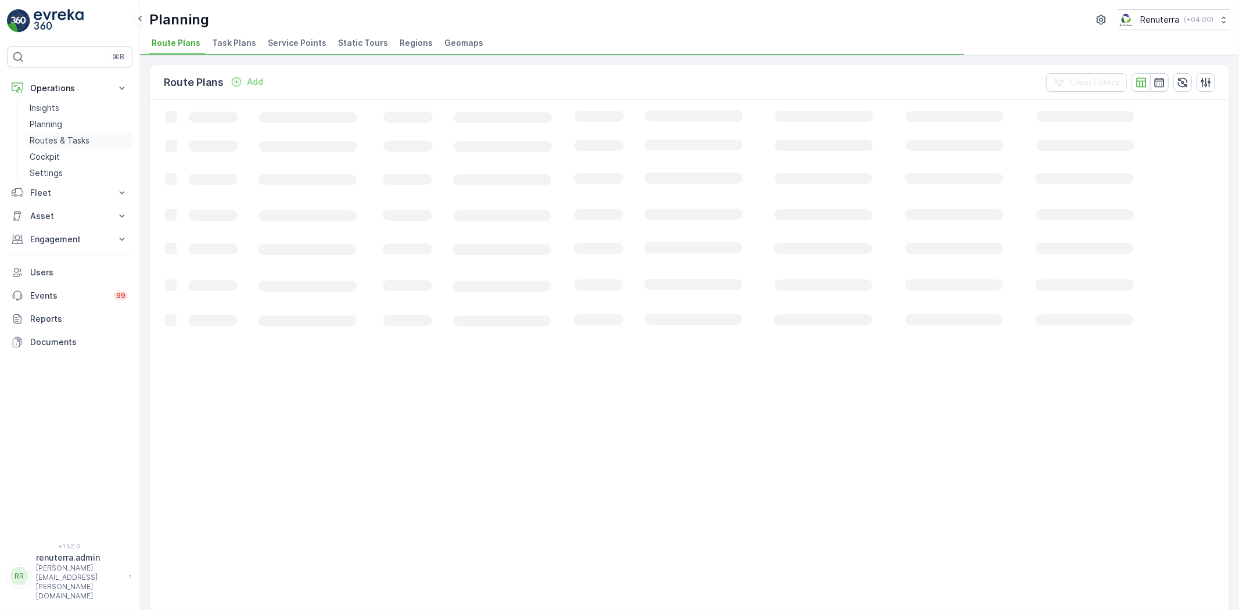
click at [59, 147] on link "Routes & Tasks" at bounding box center [78, 140] width 107 height 16
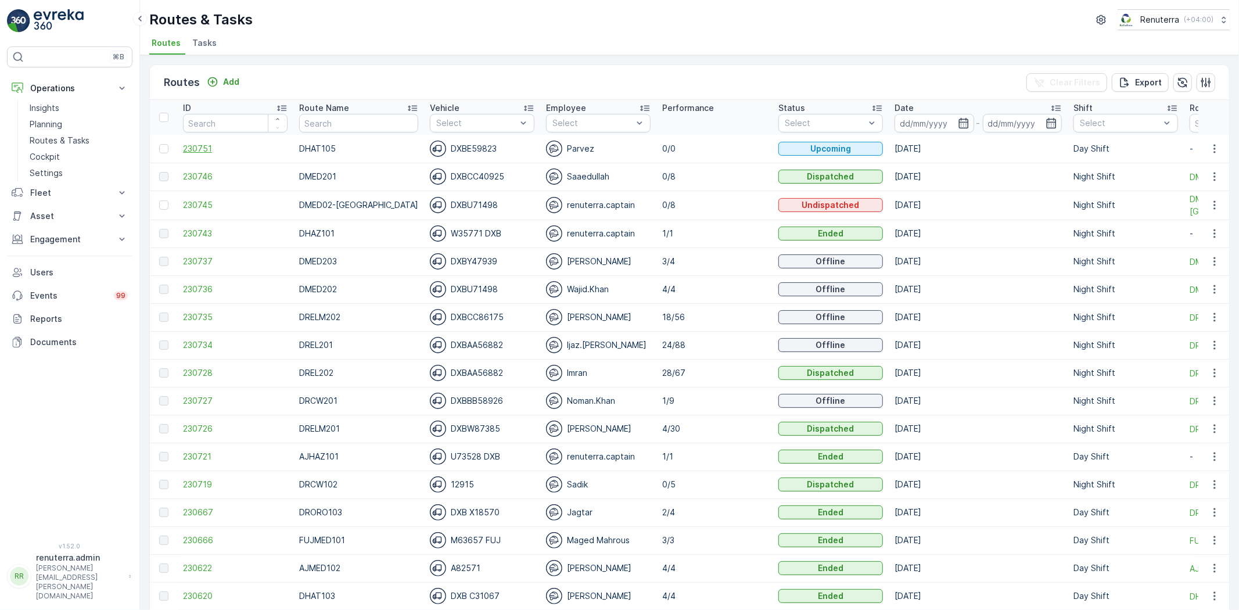
click at [202, 148] on span "230751" at bounding box center [235, 149] width 105 height 12
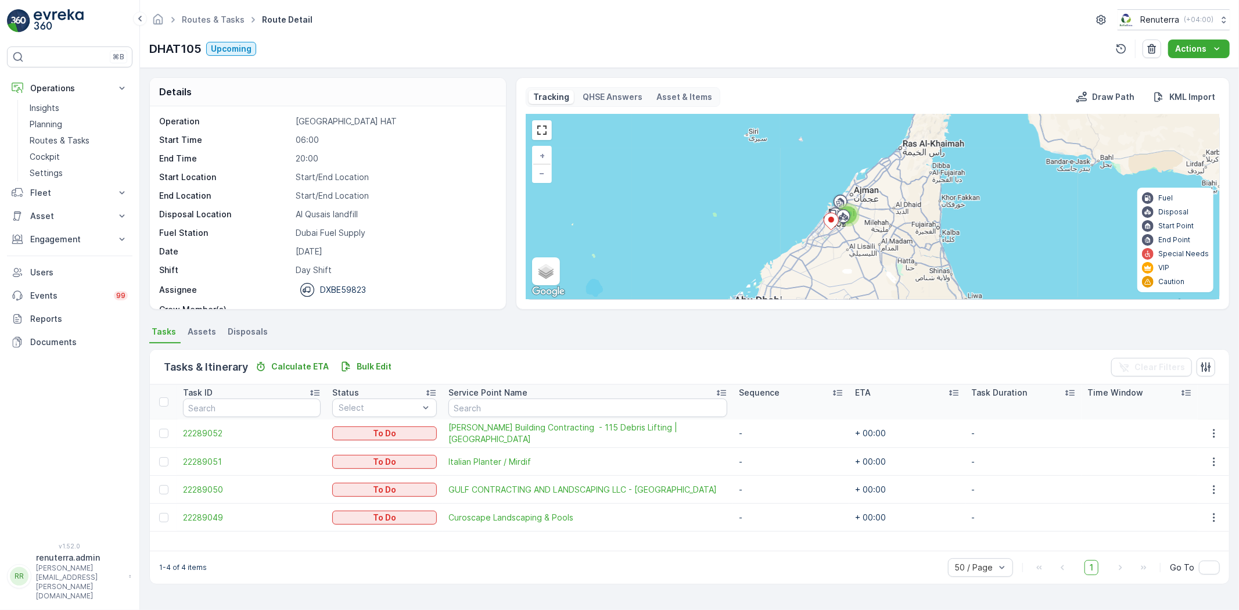
scroll to position [37, 0]
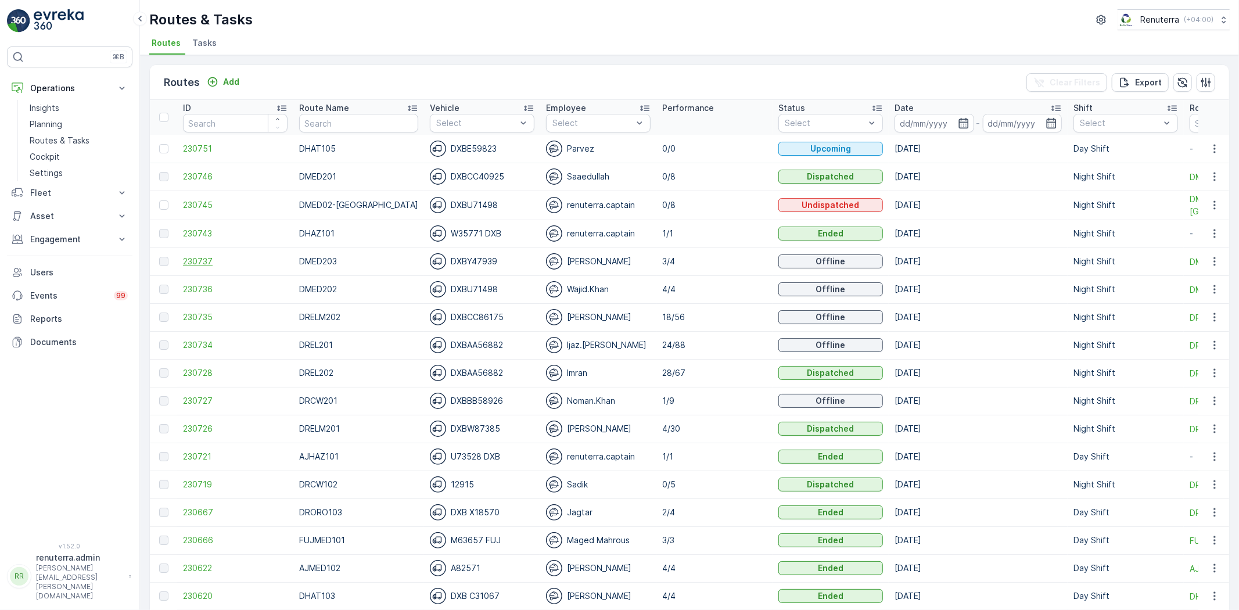
click at [201, 261] on span "230737" at bounding box center [235, 262] width 105 height 12
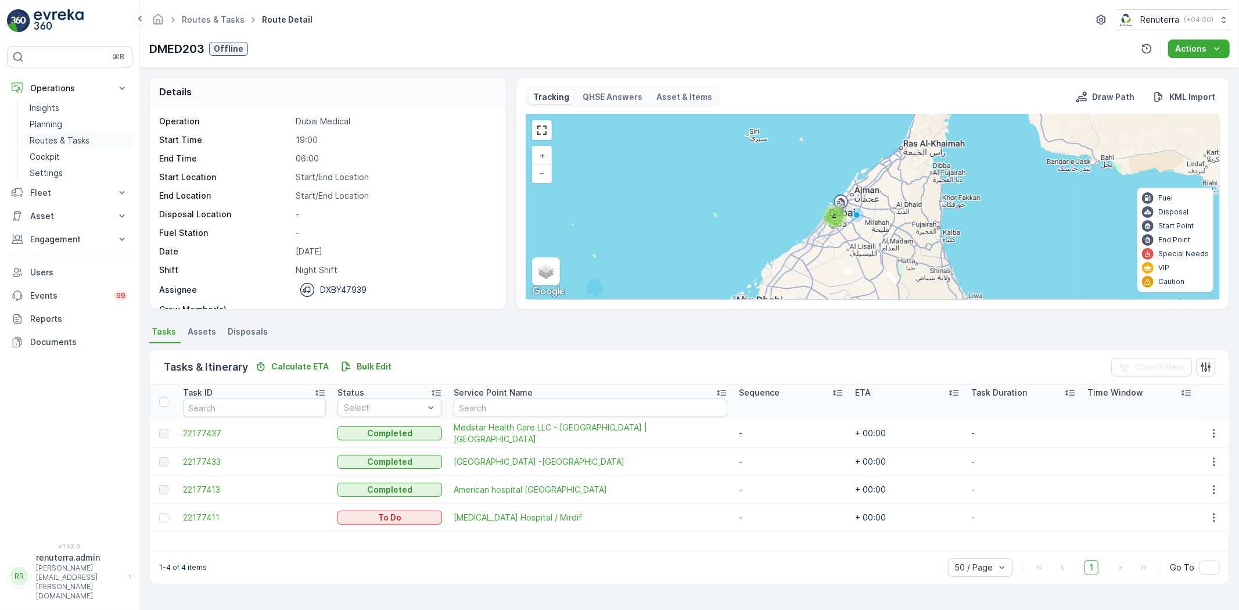
click at [41, 135] on p "Routes & Tasks" at bounding box center [60, 141] width 60 height 12
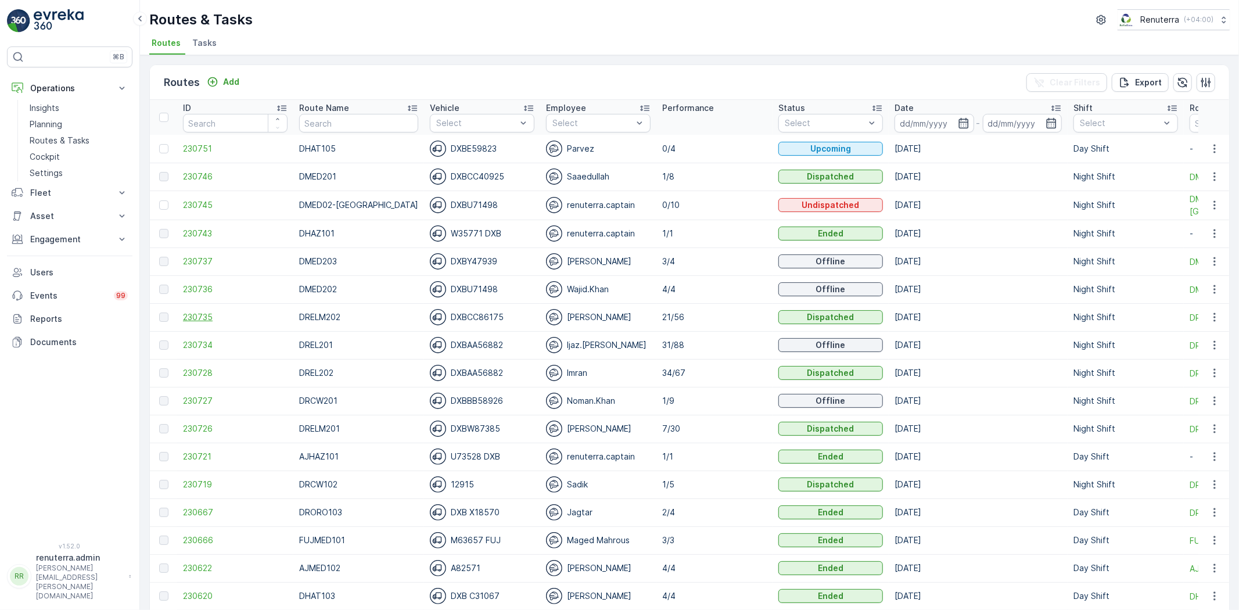
click at [193, 320] on span "230735" at bounding box center [235, 317] width 105 height 12
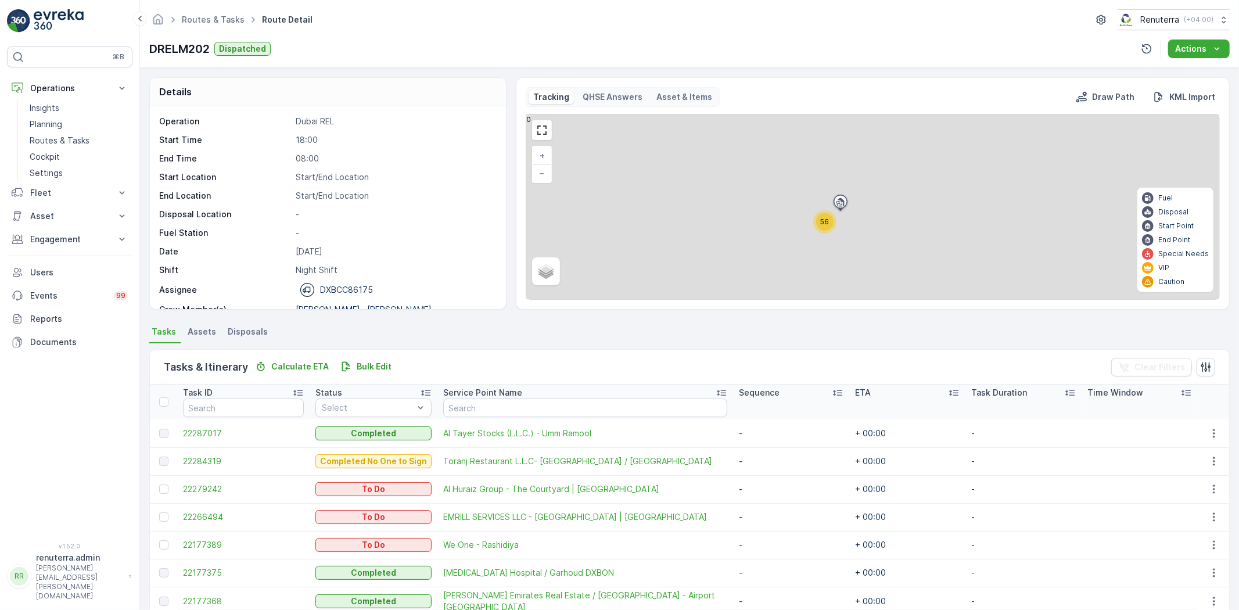
click at [505, 407] on input "text" at bounding box center [585, 408] width 284 height 19
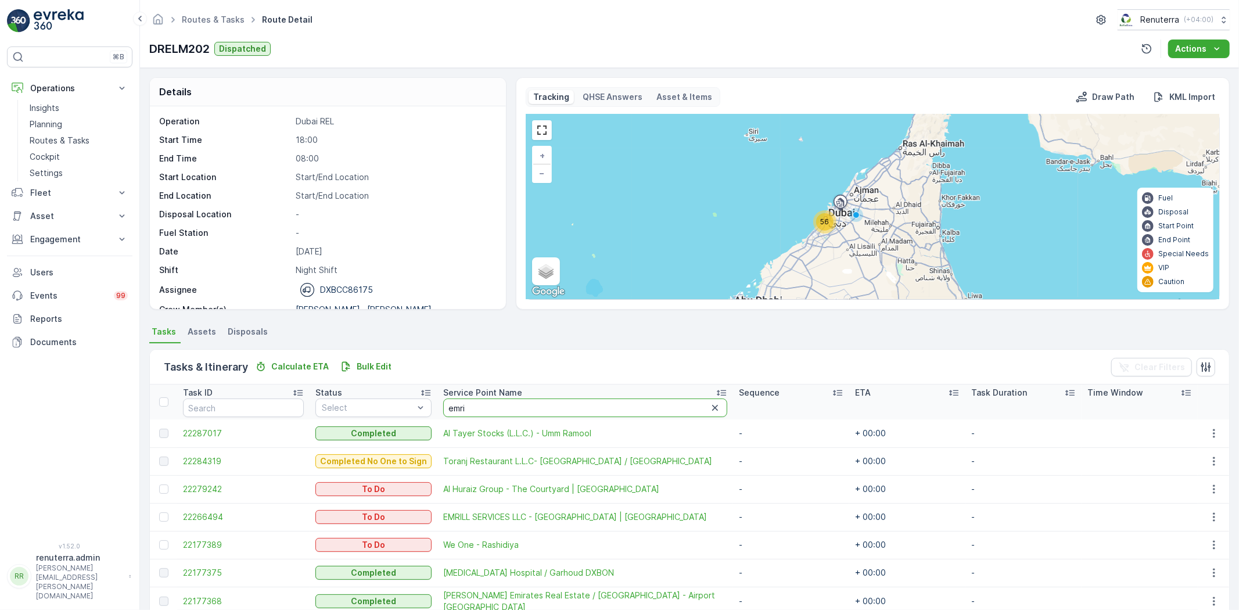
type input "emril"
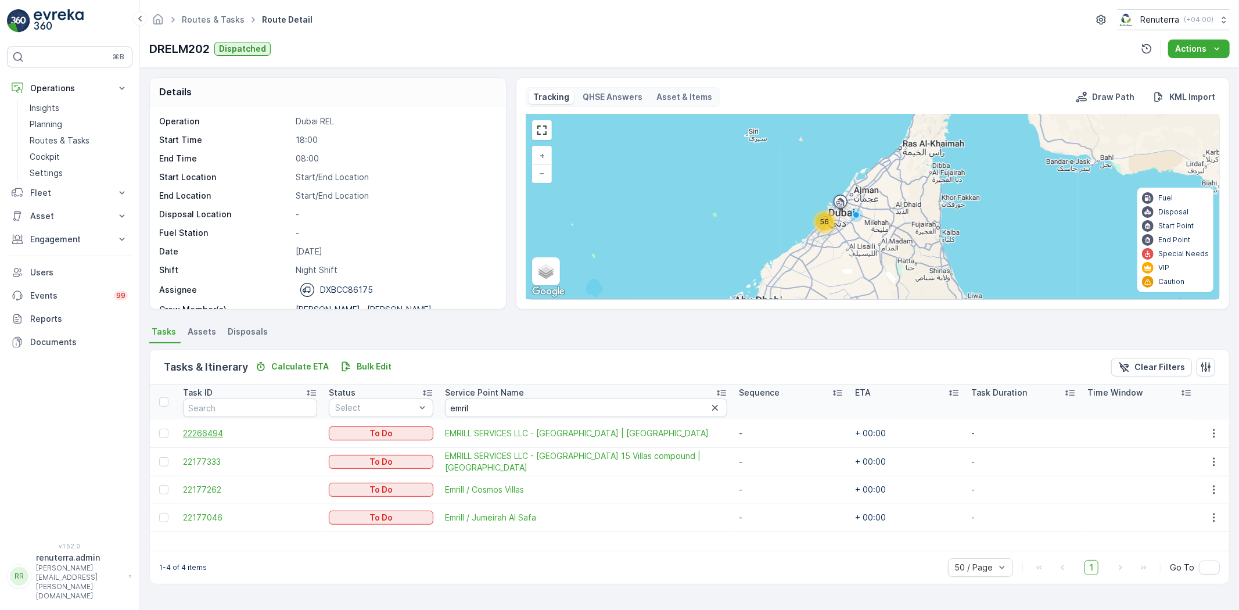
click at [203, 436] on span "22266494" at bounding box center [250, 434] width 134 height 12
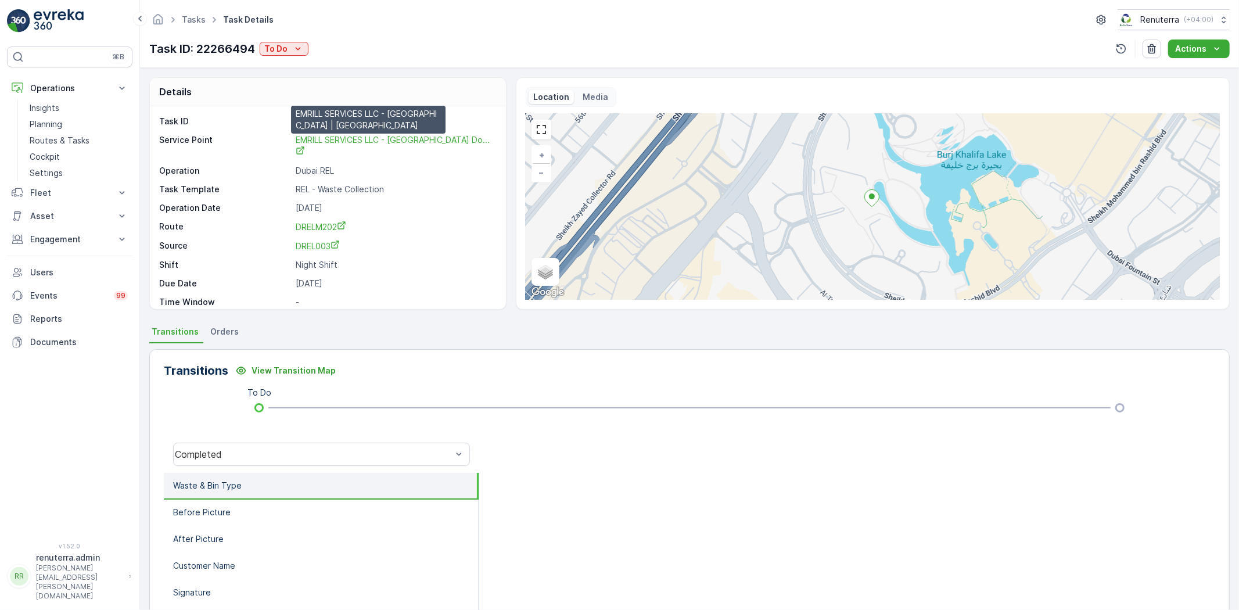
click at [370, 135] on link "EMRILL SERVICES LLC - Dubai Do..." at bounding box center [393, 146] width 194 height 24
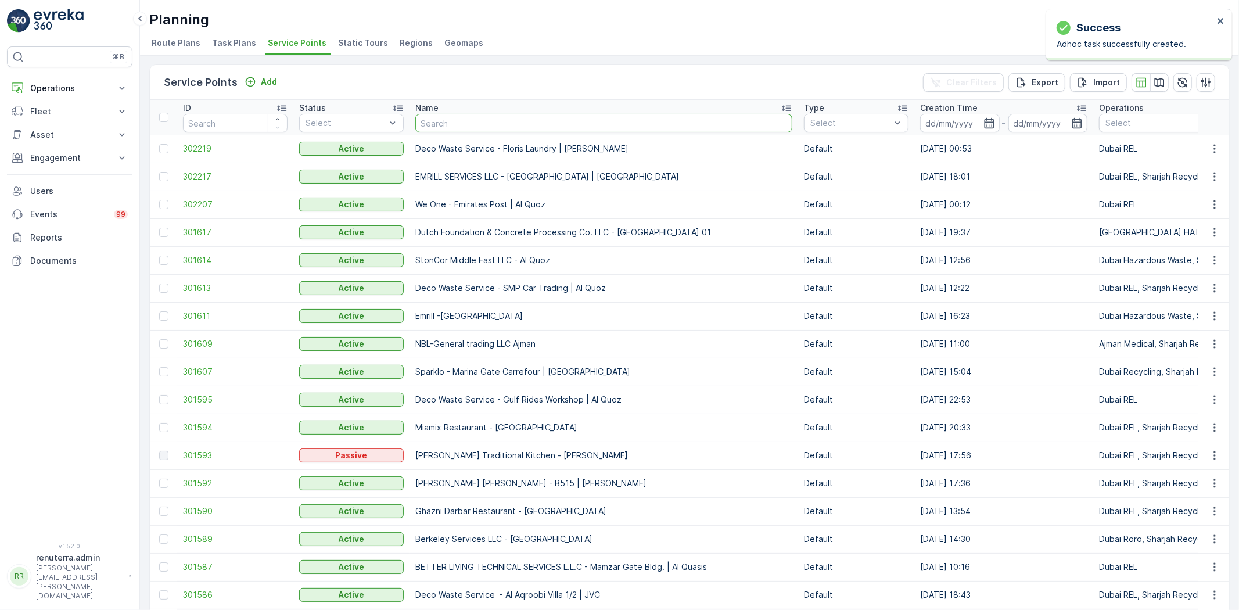
type input "Berkely Al marooj Furjan"
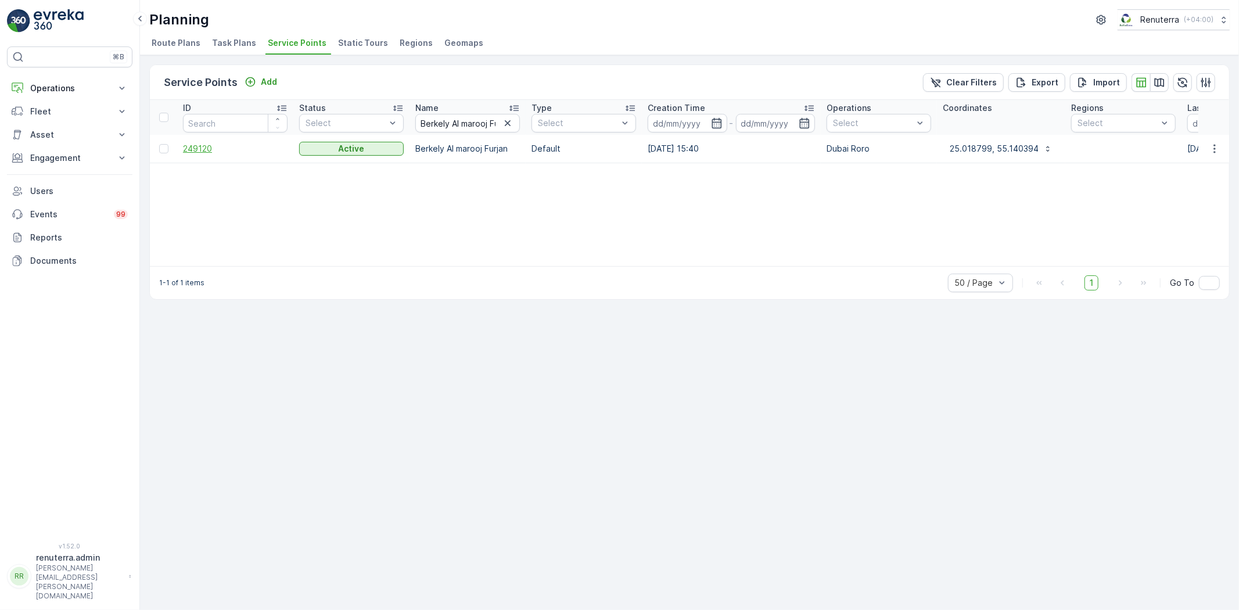
click at [204, 143] on span "249120" at bounding box center [235, 149] width 105 height 12
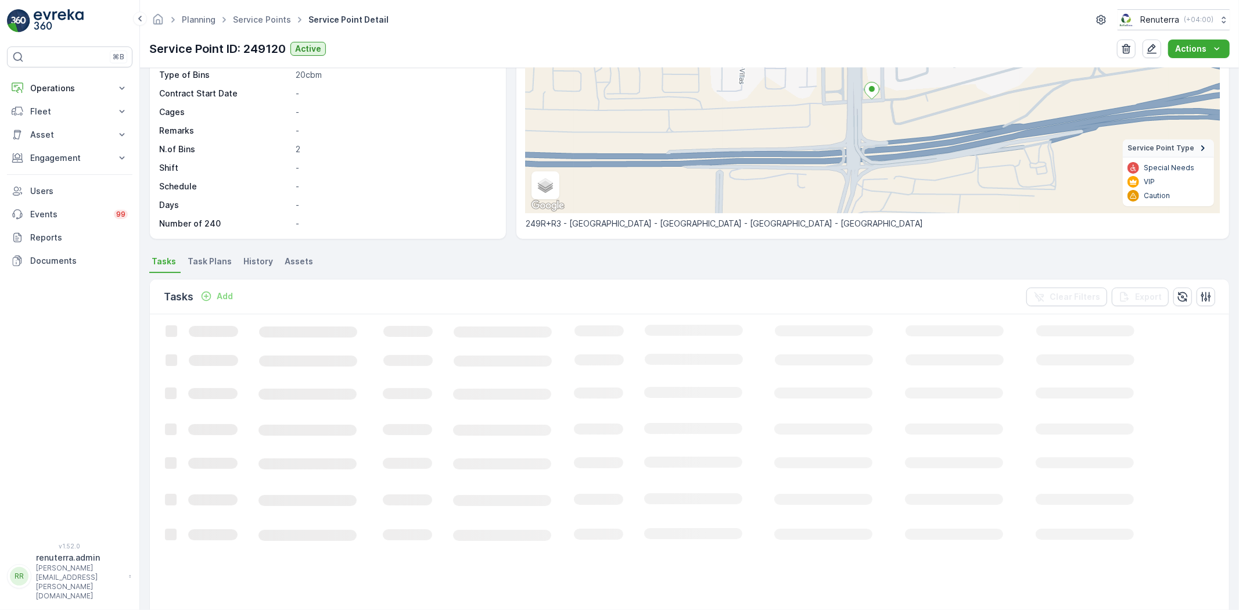
scroll to position [129, 0]
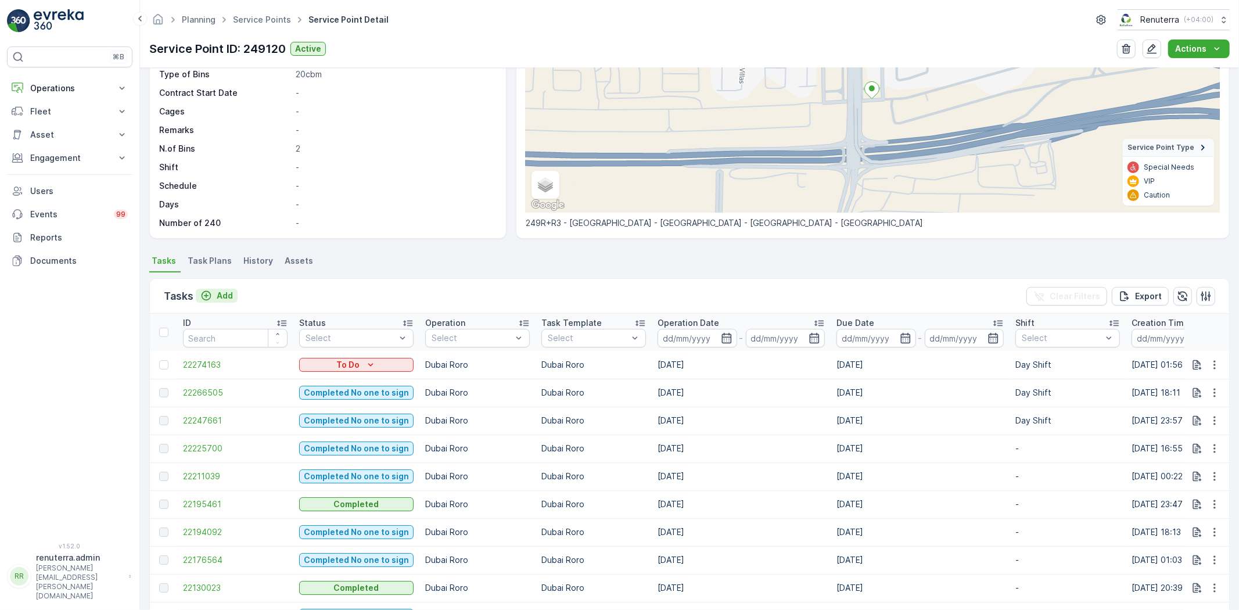
click at [217, 292] on p "Add" at bounding box center [225, 296] width 16 height 12
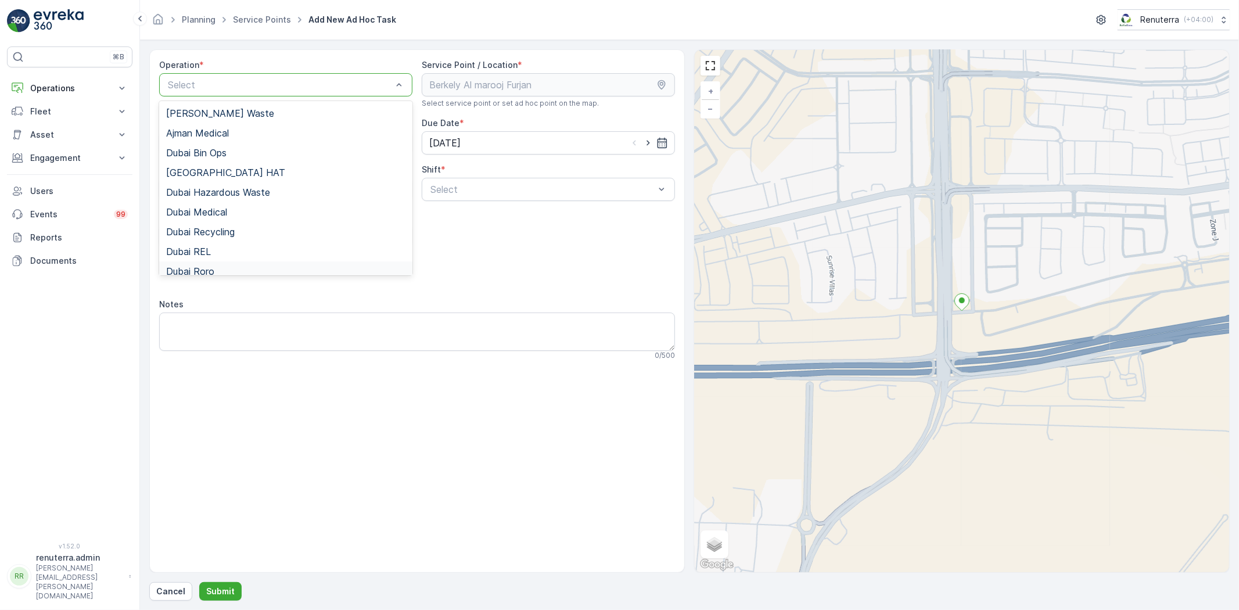
click at [205, 273] on span "Dubai Roro" at bounding box center [190, 271] width 48 height 10
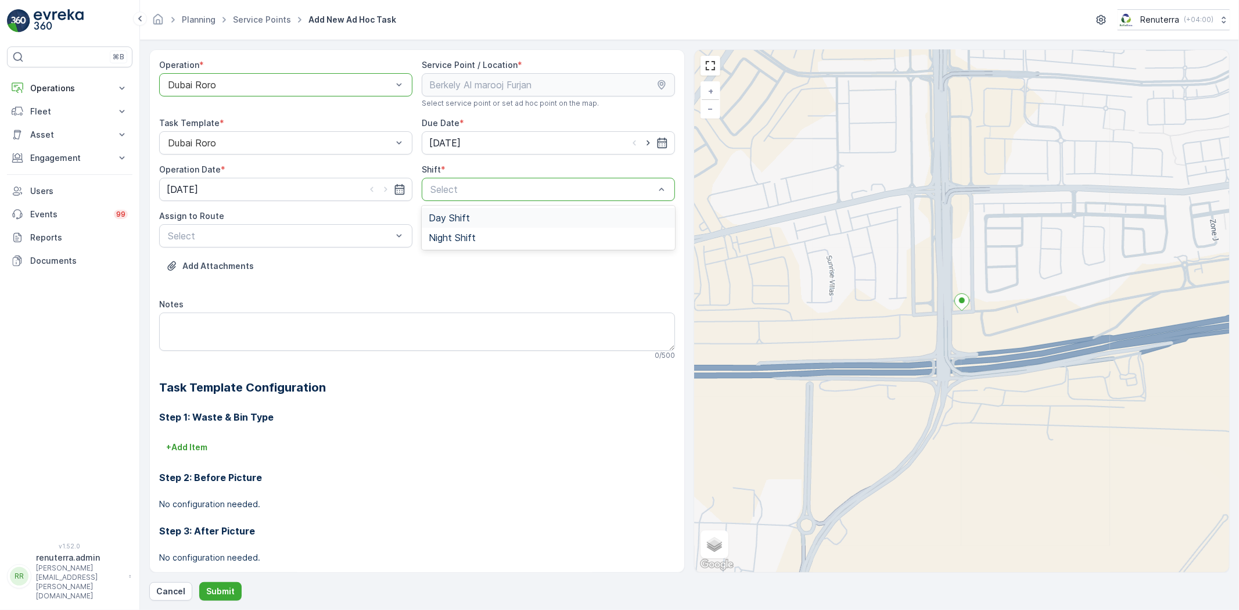
click at [448, 219] on span "Day Shift" at bounding box center [449, 218] width 41 height 10
click at [283, 254] on div "DRORO103 (Ended) - DXB X18570" at bounding box center [285, 264] width 253 height 20
click at [647, 141] on icon "button" at bounding box center [649, 143] width 12 height 12
type input "[DATE]"
click at [382, 189] on icon "button" at bounding box center [386, 190] width 12 height 12
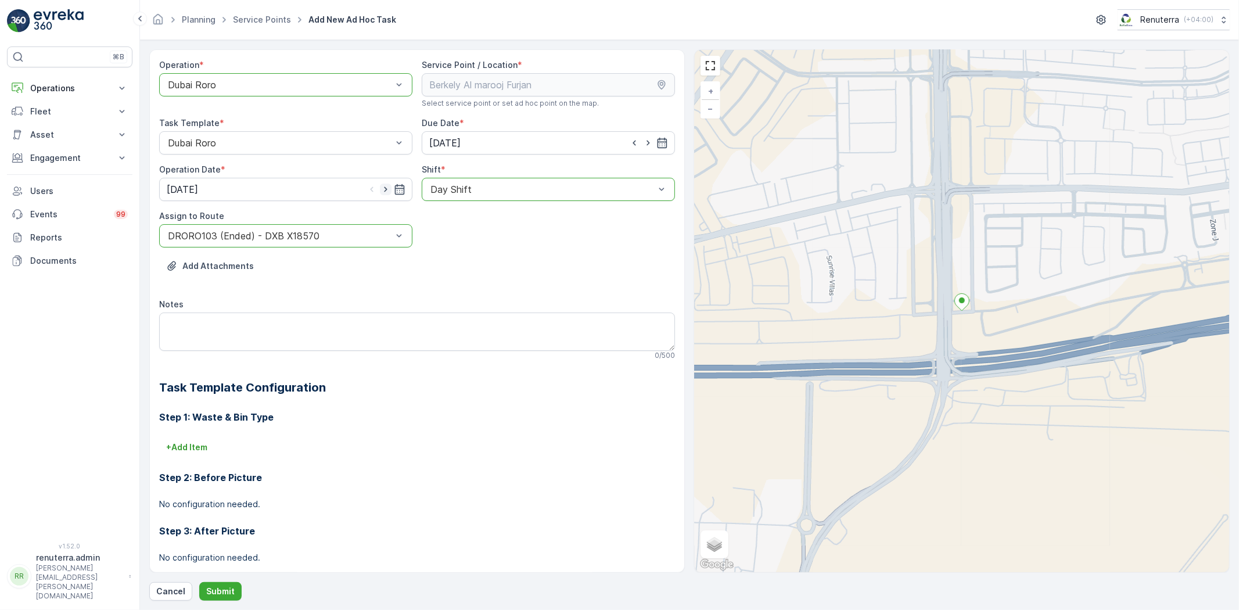
type input "[DATE]"
click at [212, 584] on button "Submit" at bounding box center [220, 591] width 42 height 19
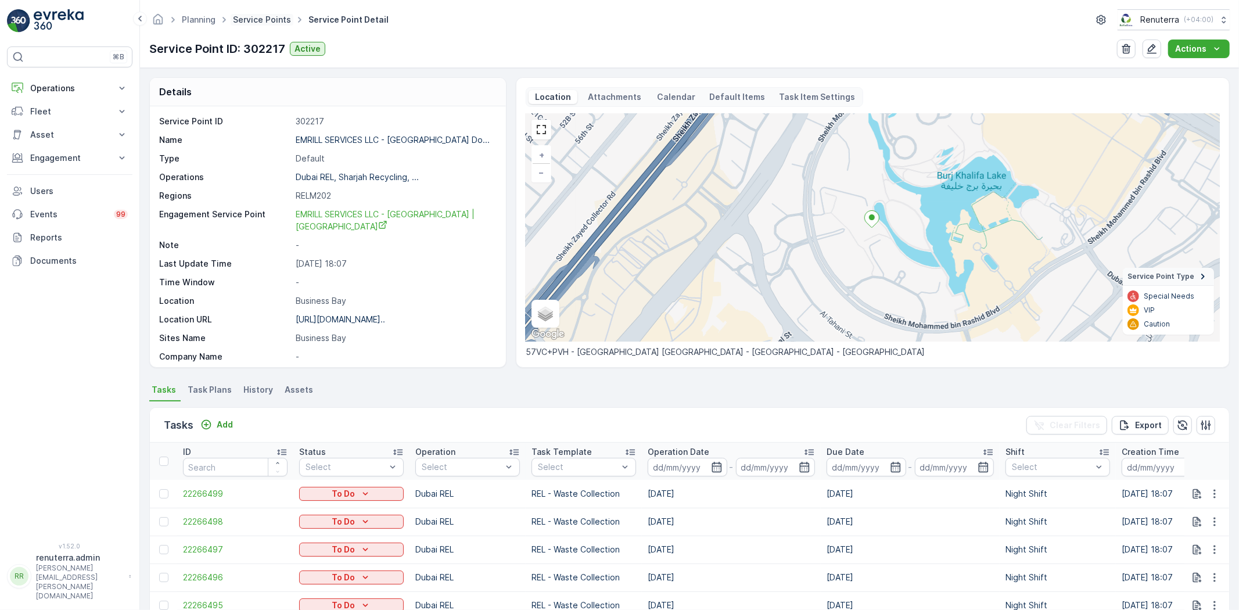
click at [259, 19] on link "Service Points" at bounding box center [262, 20] width 58 height 10
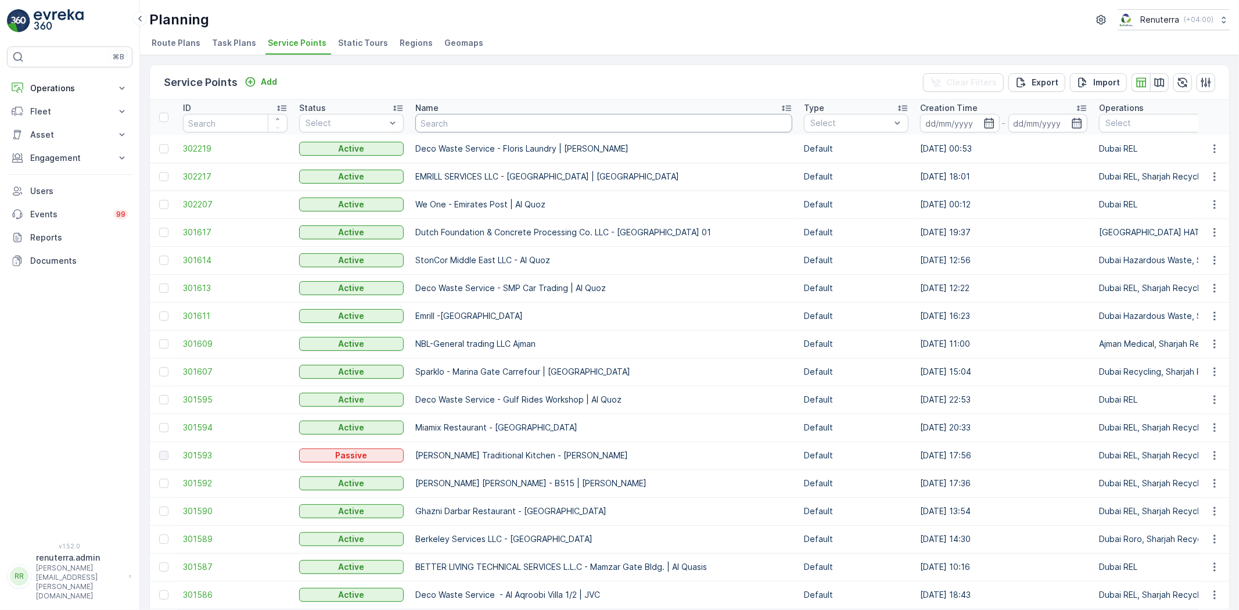
click at [466, 124] on input "text" at bounding box center [603, 123] width 377 height 19
type input "dott"
click at [66, 140] on p "Routes & Tasks" at bounding box center [60, 141] width 60 height 12
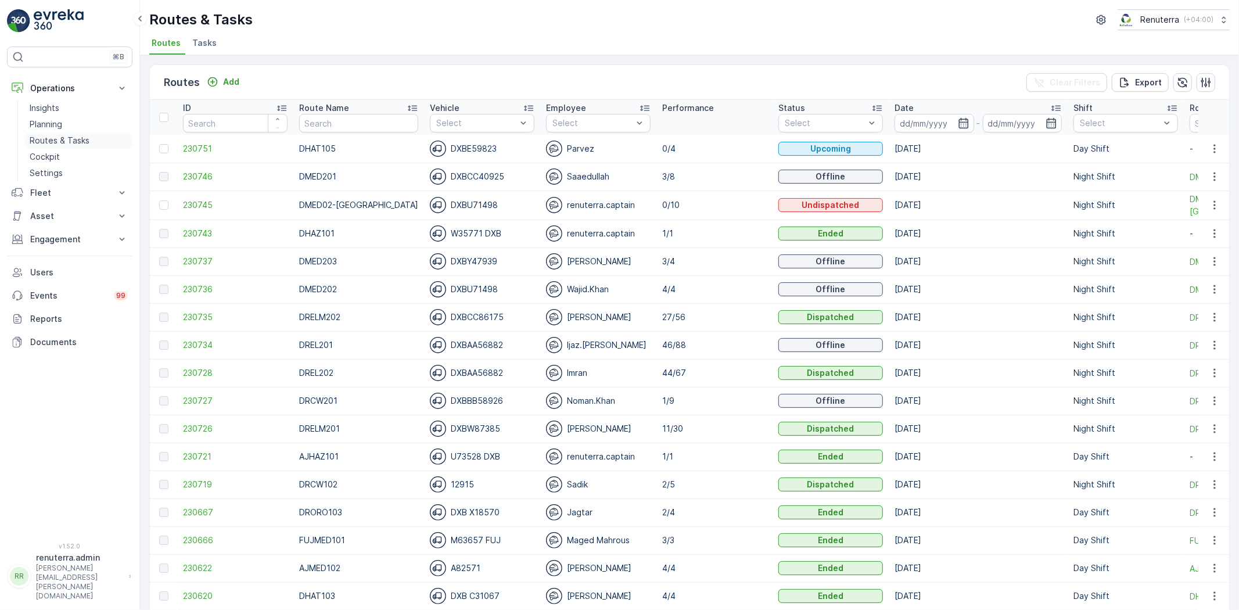
click at [67, 145] on p "Routes & Tasks" at bounding box center [60, 141] width 60 height 12
click at [958, 126] on icon "button" at bounding box center [964, 123] width 12 height 12
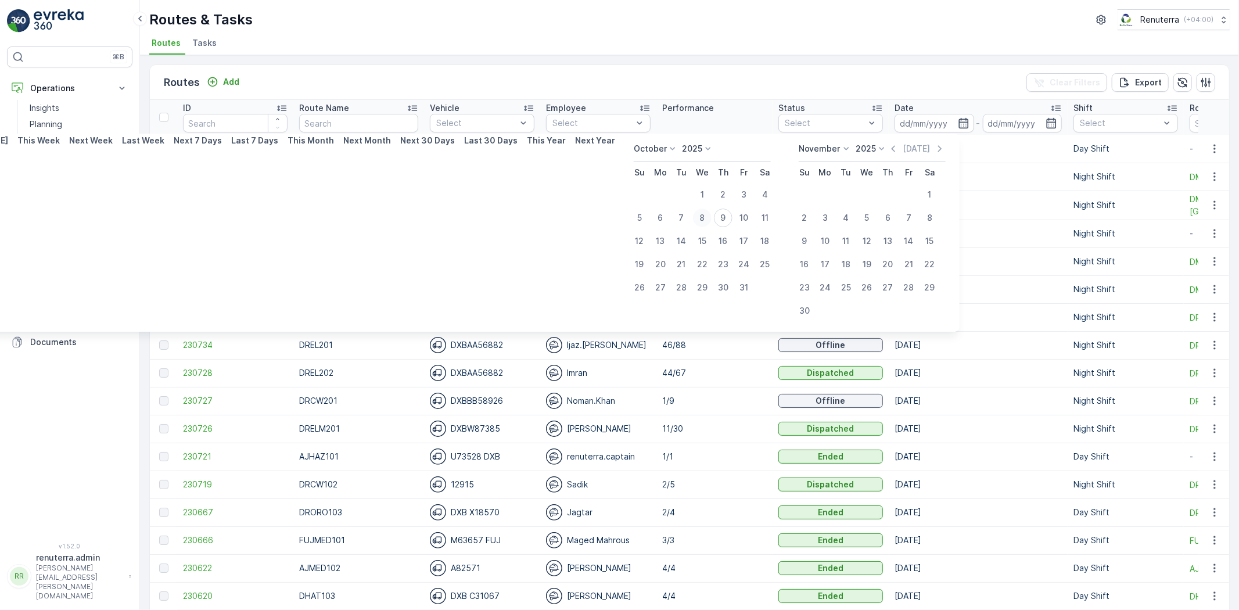
click at [705, 218] on div "8" at bounding box center [702, 218] width 19 height 19
type input "[DATE]"
click at [705, 218] on div "8" at bounding box center [702, 218] width 19 height 19
type input "[DATE]"
click at [705, 218] on div "8" at bounding box center [702, 218] width 19 height 19
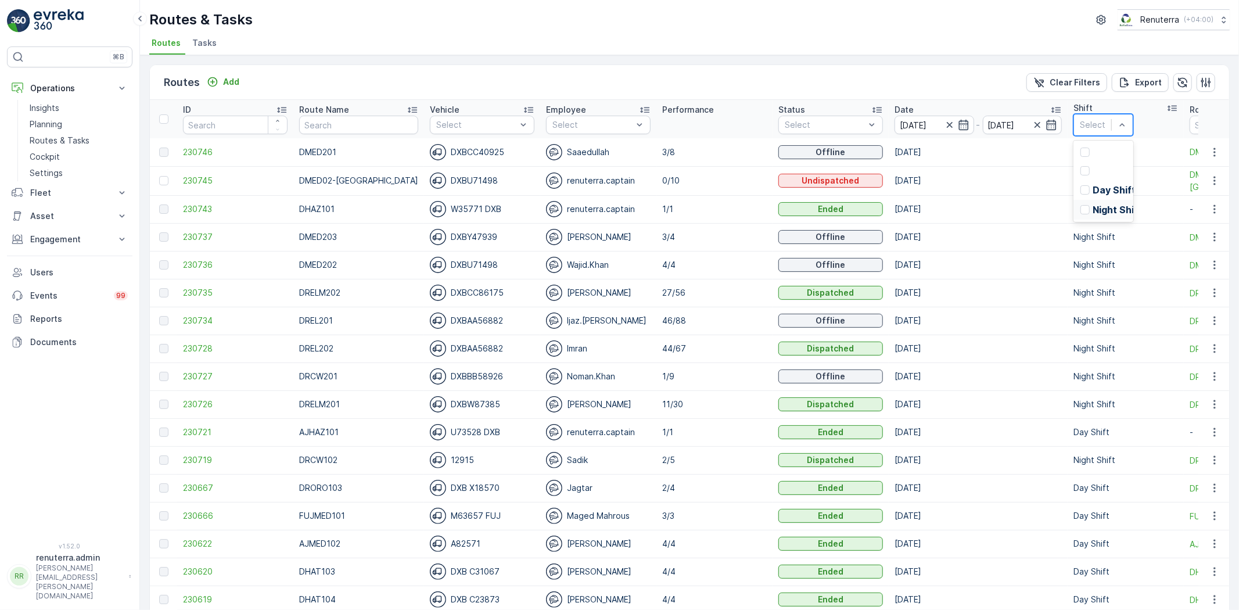
click at [1074, 215] on div "Night Shift" at bounding box center [1104, 210] width 60 height 20
click at [1093, 205] on p "Night Shift" at bounding box center [1117, 209] width 49 height 10
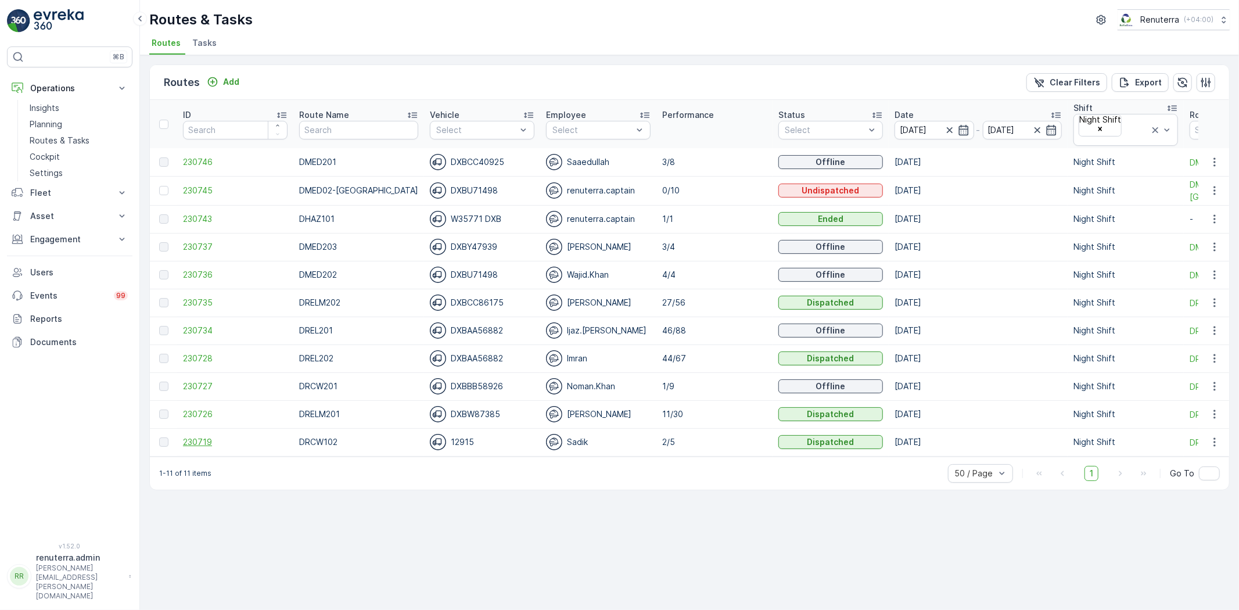
click at [209, 436] on span "230719" at bounding box center [235, 442] width 105 height 12
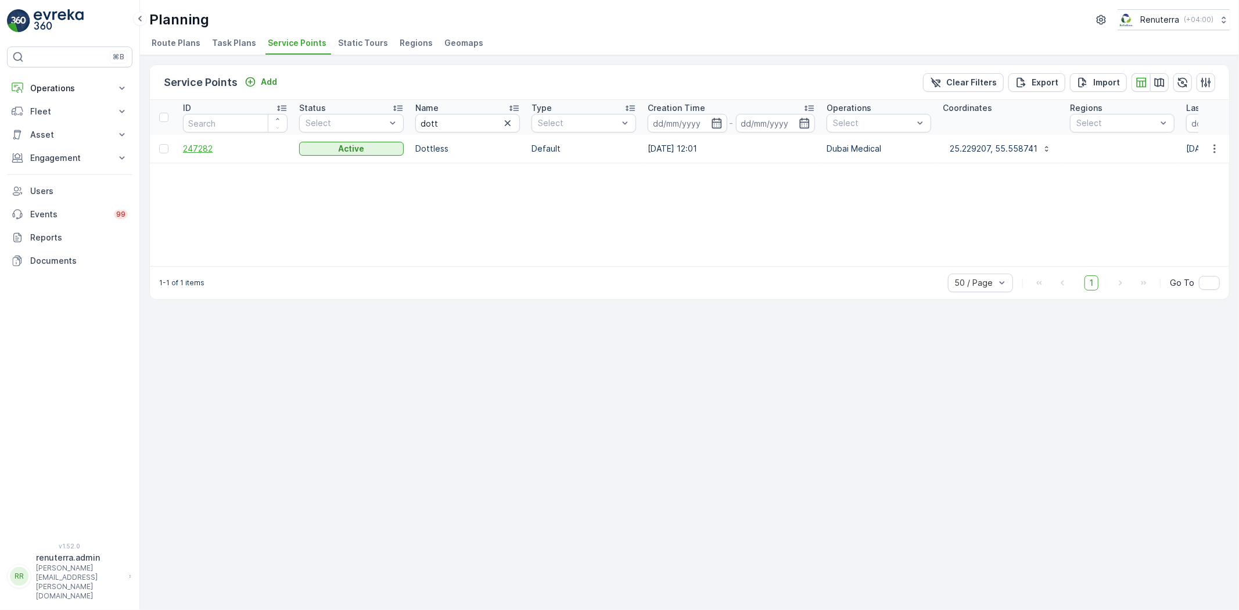
click at [189, 150] on span "247282" at bounding box center [235, 149] width 105 height 12
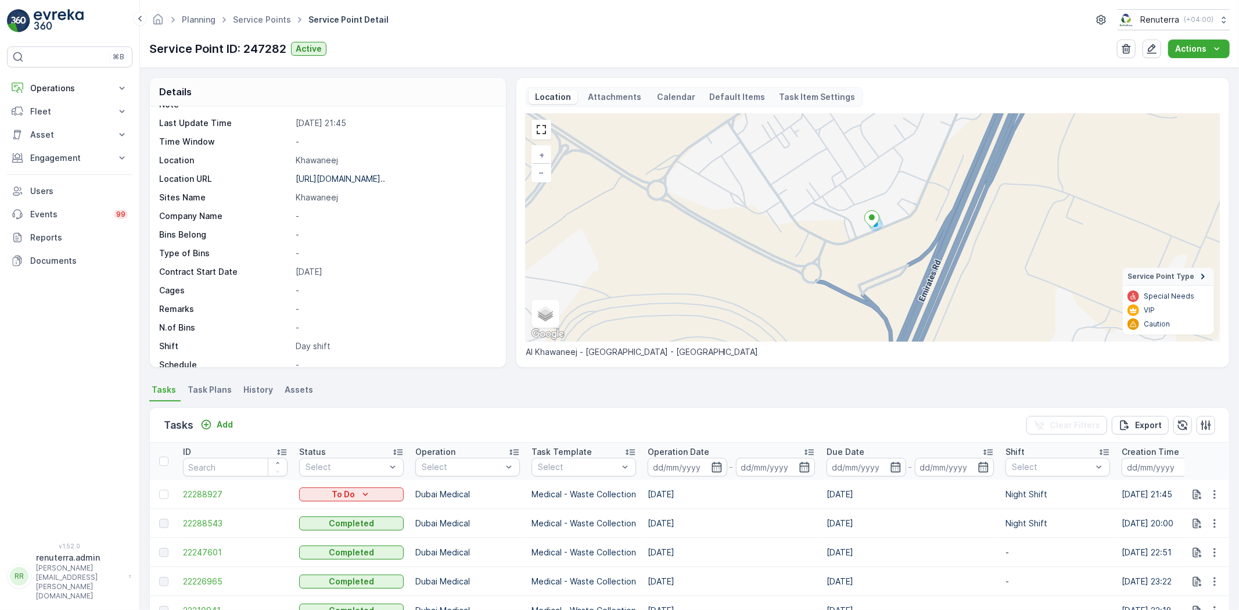
scroll to position [64, 0]
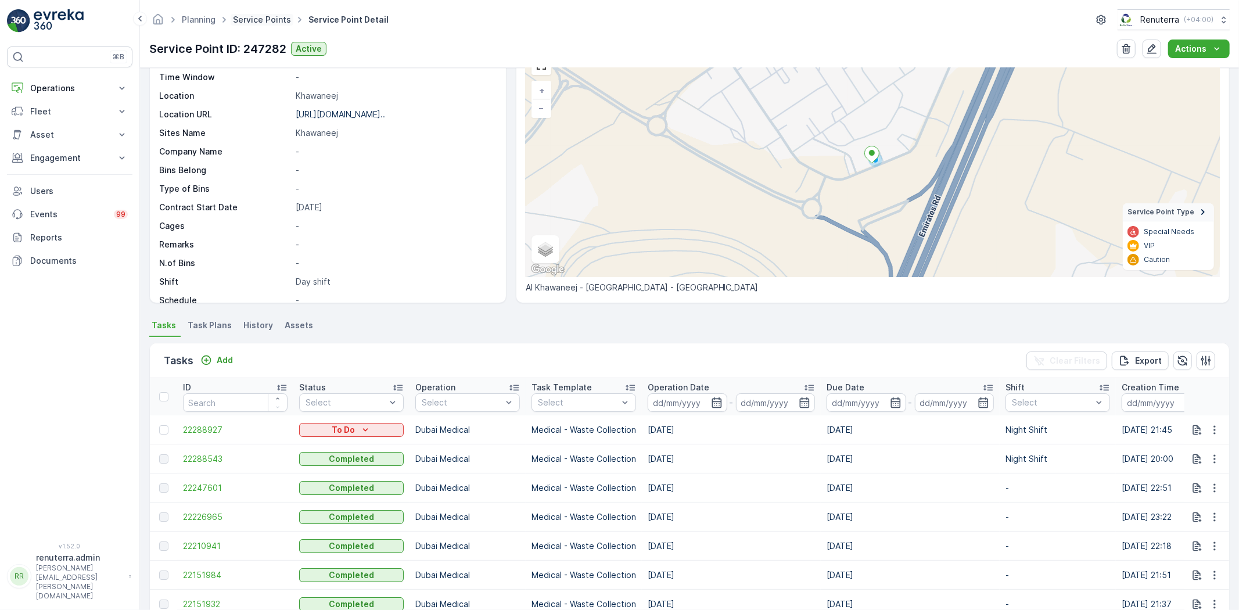
click at [260, 16] on link "Service Points" at bounding box center [262, 20] width 58 height 10
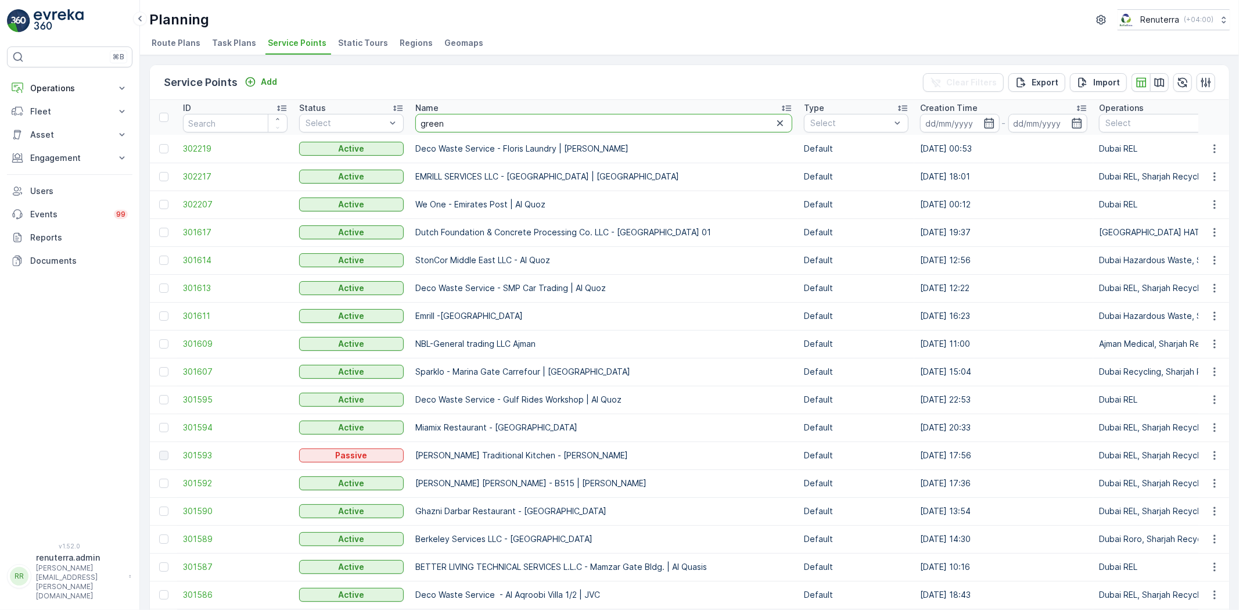
type input "green"
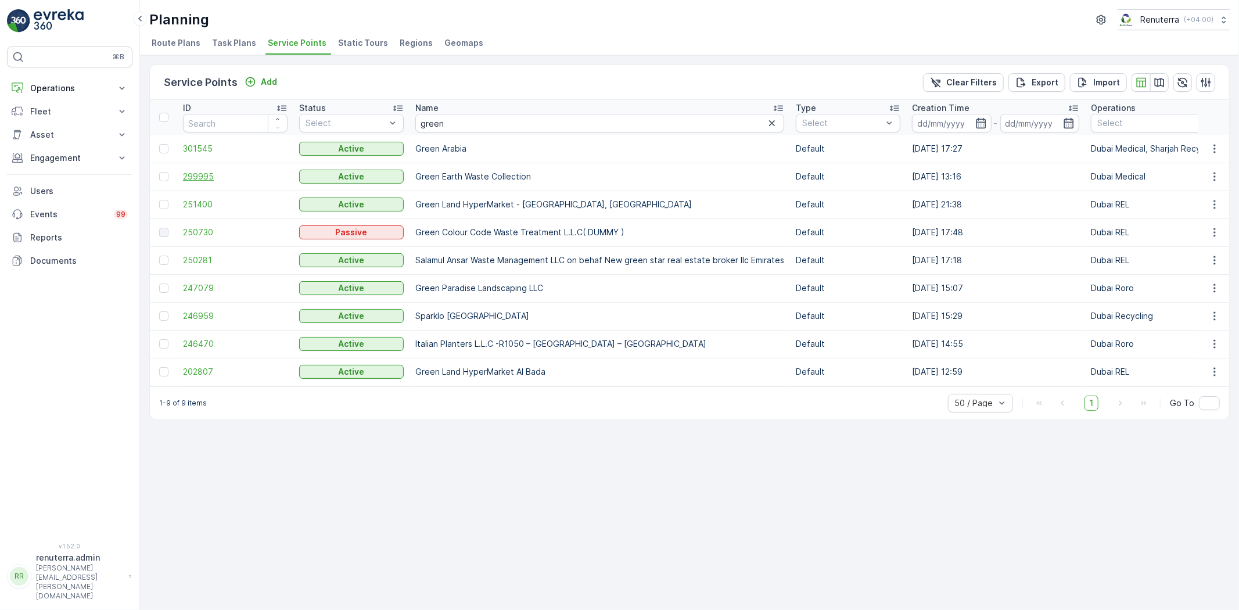
click at [189, 171] on span "299995" at bounding box center [235, 177] width 105 height 12
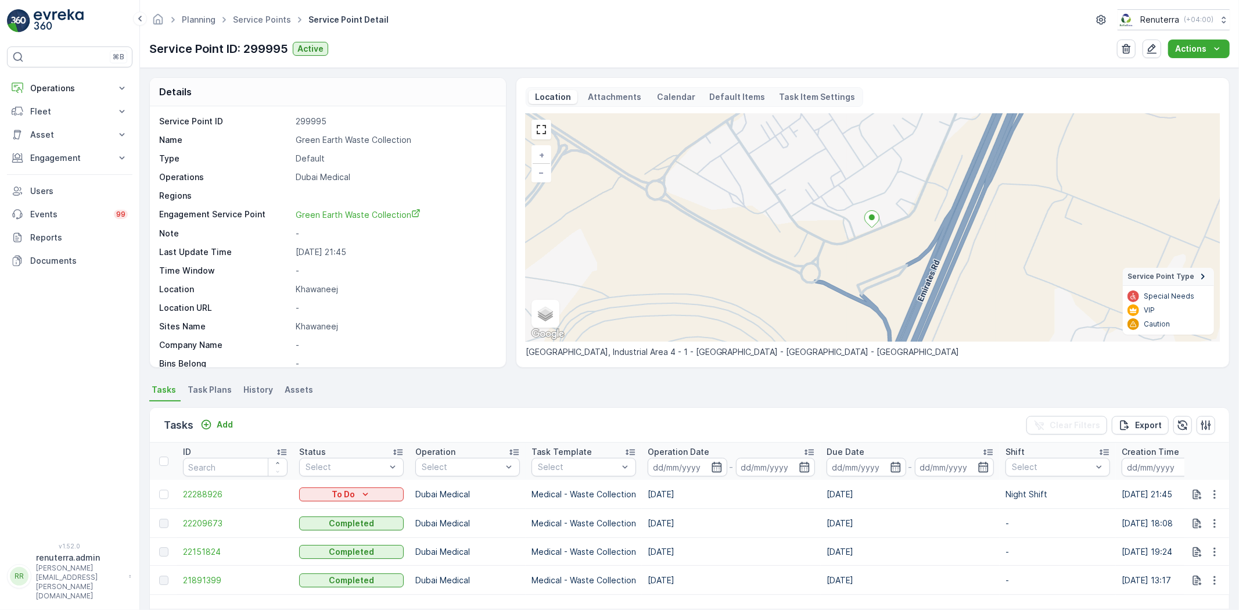
click at [331, 9] on div "Planning Service Points Service Point Detail Renuterra ( +04:00 )" at bounding box center [689, 19] width 1081 height 21
click at [333, 15] on span "Service Point Detail" at bounding box center [348, 20] width 85 height 12
click at [273, 22] on link "Service Points" at bounding box center [262, 20] width 58 height 10
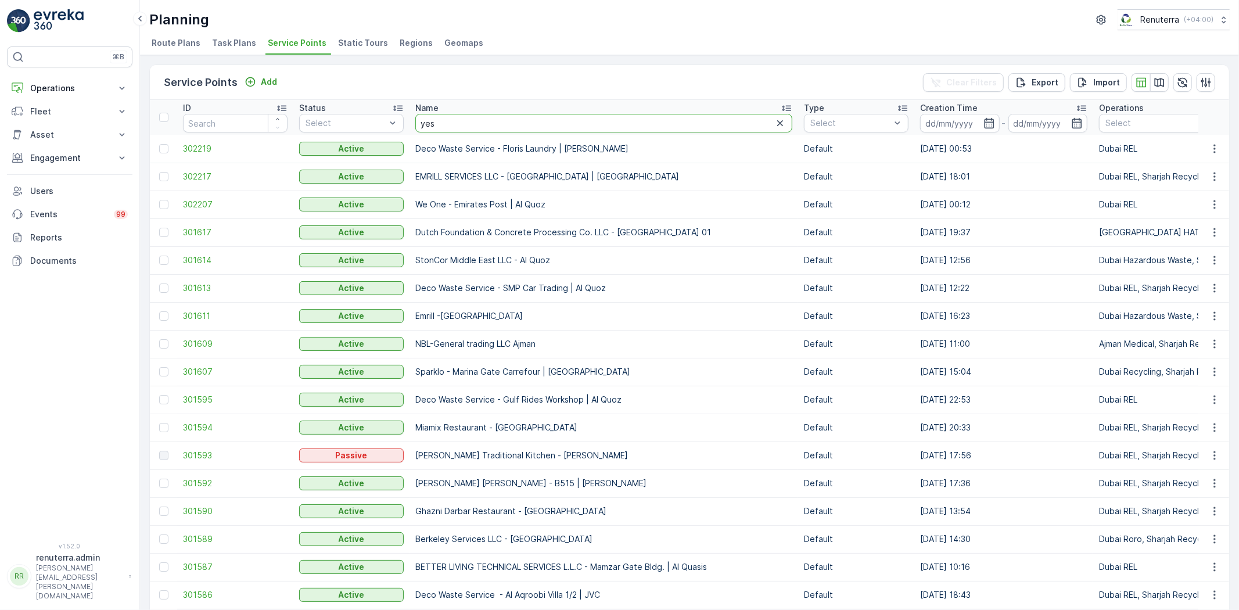
type input "yes f"
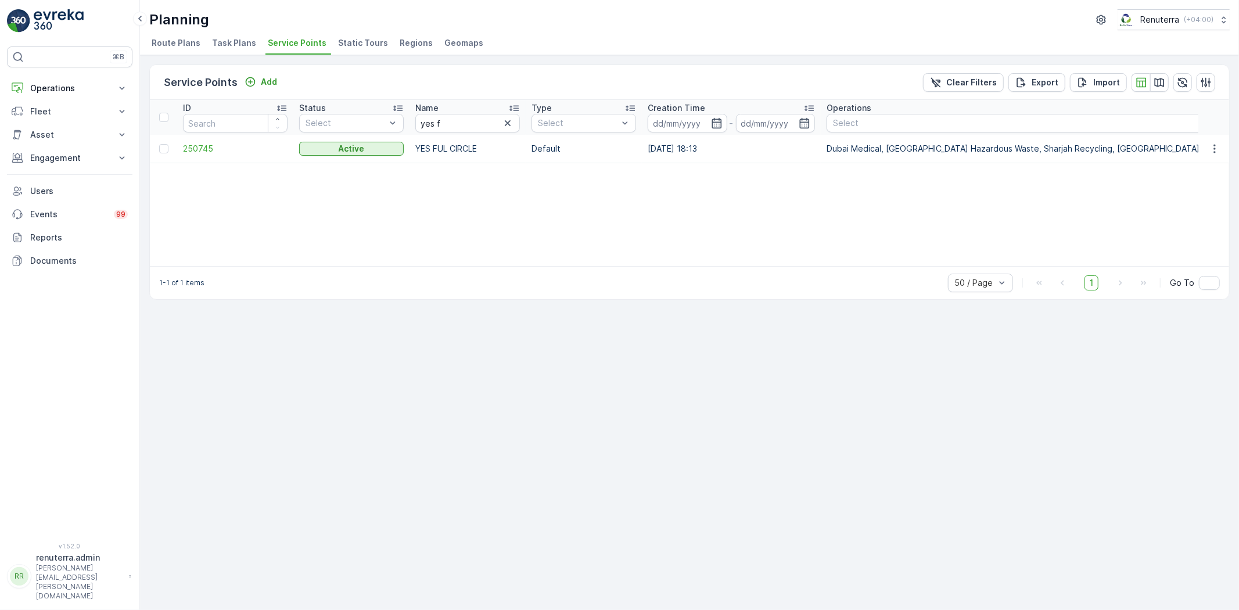
click at [195, 155] on td "250745" at bounding box center [235, 149] width 116 height 28
click at [198, 148] on span "250745" at bounding box center [235, 149] width 105 height 12
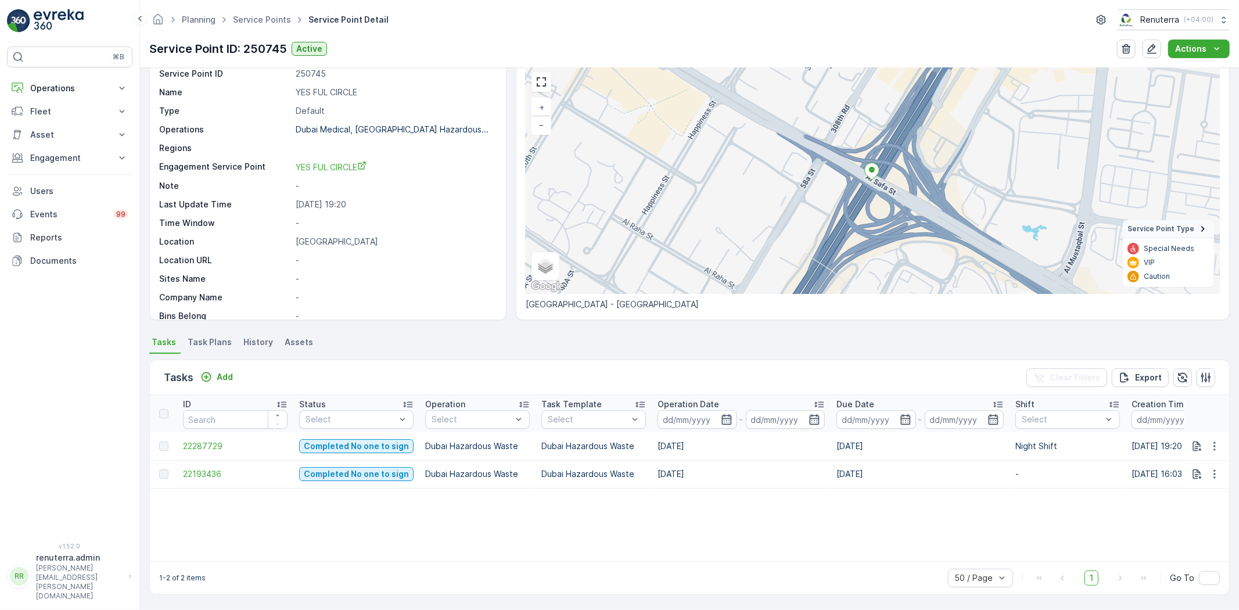
scroll to position [48, 0]
click at [253, 26] on ul "Service Points" at bounding box center [269, 20] width 76 height 17
click at [256, 23] on link "Service Points" at bounding box center [262, 20] width 58 height 10
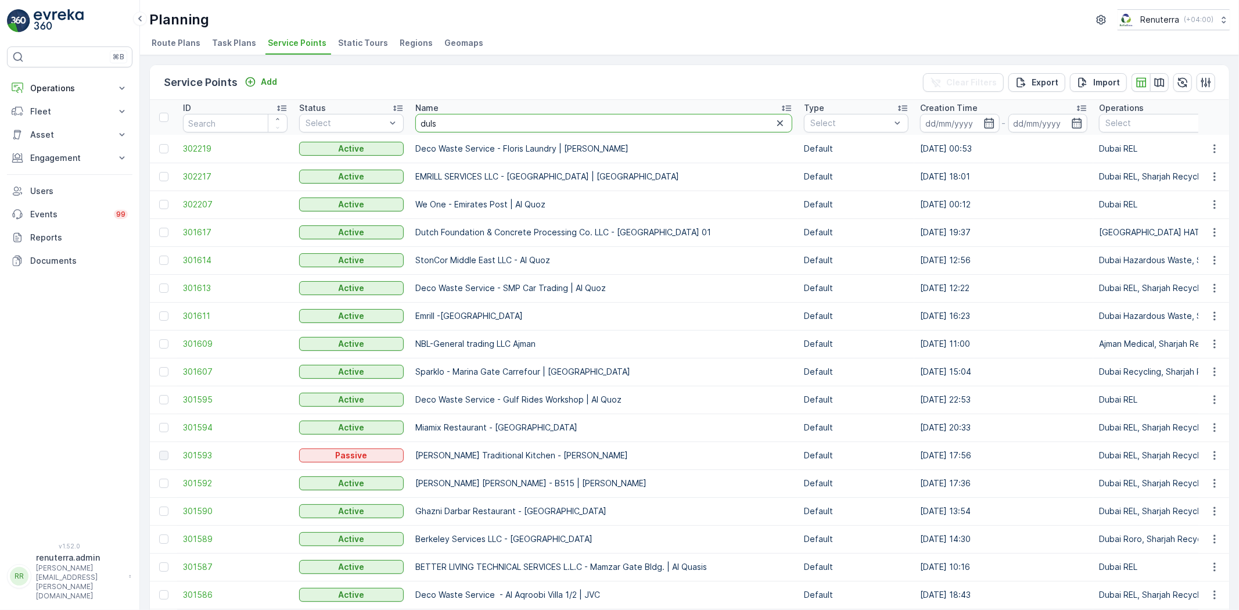
type input "dulsc"
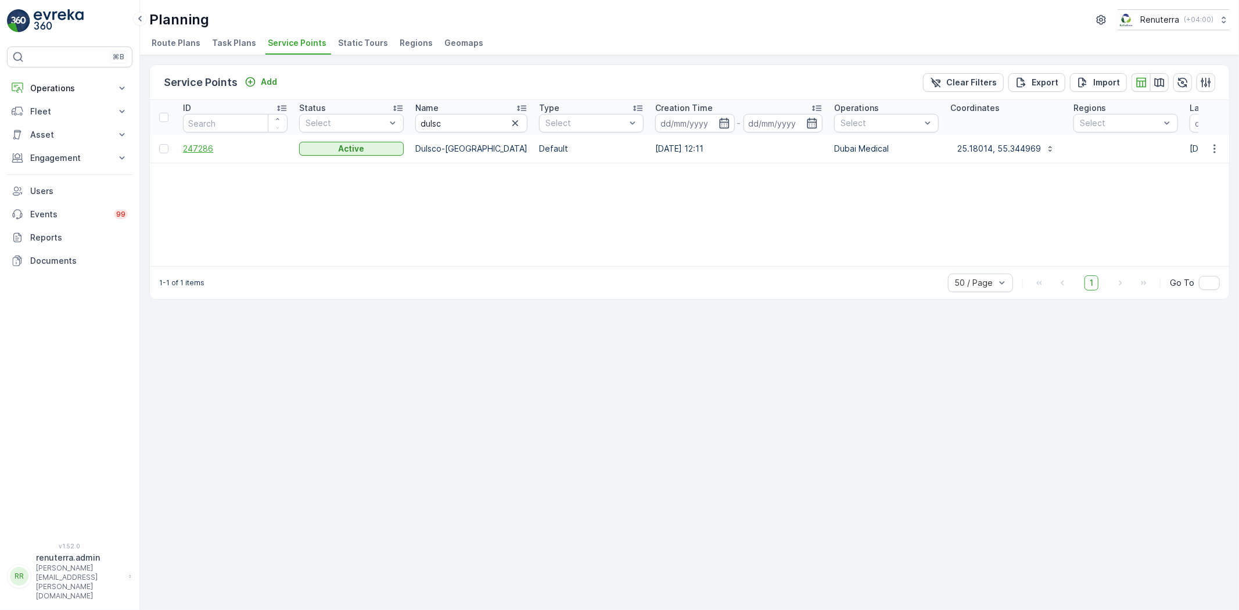
click at [222, 148] on span "247286" at bounding box center [235, 149] width 105 height 12
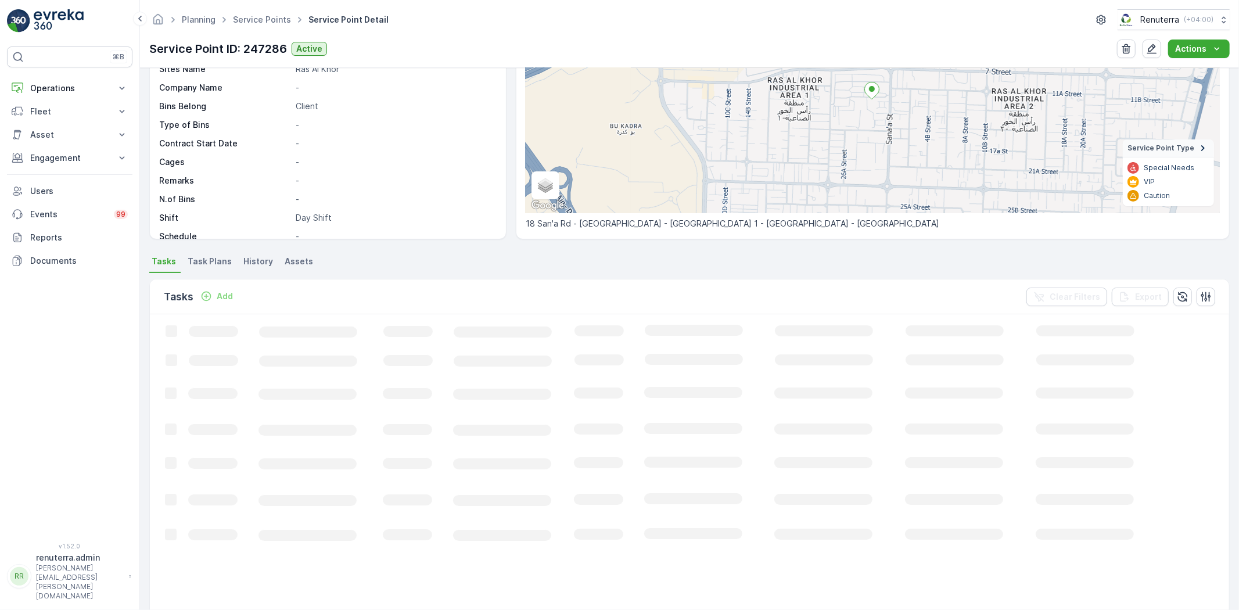
scroll to position [129, 0]
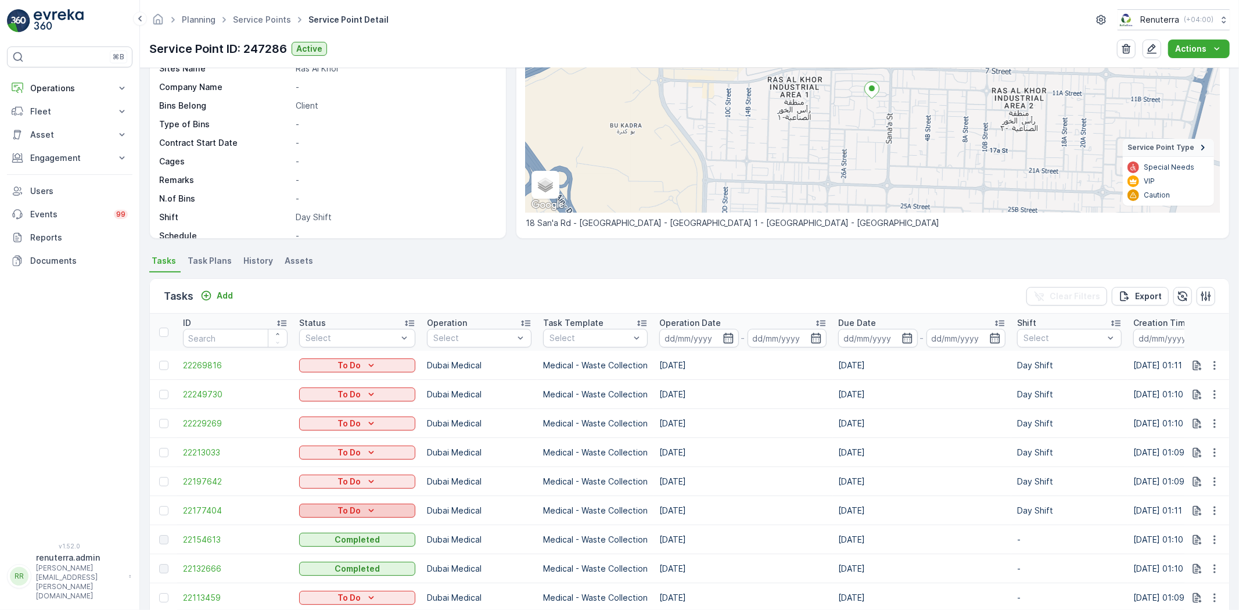
click at [346, 509] on p "To Do" at bounding box center [349, 511] width 23 height 12
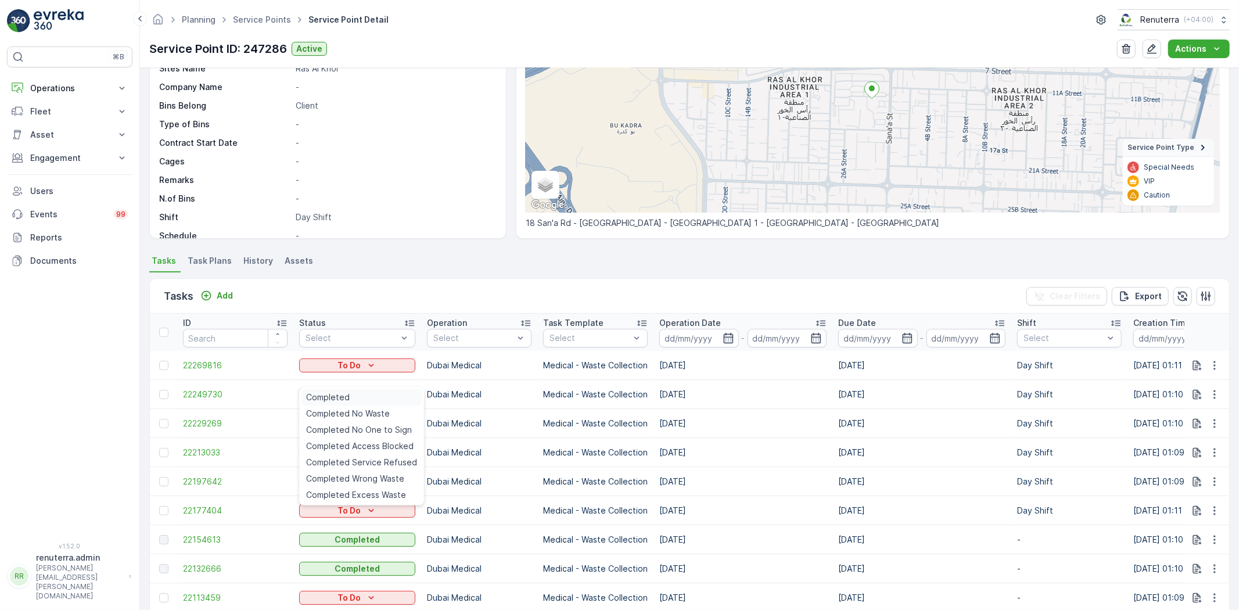
click at [346, 396] on span "Completed" at bounding box center [328, 398] width 44 height 12
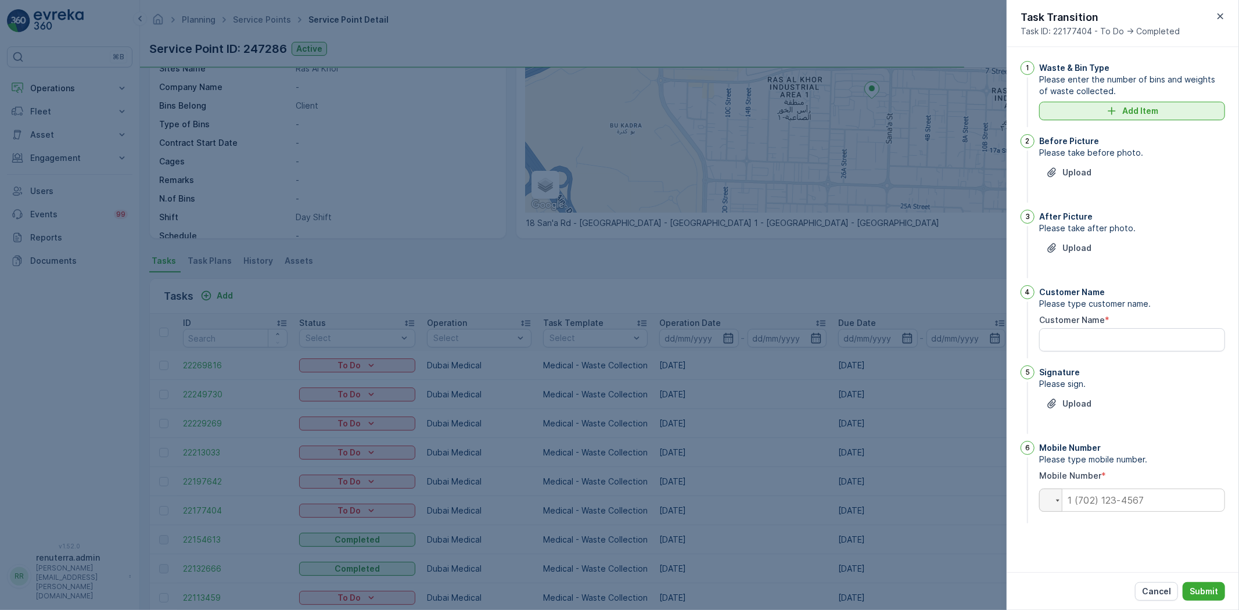
click at [1176, 113] on div "Add Item" at bounding box center [1132, 111] width 172 height 12
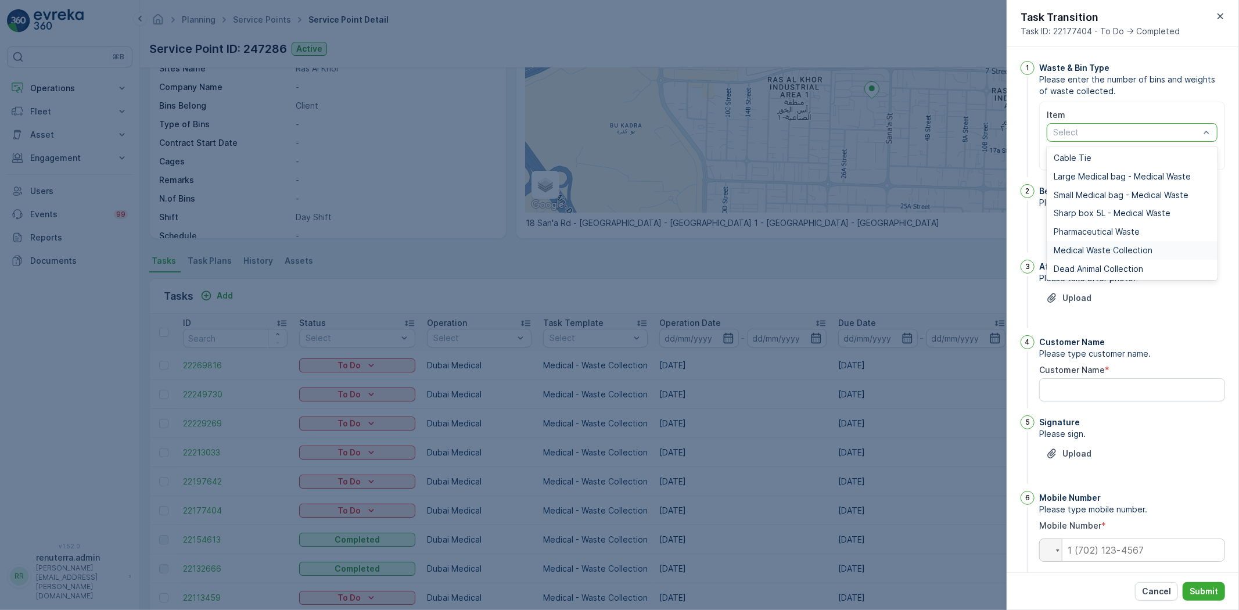
click at [1086, 249] on span "Medical Waste Collection" at bounding box center [1103, 250] width 99 height 9
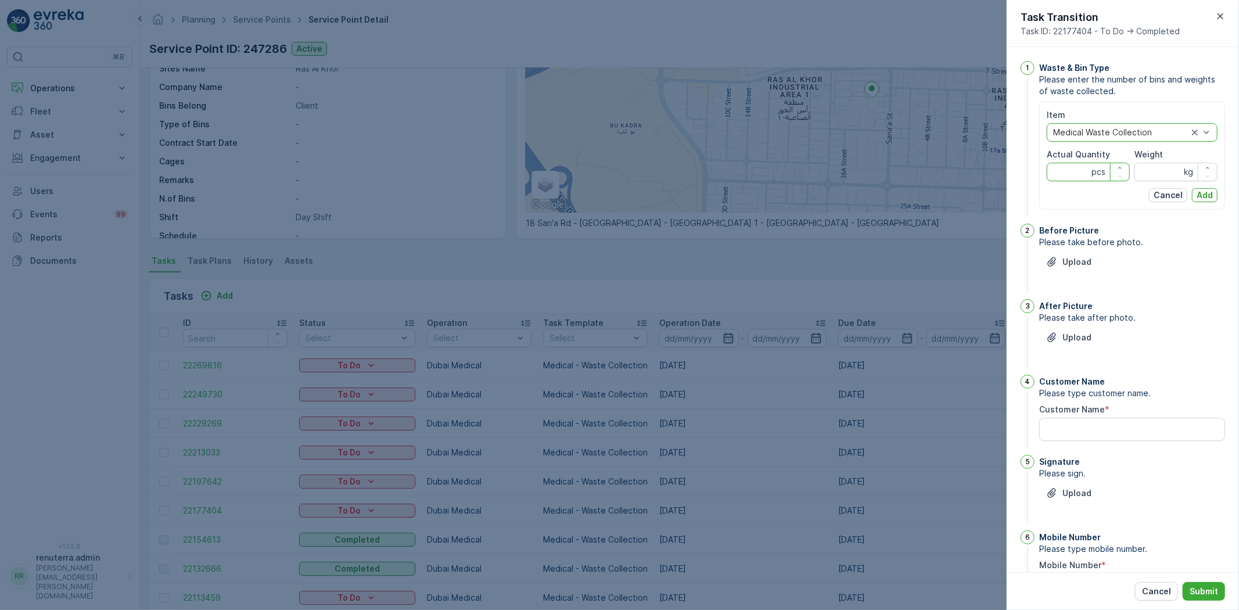
click at [1066, 175] on Quantity "Actual Quantity" at bounding box center [1088, 172] width 83 height 19
type Quantity "2"
type Quantity "18"
click at [1164, 174] on input "Weight" at bounding box center [1176, 172] width 83 height 19
type input "169"
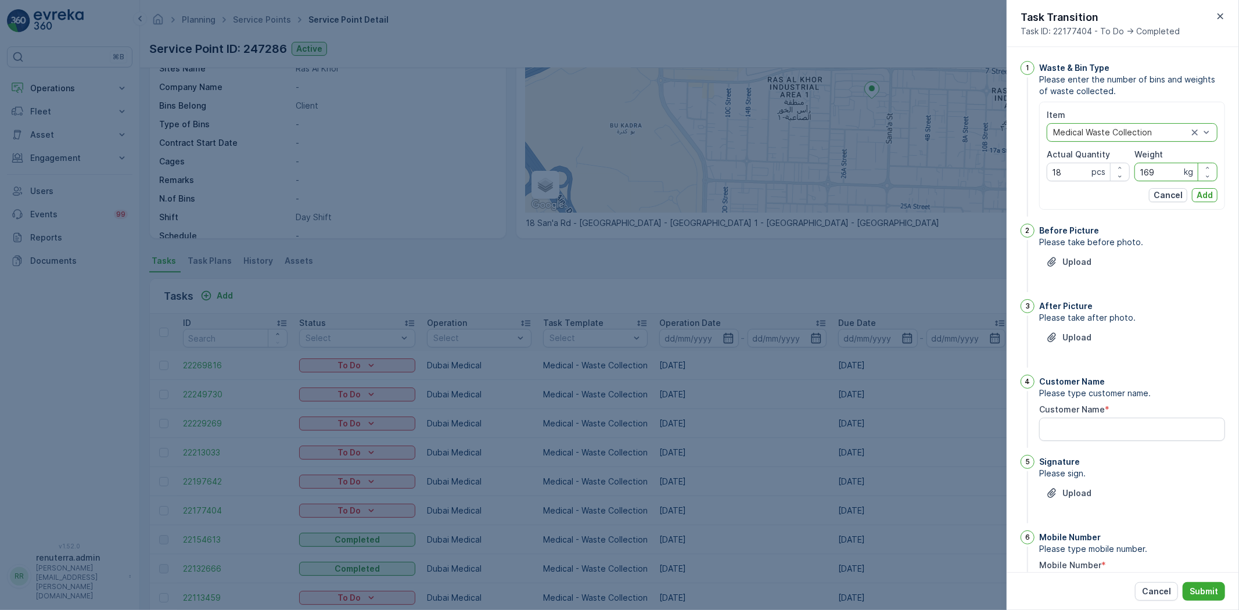
click at [1197, 195] on p "Add" at bounding box center [1205, 195] width 16 height 12
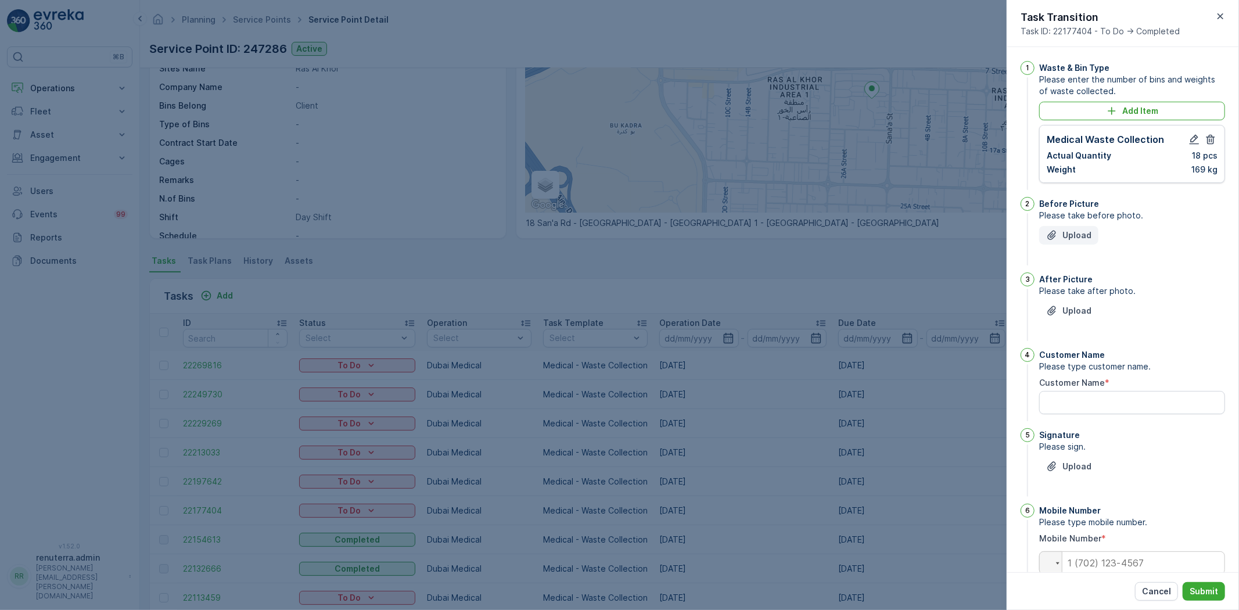
click at [1067, 233] on p "Upload" at bounding box center [1077, 235] width 29 height 12
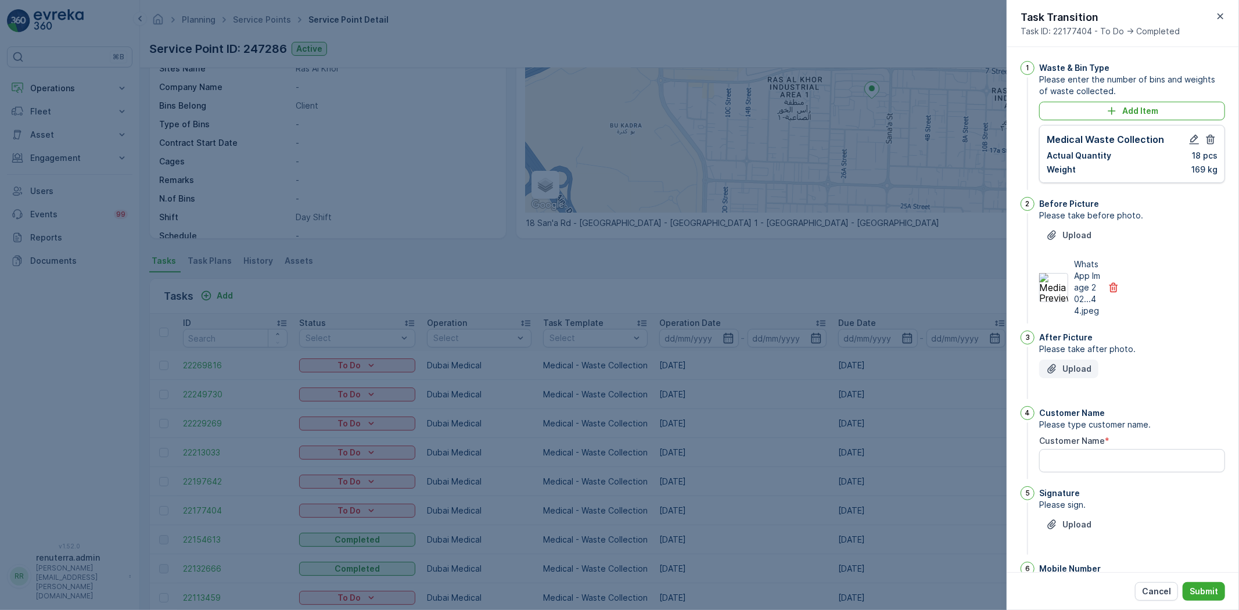
click at [1063, 375] on p "Upload" at bounding box center [1077, 369] width 29 height 12
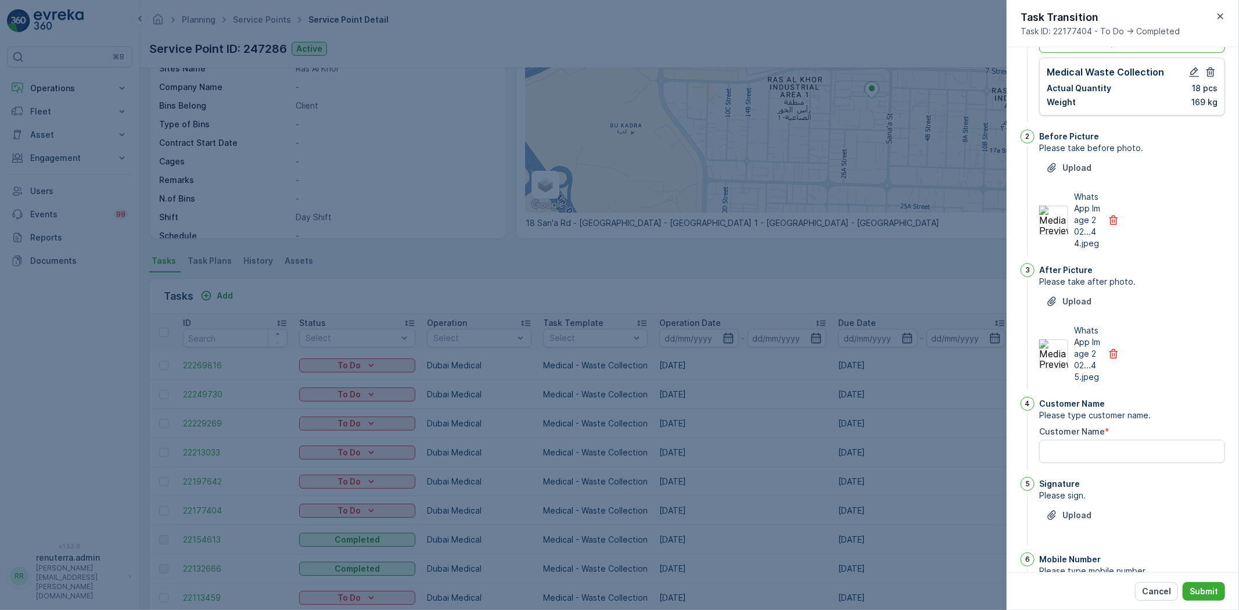
scroll to position [170, 0]
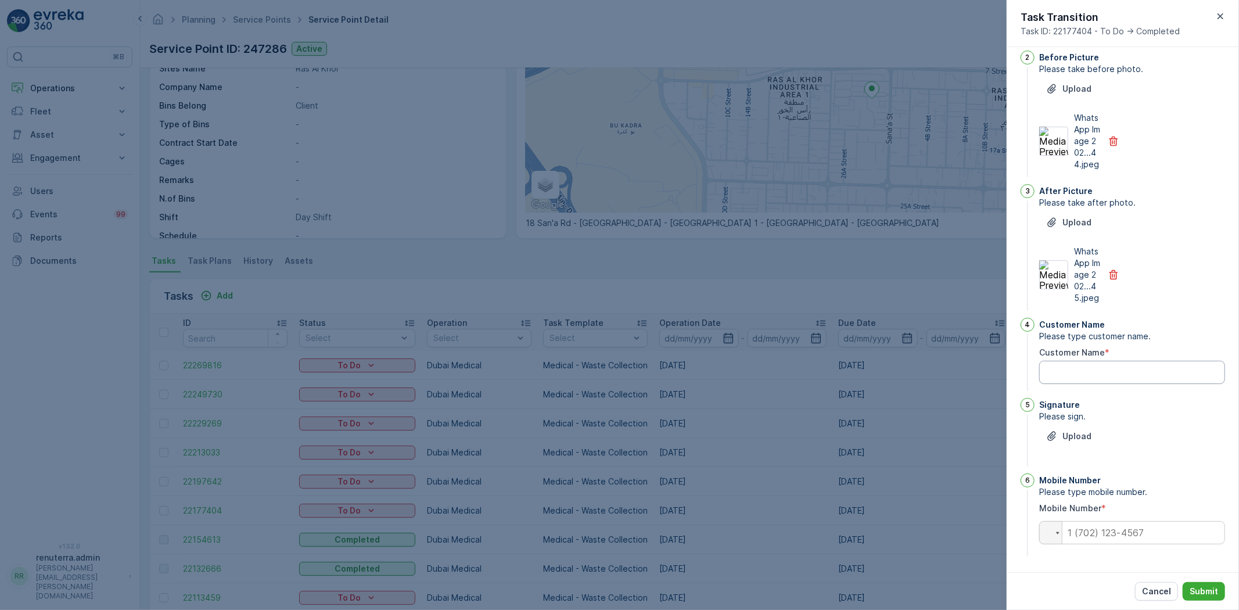
click at [1106, 361] on Name "Customer Name" at bounding box center [1132, 372] width 186 height 23
type Name "samnath"
click at [1089, 432] on p "Upload" at bounding box center [1077, 436] width 29 height 12
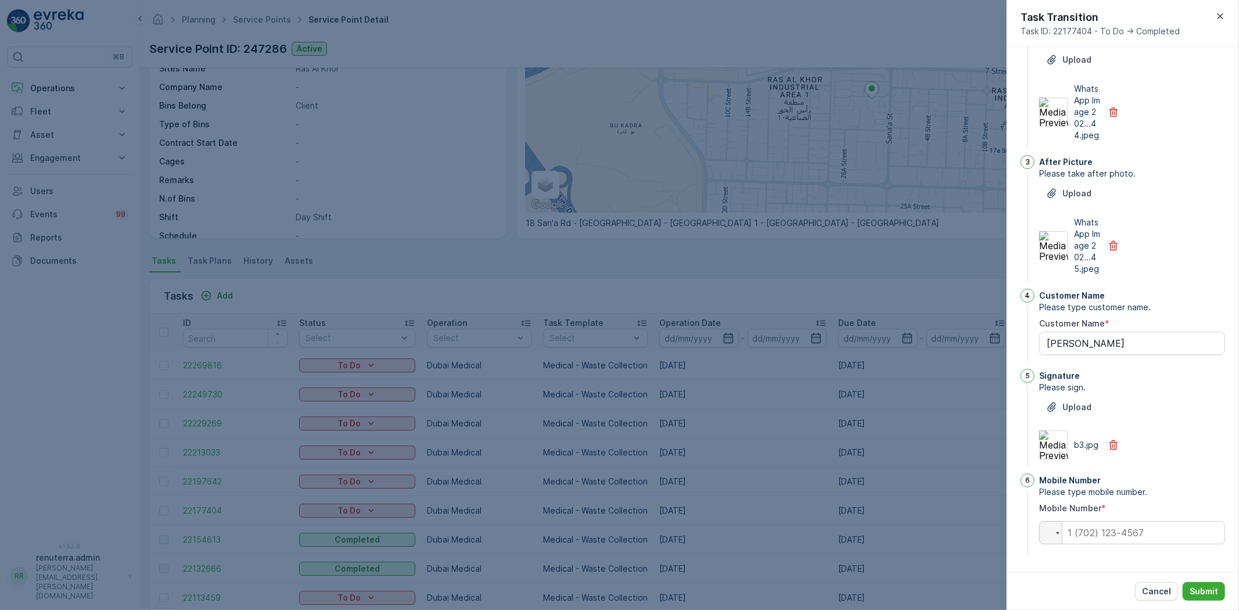
scroll to position [199, 0]
click at [1142, 532] on input "tel" at bounding box center [1132, 532] width 186 height 23
type input "0501425485"
click at [1215, 598] on button "Submit" at bounding box center [1204, 591] width 42 height 19
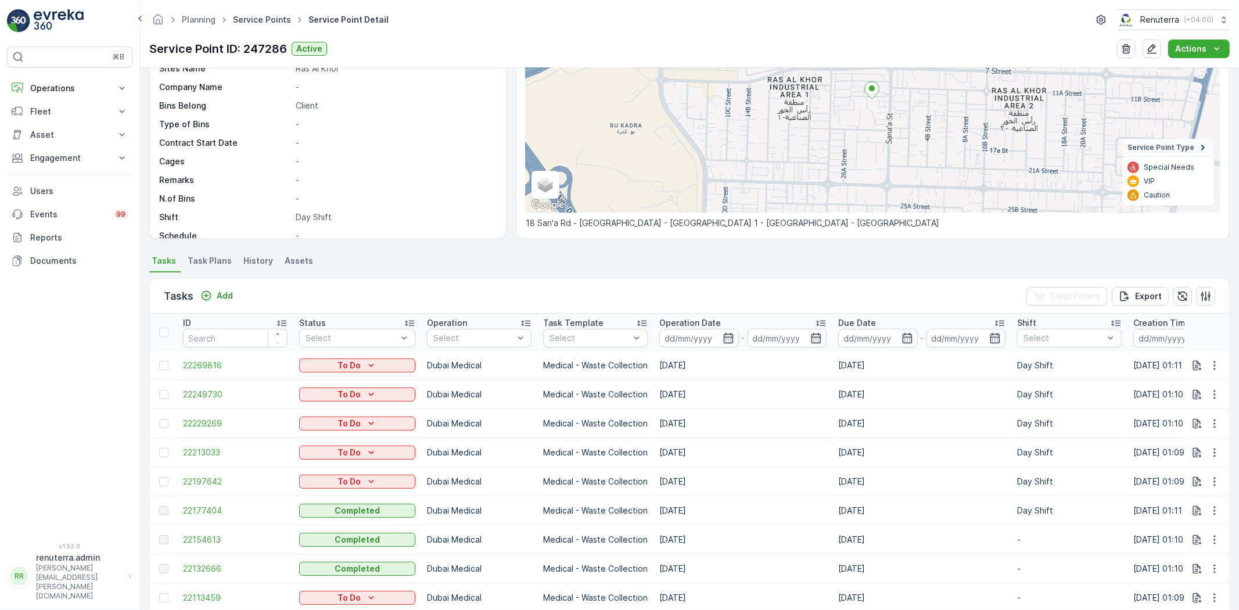
click at [277, 22] on link "Service Points" at bounding box center [262, 20] width 58 height 10
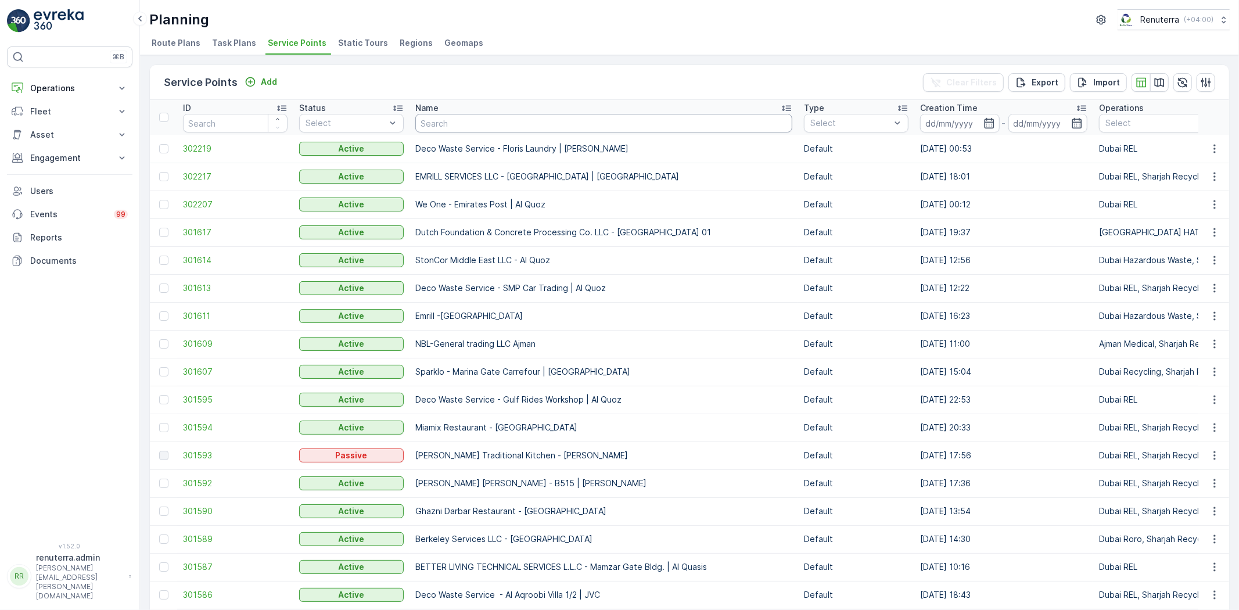
click at [574, 130] on input "text" at bounding box center [603, 123] width 377 height 19
type input "imd"
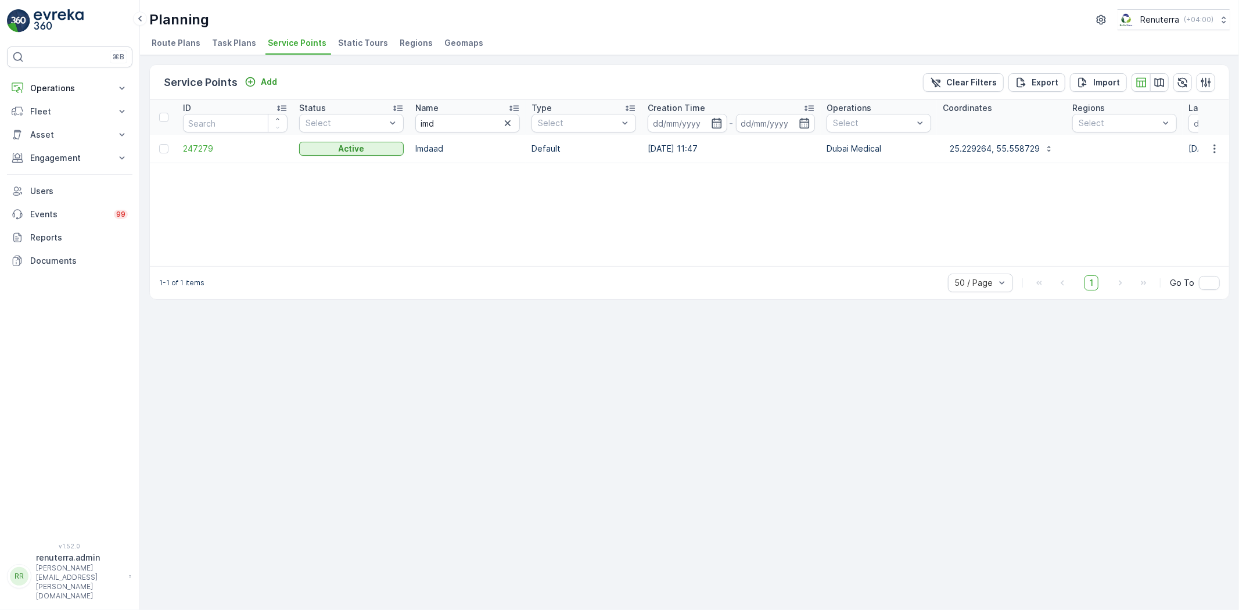
click at [192, 157] on td "247279" at bounding box center [235, 149] width 116 height 28
click at [196, 150] on span "247279" at bounding box center [235, 149] width 105 height 12
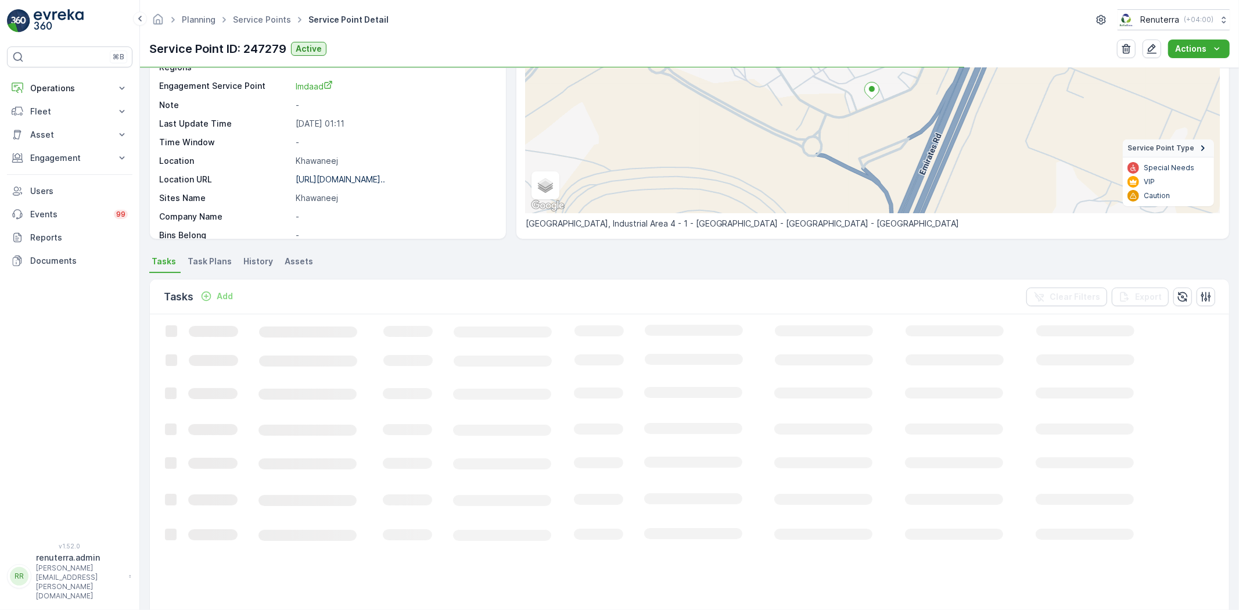
scroll to position [129, 0]
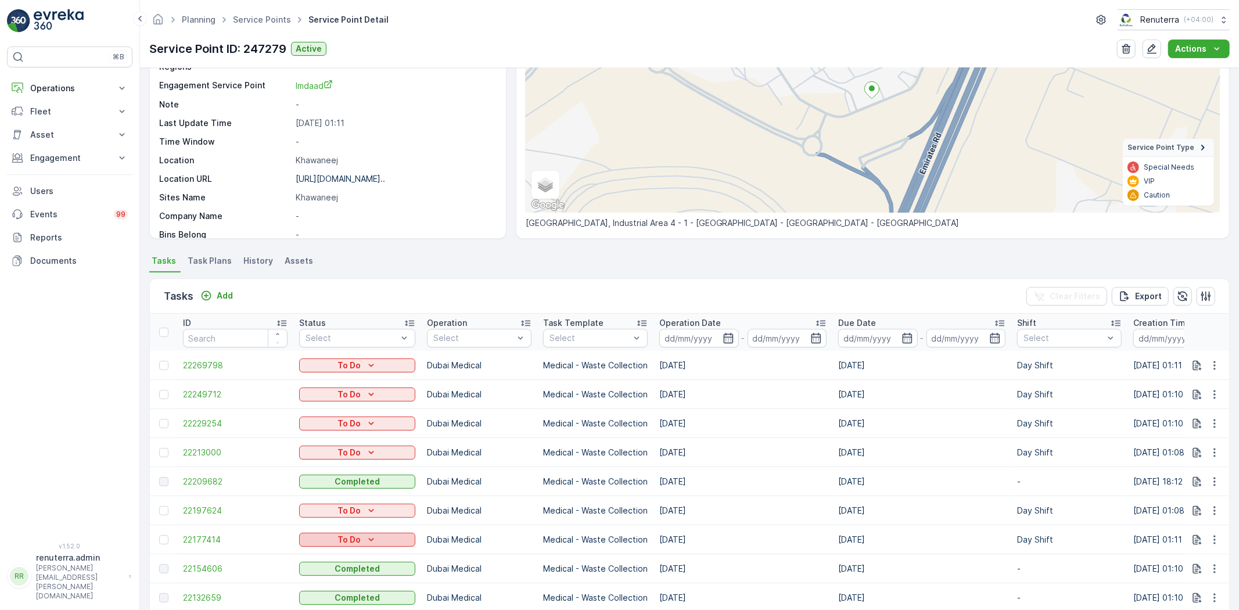
click at [367, 537] on icon "To Do" at bounding box center [371, 540] width 12 height 12
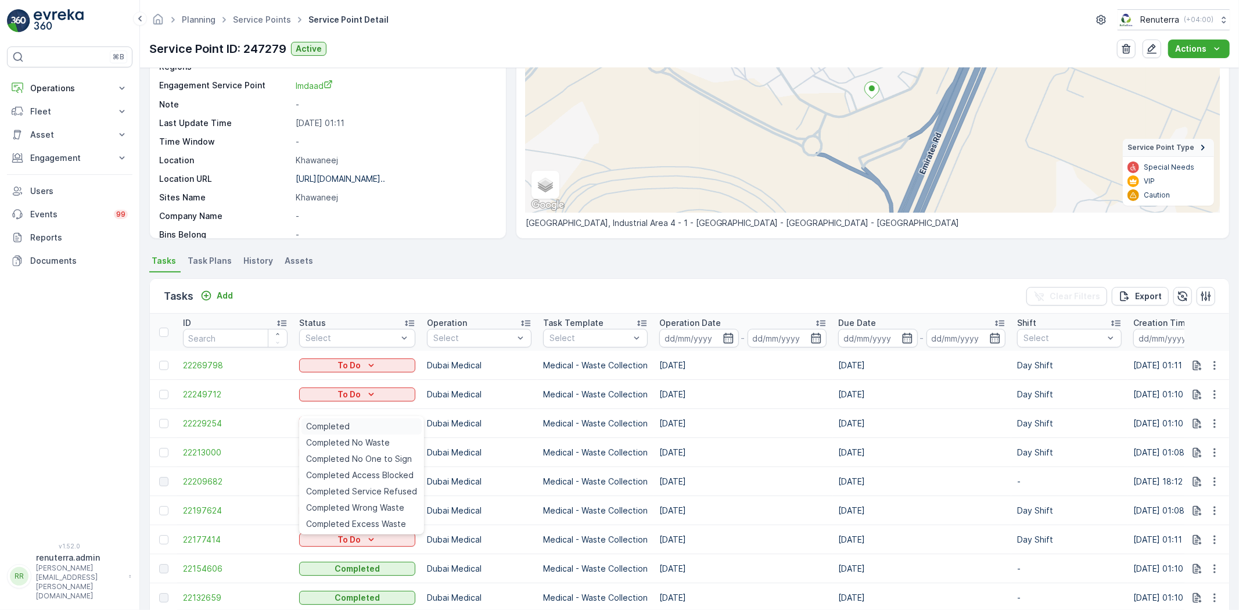
click at [364, 422] on div "Completed" at bounding box center [362, 426] width 120 height 16
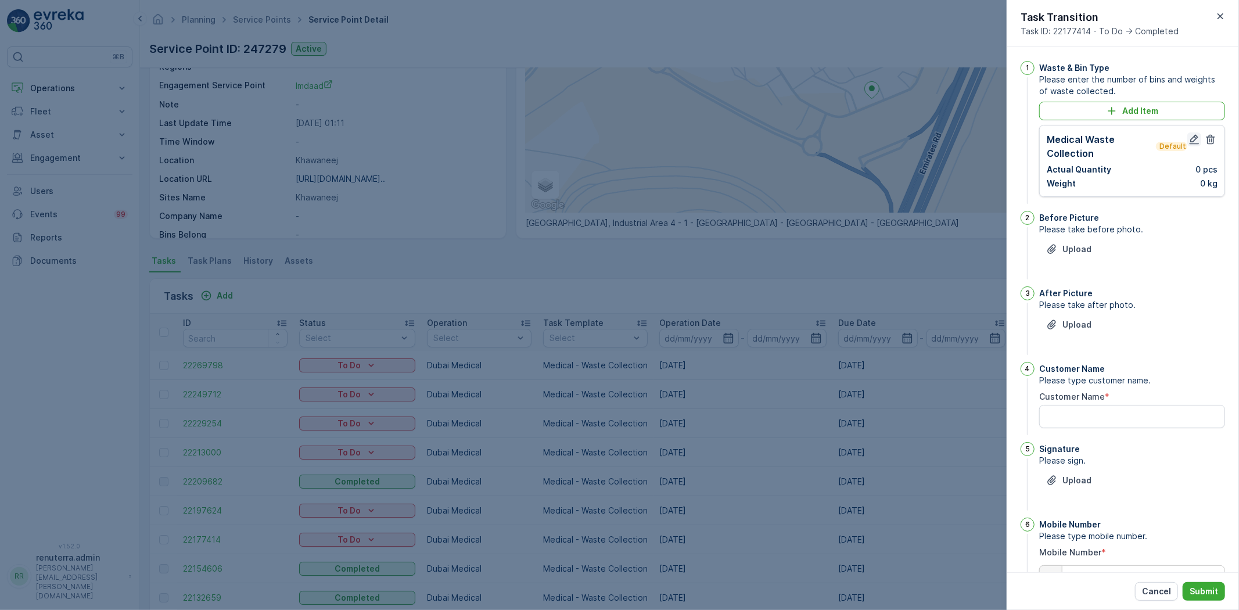
click at [1189, 137] on icon "button" at bounding box center [1195, 140] width 12 height 12
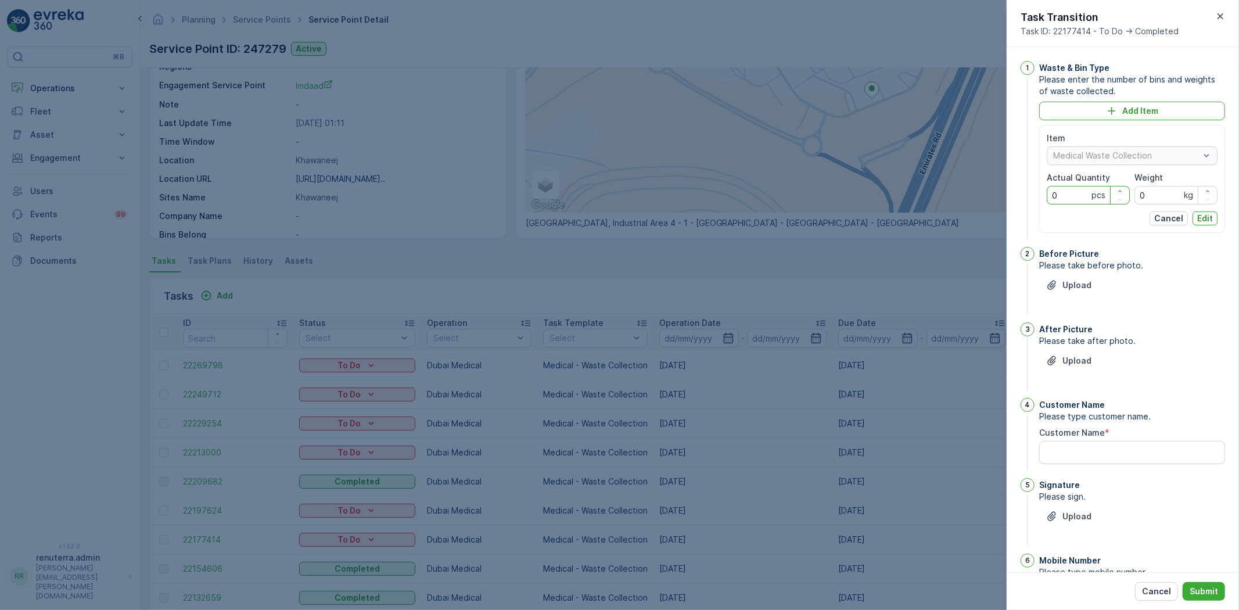
click at [1074, 194] on Quantity "0" at bounding box center [1088, 195] width 83 height 19
type Quantity "902"
click at [1147, 198] on input "0" at bounding box center [1176, 195] width 83 height 19
type input "1344"
click at [1213, 219] on button "Edit" at bounding box center [1205, 218] width 25 height 14
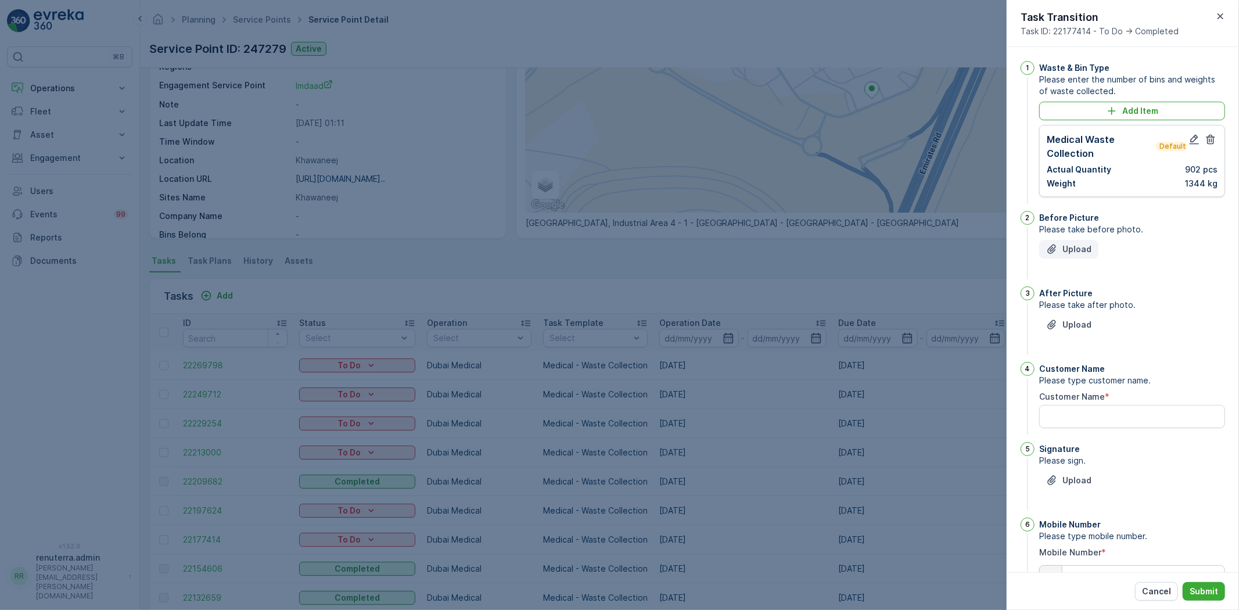
click at [1073, 250] on p "Upload" at bounding box center [1077, 249] width 29 height 12
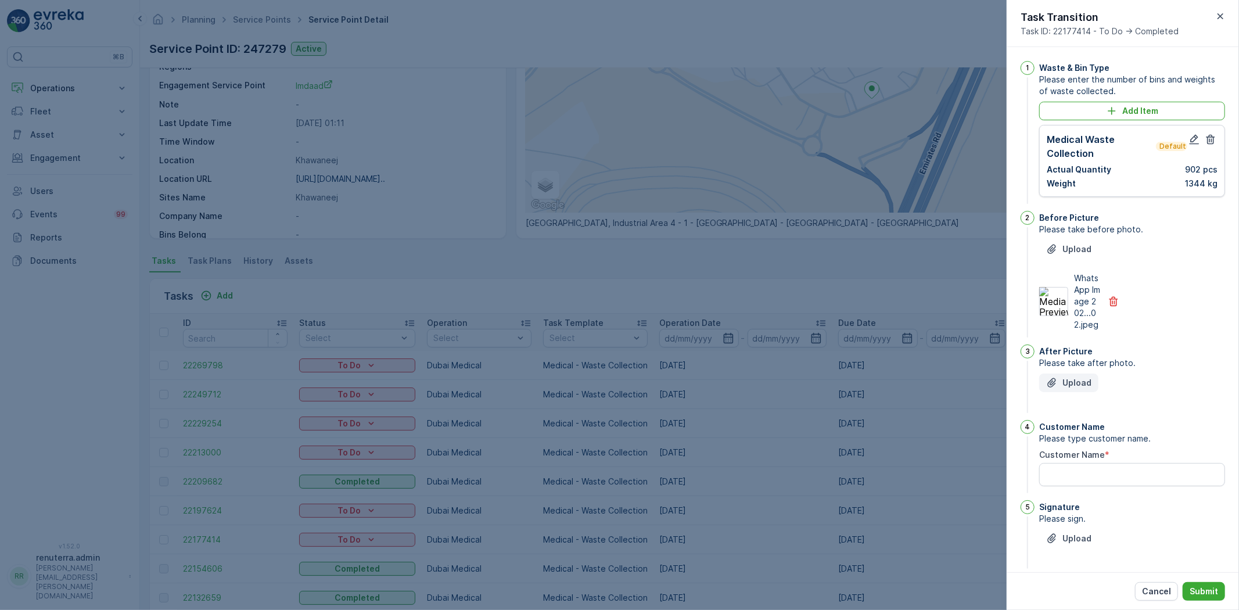
click at [1081, 389] on p "Upload" at bounding box center [1077, 383] width 29 height 12
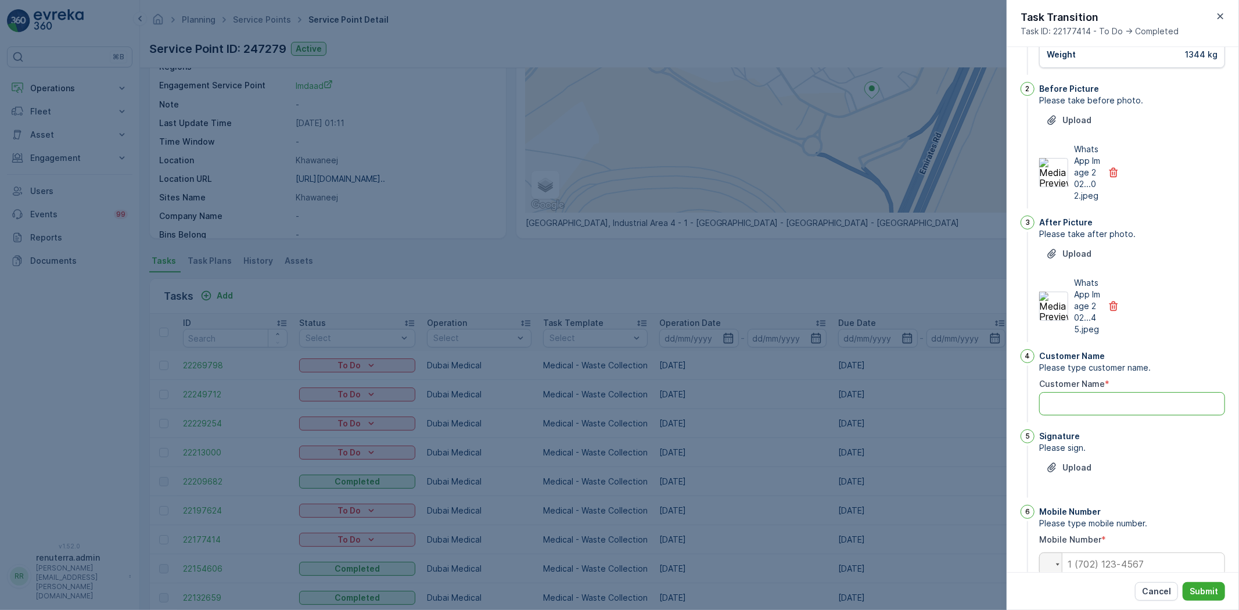
click at [1127, 415] on Name "Customer Name" at bounding box center [1132, 403] width 186 height 23
type Name "h"
type Name "ghayas"
click at [1070, 473] on p "Upload" at bounding box center [1077, 468] width 29 height 12
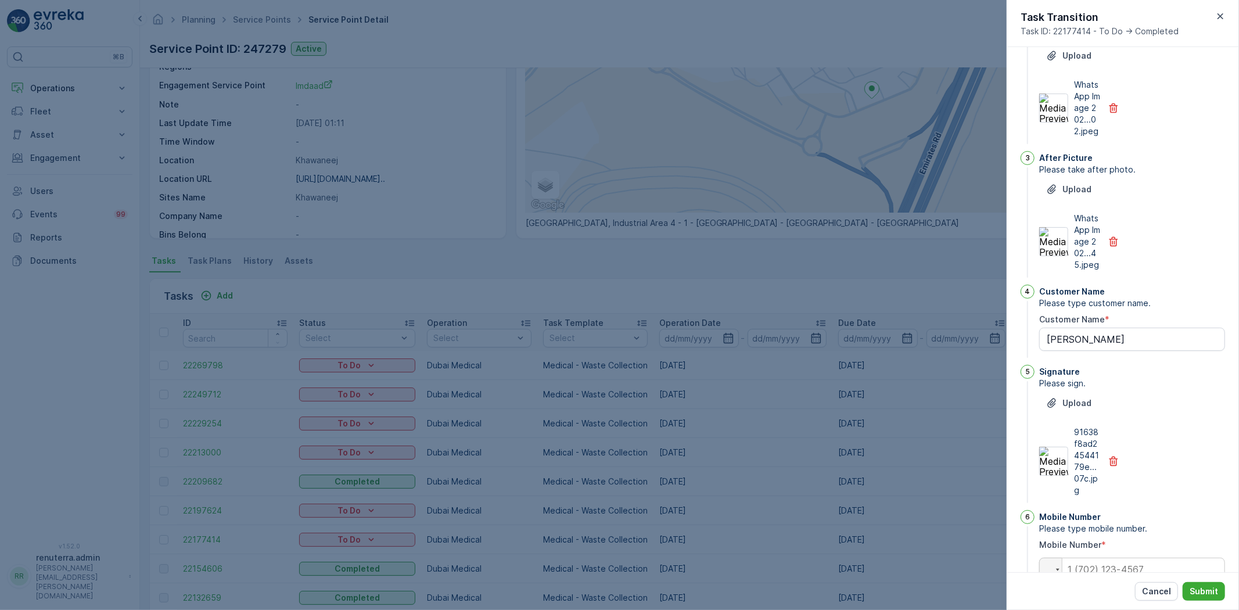
scroll to position [253, 0]
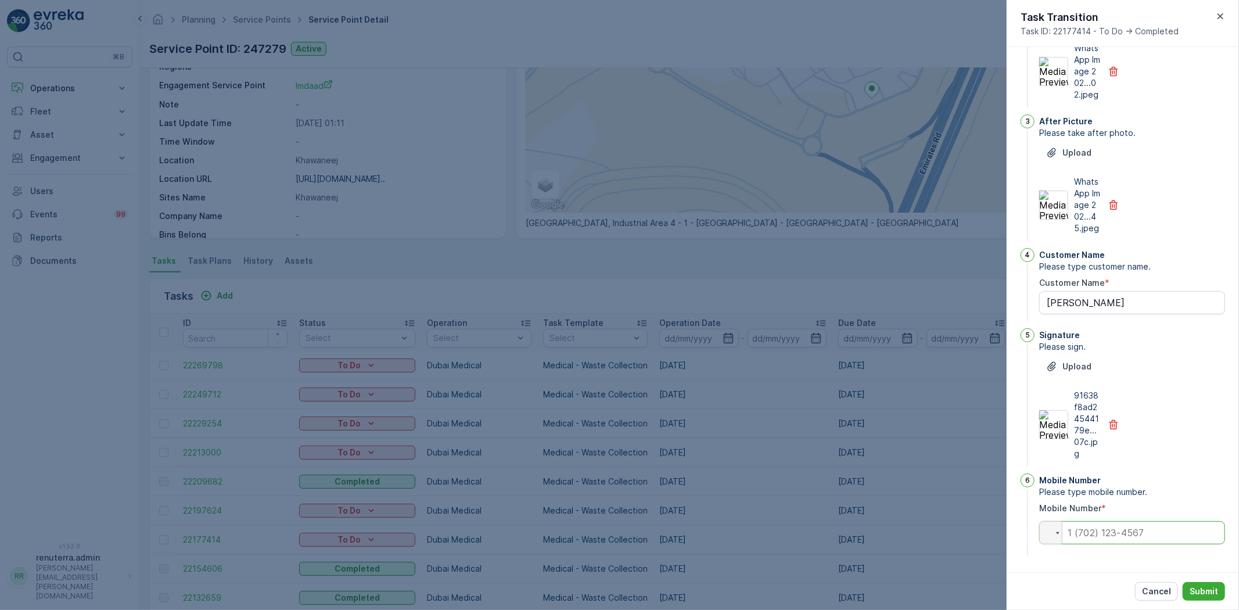
click at [1104, 535] on input "tel" at bounding box center [1132, 532] width 186 height 23
type input "0562084220"
click at [1200, 599] on button "Submit" at bounding box center [1204, 591] width 42 height 19
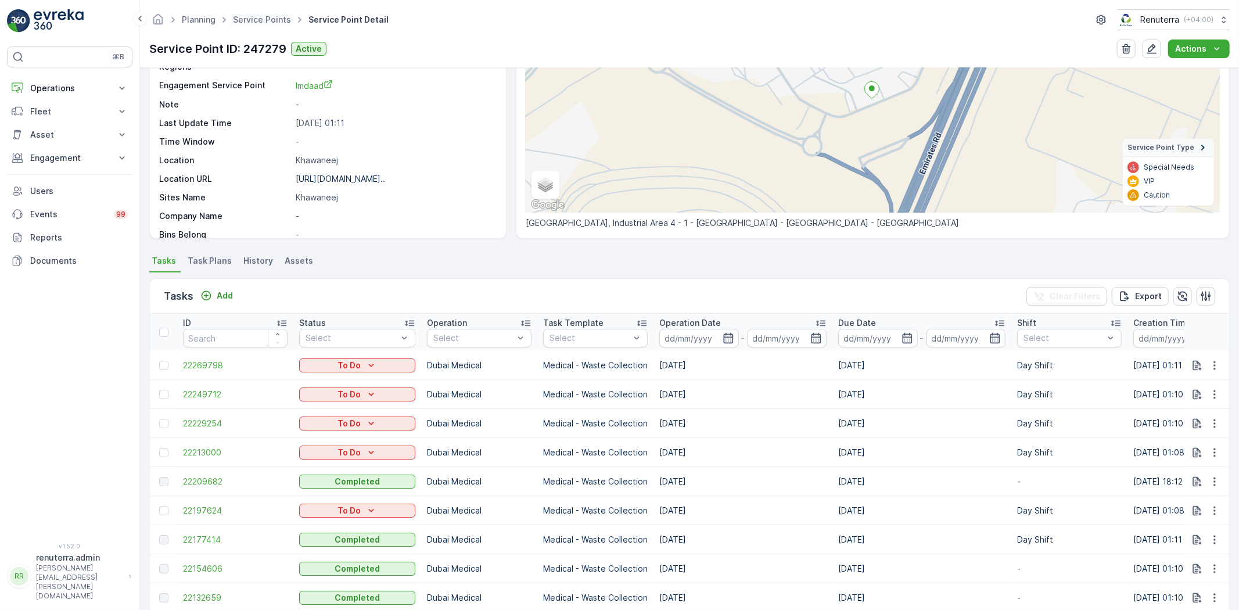
click at [270, 14] on span "Service Points" at bounding box center [262, 20] width 63 height 12
click at [274, 22] on link "Service Points" at bounding box center [262, 20] width 58 height 10
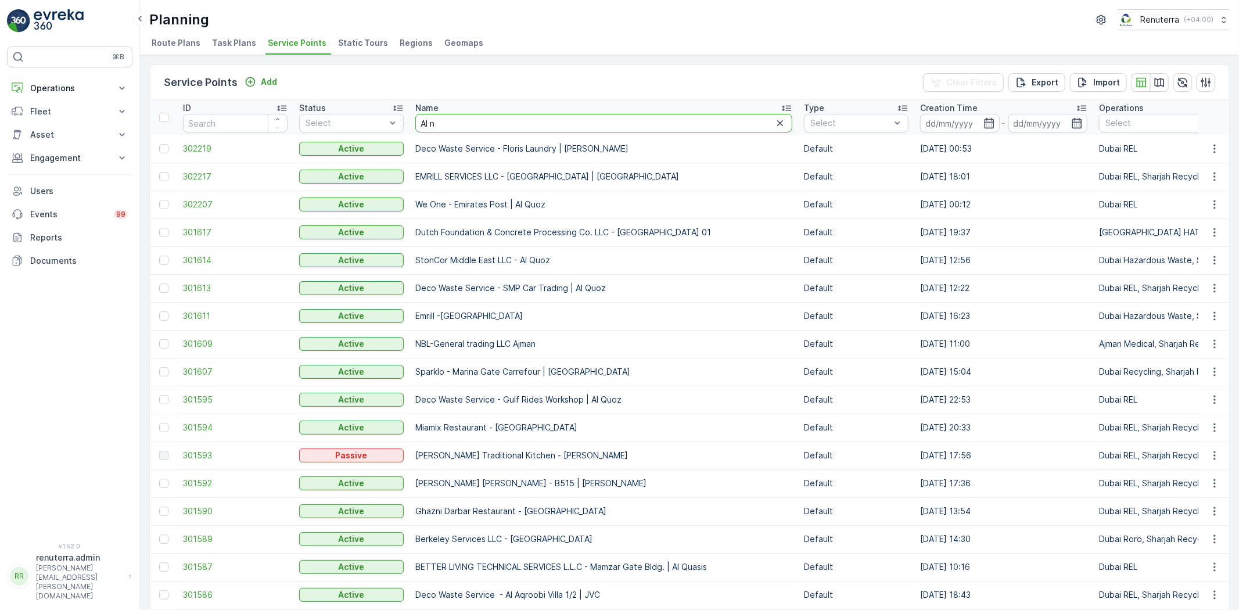
type input "Al no"
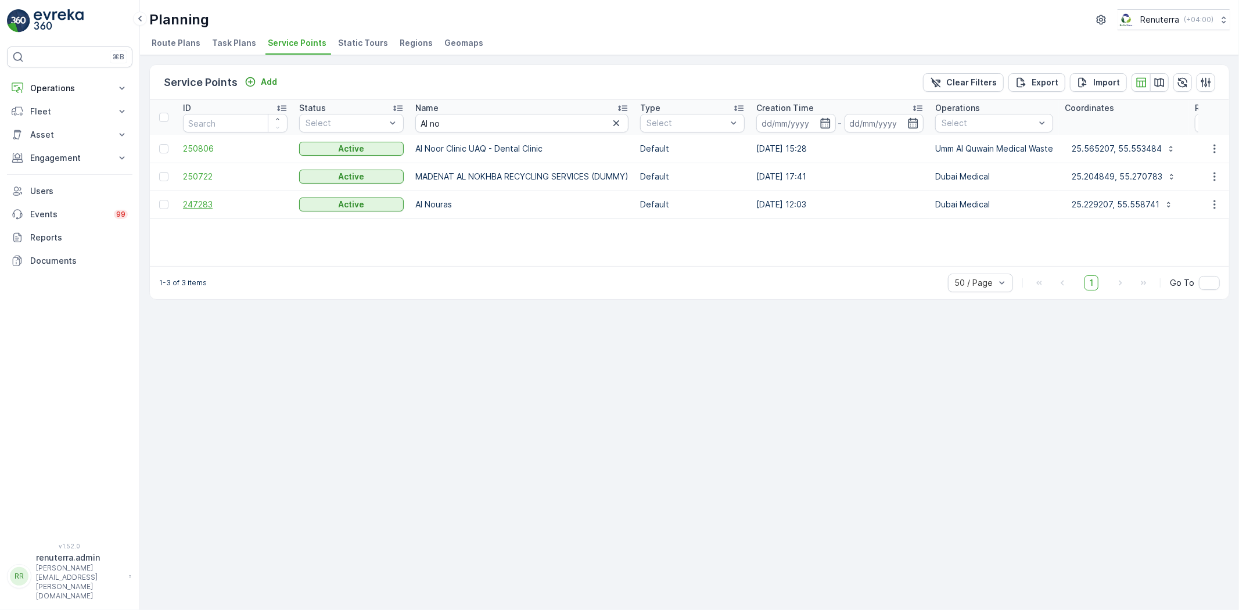
click at [196, 201] on span "247283" at bounding box center [235, 205] width 105 height 12
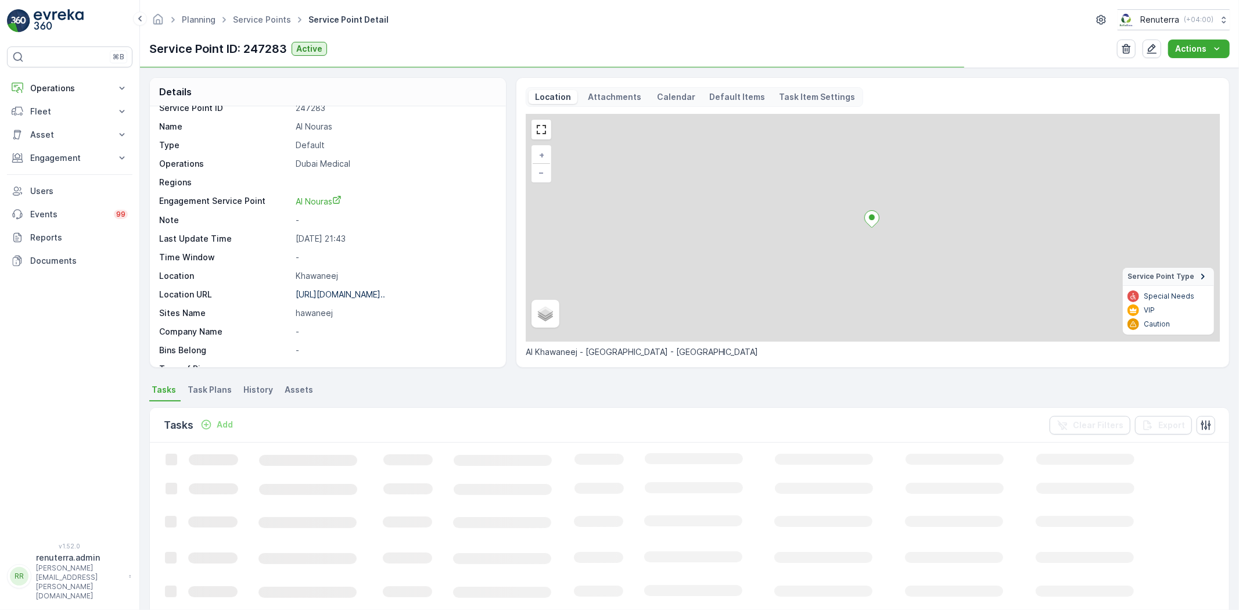
scroll to position [64, 0]
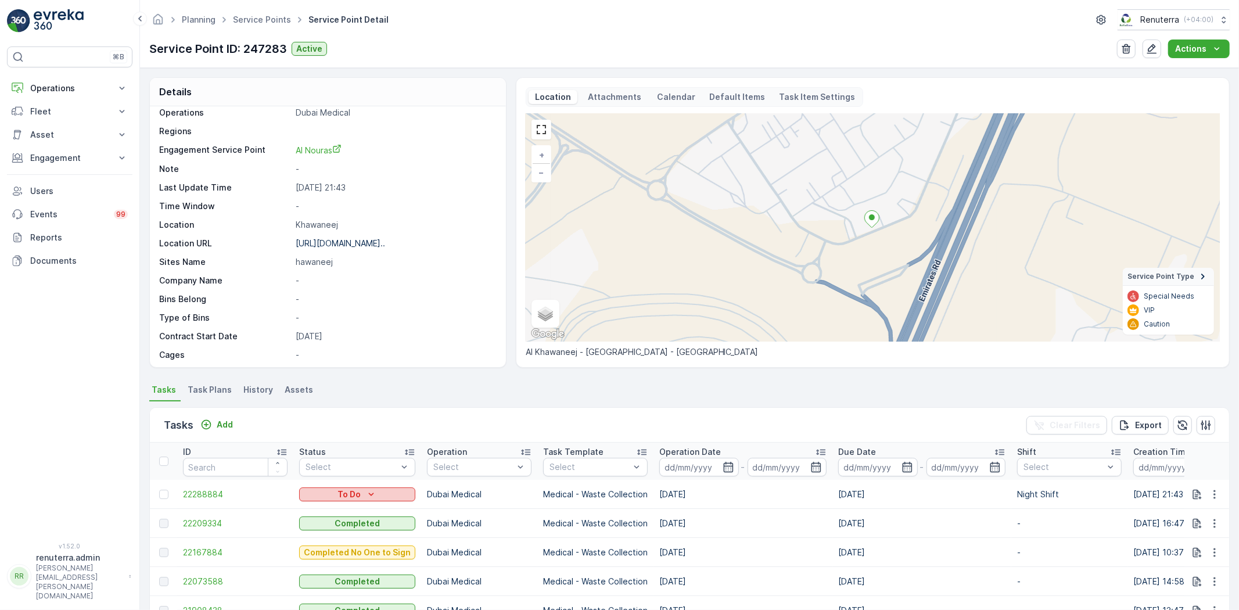
click at [345, 494] on p "To Do" at bounding box center [349, 495] width 23 height 12
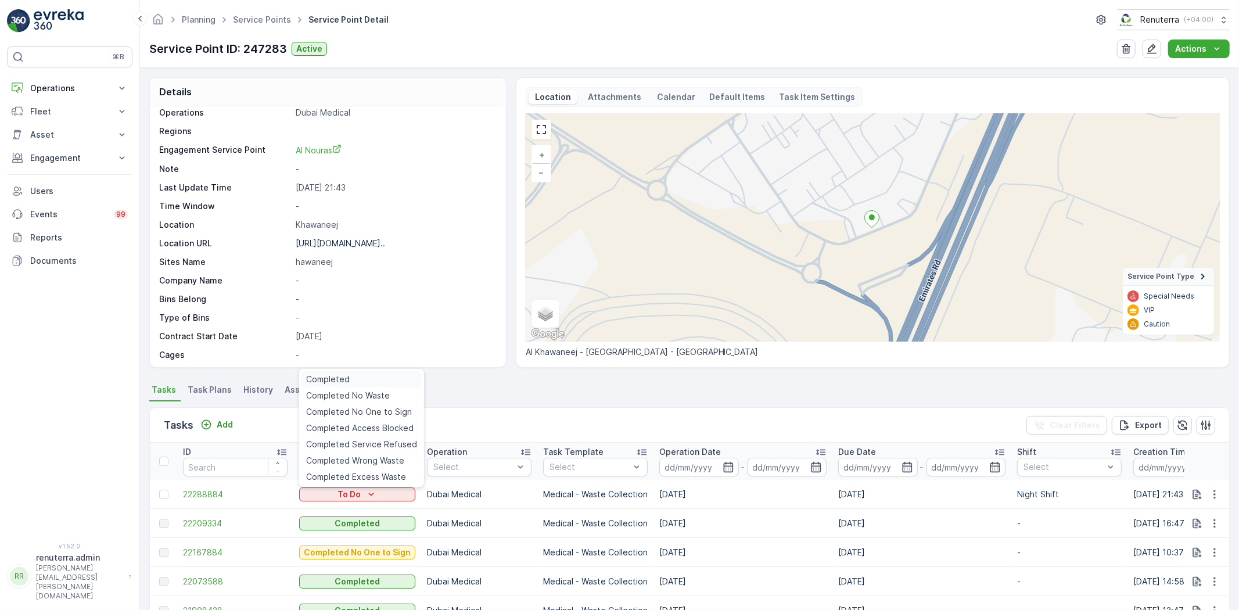
click at [366, 372] on div "Completed" at bounding box center [362, 379] width 120 height 16
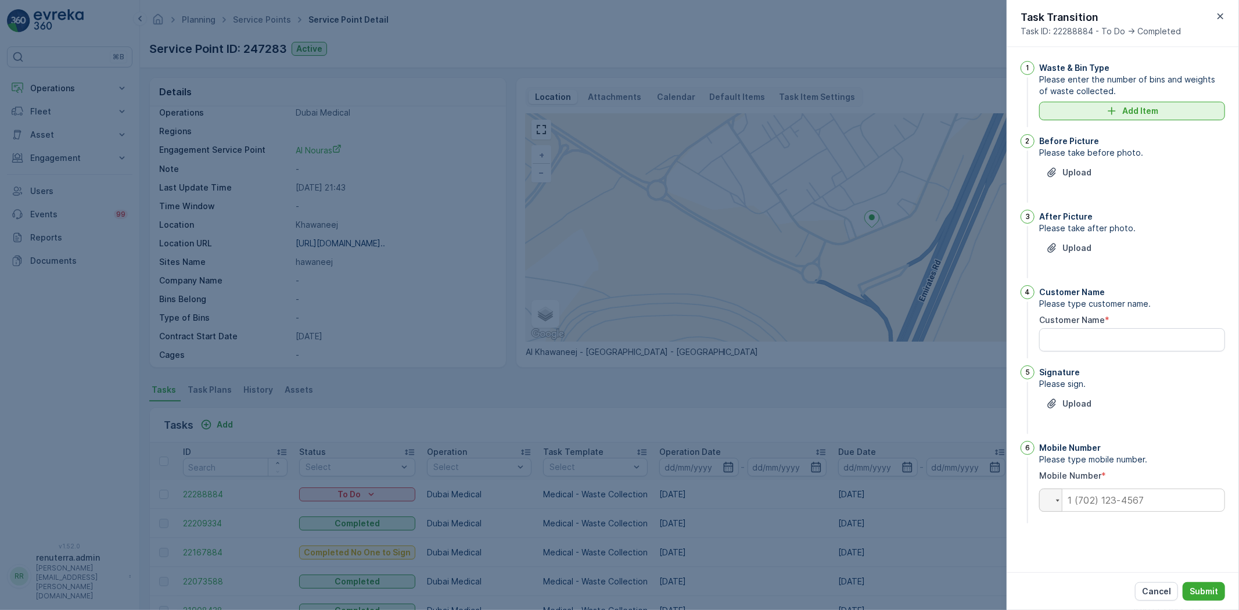
click at [1103, 108] on div "Add Item" at bounding box center [1132, 111] width 172 height 12
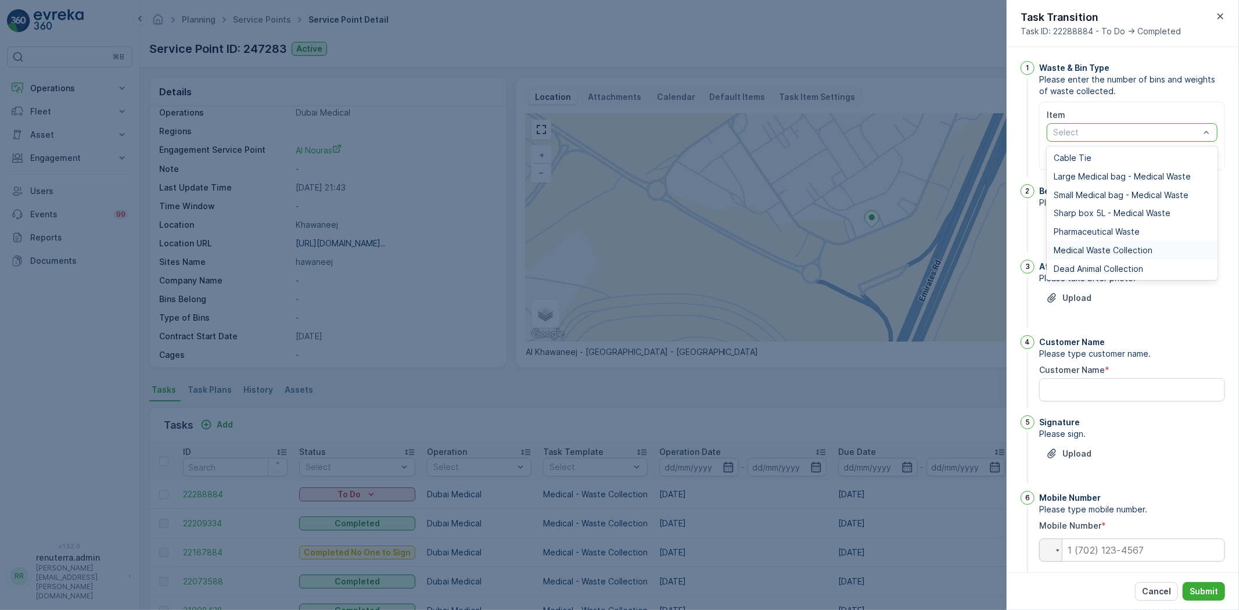
click at [1085, 246] on span "Medical Waste Collection" at bounding box center [1103, 250] width 99 height 9
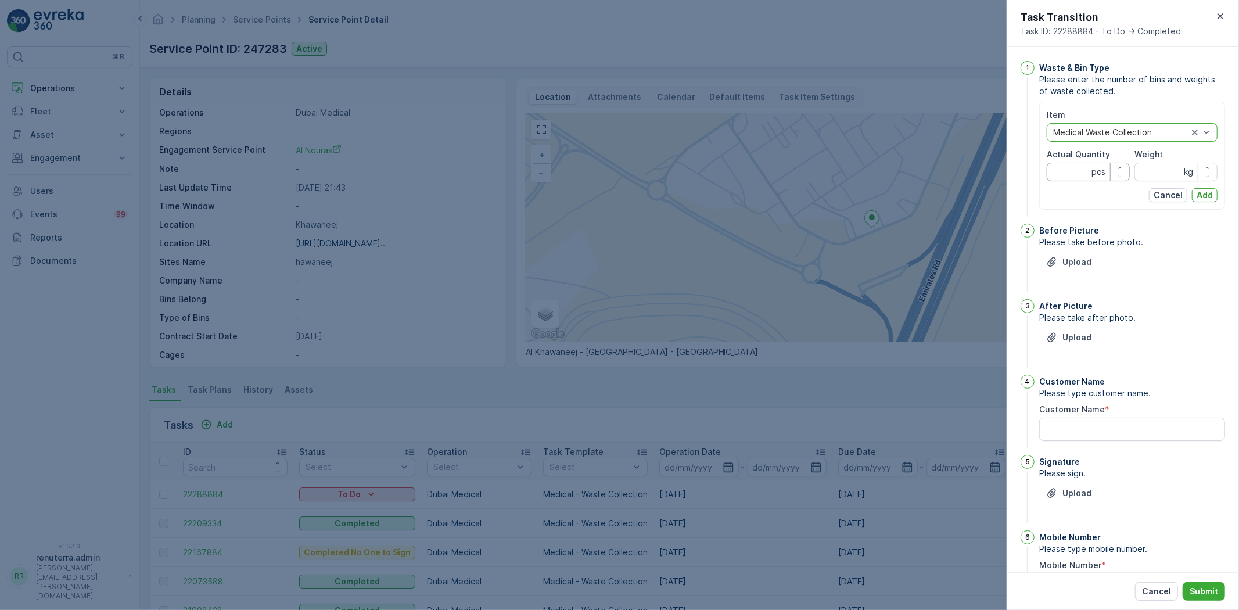
click at [1071, 171] on Quantity "Actual Quantity" at bounding box center [1088, 172] width 83 height 19
type Quantity "28"
click at [1157, 173] on input "Weight" at bounding box center [1176, 172] width 83 height 19
type input "365"
click at [1214, 195] on button "Add" at bounding box center [1205, 195] width 26 height 14
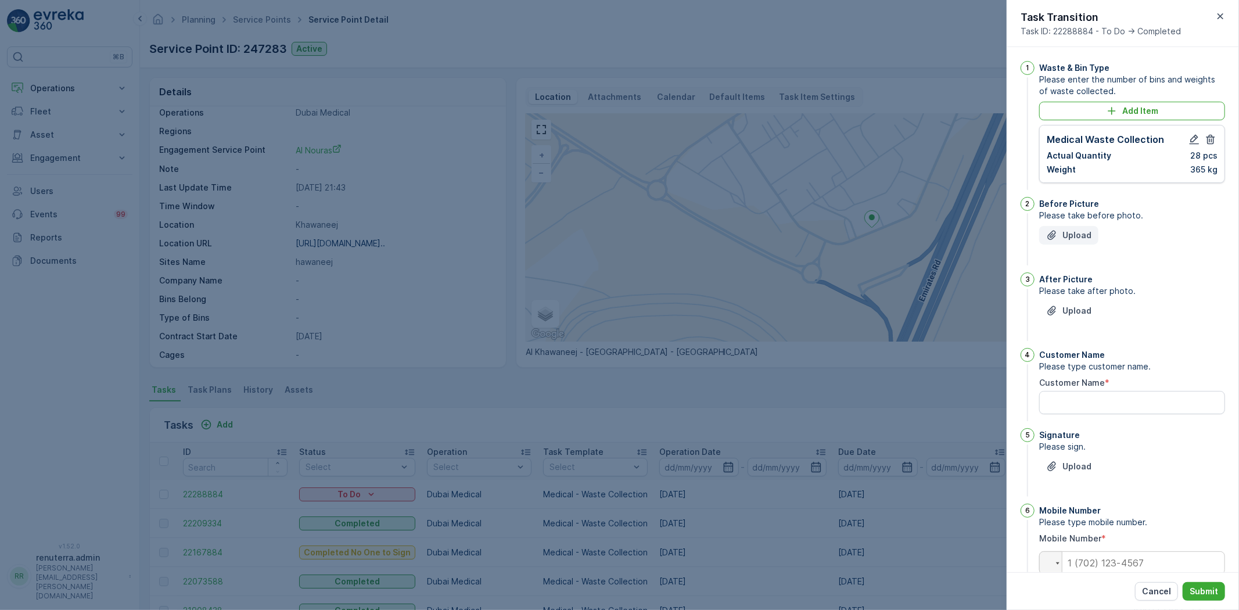
click at [1068, 230] on p "Upload" at bounding box center [1077, 235] width 29 height 12
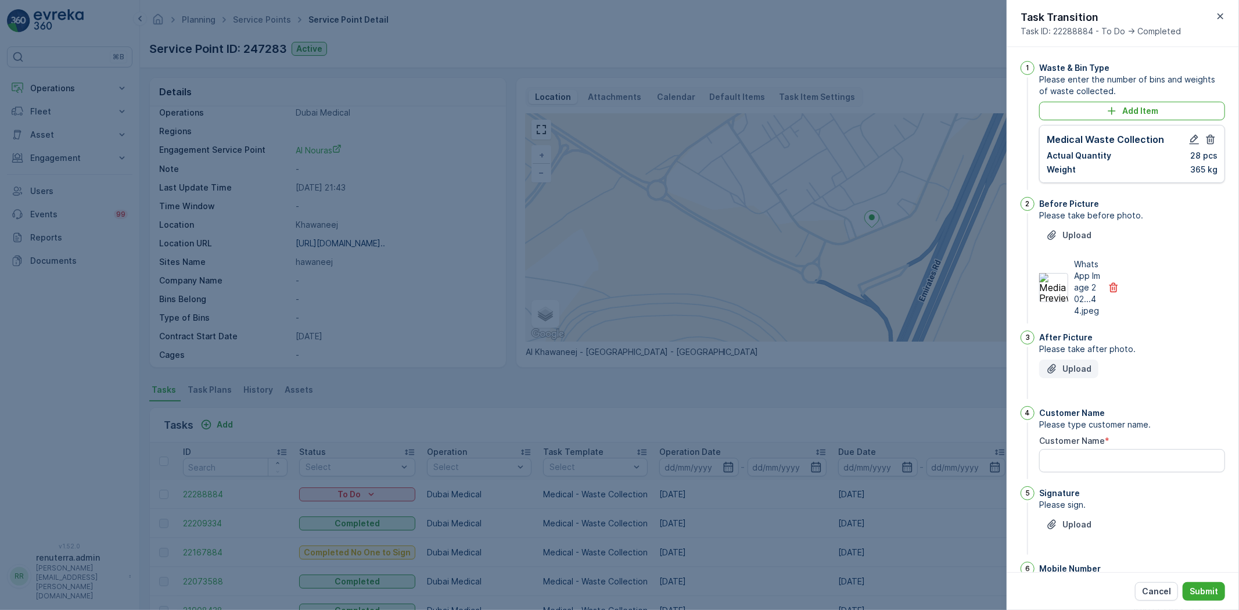
click at [1081, 375] on p "Upload" at bounding box center [1077, 369] width 29 height 12
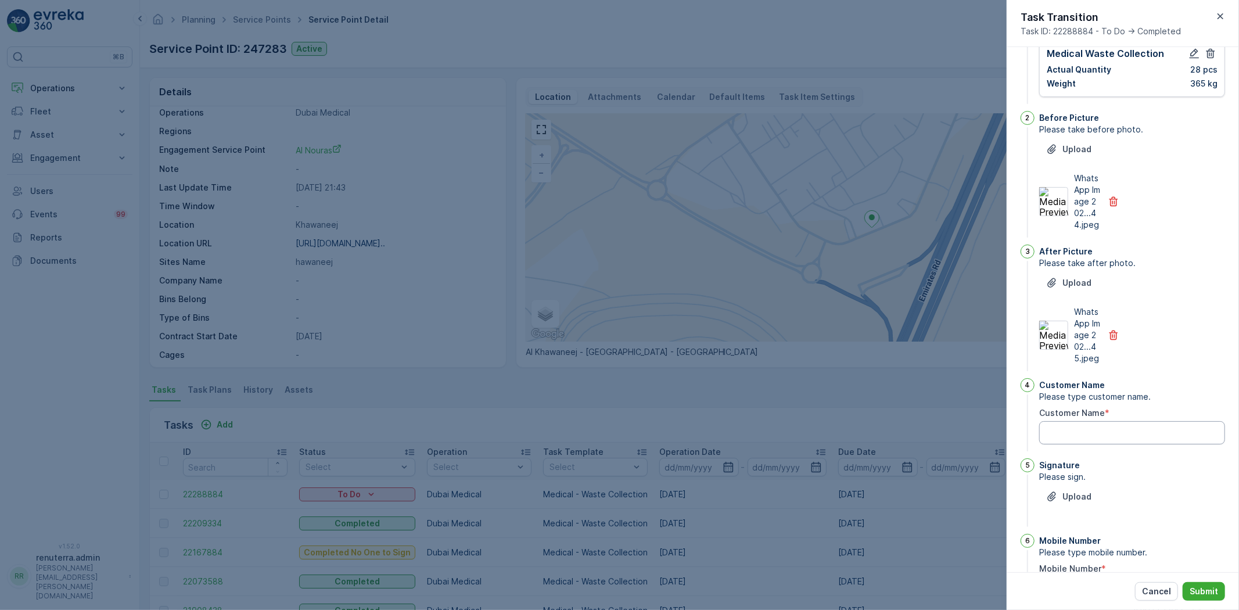
scroll to position [129, 0]
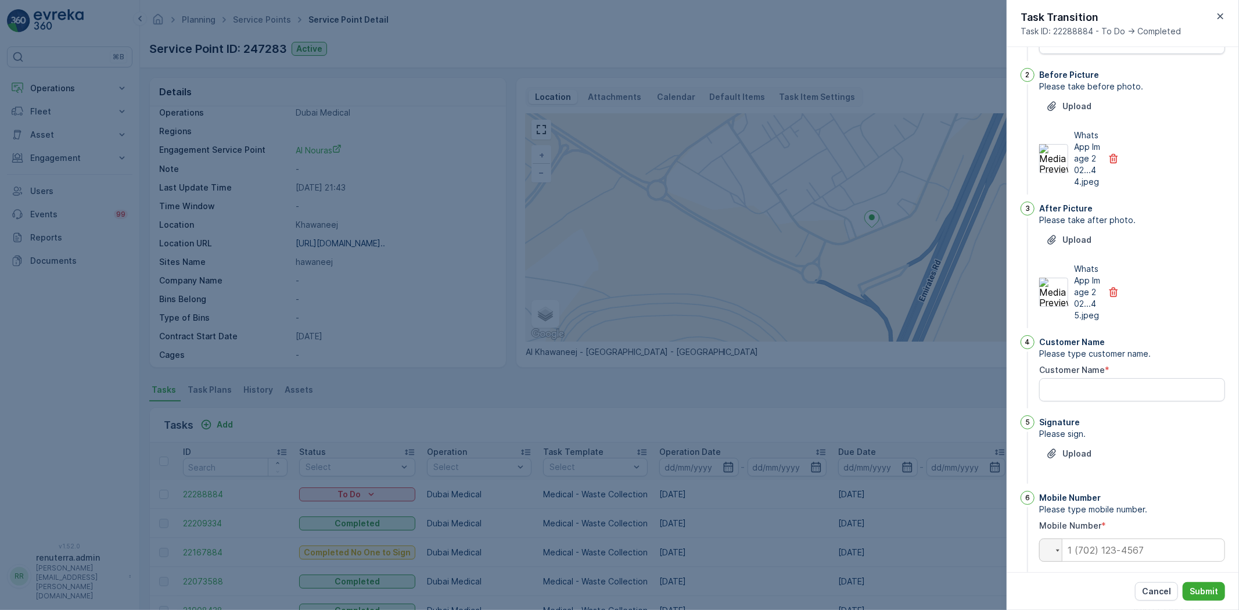
click at [1136, 399] on div "Customer Name *" at bounding box center [1132, 382] width 186 height 37
click at [1134, 401] on Name "Customer Name" at bounding box center [1132, 389] width 186 height 23
type Name "A"
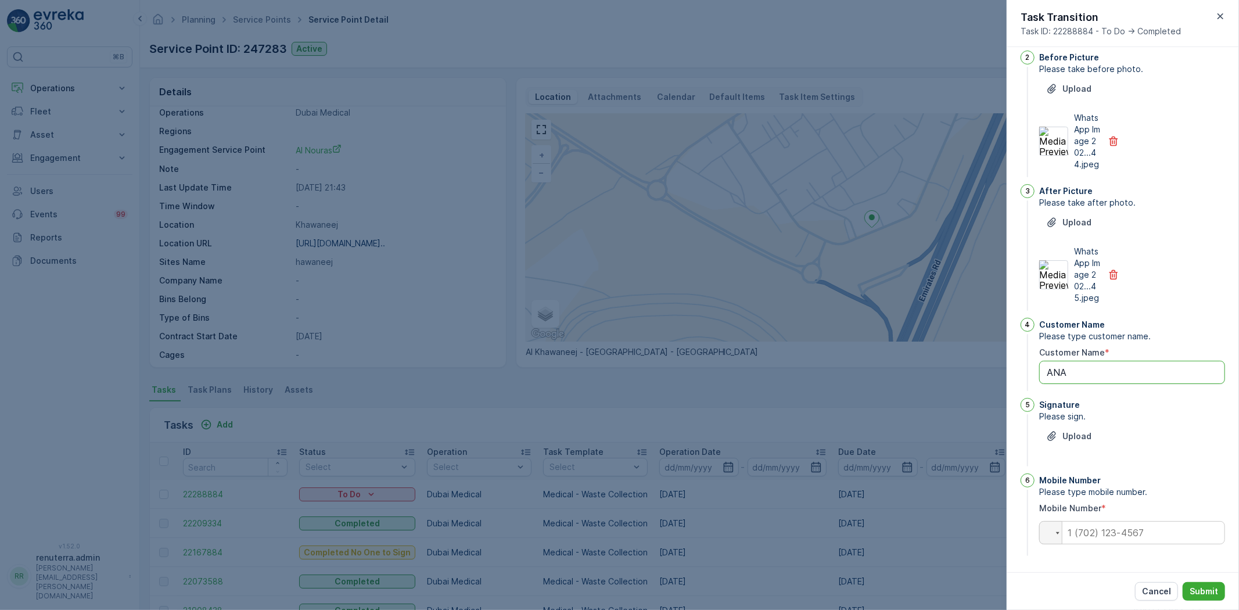
scroll to position [170, 0]
type Name "ANA"
click at [1079, 433] on p "Upload" at bounding box center [1077, 436] width 29 height 12
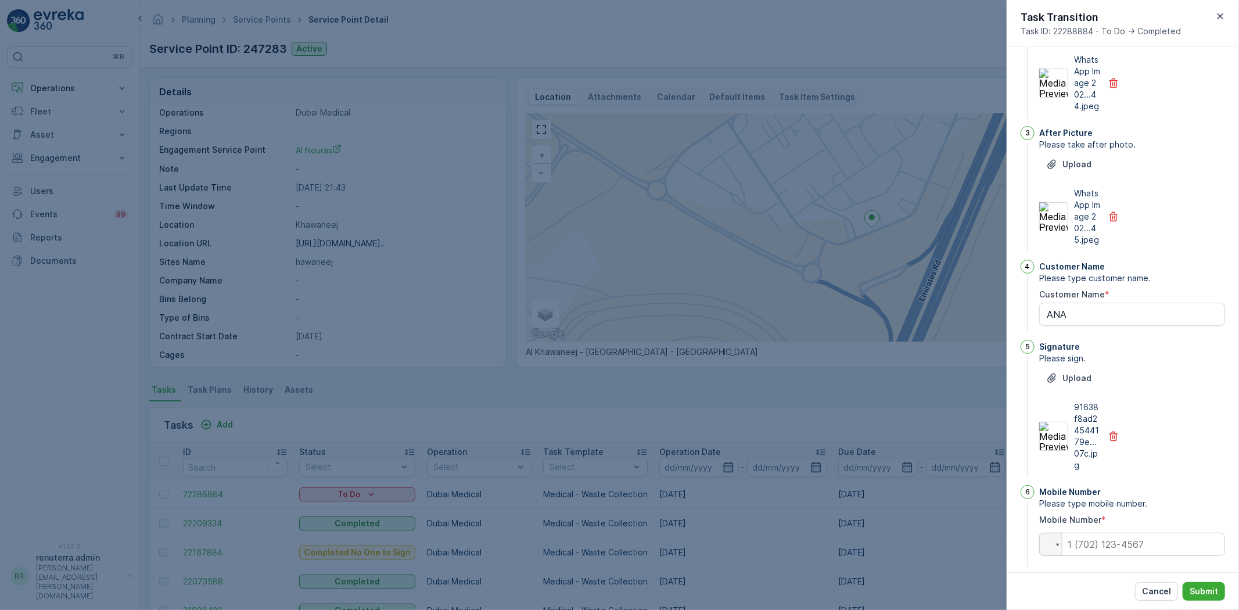
scroll to position [239, 0]
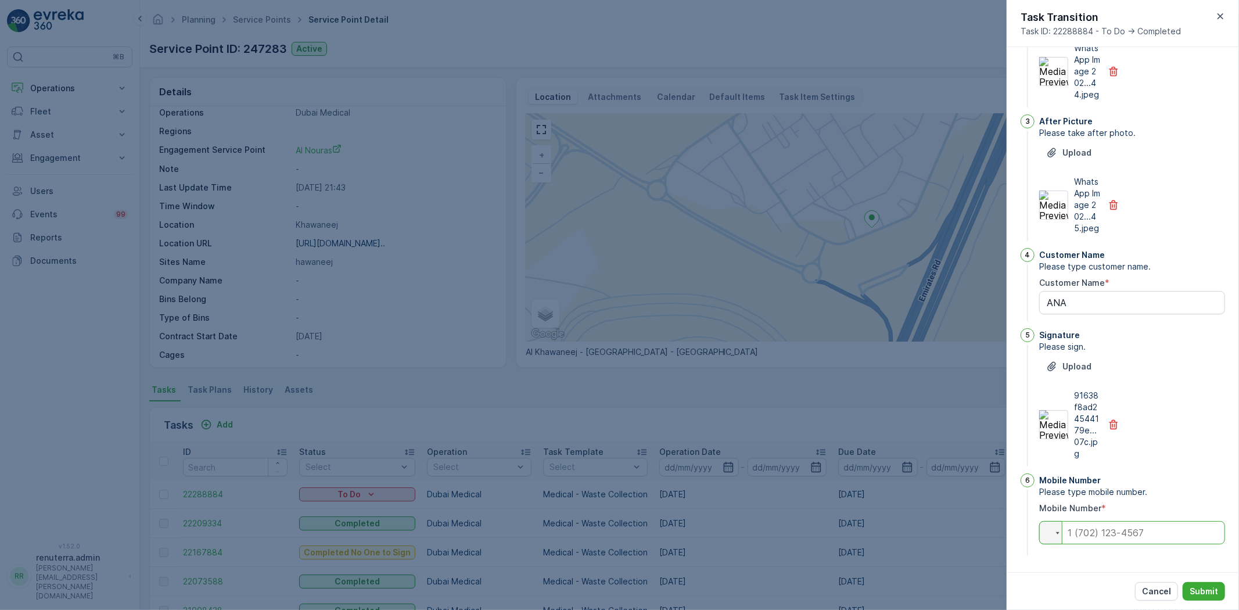
click at [1133, 525] on input "tel" at bounding box center [1132, 532] width 186 height 23
type input "0507146961"
click at [1209, 595] on p "Submit" at bounding box center [1204, 592] width 28 height 12
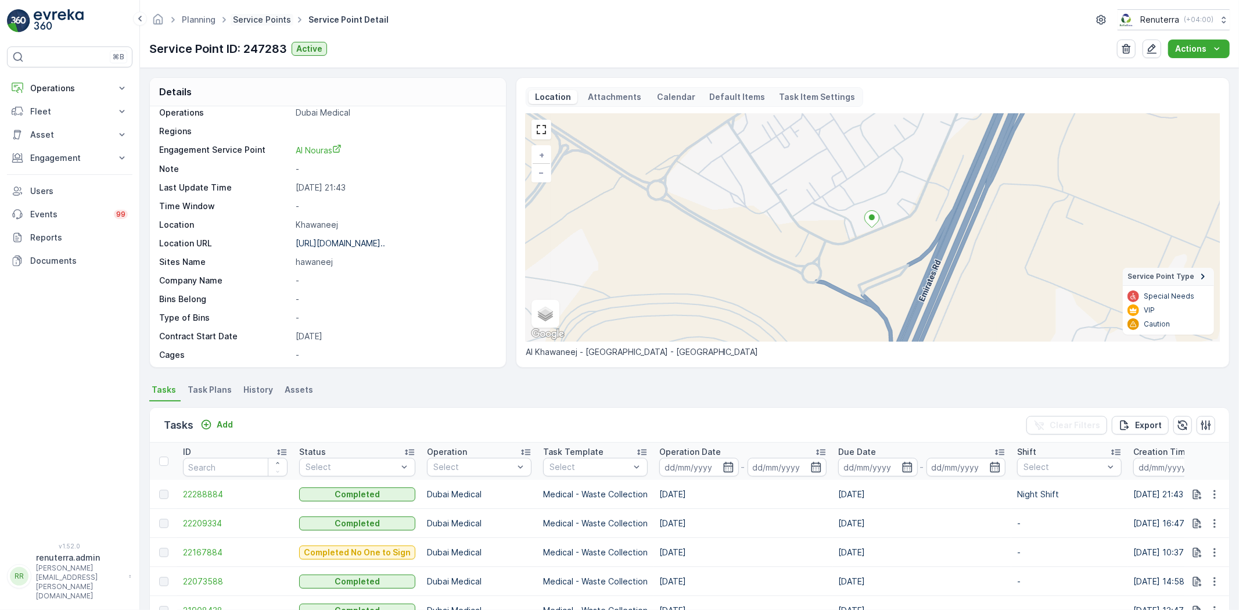
click at [246, 18] on link "Service Points" at bounding box center [262, 20] width 58 height 10
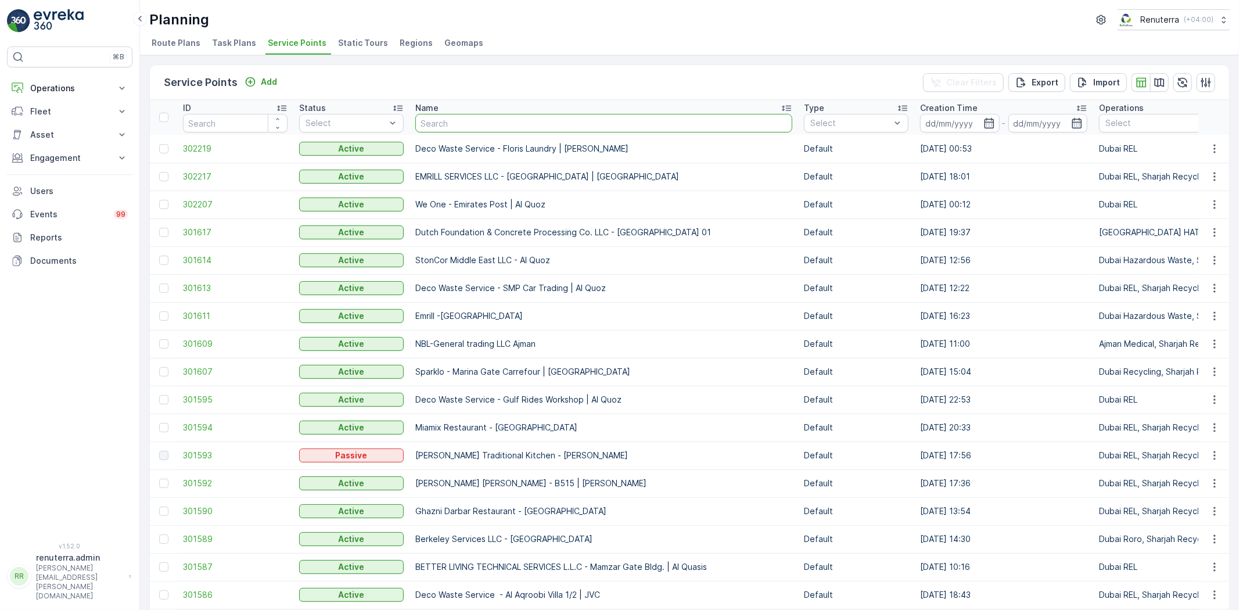
click at [443, 123] on input "text" at bounding box center [603, 123] width 377 height 19
type input "inno"
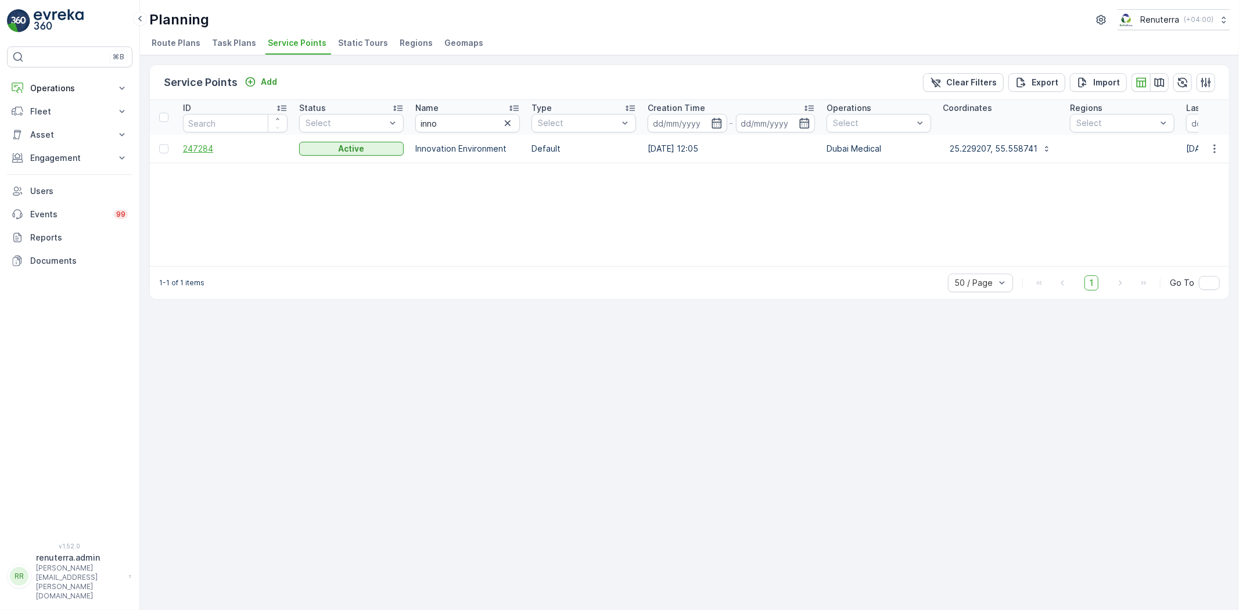
click at [192, 149] on span "247284" at bounding box center [235, 149] width 105 height 12
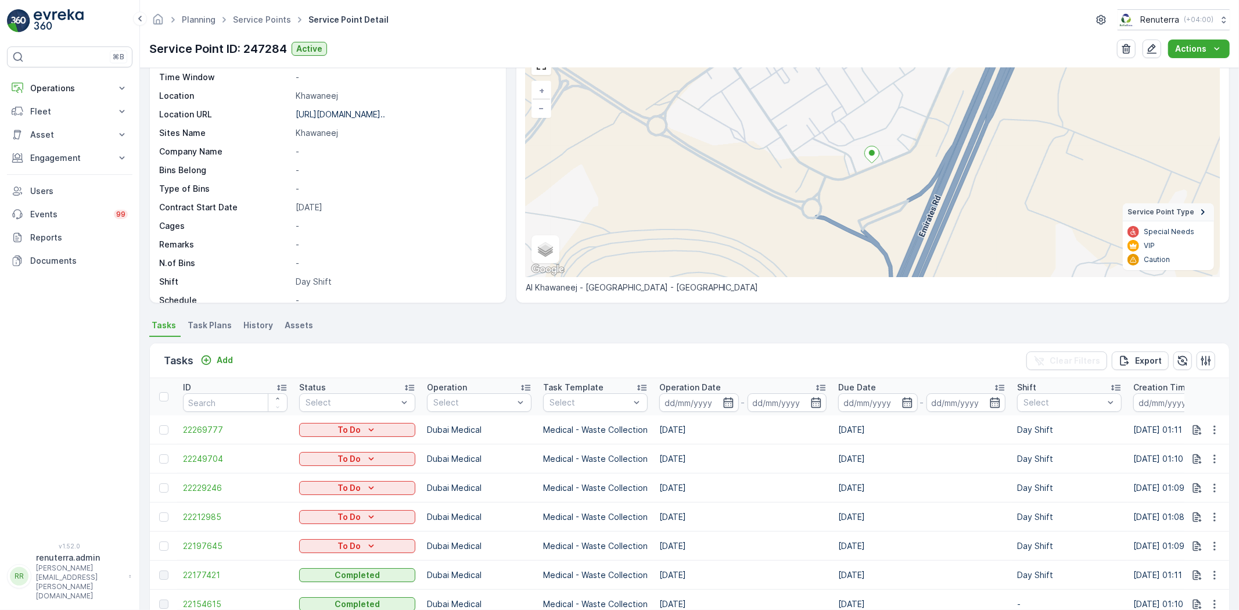
scroll to position [129, 0]
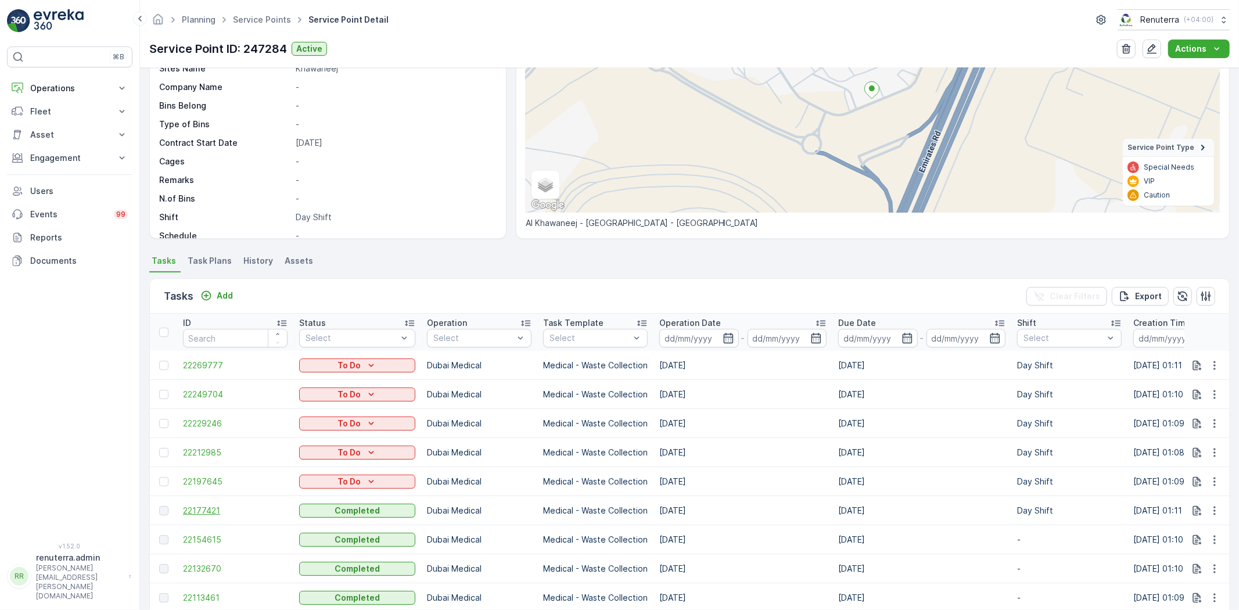
click at [198, 509] on span "22177421" at bounding box center [235, 511] width 105 height 12
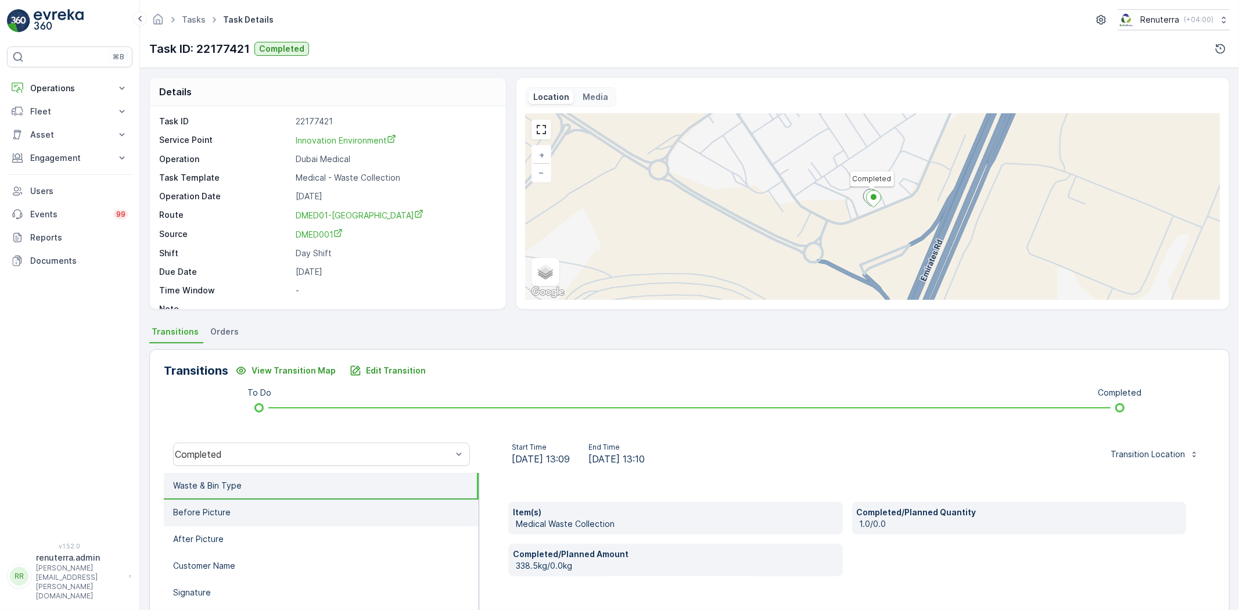
click at [240, 519] on li "Before Picture" at bounding box center [321, 513] width 315 height 27
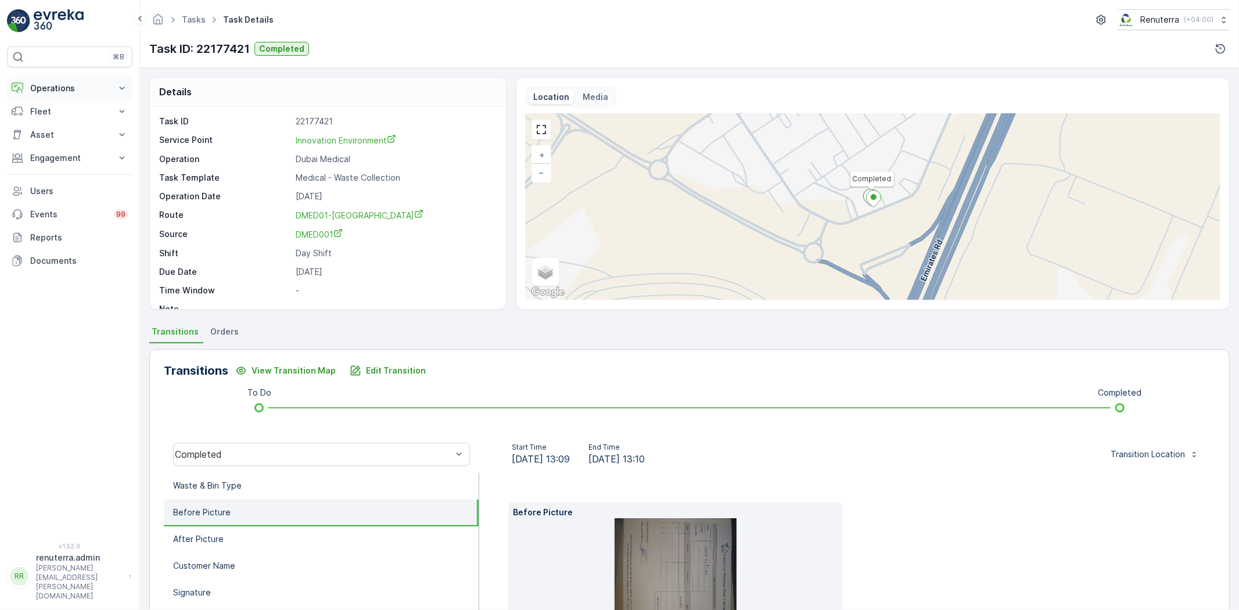
click at [49, 96] on button "Operations" at bounding box center [69, 88] width 125 height 23
click at [61, 131] on link "Planning" at bounding box center [78, 124] width 107 height 16
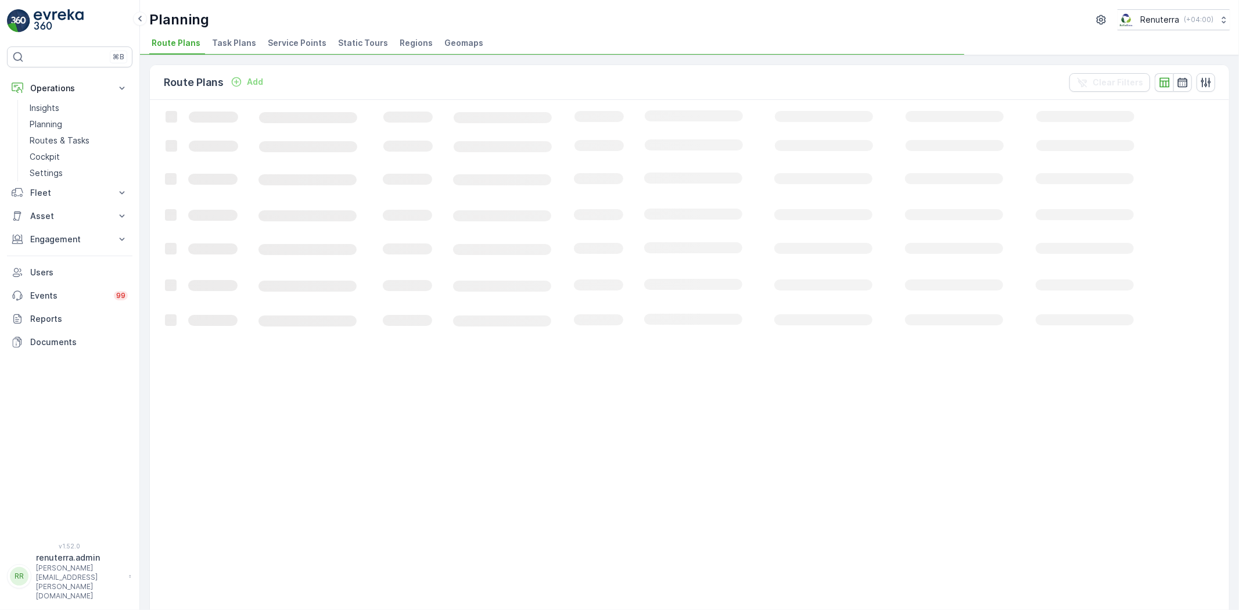
click at [288, 40] on span "Service Points" at bounding box center [297, 43] width 59 height 12
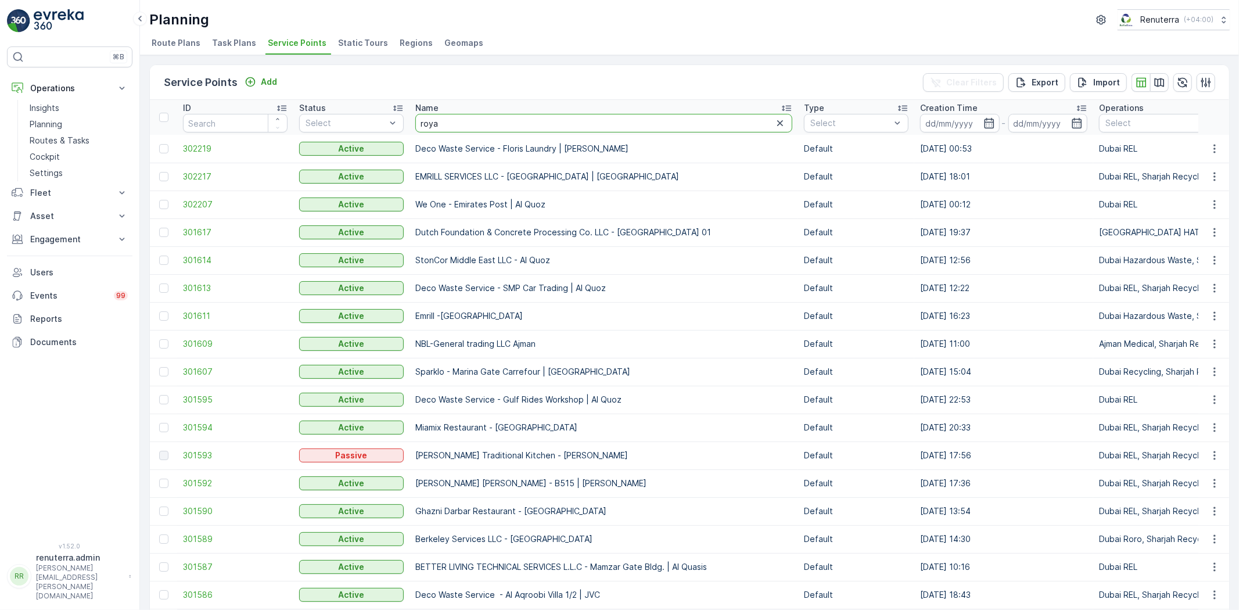
type input "royal"
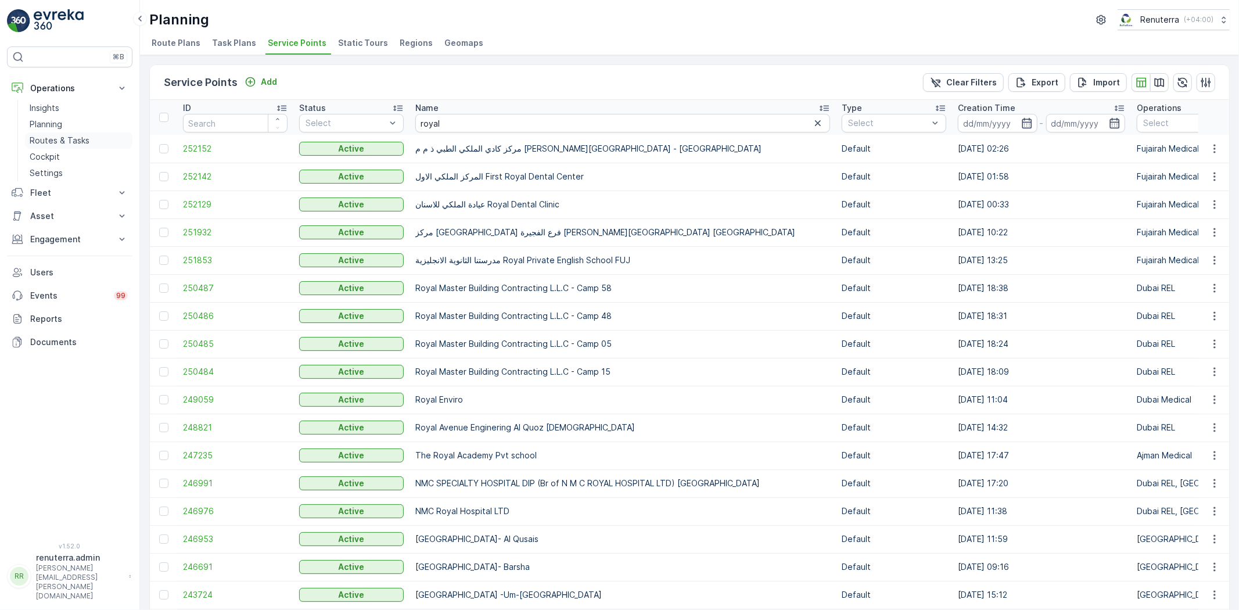
click at [69, 131] on link "Planning" at bounding box center [78, 124] width 107 height 16
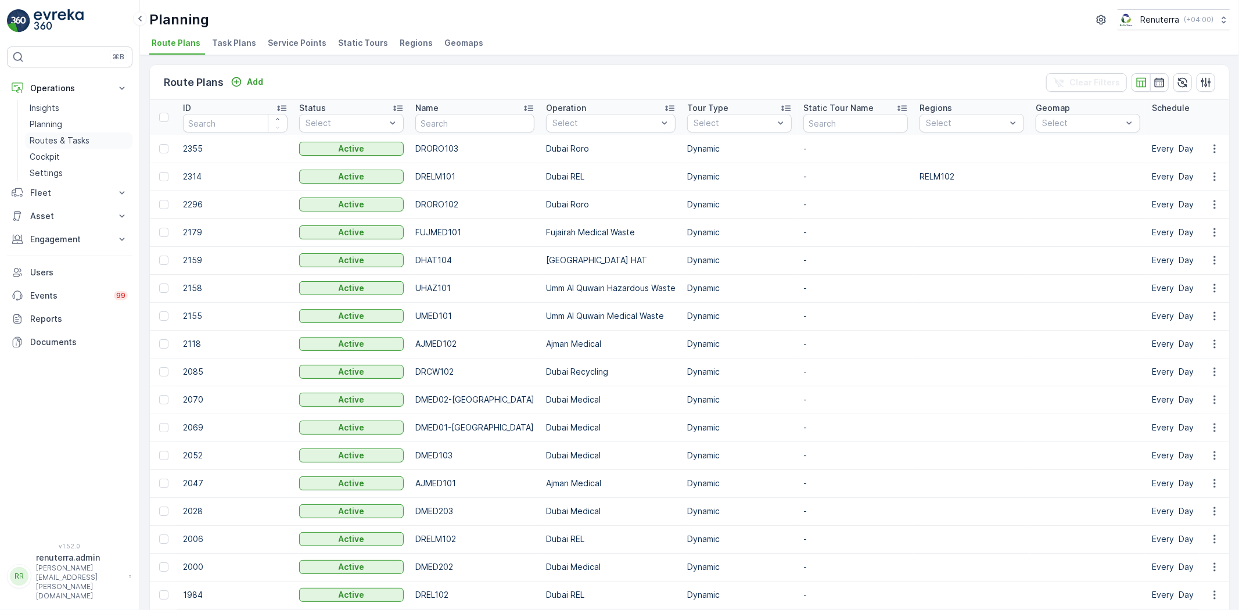
click at [68, 143] on p "Routes & Tasks" at bounding box center [60, 141] width 60 height 12
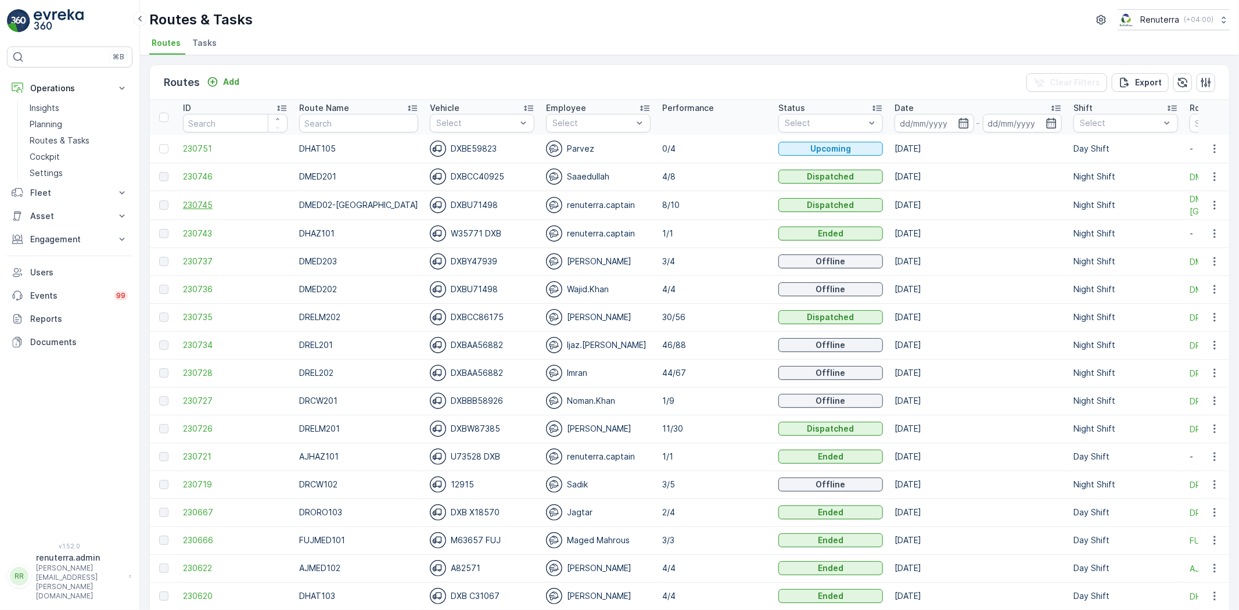
click at [196, 205] on span "230745" at bounding box center [235, 205] width 105 height 12
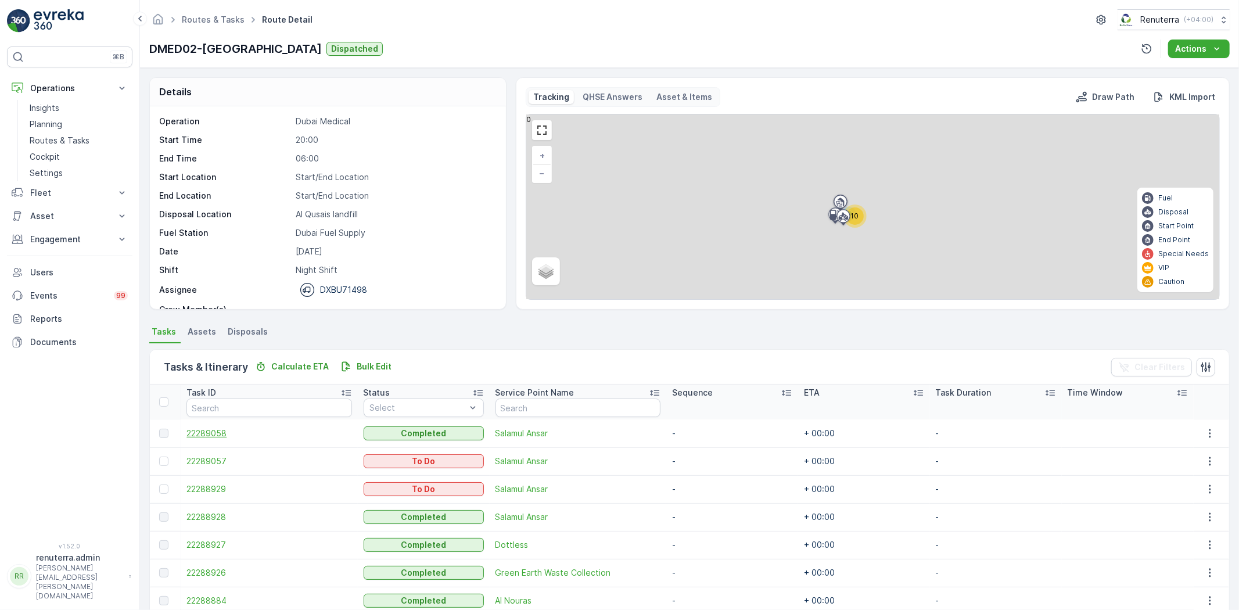
scroll to position [129, 0]
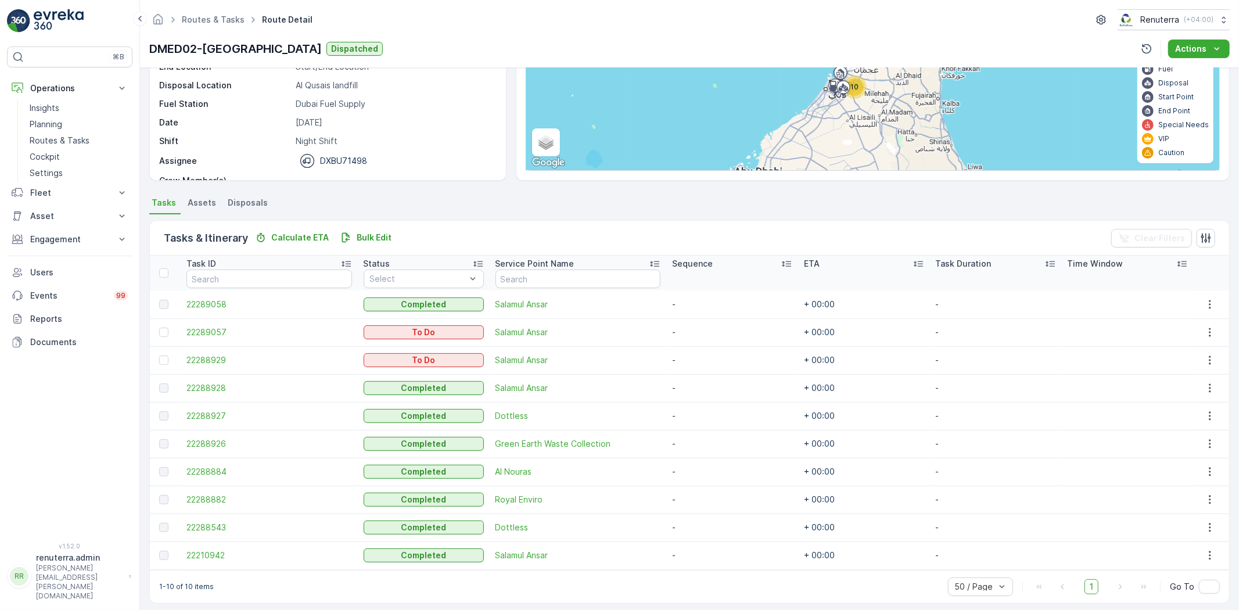
click at [166, 358] on div at bounding box center [163, 360] width 9 height 9
click at [159, 356] on input "checkbox" at bounding box center [159, 356] width 0 height 0
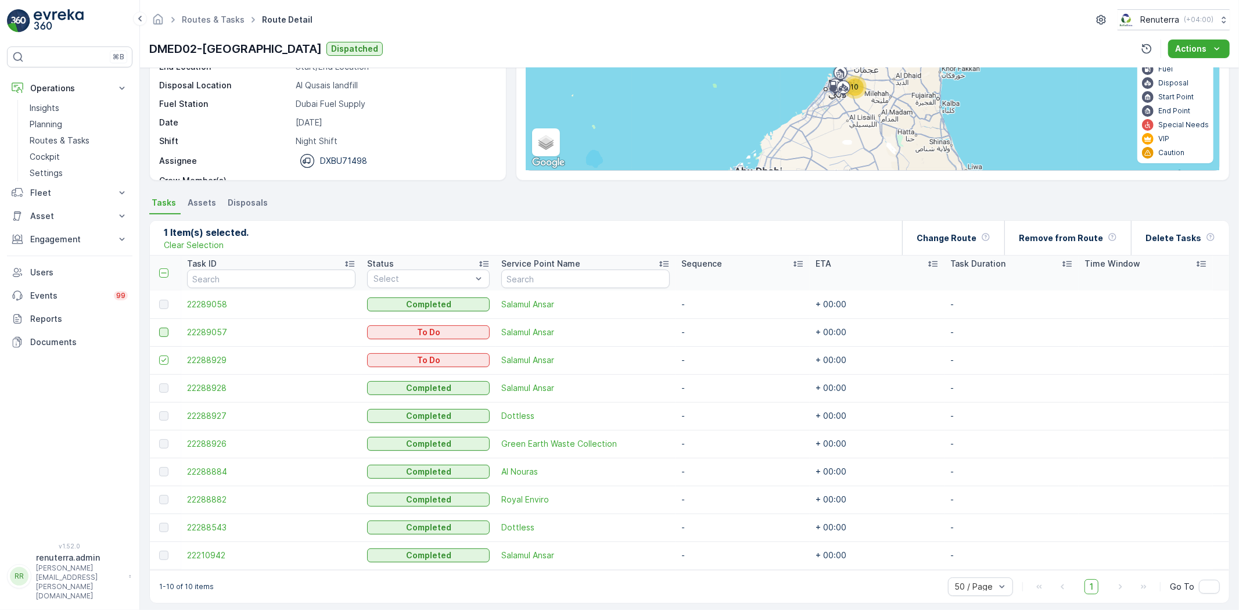
click at [165, 331] on div at bounding box center [163, 332] width 9 height 9
click at [159, 328] on input "checkbox" at bounding box center [159, 328] width 0 height 0
click at [984, 230] on div "Change Route" at bounding box center [954, 238] width 74 height 34
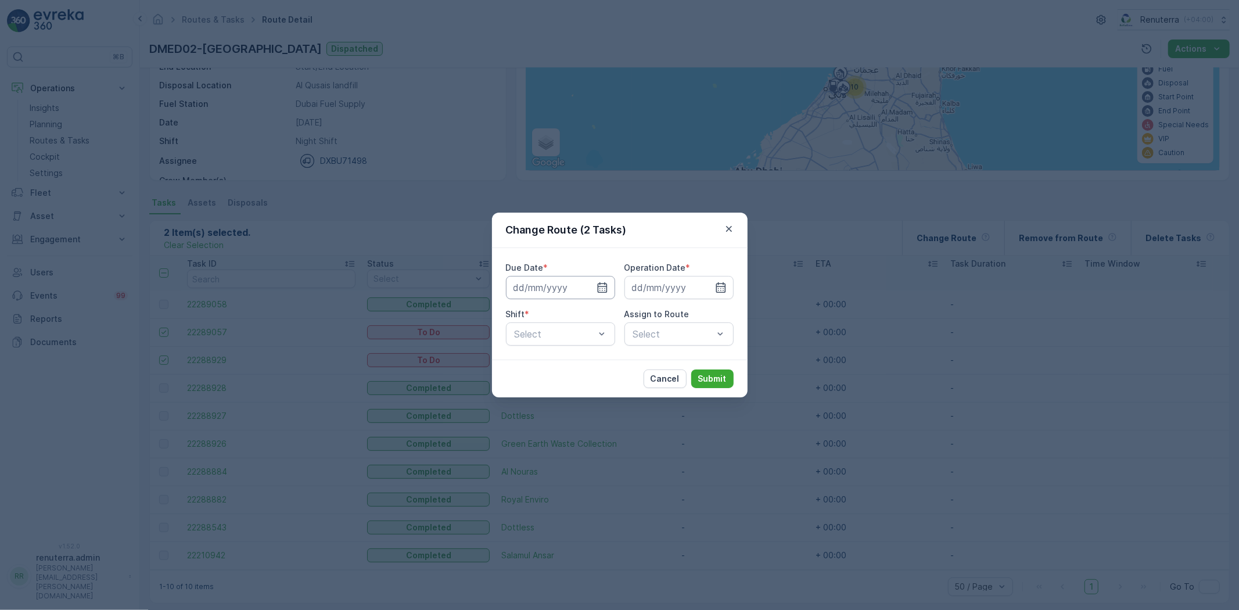
click at [609, 285] on input at bounding box center [560, 287] width 109 height 23
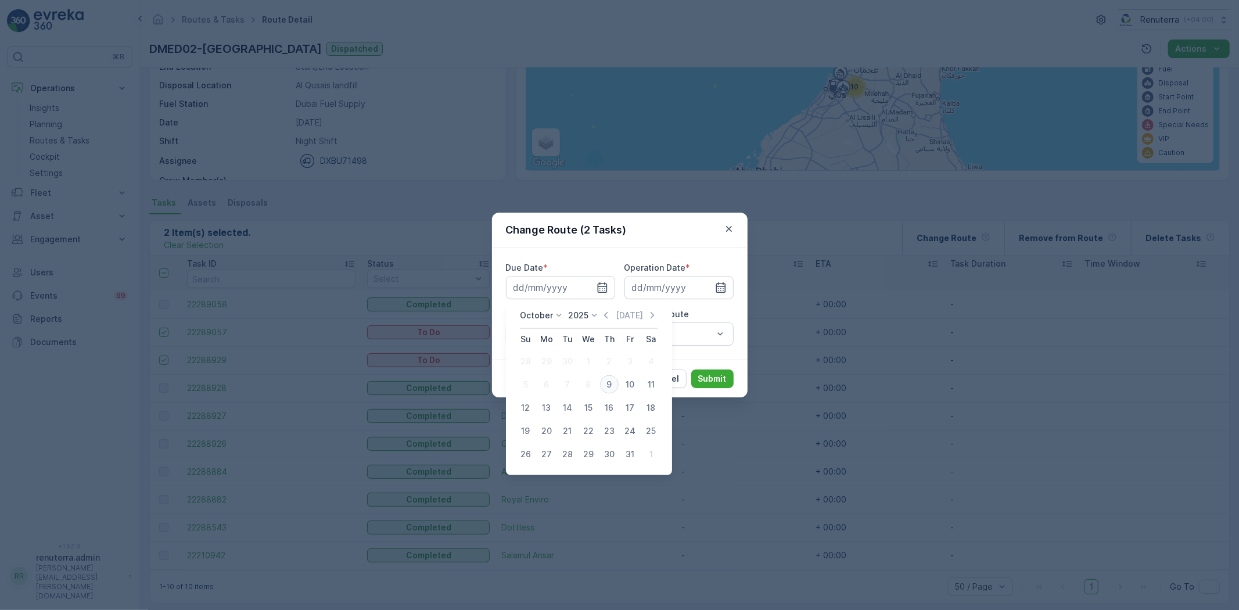
click at [608, 382] on div "9" at bounding box center [609, 384] width 19 height 19
type input "09.10.2025"
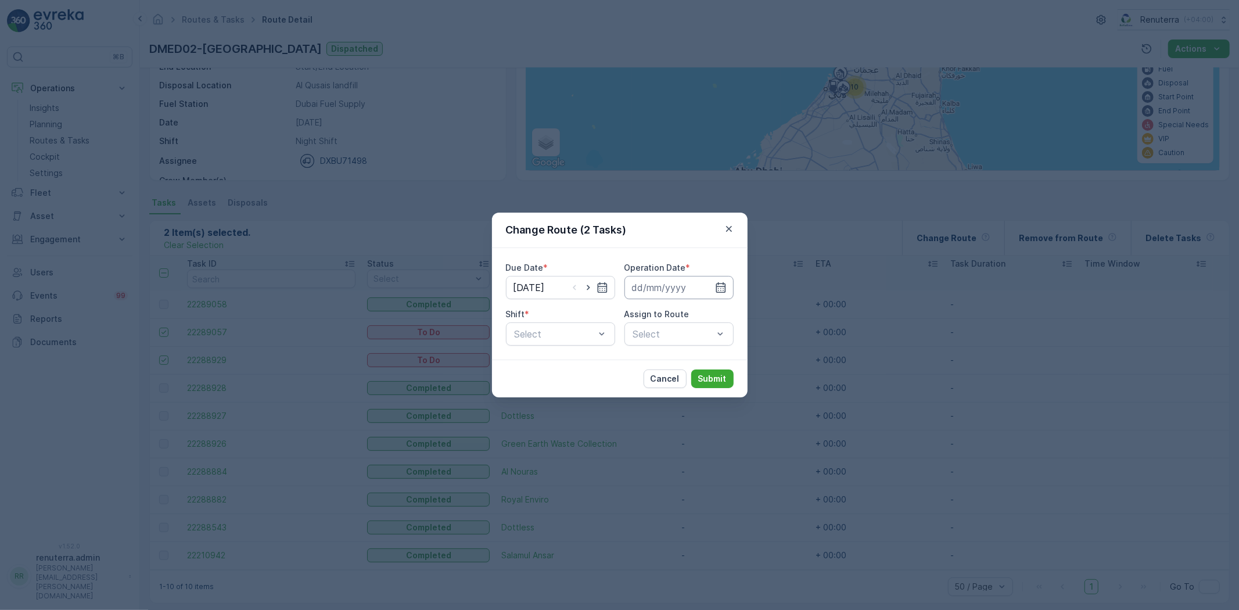
click at [717, 281] on input at bounding box center [679, 287] width 109 height 23
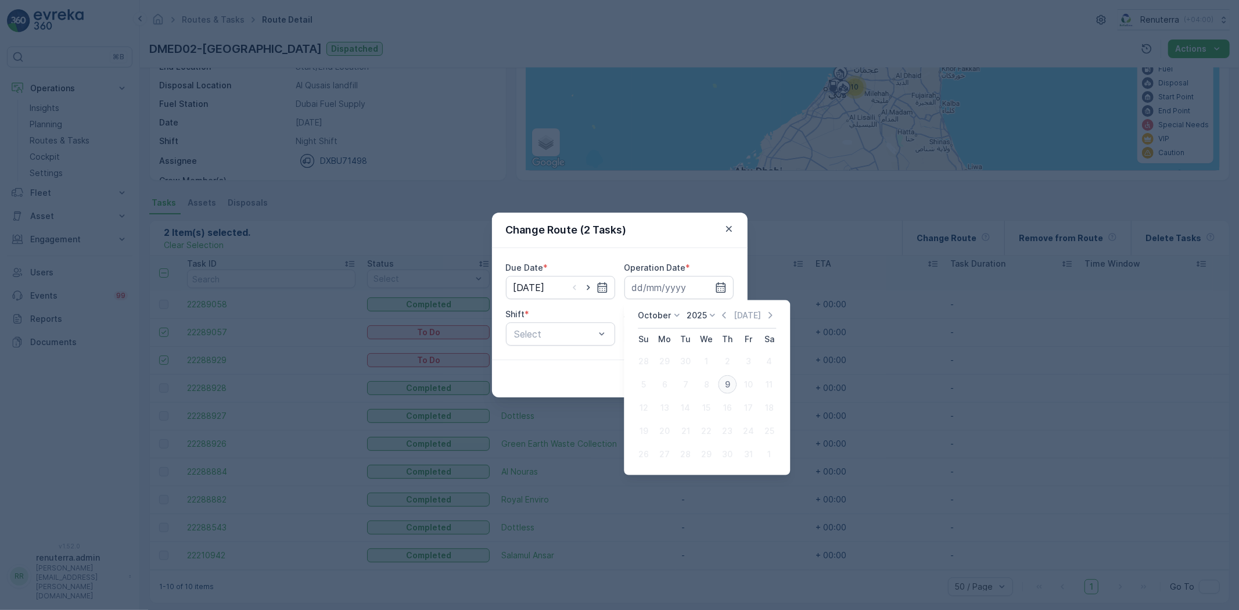
click at [732, 378] on div "9" at bounding box center [727, 384] width 19 height 19
type input "09.10.2025"
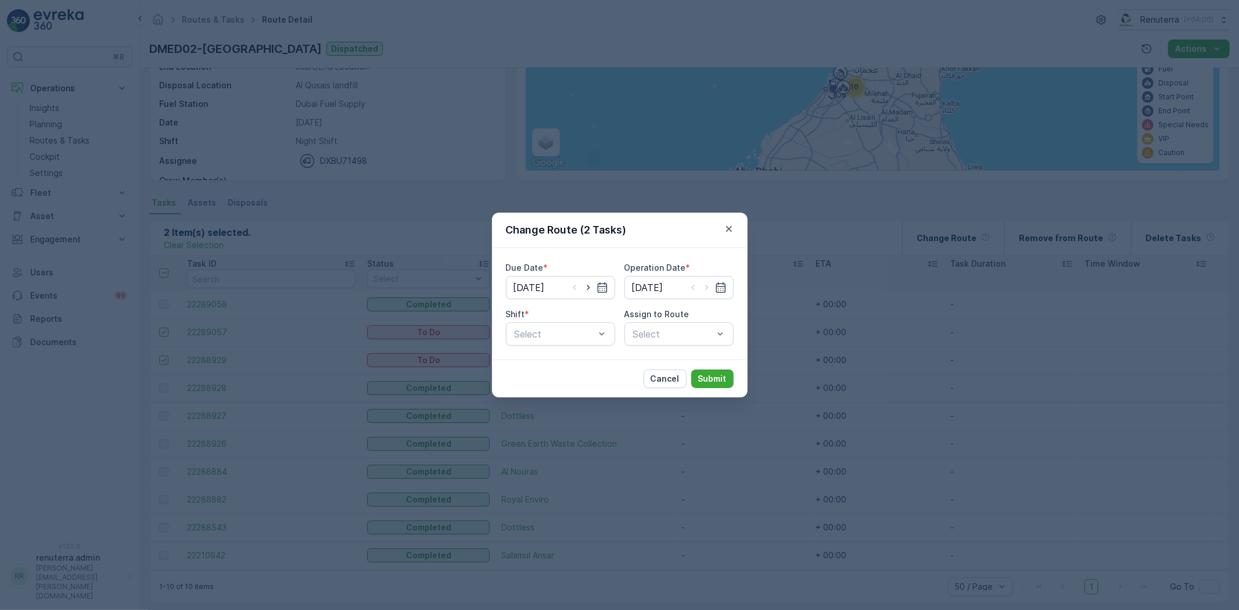
click at [561, 320] on div "Shift *" at bounding box center [560, 314] width 109 height 12
click at [545, 373] on div "Night Shift" at bounding box center [560, 382] width 109 height 20
click at [663, 338] on div "Select" at bounding box center [679, 333] width 109 height 23
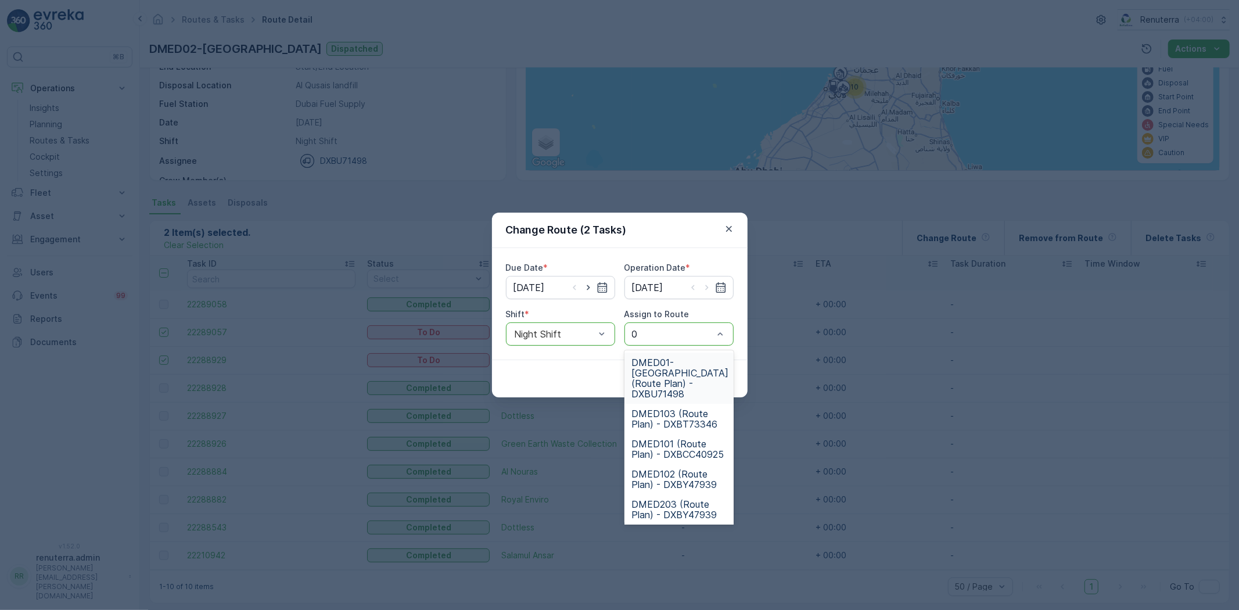
type input "02"
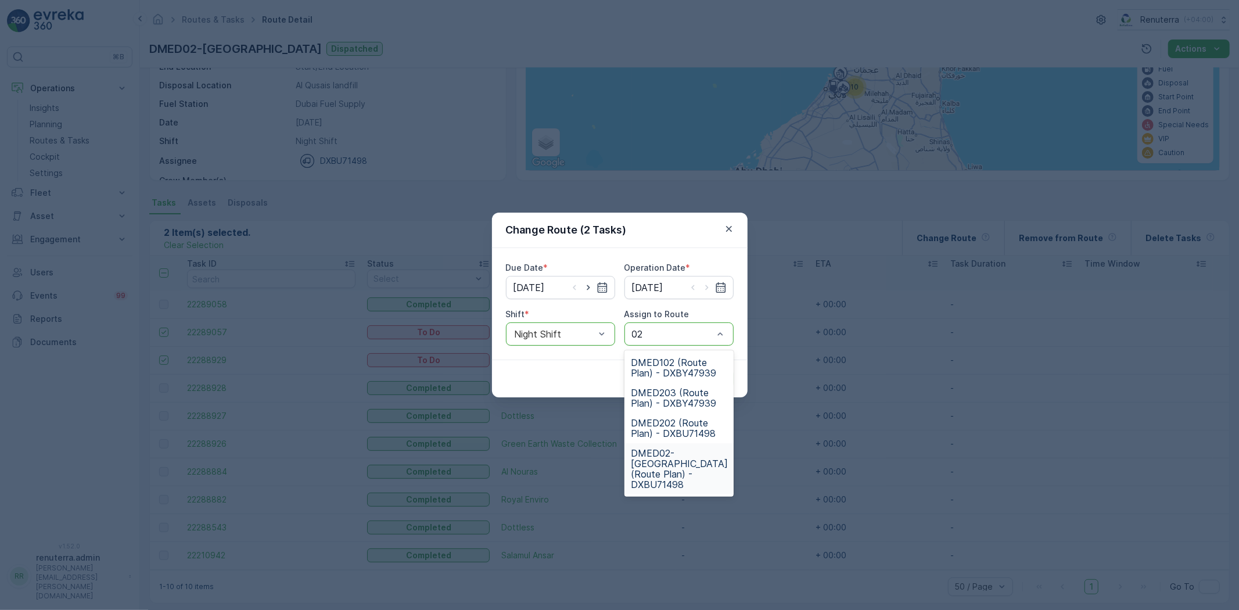
click at [663, 473] on span "DMED02-Khawaneej Yard (Route Plan) - DXBU71498" at bounding box center [679, 469] width 97 height 42
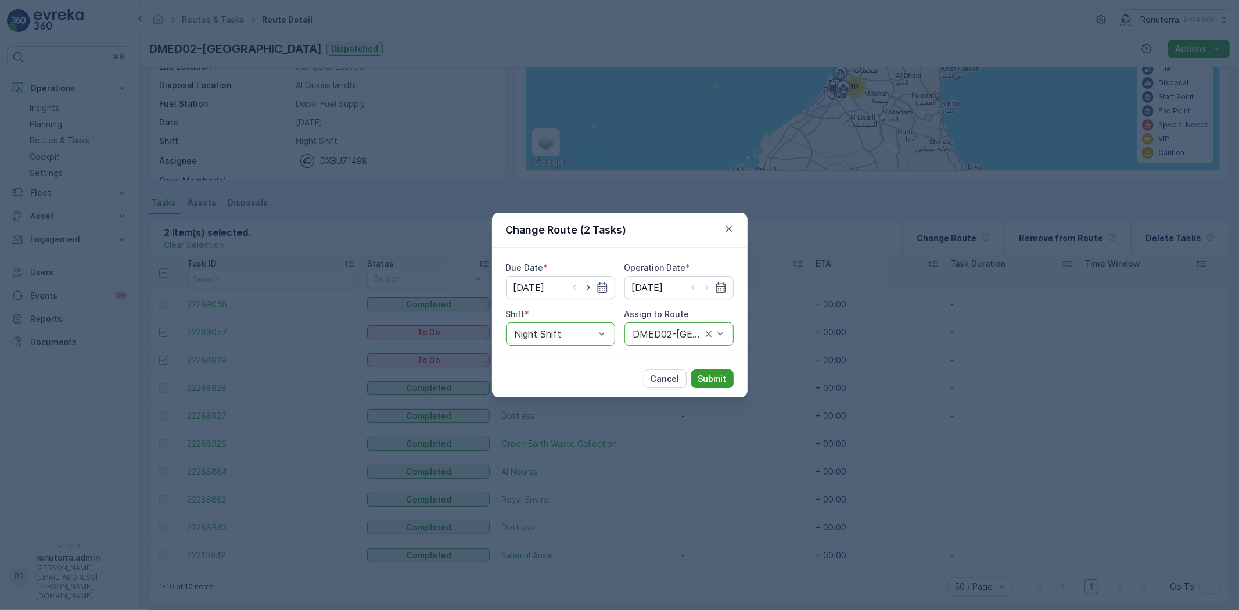
click at [716, 374] on p "Submit" at bounding box center [712, 379] width 28 height 12
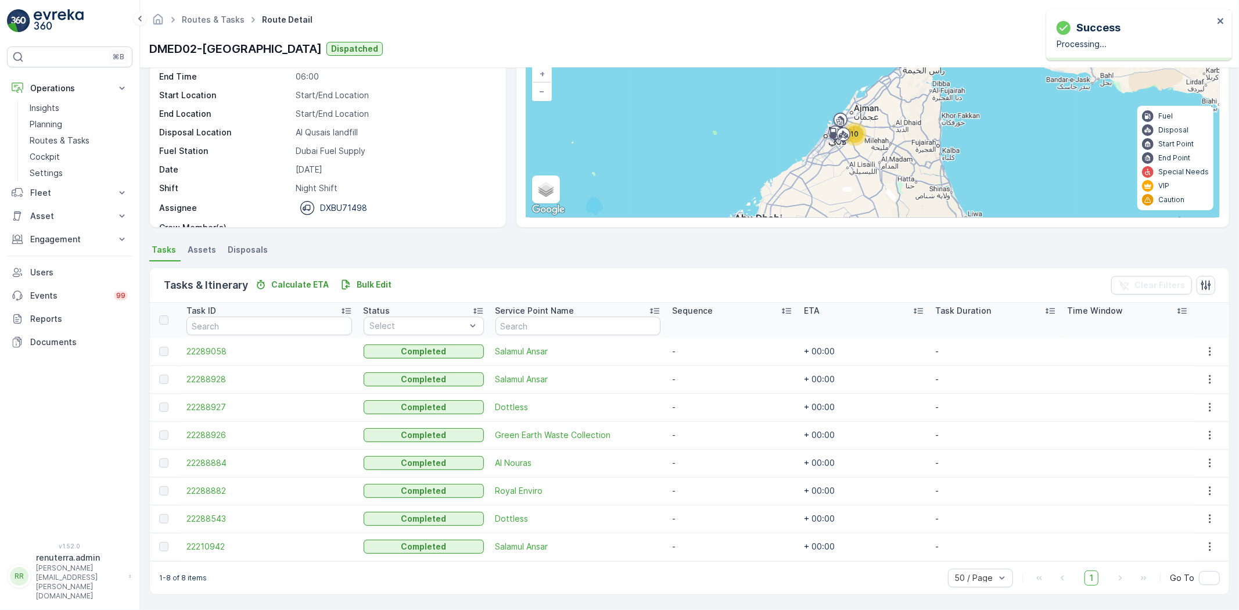
scroll to position [82, 0]
click at [77, 145] on p "Routes & Tasks" at bounding box center [60, 141] width 60 height 12
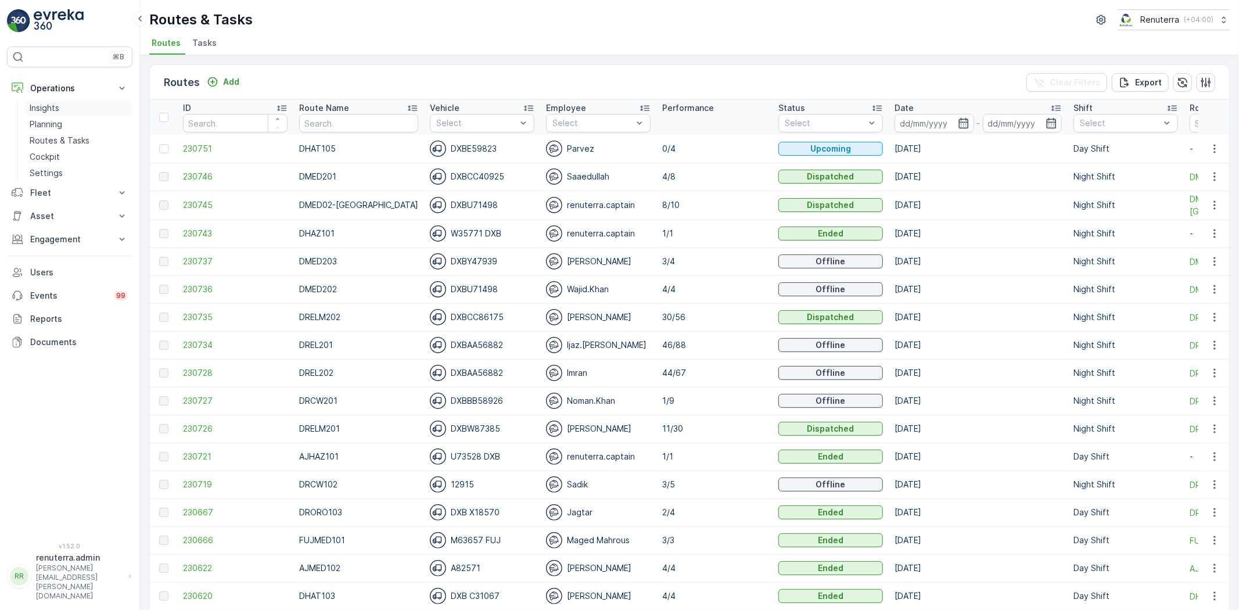
click at [65, 108] on link "Insights" at bounding box center [78, 108] width 107 height 16
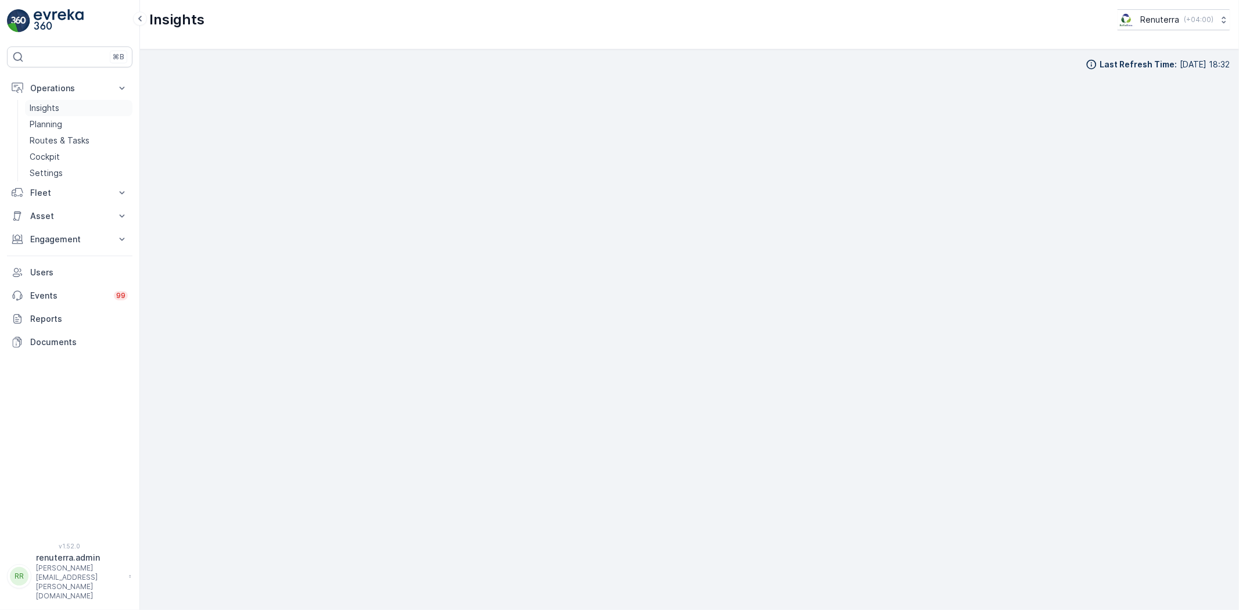
click at [65, 103] on link "Insights" at bounding box center [78, 108] width 107 height 16
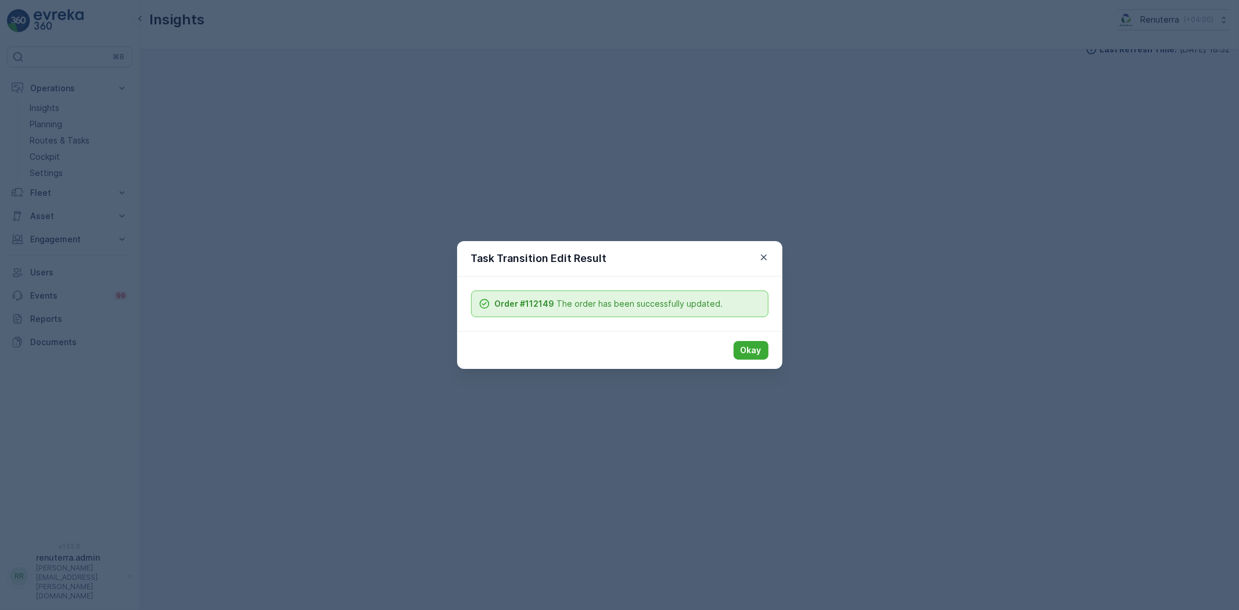
click at [744, 349] on p "Okay" at bounding box center [751, 351] width 21 height 12
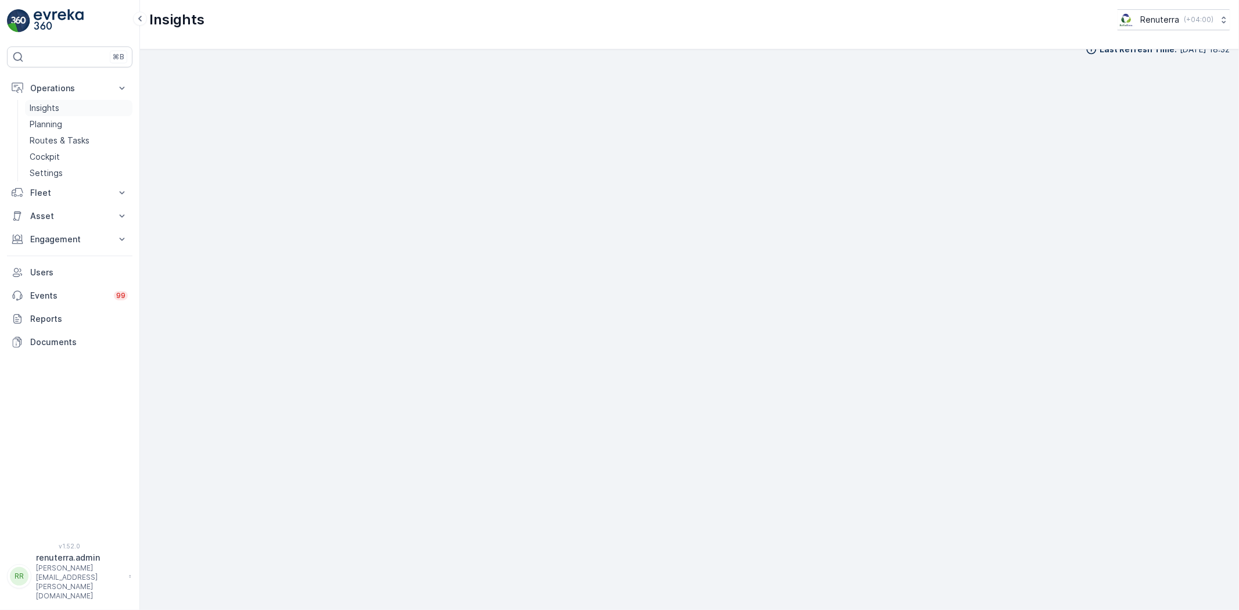
drag, startPoint x: 46, startPoint y: 124, endPoint x: 121, endPoint y: 113, distance: 75.2
click at [46, 124] on p "Planning" at bounding box center [46, 125] width 33 height 12
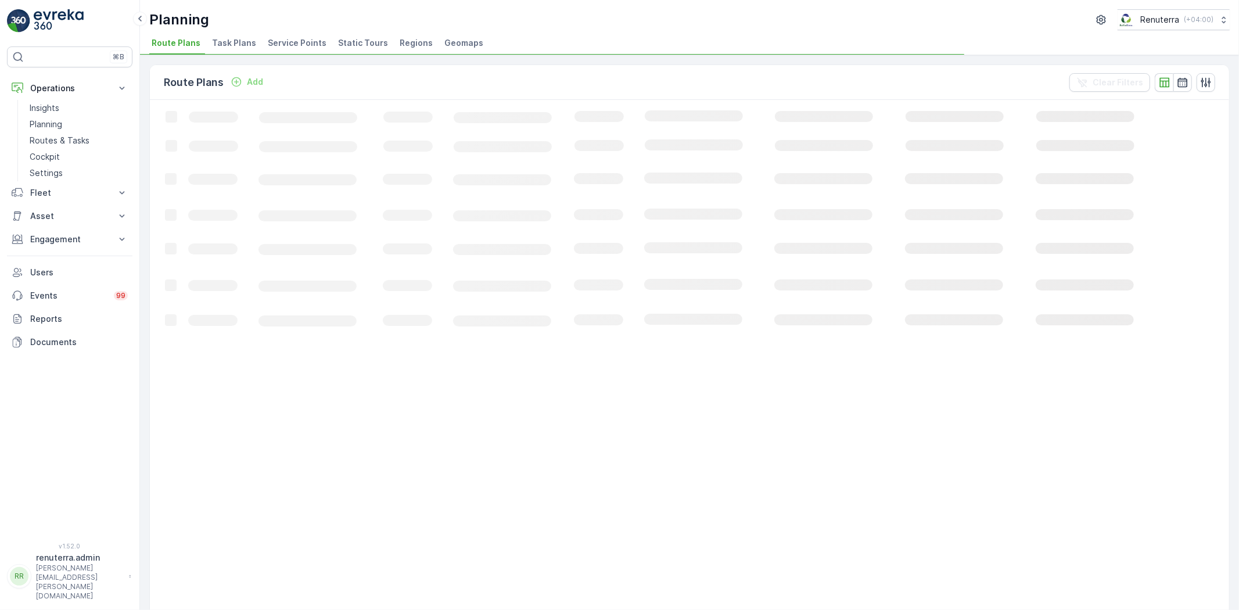
click at [299, 44] on span "Service Points" at bounding box center [297, 43] width 59 height 12
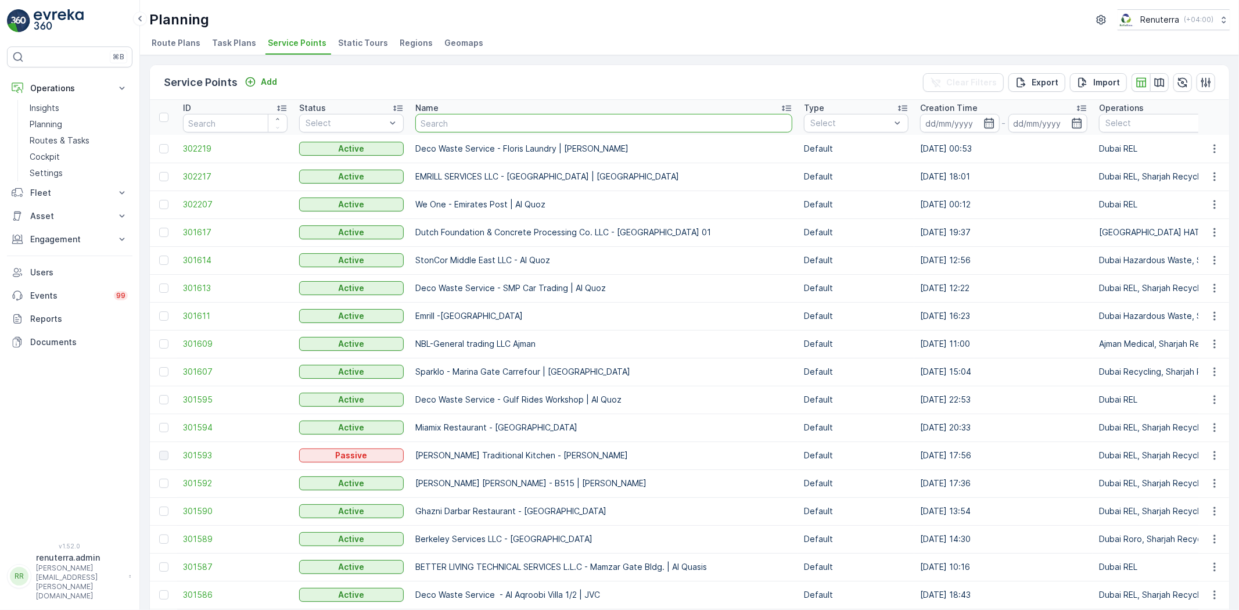
click at [482, 125] on input "text" at bounding box center [603, 123] width 377 height 19
type input "butins"
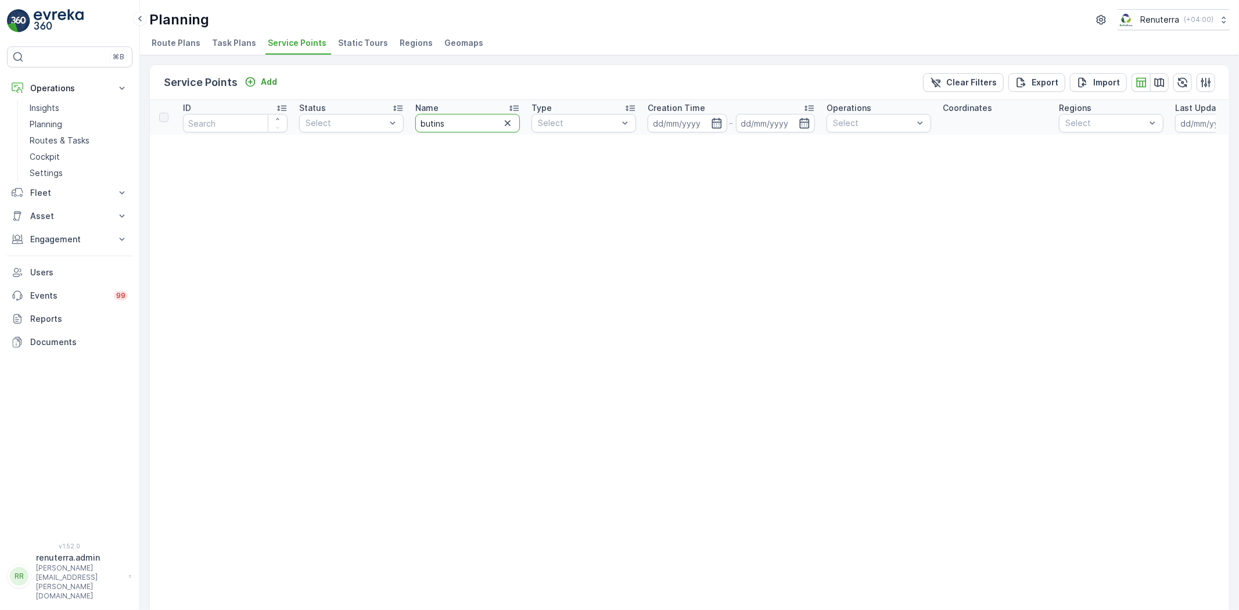
click at [466, 125] on input "butins" at bounding box center [467, 123] width 105 height 19
type input "butina"
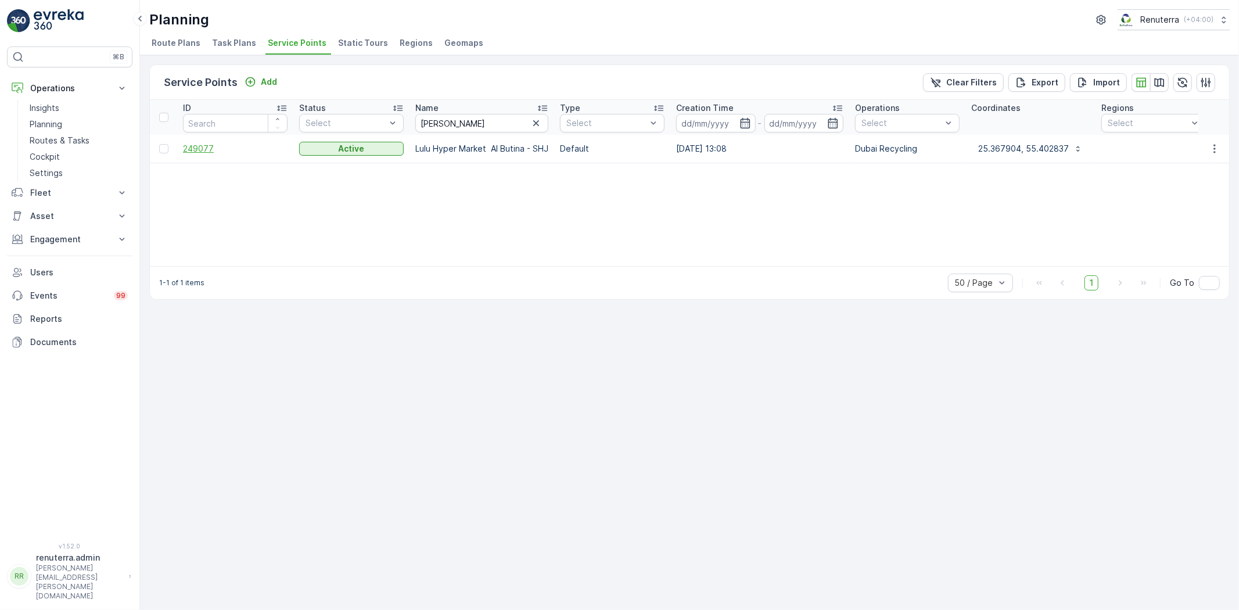
click at [195, 153] on span "249077" at bounding box center [235, 149] width 105 height 12
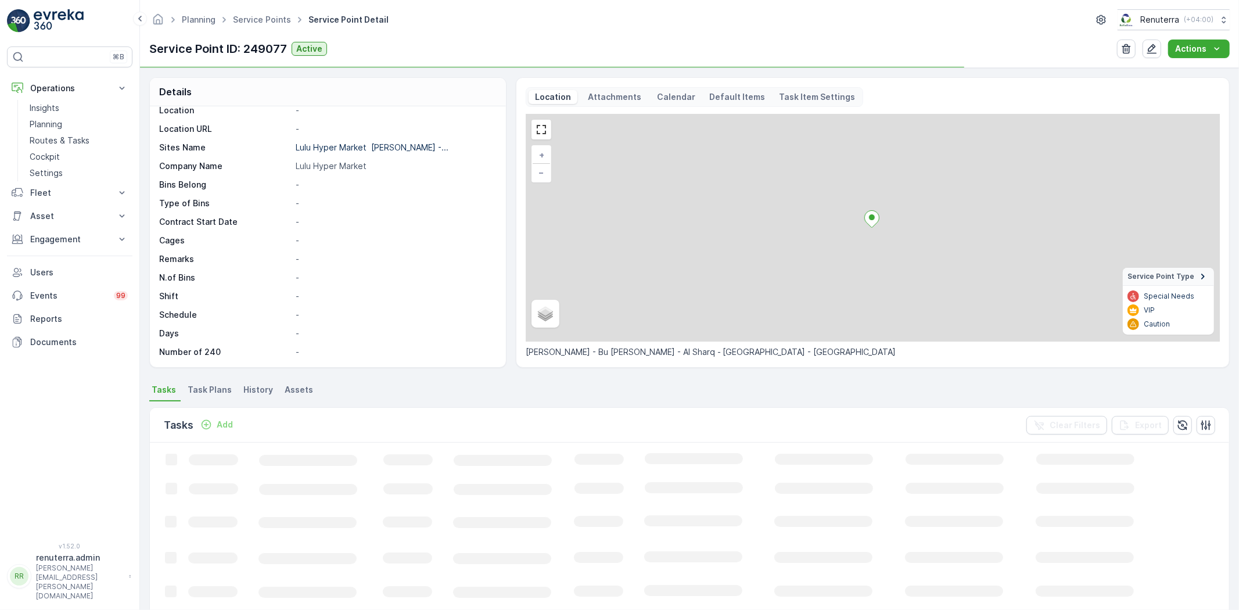
scroll to position [129, 0]
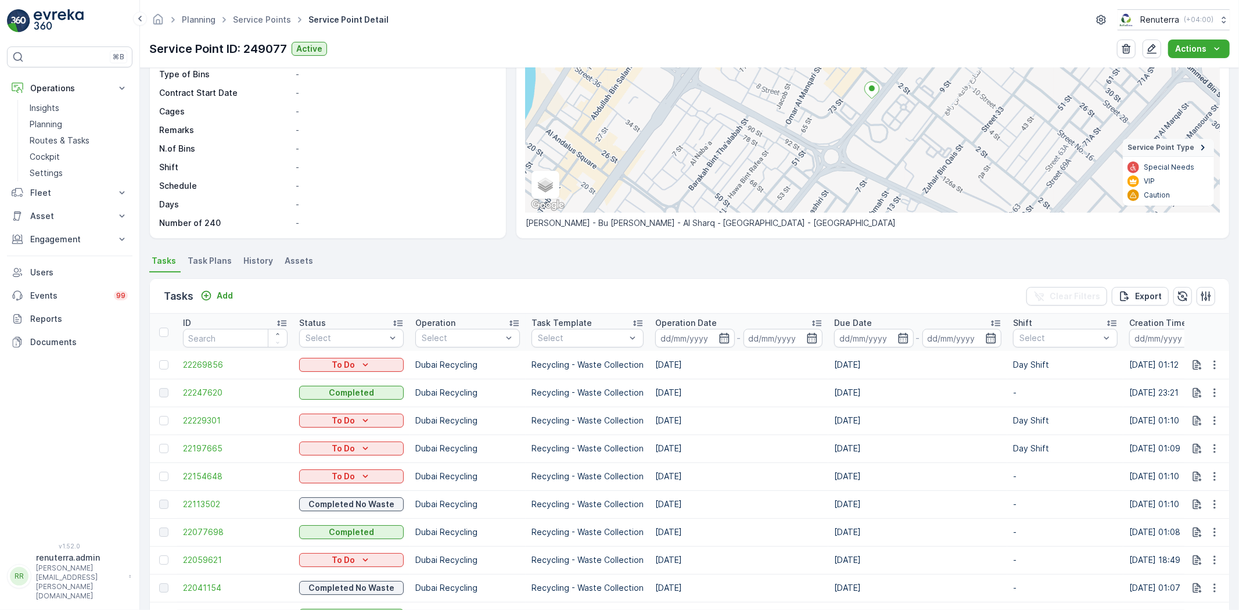
click at [208, 264] on span "Task Plans" at bounding box center [210, 261] width 44 height 12
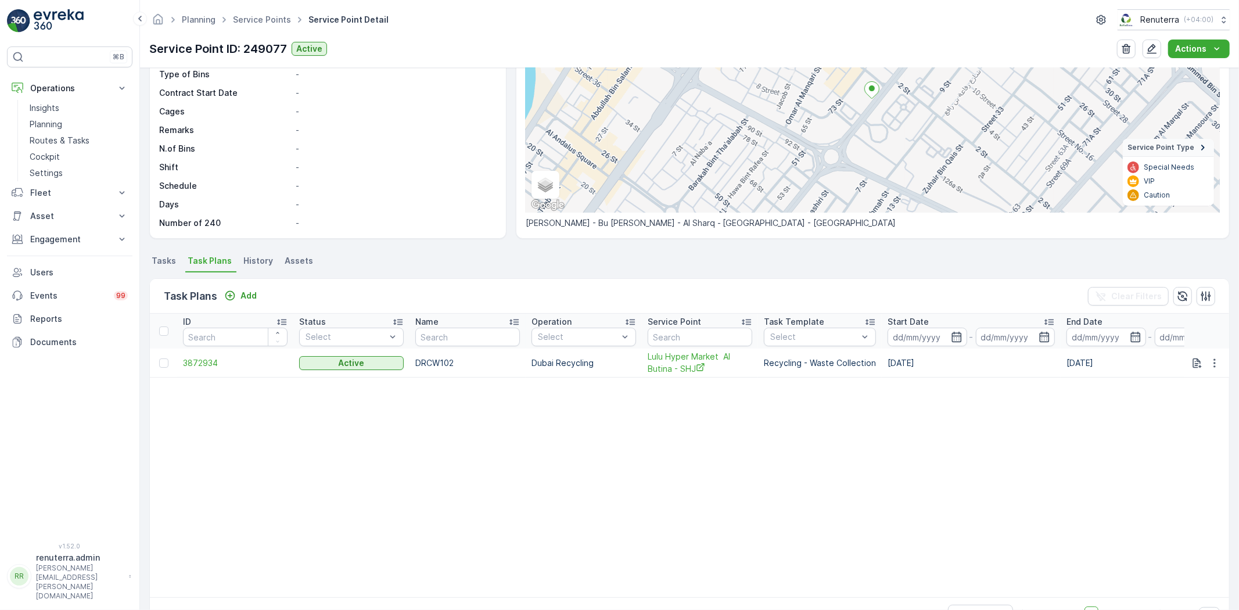
scroll to position [129, 0]
click at [1210, 358] on icon "button" at bounding box center [1215, 363] width 12 height 12
click at [1183, 401] on span "Edit Task Plan" at bounding box center [1194, 396] width 54 height 12
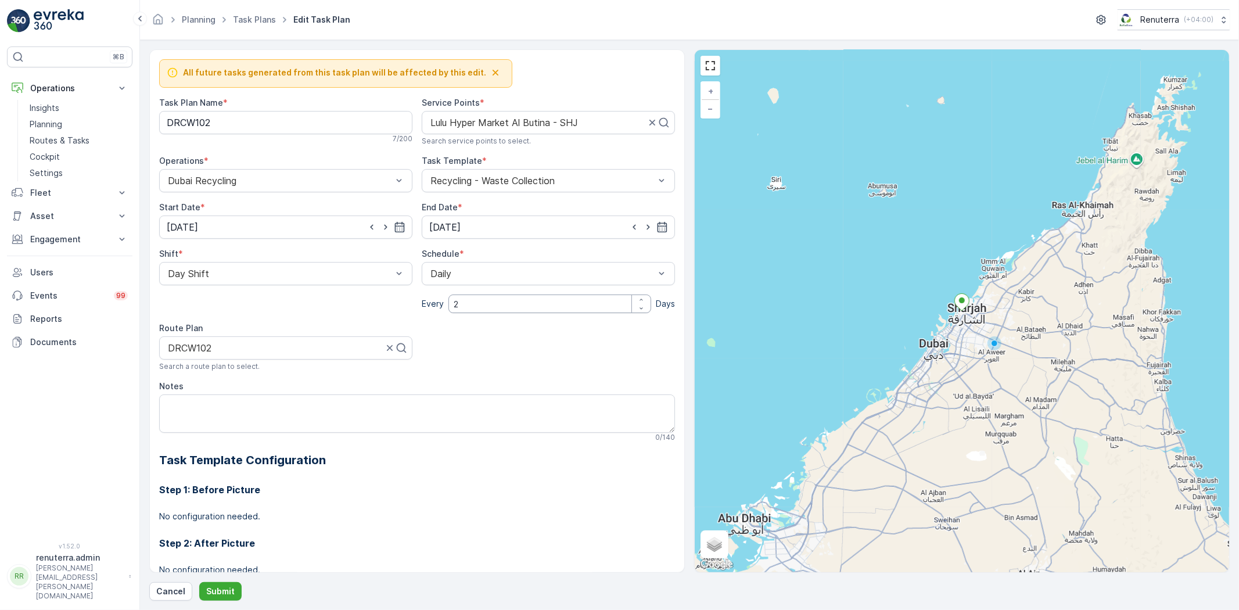
click at [509, 304] on input "2" at bounding box center [549, 304] width 203 height 19
type input "1"
click at [229, 589] on p "Submit" at bounding box center [220, 592] width 28 height 12
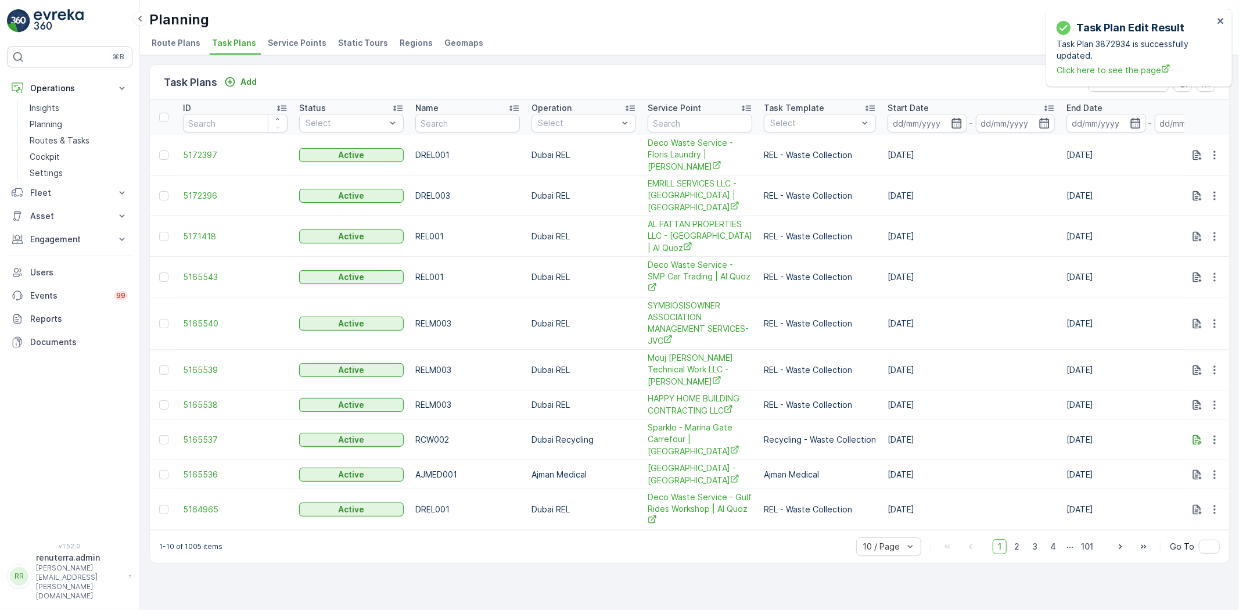
click at [278, 45] on span "Service Points" at bounding box center [297, 43] width 59 height 12
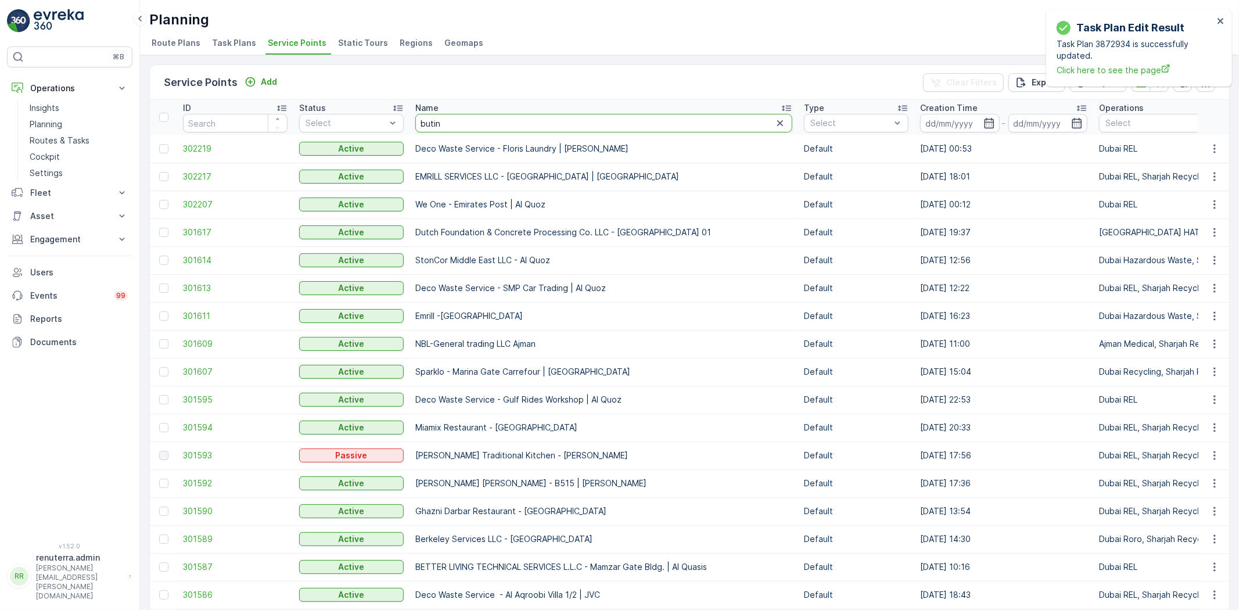
type input "butina"
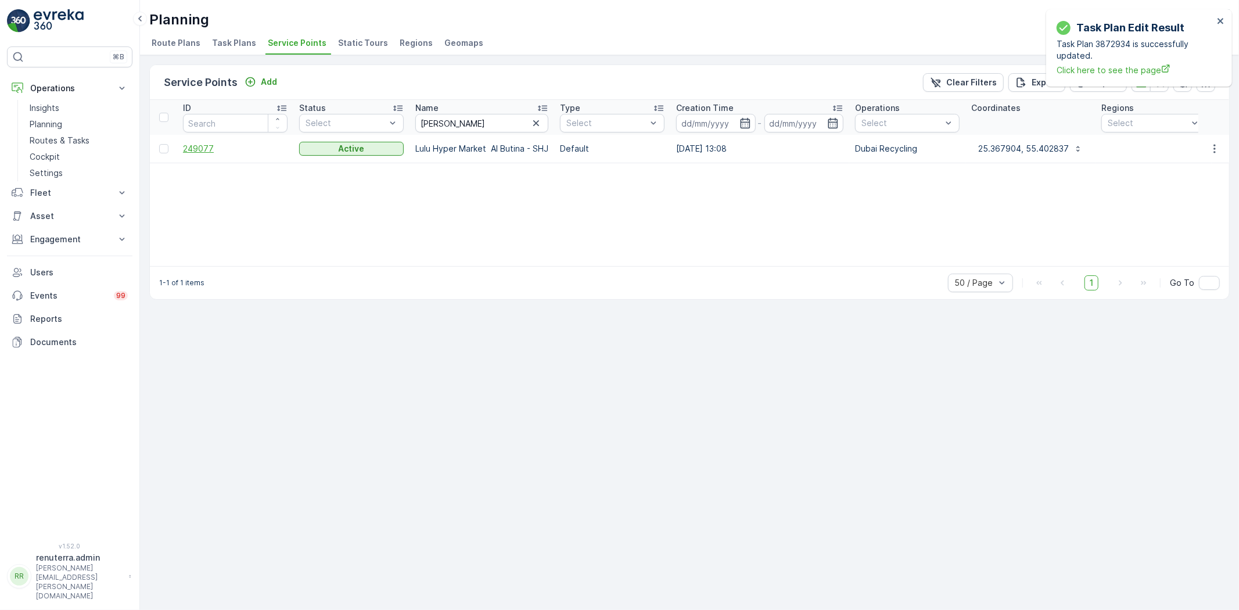
click at [200, 147] on span "249077" at bounding box center [235, 149] width 105 height 12
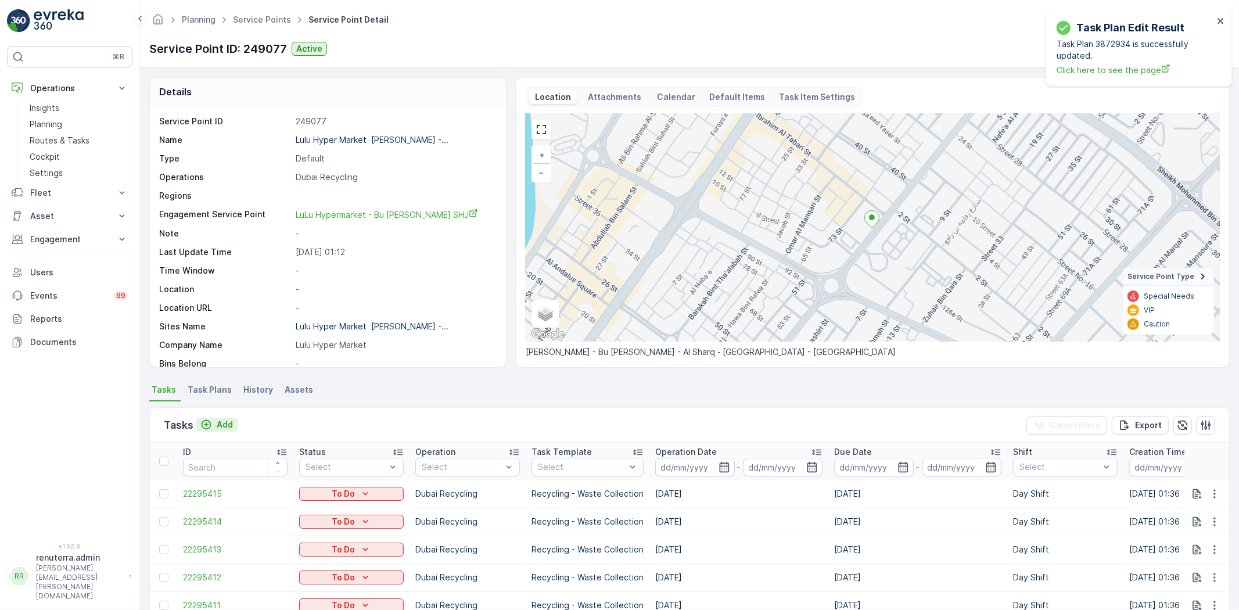
click at [225, 421] on p "Add" at bounding box center [225, 425] width 16 height 12
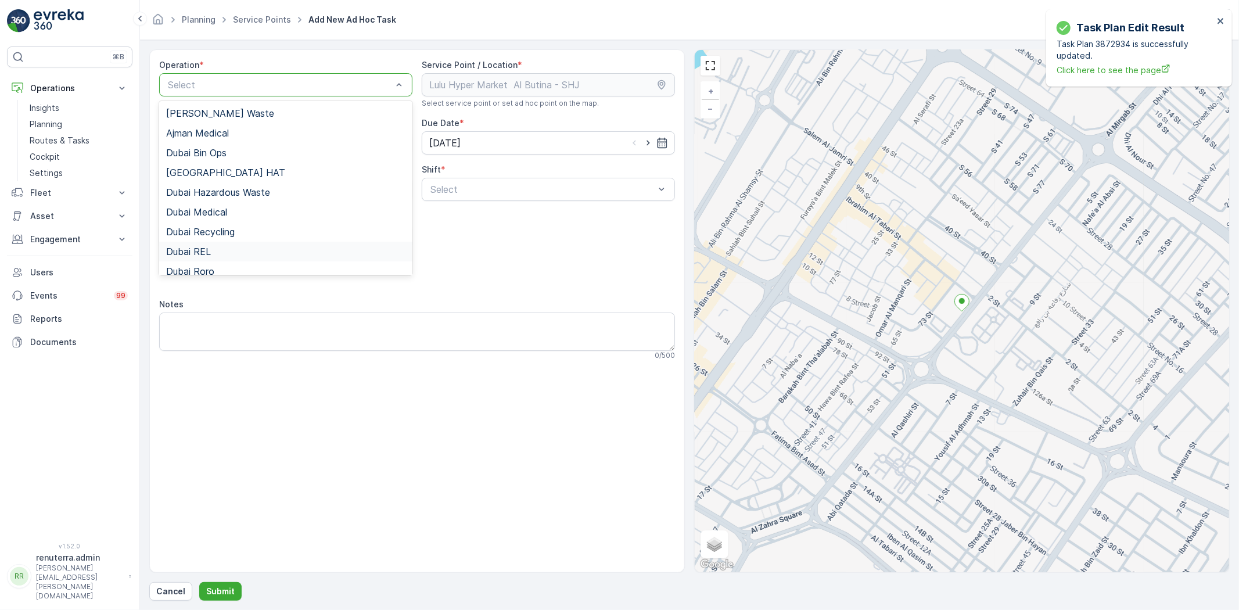
click at [227, 259] on div "Dubai REL" at bounding box center [285, 252] width 253 height 20
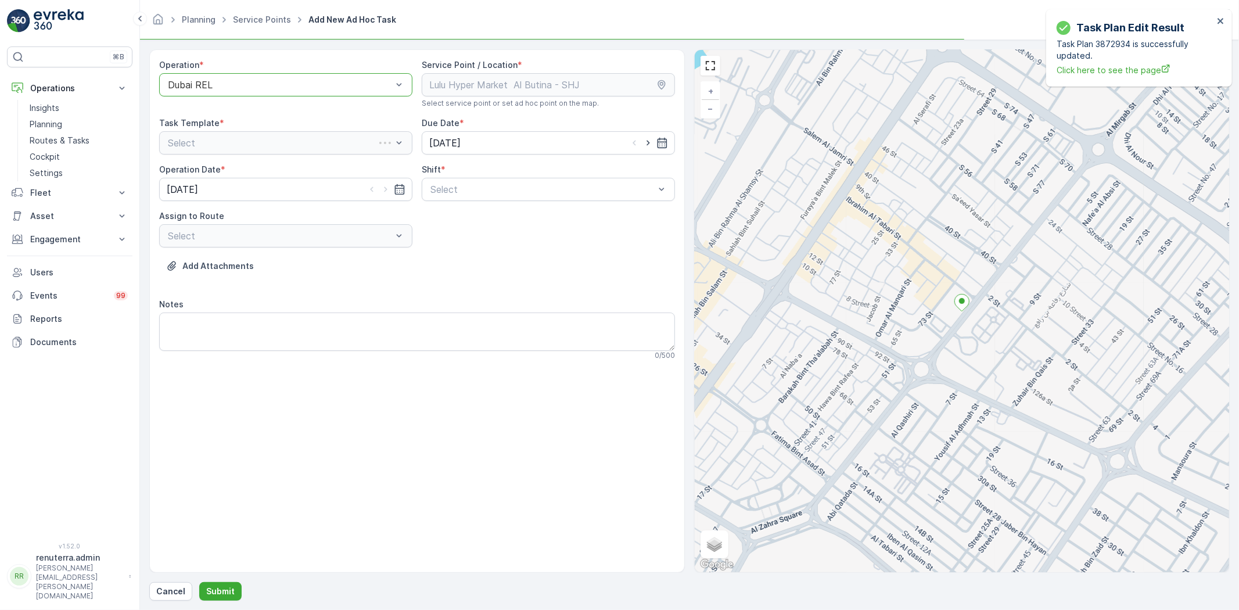
click at [264, 76] on div "Dubai REL" at bounding box center [285, 84] width 253 height 23
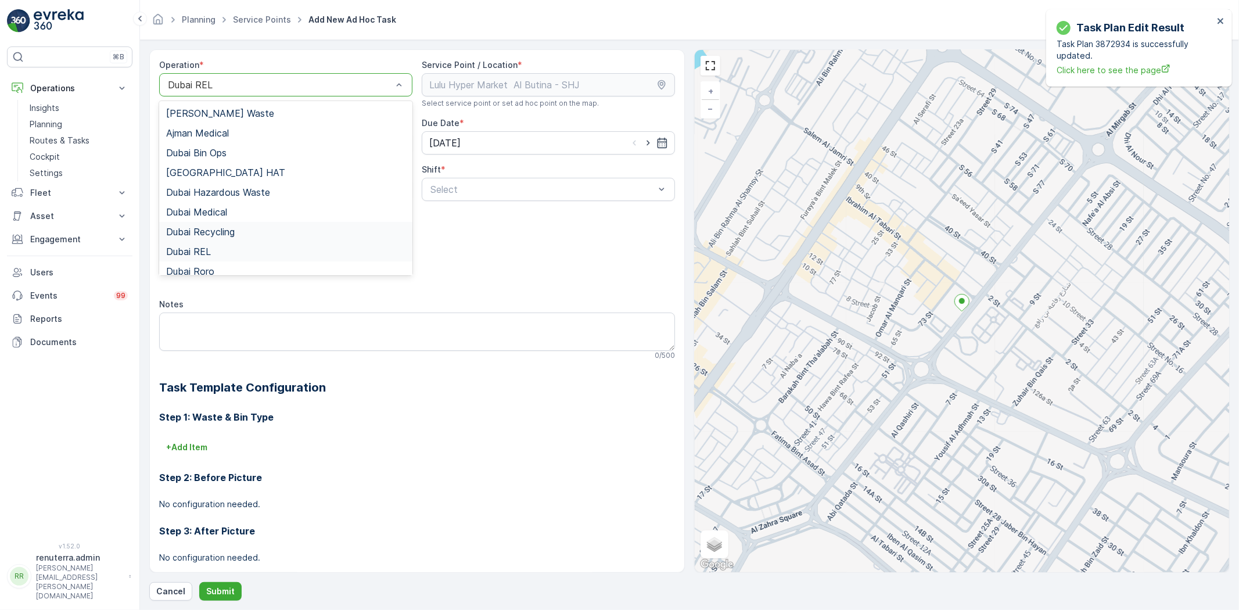
click at [249, 230] on div "Dubai Recycling" at bounding box center [285, 232] width 239 height 10
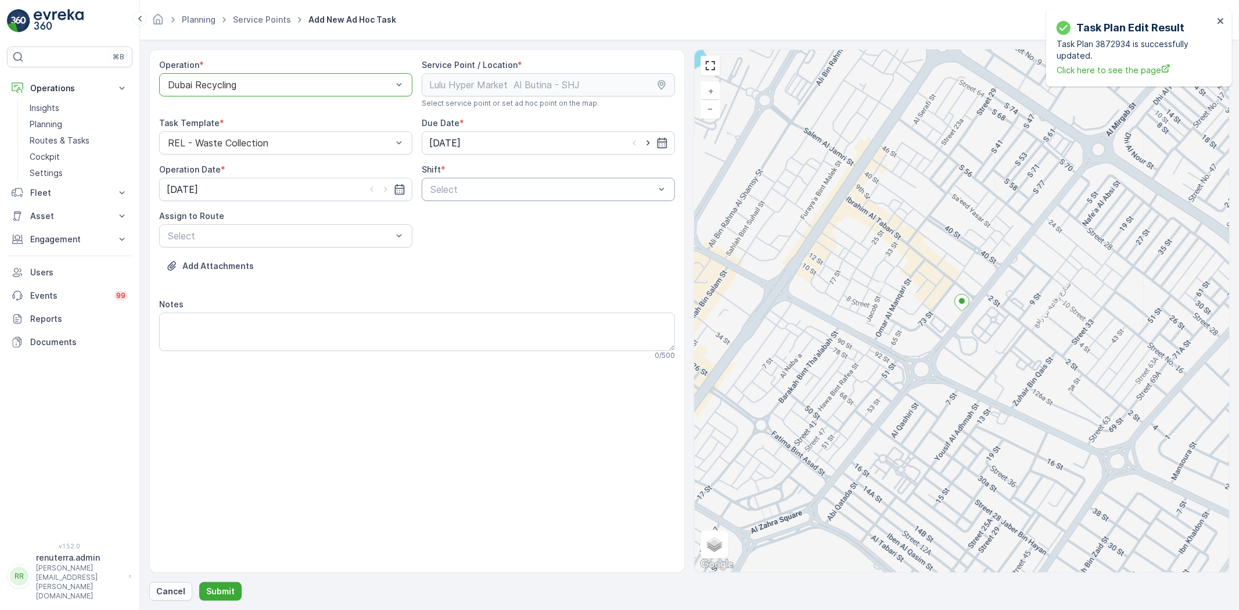
click at [486, 181] on div "Select" at bounding box center [548, 189] width 253 height 23
drag, startPoint x: 465, startPoint y: 216, endPoint x: 425, endPoint y: 225, distance: 41.0
click at [466, 216] on span "Day Shift" at bounding box center [449, 218] width 41 height 10
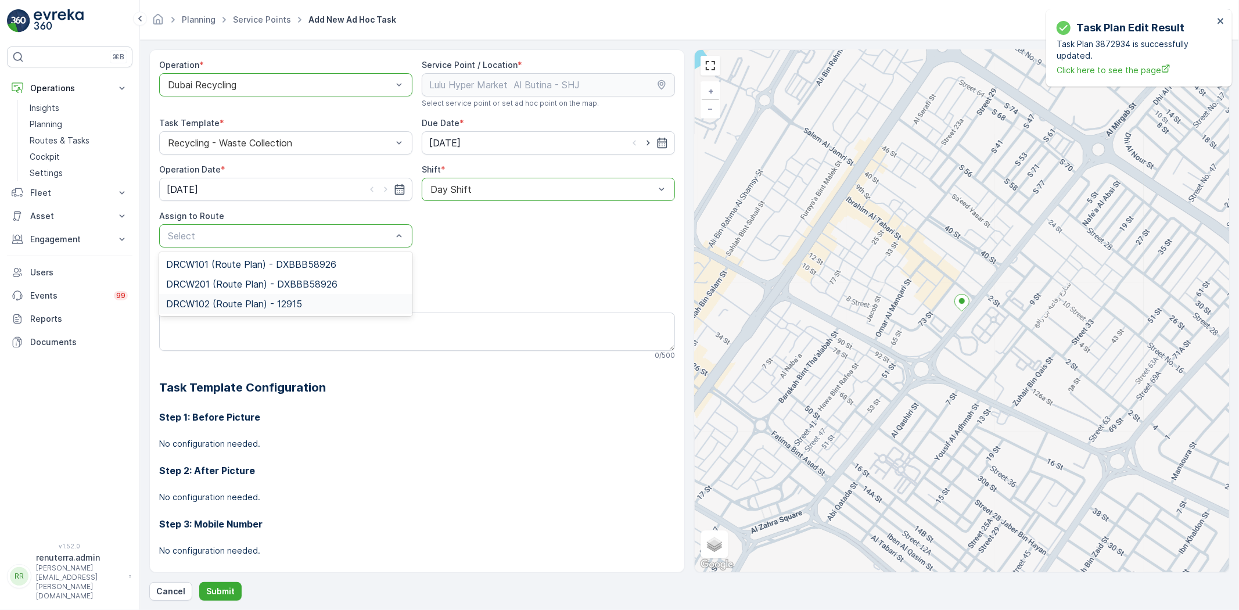
click at [216, 304] on span "DRCW102 (Route Plan) - 12915" at bounding box center [234, 304] width 136 height 10
click at [213, 588] on p "Submit" at bounding box center [220, 592] width 28 height 12
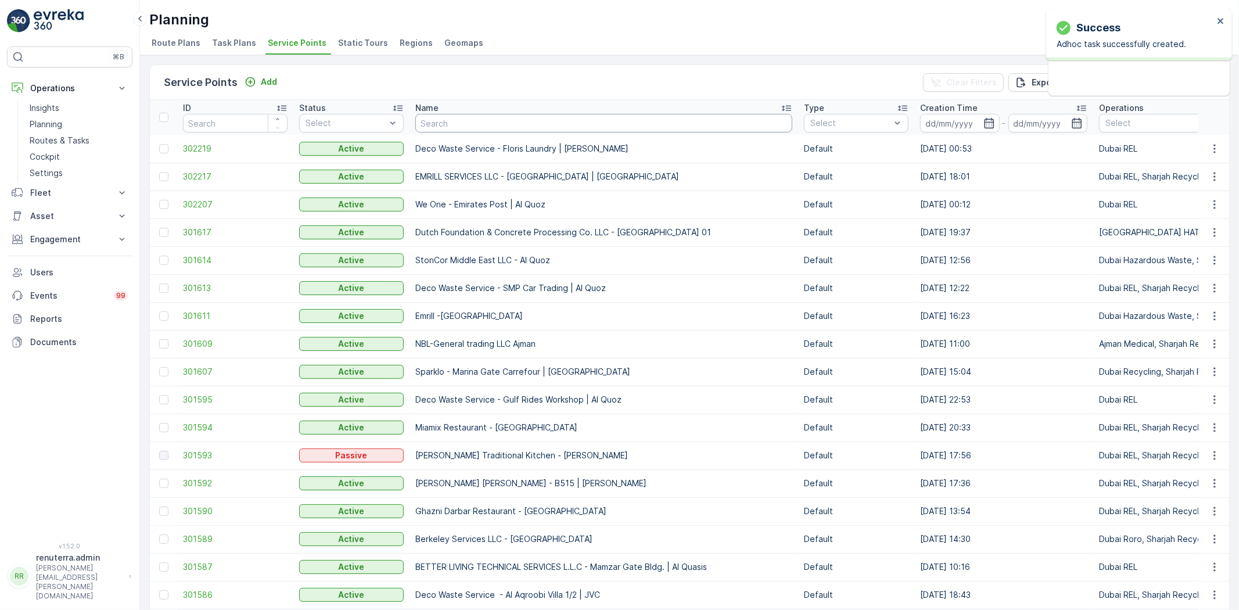
click at [472, 125] on input "text" at bounding box center [603, 123] width 377 height 19
type input "butina"
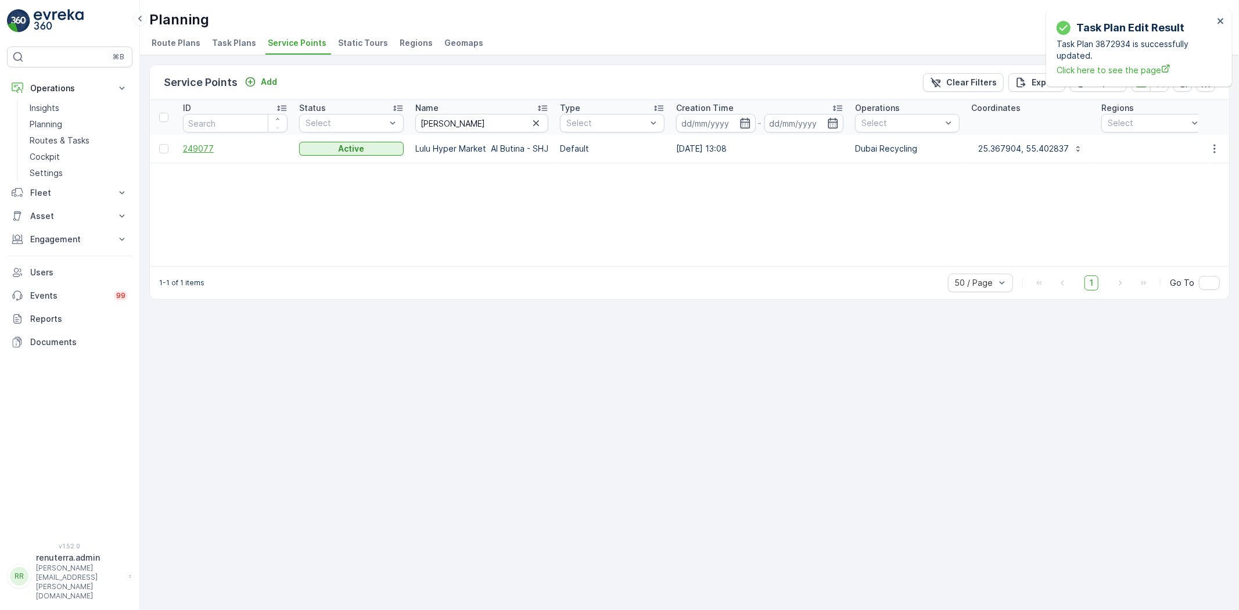
click at [192, 143] on span "249077" at bounding box center [235, 149] width 105 height 12
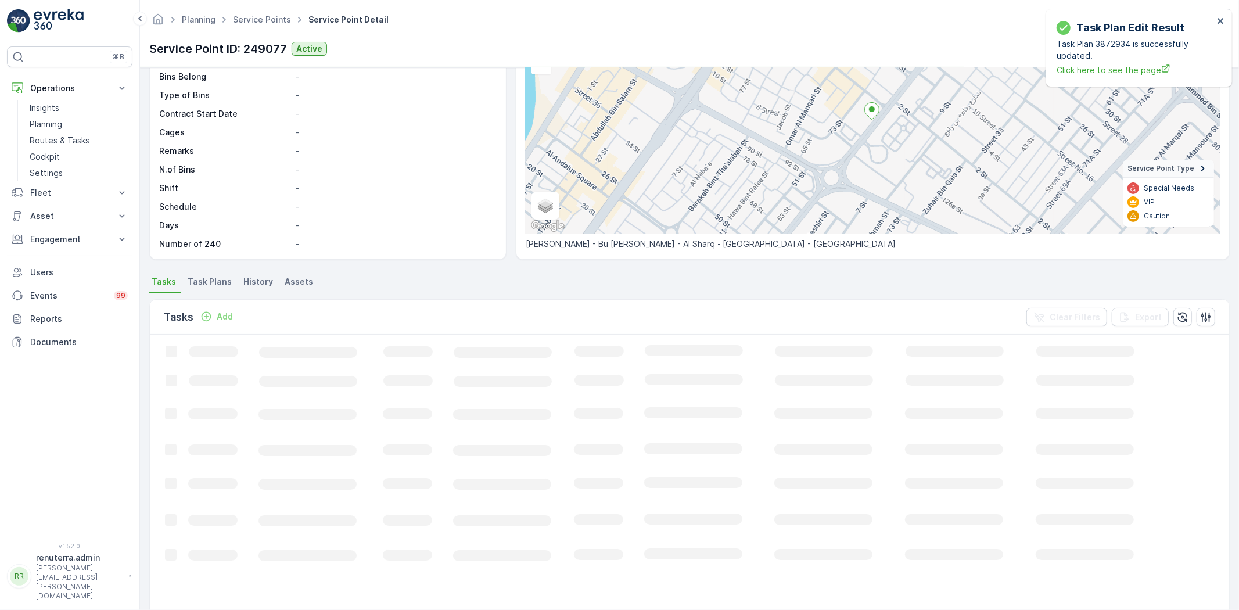
scroll to position [129, 0]
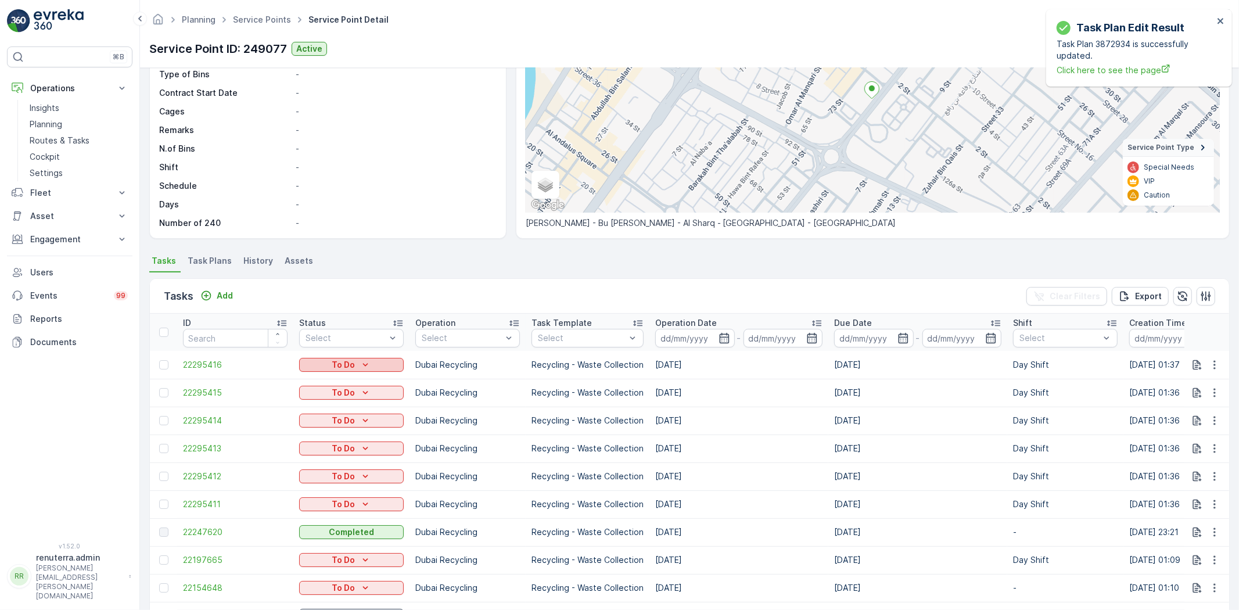
click at [391, 357] on div "To Do" at bounding box center [351, 365] width 105 height 16
click at [384, 367] on div "To Do" at bounding box center [351, 365] width 95 height 12
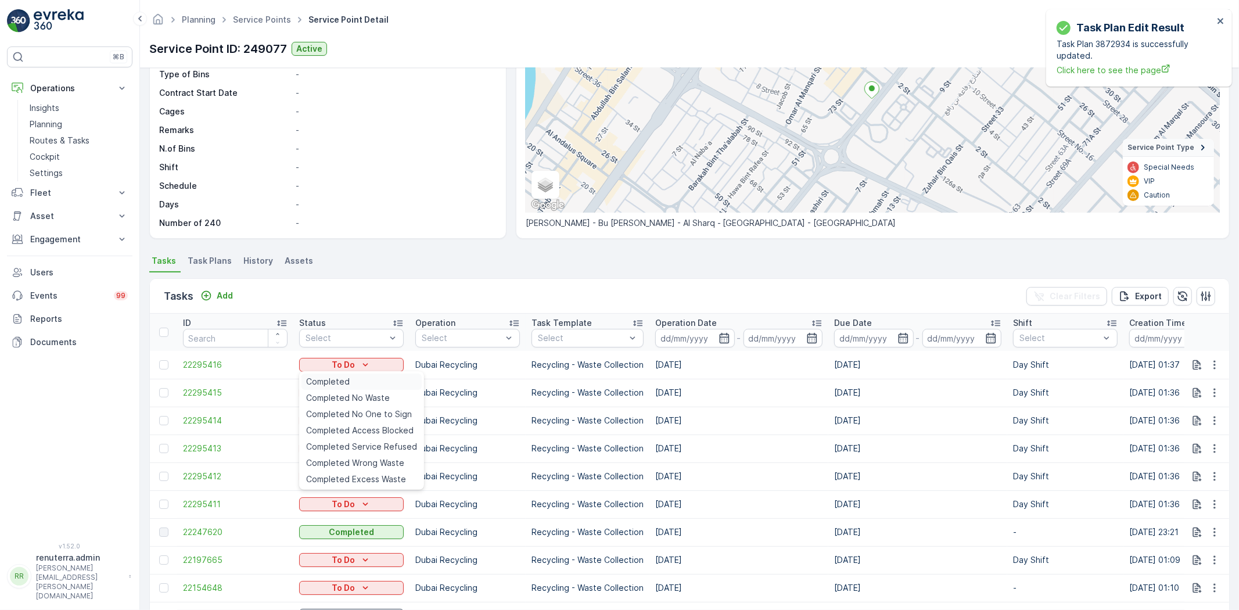
click at [374, 382] on div "Completed" at bounding box center [362, 382] width 120 height 16
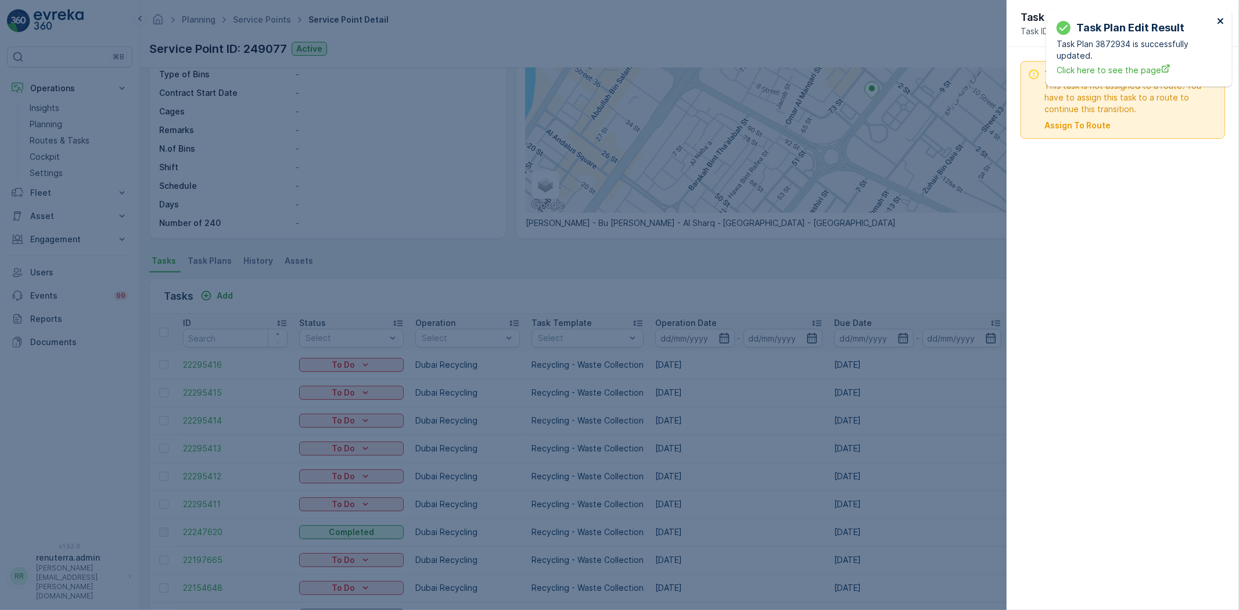
click at [1220, 22] on icon "close" at bounding box center [1221, 21] width 6 height 6
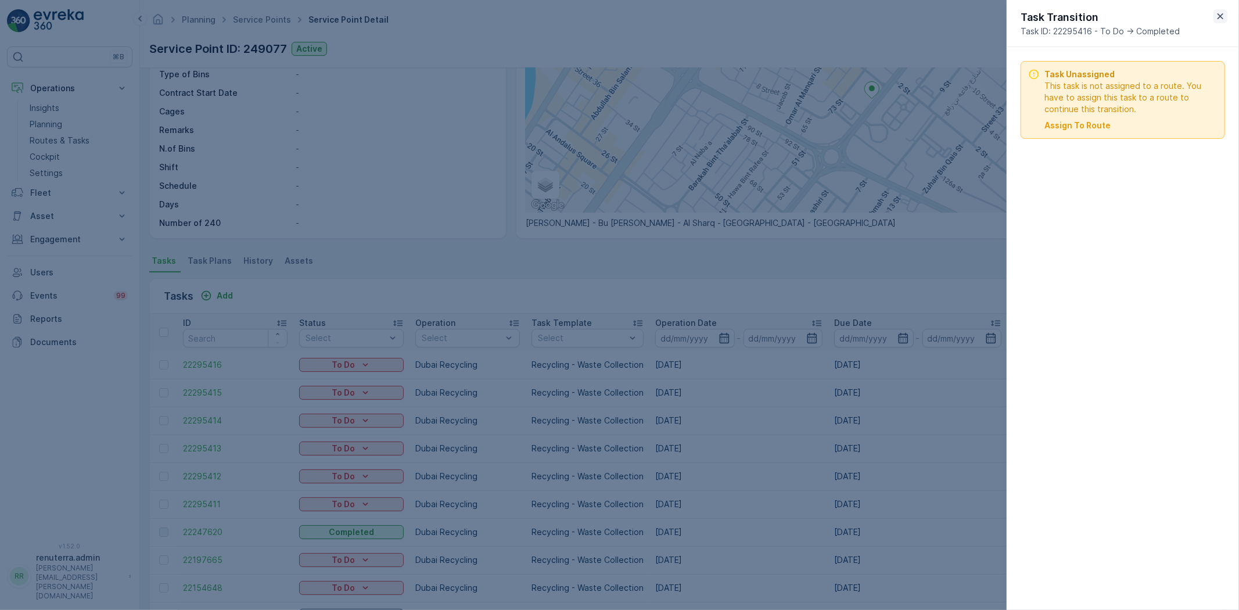
click at [1215, 17] on icon "button" at bounding box center [1221, 16] width 12 height 12
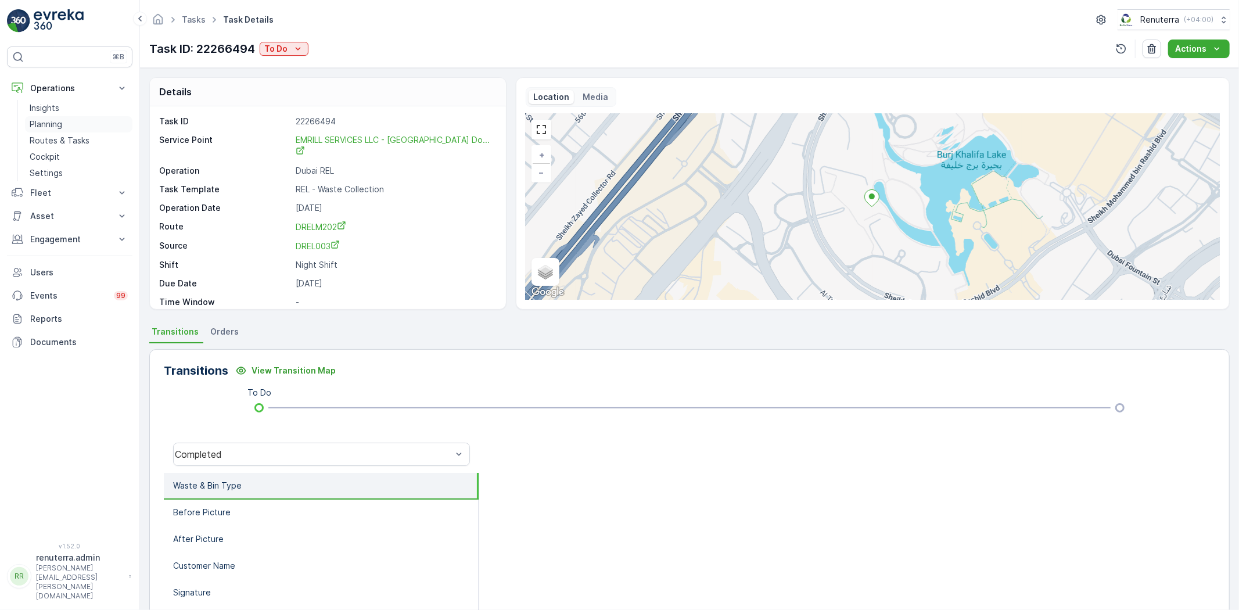
click at [35, 125] on p "Planning" at bounding box center [46, 125] width 33 height 12
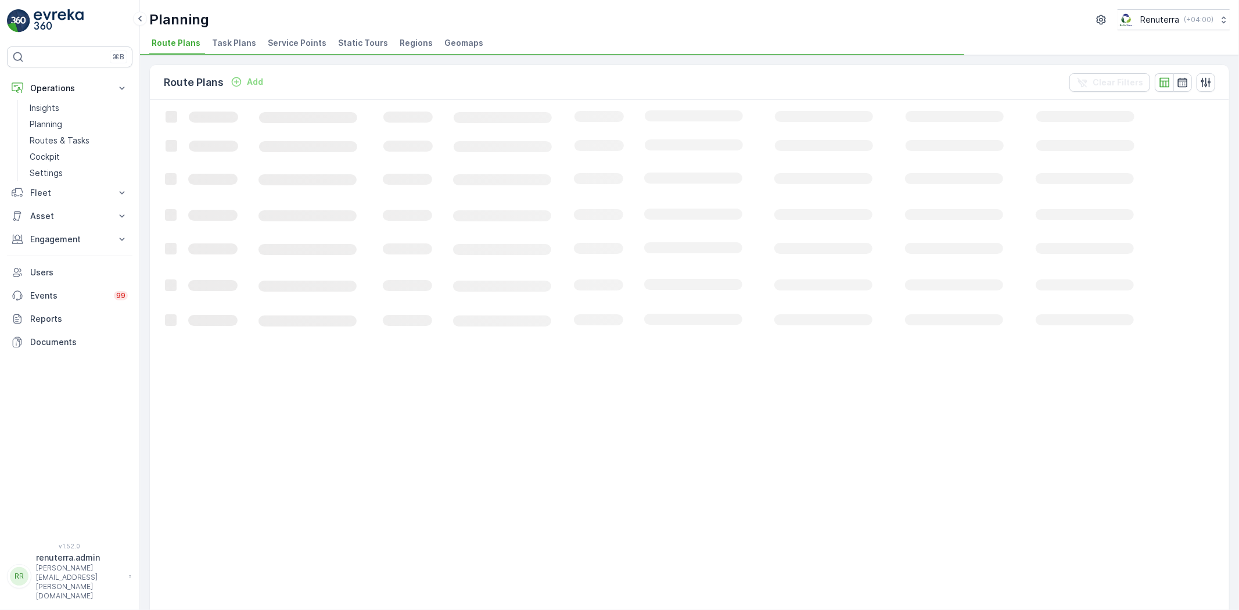
click at [273, 39] on span "Service Points" at bounding box center [297, 43] width 59 height 12
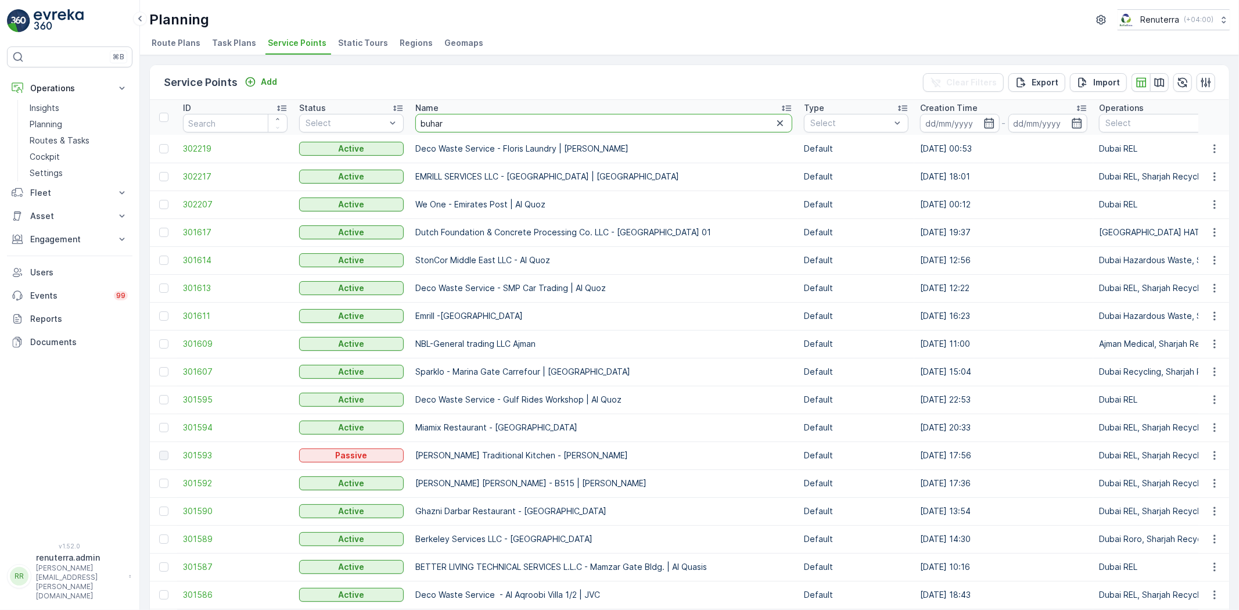
type input "buhari"
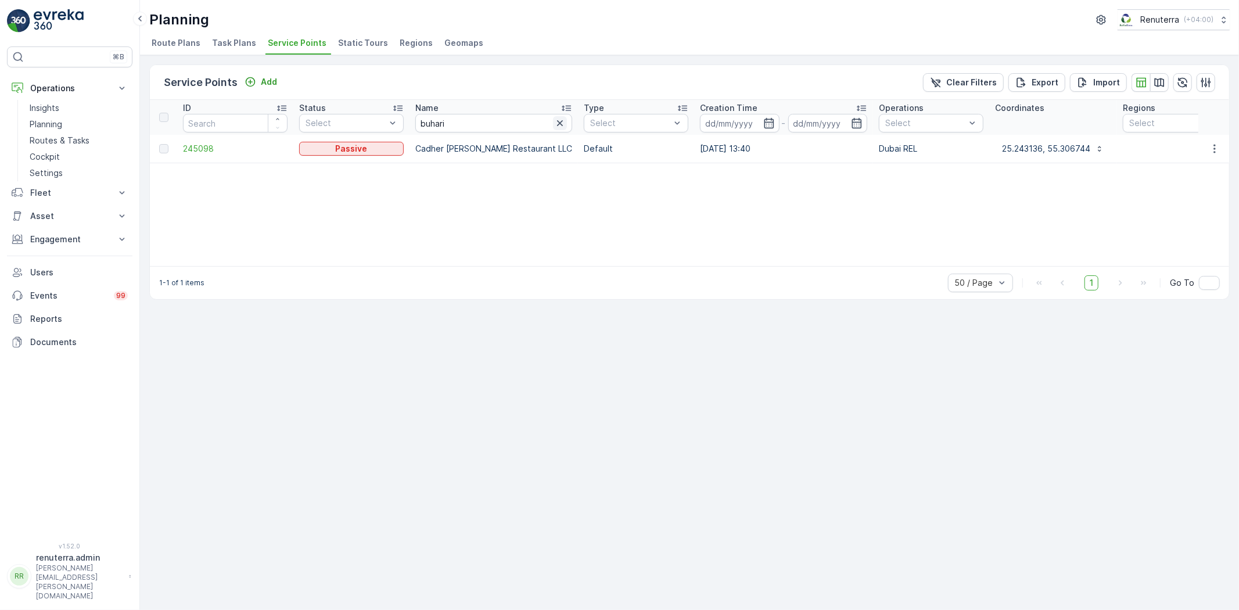
click at [554, 121] on icon "button" at bounding box center [560, 123] width 12 height 12
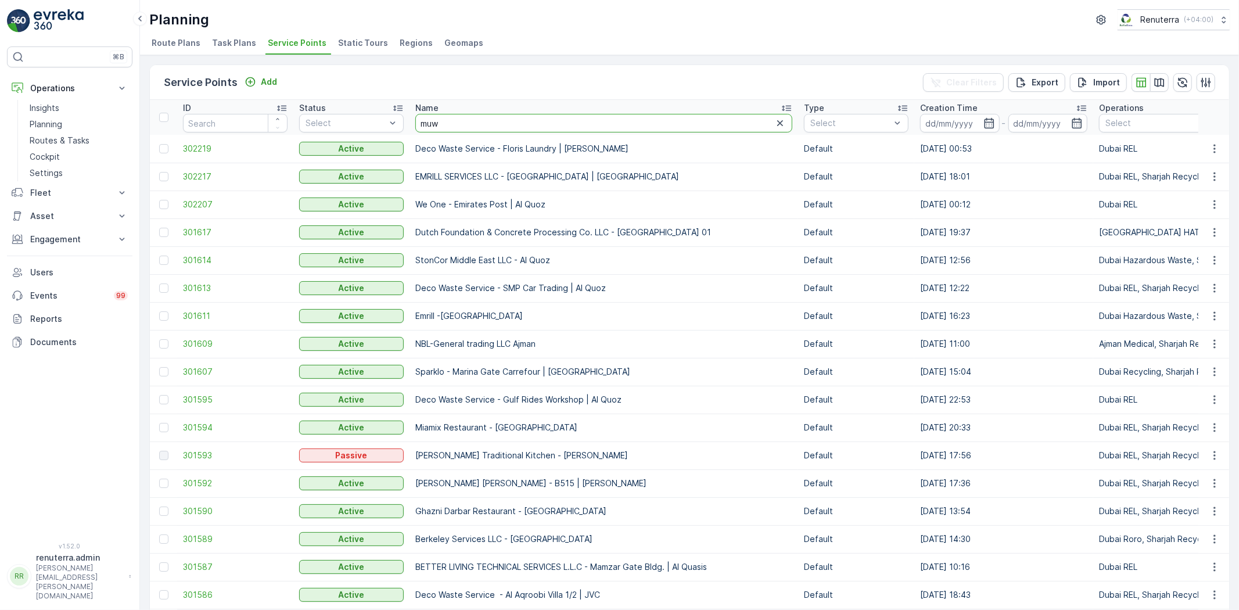
type input "muwe"
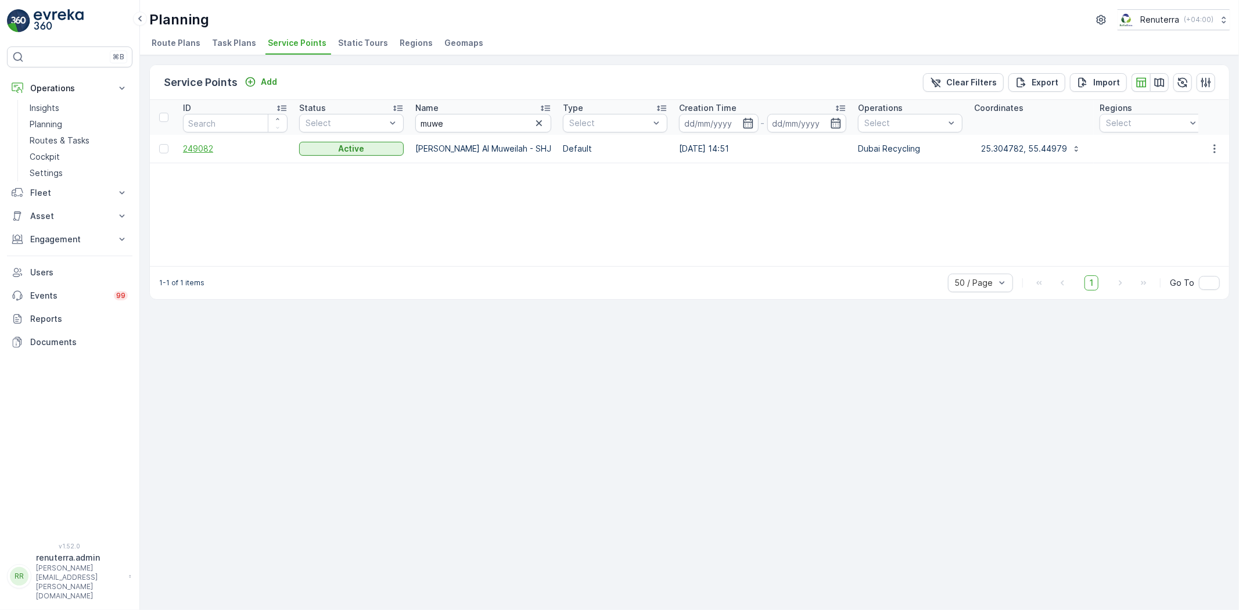
click at [194, 151] on span "249082" at bounding box center [235, 149] width 105 height 12
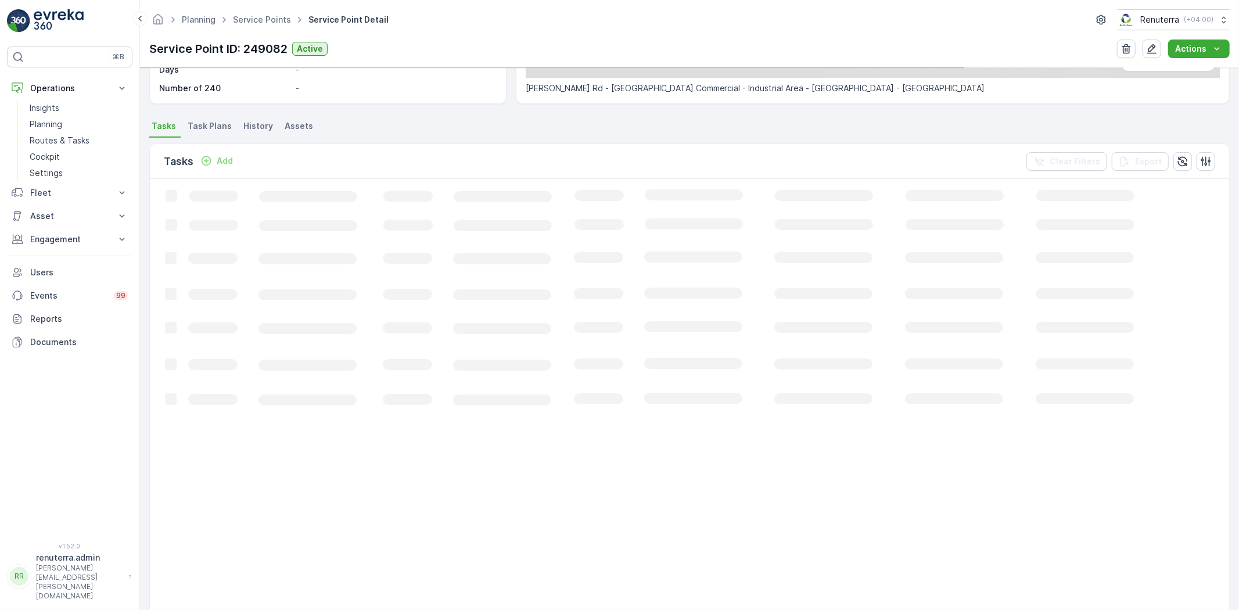
scroll to position [322, 0]
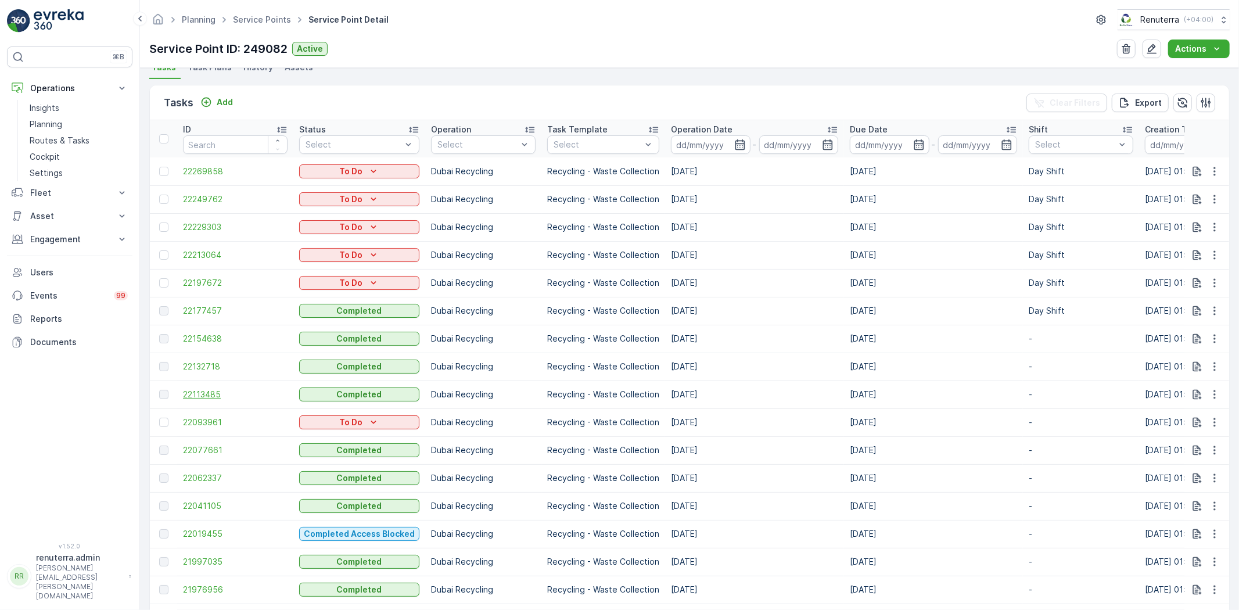
click at [224, 394] on span "22113485" at bounding box center [235, 395] width 105 height 12
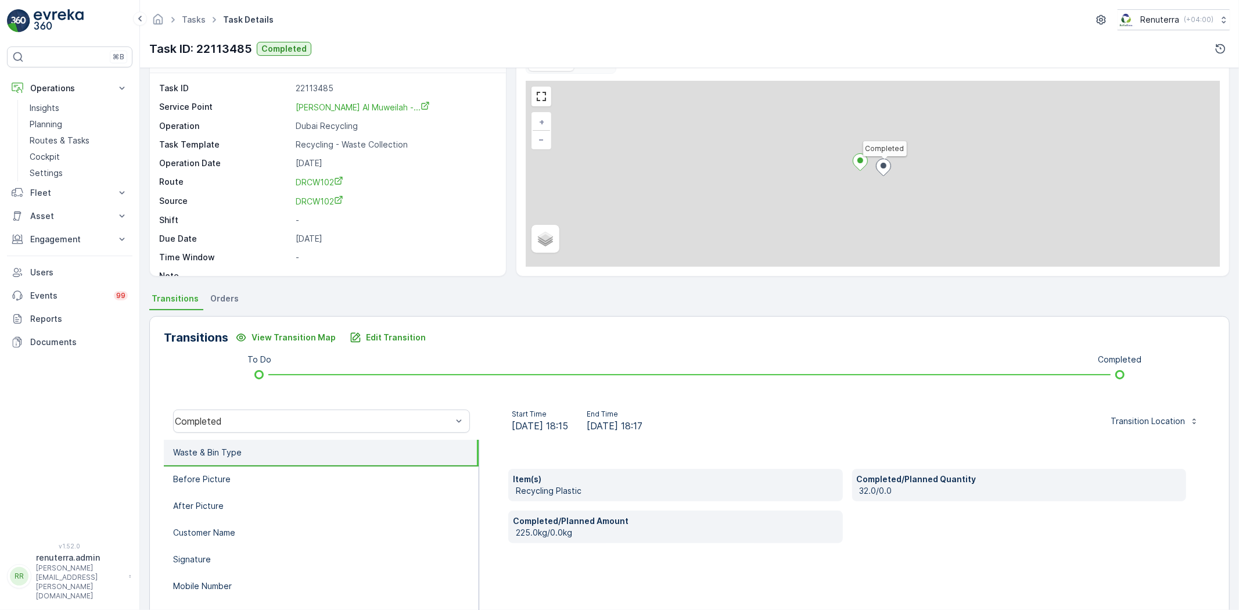
scroll to position [64, 0]
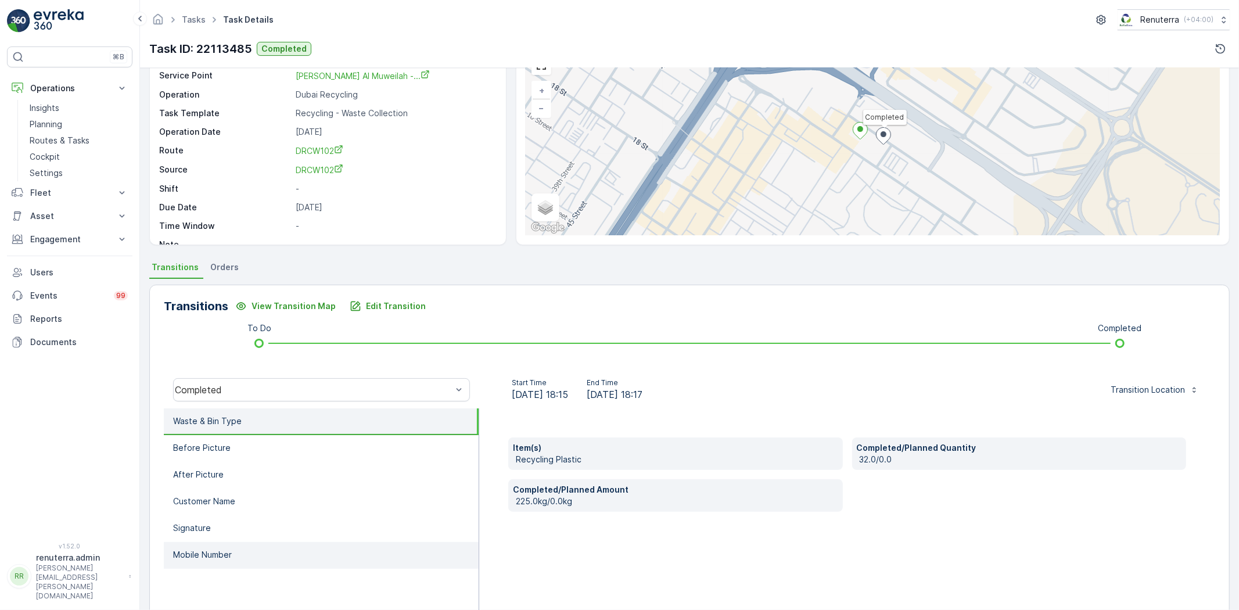
click at [303, 550] on li "Mobile Number" at bounding box center [321, 555] width 315 height 27
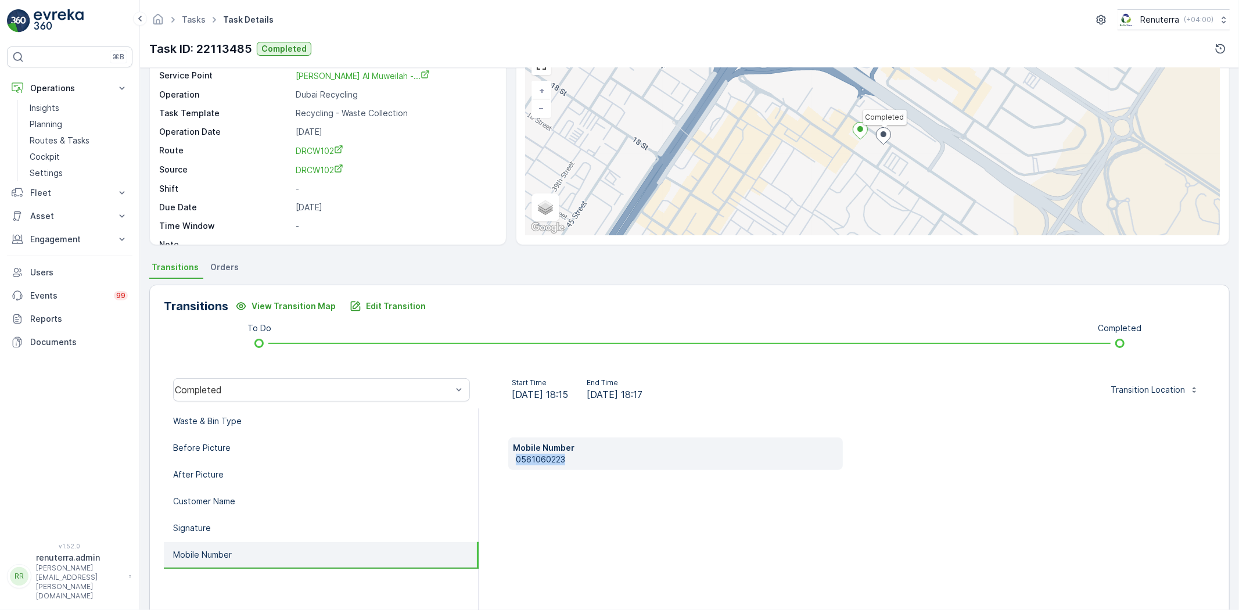
drag, startPoint x: 514, startPoint y: 458, endPoint x: 583, endPoint y: 472, distance: 70.5
click at [587, 473] on div "Mobile Number [PHONE_NUMBER]" at bounding box center [847, 524] width 736 height 232
drag, startPoint x: 558, startPoint y: 463, endPoint x: 554, endPoint y: 507, distance: 43.7
click at [555, 507] on div "Mobile Number [PHONE_NUMBER]" at bounding box center [847, 524] width 736 height 232
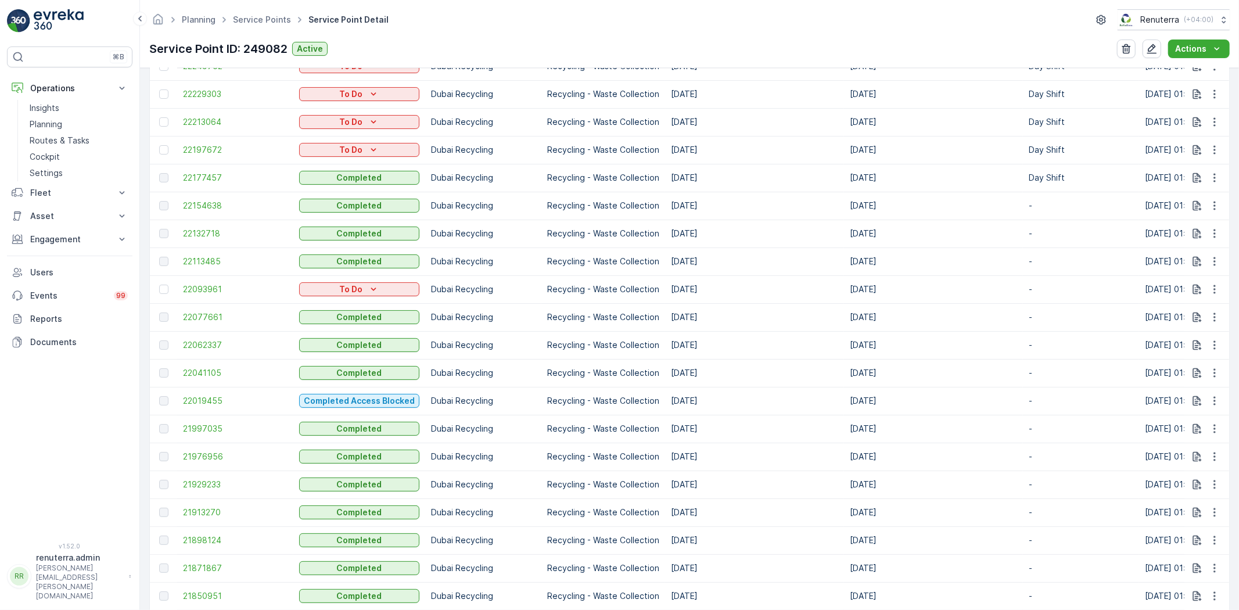
scroll to position [451, 0]
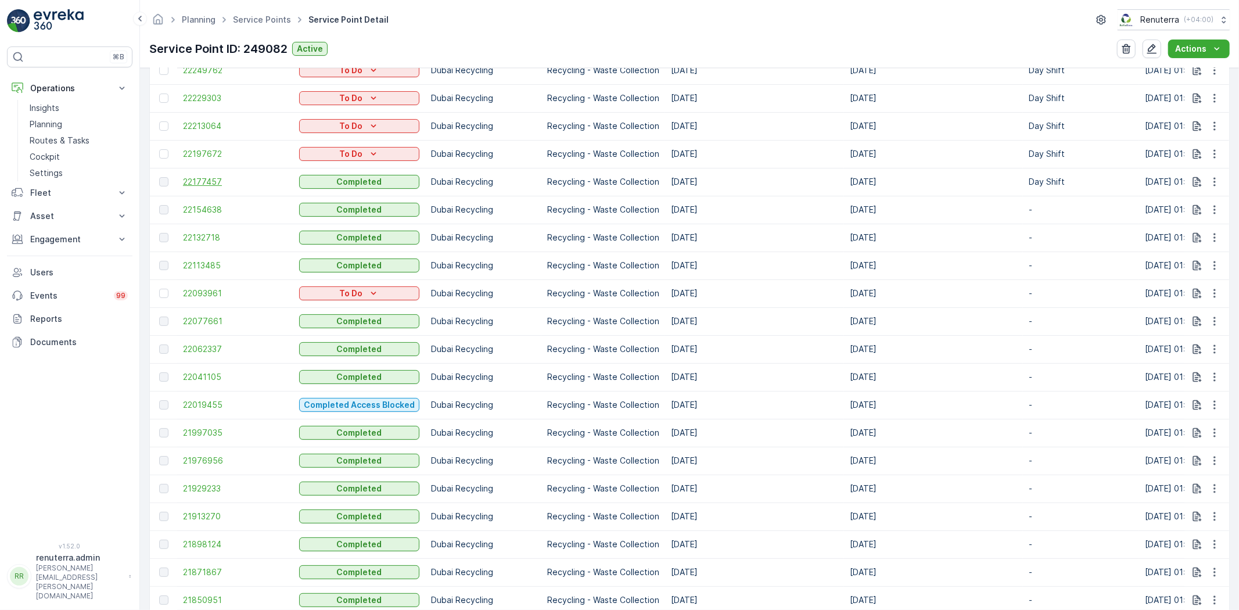
click at [188, 179] on span "22177457" at bounding box center [235, 182] width 105 height 12
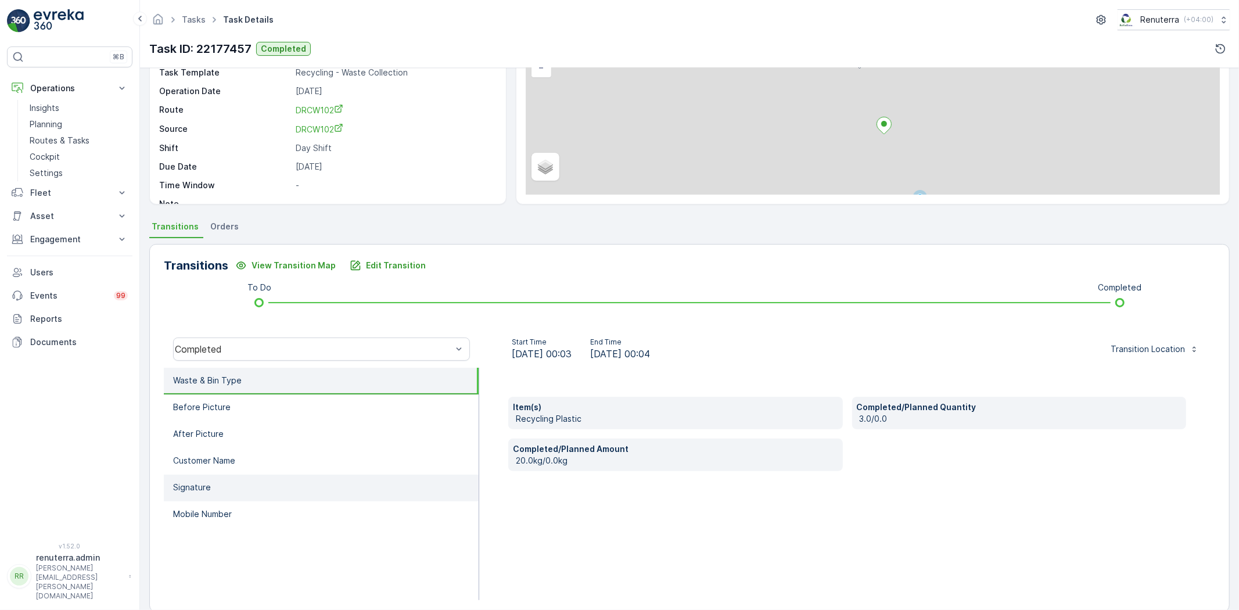
scroll to position [122, 0]
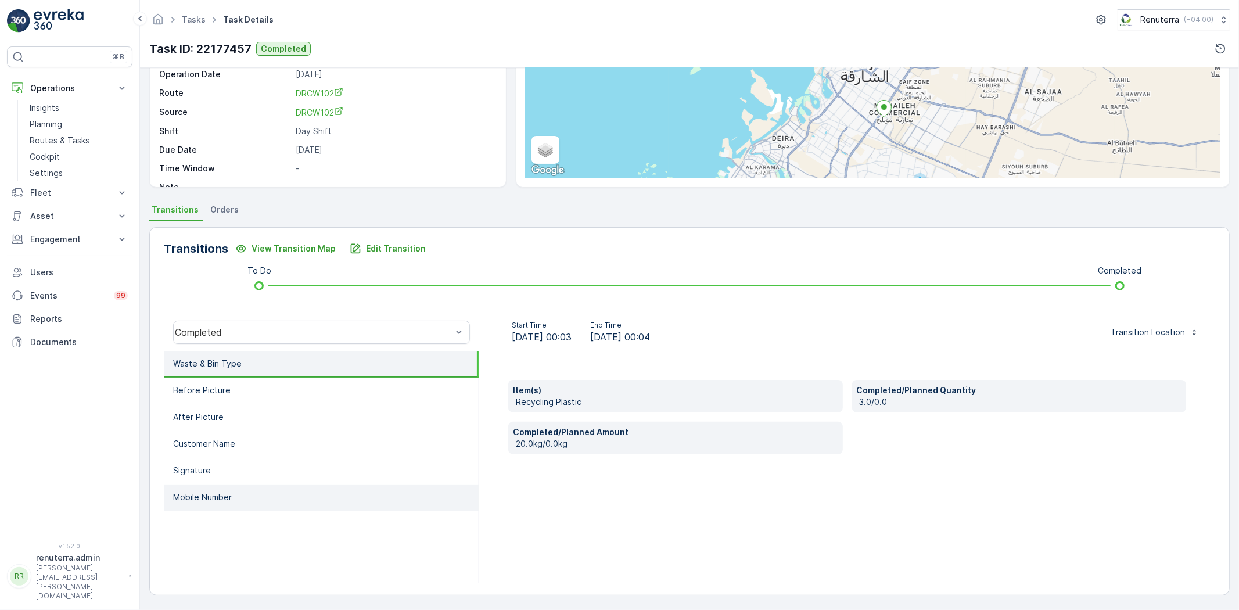
click at [304, 493] on li "Mobile Number" at bounding box center [321, 498] width 315 height 27
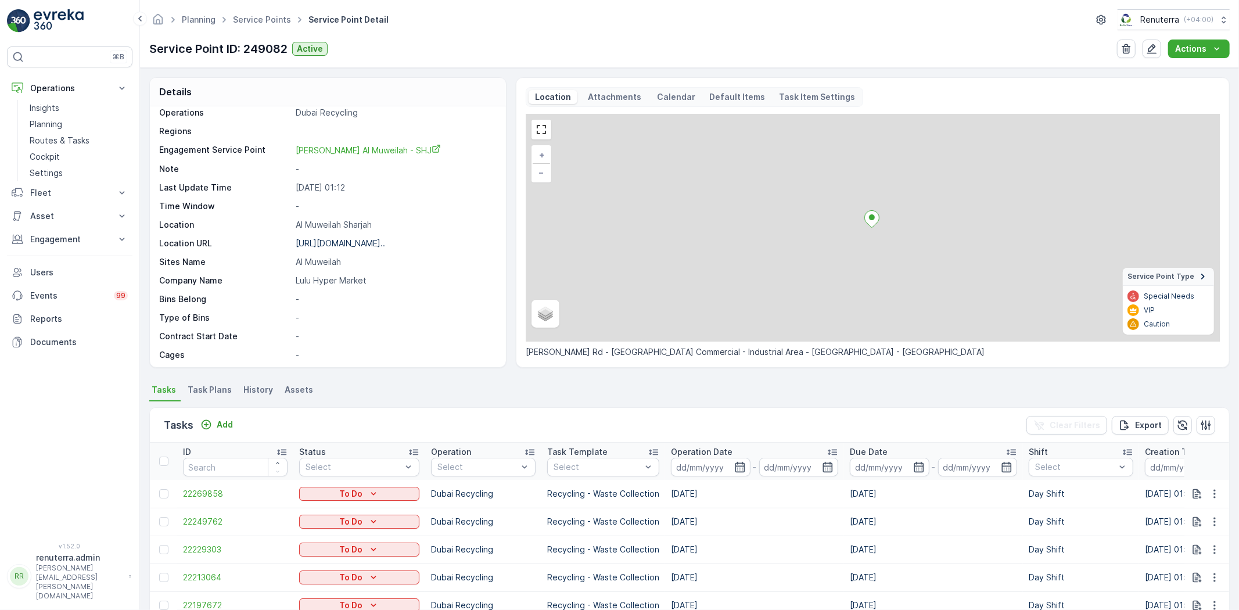
scroll to position [387, 0]
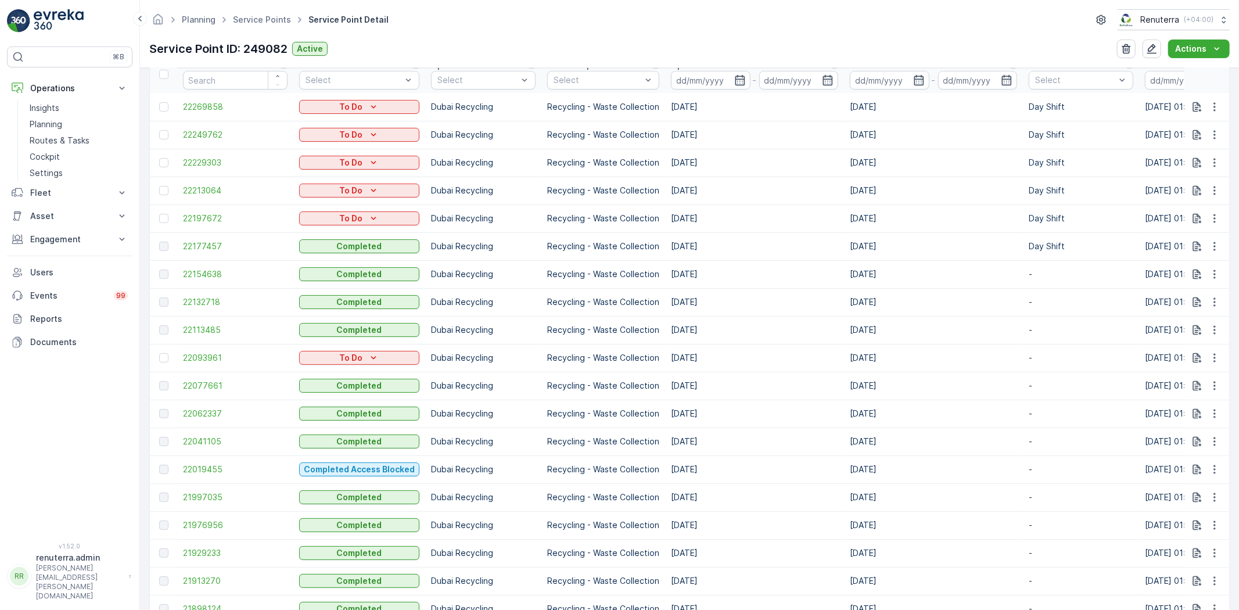
drag, startPoint x: 302, startPoint y: 448, endPoint x: 771, endPoint y: 300, distance: 491.7
click at [771, 300] on td "[DATE]" at bounding box center [754, 302] width 179 height 28
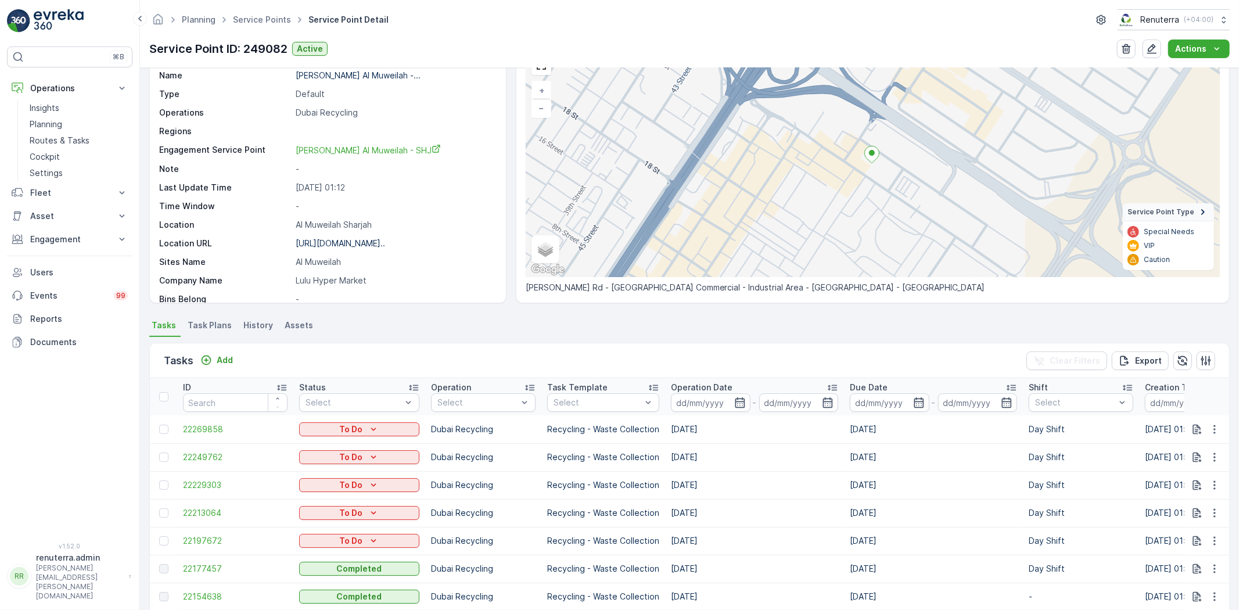
scroll to position [0, 0]
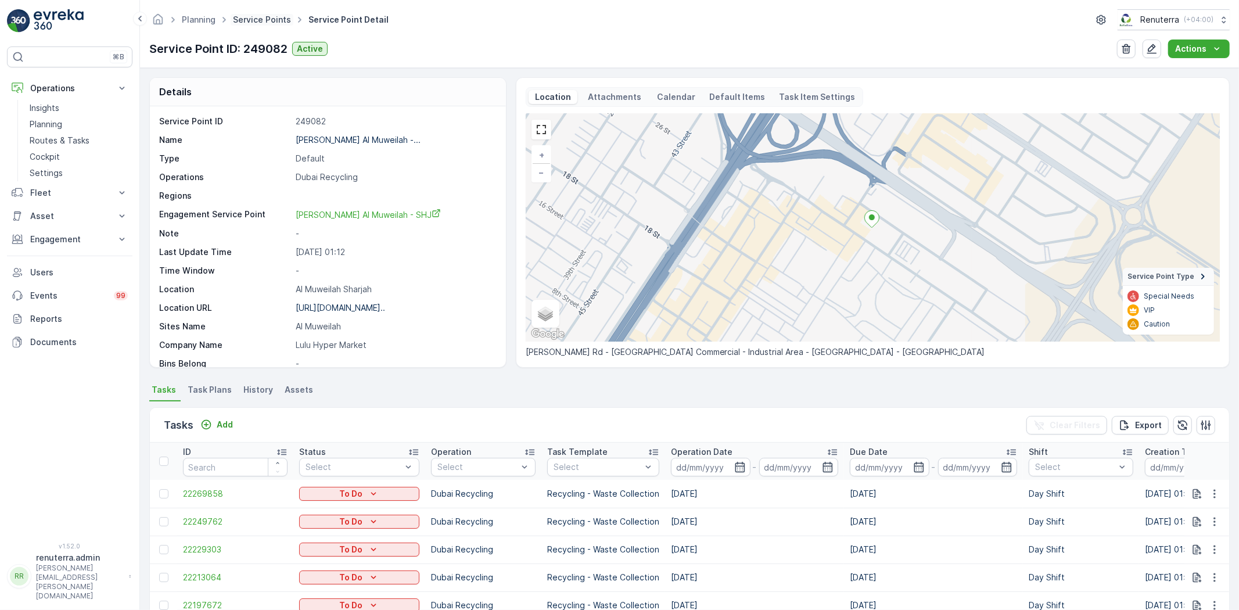
click at [253, 21] on link "Service Points" at bounding box center [262, 20] width 58 height 10
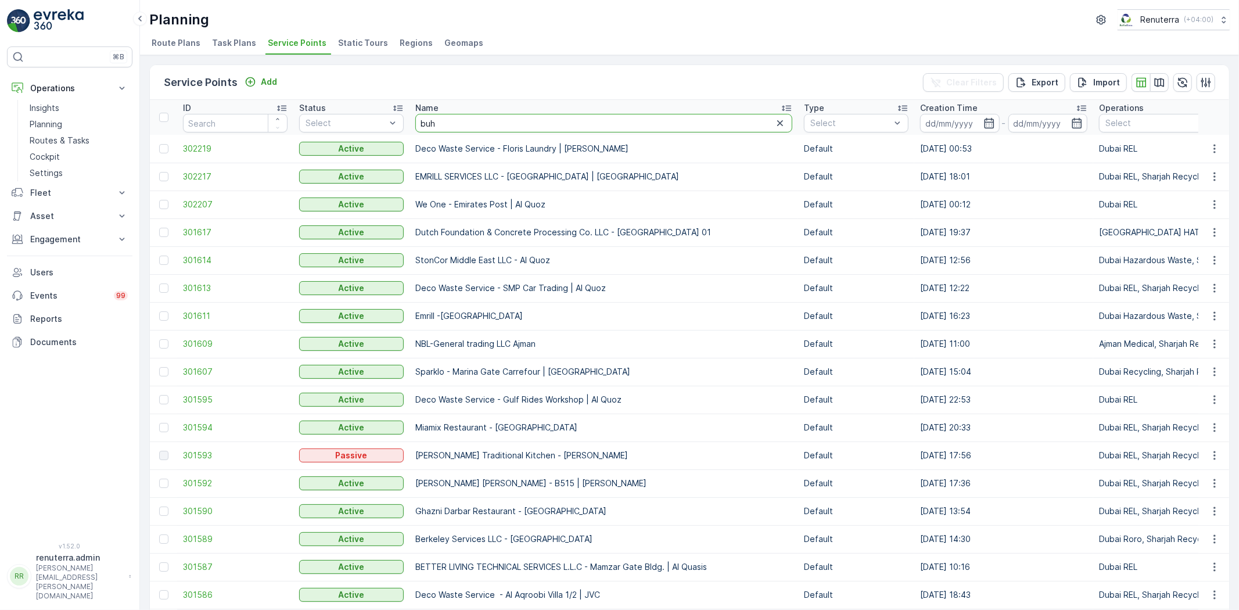
type input "buht"
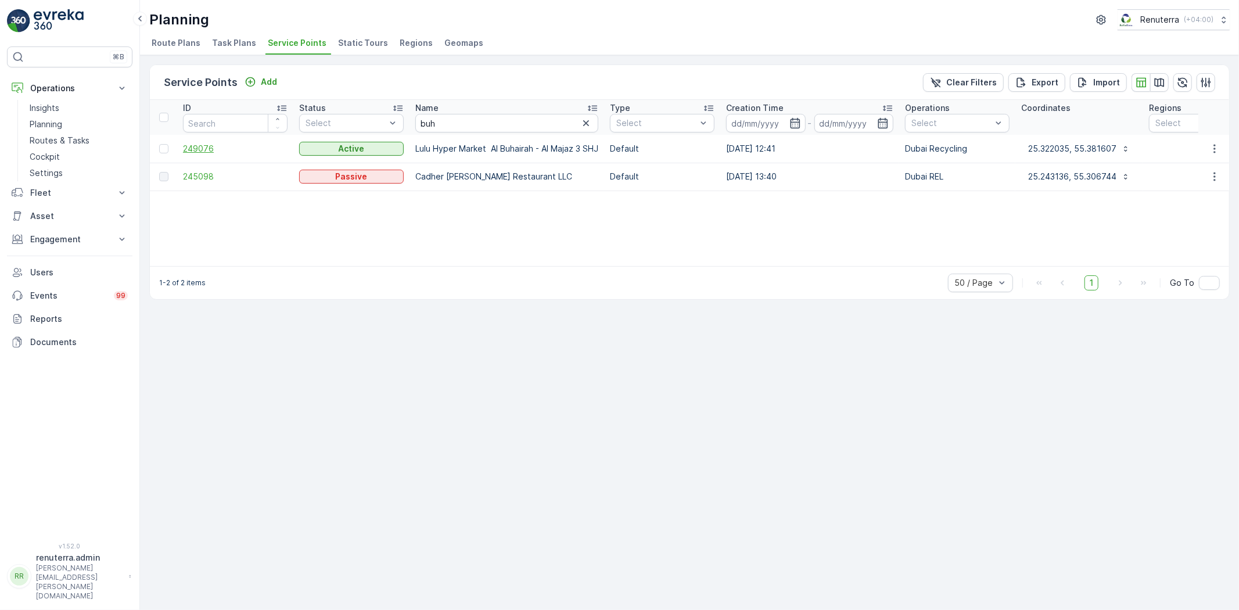
click at [187, 153] on span "249076" at bounding box center [235, 149] width 105 height 12
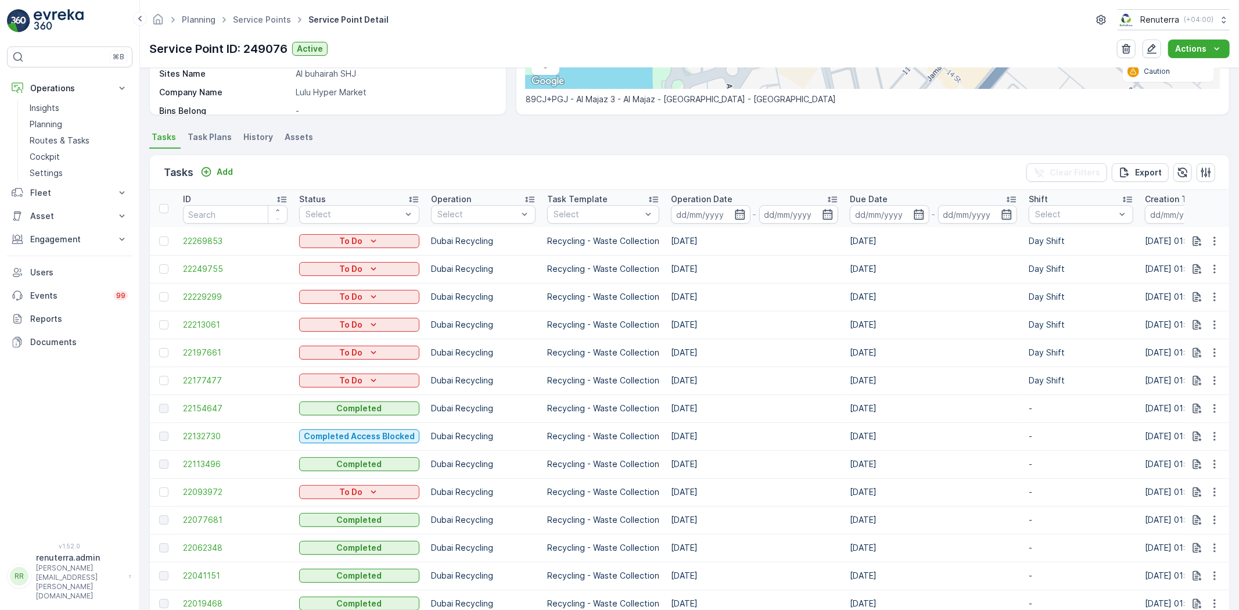
scroll to position [317, 0]
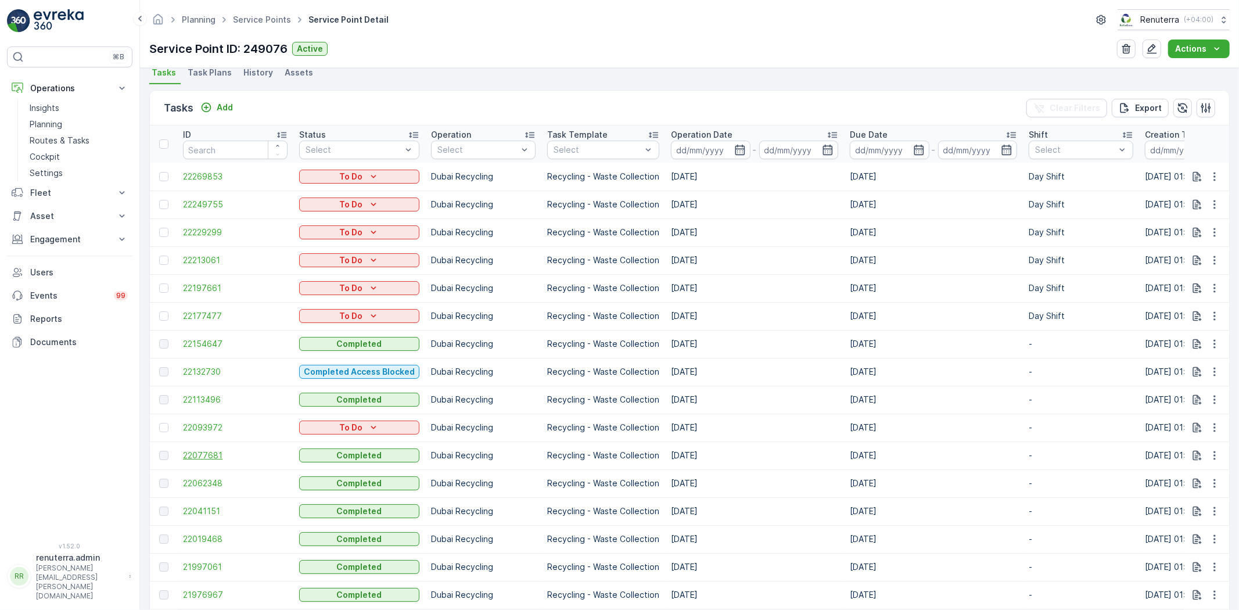
click at [199, 455] on span "22077681" at bounding box center [235, 456] width 105 height 12
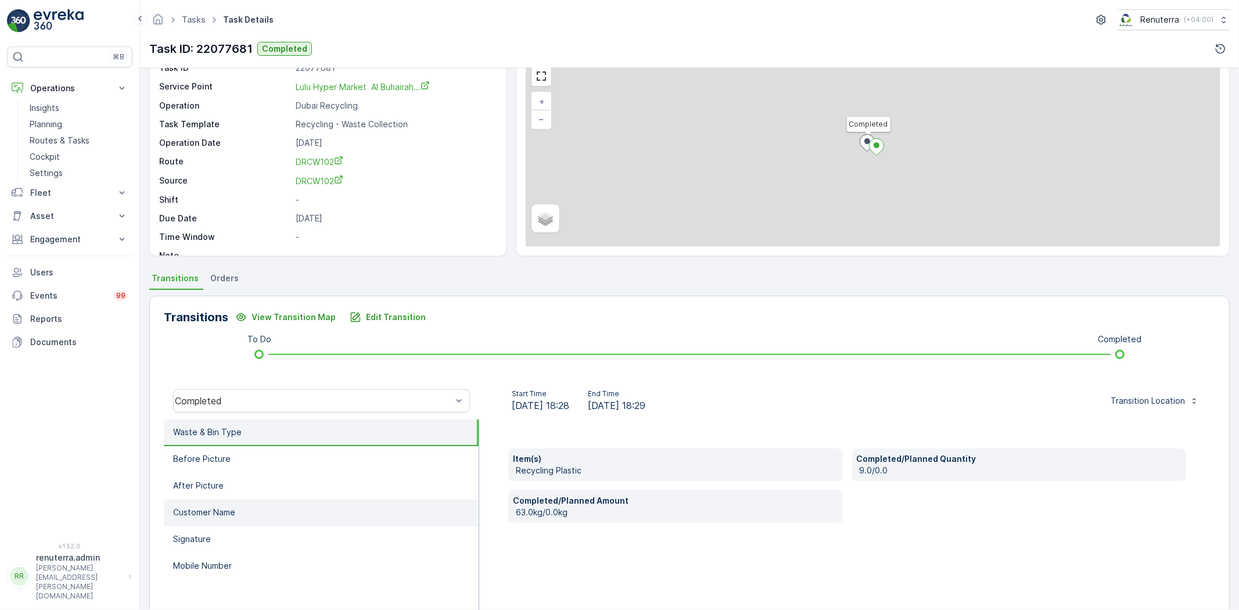
scroll to position [122, 0]
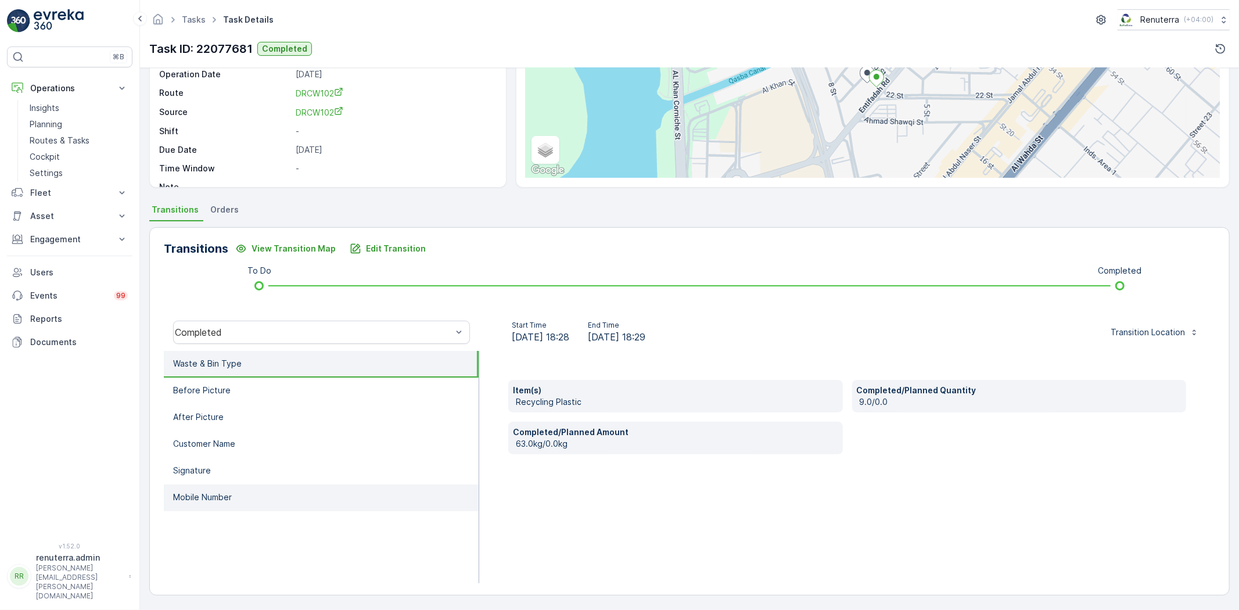
click at [263, 504] on li "Mobile Number" at bounding box center [321, 498] width 315 height 27
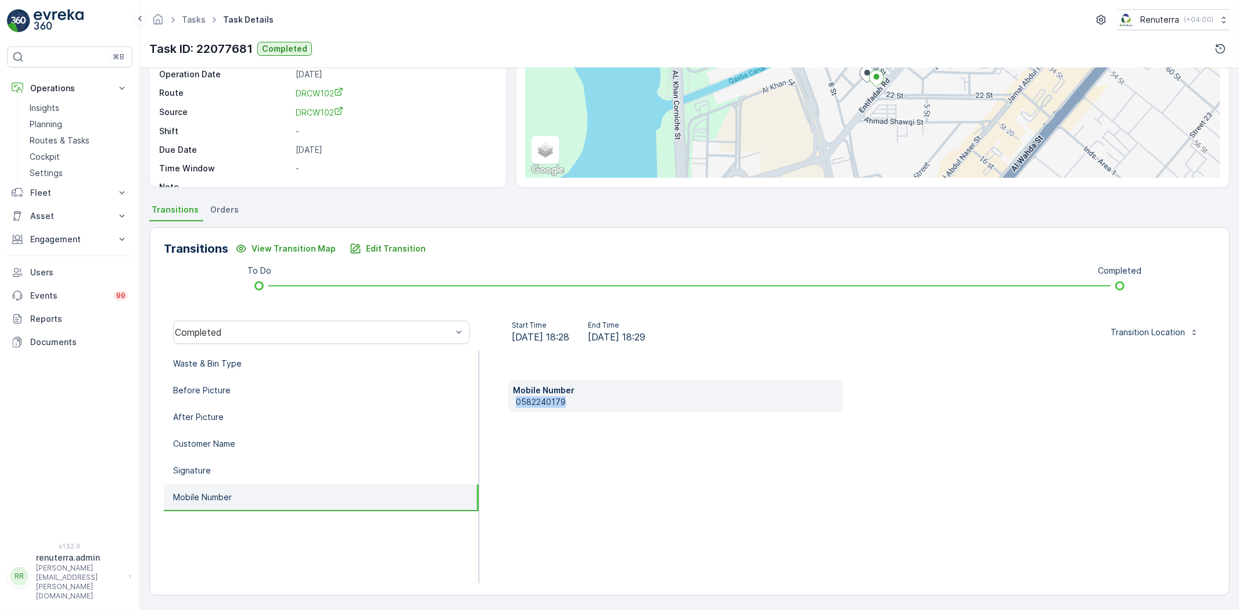
drag, startPoint x: 515, startPoint y: 404, endPoint x: 567, endPoint y: 407, distance: 51.8
click at [567, 407] on p "0582240179" at bounding box center [677, 402] width 322 height 12
copy p "0582240179"
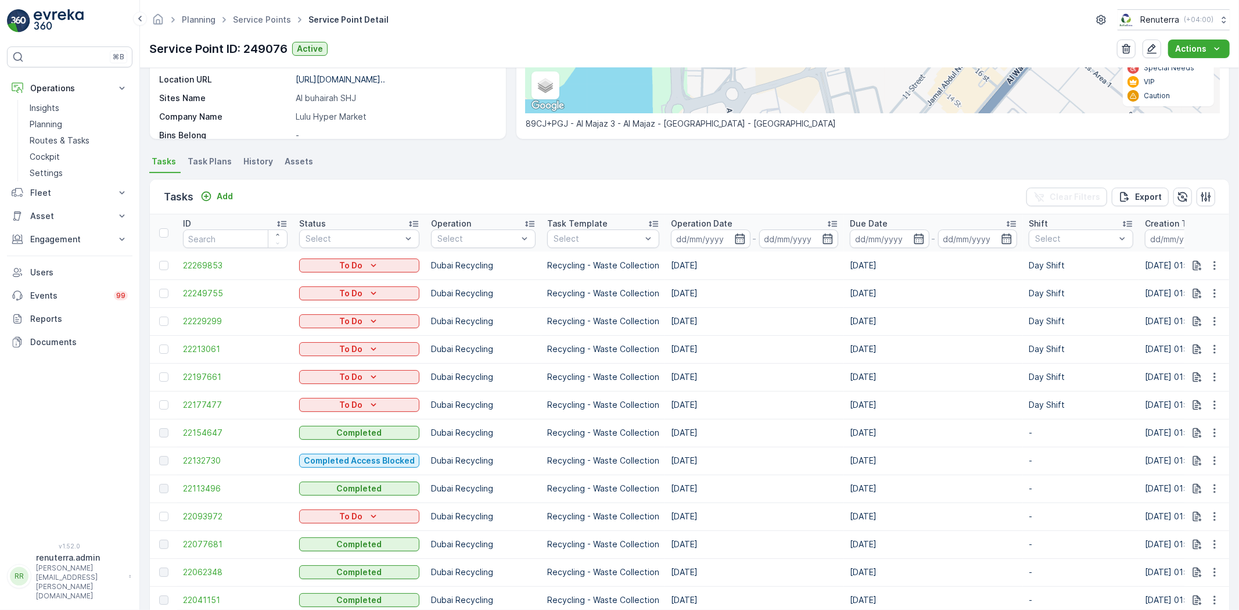
scroll to position [258, 0]
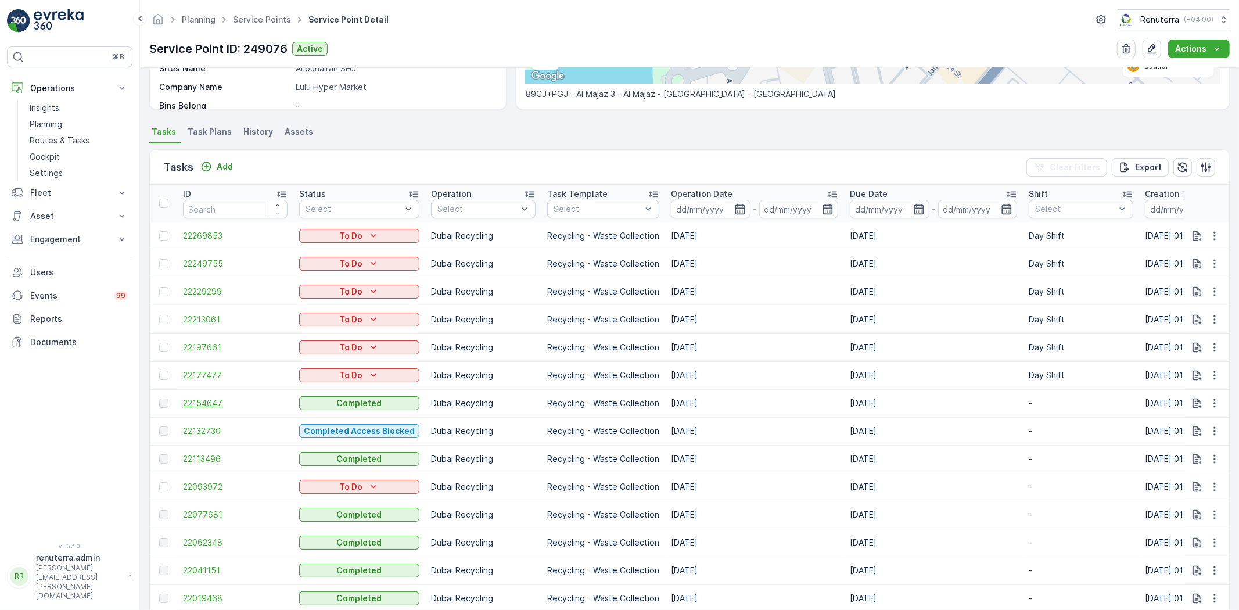
click at [217, 408] on span "22154647" at bounding box center [235, 403] width 105 height 12
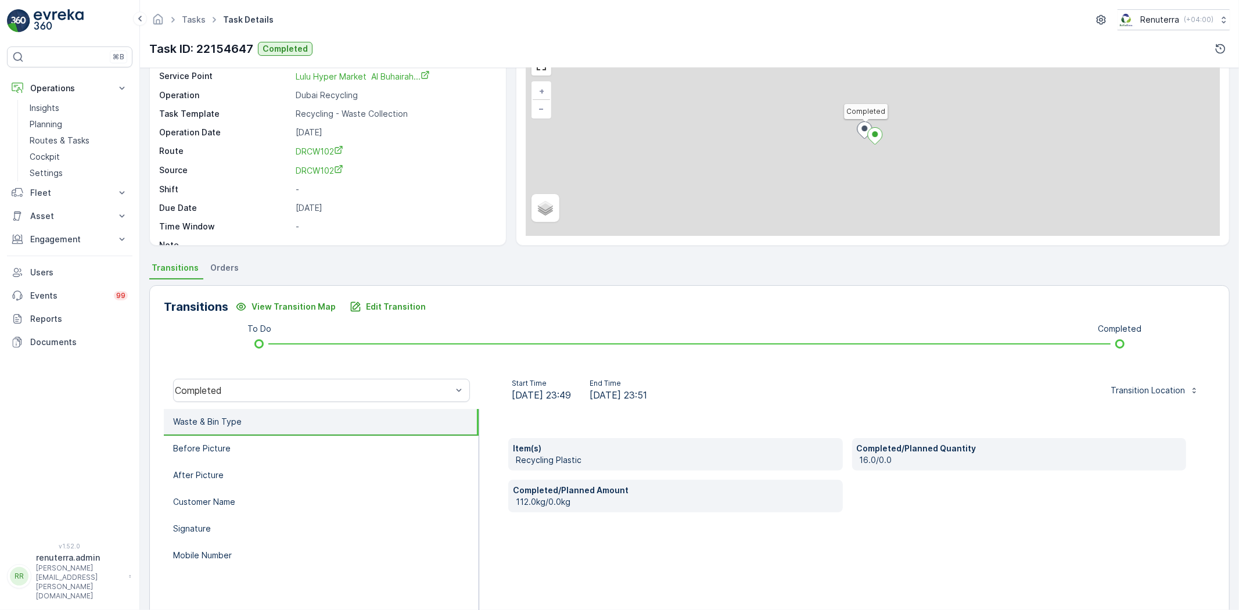
scroll to position [122, 0]
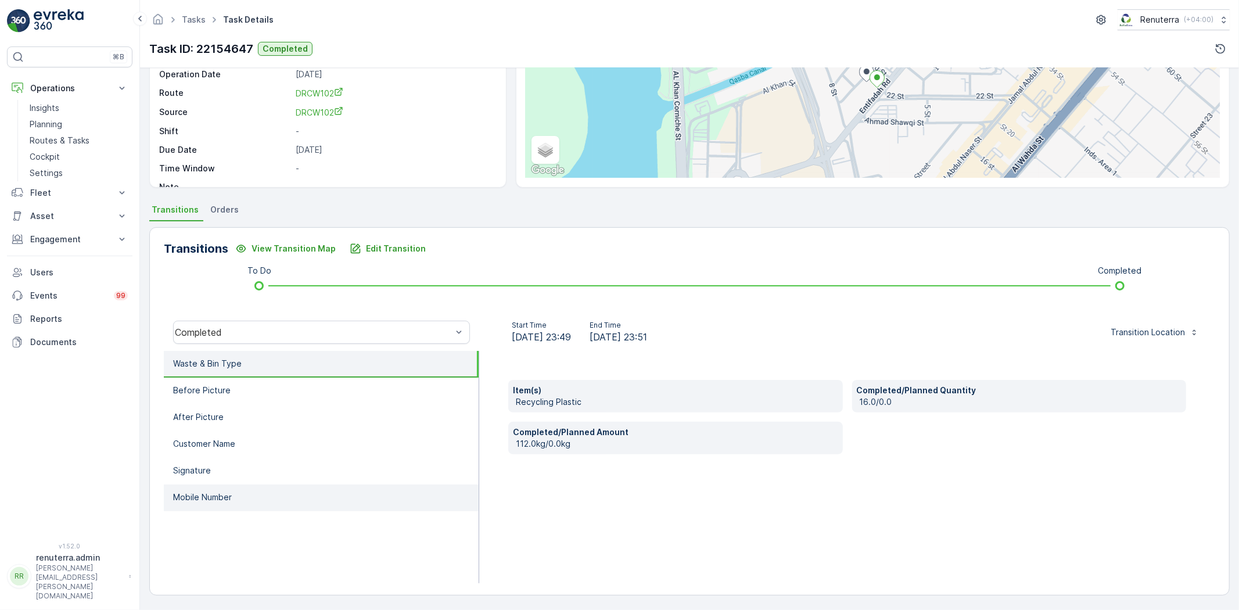
click at [252, 490] on li "Mobile Number" at bounding box center [321, 498] width 315 height 27
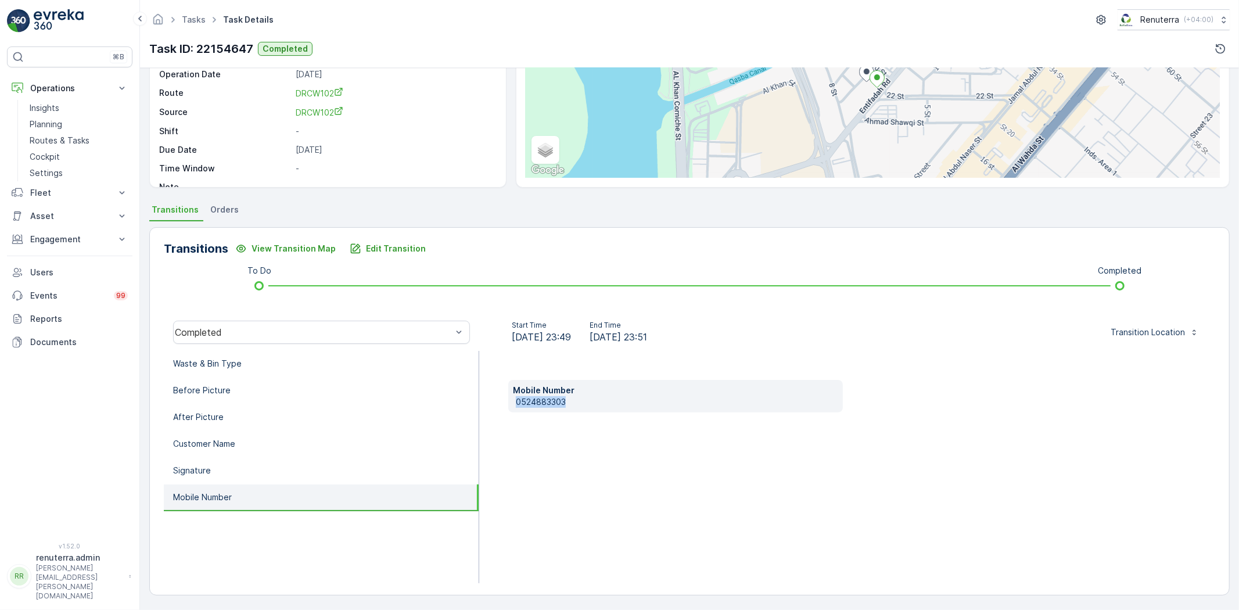
drag, startPoint x: 515, startPoint y: 403, endPoint x: 564, endPoint y: 407, distance: 48.3
click at [586, 398] on p "0524883303" at bounding box center [677, 402] width 322 height 12
copy p "0524883303"
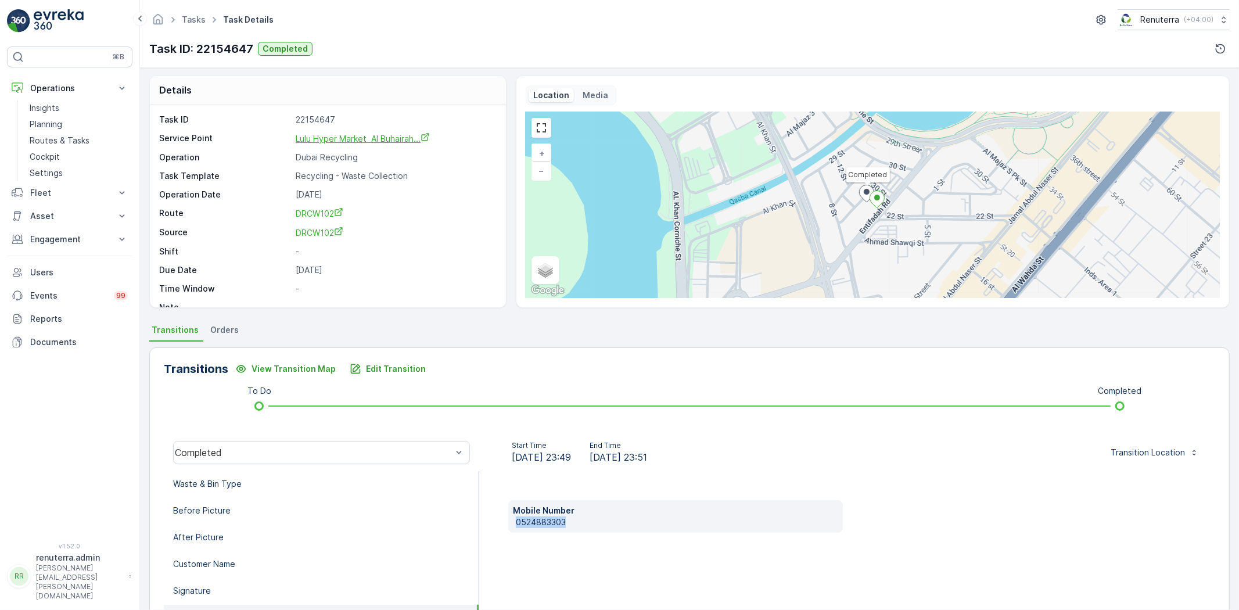
scroll to position [0, 0]
click at [78, 123] on link "Planning" at bounding box center [78, 124] width 107 height 16
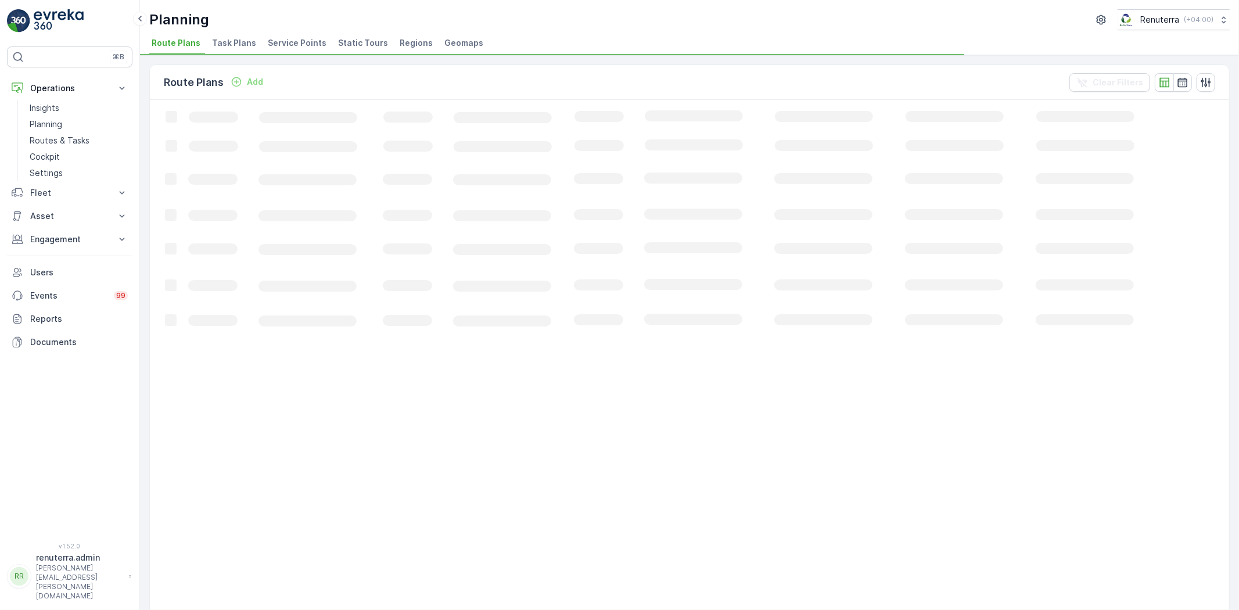
click at [309, 51] on li "Service Points" at bounding box center [298, 45] width 66 height 20
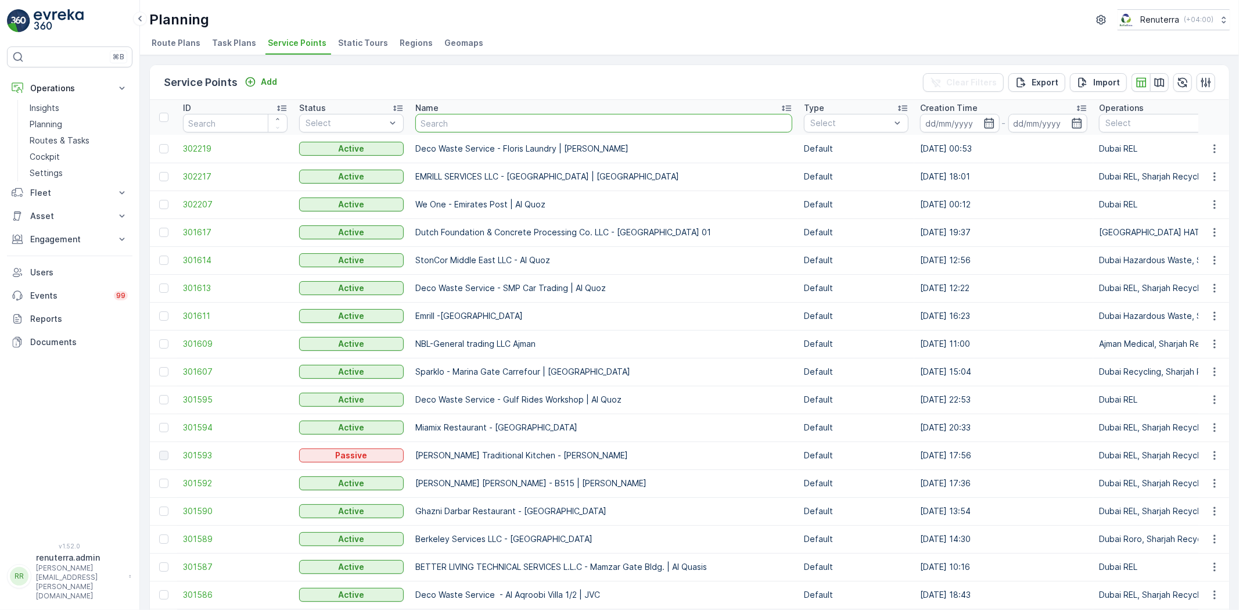
click at [482, 128] on input "text" at bounding box center [603, 123] width 377 height 19
type input "royal"
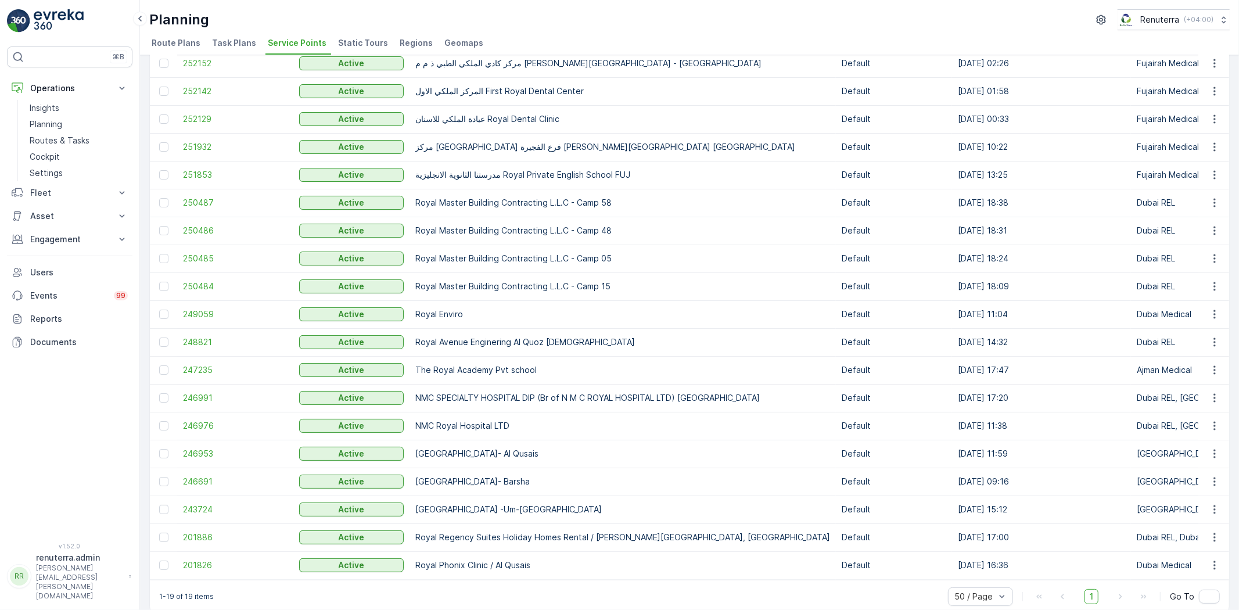
scroll to position [38, 0]
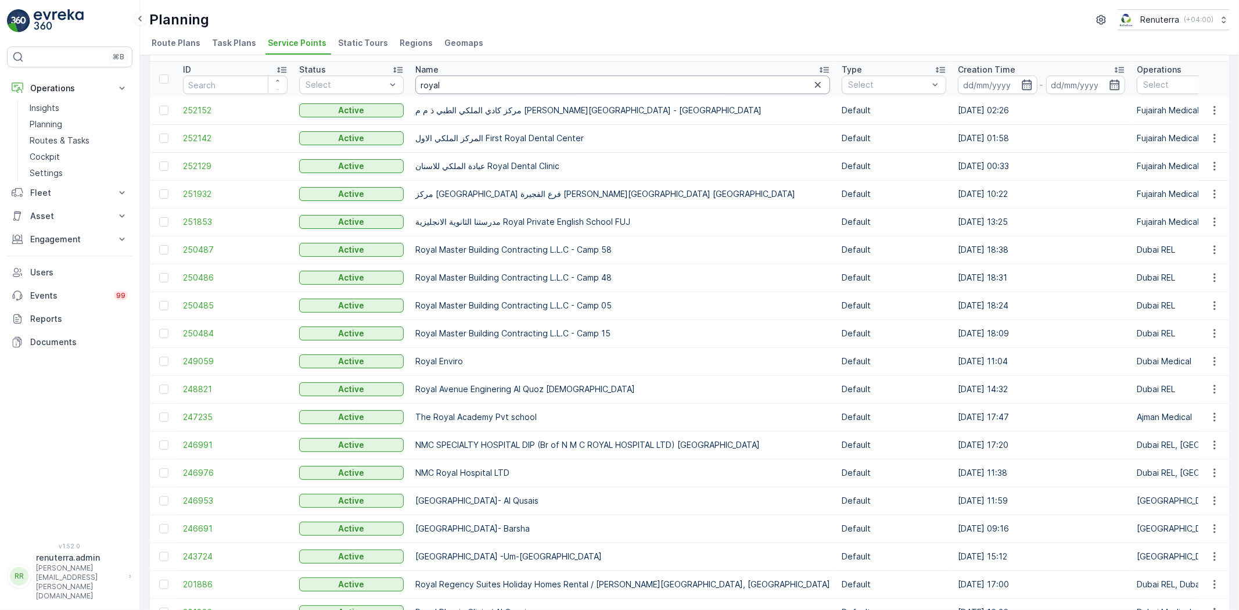
click at [421, 84] on input "royal" at bounding box center [622, 85] width 415 height 19
type input "nmc royal"
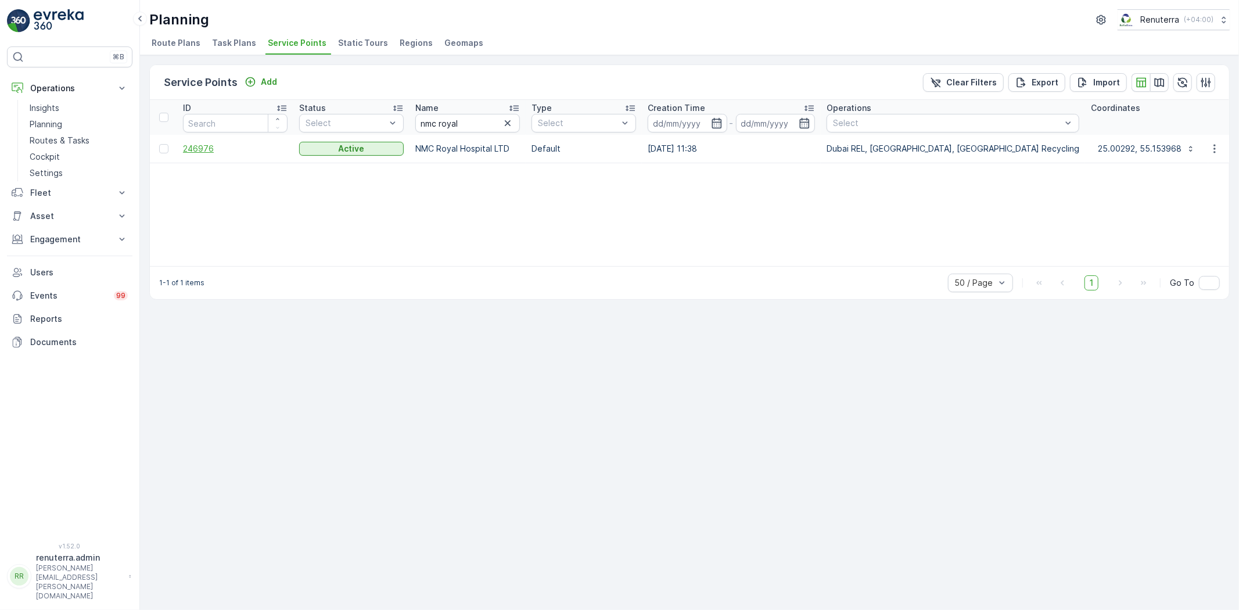
click at [199, 151] on span "246976" at bounding box center [235, 149] width 105 height 12
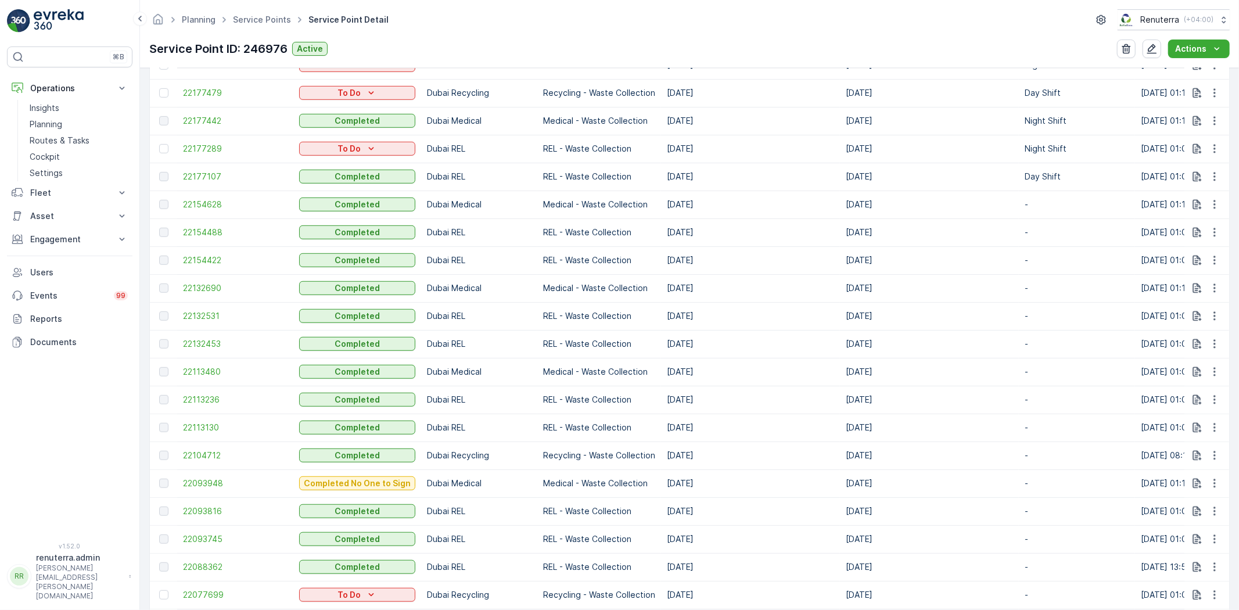
scroll to position [968, 0]
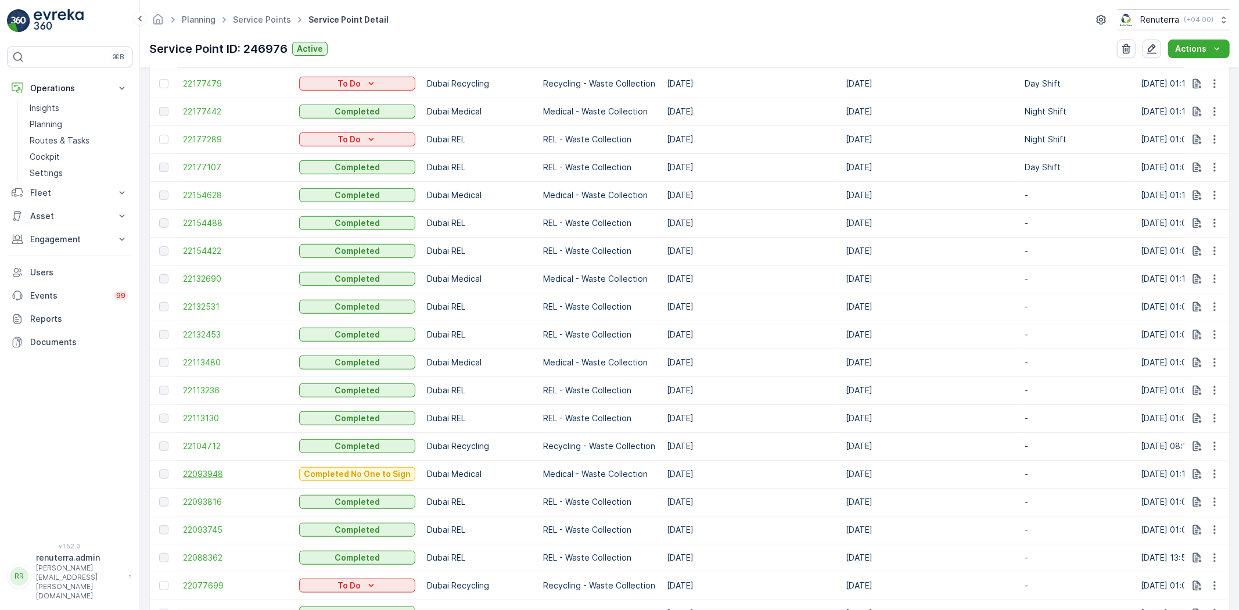
click at [222, 474] on span "22093948" at bounding box center [235, 474] width 105 height 12
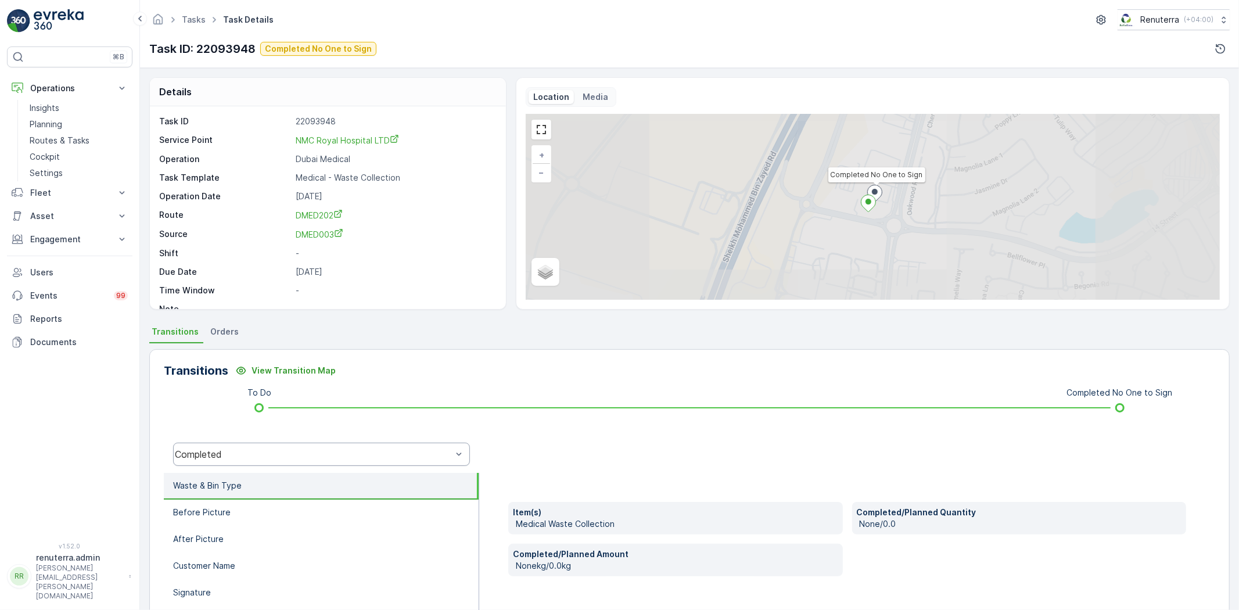
click at [288, 460] on div "Completed" at bounding box center [321, 454] width 297 height 23
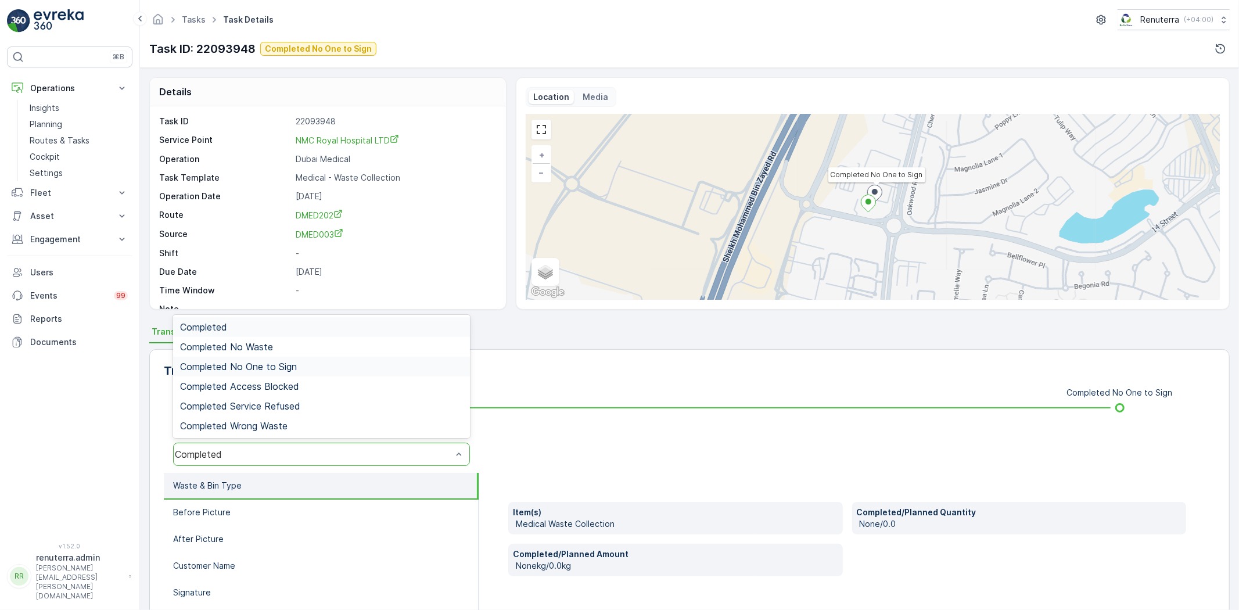
click at [252, 361] on span "Completed No One to Sign" at bounding box center [238, 366] width 117 height 10
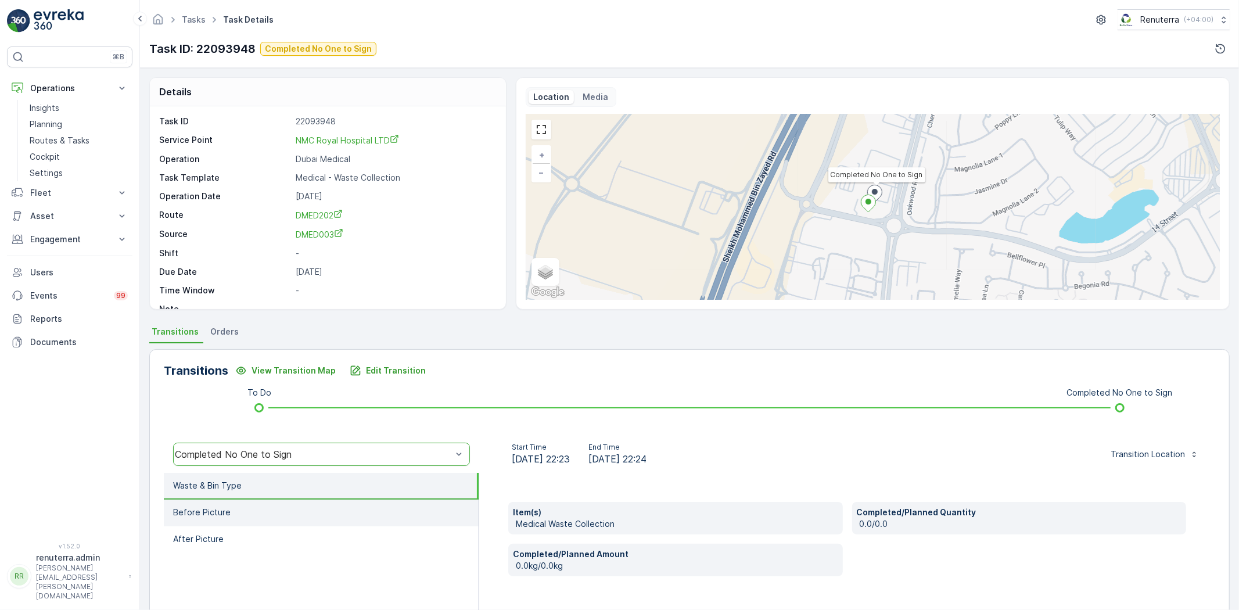
click at [210, 507] on p "Before Picture" at bounding box center [202, 513] width 58 height 12
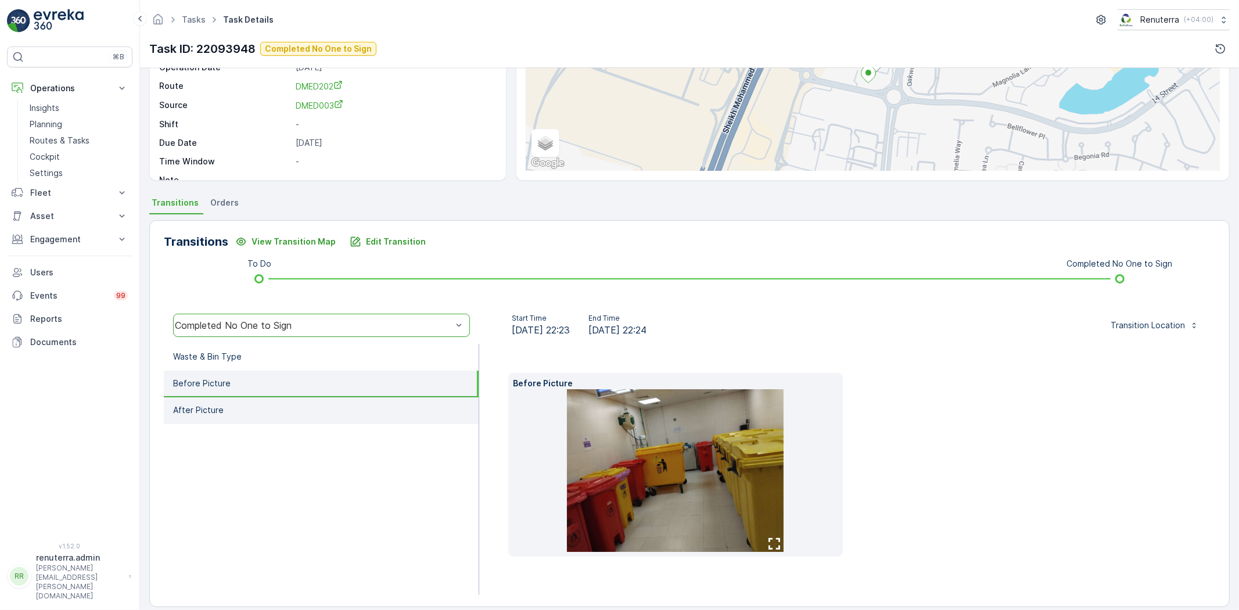
click at [259, 417] on li "After Picture" at bounding box center [321, 410] width 315 height 27
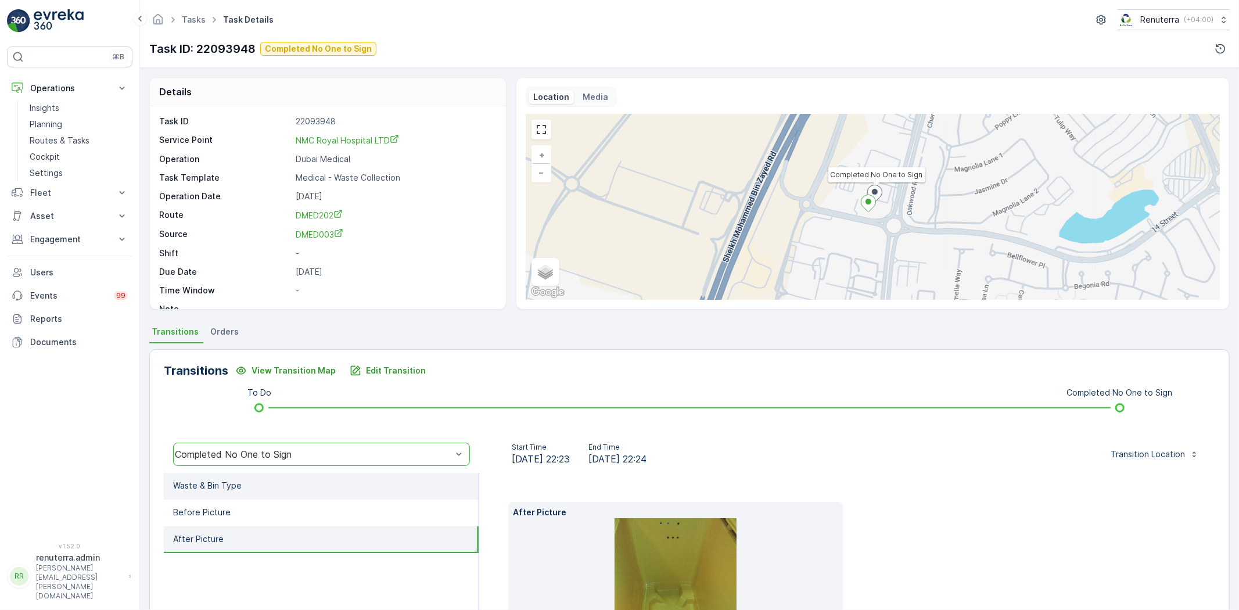
click at [235, 482] on p "Waste & Bin Type" at bounding box center [207, 486] width 69 height 12
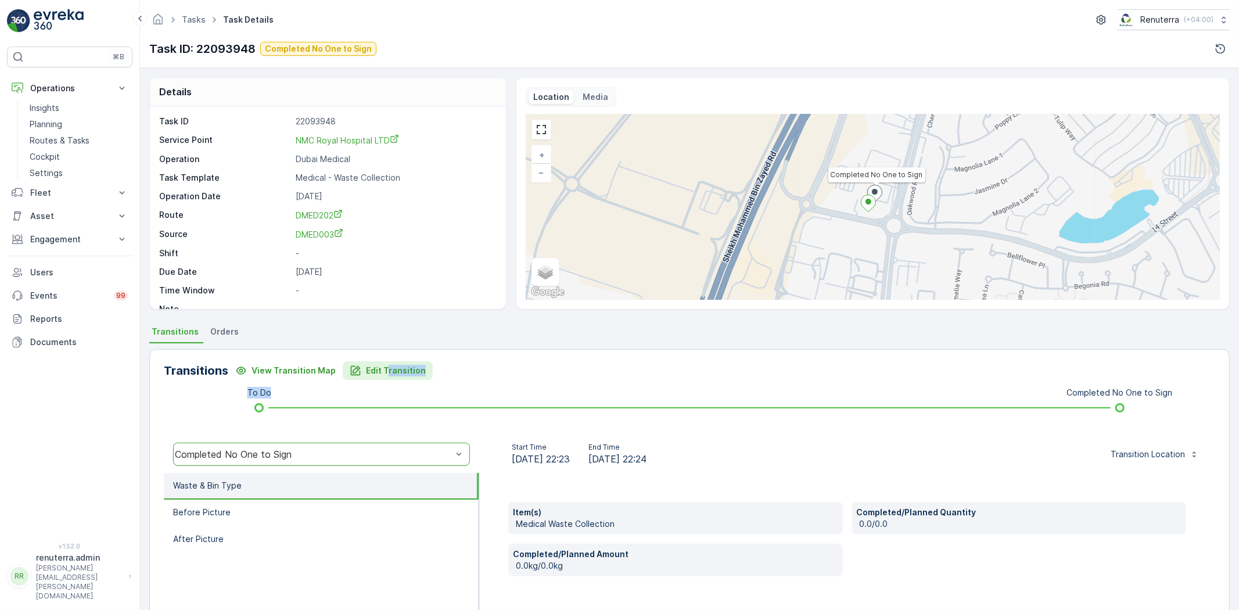
click at [382, 379] on div "Transitions View Transition Map Edit Transition To Do Completed No One to Sign …" at bounding box center [689, 533] width 1081 height 368
click at [405, 366] on p "Edit Transition" at bounding box center [396, 371] width 60 height 12
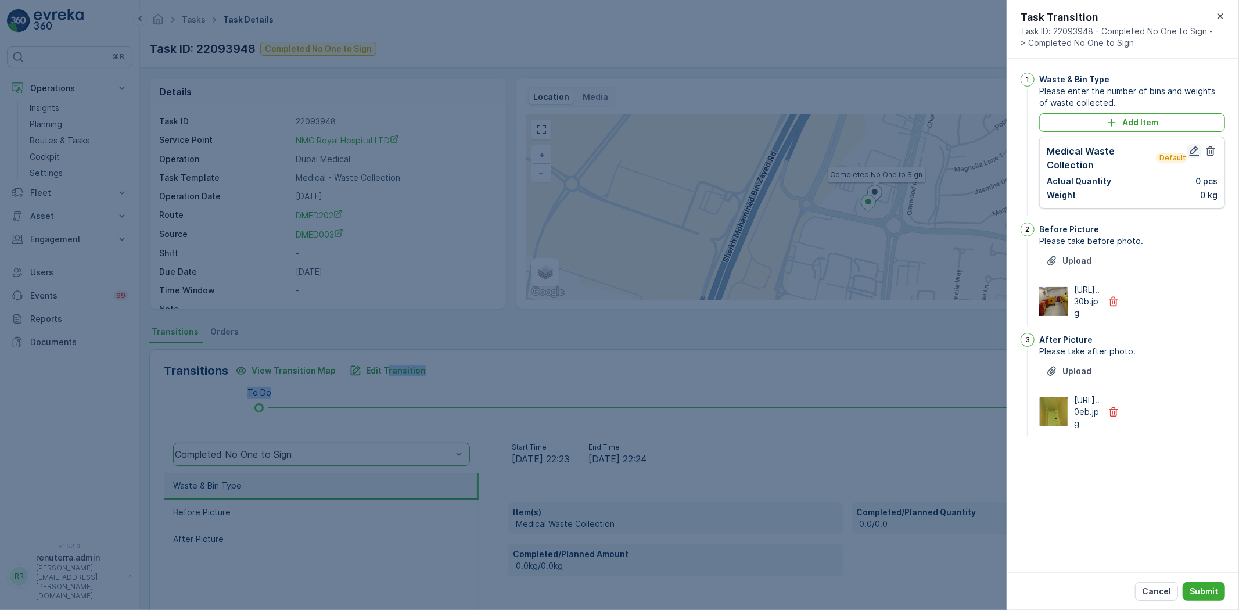
click at [1191, 149] on icon "button" at bounding box center [1195, 151] width 12 height 12
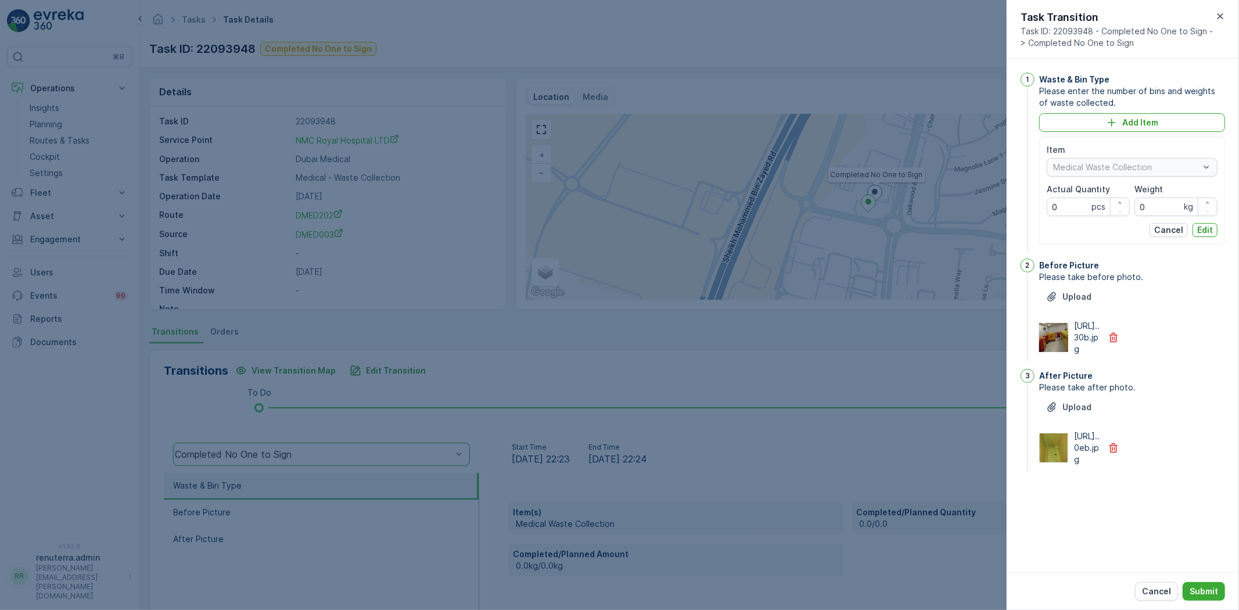
click at [1092, 208] on p "pcs" at bounding box center [1099, 207] width 14 height 12
click at [1068, 211] on Quantity "0" at bounding box center [1088, 207] width 83 height 19
type Quantity "95"
click at [1159, 212] on input "0" at bounding box center [1176, 207] width 83 height 19
type input "494.8"
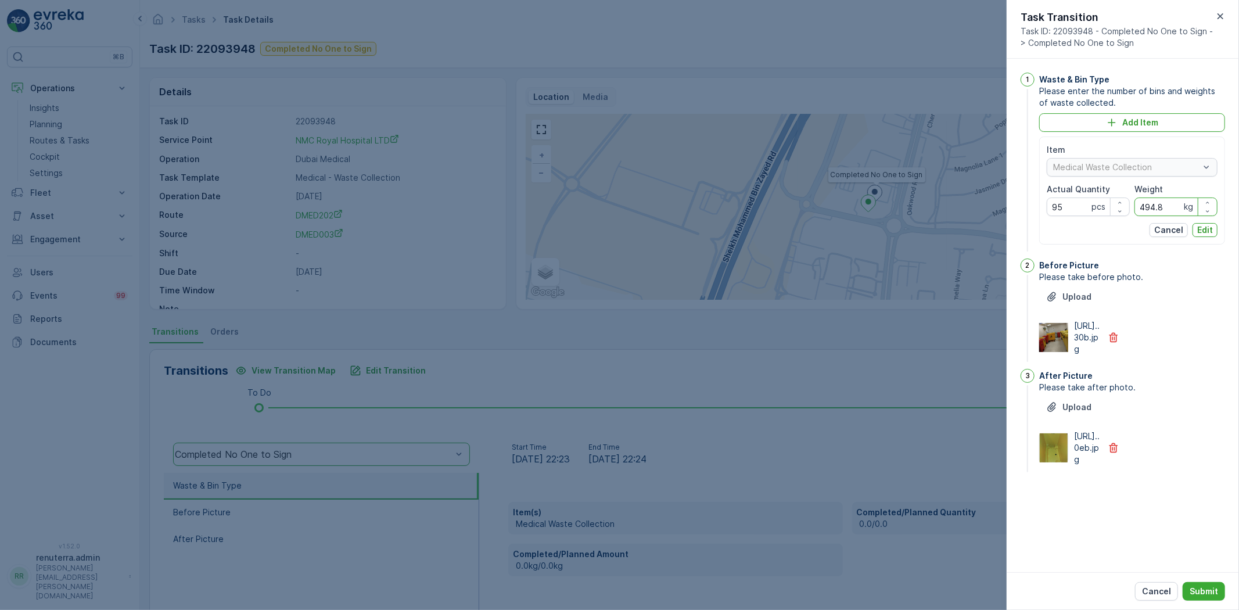
drag, startPoint x: 1207, startPoint y: 227, endPoint x: 1210, endPoint y: 246, distance: 19.5
click at [1207, 228] on p "Edit" at bounding box center [1205, 230] width 16 height 12
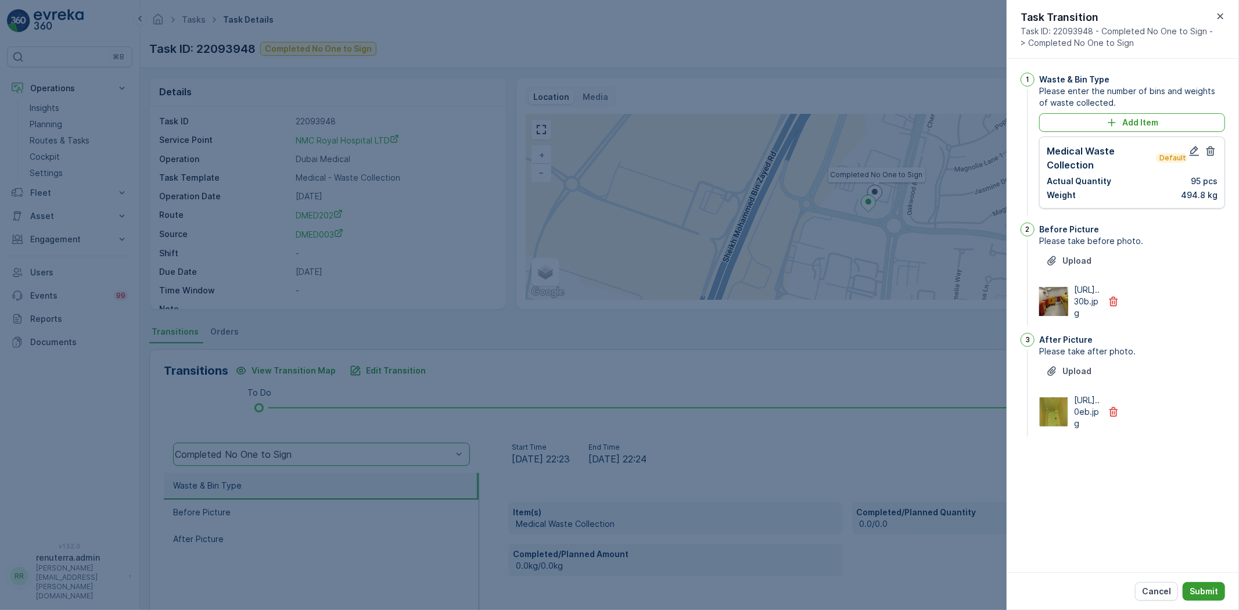
click at [1199, 584] on button "Submit" at bounding box center [1204, 591] width 42 height 19
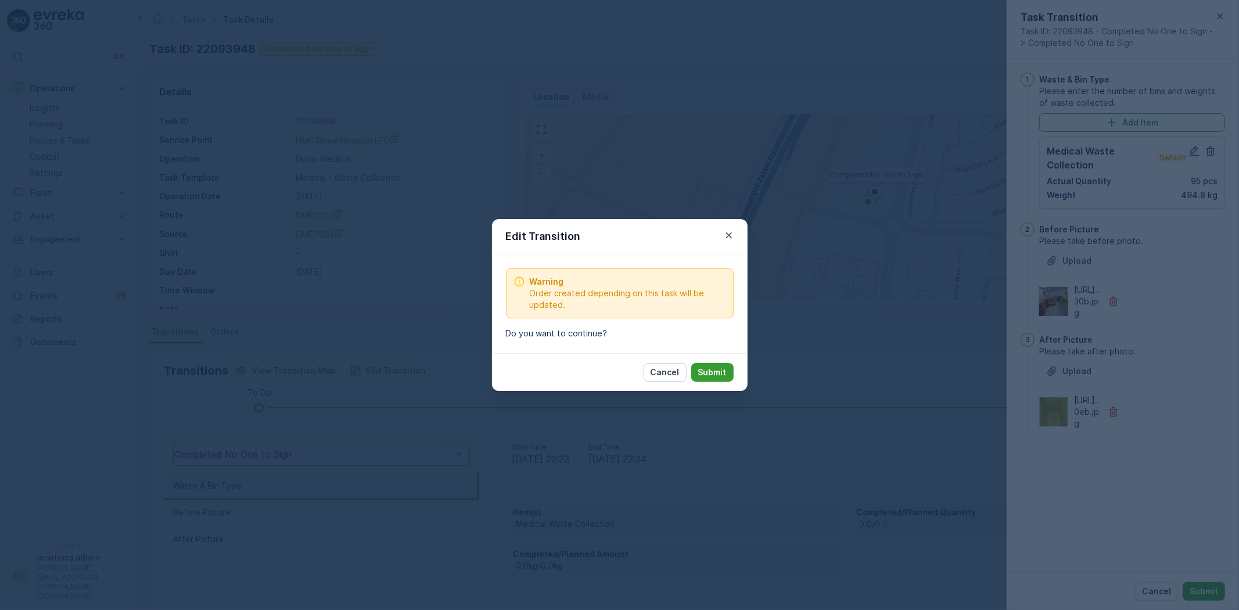
click at [724, 374] on p "Submit" at bounding box center [712, 373] width 28 height 12
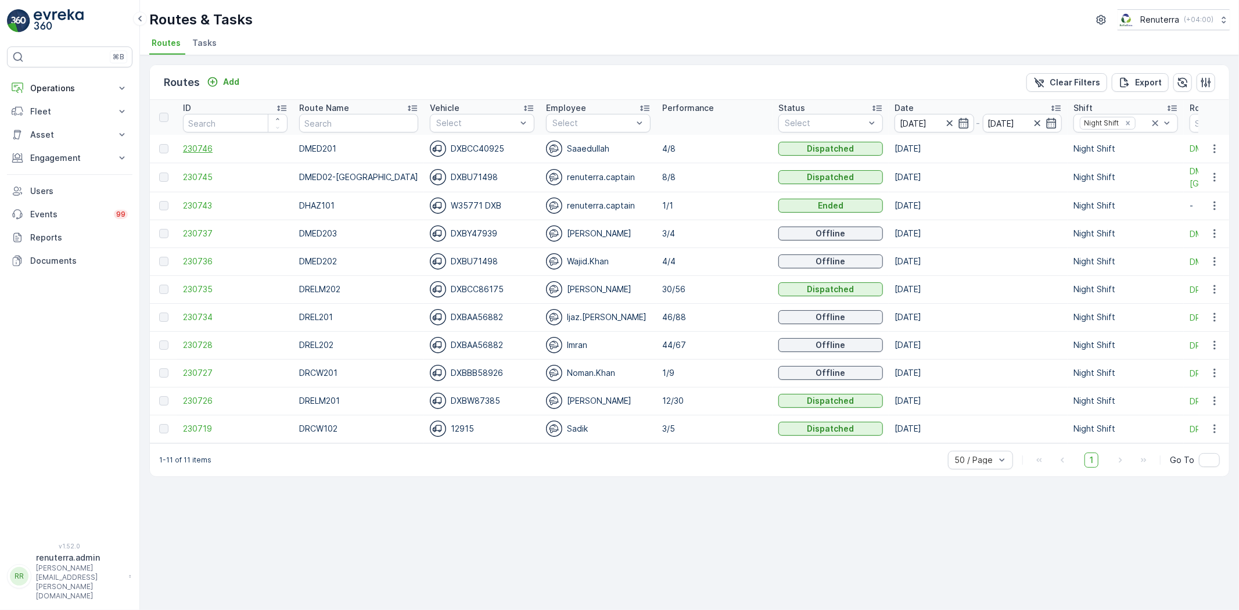
click at [202, 153] on span "230746" at bounding box center [235, 149] width 105 height 12
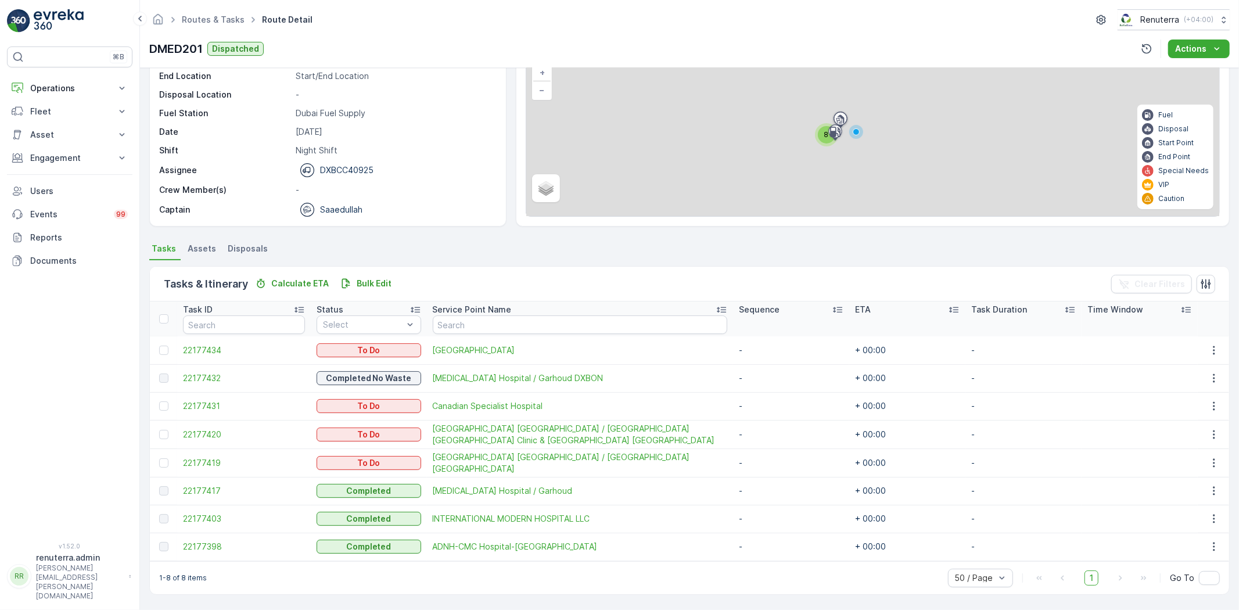
scroll to position [82, 0]
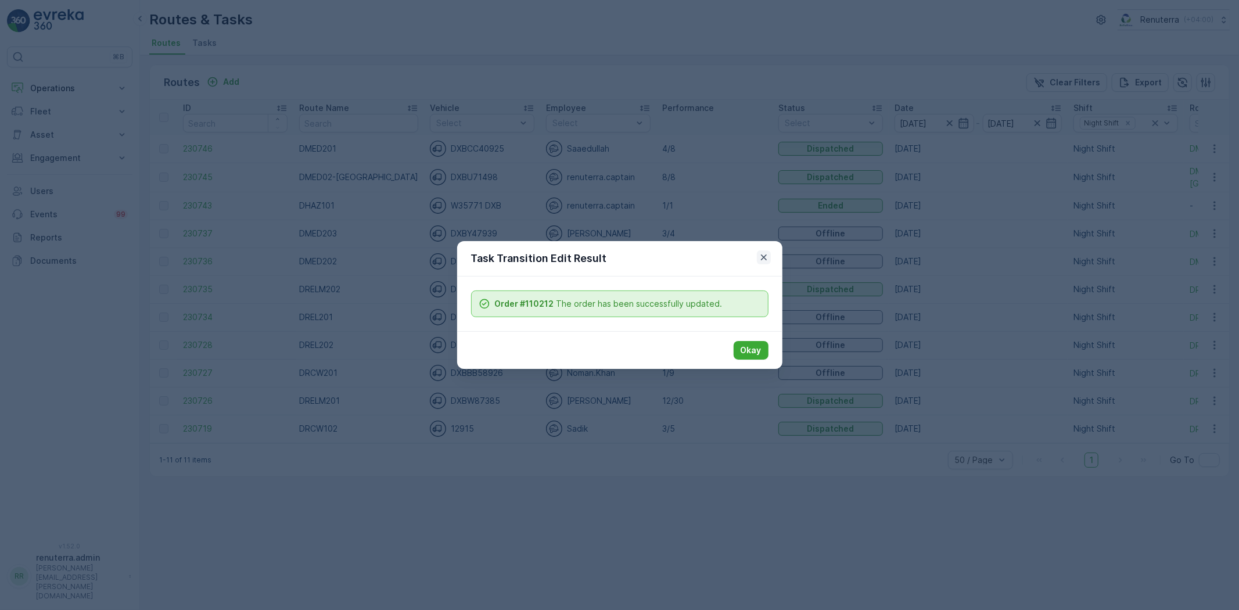
click at [763, 259] on icon "button" at bounding box center [764, 258] width 12 height 12
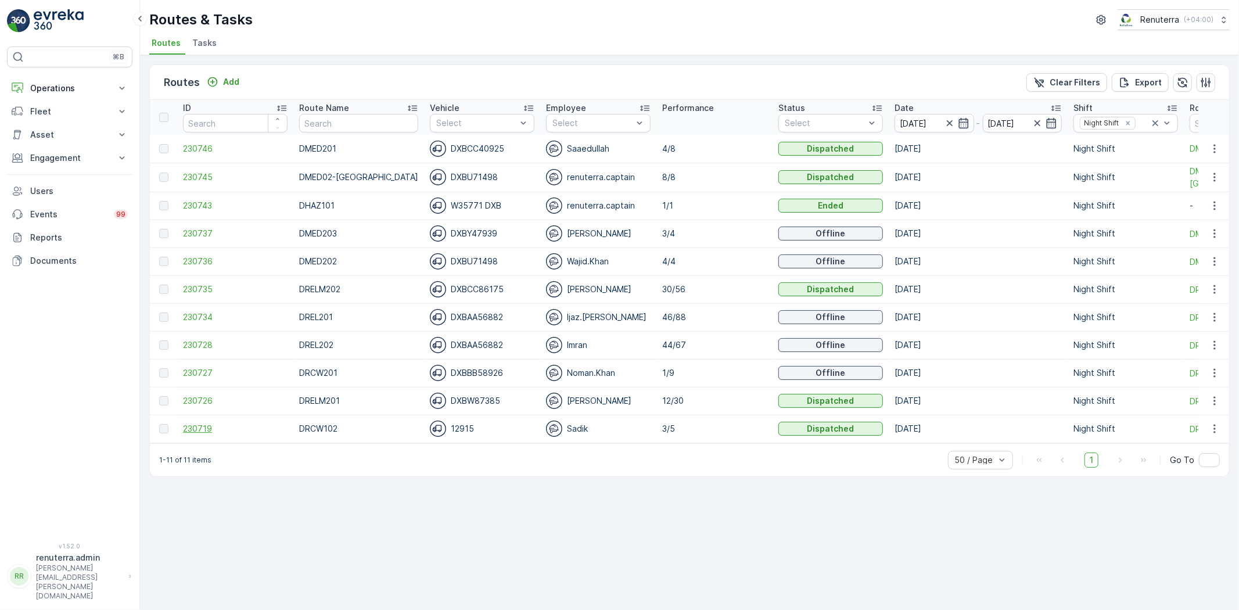
click at [198, 433] on span "230719" at bounding box center [235, 429] width 105 height 12
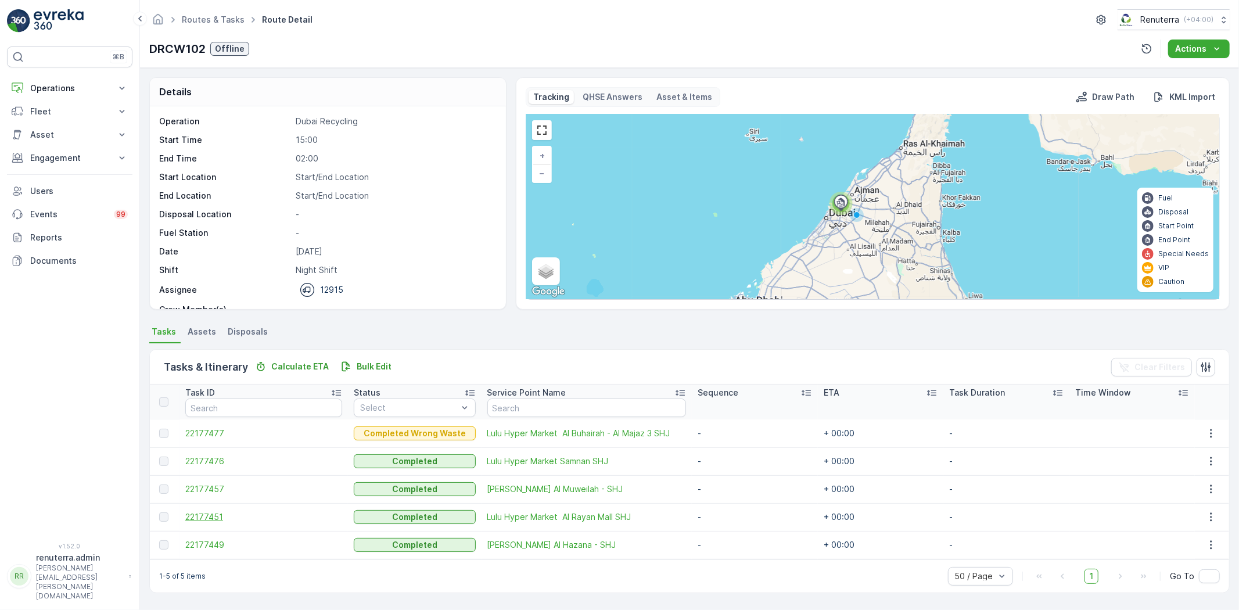
click at [211, 514] on span "22177451" at bounding box center [263, 517] width 157 height 12
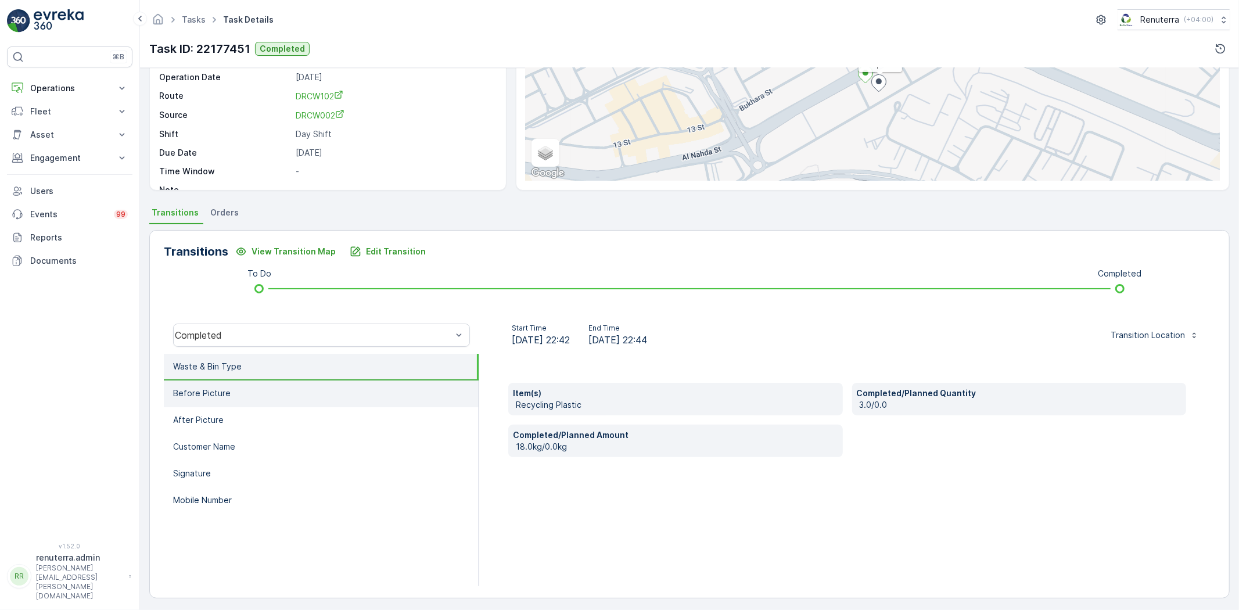
scroll to position [122, 0]
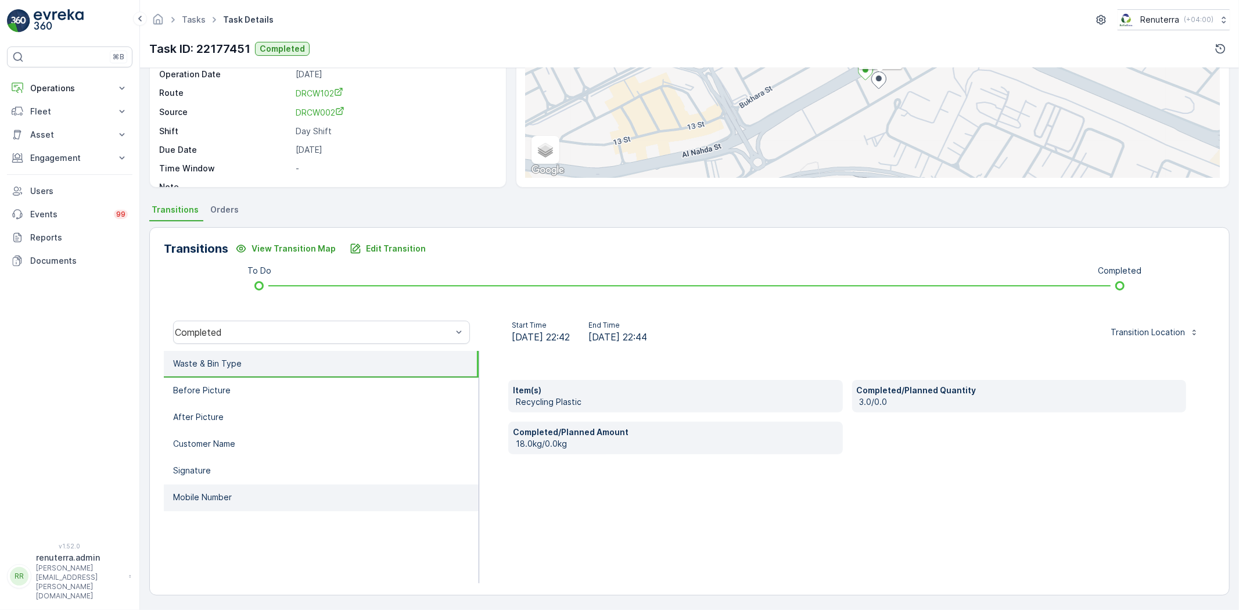
click at [303, 497] on li "Mobile Number" at bounding box center [321, 498] width 315 height 27
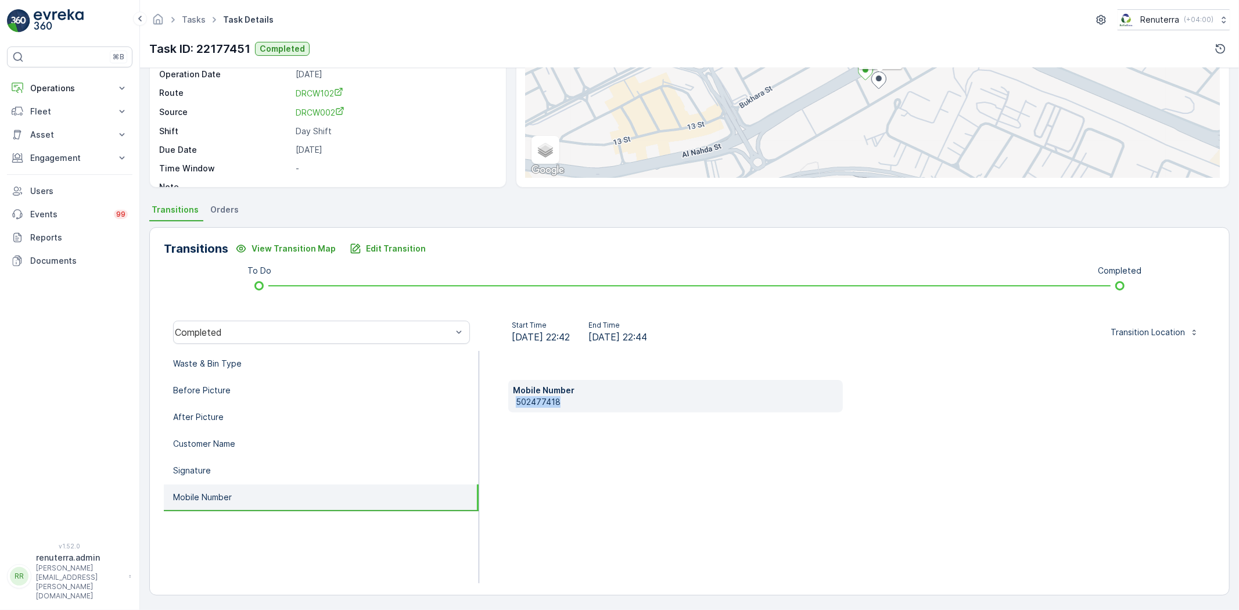
drag, startPoint x: 513, startPoint y: 402, endPoint x: 584, endPoint y: 406, distance: 71.0
click at [584, 406] on div "Mobile Number [PHONE_NUMBER]" at bounding box center [675, 396] width 335 height 33
copy p "502477418"
click at [389, 246] on p "Edit Transition" at bounding box center [396, 249] width 60 height 12
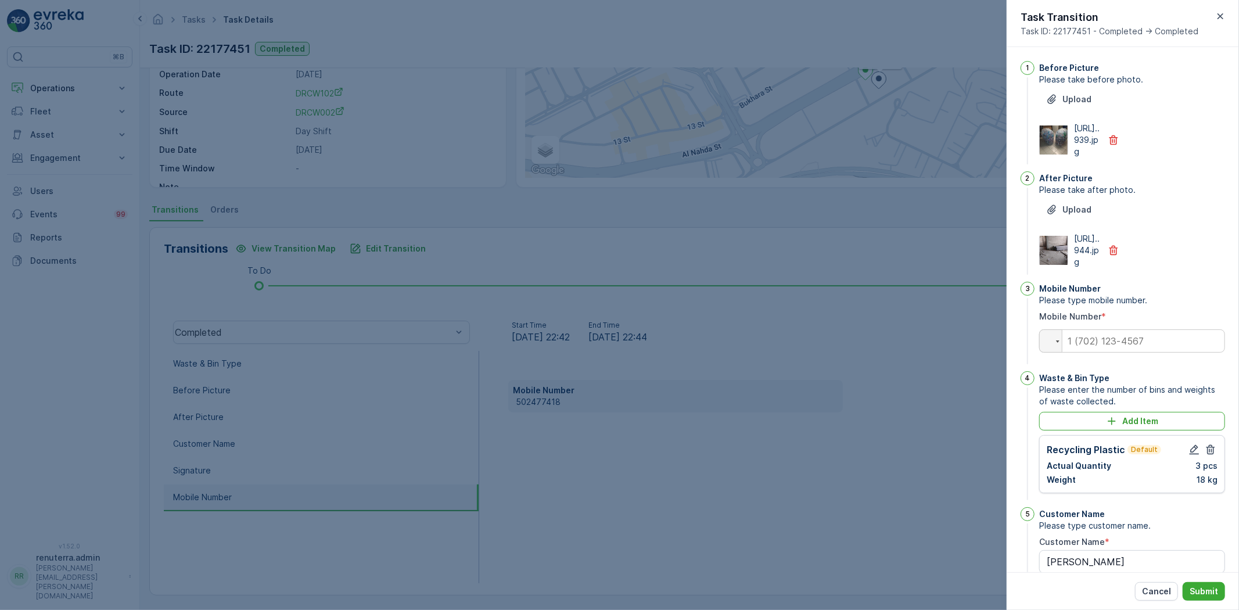
scroll to position [204, 0]
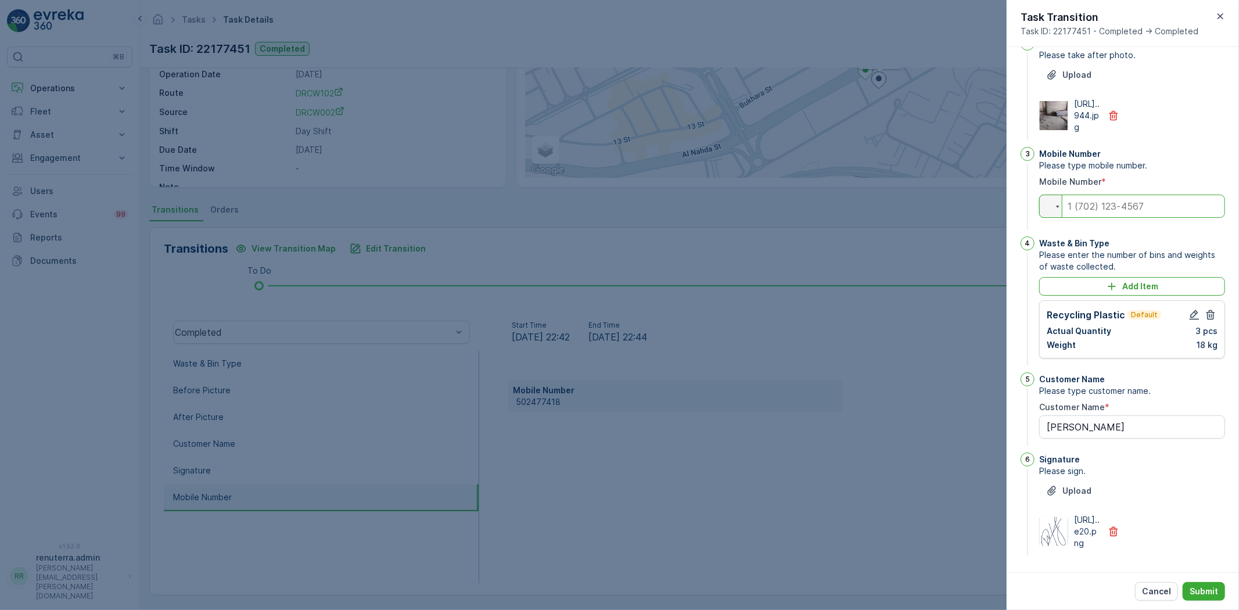
click at [1130, 195] on input "tel" at bounding box center [1132, 206] width 186 height 23
paste input "[PHONE_NUMBER]"
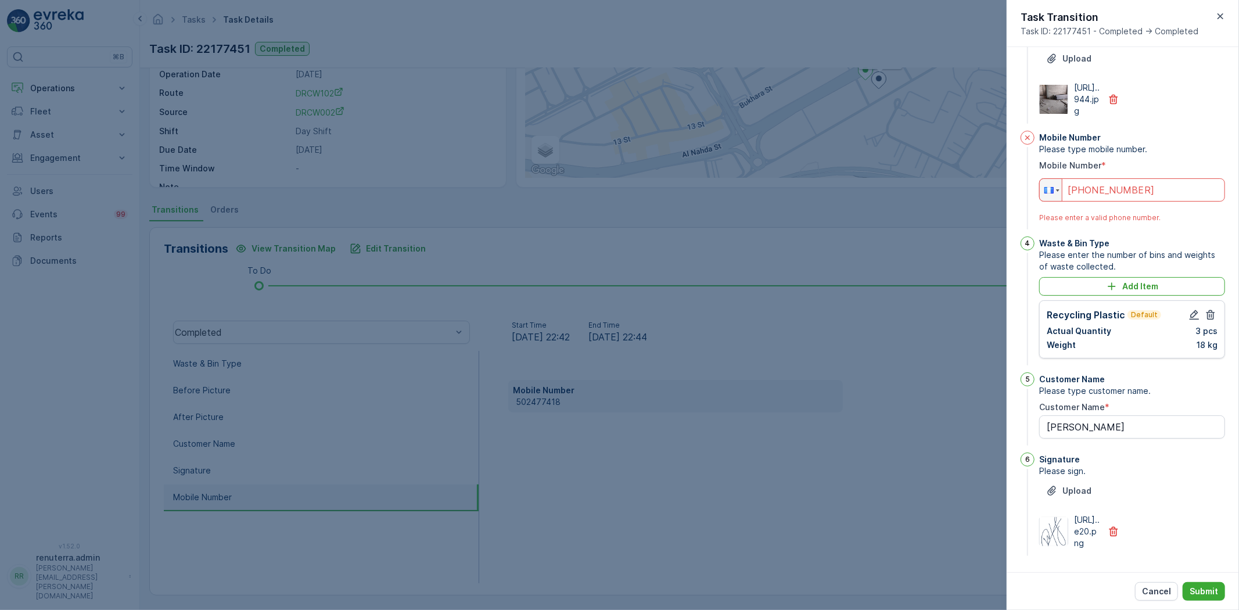
drag, startPoint x: 1073, startPoint y: 206, endPoint x: 1023, endPoint y: 218, distance: 51.4
click at [1023, 218] on div "Mobile Number Please type mobile number. Mobile Number * Phone [PHONE_NUMBER] P…" at bounding box center [1123, 181] width 204 height 101
type input "+"
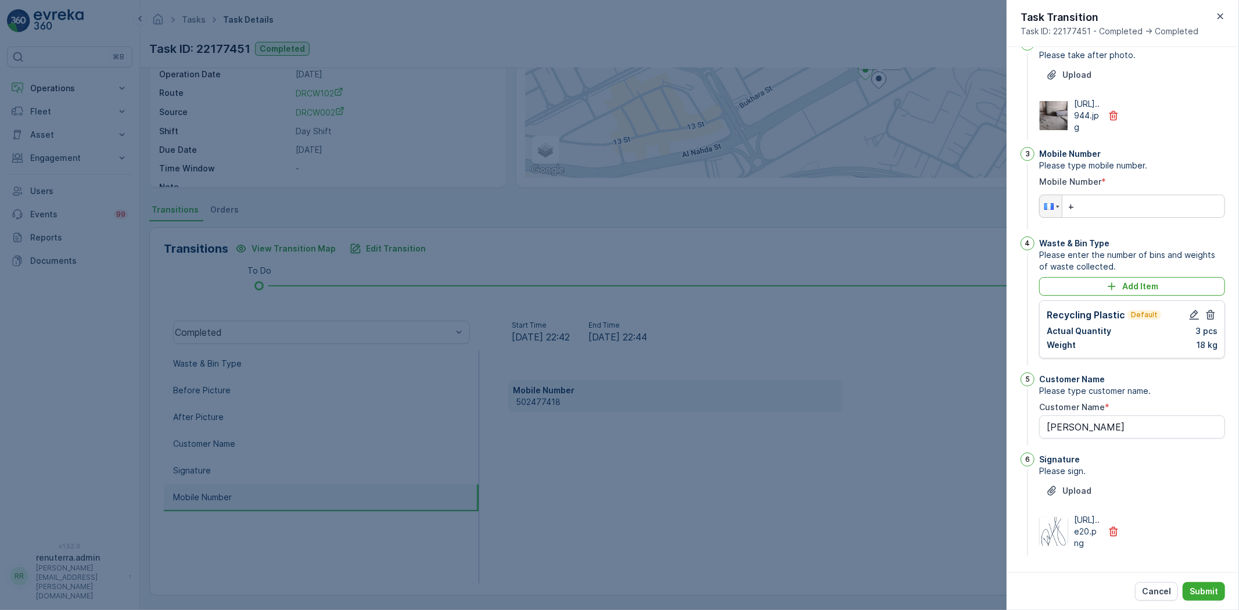
click at [1222, 14] on icon "button" at bounding box center [1221, 16] width 12 height 12
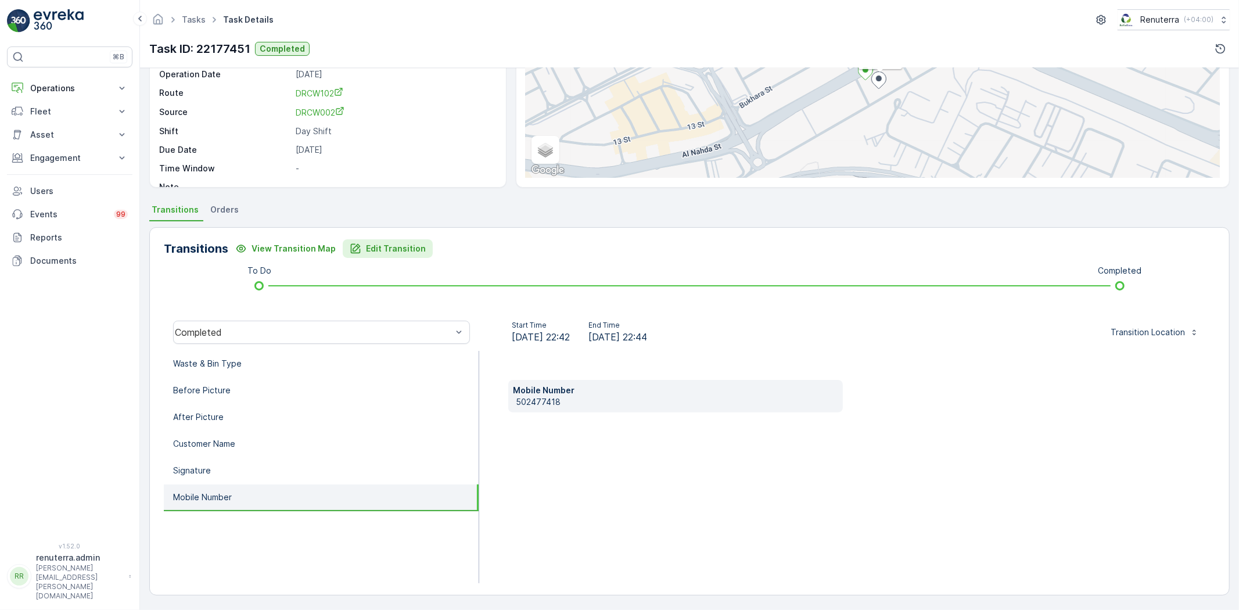
click at [379, 246] on p "Edit Transition" at bounding box center [396, 249] width 60 height 12
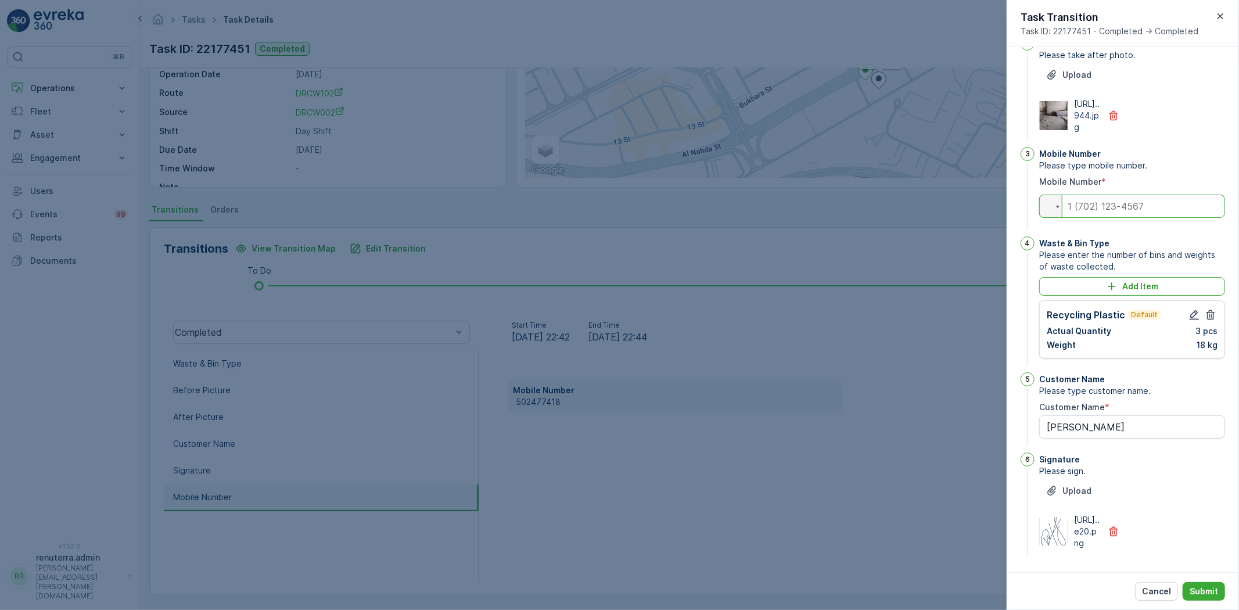
click at [1119, 195] on input "tel" at bounding box center [1132, 206] width 186 height 23
type input "0502477418"
click at [1199, 583] on button "Submit" at bounding box center [1204, 591] width 42 height 19
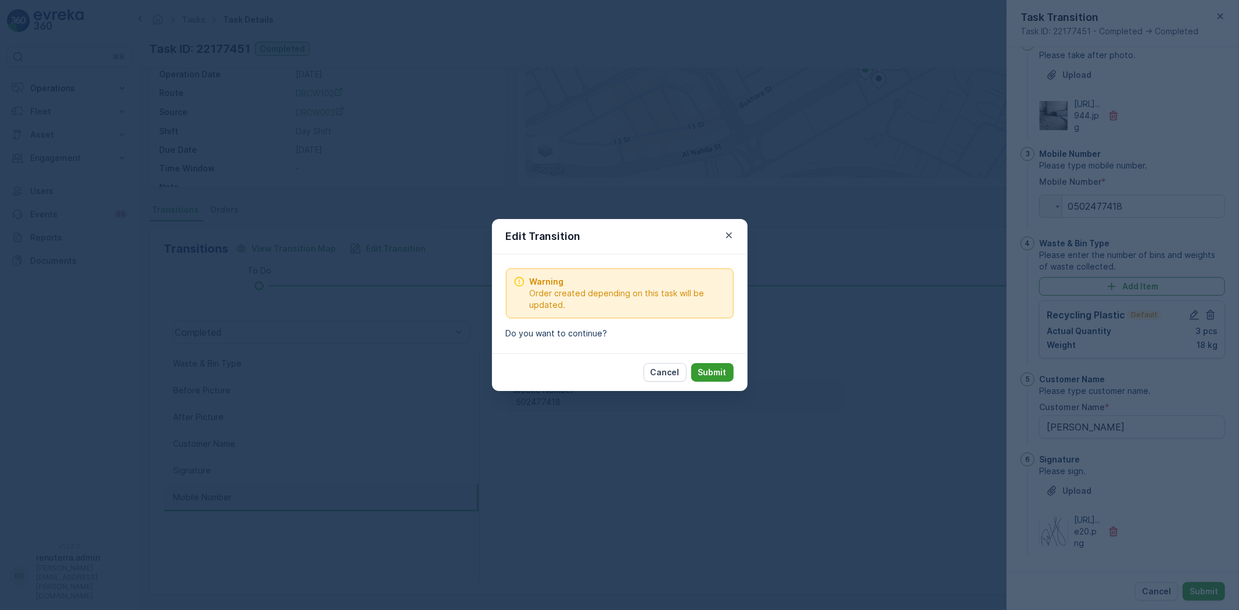
click at [719, 370] on p "Submit" at bounding box center [712, 373] width 28 height 12
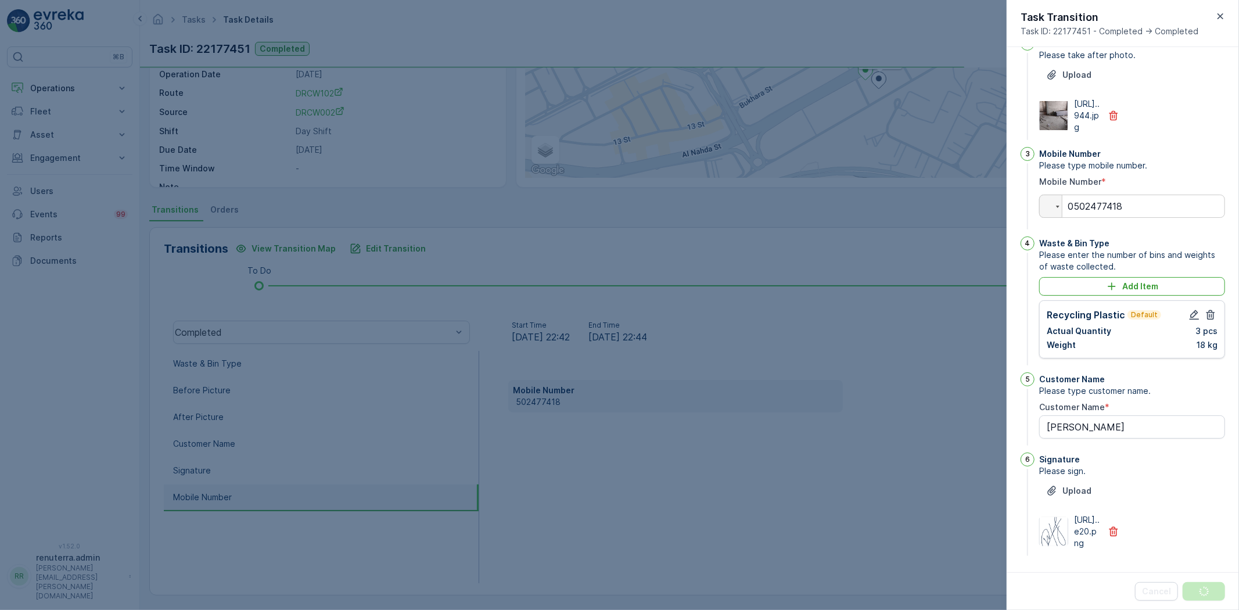
scroll to position [0, 0]
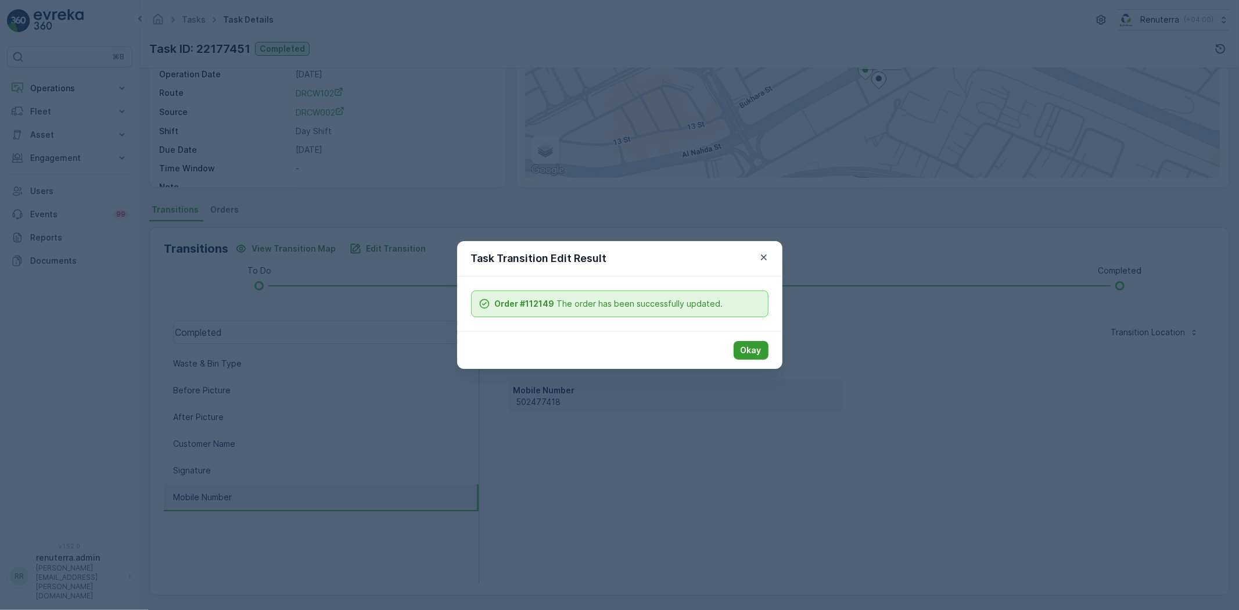
click at [757, 356] on p "Okay" at bounding box center [751, 351] width 21 height 12
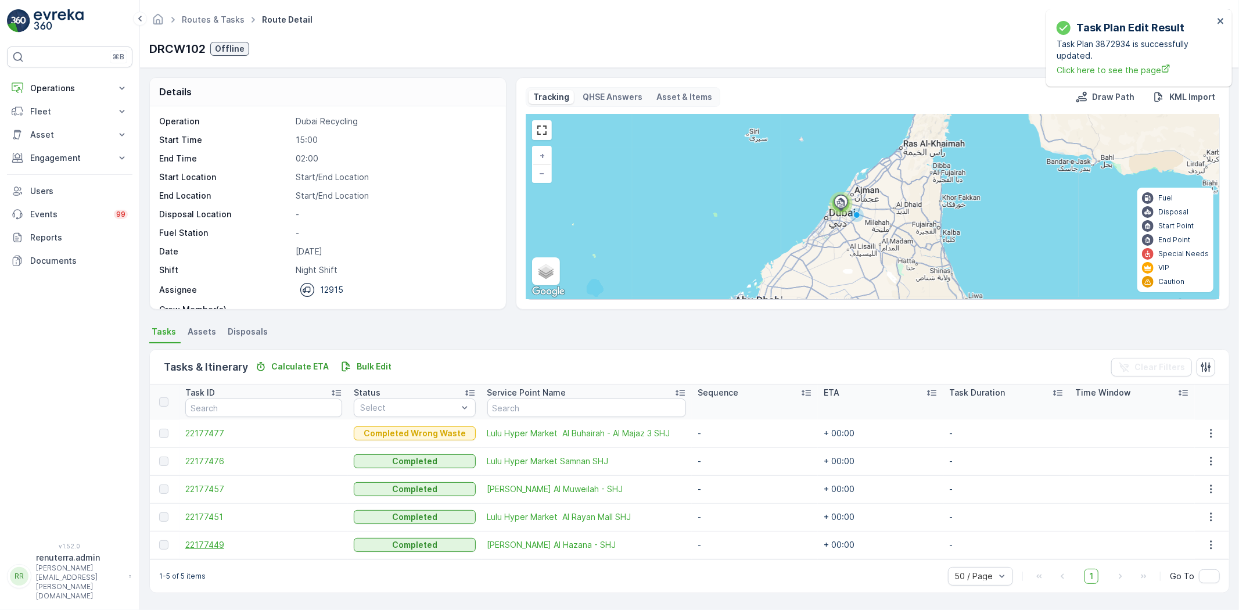
click at [196, 545] on span "22177449" at bounding box center [263, 545] width 157 height 12
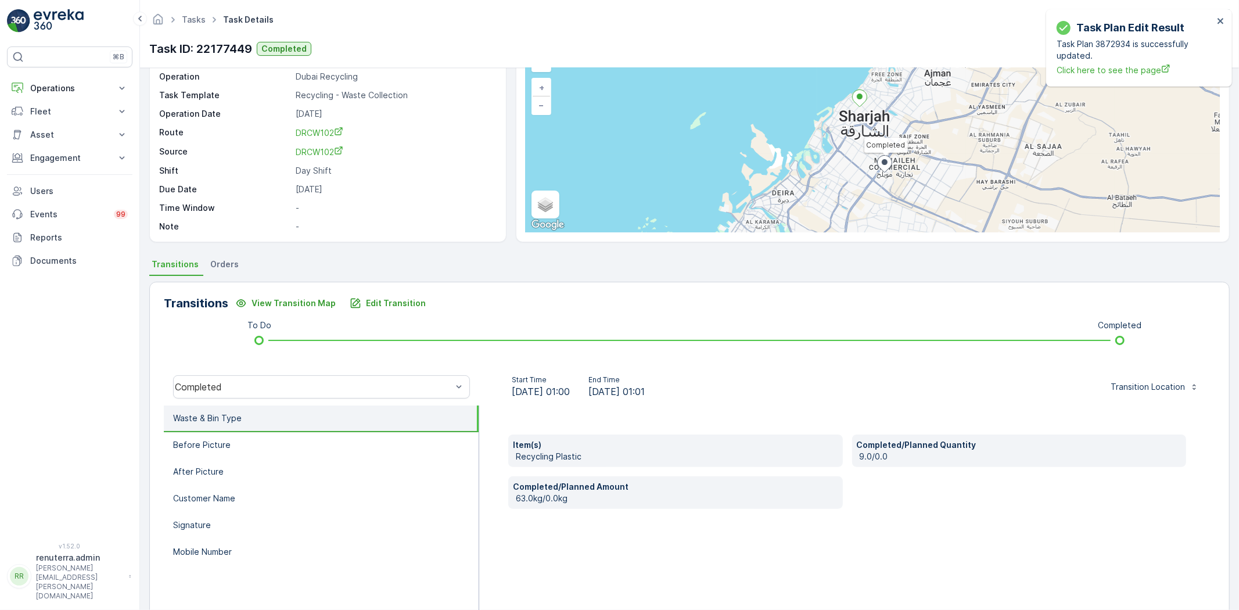
scroll to position [122, 0]
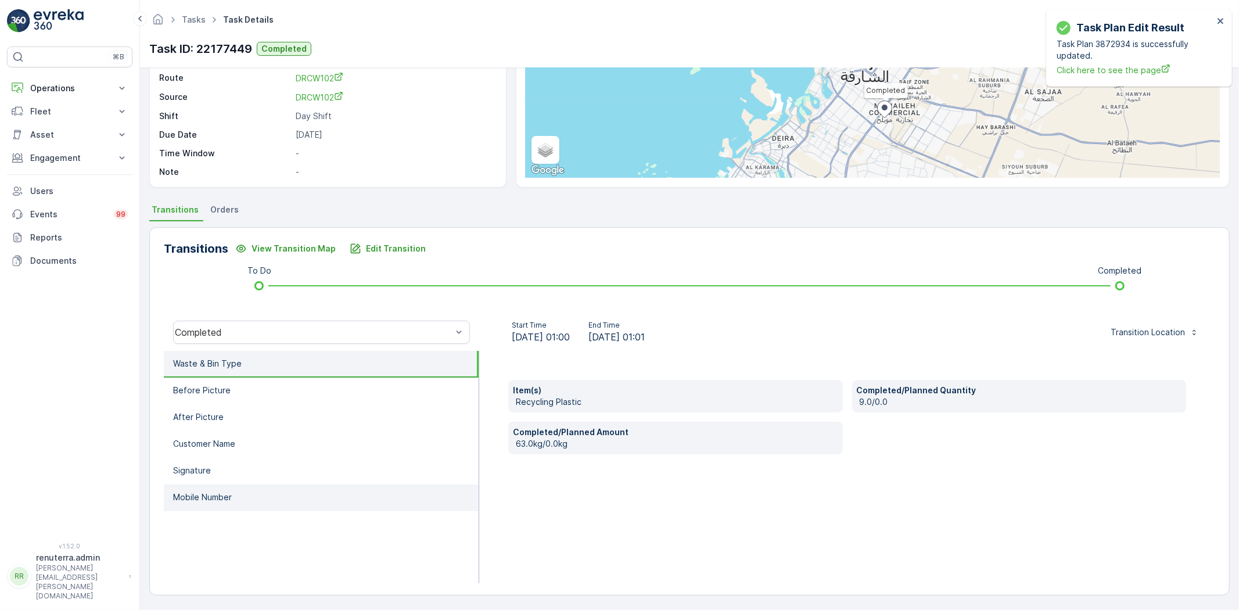
click at [221, 504] on li "Mobile Number" at bounding box center [321, 498] width 315 height 27
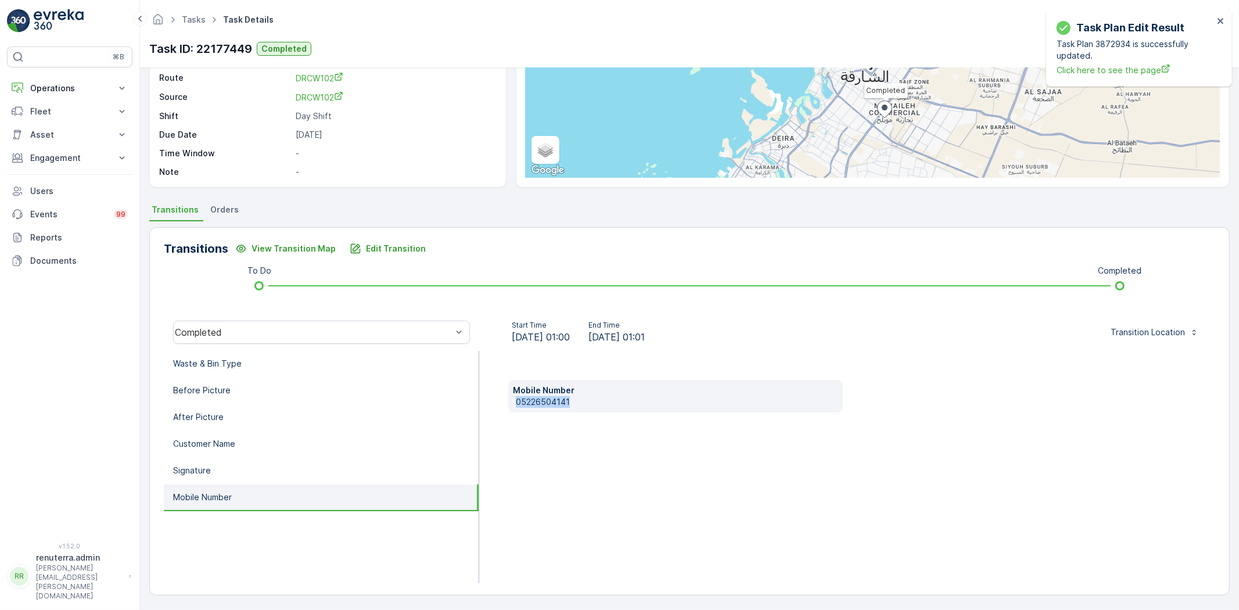
drag, startPoint x: 515, startPoint y: 404, endPoint x: 575, endPoint y: 396, distance: 60.9
click at [583, 397] on p "05226504141" at bounding box center [677, 402] width 322 height 12
copy p "05226504141"
click at [372, 236] on div "Transitions View Transition Map Edit Transition To Do Completed Completed Start…" at bounding box center [689, 411] width 1081 height 368
click at [422, 244] on button "Edit Transition" at bounding box center [388, 248] width 90 height 19
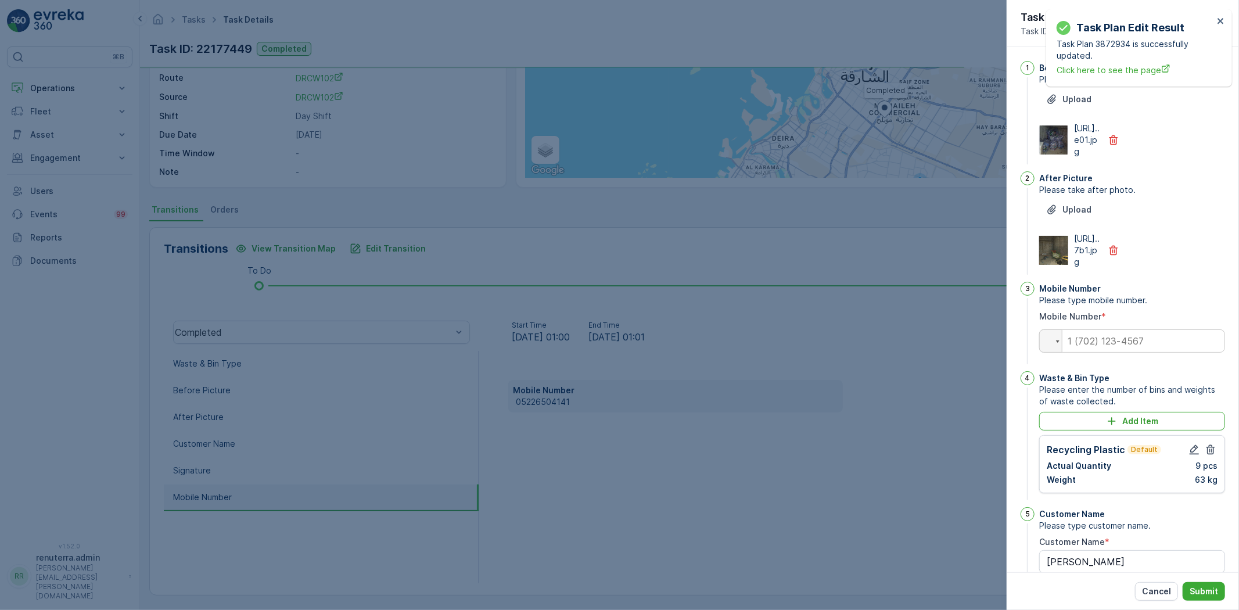
scroll to position [204, 0]
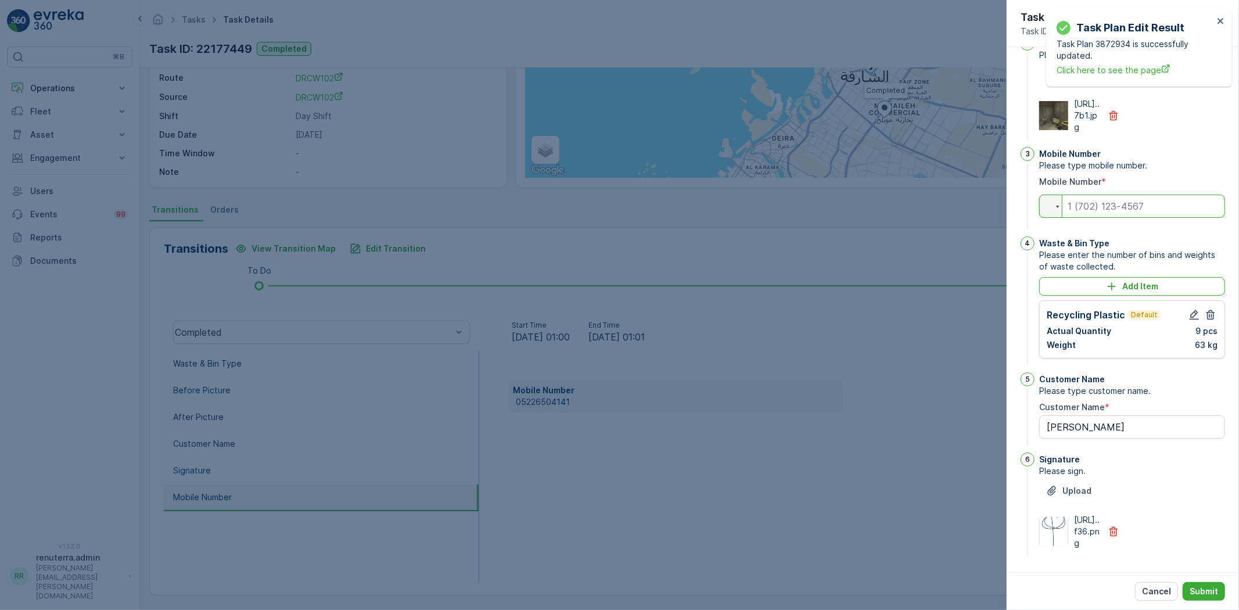
click at [1143, 195] on input "tel" at bounding box center [1132, 206] width 186 height 23
paste input "05226504141"
type input "05226504141"
click at [1195, 310] on icon "button" at bounding box center [1195, 315] width 10 height 10
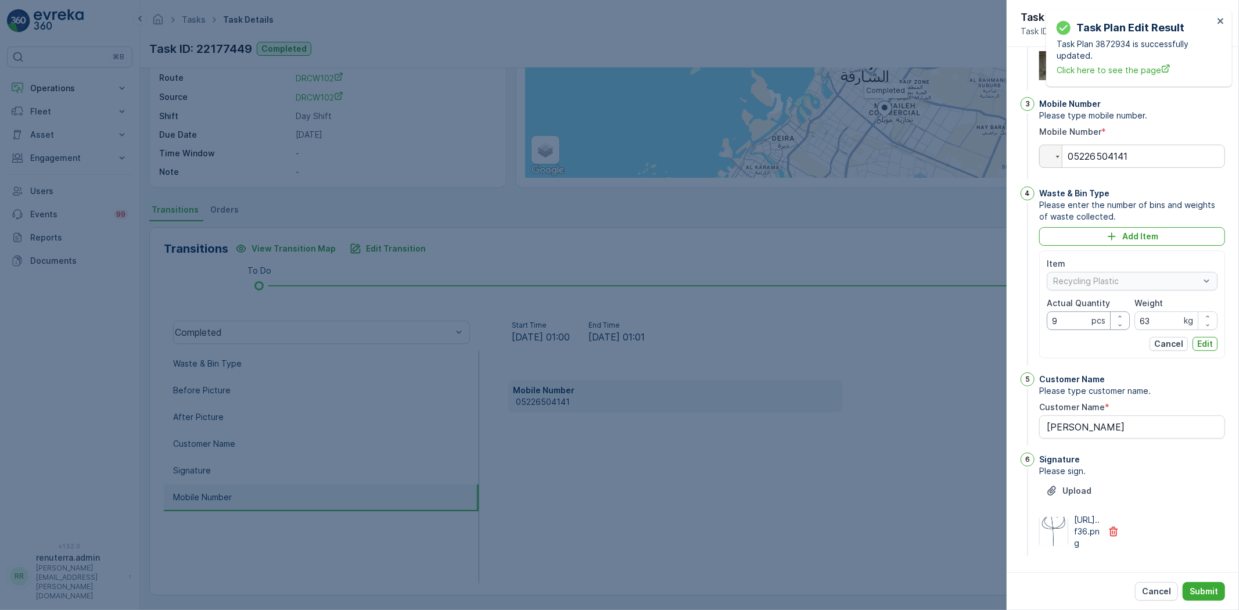
click at [1076, 330] on Quantity "9" at bounding box center [1088, 320] width 83 height 19
type Quantity "2"
type Quantity "3"
click at [1174, 330] on input "63" at bounding box center [1176, 320] width 83 height 19
type input "6"
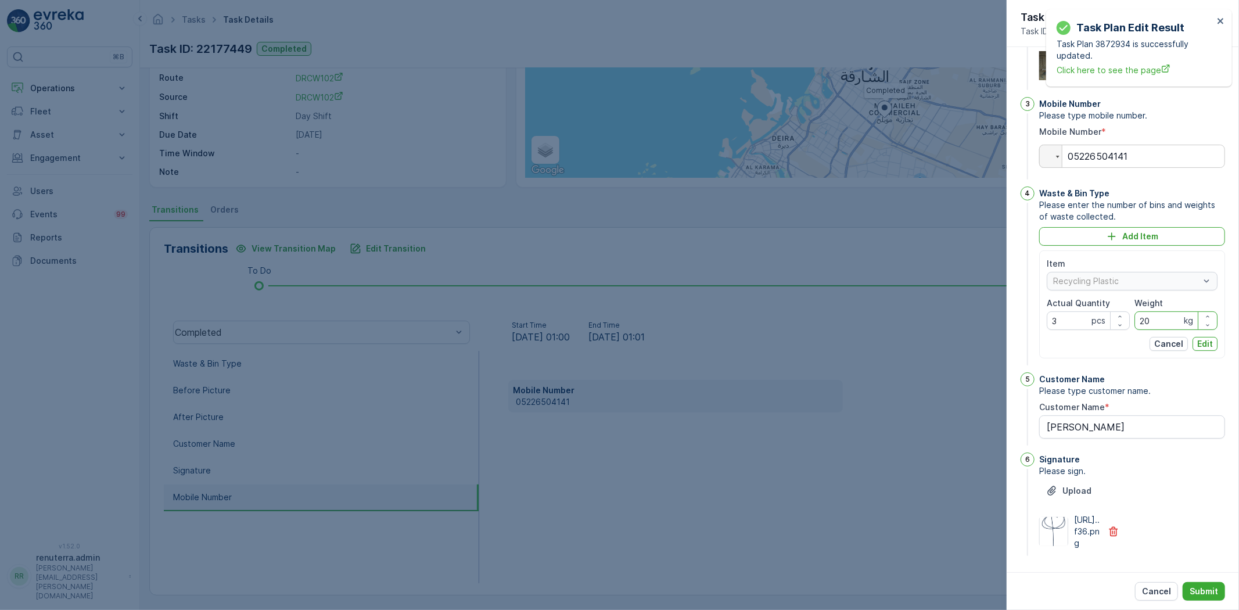
type input "20"
click at [1189, 351] on div "Cancel Edit" at bounding box center [1132, 344] width 171 height 14
click at [1201, 350] on p "Edit" at bounding box center [1205, 344] width 16 height 12
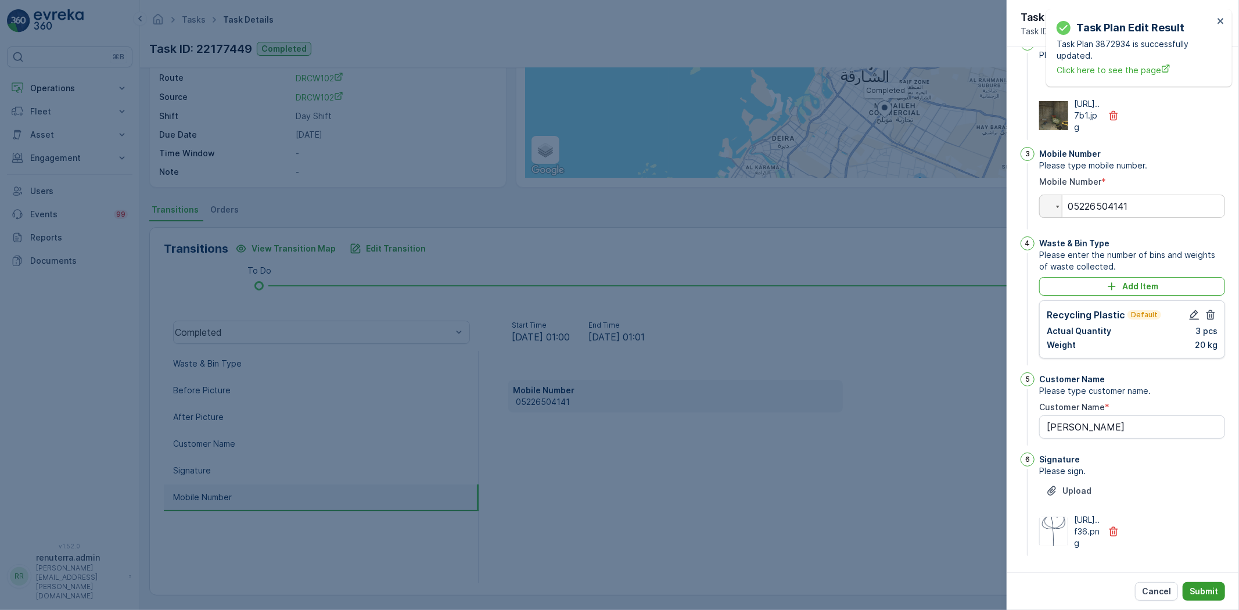
click at [1210, 587] on p "Submit" at bounding box center [1204, 592] width 28 height 12
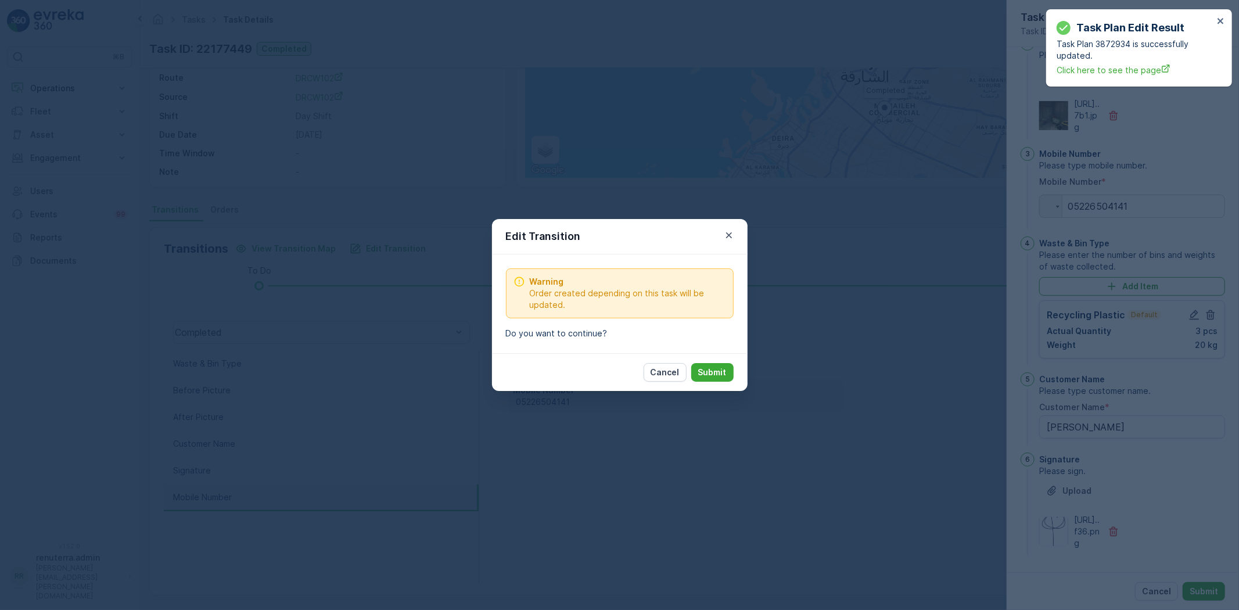
click at [724, 372] on p "Submit" at bounding box center [712, 373] width 28 height 12
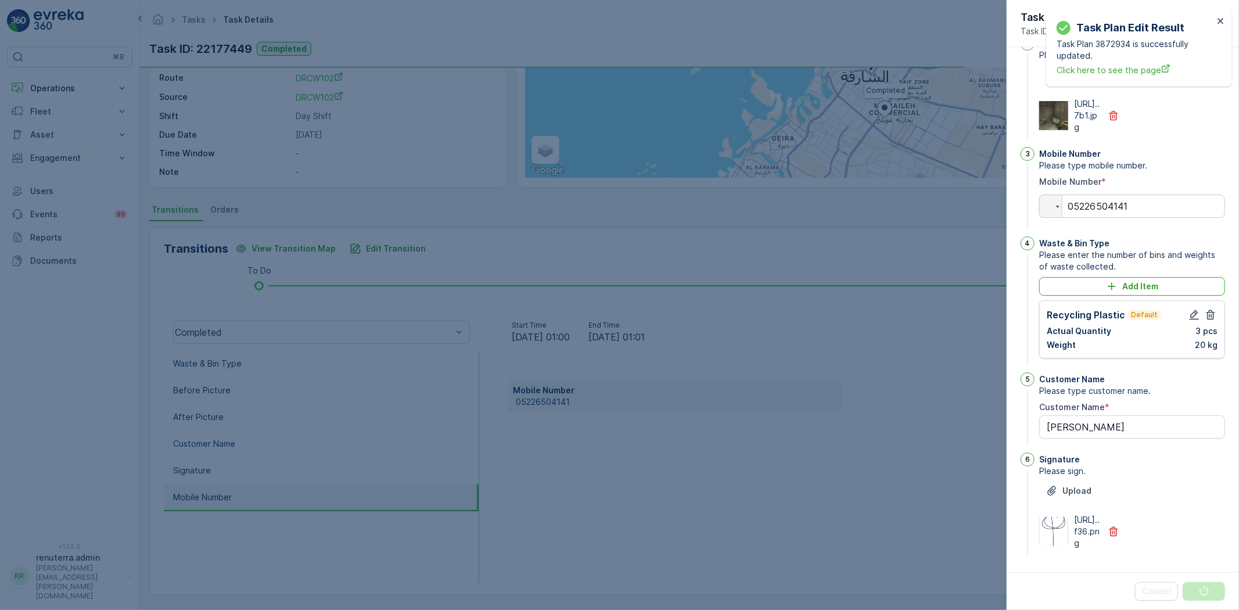
scroll to position [0, 0]
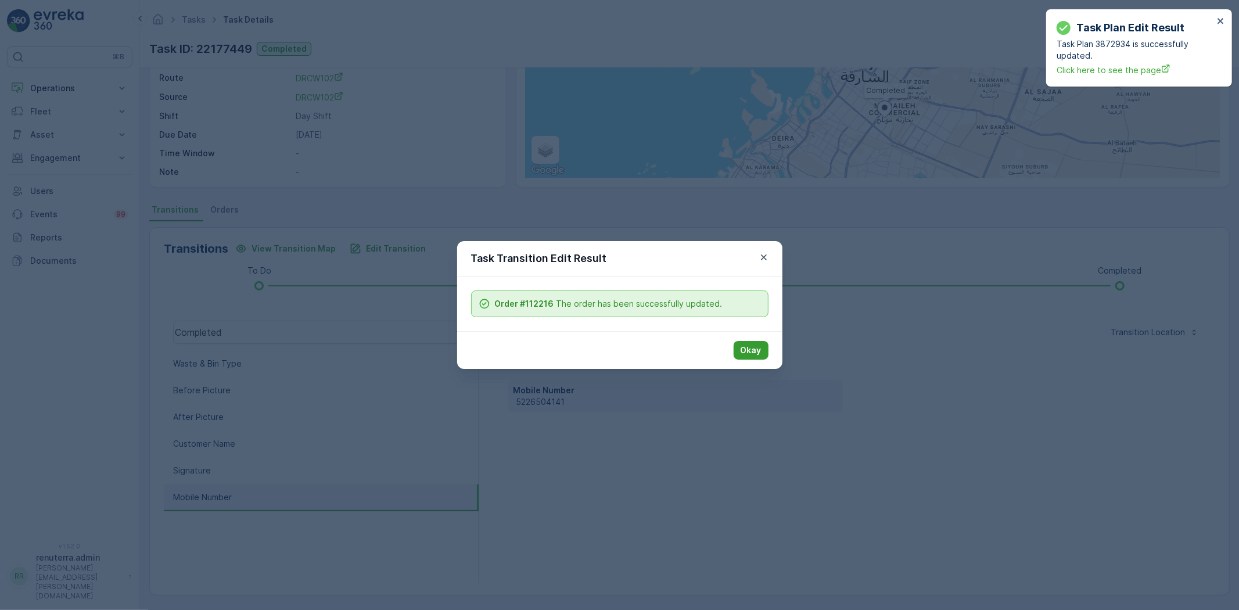
click at [750, 347] on p "Okay" at bounding box center [751, 351] width 21 height 12
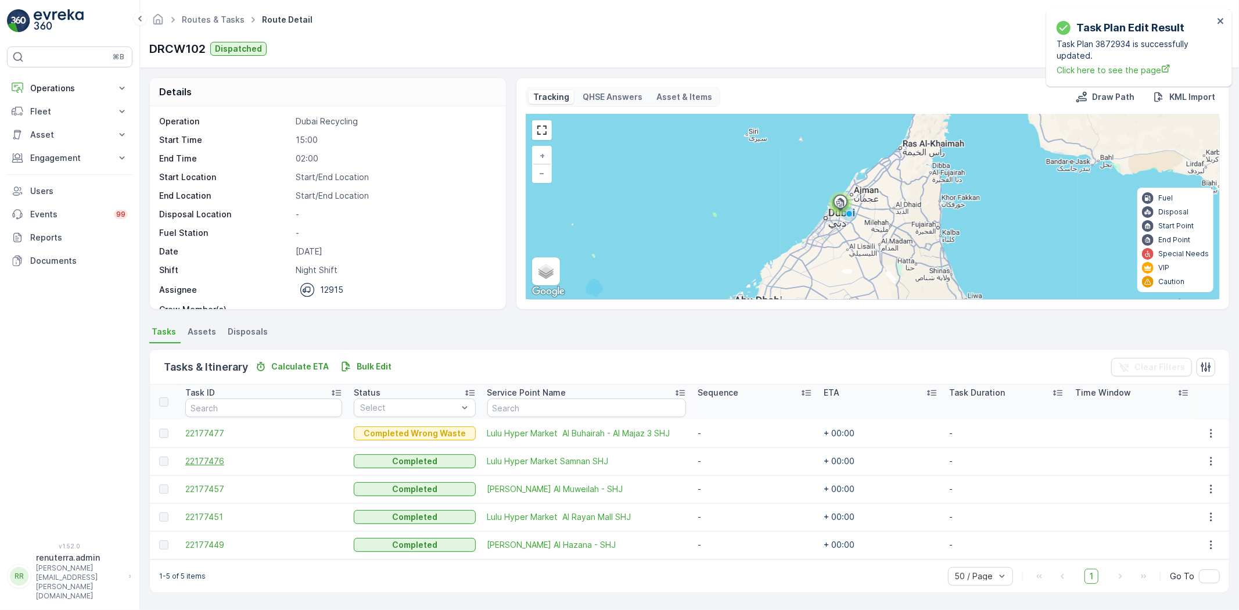
click at [217, 460] on span "22177476" at bounding box center [263, 461] width 157 height 12
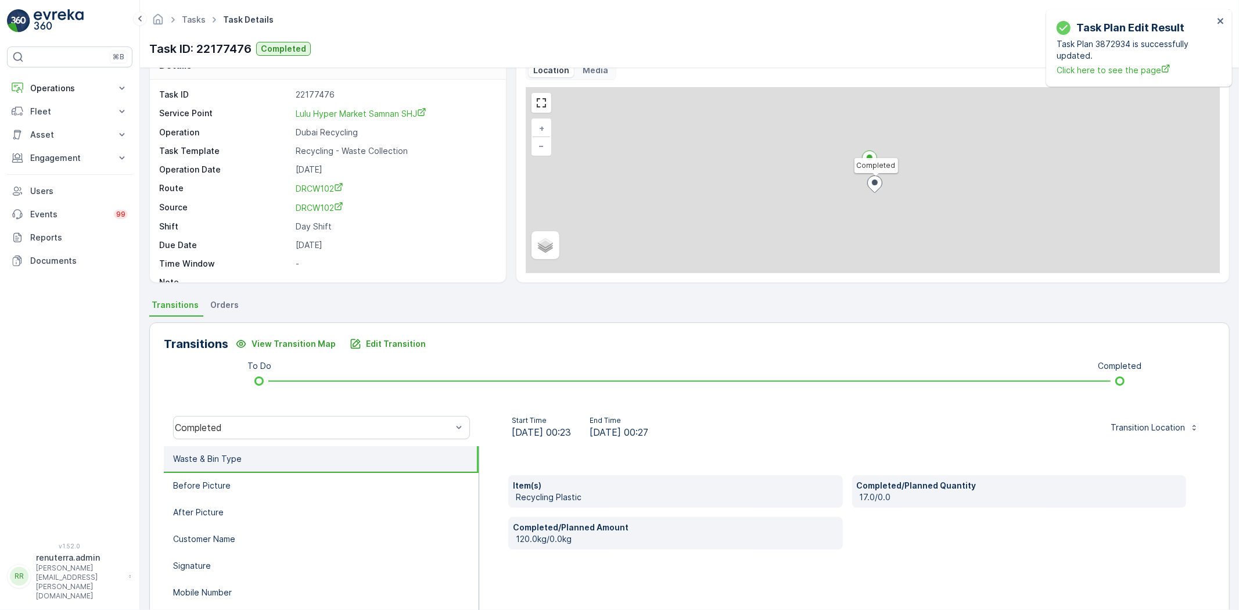
scroll to position [122, 0]
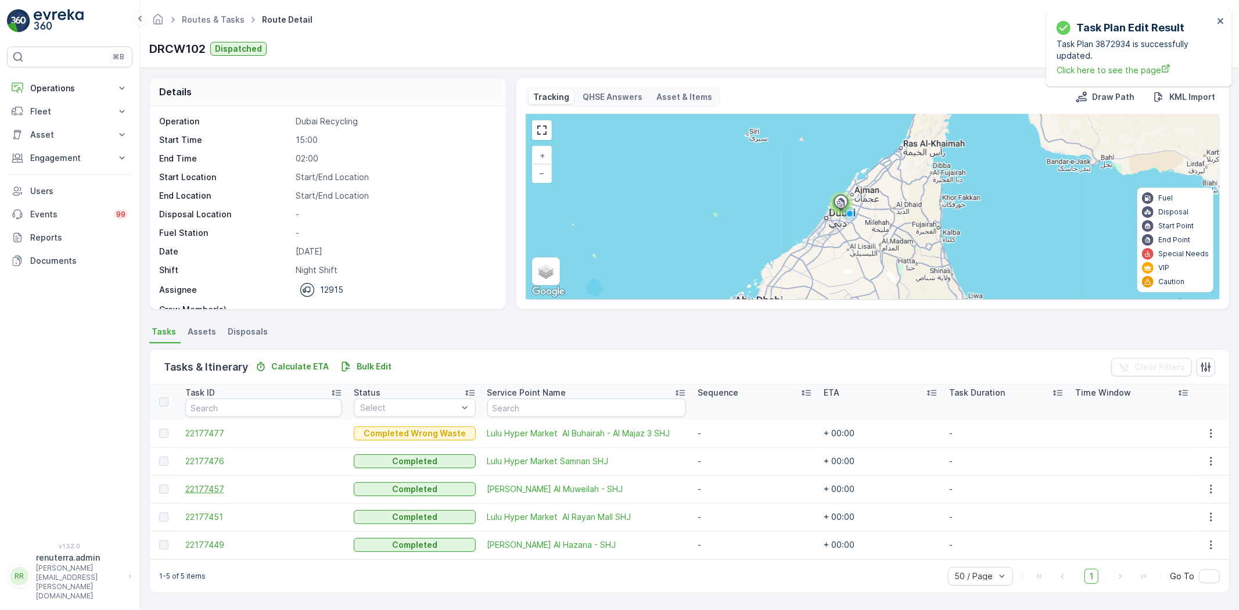
click at [196, 485] on span "22177457" at bounding box center [263, 489] width 157 height 12
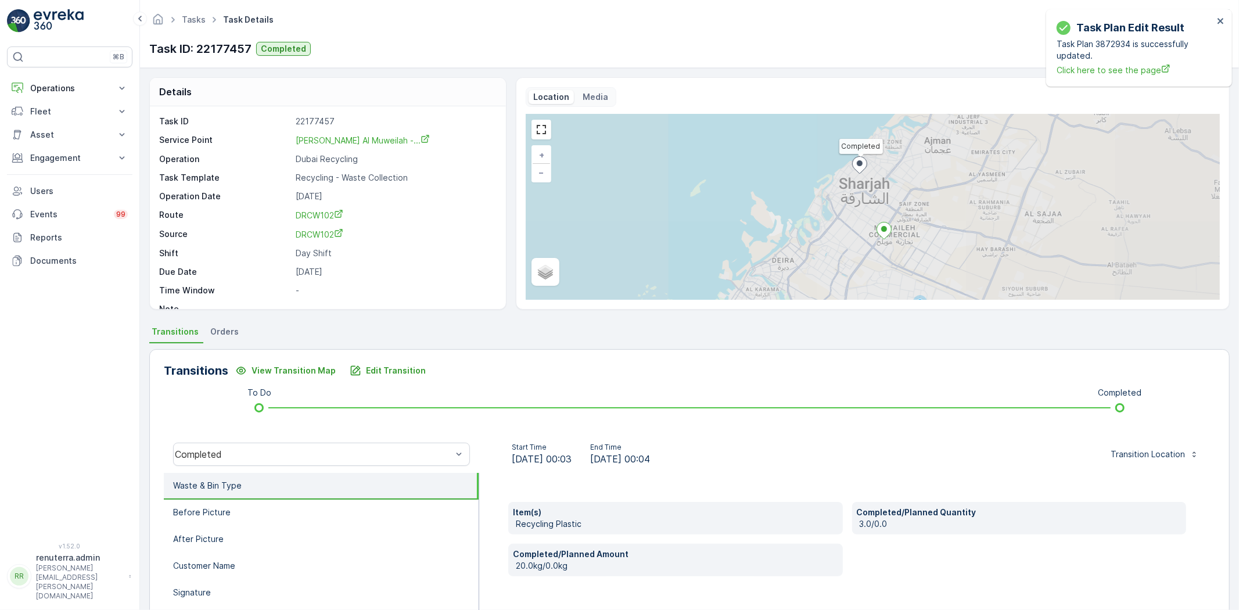
scroll to position [64, 0]
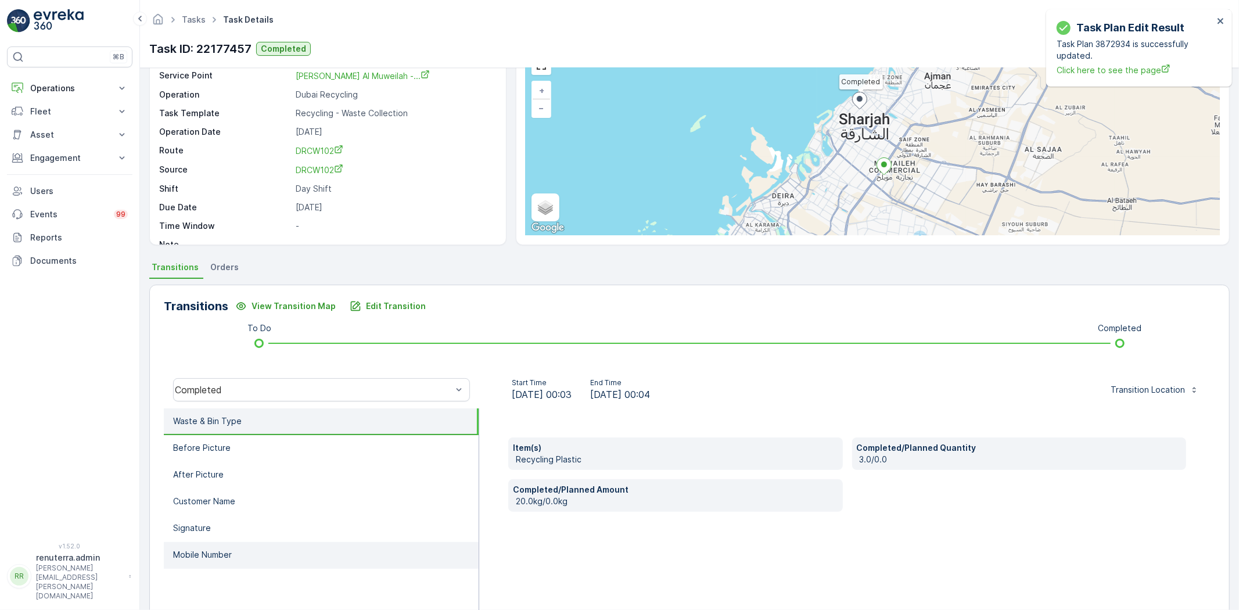
click at [288, 558] on li "Mobile Number" at bounding box center [321, 555] width 315 height 27
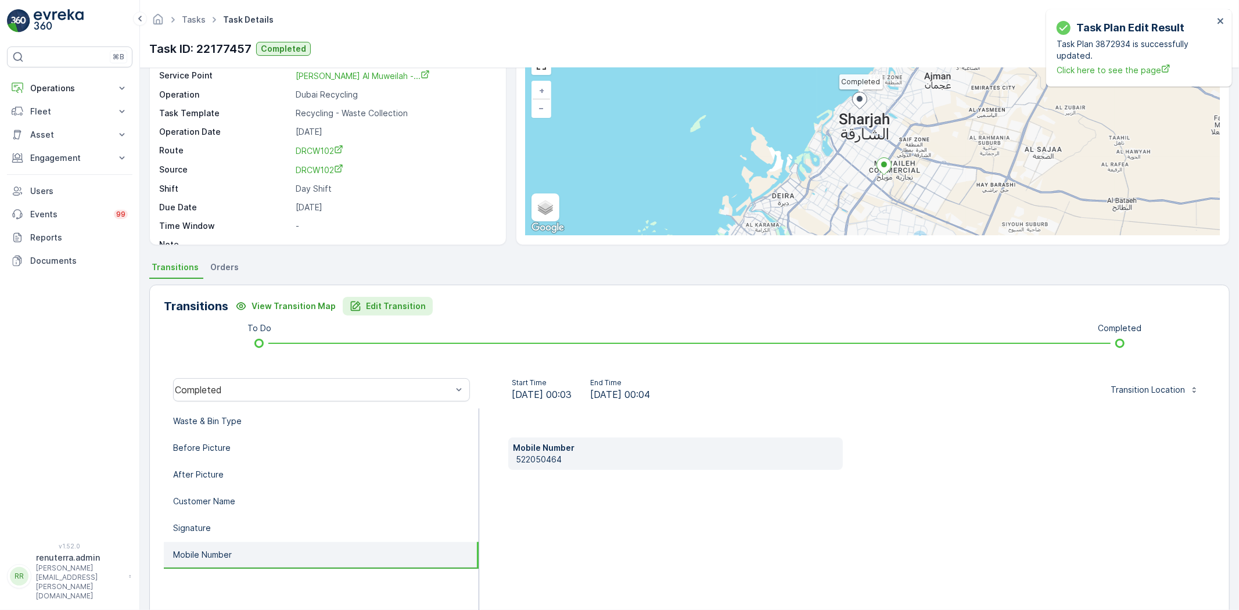
click at [381, 297] on button "Edit Transition" at bounding box center [388, 306] width 90 height 19
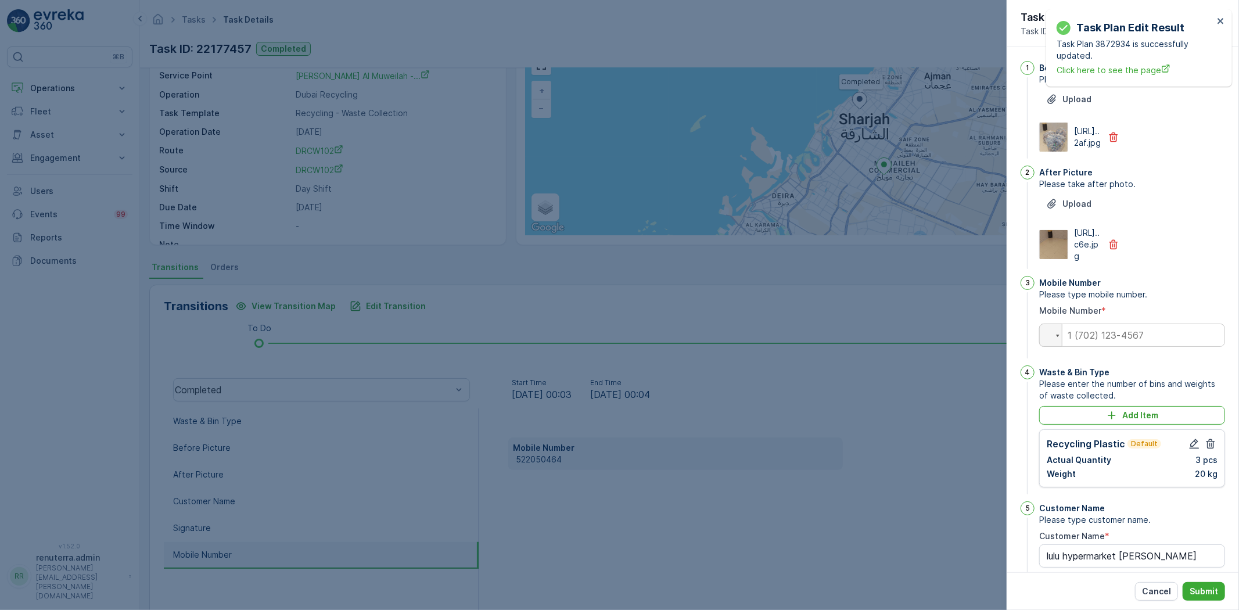
scroll to position [204, 0]
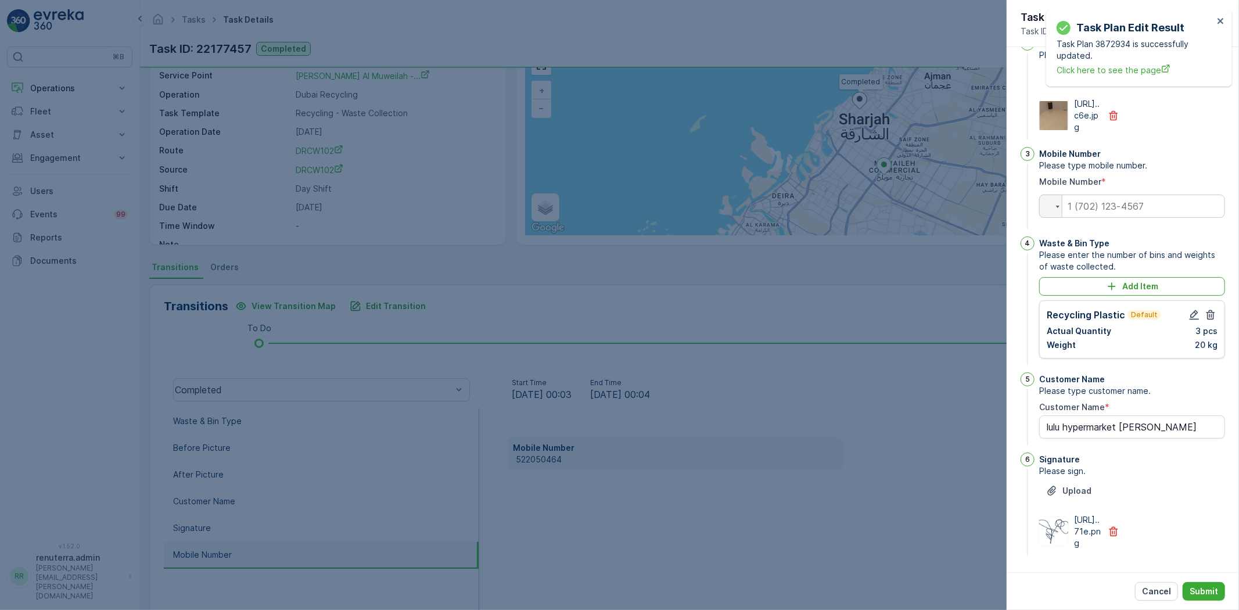
type Name "lulu hypermarket [PERSON_NAME]"
click at [1131, 195] on input "tel" at bounding box center [1132, 206] width 186 height 23
type input "0"
type Name "lulu hypermarket [PERSON_NAME]"
type input "05"
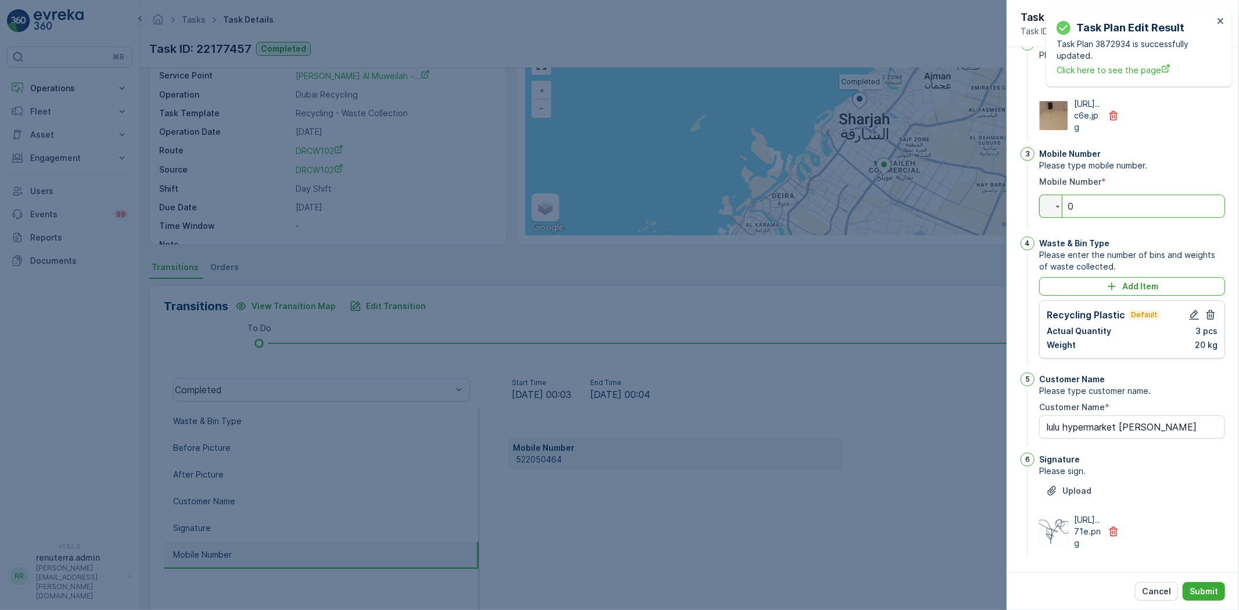
type Name "lulu hypermarket [PERSON_NAME]"
type input "052"
type Name "lulu hypermarket [PERSON_NAME]"
type input "0522"
type Name "lulu hypermarket [PERSON_NAME]"
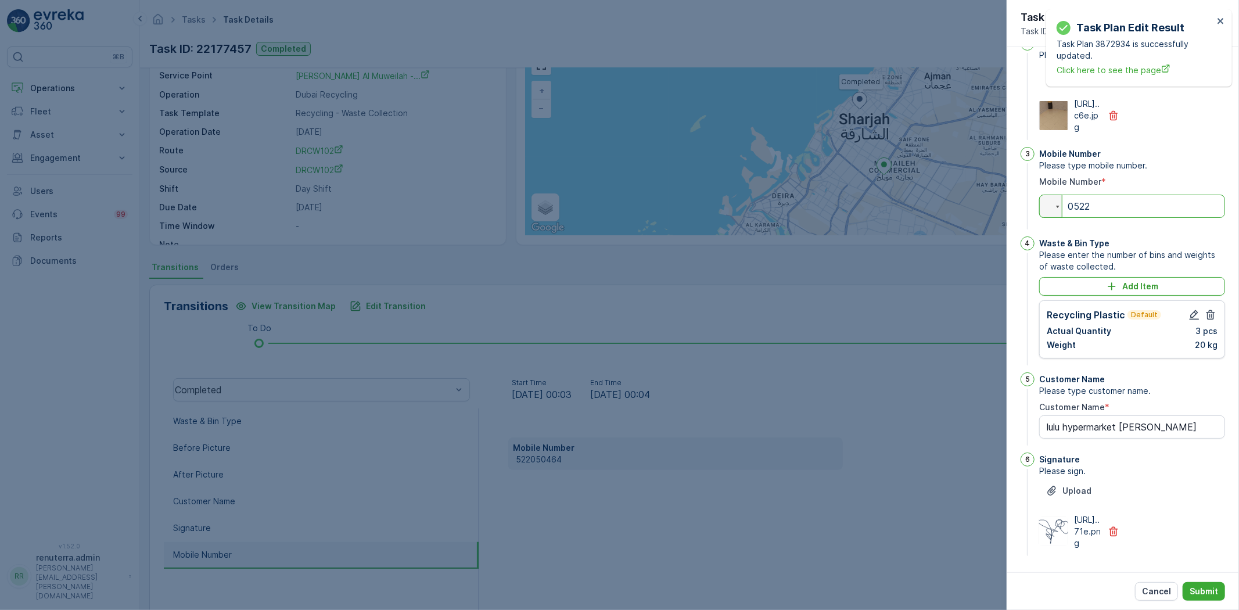
type input "05220"
type Name "lulu hypermarket [PERSON_NAME]"
type input "052205"
type Name "lulu hypermarket [PERSON_NAME]"
type input "0522050"
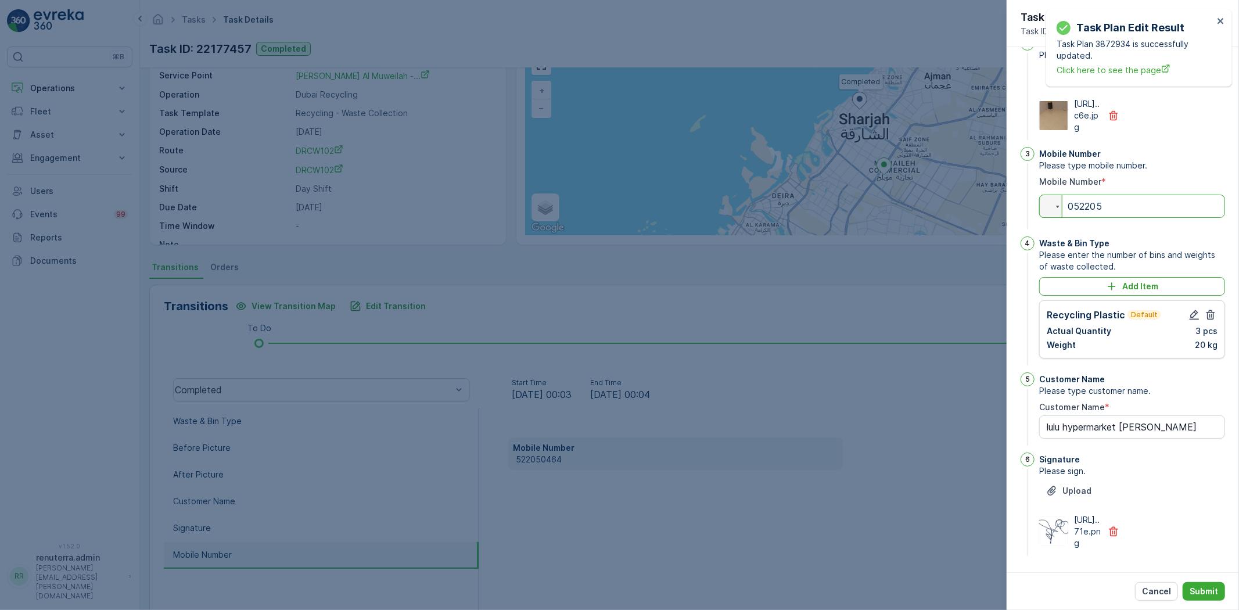
type Name "lulu hypermarket [PERSON_NAME]"
type input "05220504"
type Name "lulu hypermarket [PERSON_NAME]"
type input "052205046"
type Name "lulu hypermarket [PERSON_NAME]"
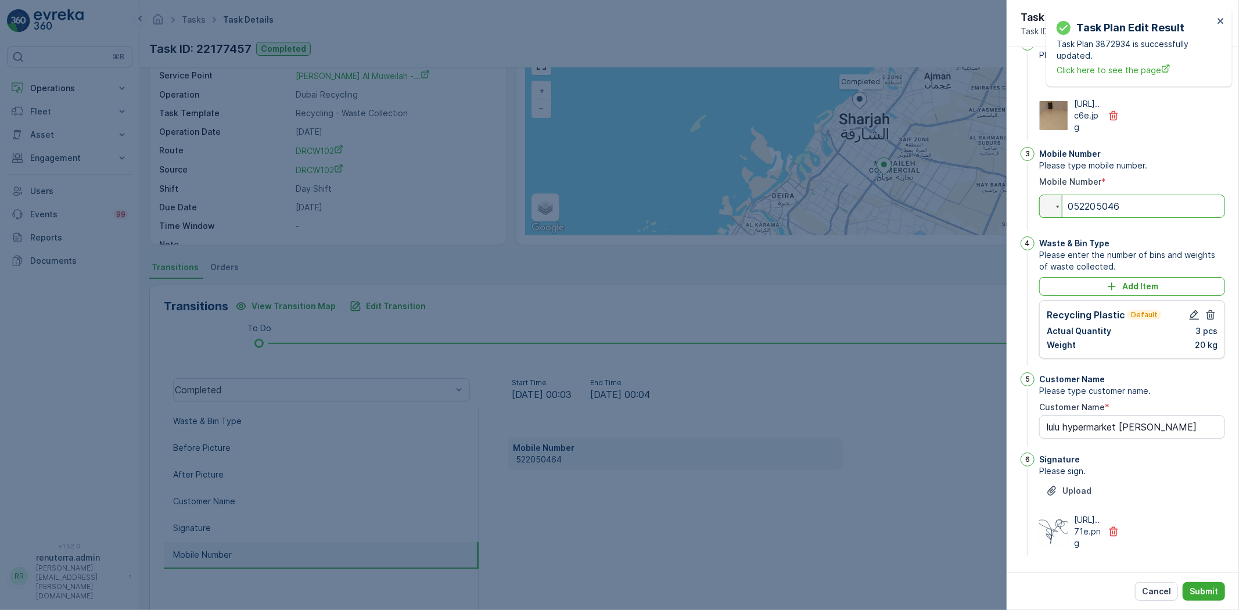
type input "0522050464"
type Name "lulu hypermarket [PERSON_NAME]"
type input "0522050464"
click at [1190, 310] on icon "button" at bounding box center [1195, 315] width 10 height 10
type Name "lulu hypermarket [PERSON_NAME]"
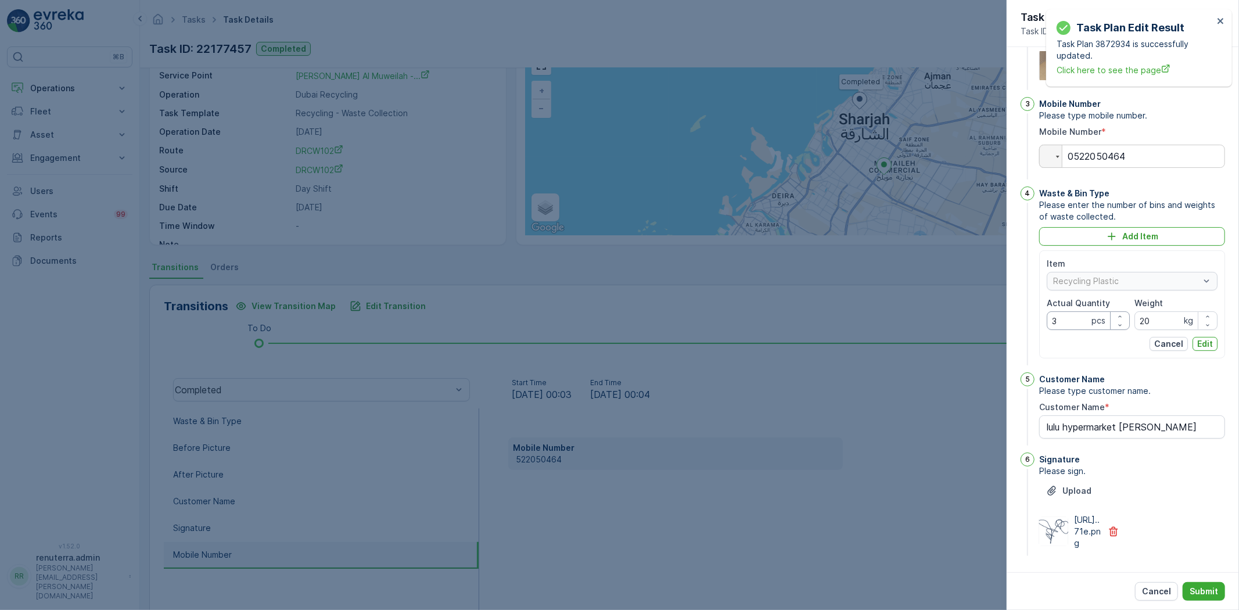
click at [1070, 330] on Quantity "3" at bounding box center [1088, 320] width 83 height 19
type Quantity "9"
click at [1165, 330] on input "20" at bounding box center [1176, 320] width 83 height 19
type input "2"
type input "63"
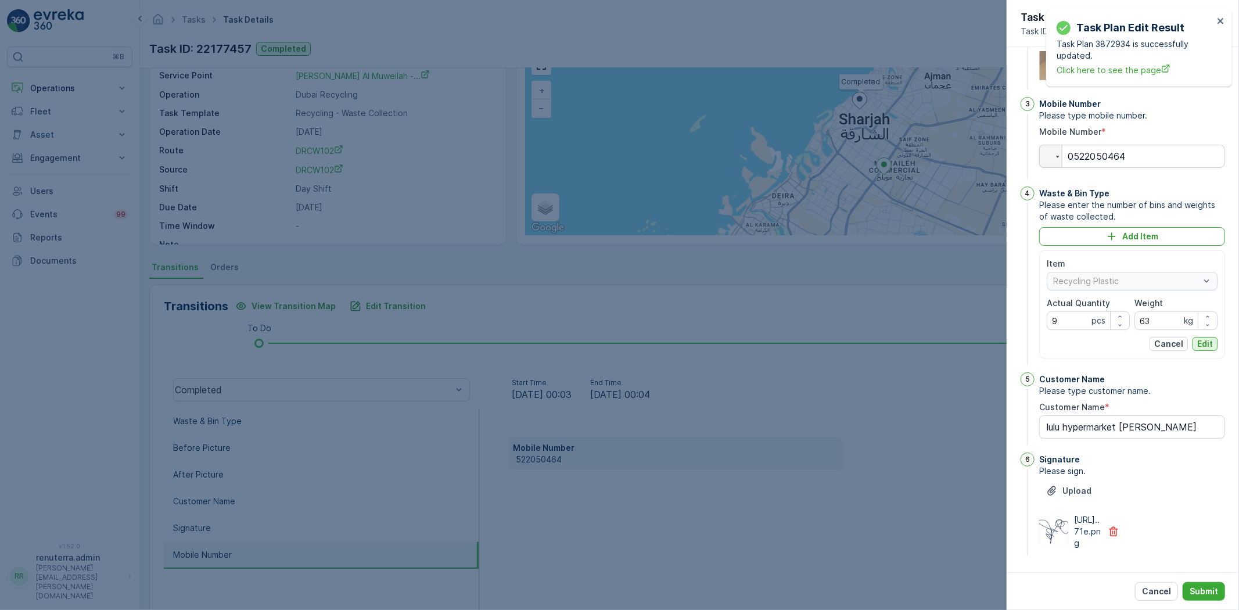
click at [1193, 351] on button "Edit" at bounding box center [1205, 344] width 25 height 14
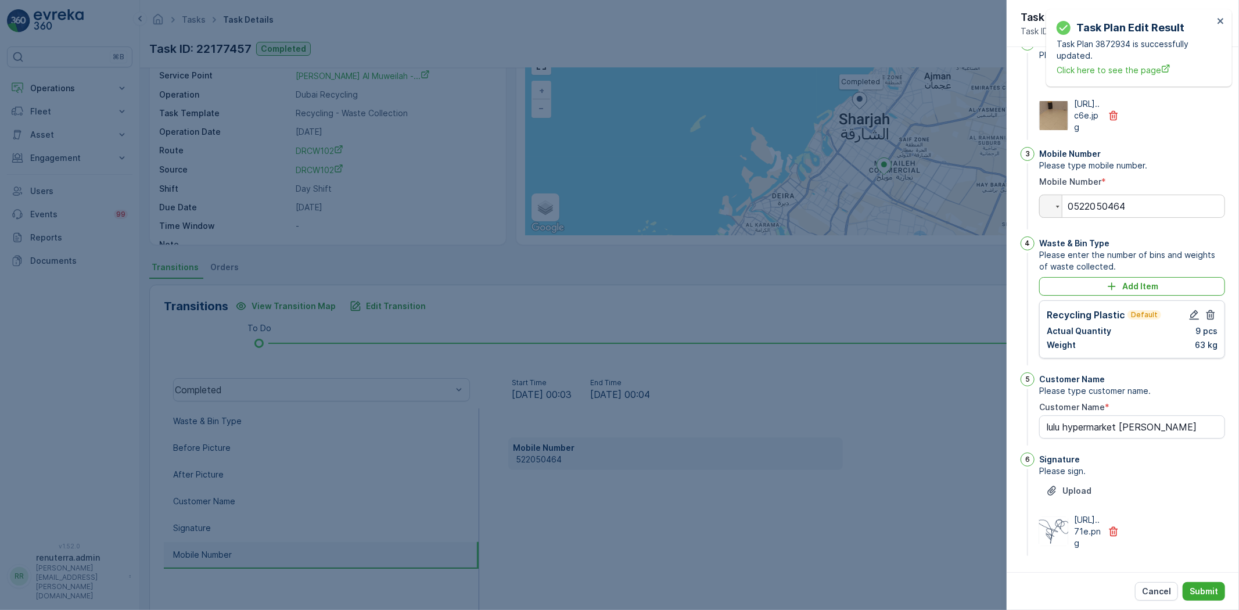
click at [1198, 579] on div "Cancel Submit" at bounding box center [1123, 591] width 232 height 38
click at [1198, 587] on p "Submit" at bounding box center [1204, 592] width 28 height 12
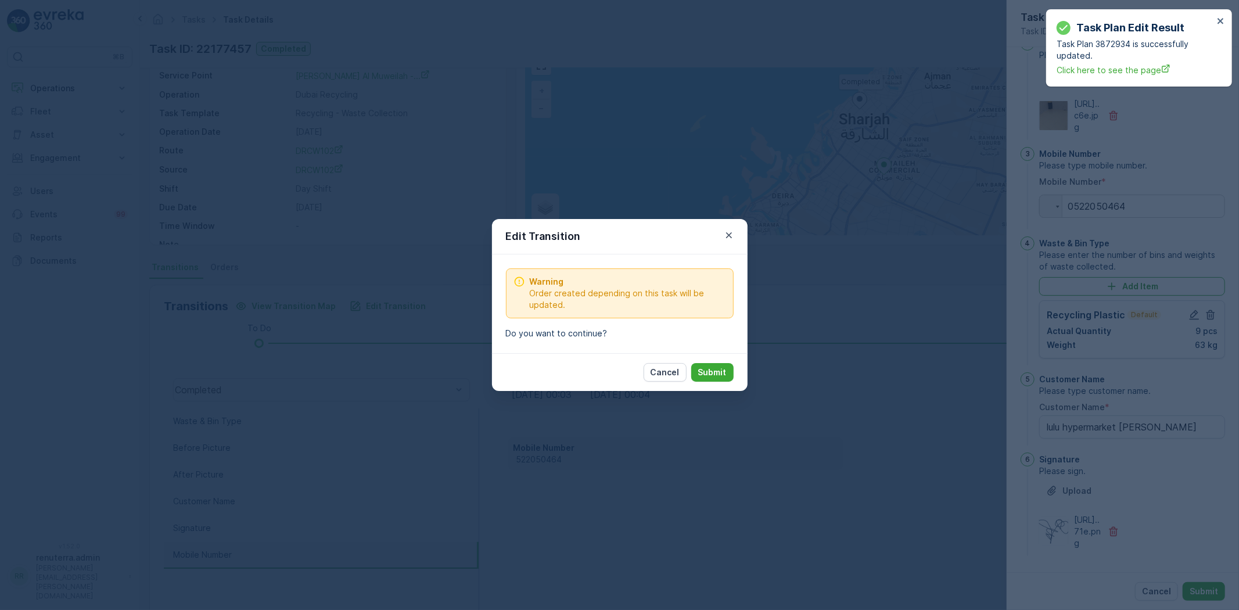
click at [704, 370] on p "Submit" at bounding box center [712, 373] width 28 height 12
type Name "lulu hypermarket [PERSON_NAME]"
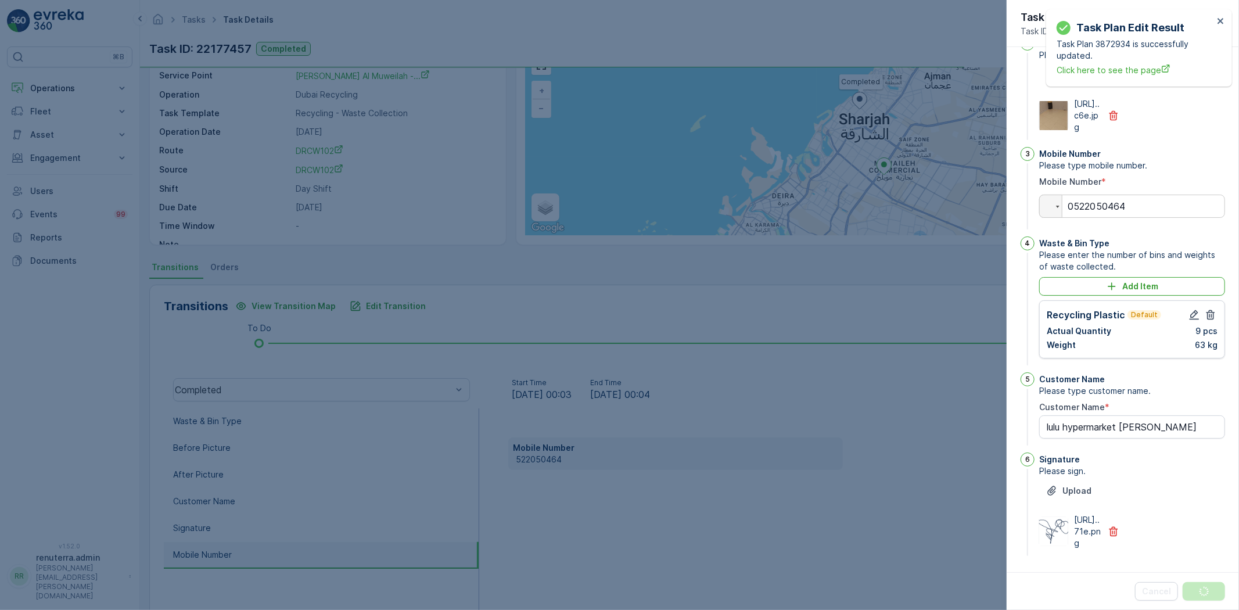
scroll to position [0, 0]
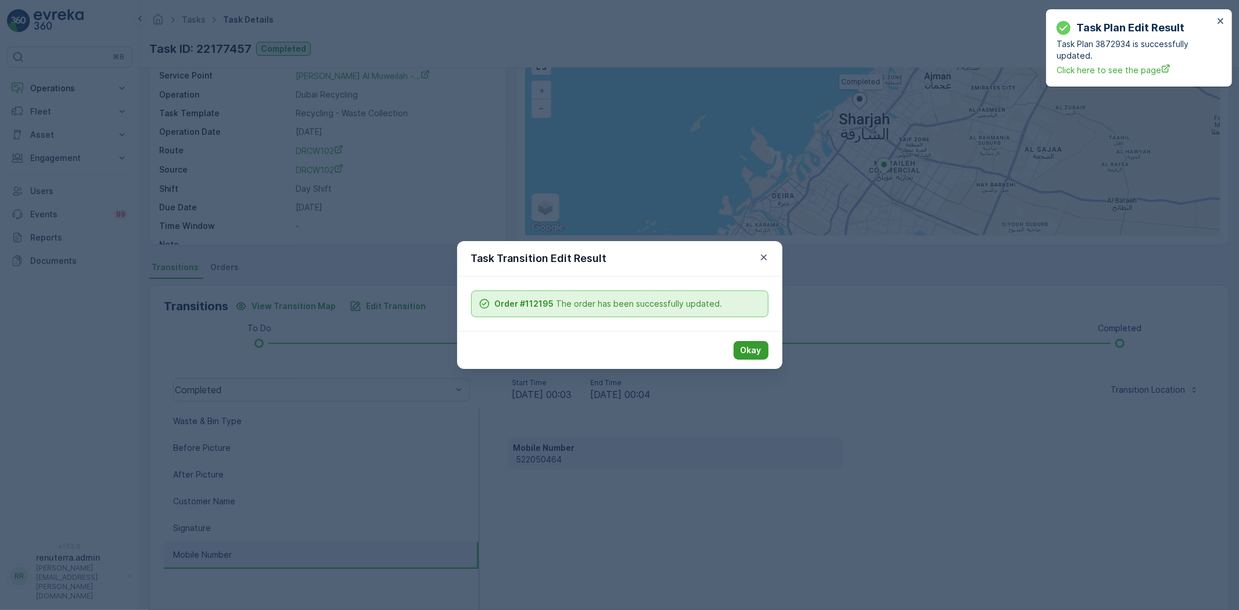
click at [755, 356] on p "Okay" at bounding box center [751, 351] width 21 height 12
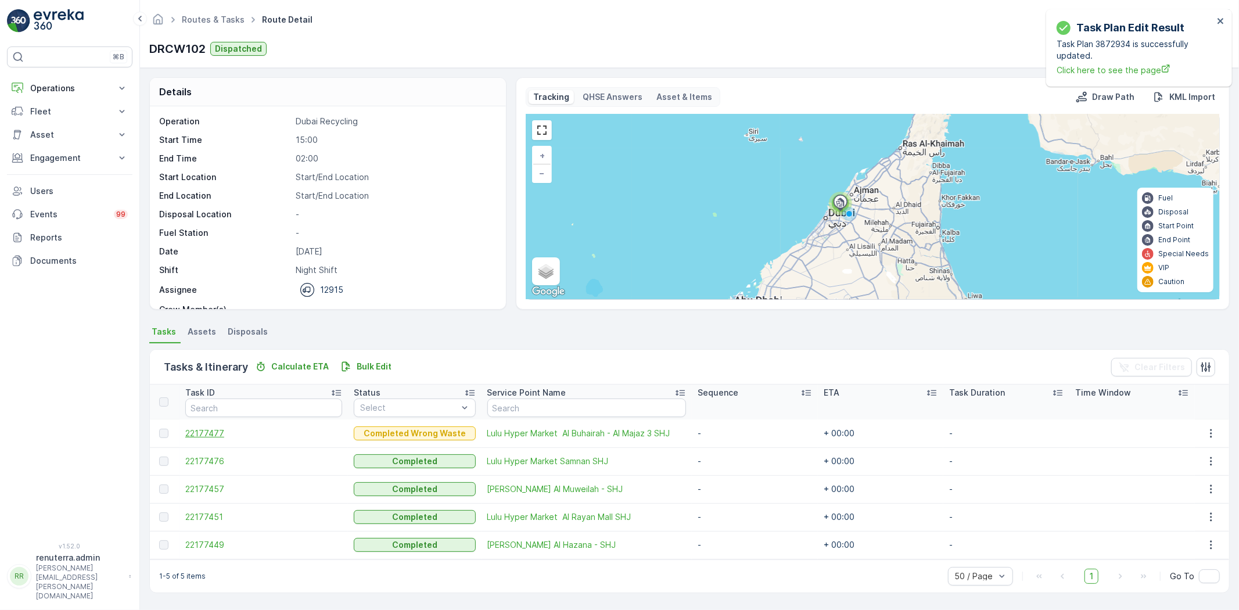
click at [211, 435] on span "22177477" at bounding box center [263, 434] width 157 height 12
click at [64, 82] on button "Operations" at bounding box center [69, 88] width 125 height 23
